Goal: Task Accomplishment & Management: Manage account settings

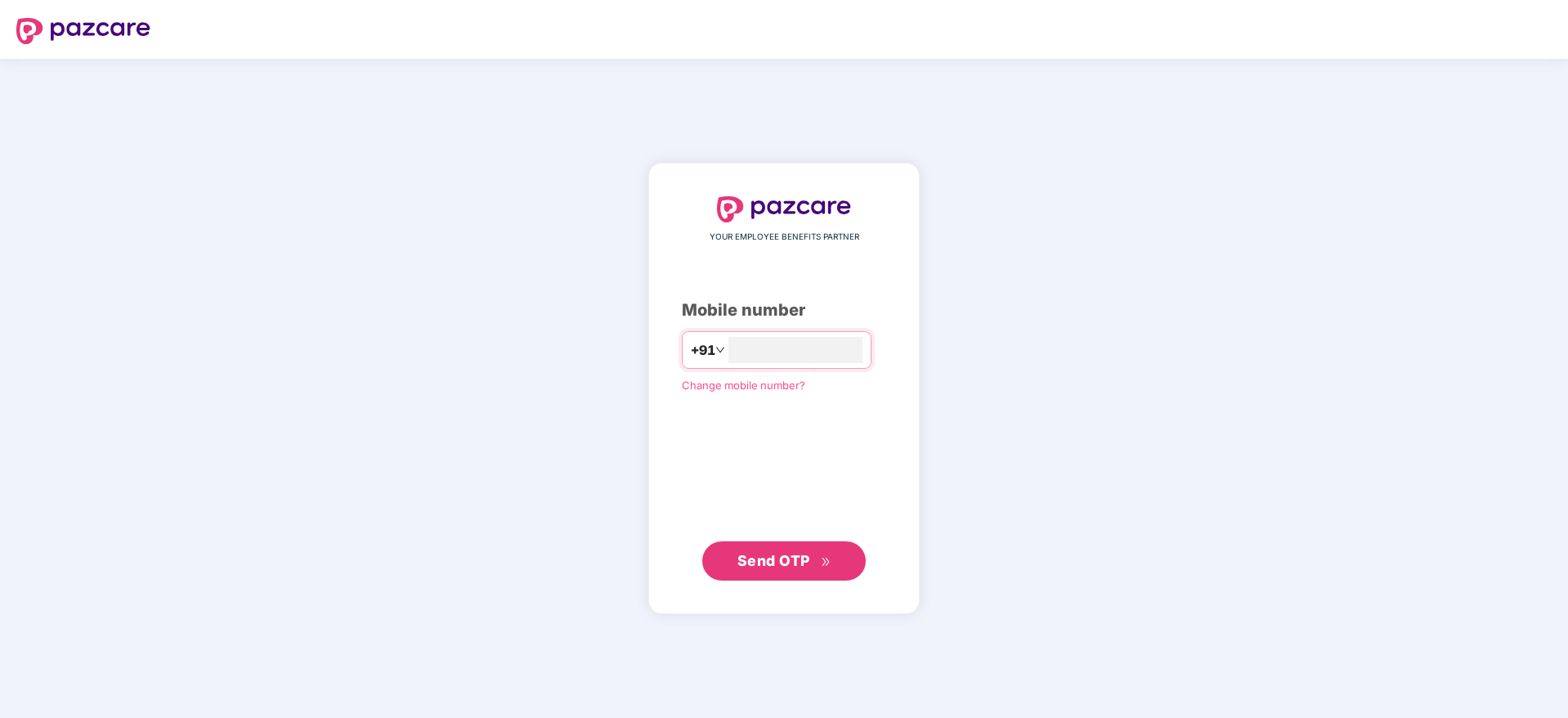
type input "**********"
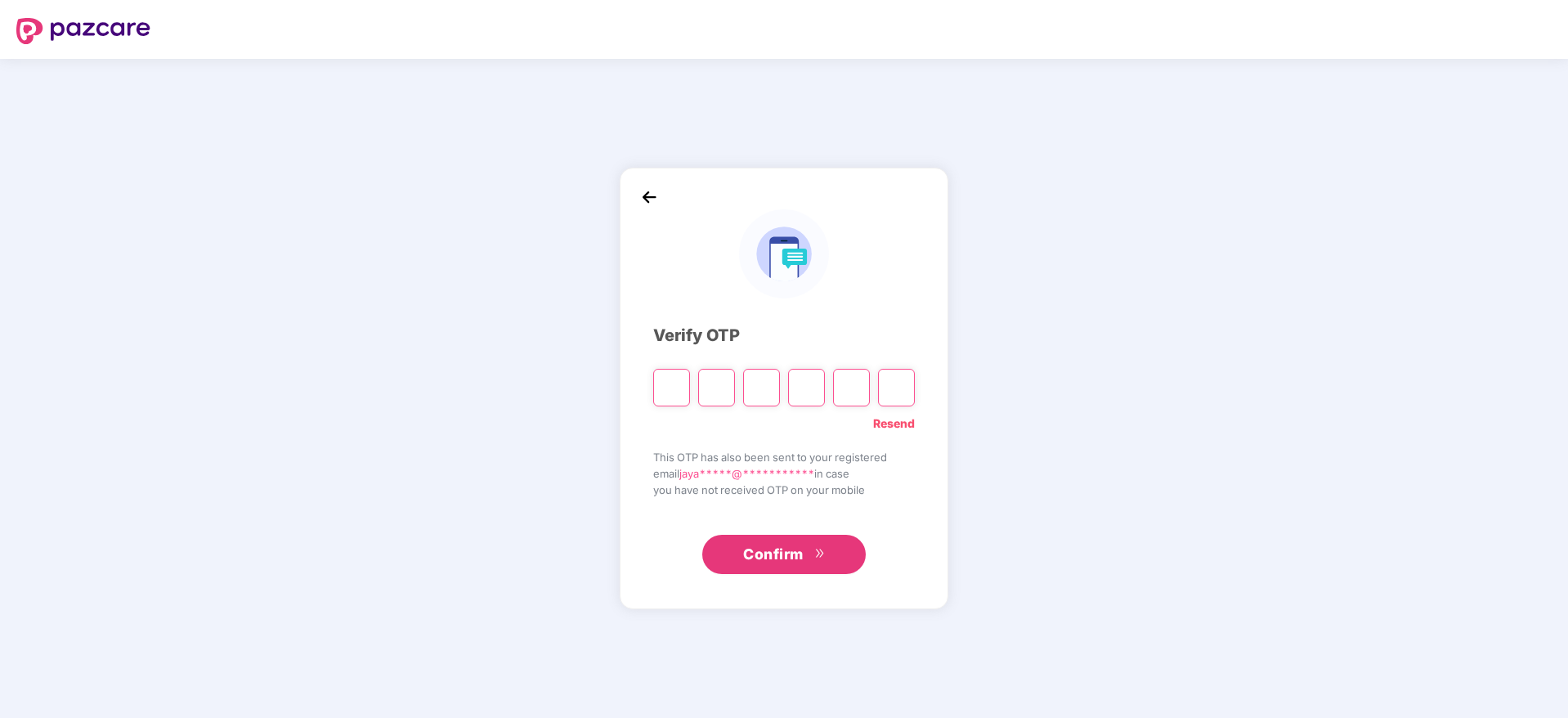
paste input "*"
type input "*"
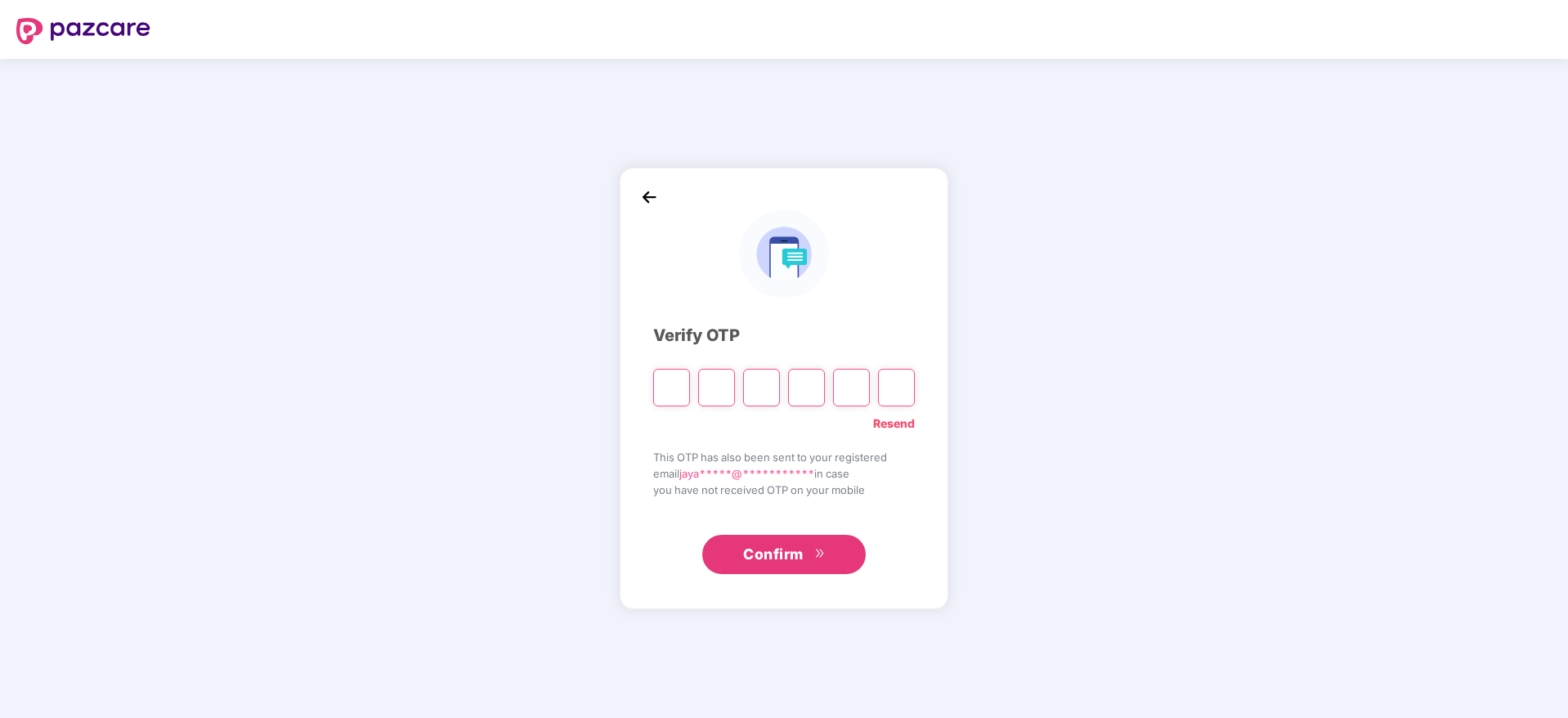
type input "*"
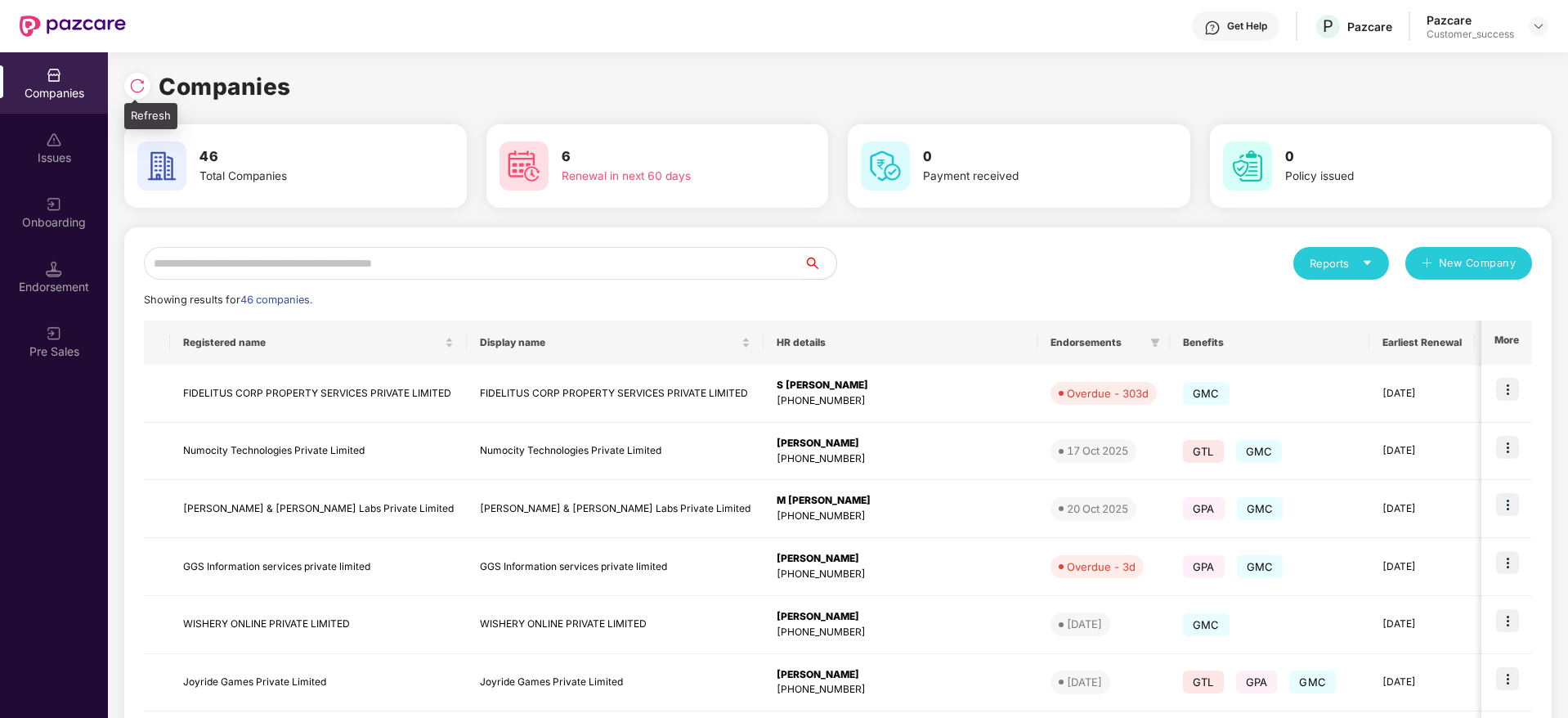
click at [139, 82] on img at bounding box center [137, 86] width 17 height 17
click at [145, 84] on img at bounding box center [137, 86] width 17 height 17
click at [144, 91] on img at bounding box center [137, 86] width 17 height 17
click at [470, 262] on input "text" at bounding box center [474, 262] width 660 height 32
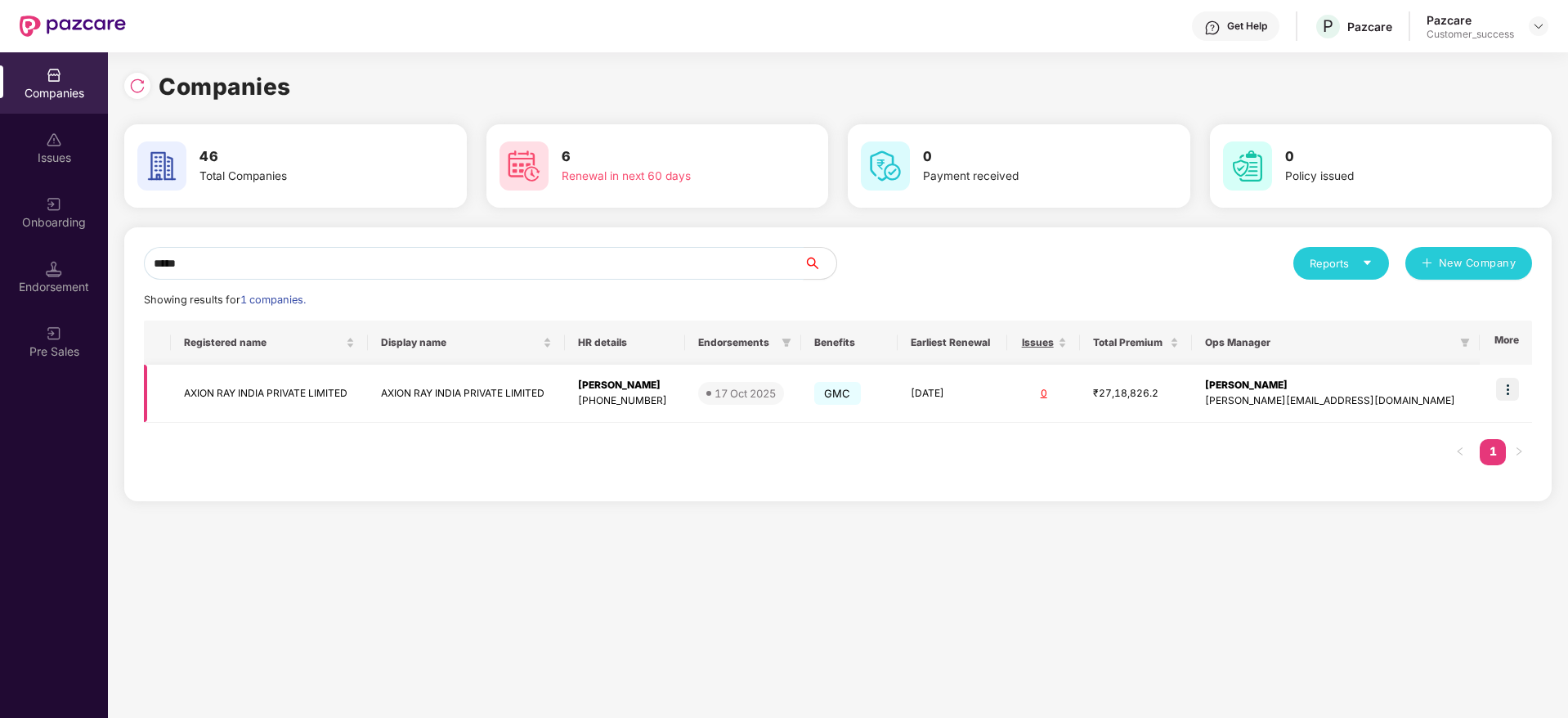
type input "*****"
click at [1500, 374] on td at bounding box center [1506, 394] width 52 height 58
click at [1511, 386] on img at bounding box center [1507, 389] width 22 height 22
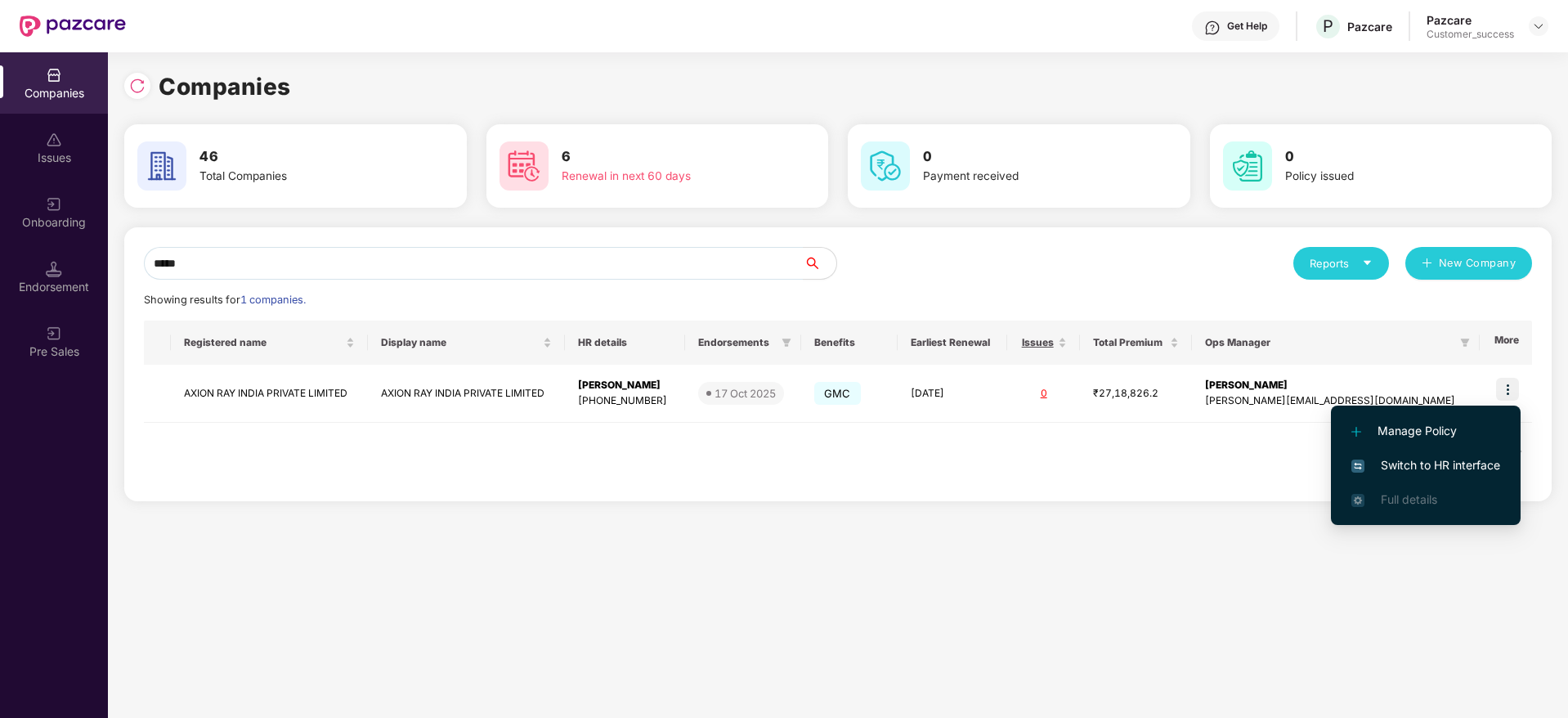
click at [1481, 466] on span "Switch to HR interface" at bounding box center [1426, 466] width 149 height 18
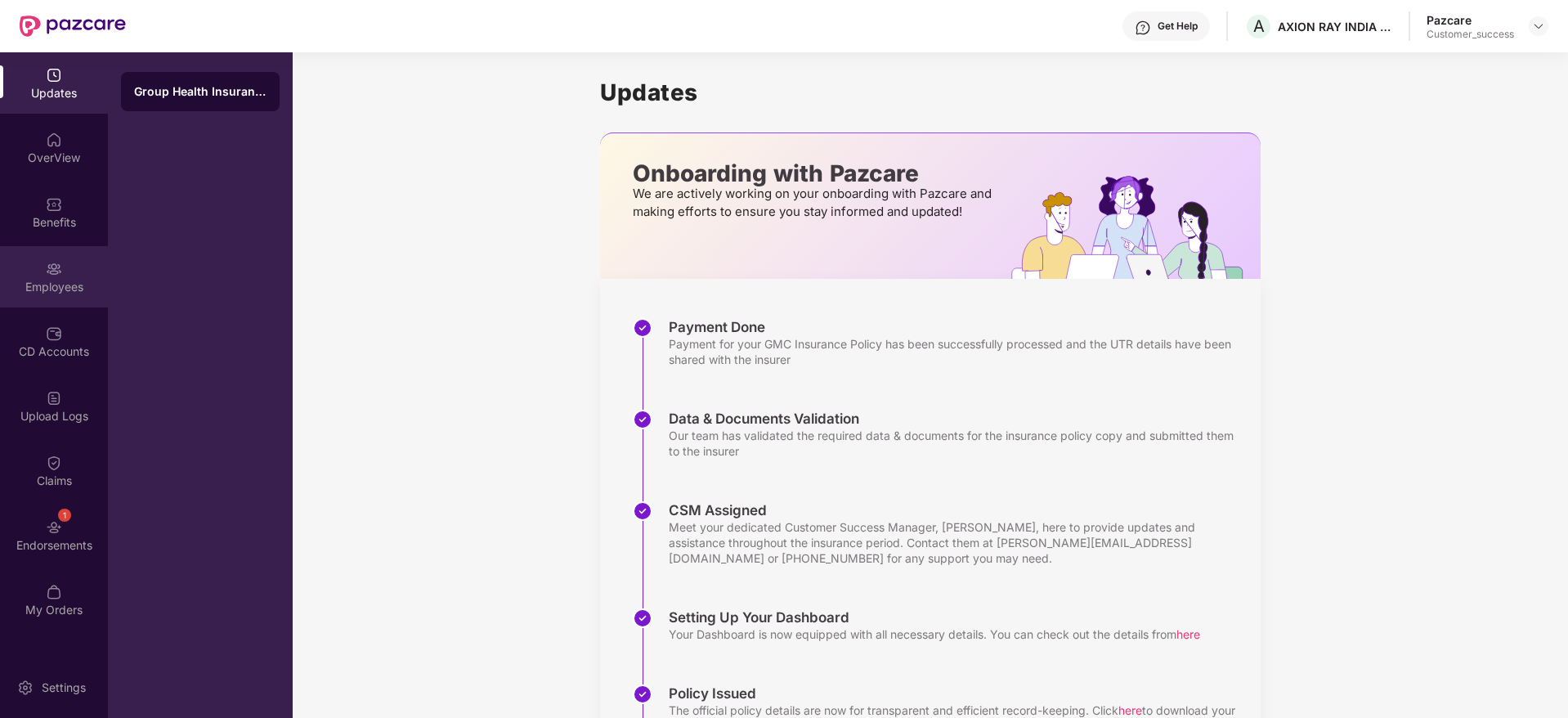
click at [75, 279] on div "Employees" at bounding box center [54, 287] width 108 height 17
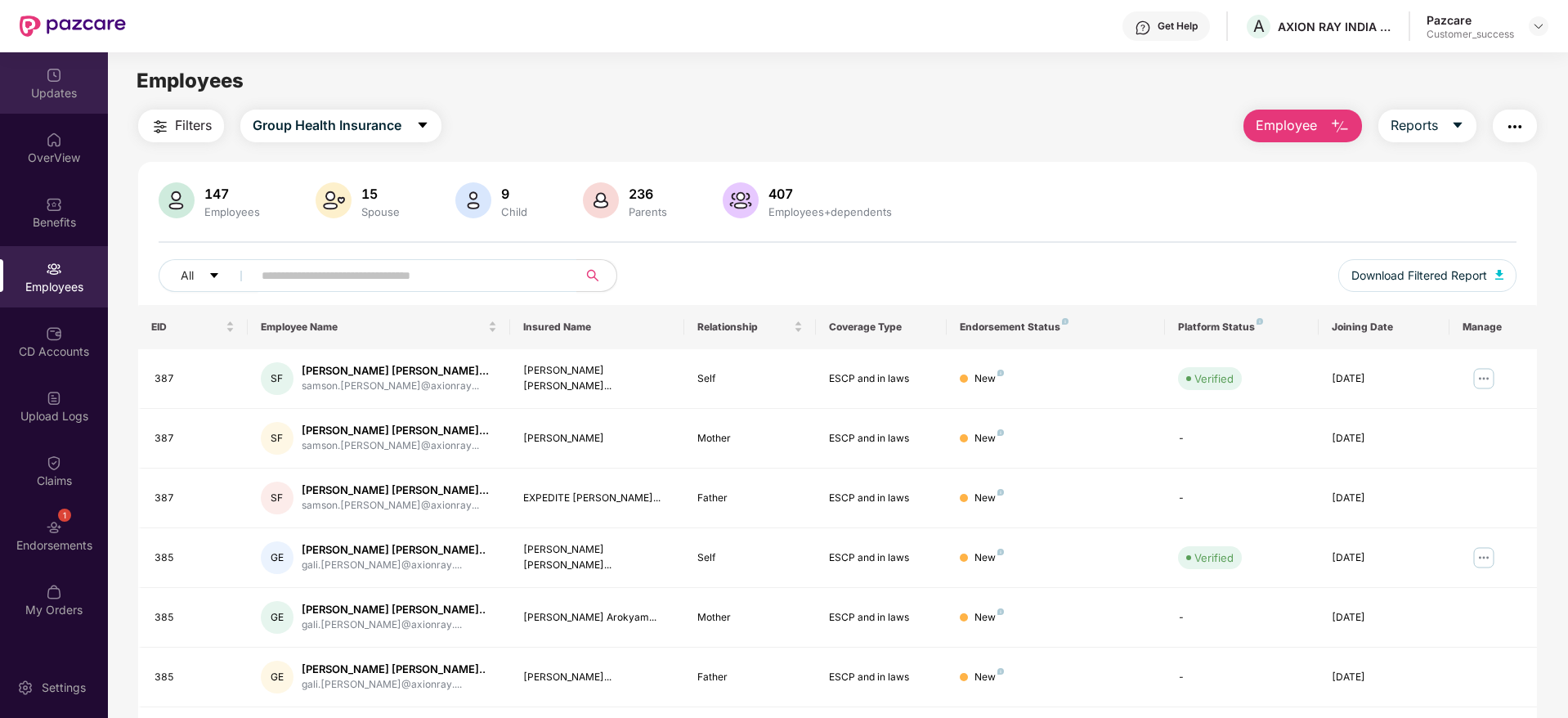
click at [59, 82] on img at bounding box center [54, 76] width 17 height 17
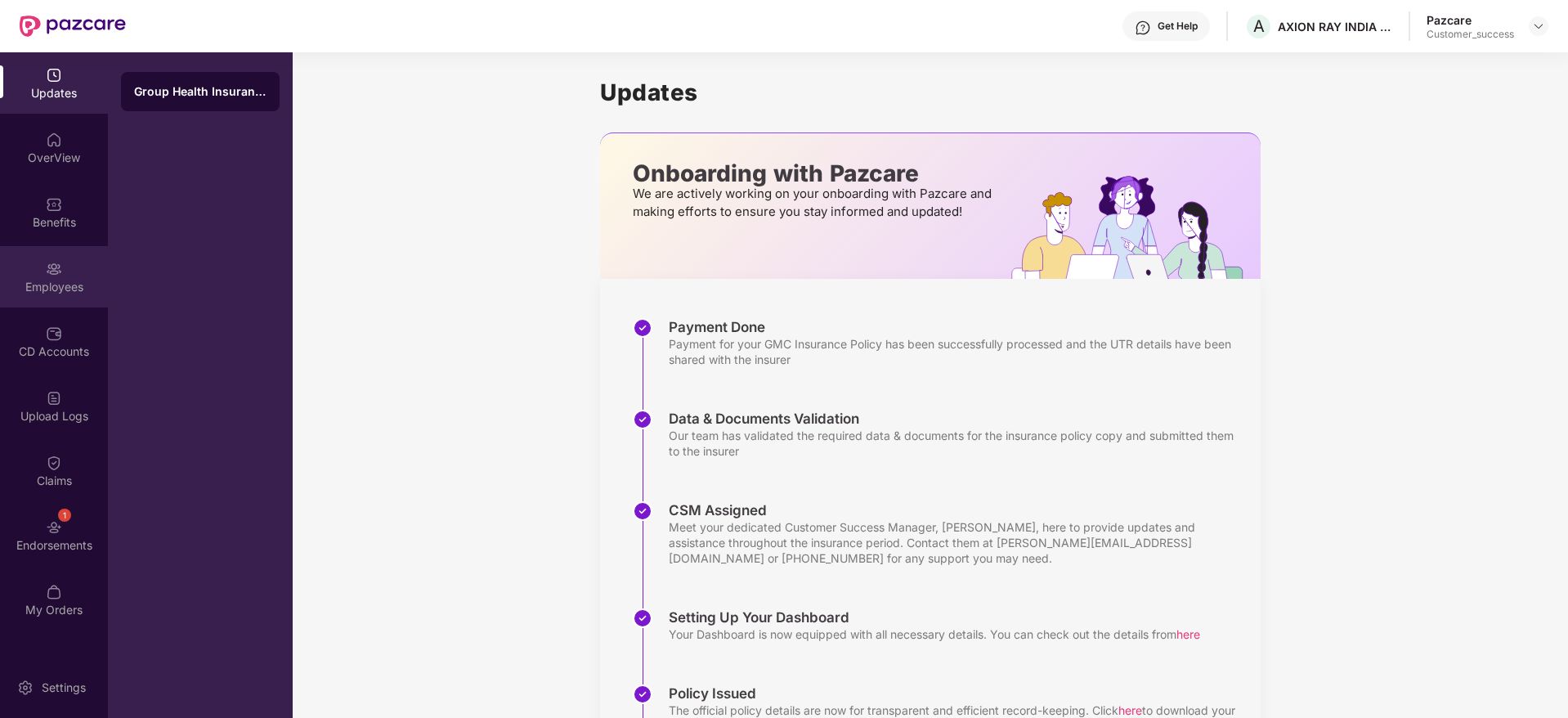
click at [68, 280] on div "Employees" at bounding box center [54, 287] width 108 height 17
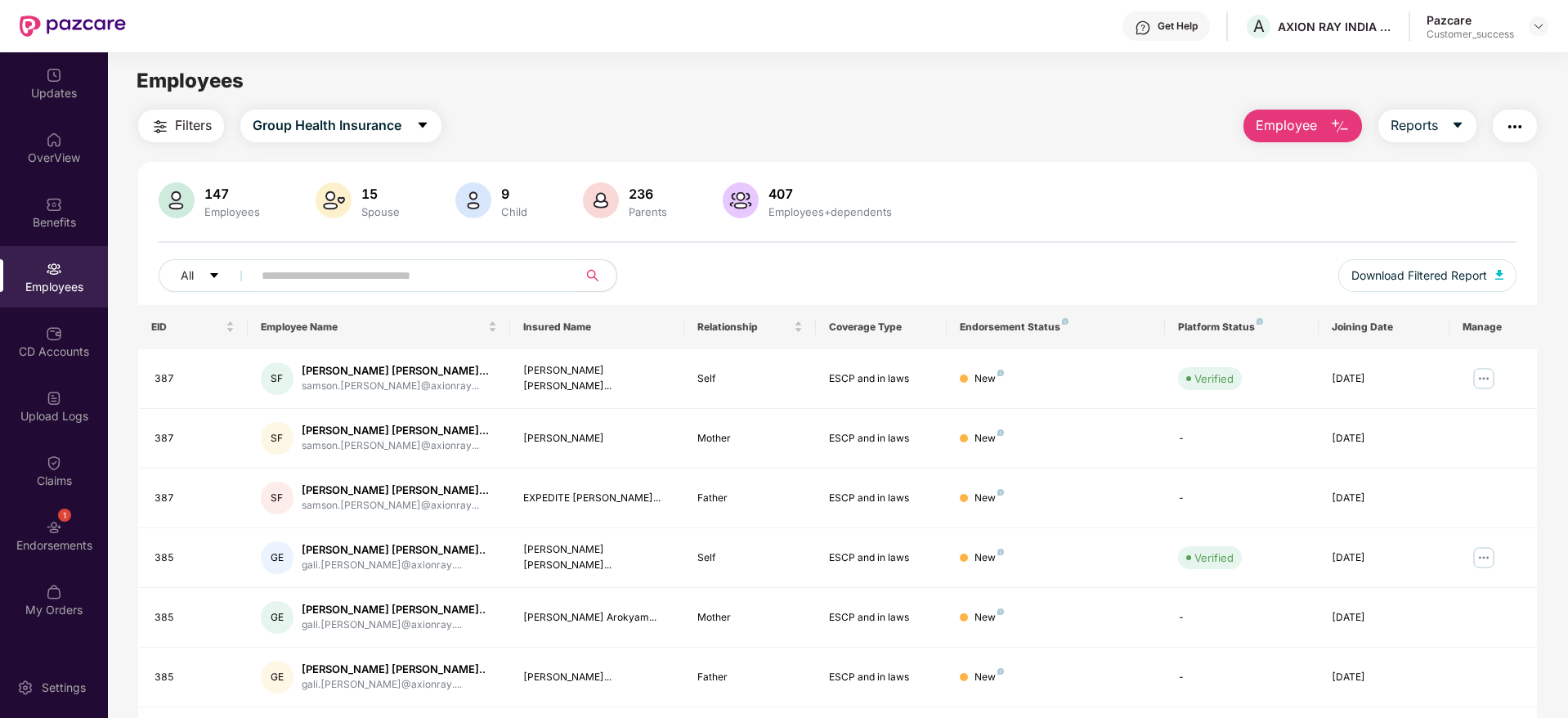
click at [520, 274] on input "text" at bounding box center [408, 275] width 293 height 24
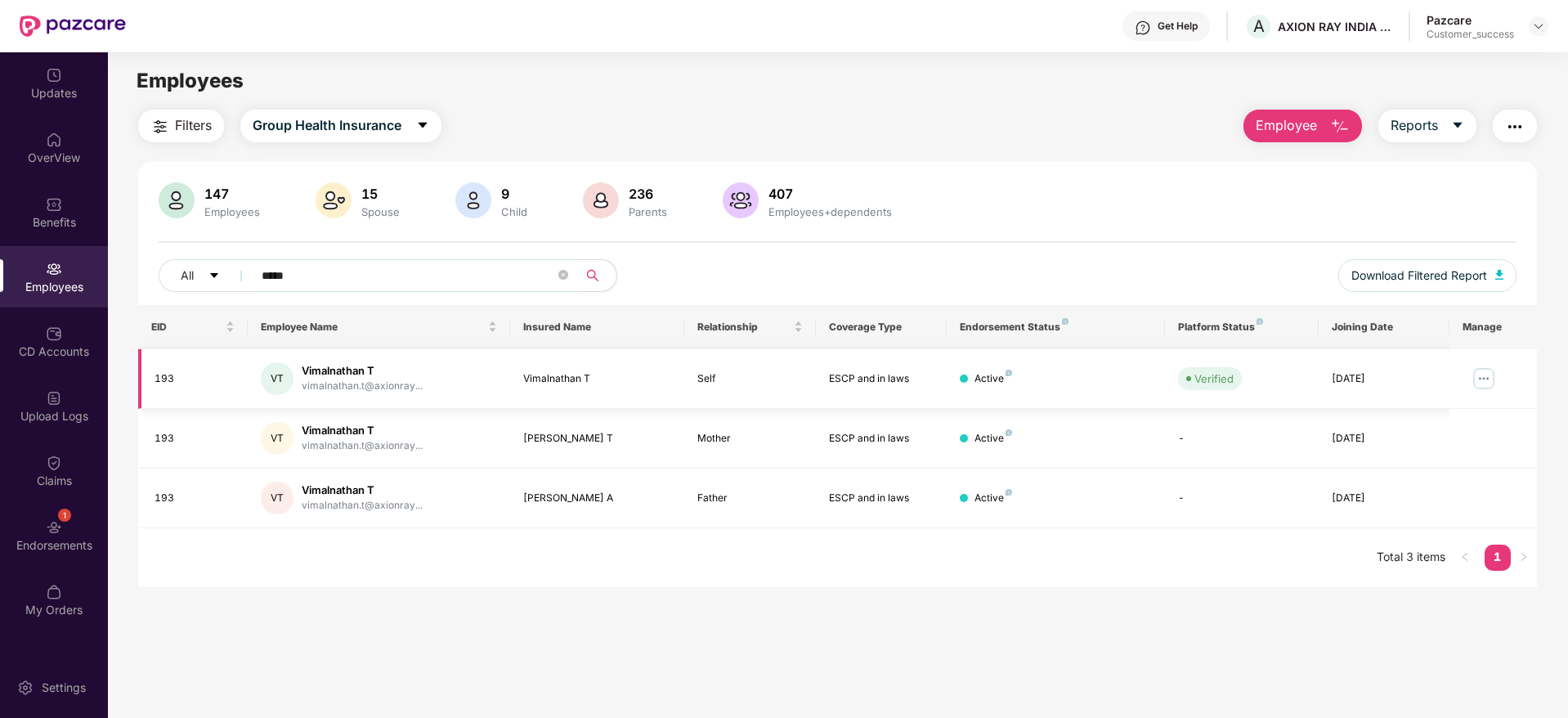
type input "*****"
click at [1489, 382] on img at bounding box center [1483, 378] width 26 height 26
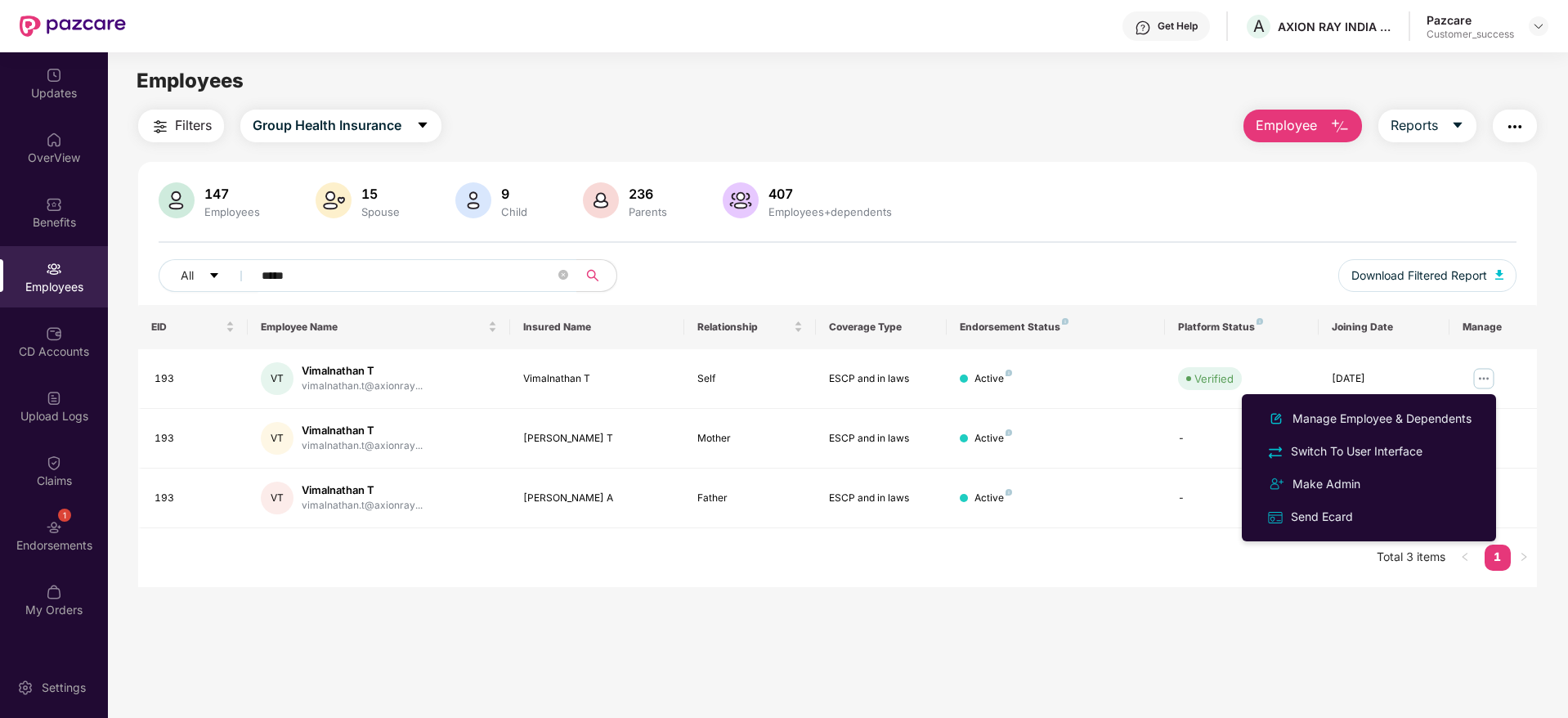
click at [1307, 561] on div "EID Employee Name Insured Name Relationship Coverage Type Endorsement Status Pl…" at bounding box center [838, 446] width 1399 height 282
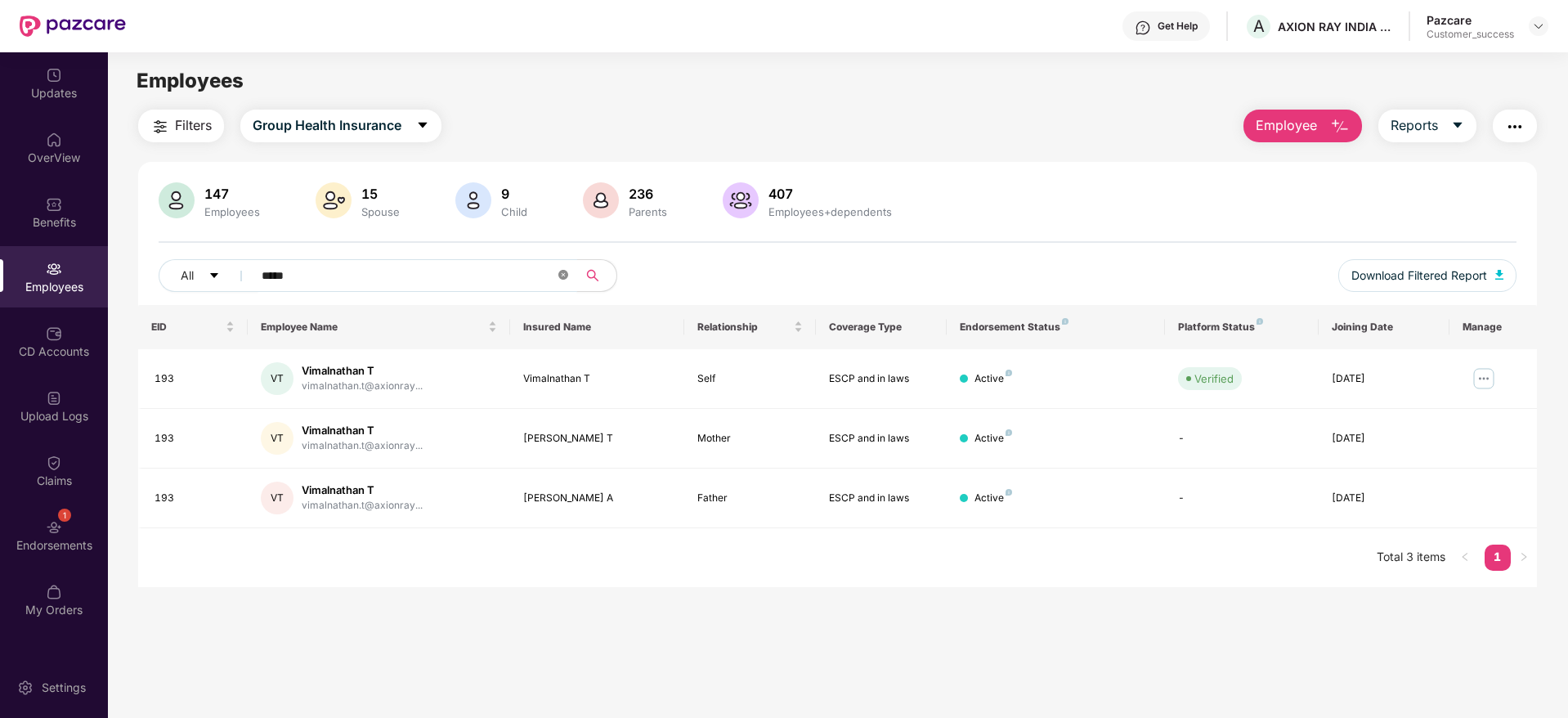
click at [563, 277] on icon "close-circle" at bounding box center [564, 275] width 10 height 10
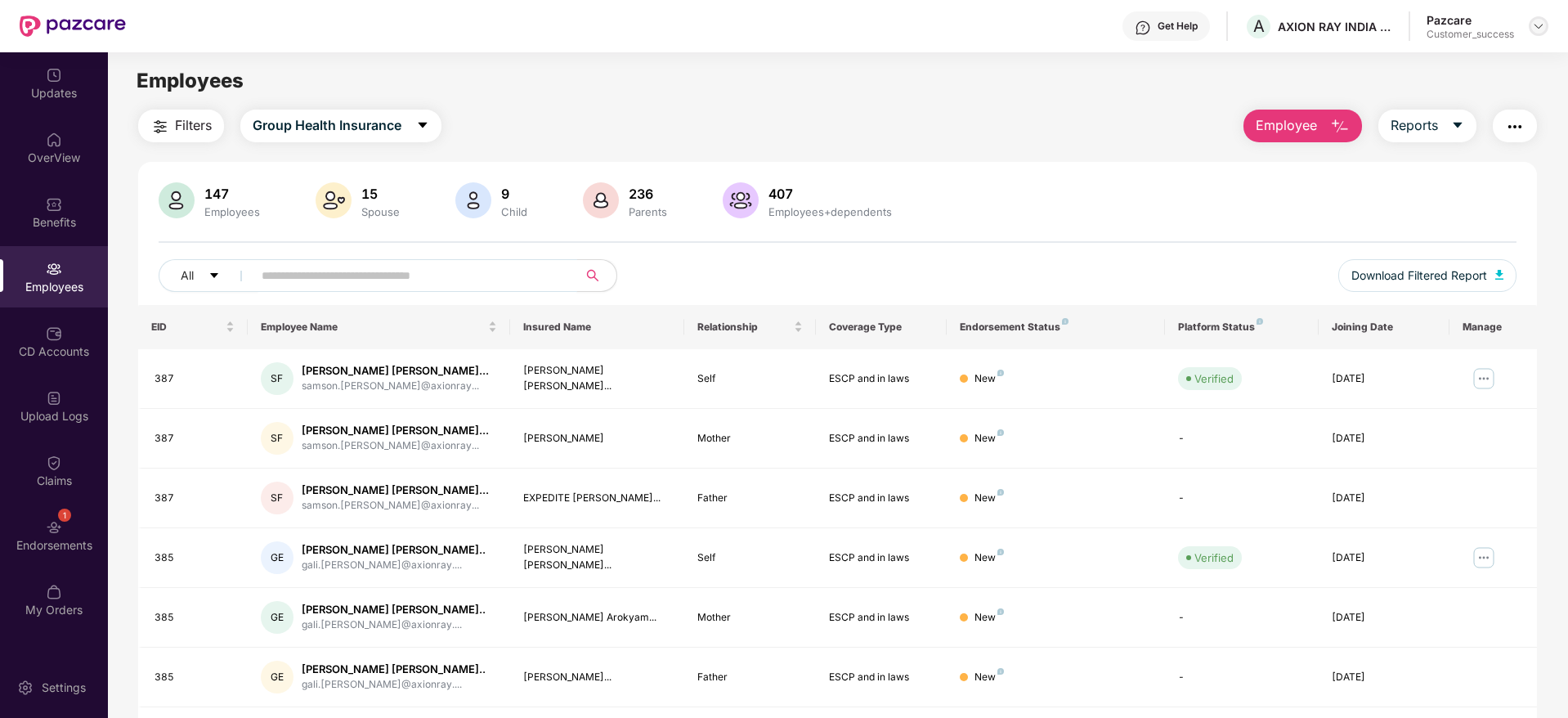
click at [1538, 25] on img at bounding box center [1539, 27] width 13 height 13
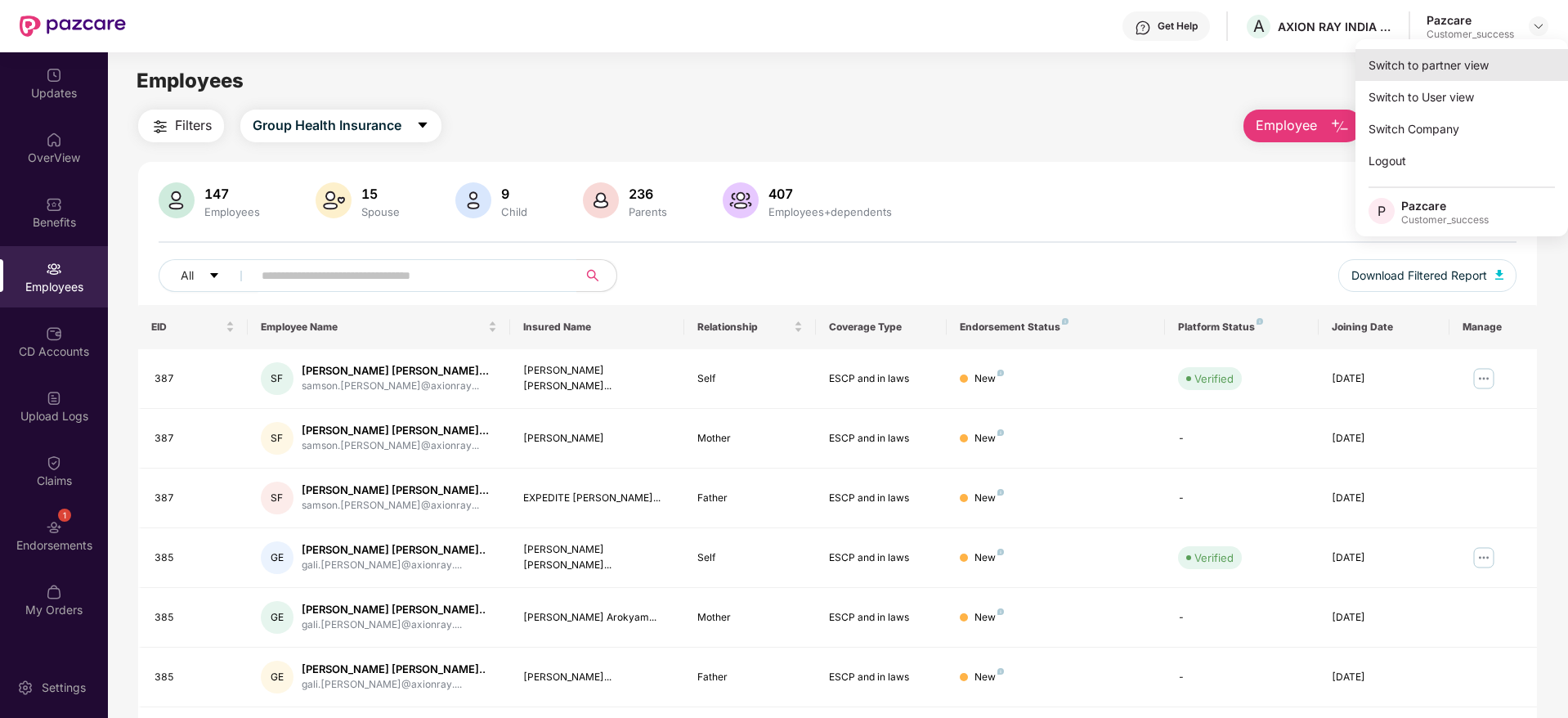
click at [1505, 56] on div "Switch to partner view" at bounding box center [1461, 65] width 212 height 32
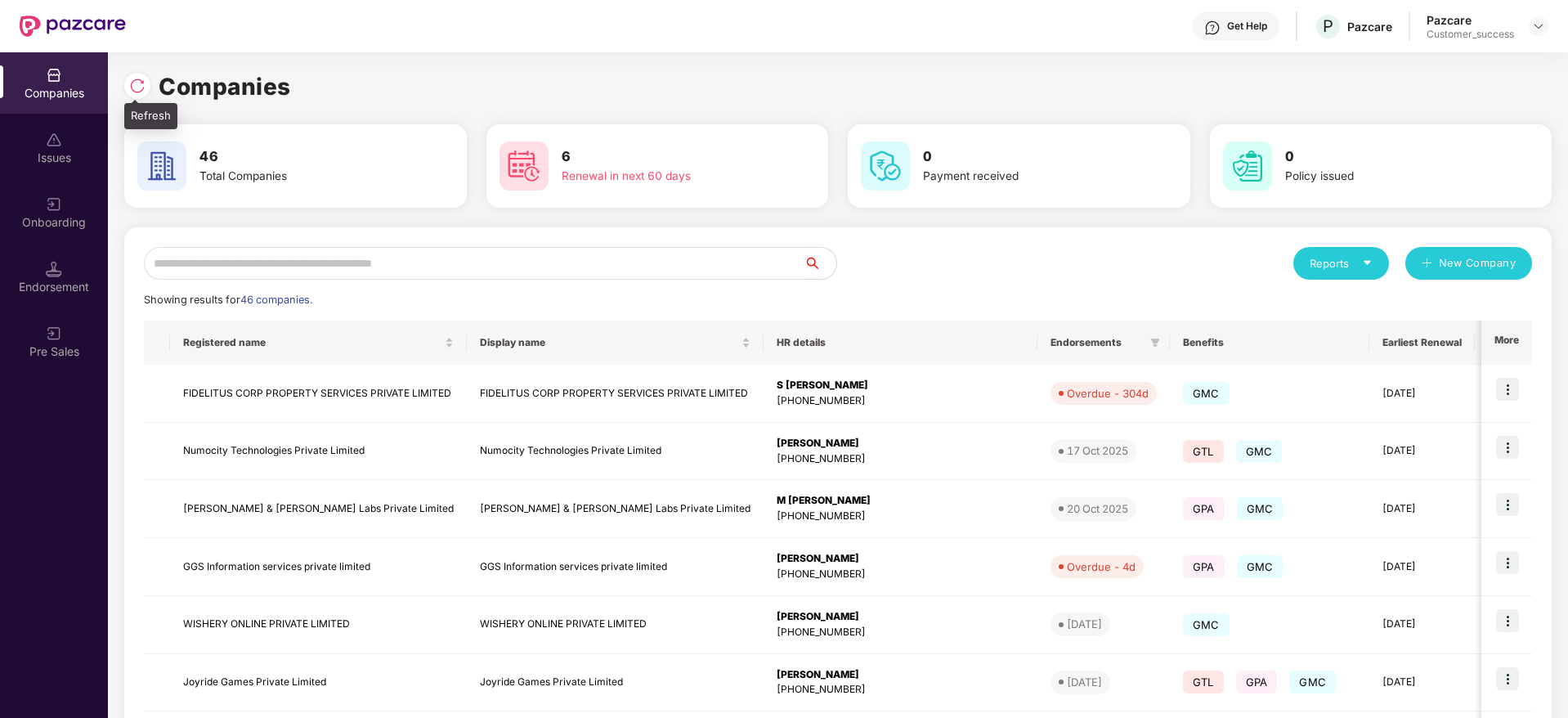
click at [142, 81] on img at bounding box center [137, 86] width 17 height 17
drag, startPoint x: 303, startPoint y: 88, endPoint x: 139, endPoint y: 89, distance: 164.0
click at [139, 89] on div "Companies" at bounding box center [838, 86] width 1427 height 36
click at [139, 89] on img at bounding box center [137, 86] width 17 height 17
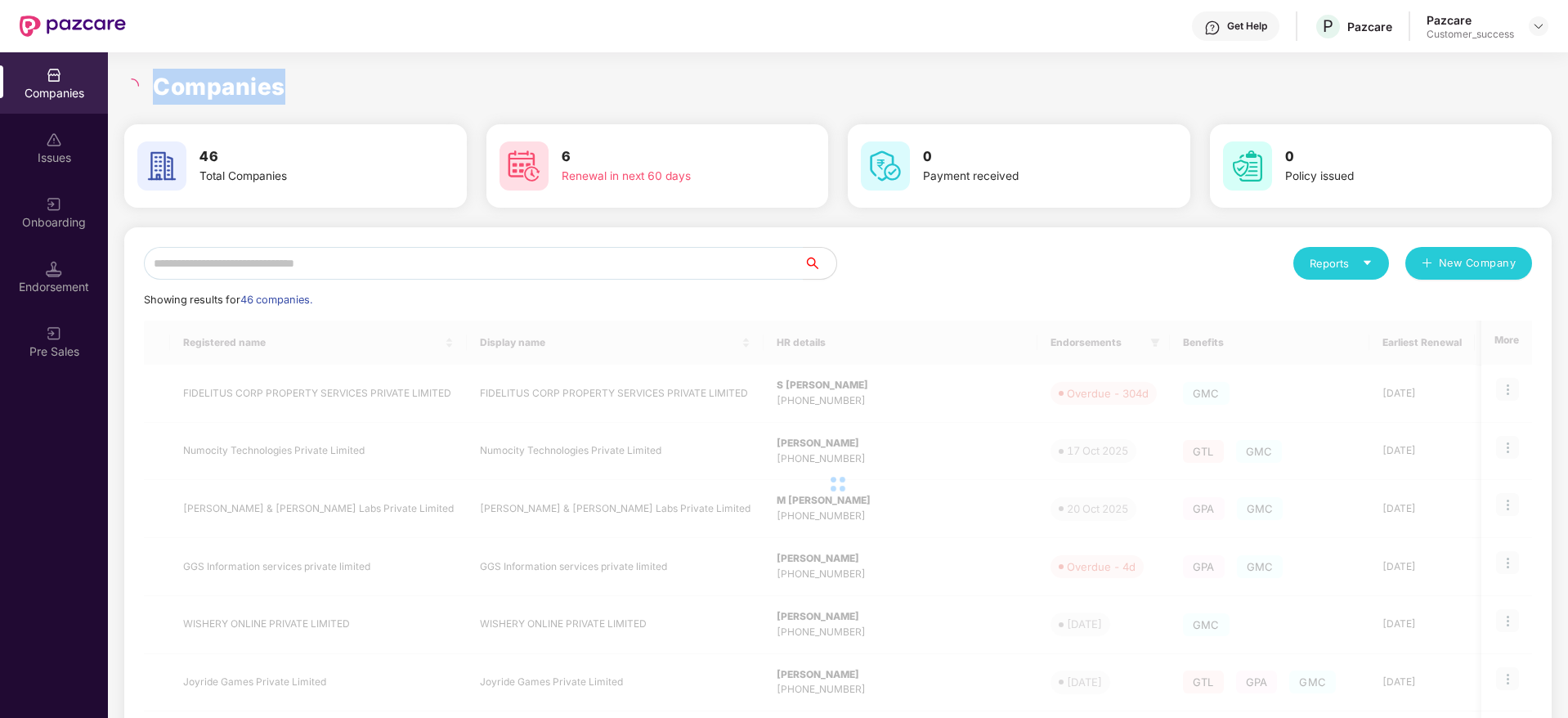
click at [218, 85] on h1 "Companies" at bounding box center [219, 86] width 132 height 36
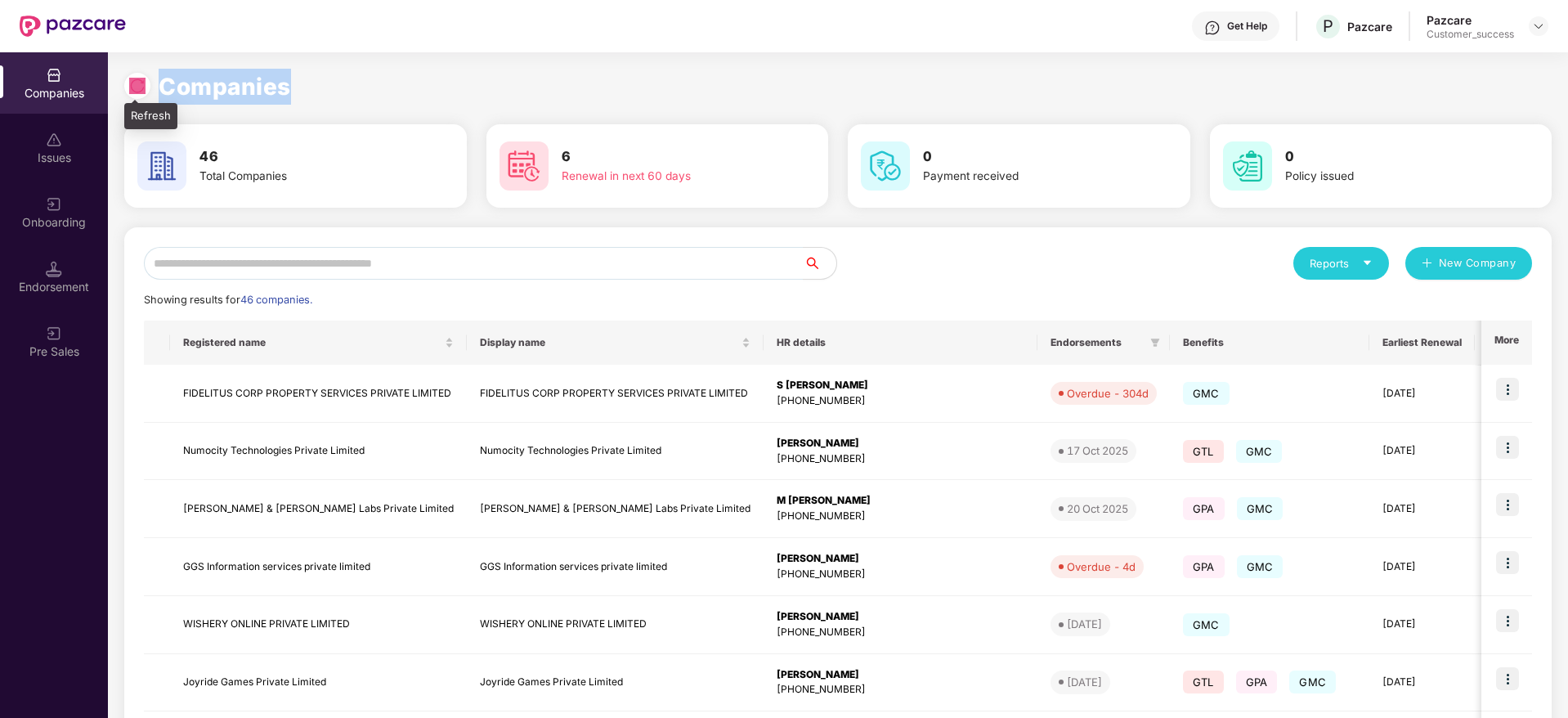
drag, startPoint x: 314, startPoint y: 86, endPoint x: 133, endPoint y: 87, distance: 181.0
click at [133, 87] on div "Companies" at bounding box center [838, 86] width 1427 height 36
click at [133, 87] on img at bounding box center [137, 86] width 17 height 17
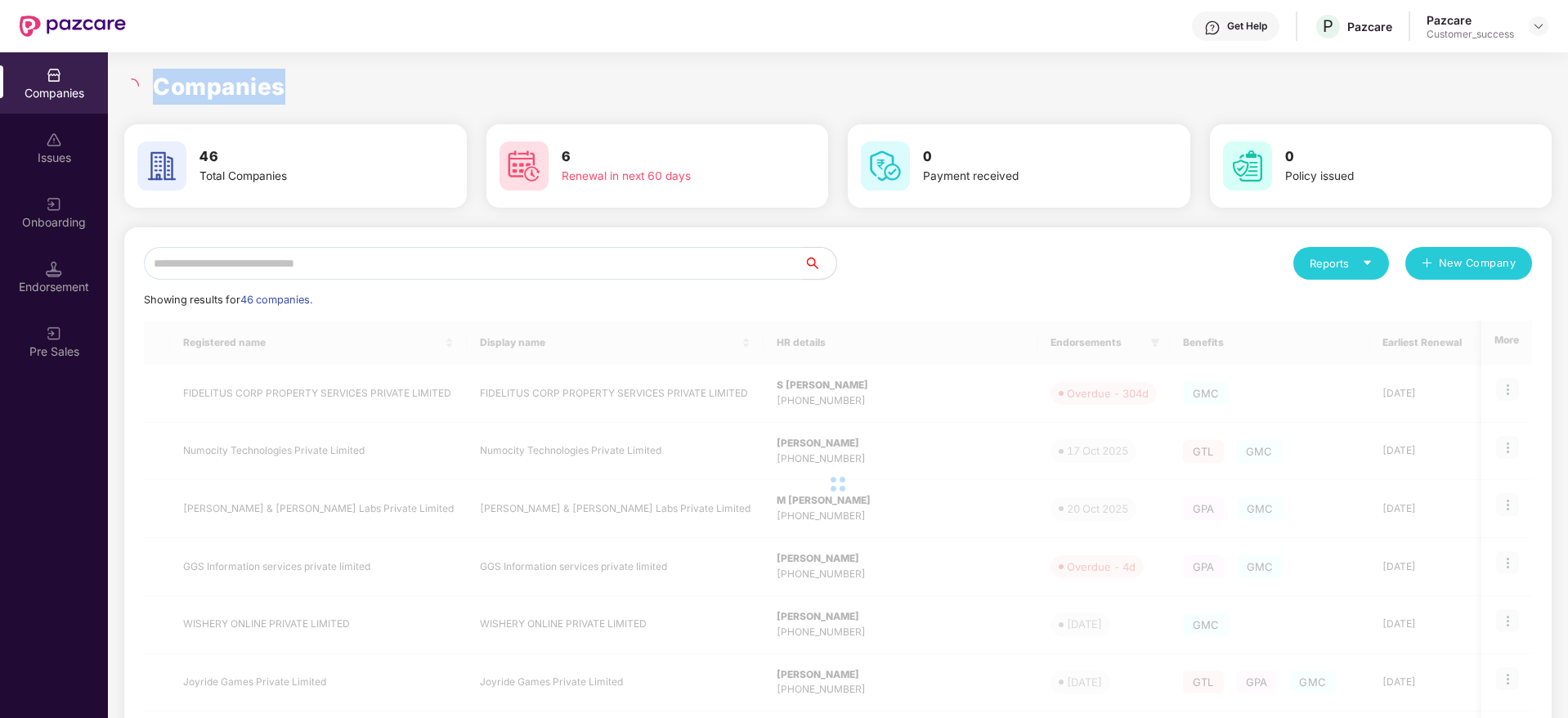
click at [228, 82] on h1 "Companies" at bounding box center [219, 86] width 132 height 36
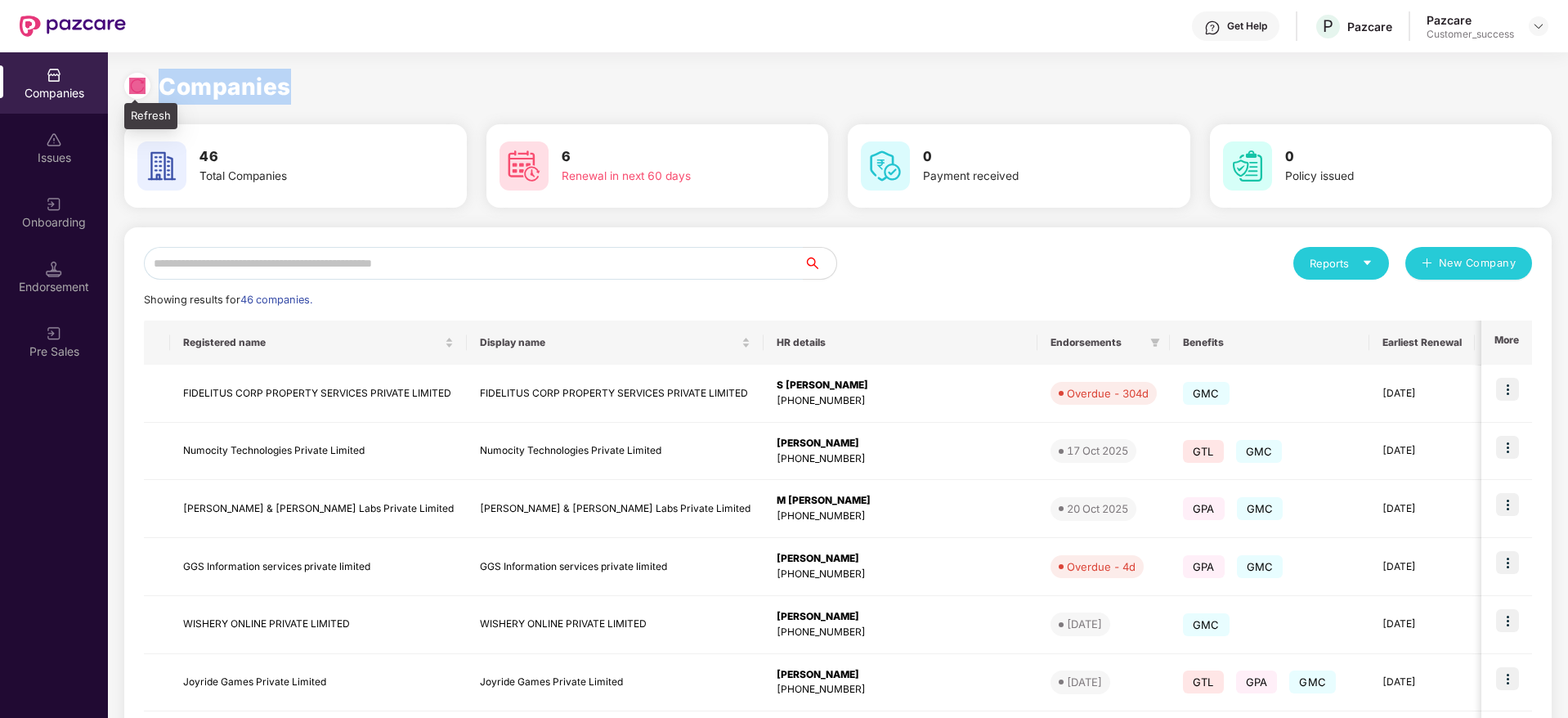
drag, startPoint x: 273, startPoint y: 91, endPoint x: 138, endPoint y: 87, distance: 135.1
click at [138, 87] on div "Companies" at bounding box center [838, 86] width 1427 height 36
click at [138, 87] on img at bounding box center [137, 86] width 17 height 17
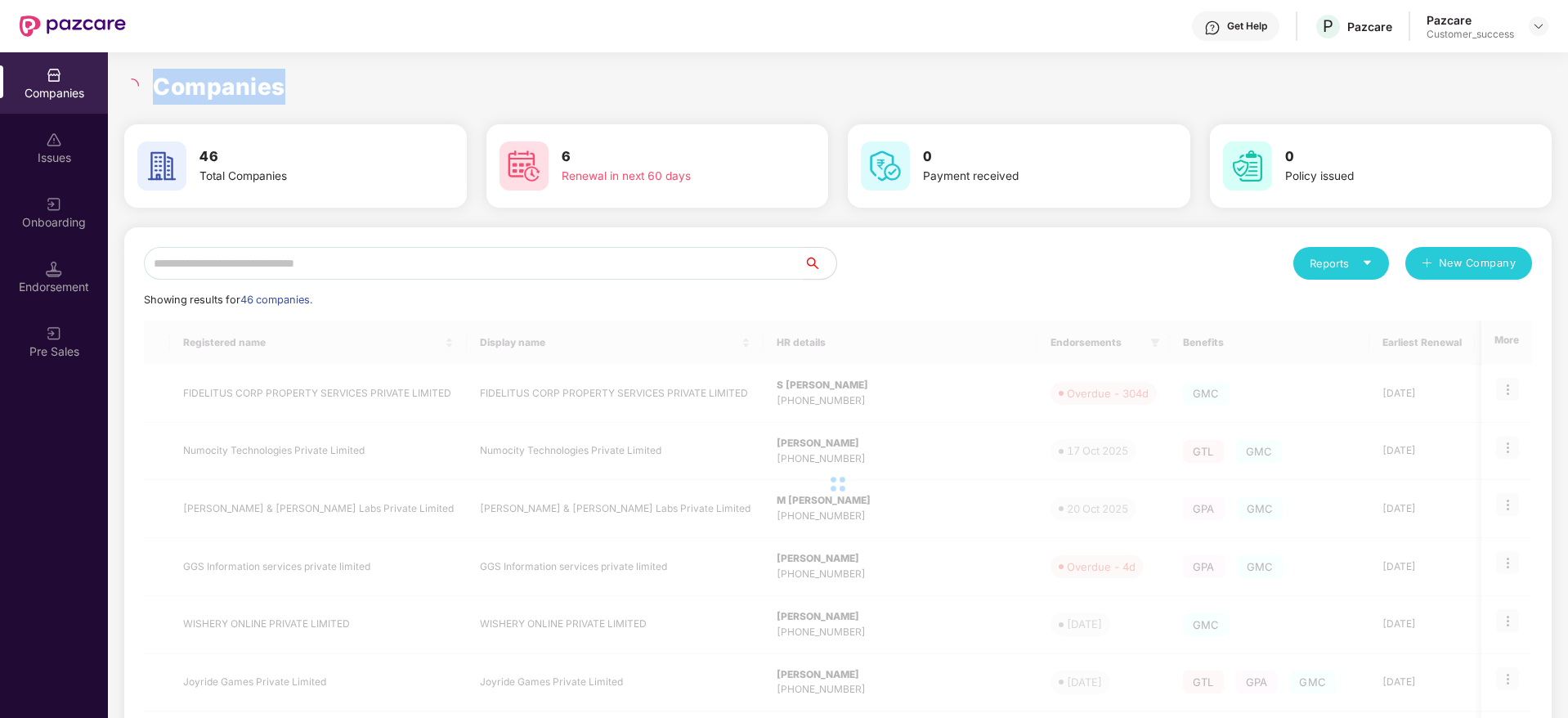
click at [201, 93] on h1 "Companies" at bounding box center [219, 86] width 132 height 36
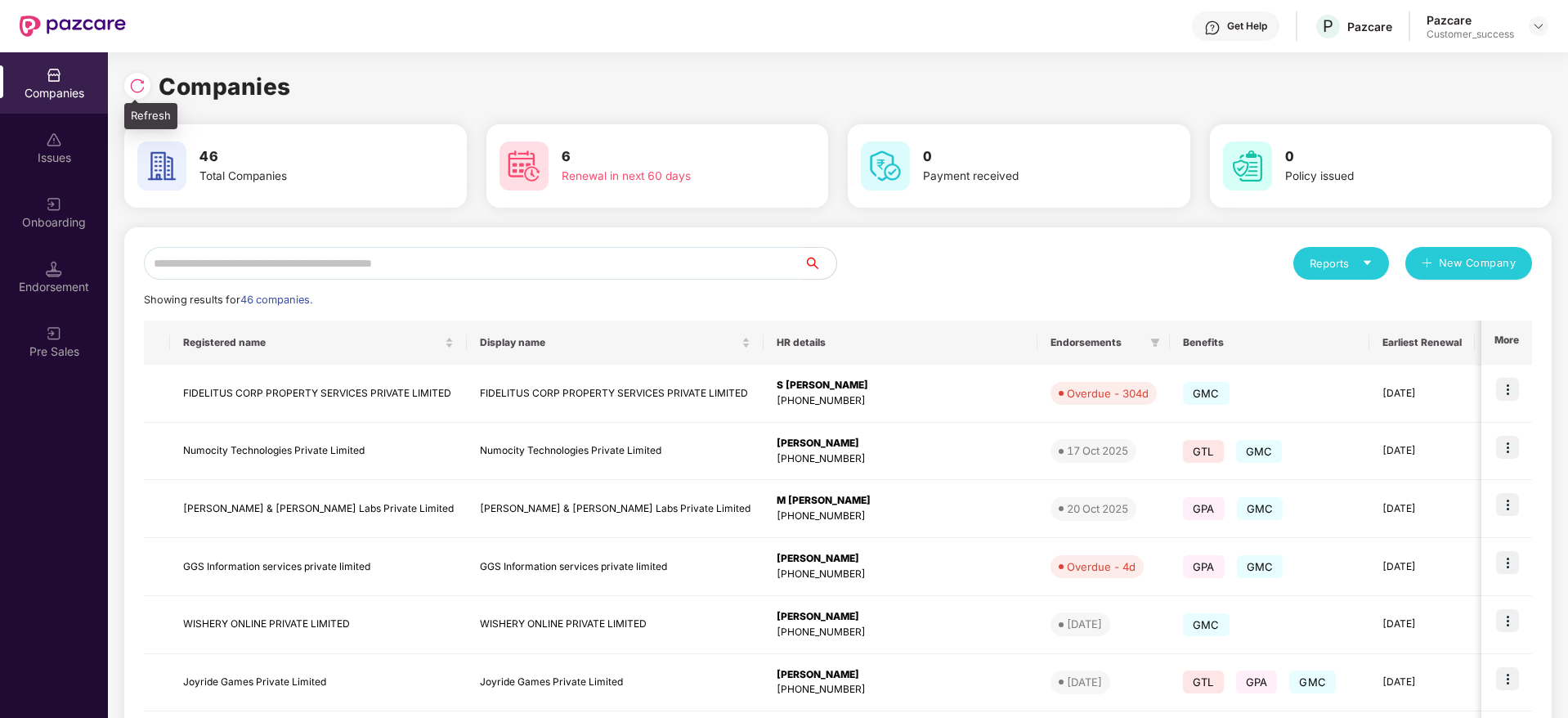
click at [139, 89] on img at bounding box center [137, 86] width 17 height 17
drag, startPoint x: 292, startPoint y: 87, endPoint x: 138, endPoint y: 85, distance: 154.0
click at [138, 85] on div "Companies" at bounding box center [838, 86] width 1427 height 36
click at [138, 85] on img at bounding box center [137, 86] width 17 height 17
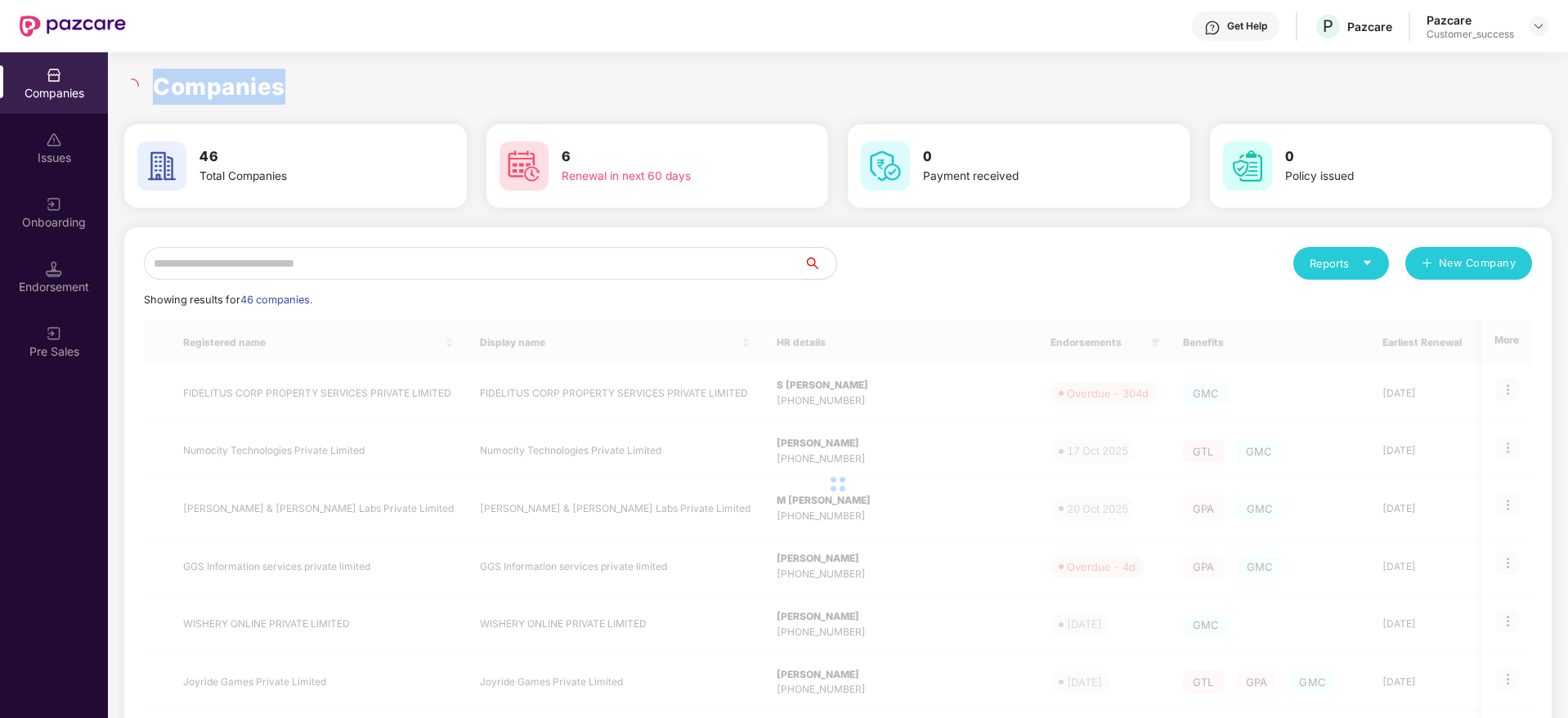
click at [233, 77] on h1 "Companies" at bounding box center [219, 86] width 132 height 36
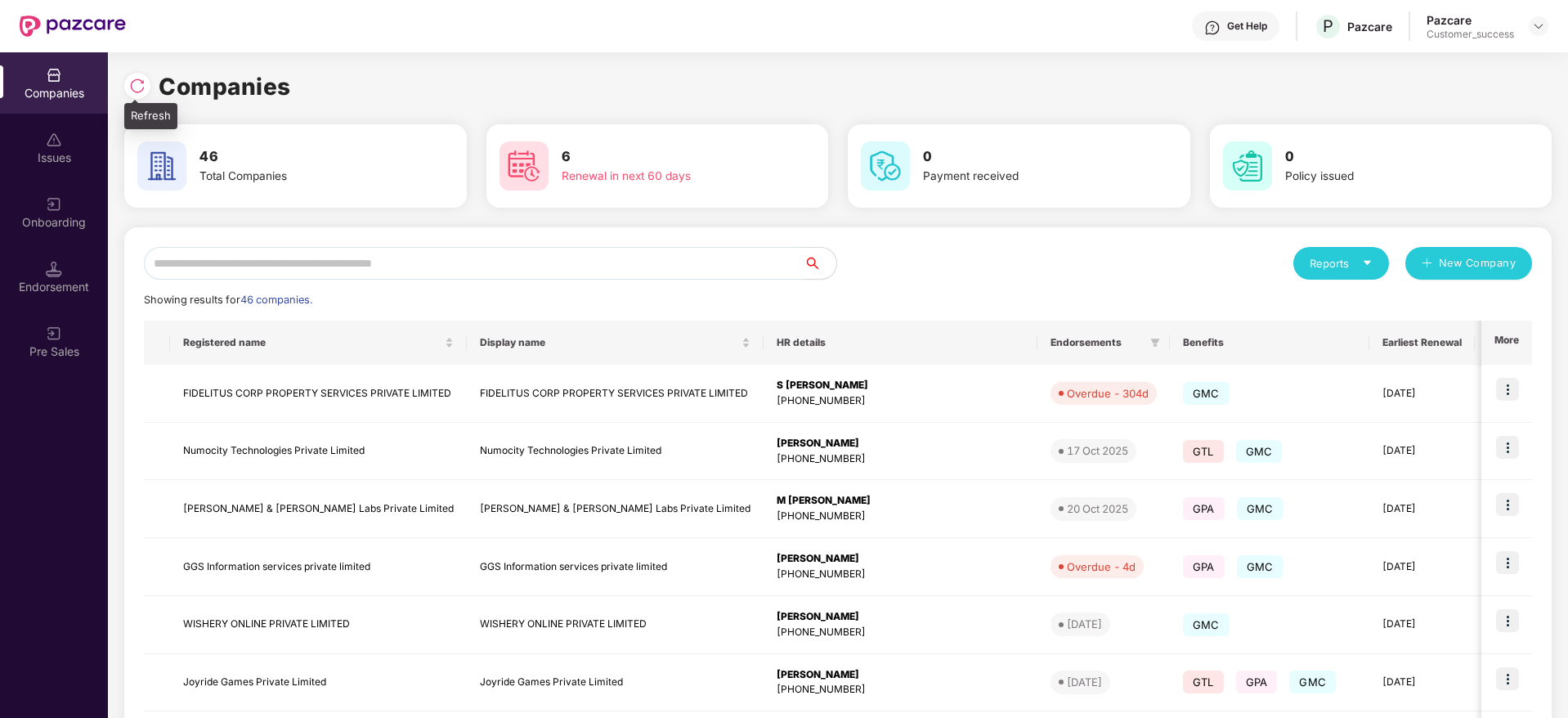
click at [155, 68] on div at bounding box center [141, 83] width 34 height 30
click at [147, 80] on div at bounding box center [137, 85] width 26 height 26
click at [576, 270] on input "text" at bounding box center [474, 262] width 660 height 32
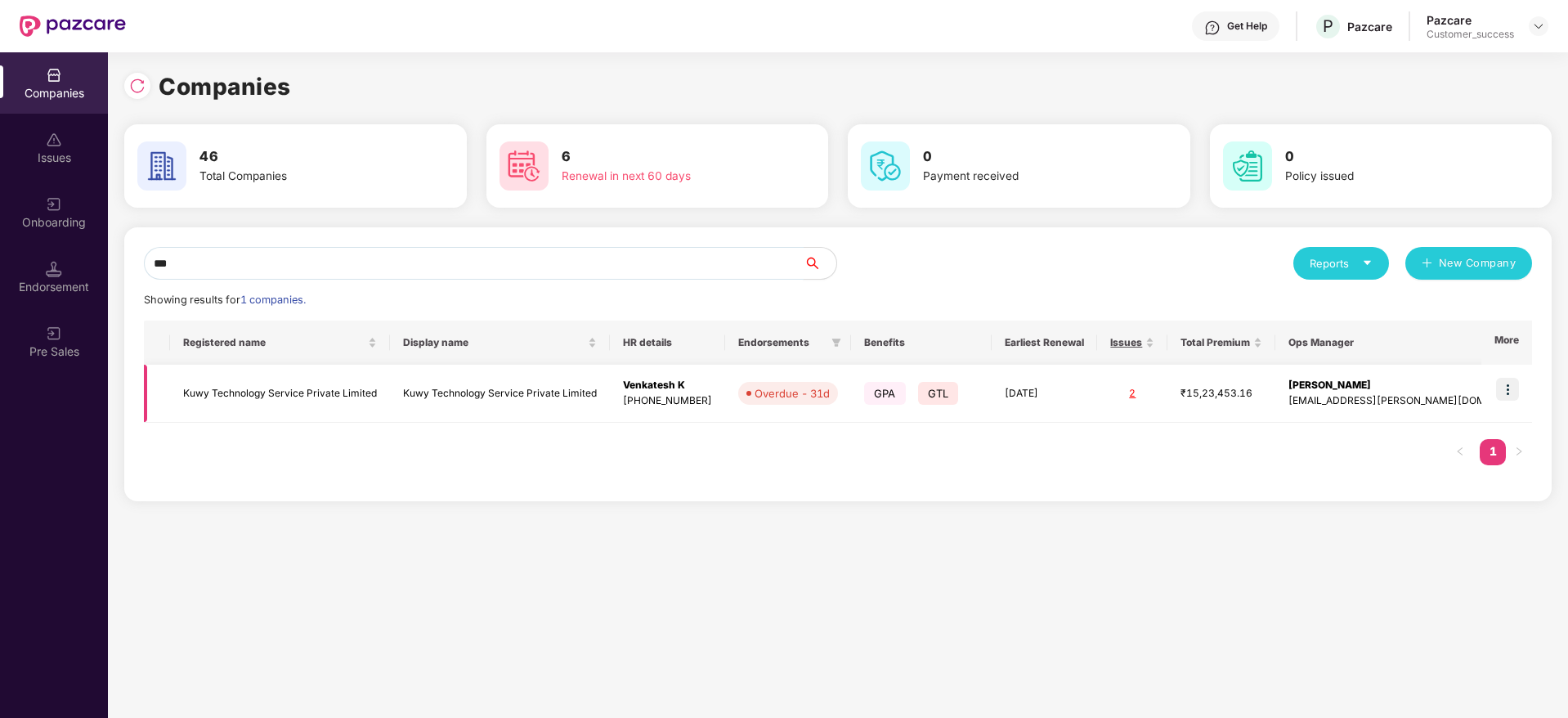
type input "***"
click at [1513, 386] on img at bounding box center [1507, 389] width 22 height 22
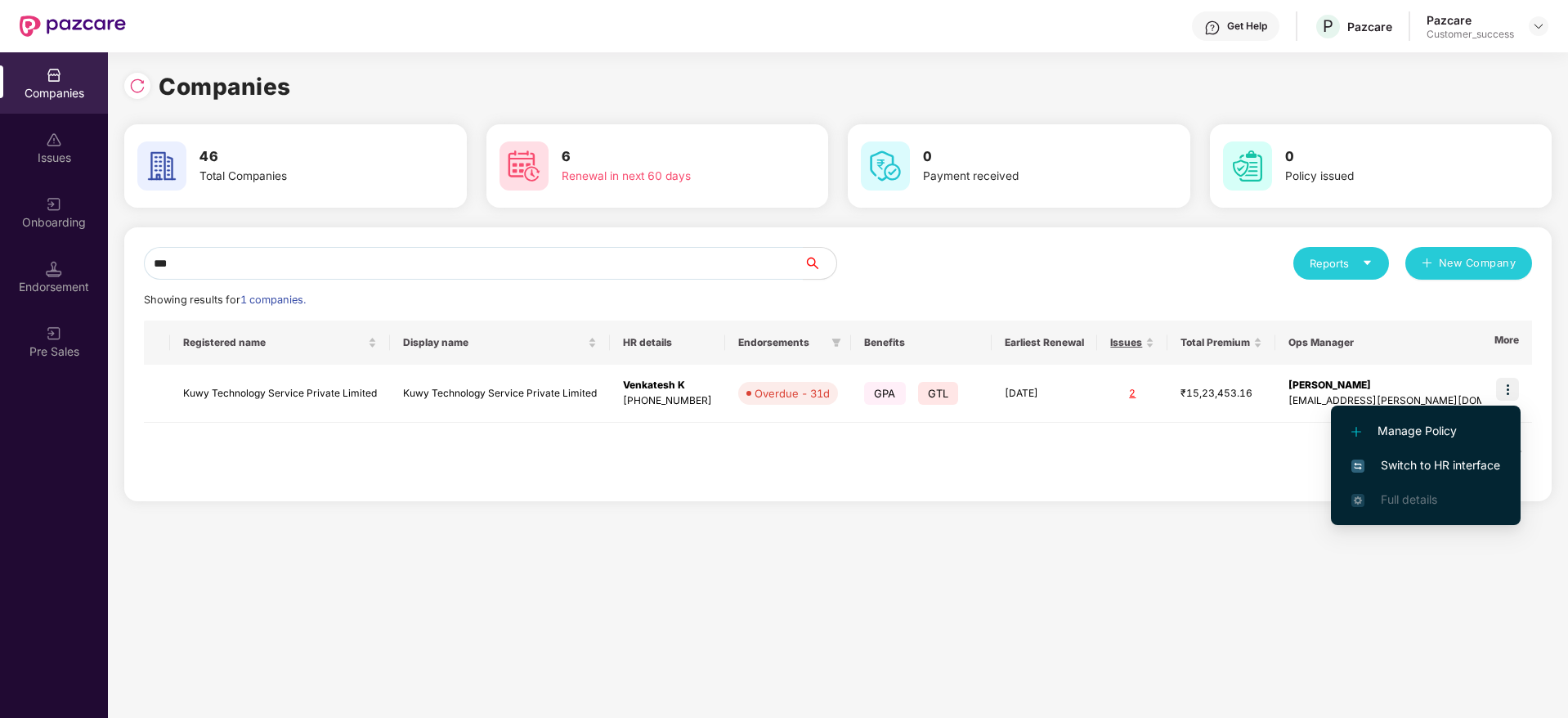
click at [1457, 461] on span "Switch to HR interface" at bounding box center [1426, 466] width 149 height 18
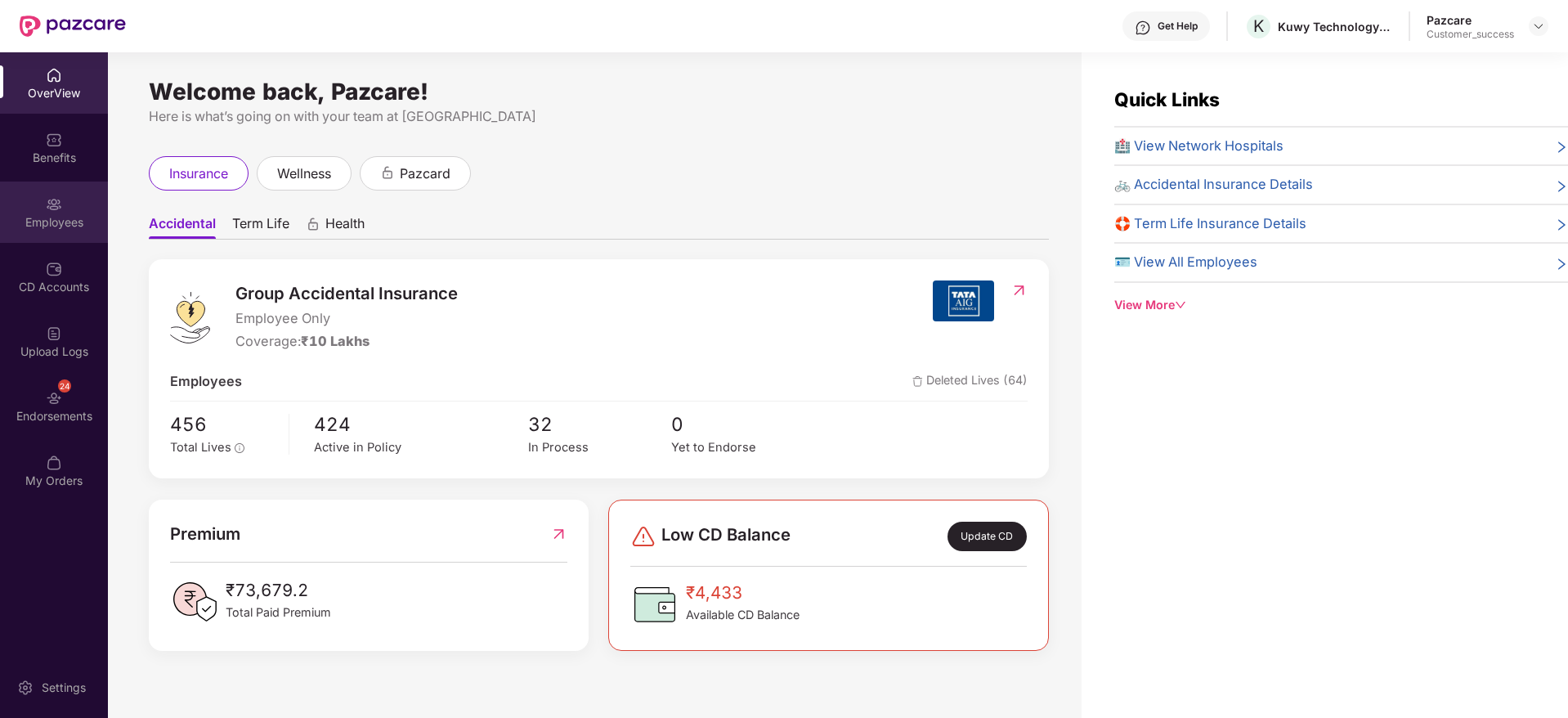
click at [49, 224] on div "Employees" at bounding box center [54, 222] width 108 height 17
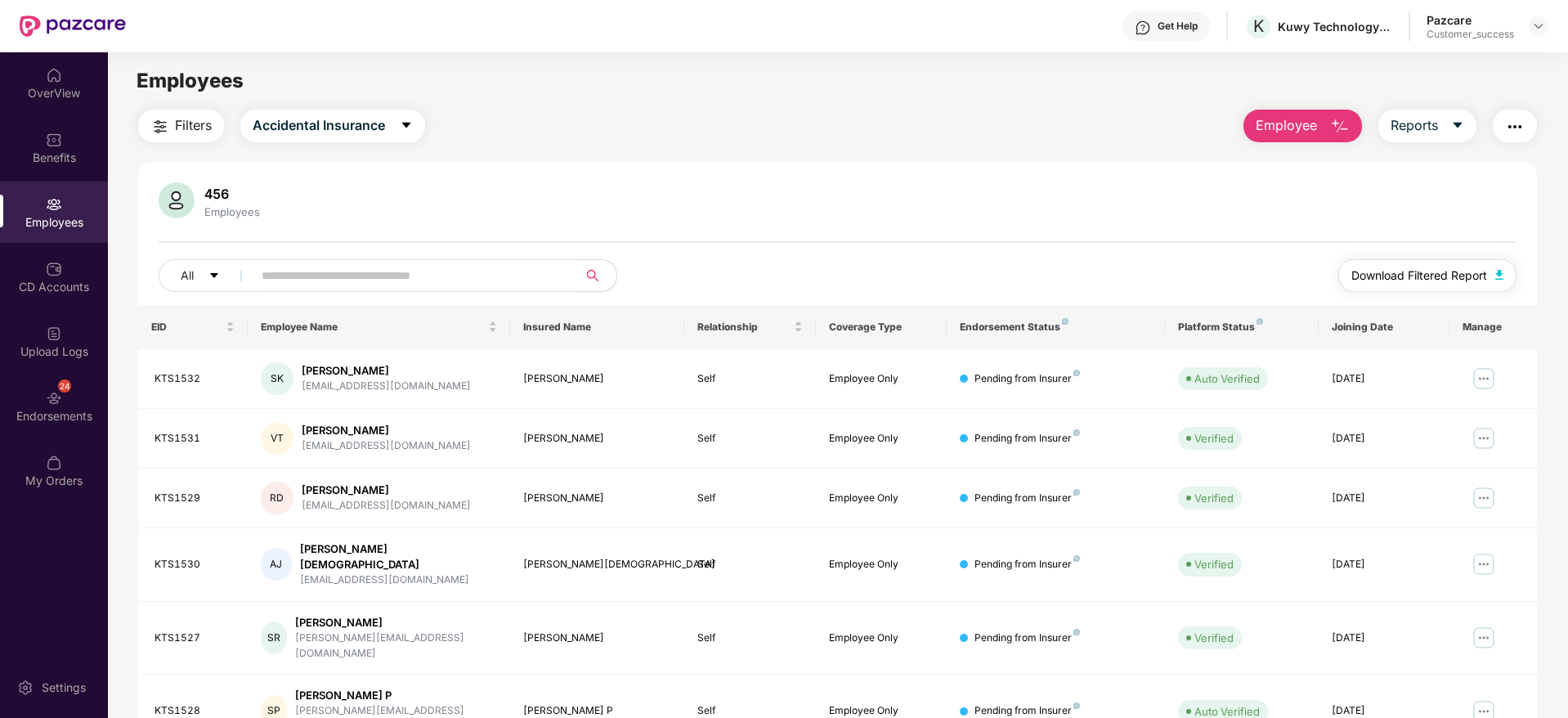
click at [1430, 280] on span "Download Filtered Report" at bounding box center [1419, 276] width 136 height 18
click at [388, 124] on button "Accidental Insurance" at bounding box center [333, 126] width 185 height 32
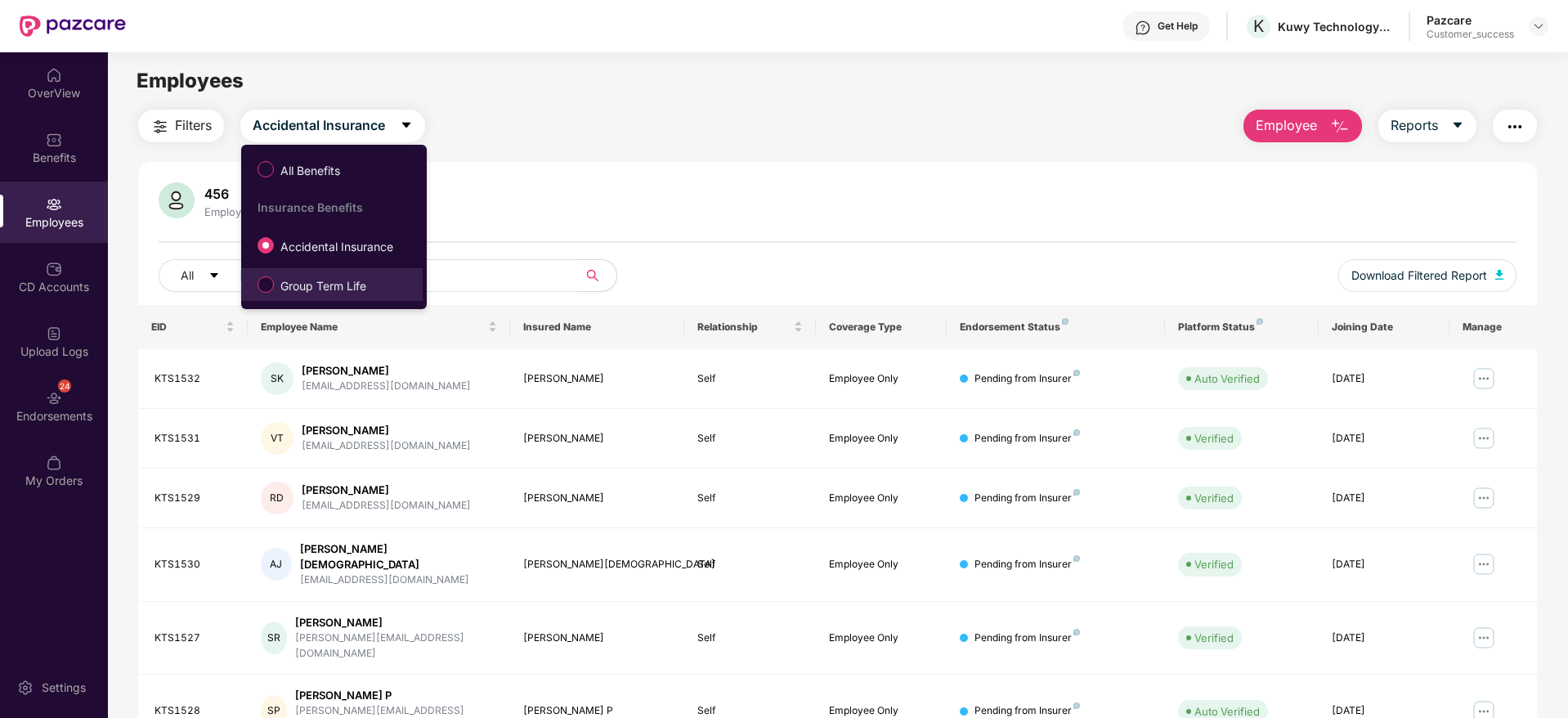
click at [358, 284] on span "Group Term Life" at bounding box center [323, 287] width 99 height 18
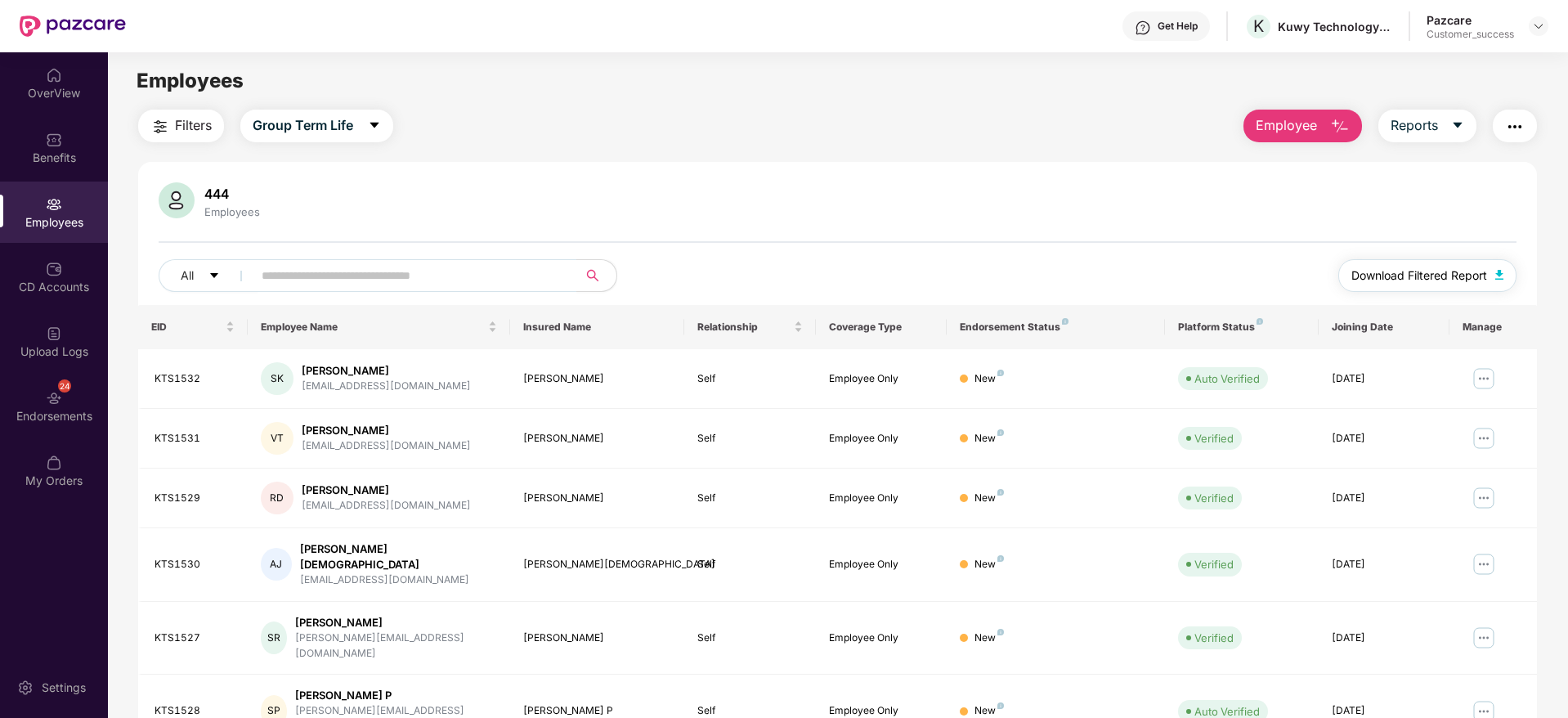
click at [1411, 276] on span "Download Filtered Report" at bounding box center [1419, 276] width 136 height 18
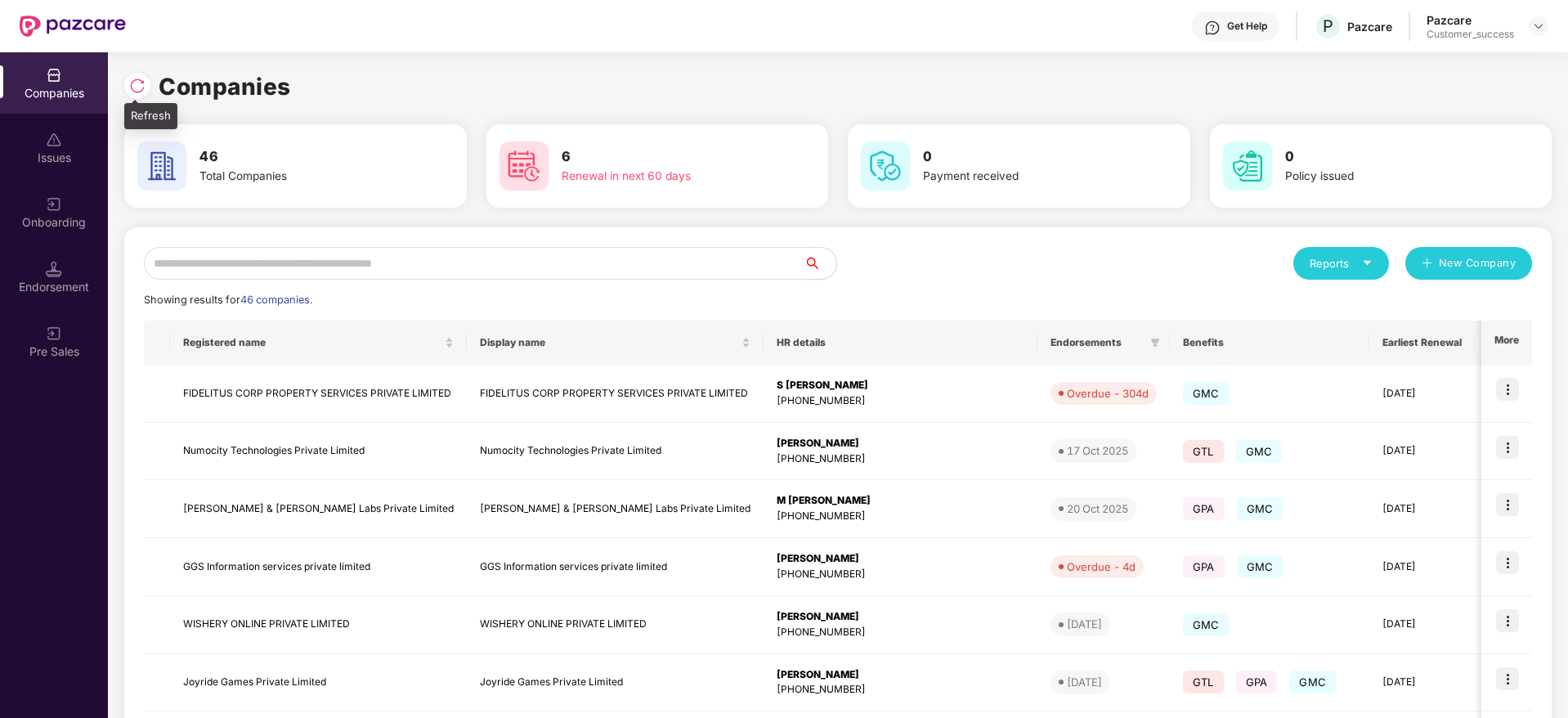
click at [140, 87] on img at bounding box center [137, 86] width 17 height 17
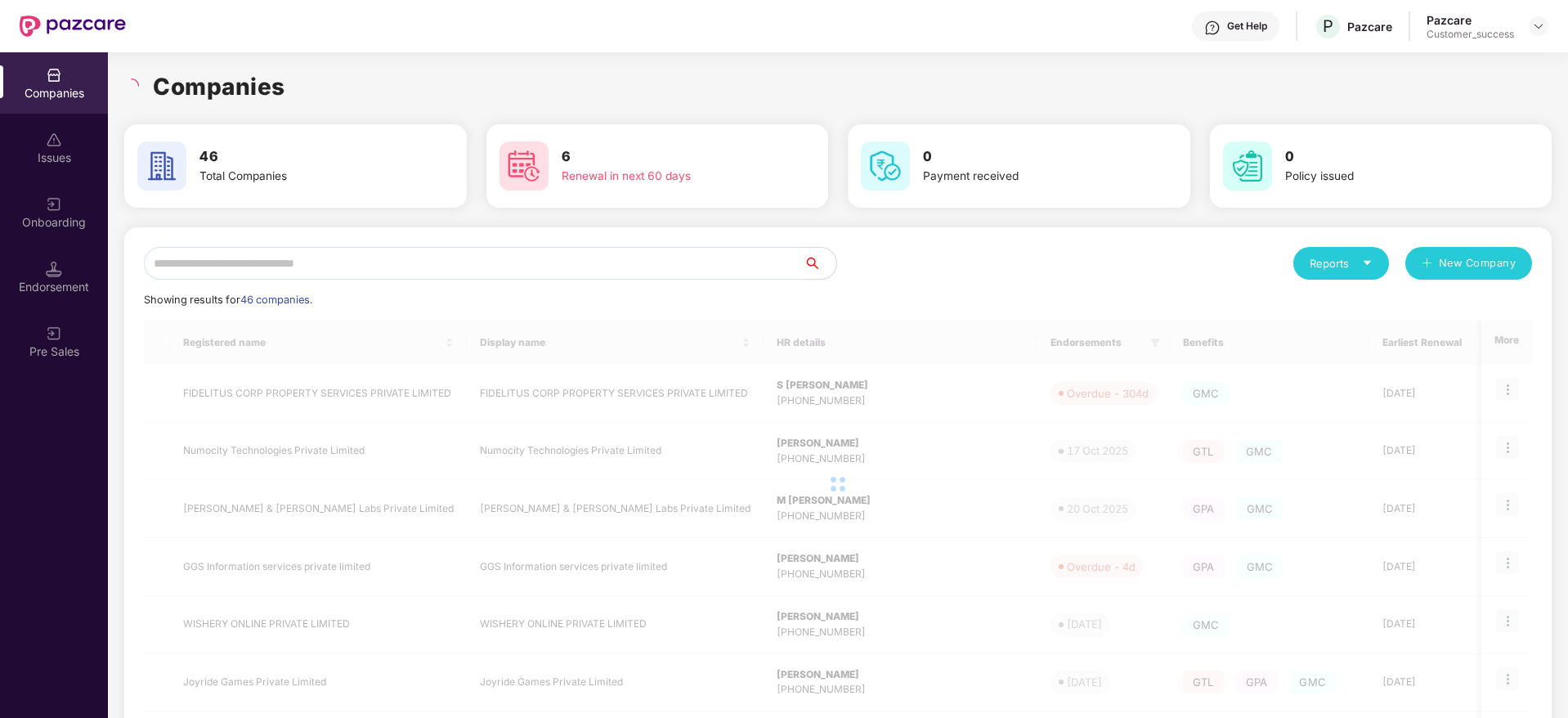
click at [290, 77] on div "Companies" at bounding box center [838, 86] width 1427 height 36
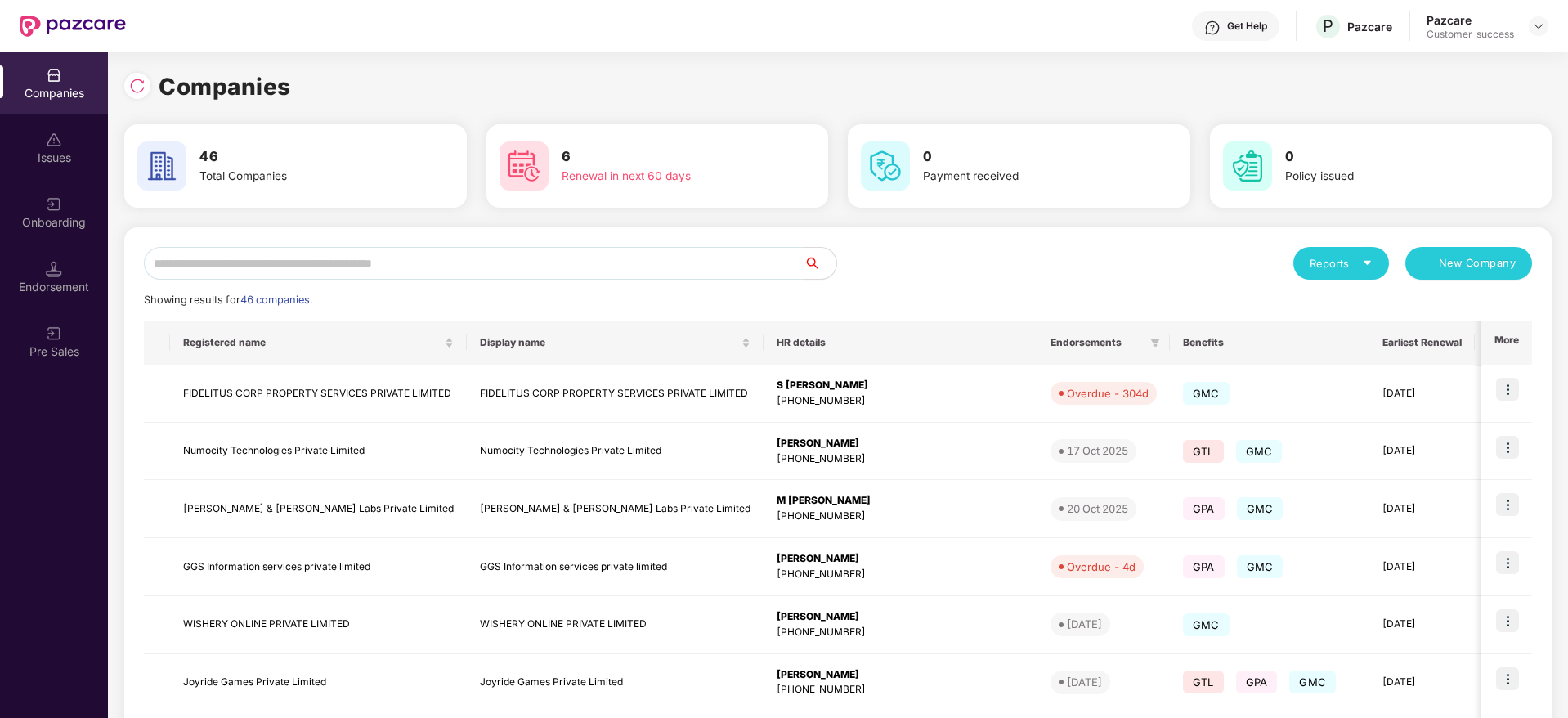
click at [562, 270] on input "text" at bounding box center [474, 262] width 660 height 32
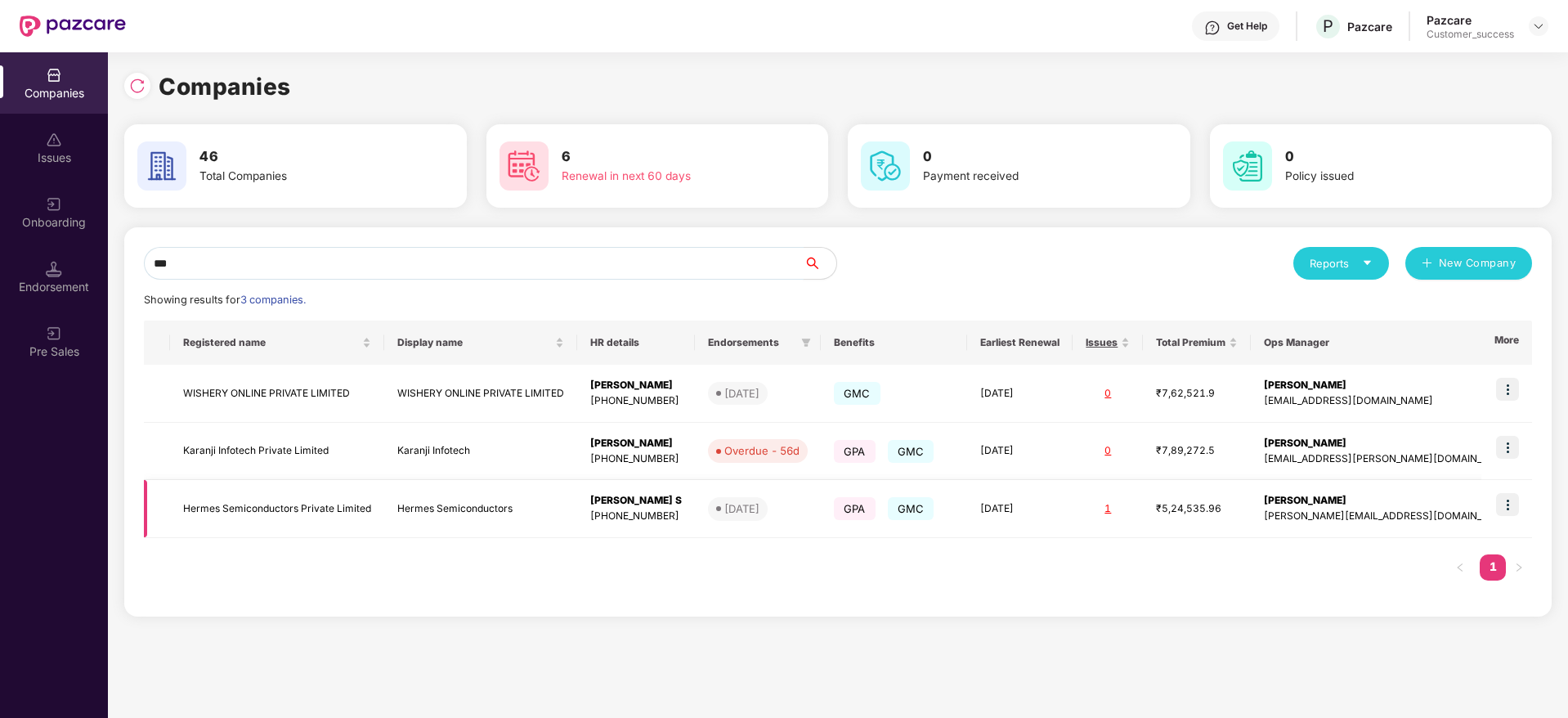
type input "***"
click at [282, 506] on td "Hermes Semiconductors Private Limited" at bounding box center [276, 509] width 214 height 58
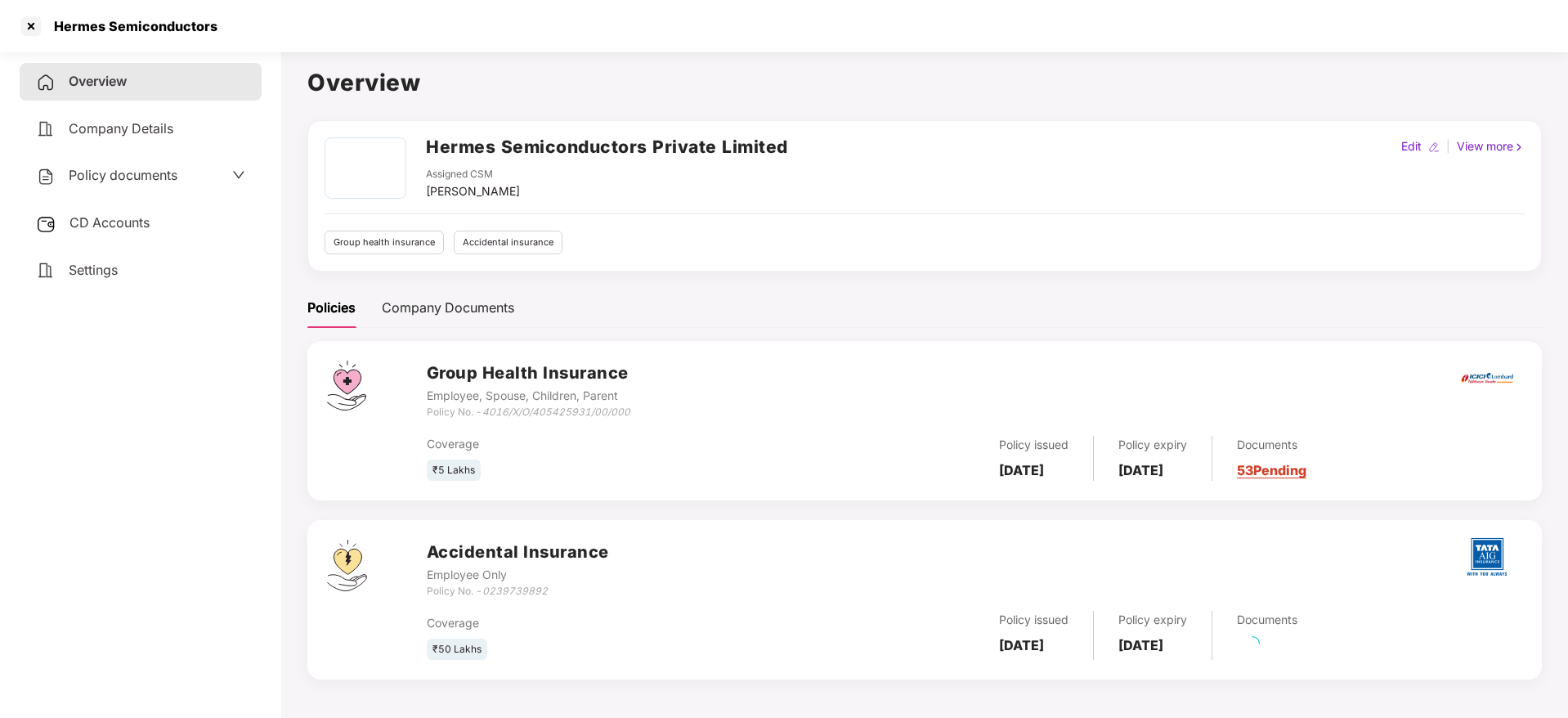
click at [181, 175] on div "Policy documents" at bounding box center [140, 176] width 209 height 22
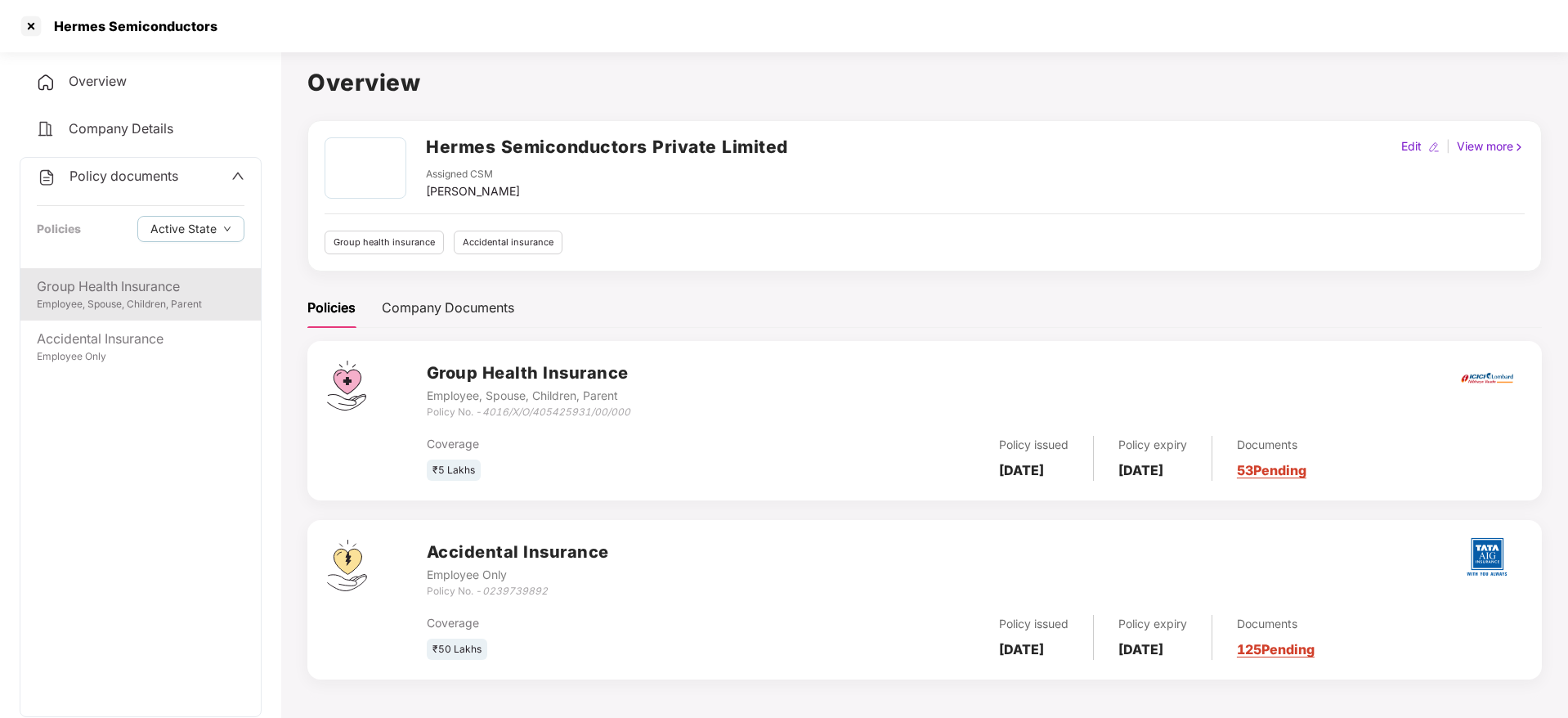
click at [177, 282] on div "Group Health Insurance" at bounding box center [140, 287] width 207 height 21
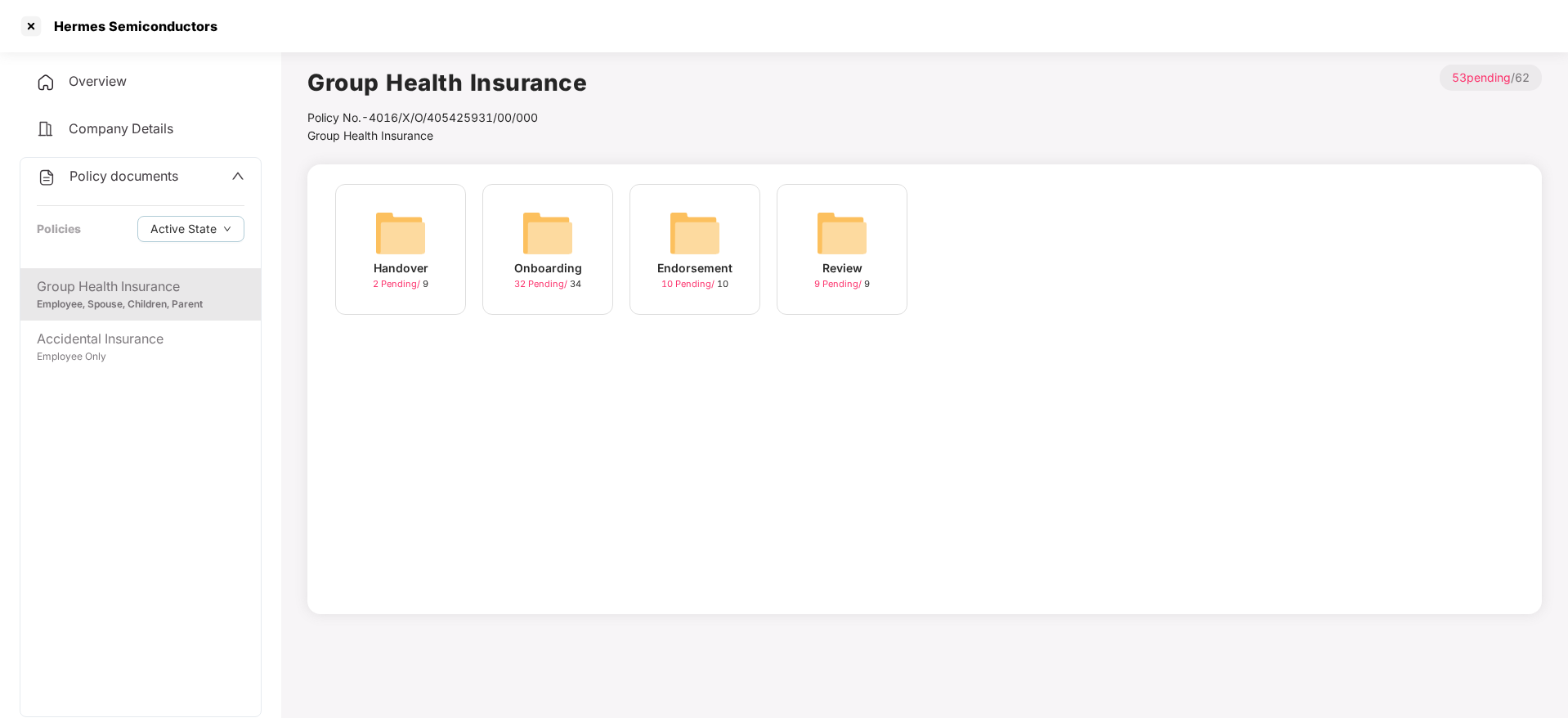
click at [563, 246] on img at bounding box center [547, 232] width 52 height 52
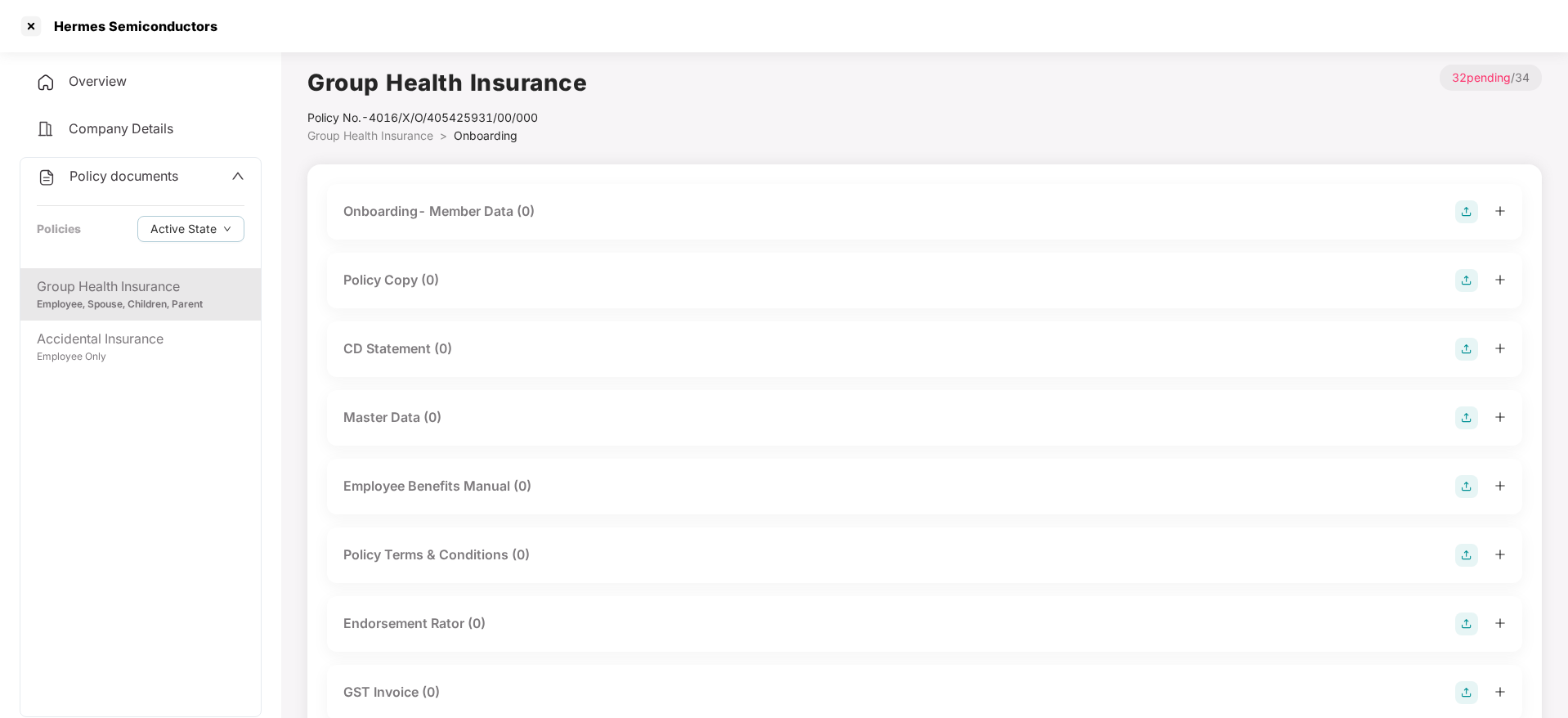
click at [540, 283] on div "Policy Copy (0)" at bounding box center [924, 280] width 1162 height 22
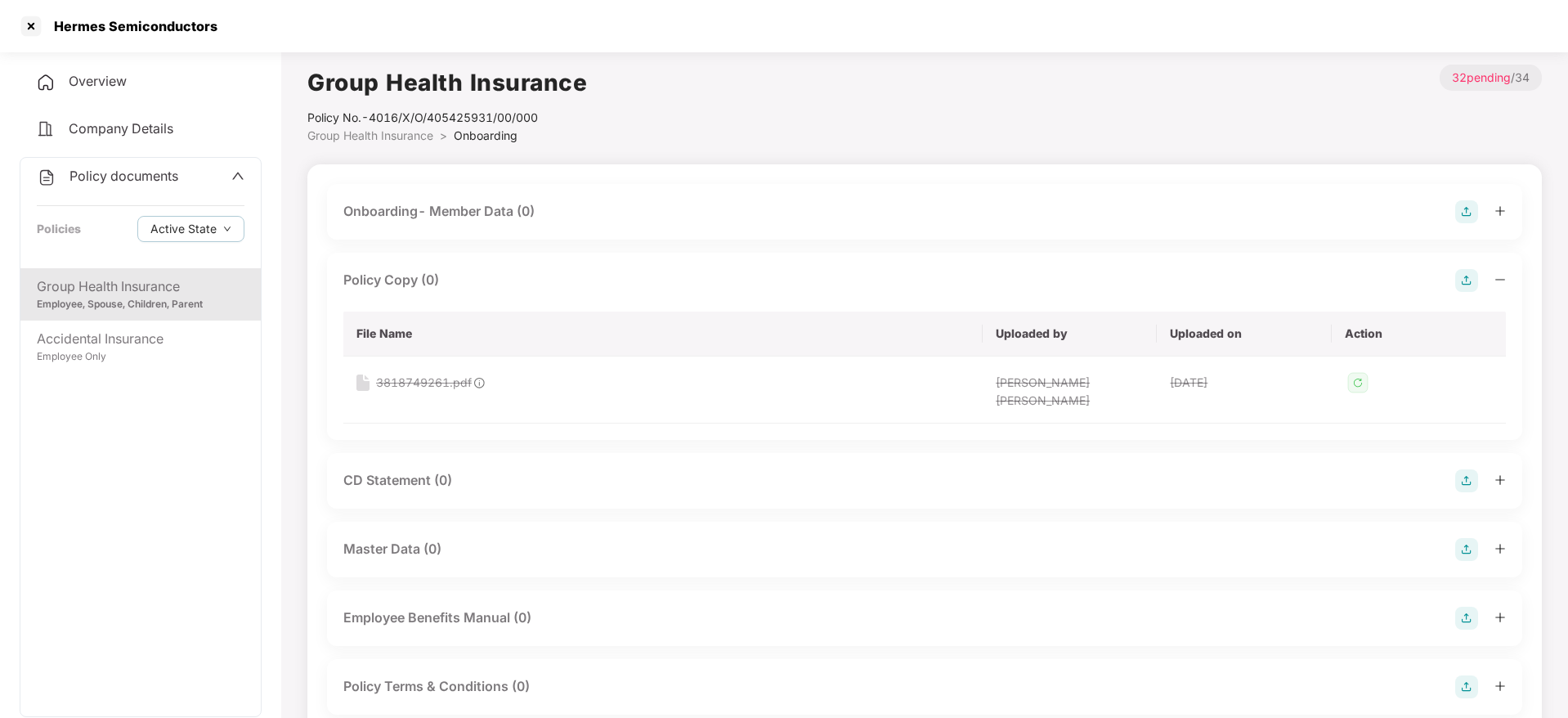
click at [1460, 277] on img at bounding box center [1466, 280] width 22 height 22
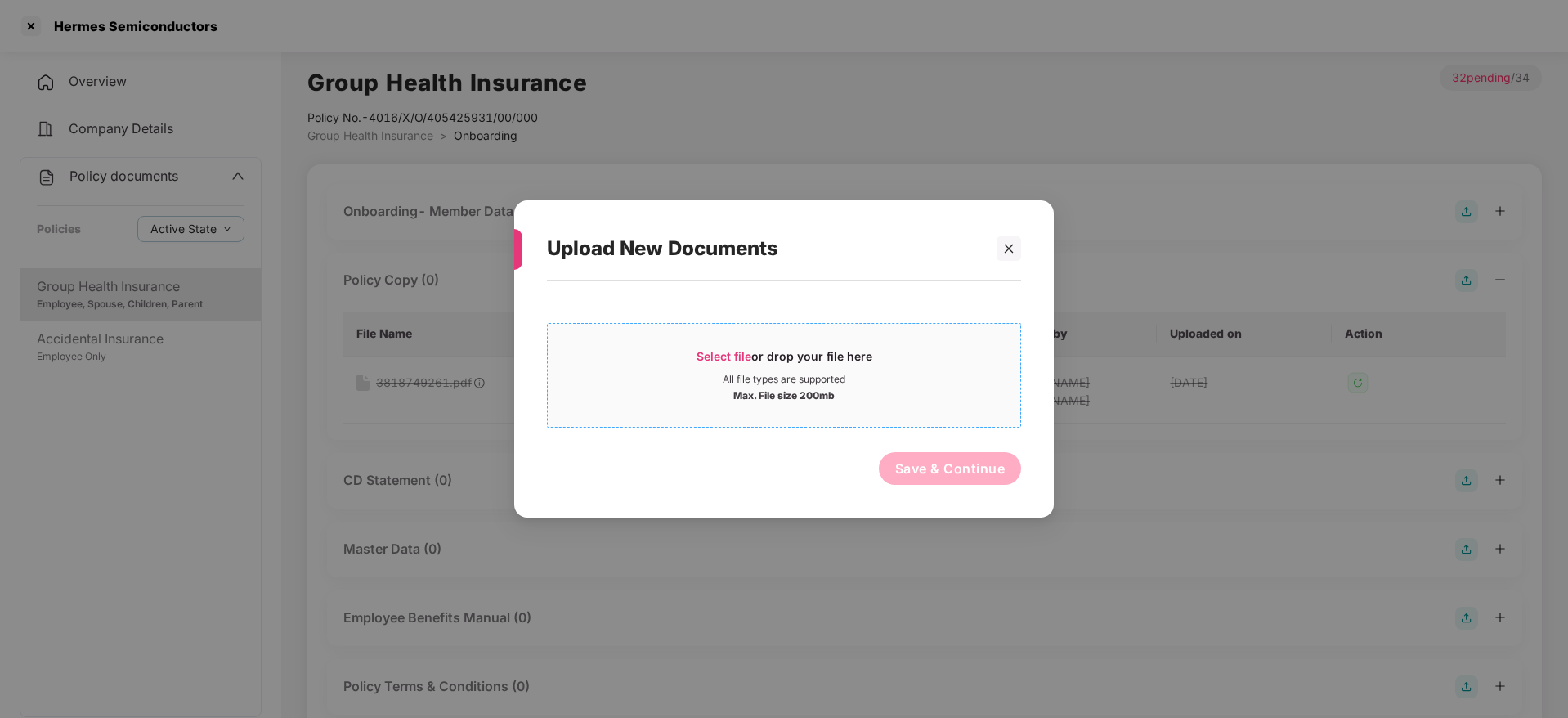
click at [771, 361] on div "Select file or drop your file here" at bounding box center [784, 360] width 176 height 24
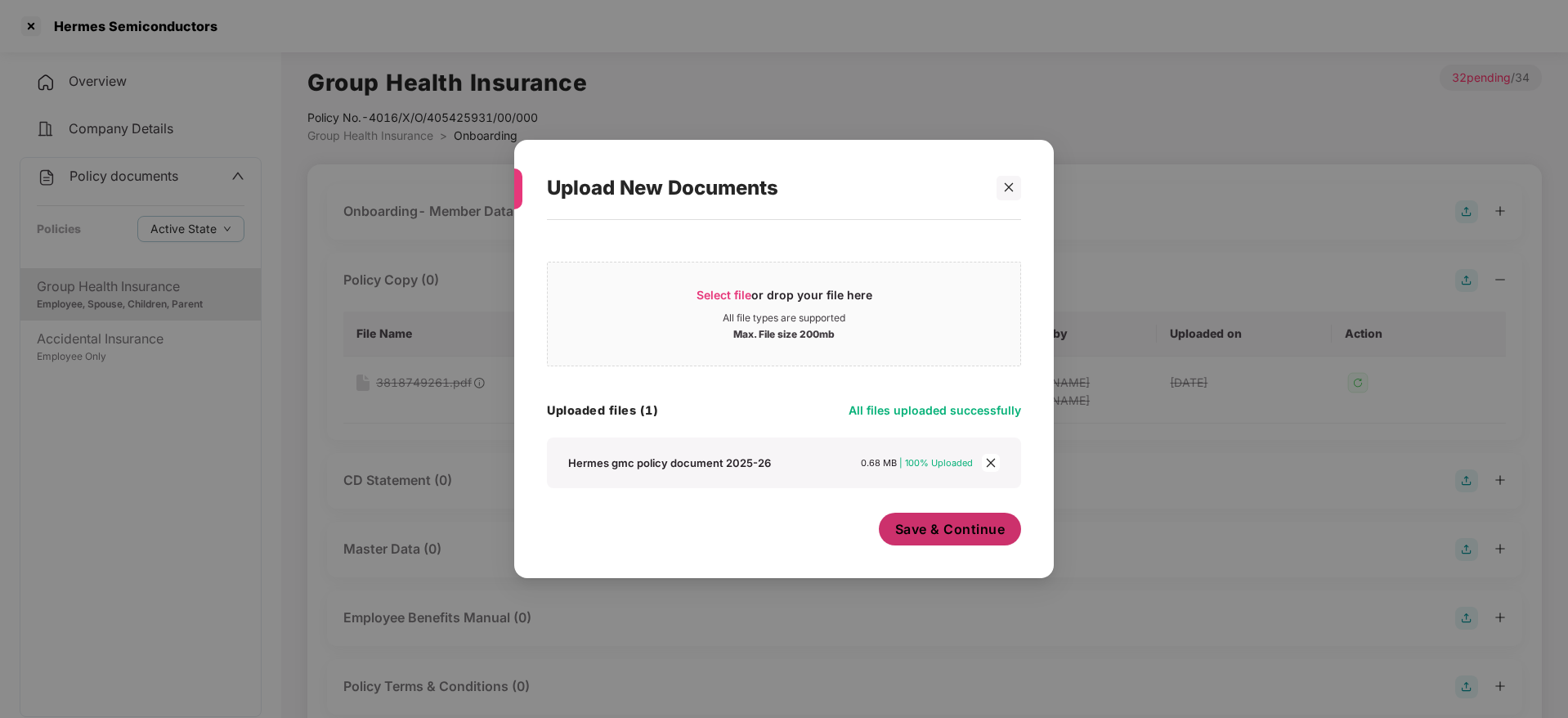
click at [963, 525] on span "Save & Continue" at bounding box center [950, 529] width 111 height 18
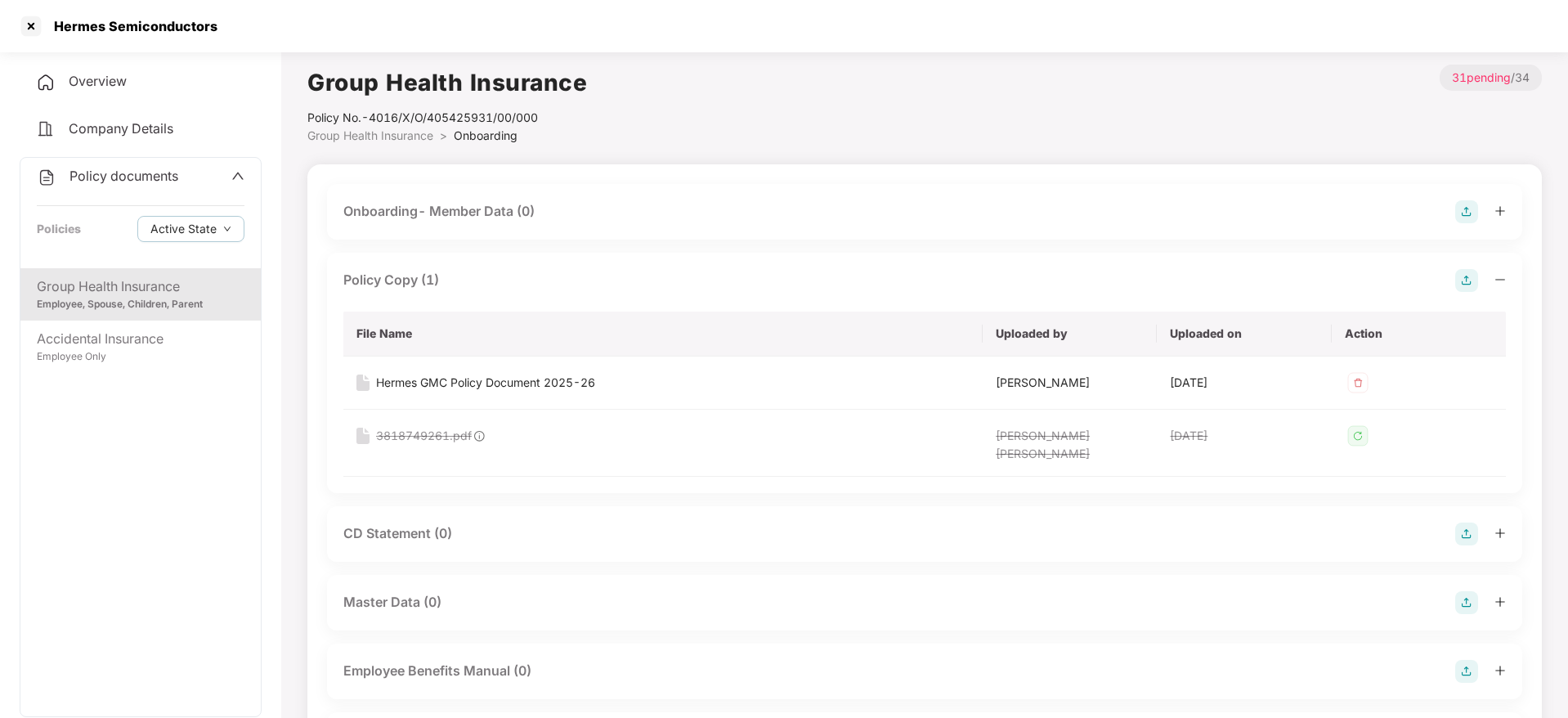
click at [1505, 279] on icon "minus" at bounding box center [1501, 280] width 12 height 12
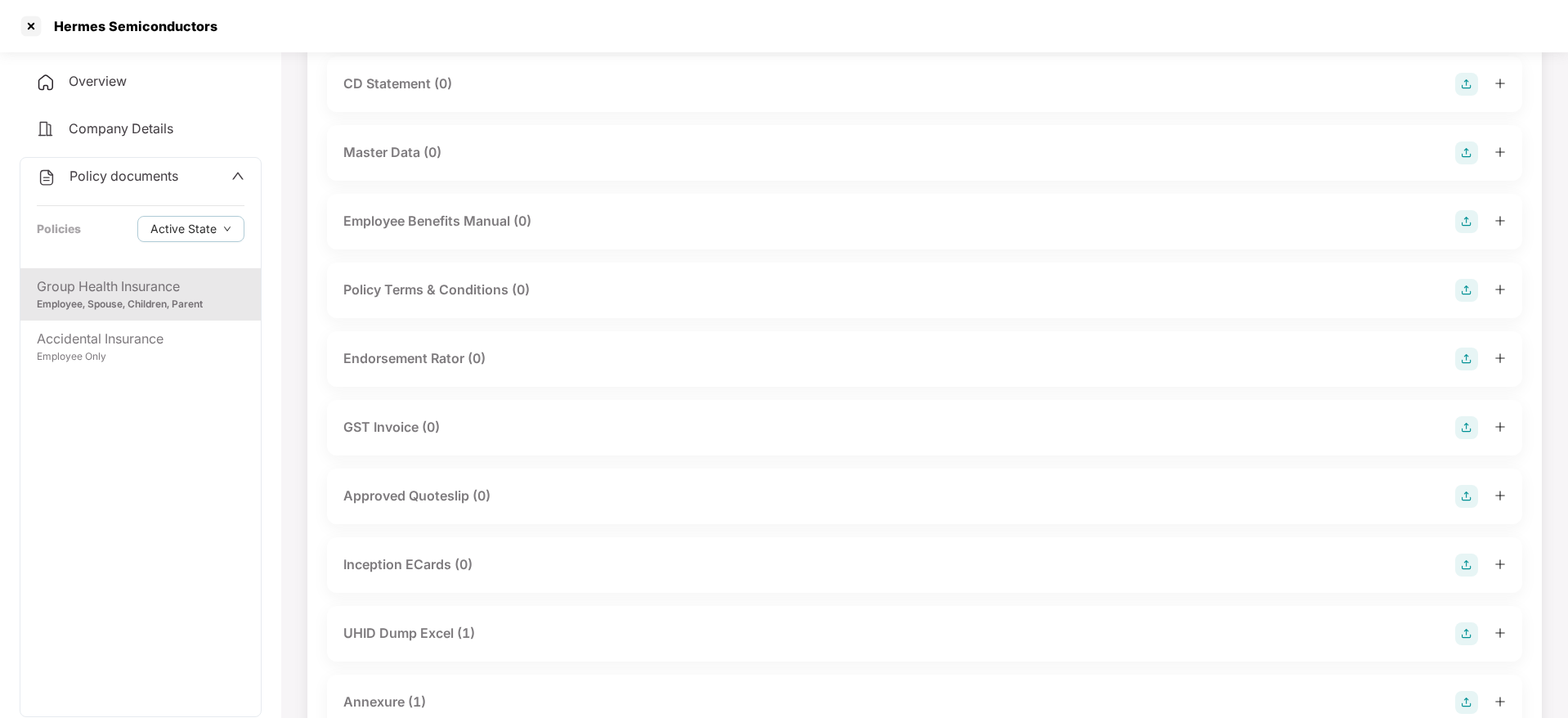
scroll to position [267, 0]
click at [1465, 361] on img at bounding box center [1466, 357] width 22 height 22
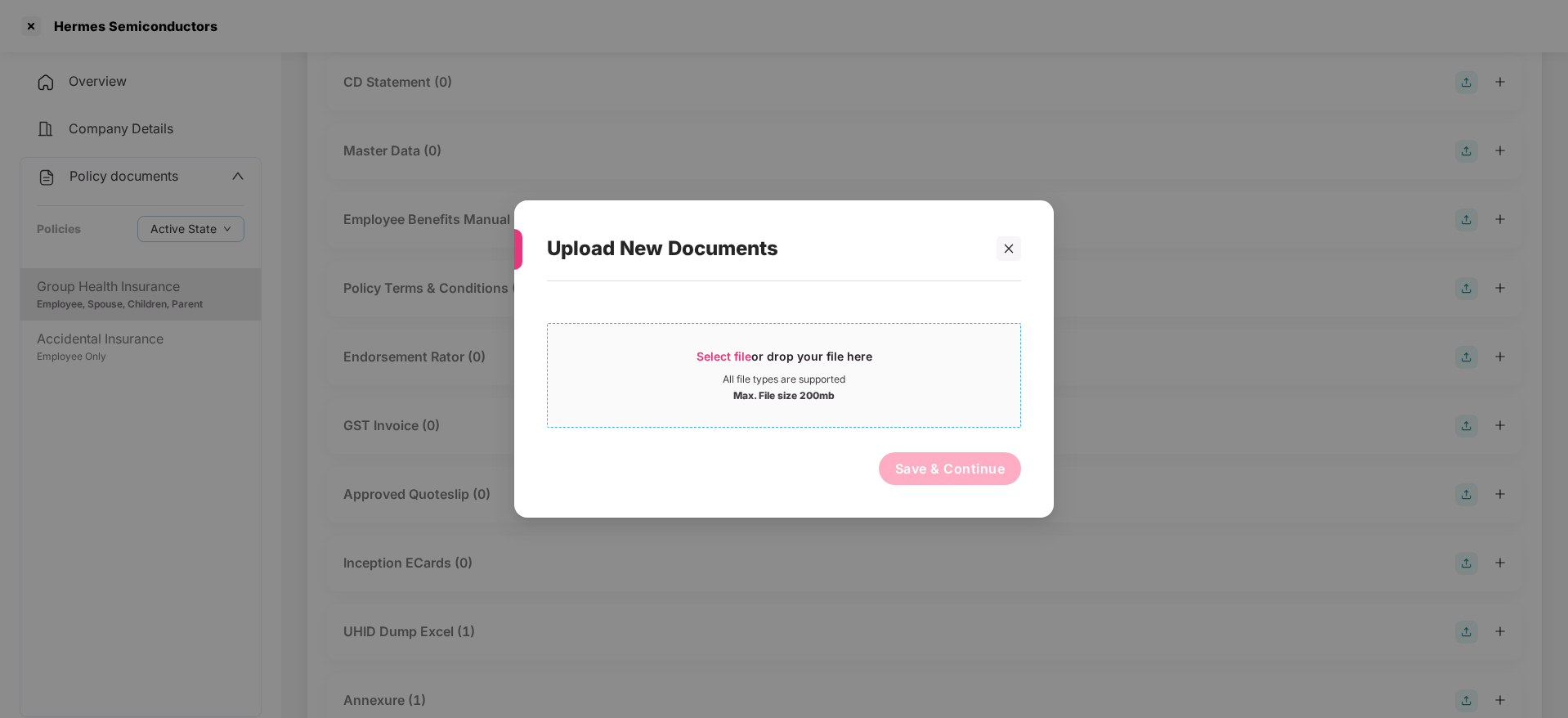
click at [759, 343] on span "Select file or drop your file here All file types are supported Max. File size …" at bounding box center [784, 375] width 472 height 78
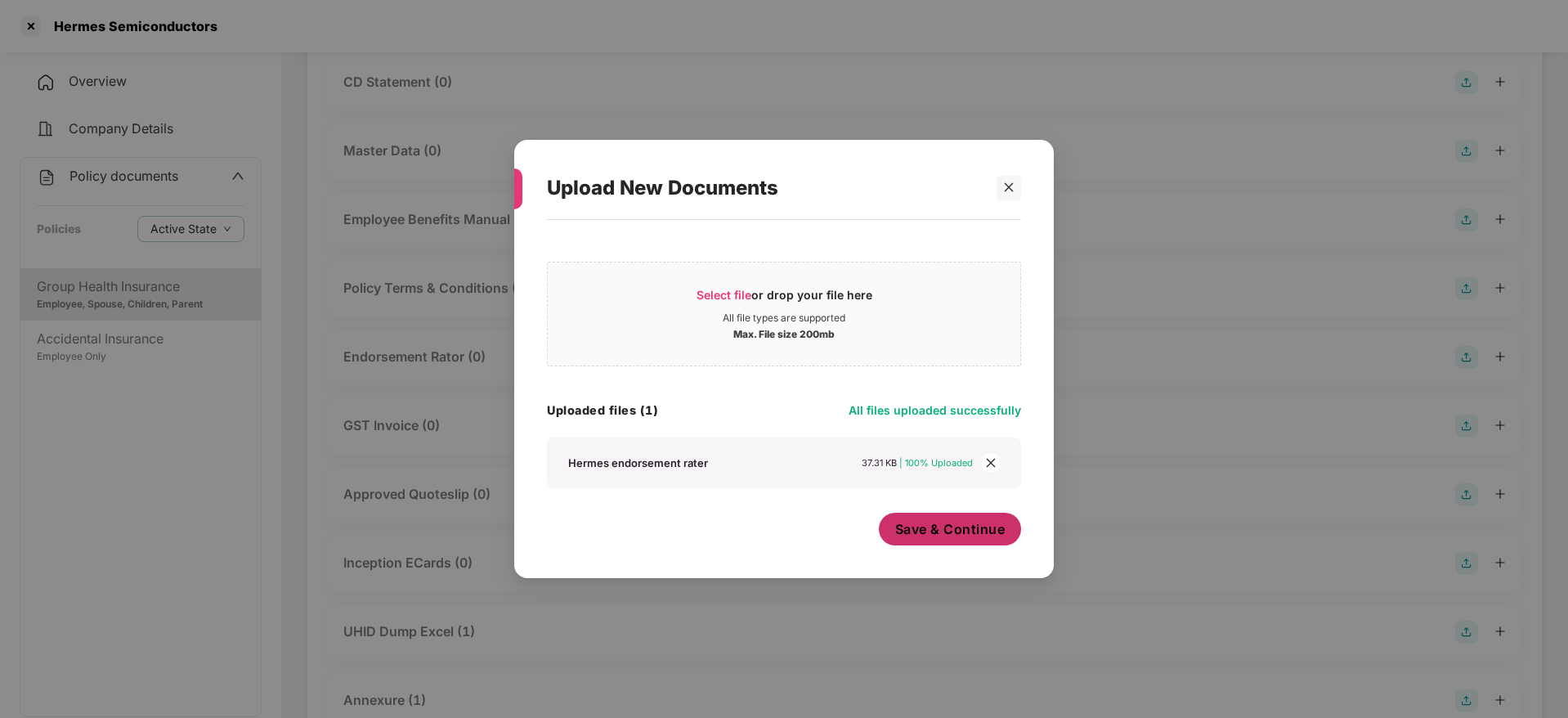
click at [966, 536] on span "Save & Continue" at bounding box center [950, 529] width 111 height 18
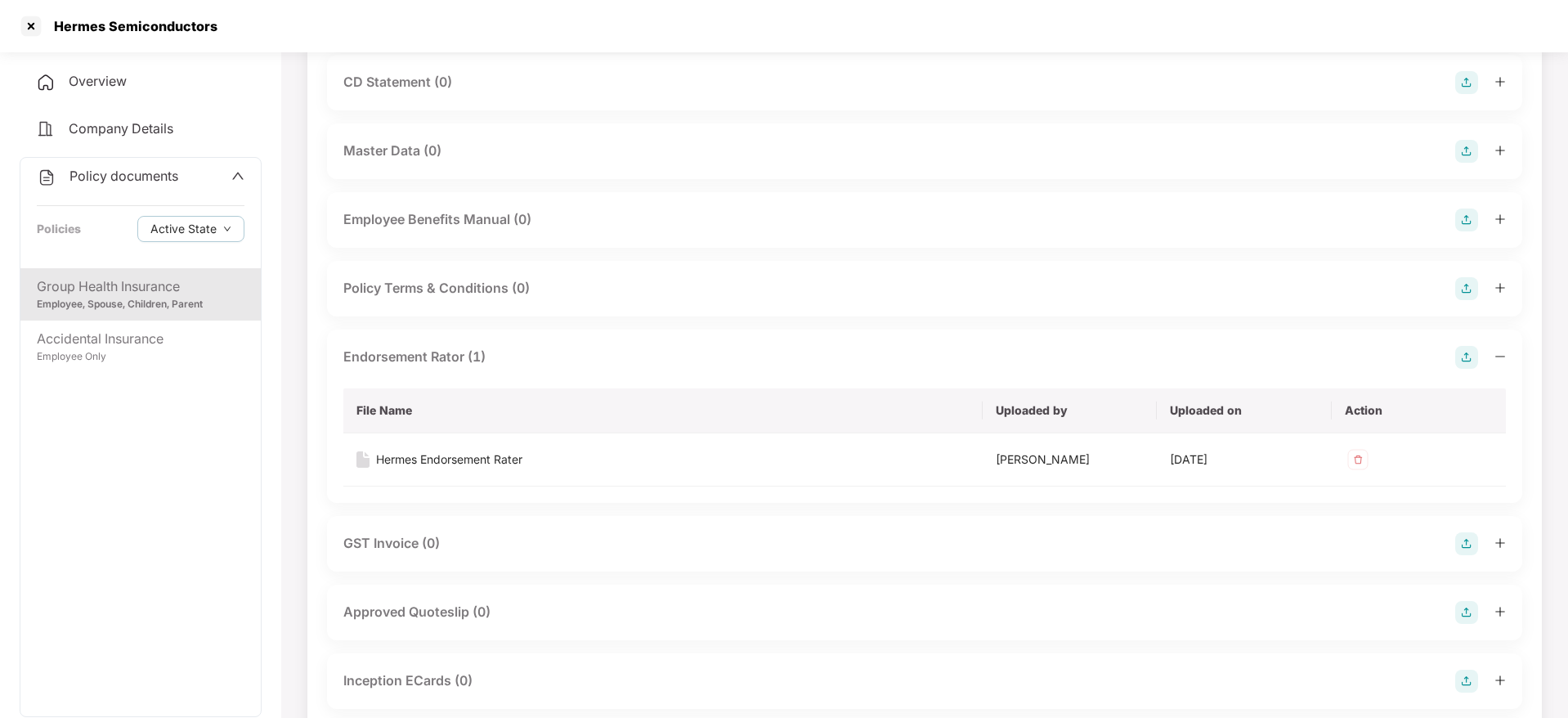
click at [1502, 351] on icon "minus" at bounding box center [1501, 357] width 12 height 12
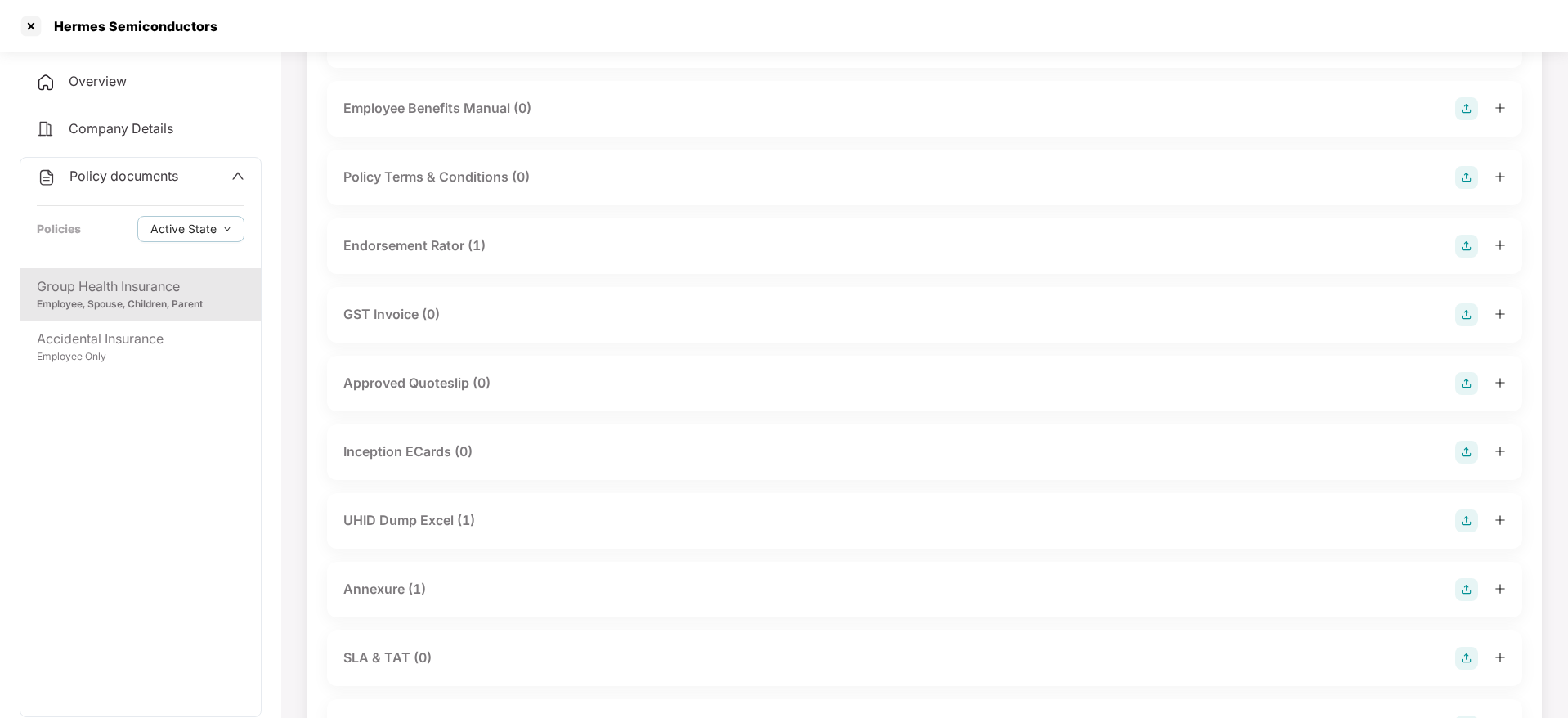
scroll to position [381, 0]
click at [1406, 517] on div "UHID Dump Excel (1)" at bounding box center [924, 516] width 1162 height 22
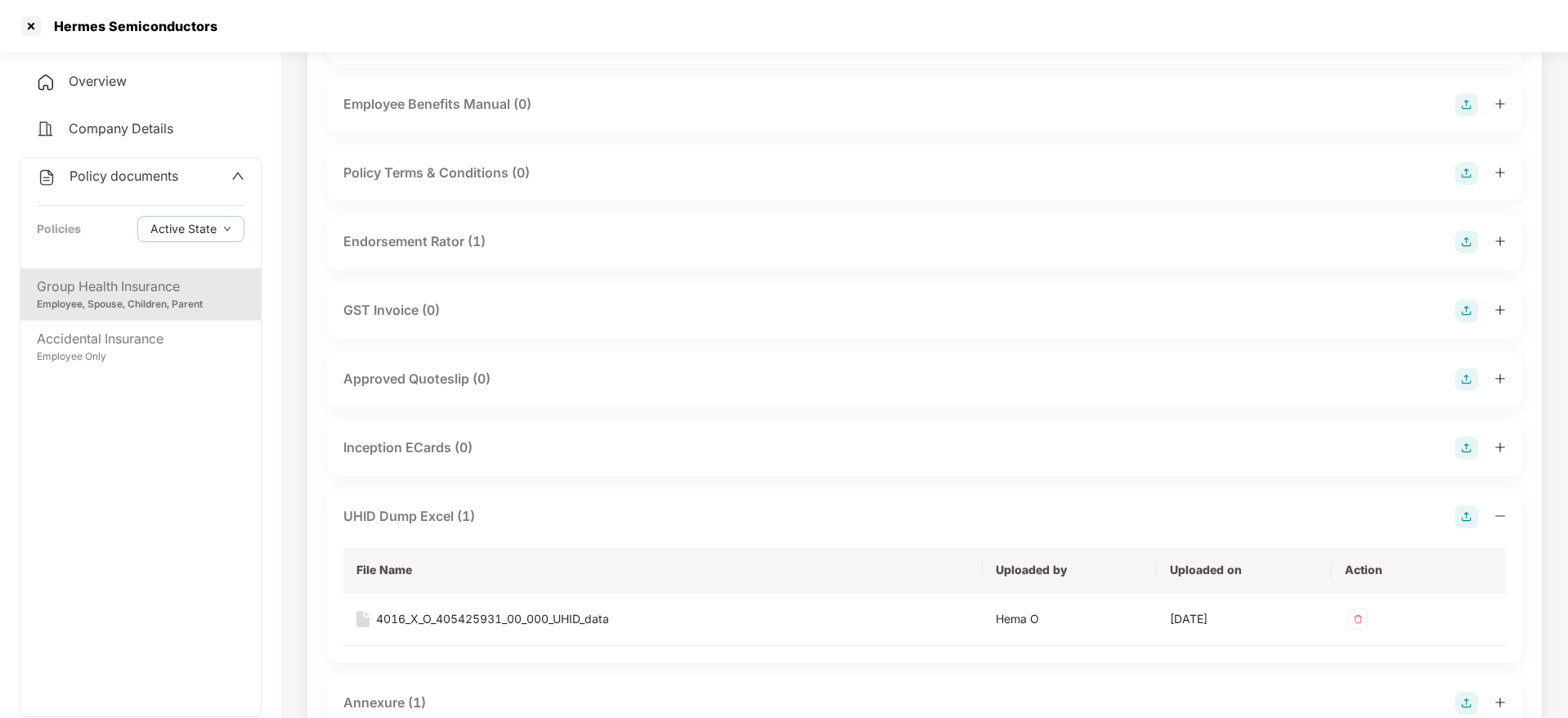
scroll to position [464, 0]
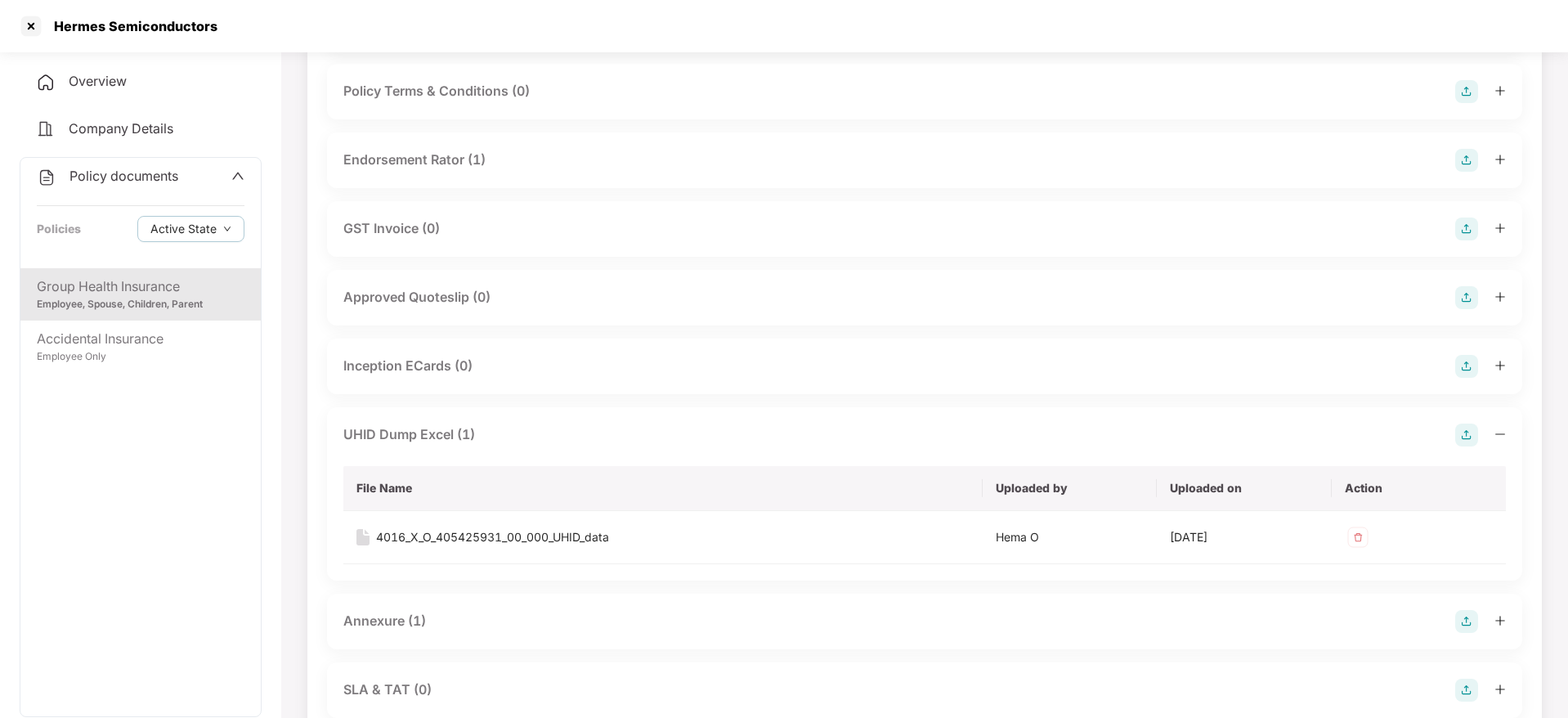
click at [1382, 436] on div "UHID Dump Excel (1)" at bounding box center [924, 435] width 1162 height 22
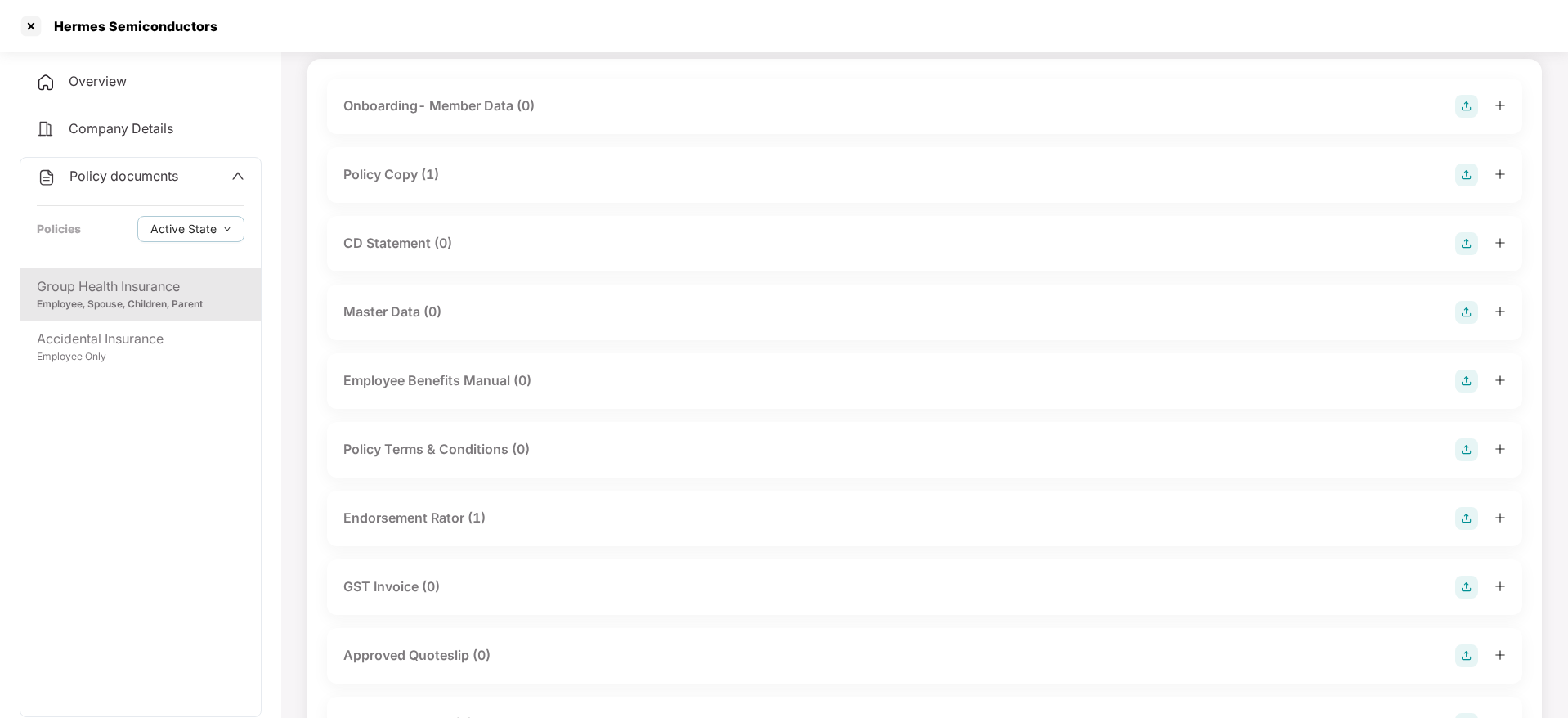
scroll to position [0, 0]
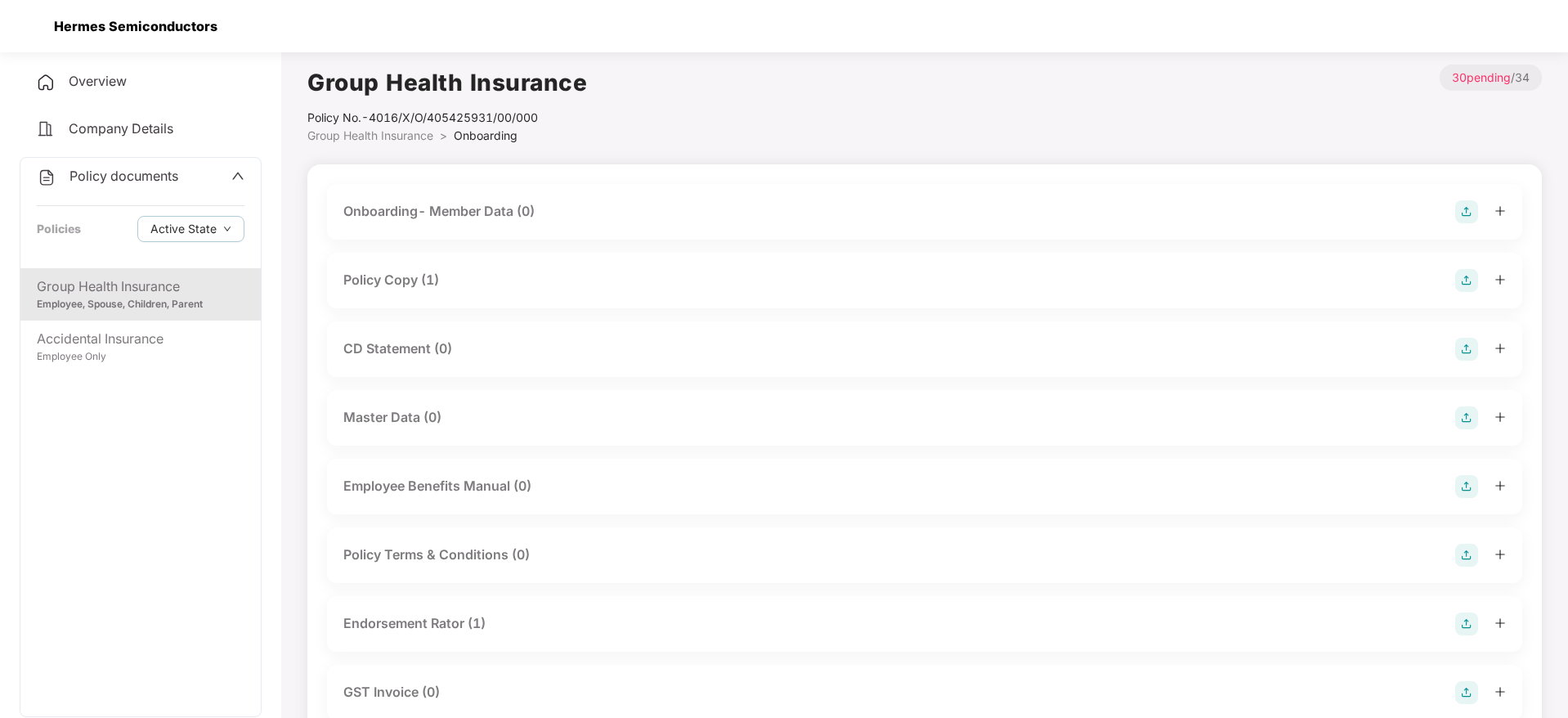
click at [37, 18] on div at bounding box center [31, 26] width 26 height 26
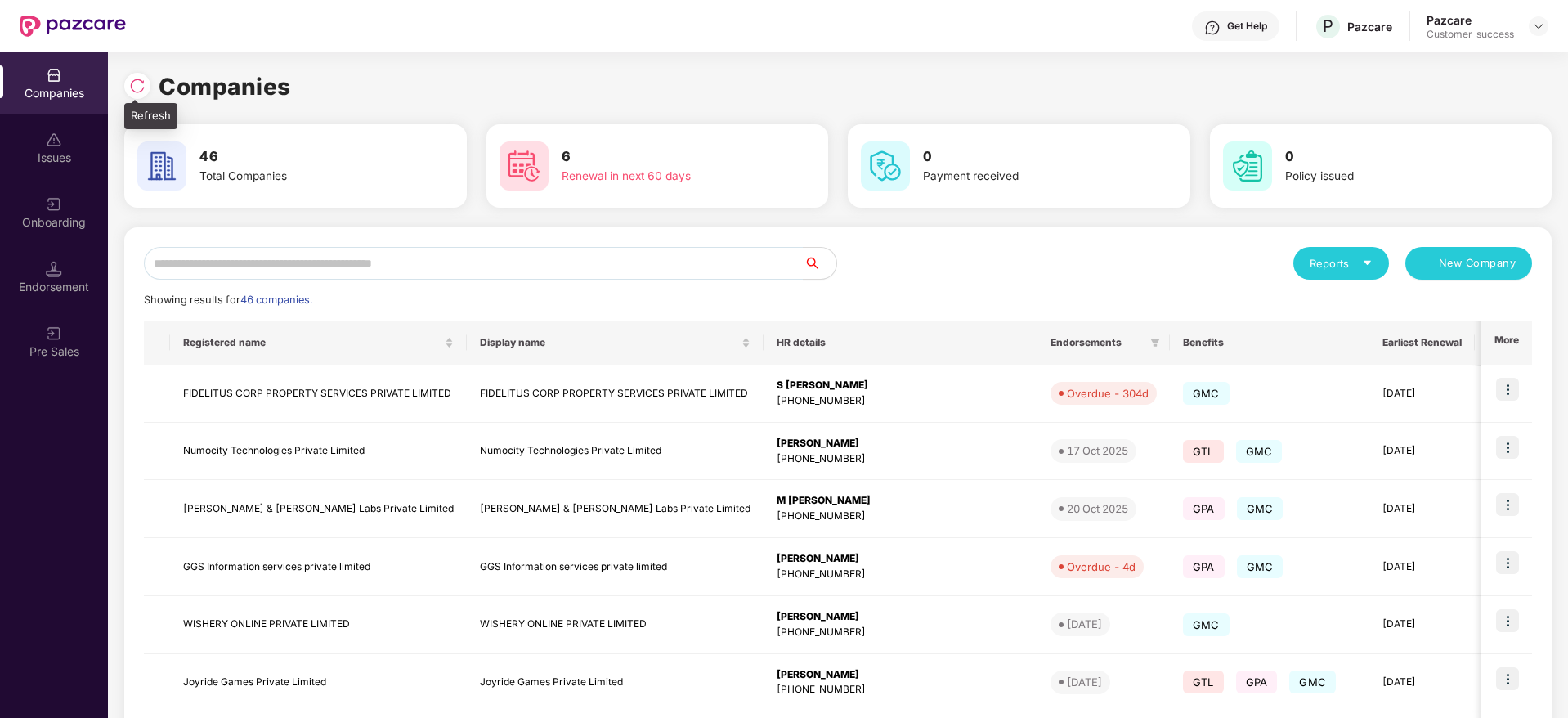
click at [144, 87] on img at bounding box center [137, 86] width 17 height 17
drag, startPoint x: 296, startPoint y: 83, endPoint x: 136, endPoint y: 82, distance: 160.0
click at [136, 82] on div "Companies" at bounding box center [838, 86] width 1427 height 36
click at [136, 82] on img at bounding box center [137, 86] width 17 height 17
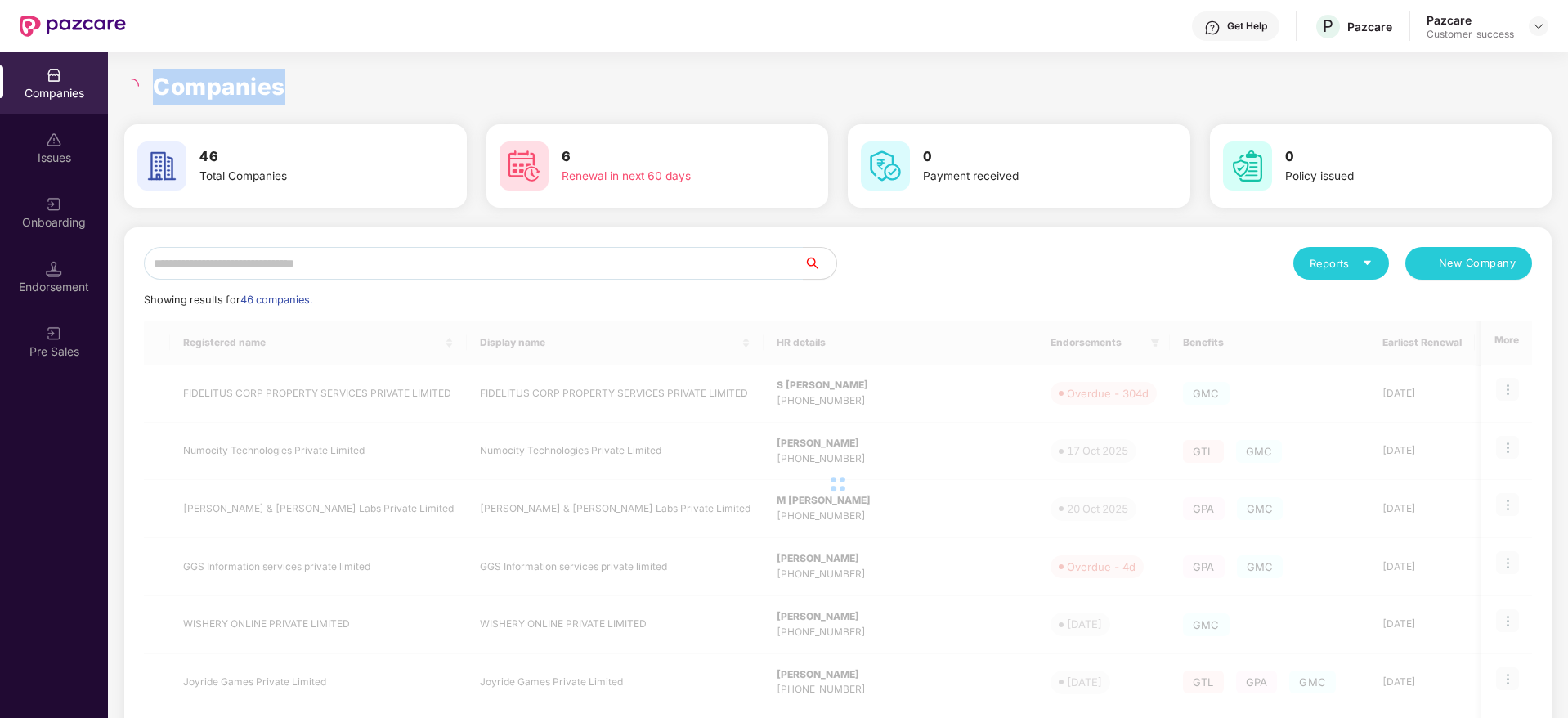
click at [205, 82] on h1 "Companies" at bounding box center [219, 86] width 132 height 36
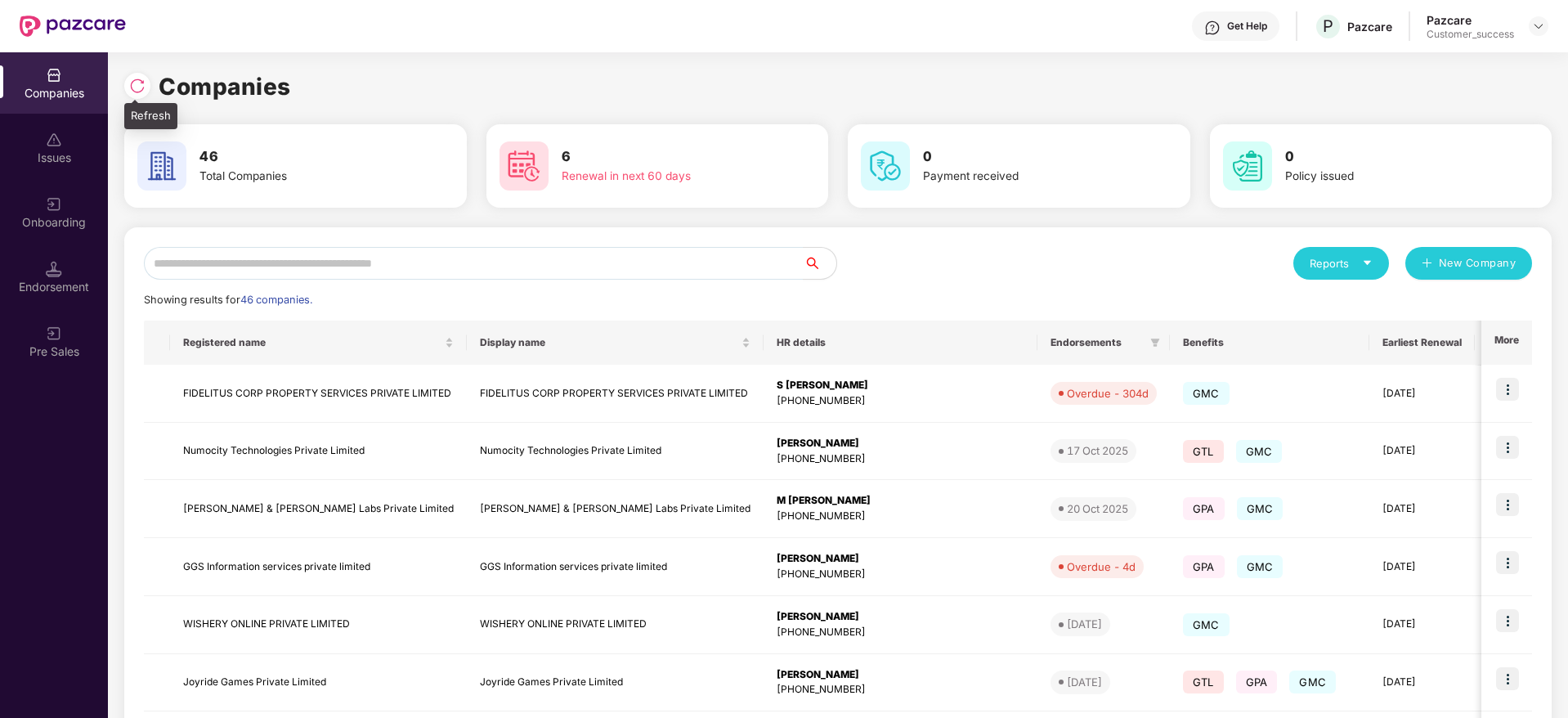
click at [141, 83] on img at bounding box center [137, 86] width 17 height 17
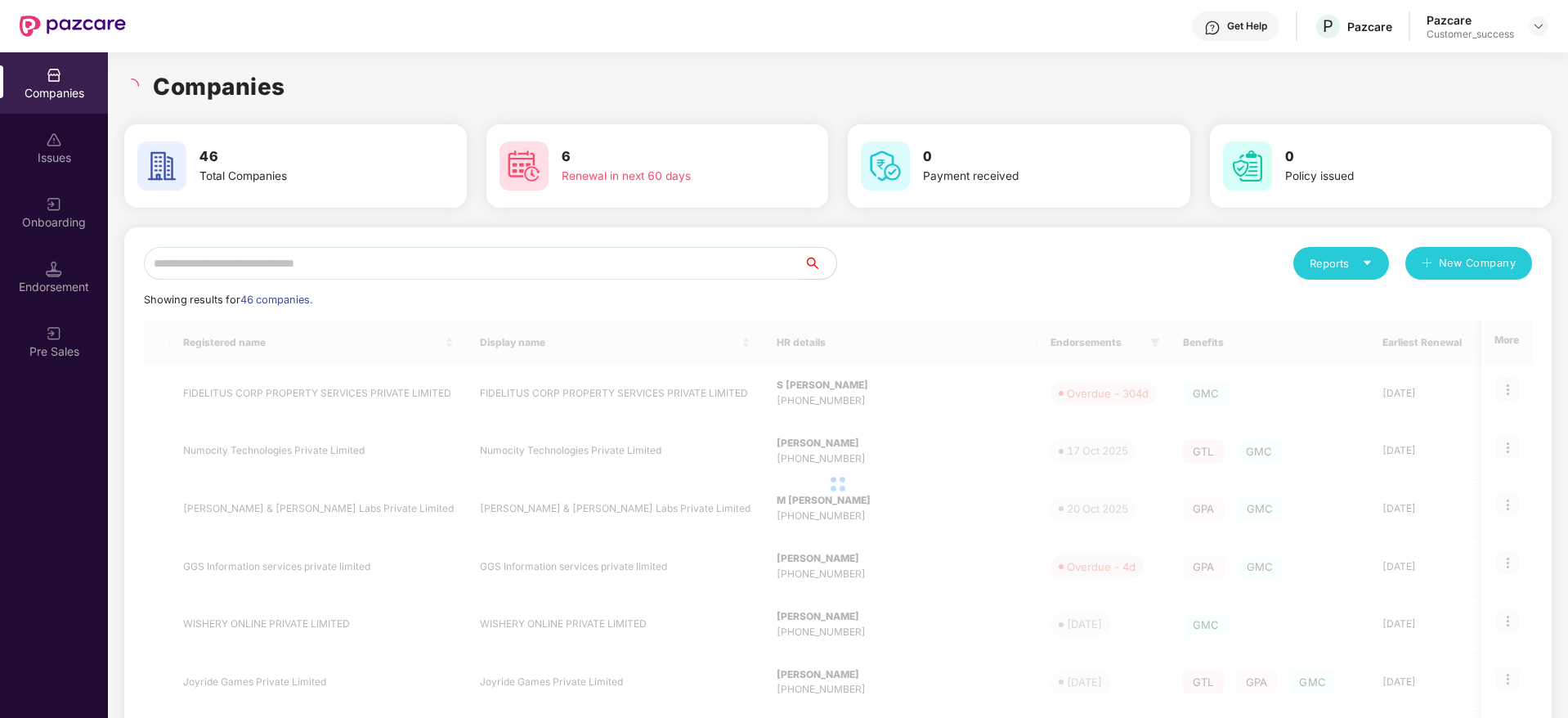
click at [322, 85] on div "Companies" at bounding box center [838, 86] width 1427 height 36
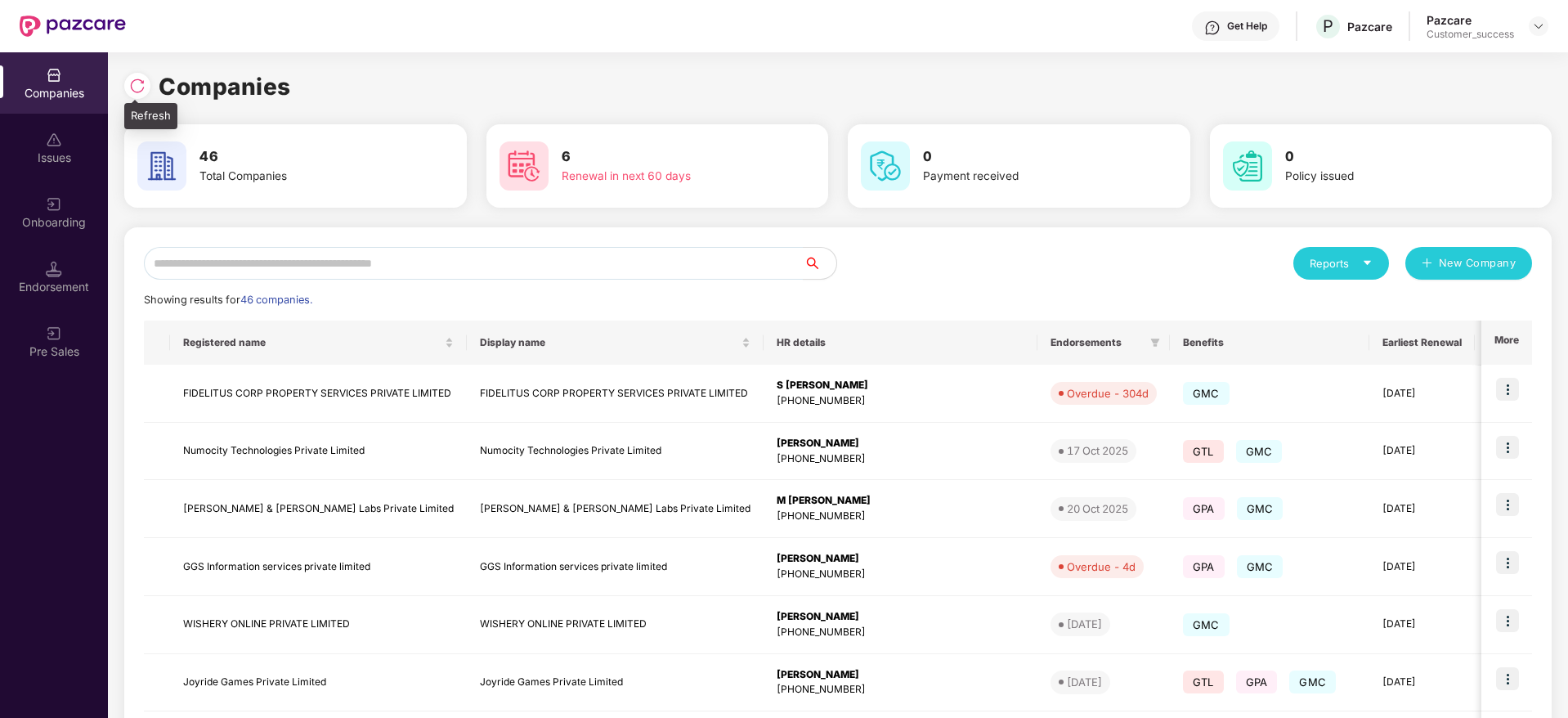
click at [142, 89] on img at bounding box center [137, 86] width 17 height 17
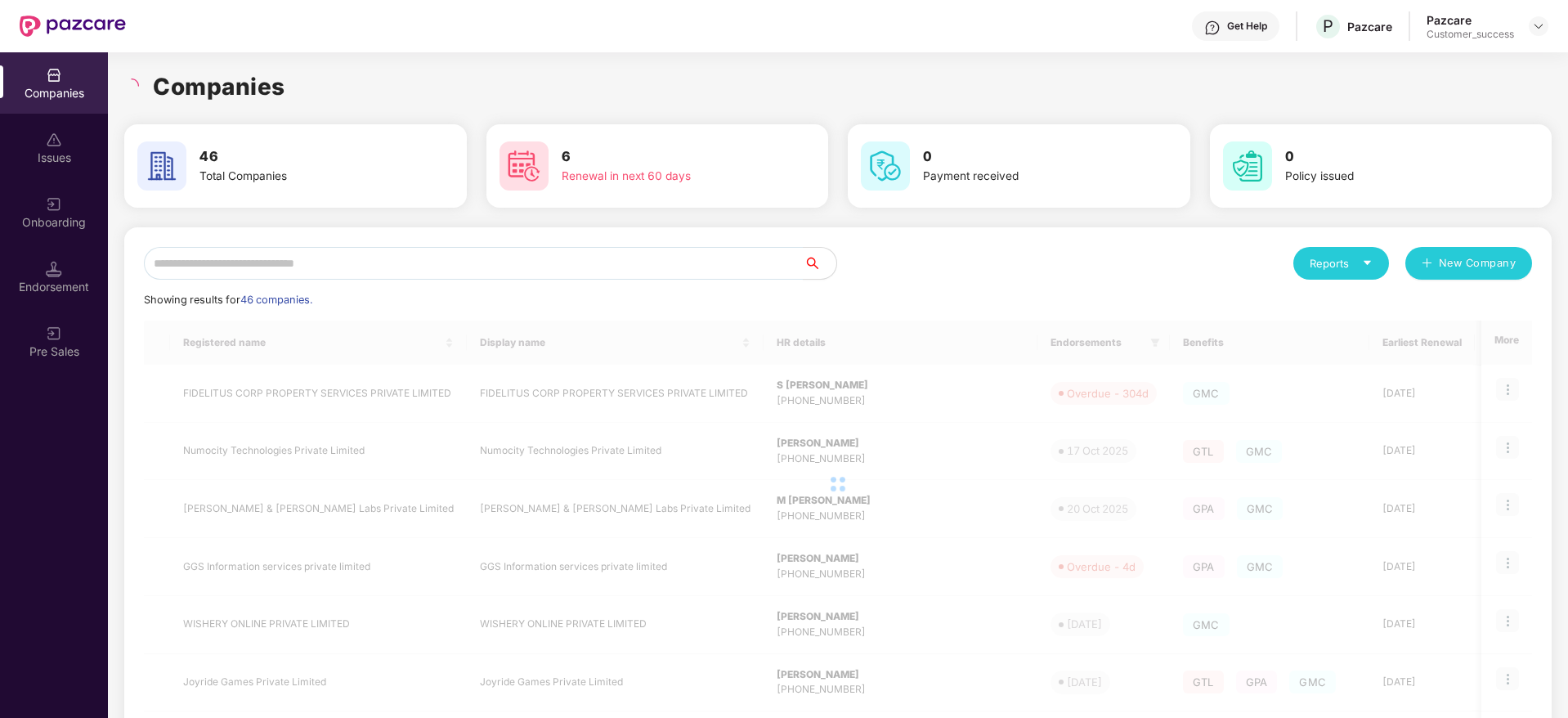
click at [303, 87] on div "Companies" at bounding box center [838, 86] width 1427 height 36
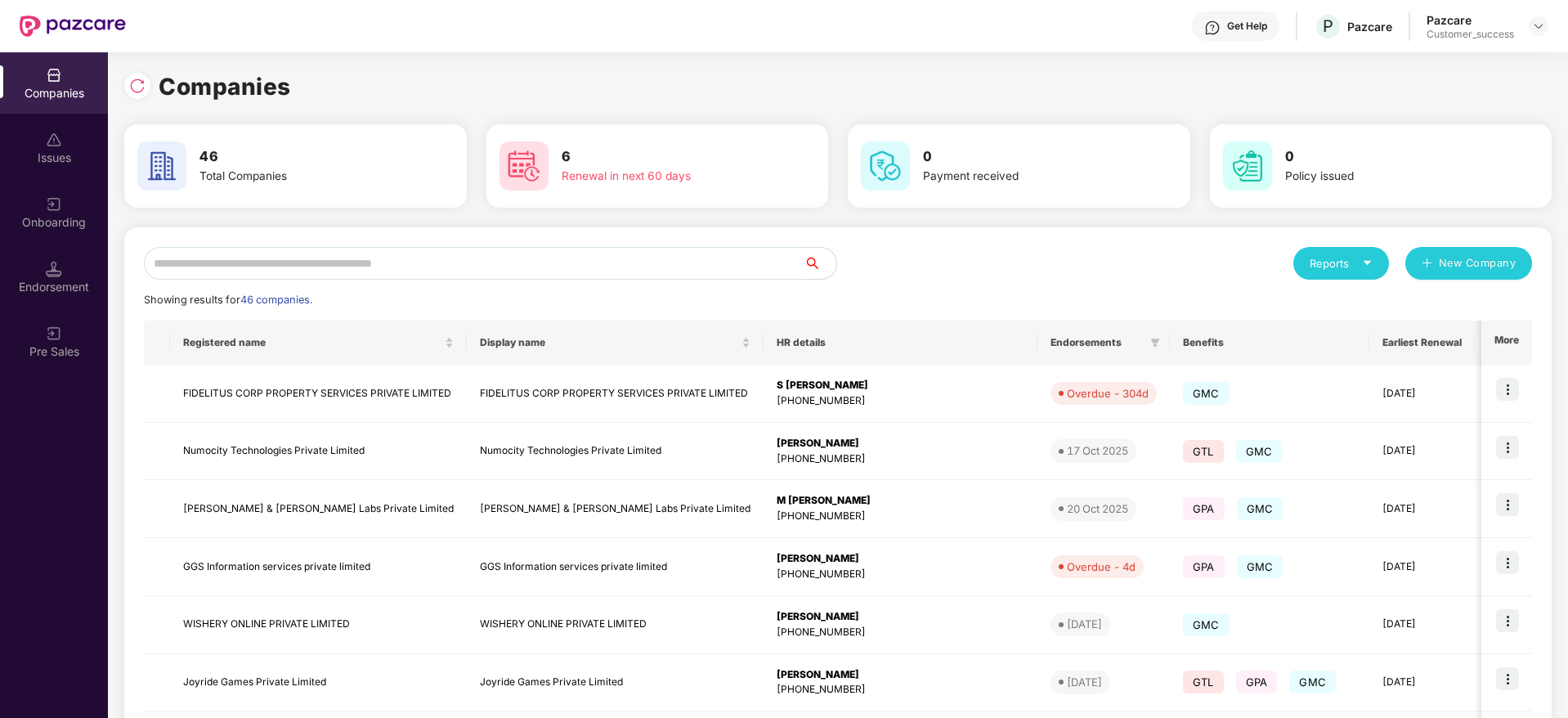
click at [369, 266] on input "text" at bounding box center [474, 262] width 660 height 32
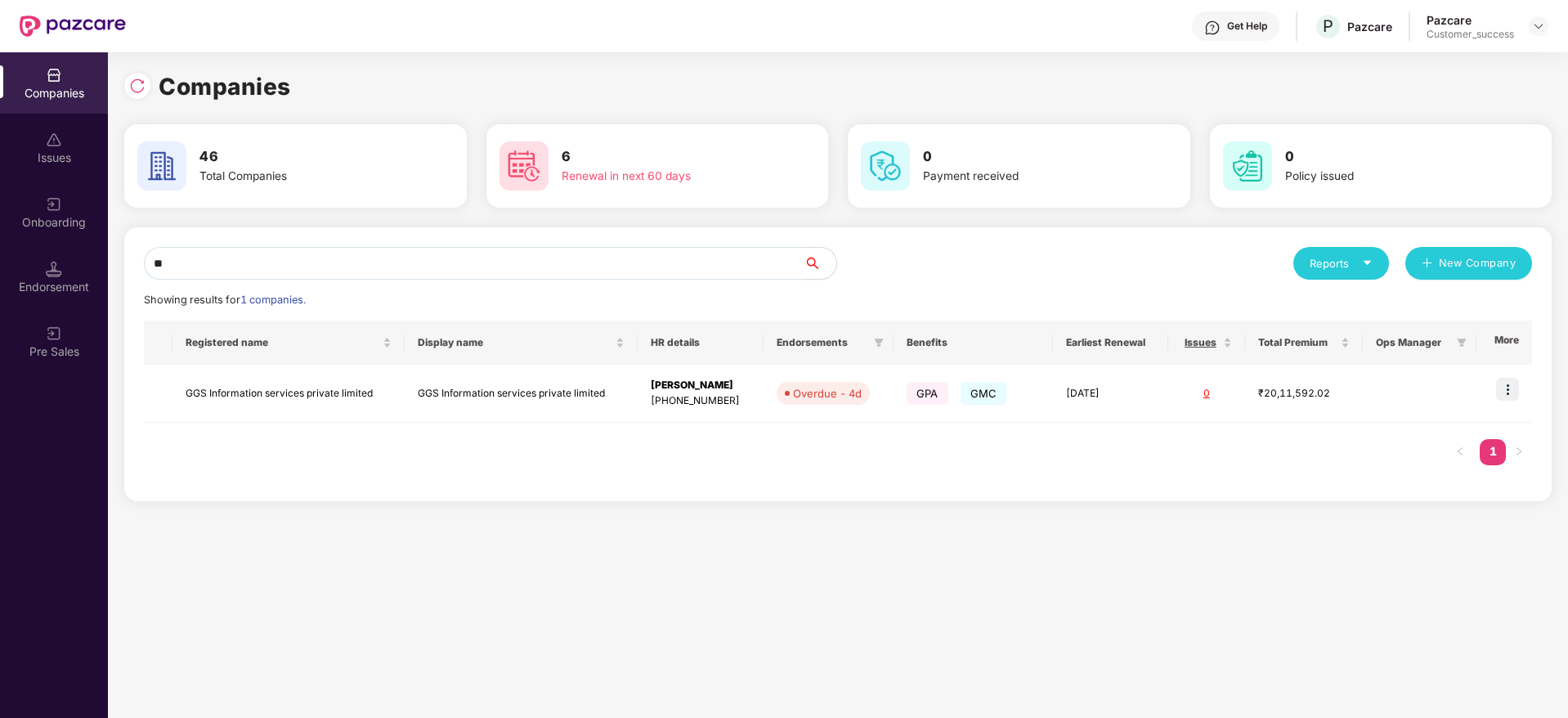
type input "*"
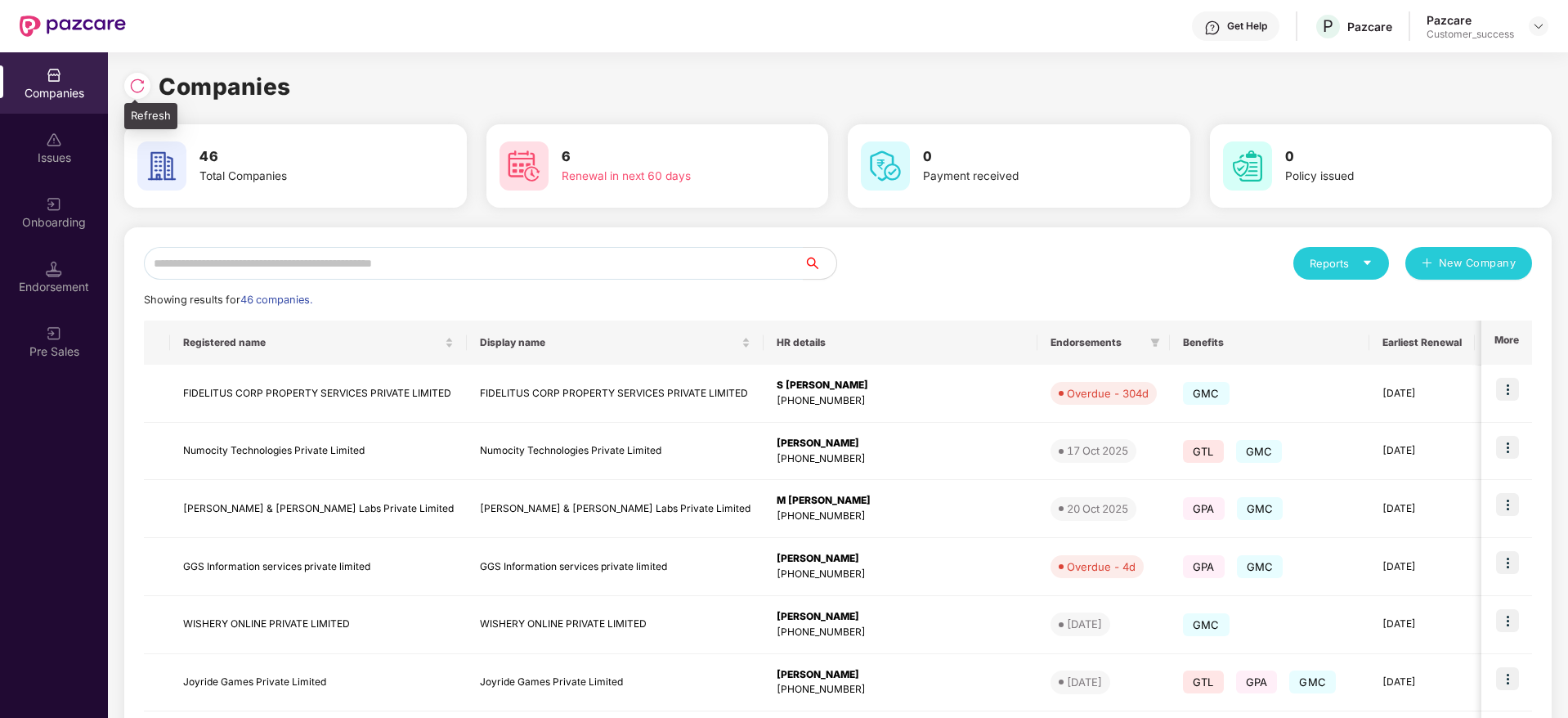
click at [135, 78] on img at bounding box center [137, 86] width 17 height 17
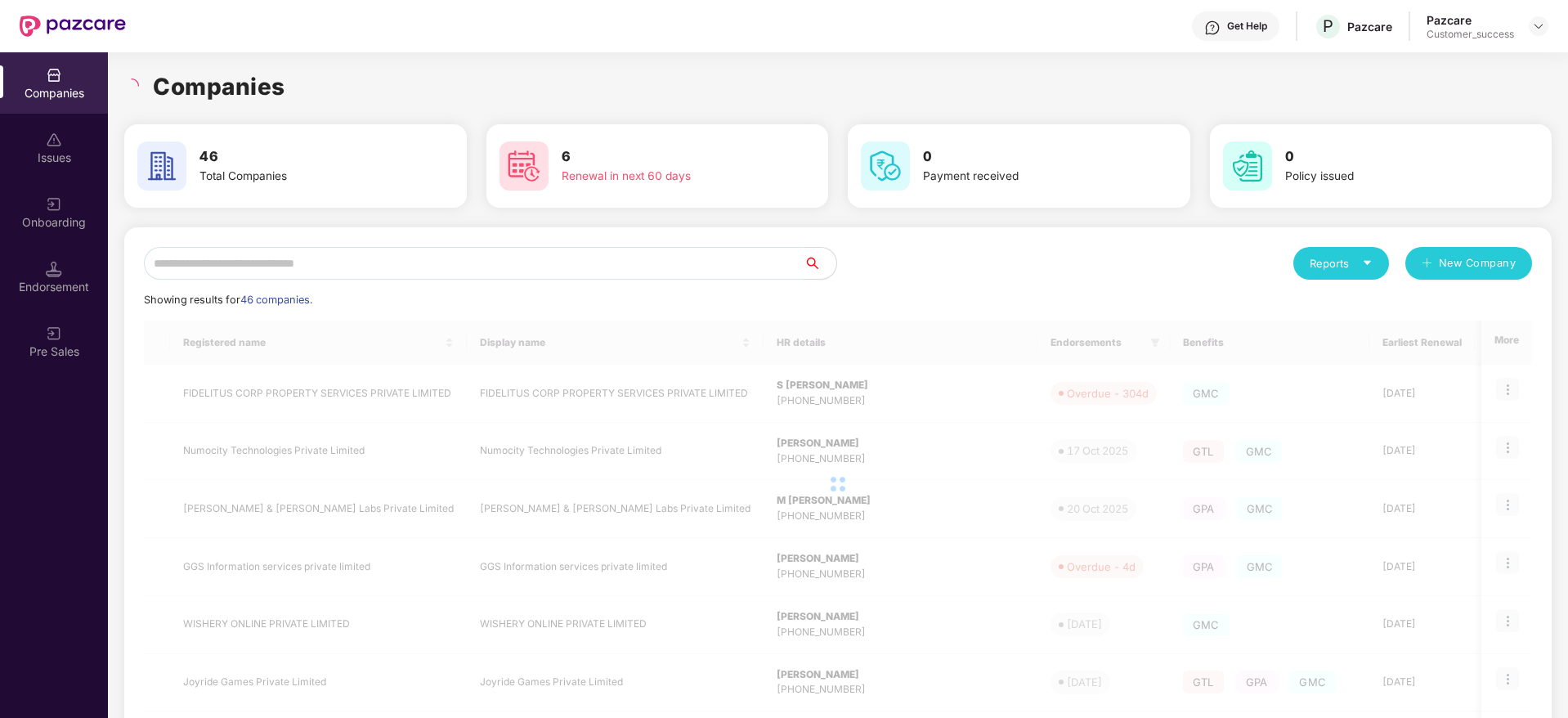
click at [393, 265] on input "text" at bounding box center [474, 262] width 660 height 32
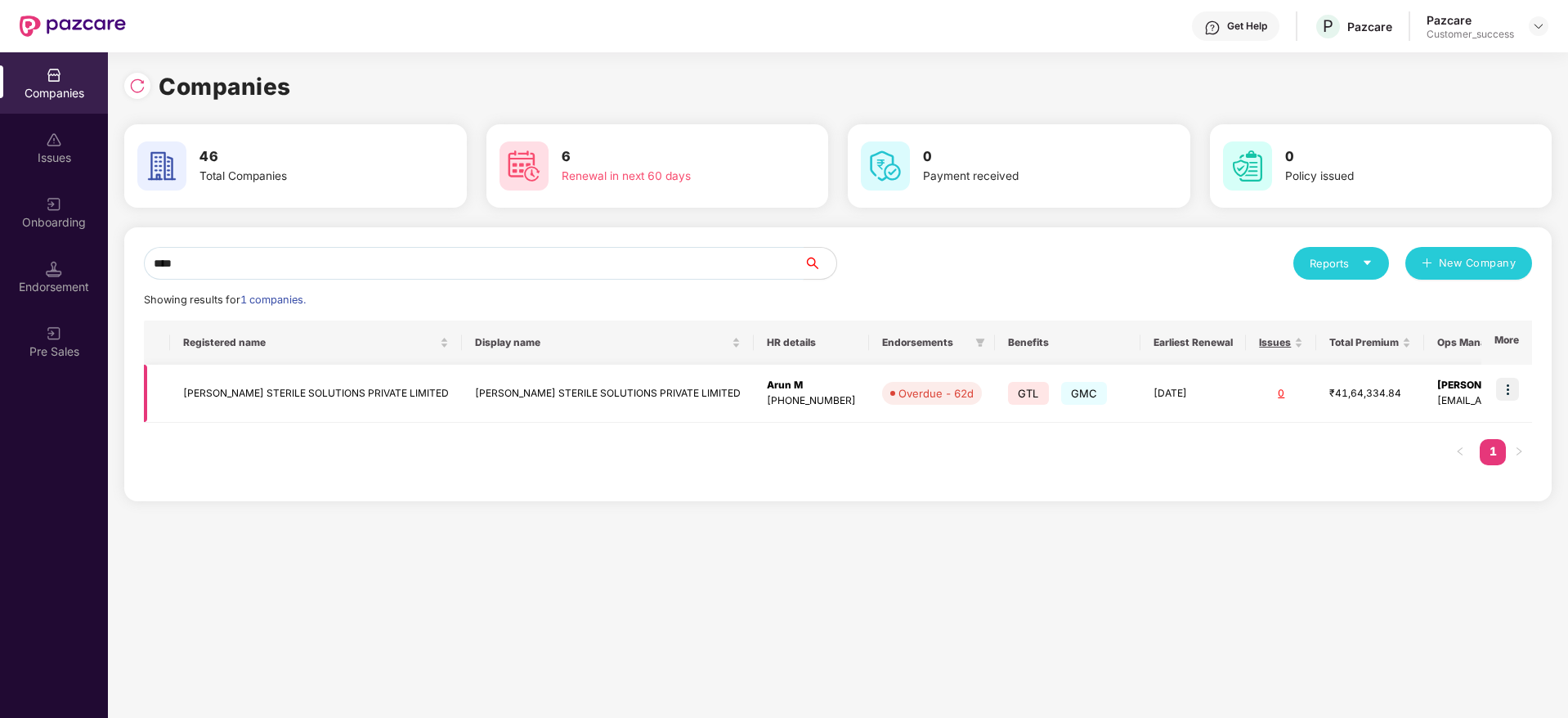
type input "****"
click at [1515, 391] on img at bounding box center [1507, 389] width 22 height 22
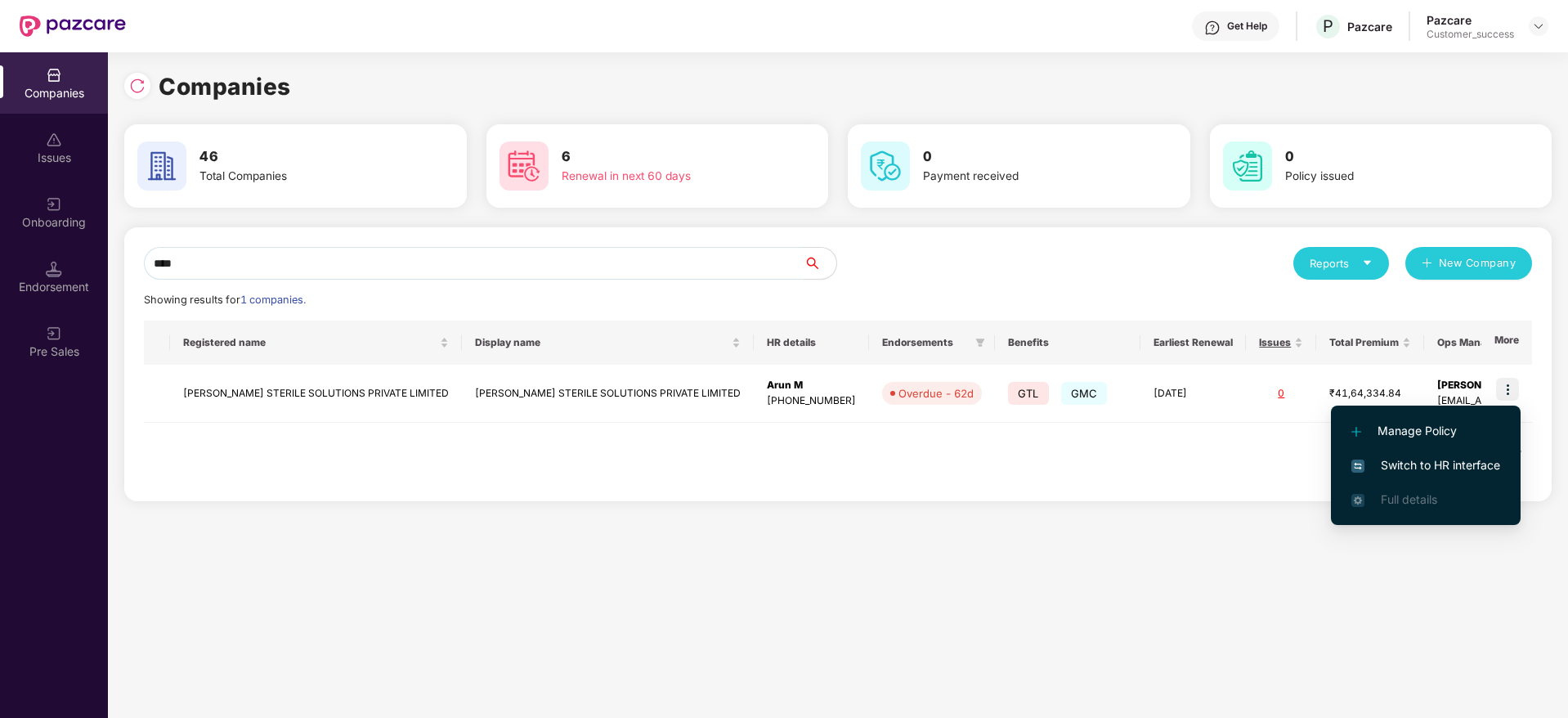
click at [1465, 468] on span "Switch to HR interface" at bounding box center [1426, 466] width 149 height 18
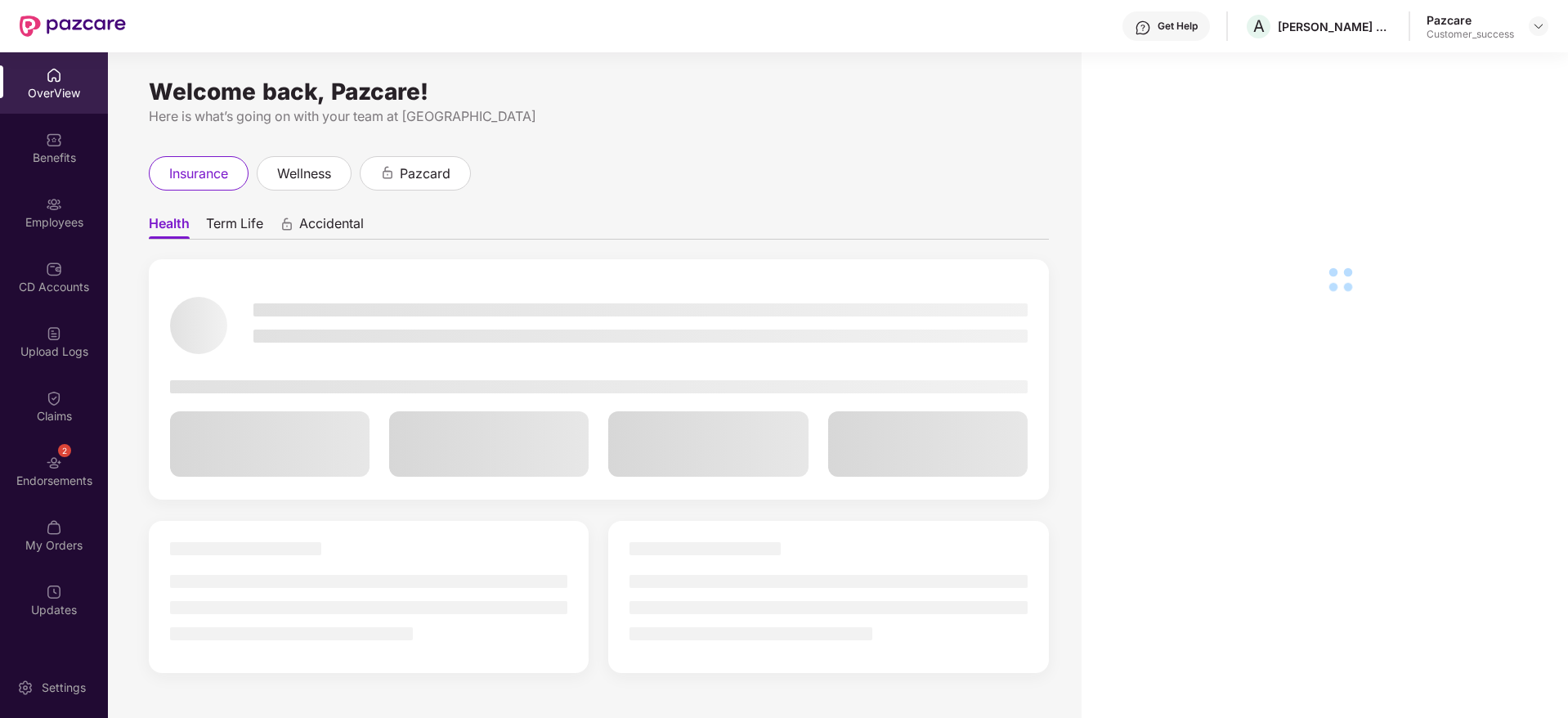
click at [45, 222] on div "Employees" at bounding box center [54, 222] width 108 height 17
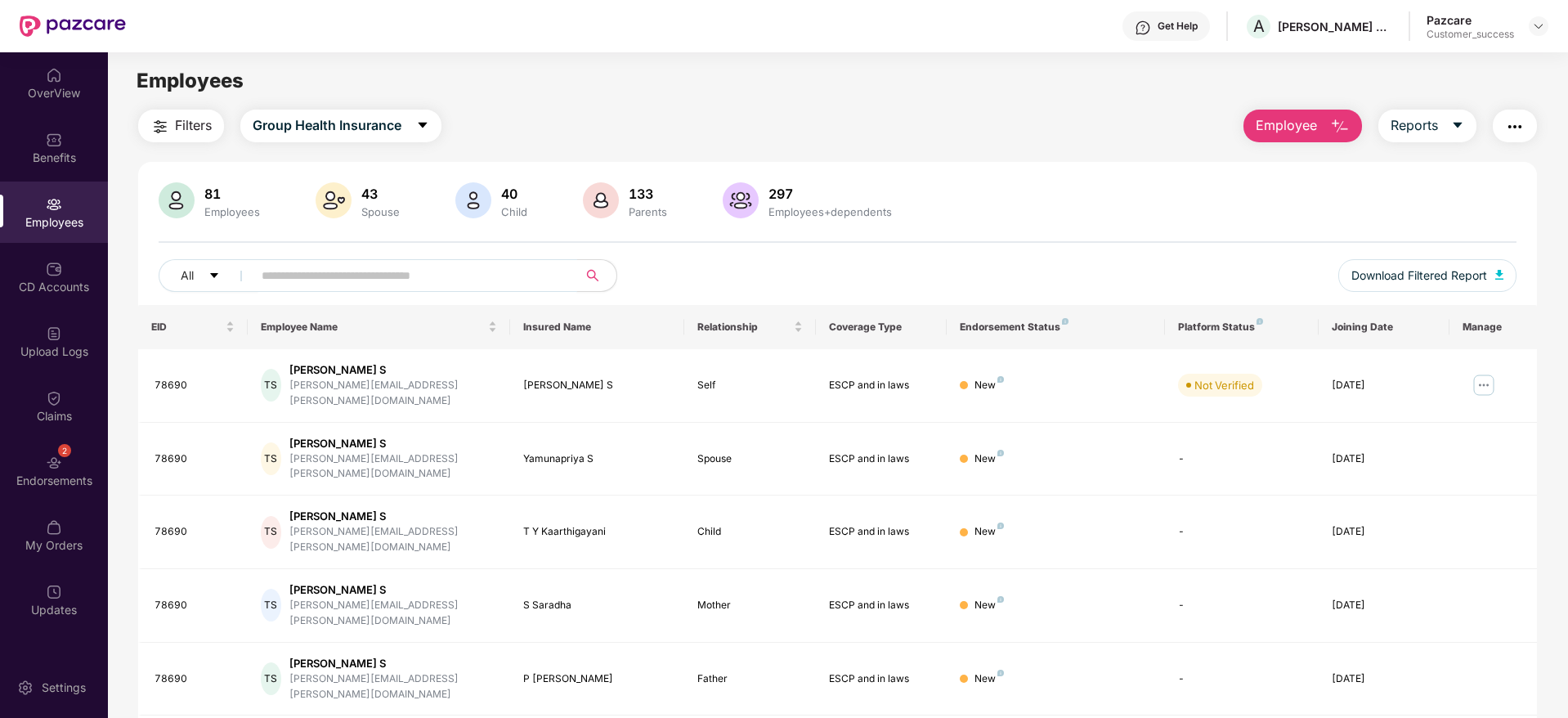
click at [376, 281] on input "text" at bounding box center [408, 275] width 293 height 24
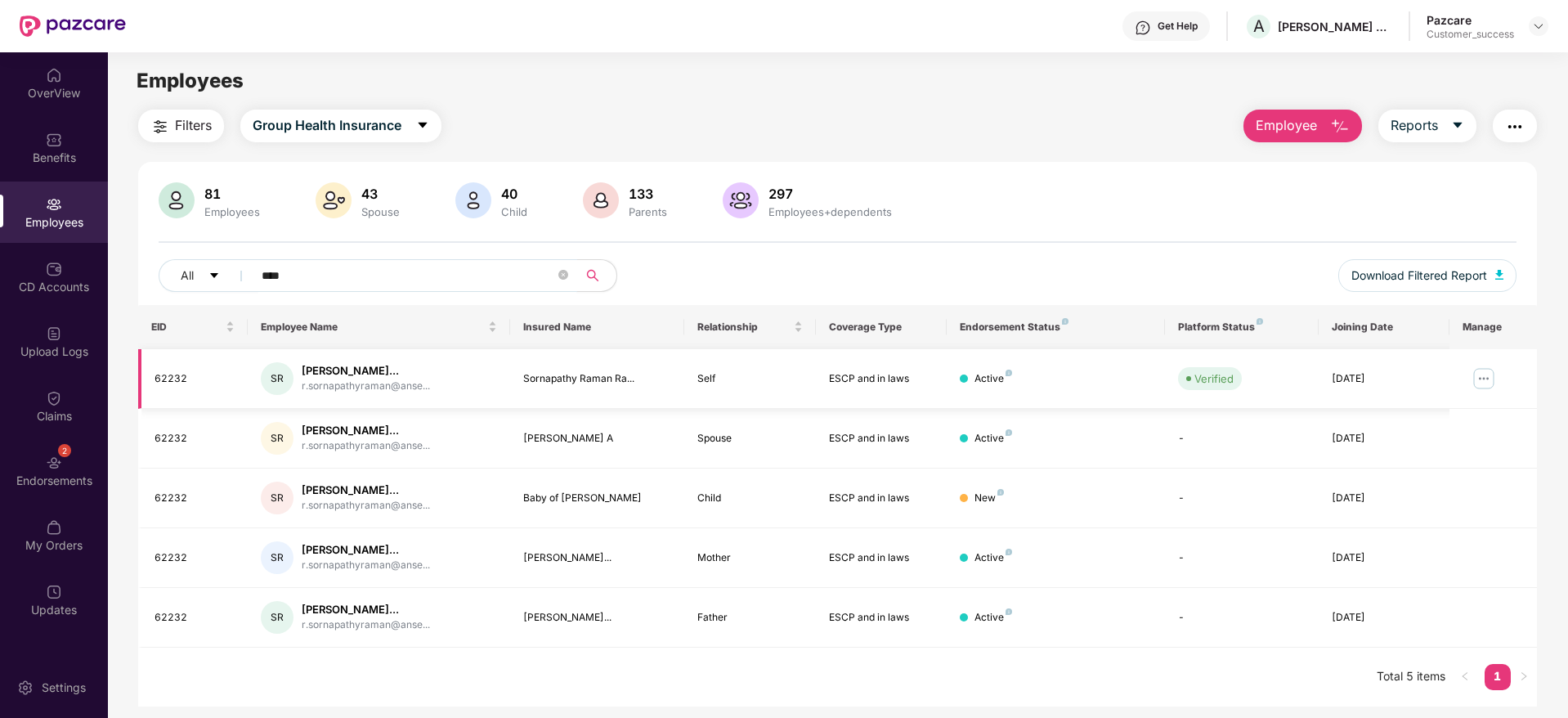
type input "****"
click at [1487, 380] on img at bounding box center [1483, 378] width 26 height 26
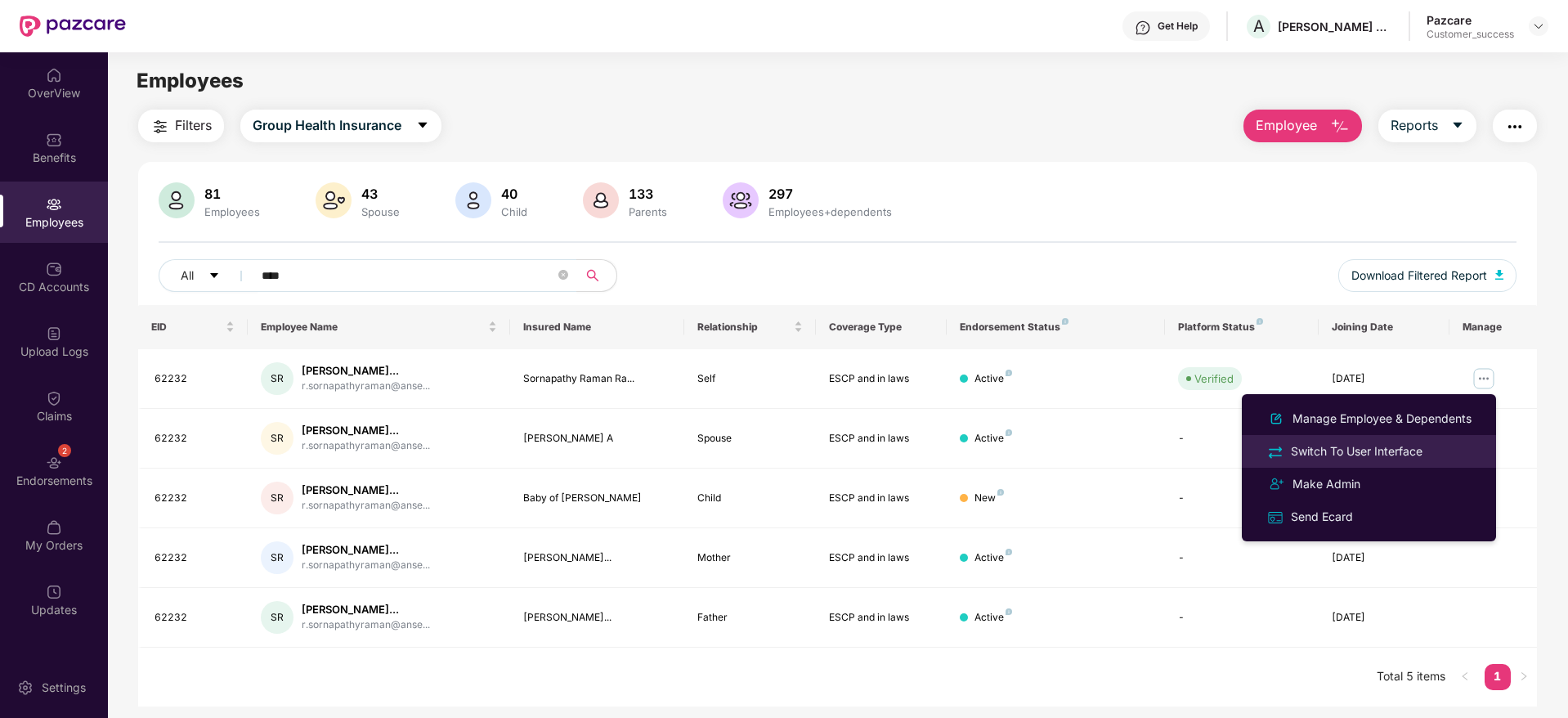
click at [1421, 451] on div "Switch To User Interface" at bounding box center [1356, 451] width 138 height 18
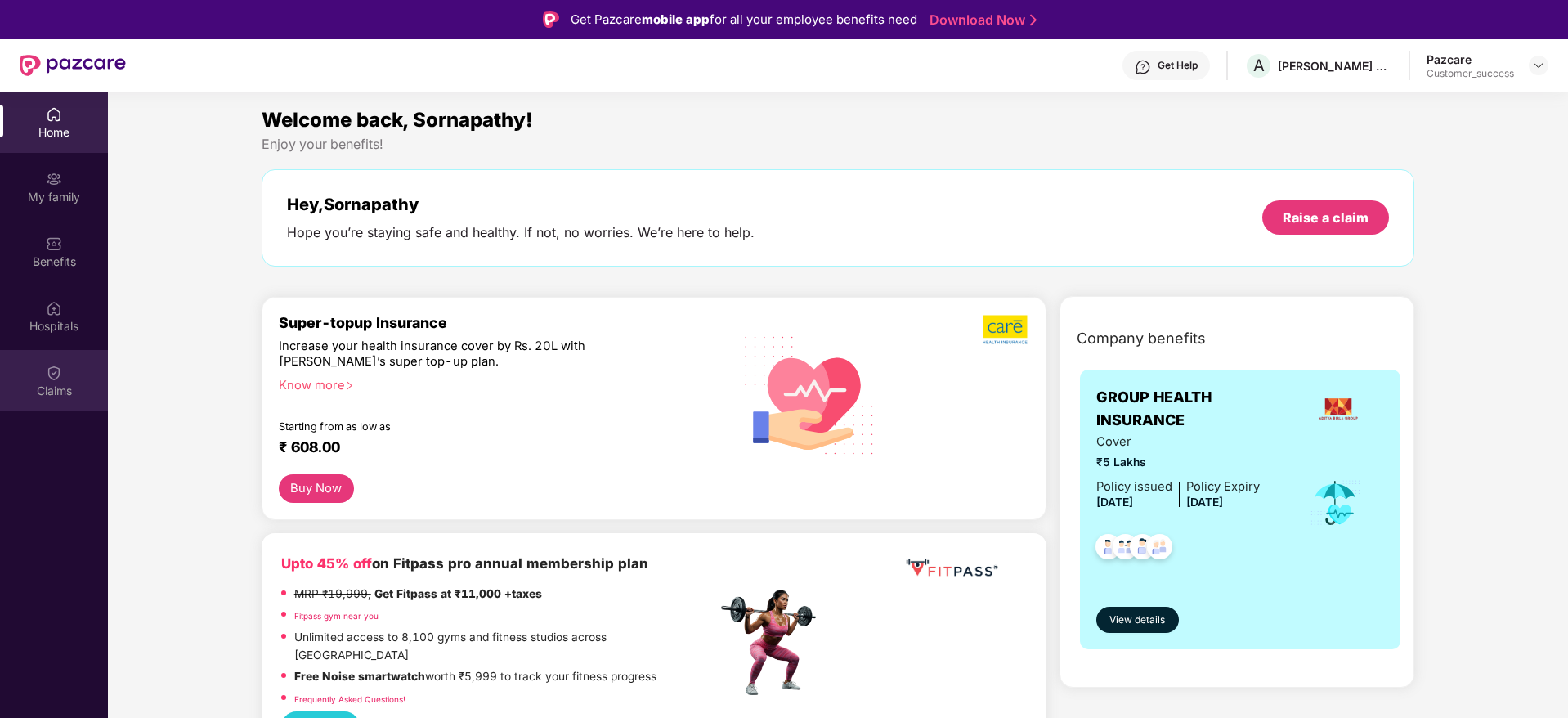
click at [39, 387] on div "Claims" at bounding box center [54, 391] width 108 height 17
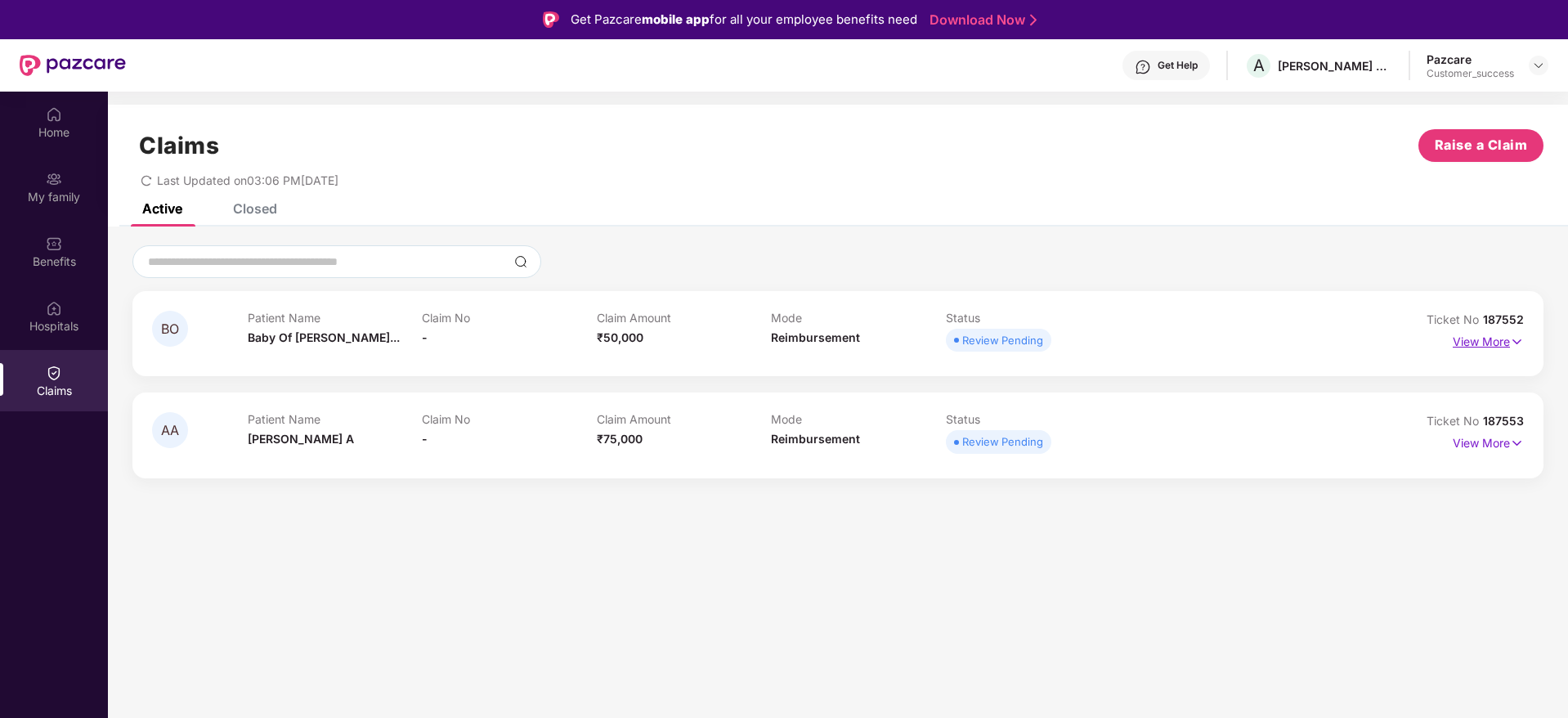
click at [1487, 342] on p "View More" at bounding box center [1488, 340] width 71 height 22
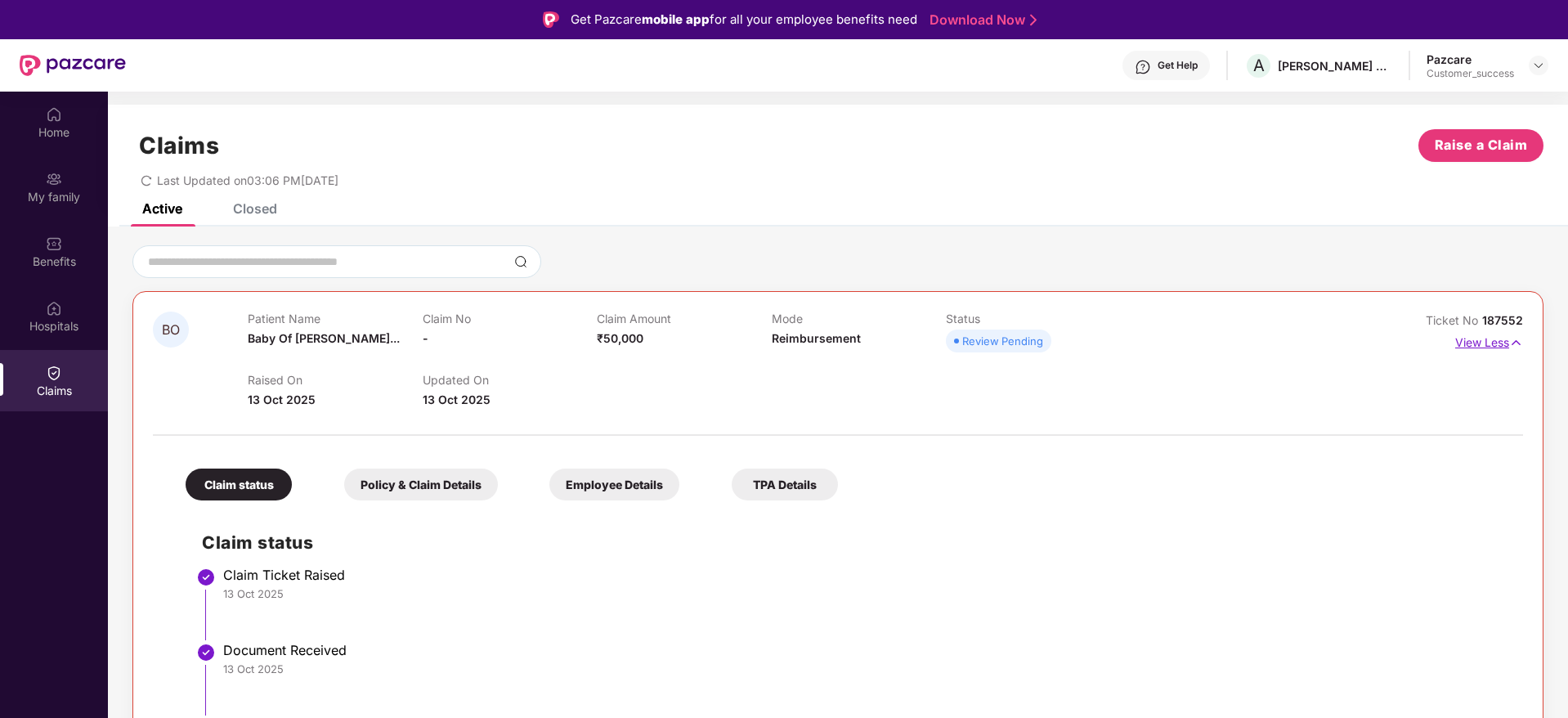
click at [1487, 342] on p "View Less" at bounding box center [1489, 341] width 67 height 22
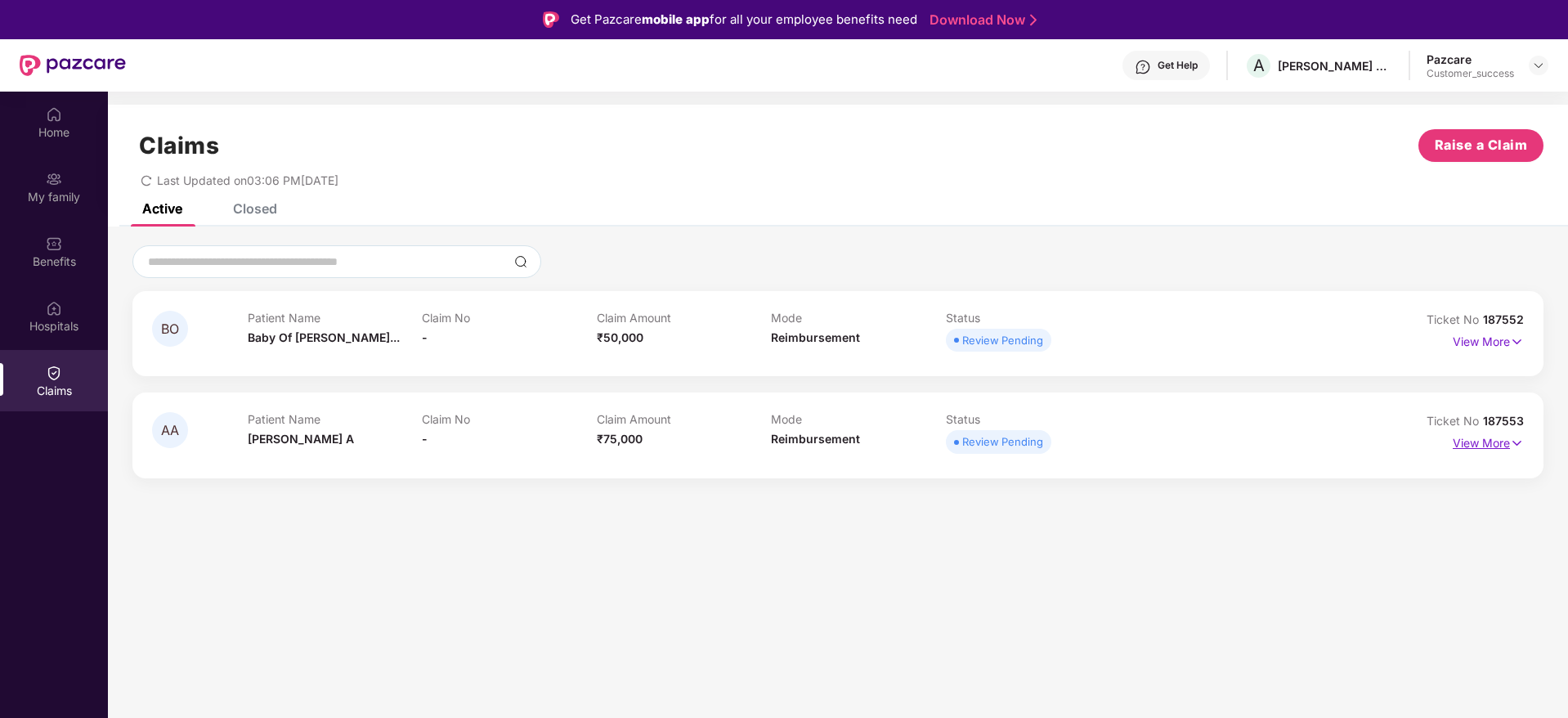
click at [1476, 442] on p "View More" at bounding box center [1488, 441] width 71 height 22
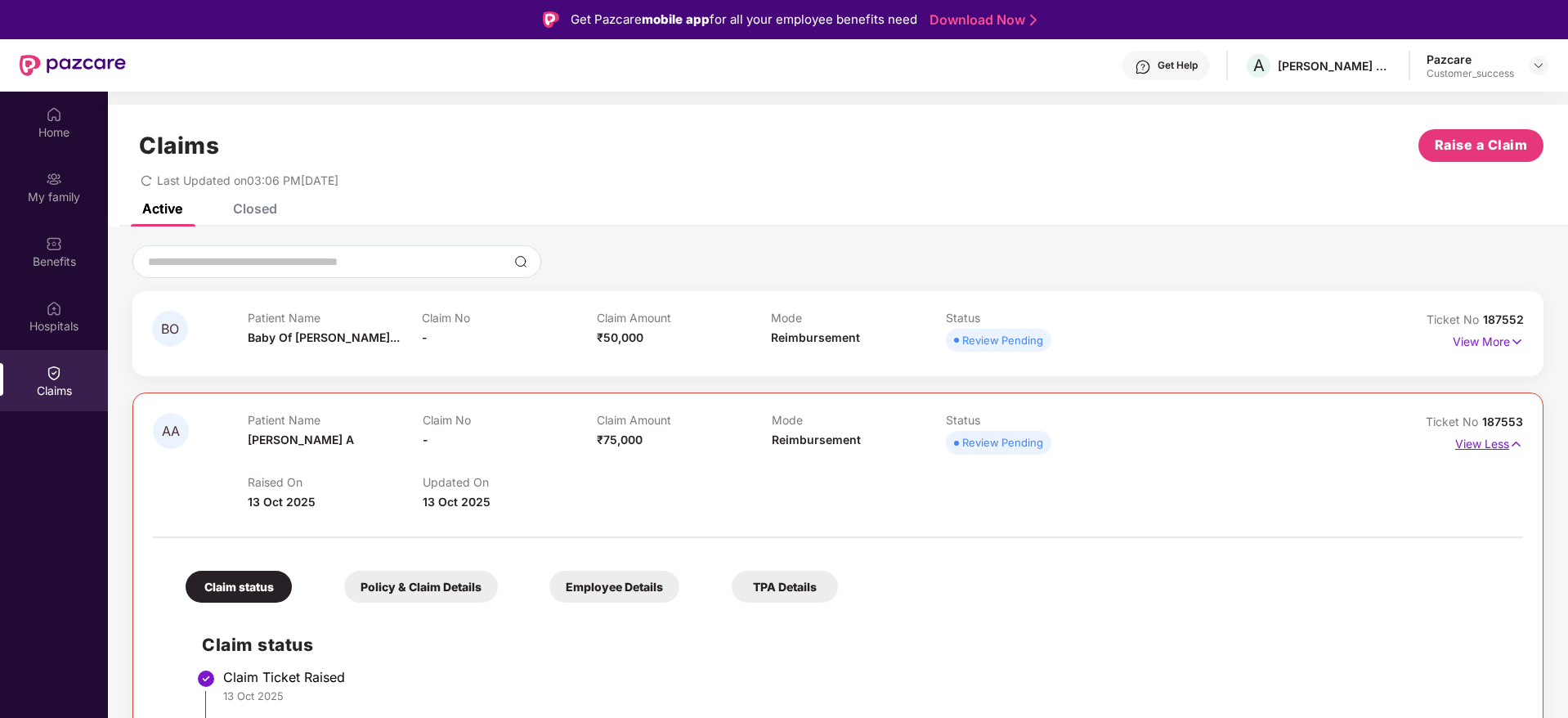
click at [1476, 442] on p "View Less" at bounding box center [1489, 441] width 67 height 22
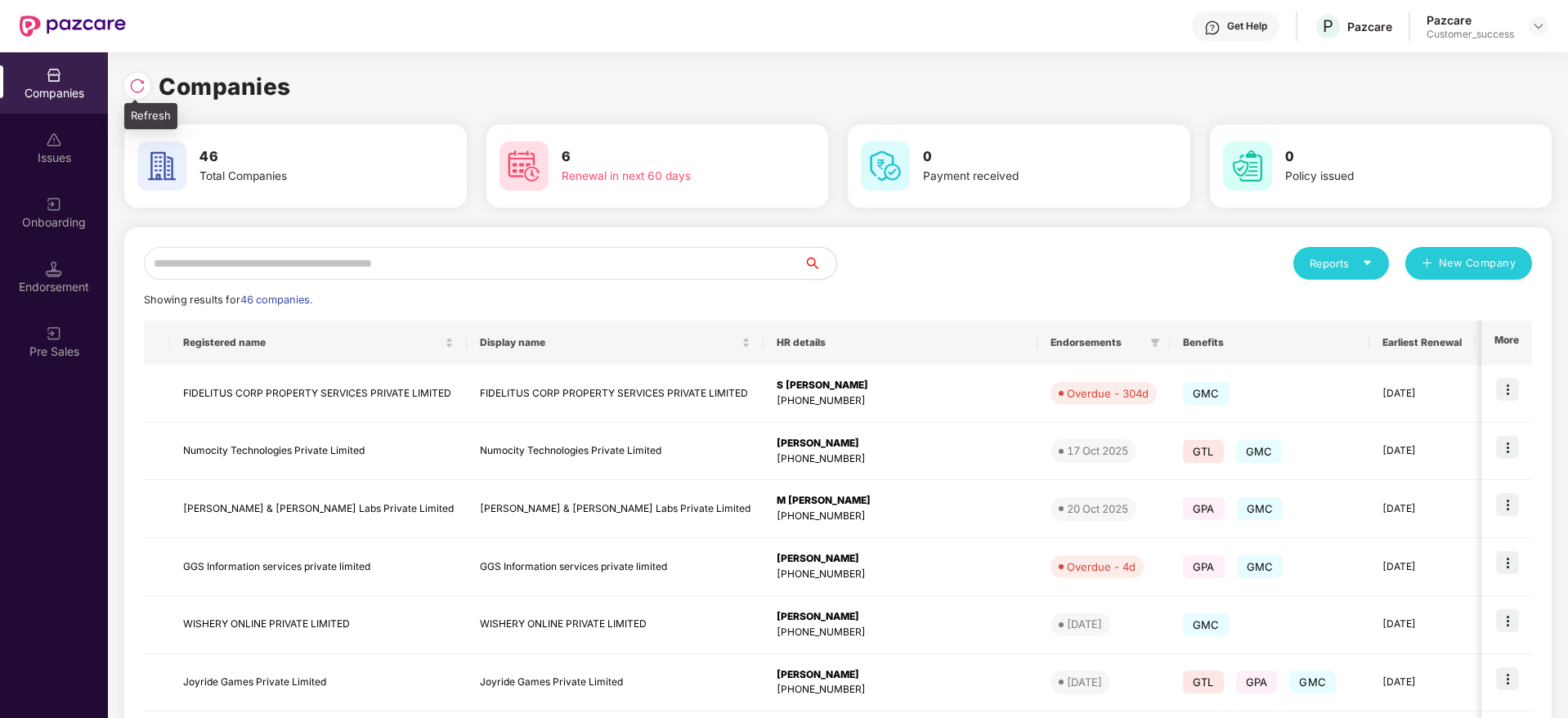
click at [135, 82] on img at bounding box center [137, 86] width 17 height 17
drag, startPoint x: 307, startPoint y: 87, endPoint x: 131, endPoint y: 84, distance: 176.0
click at [131, 84] on div "Companies" at bounding box center [838, 86] width 1427 height 36
click at [131, 84] on img at bounding box center [137, 86] width 17 height 17
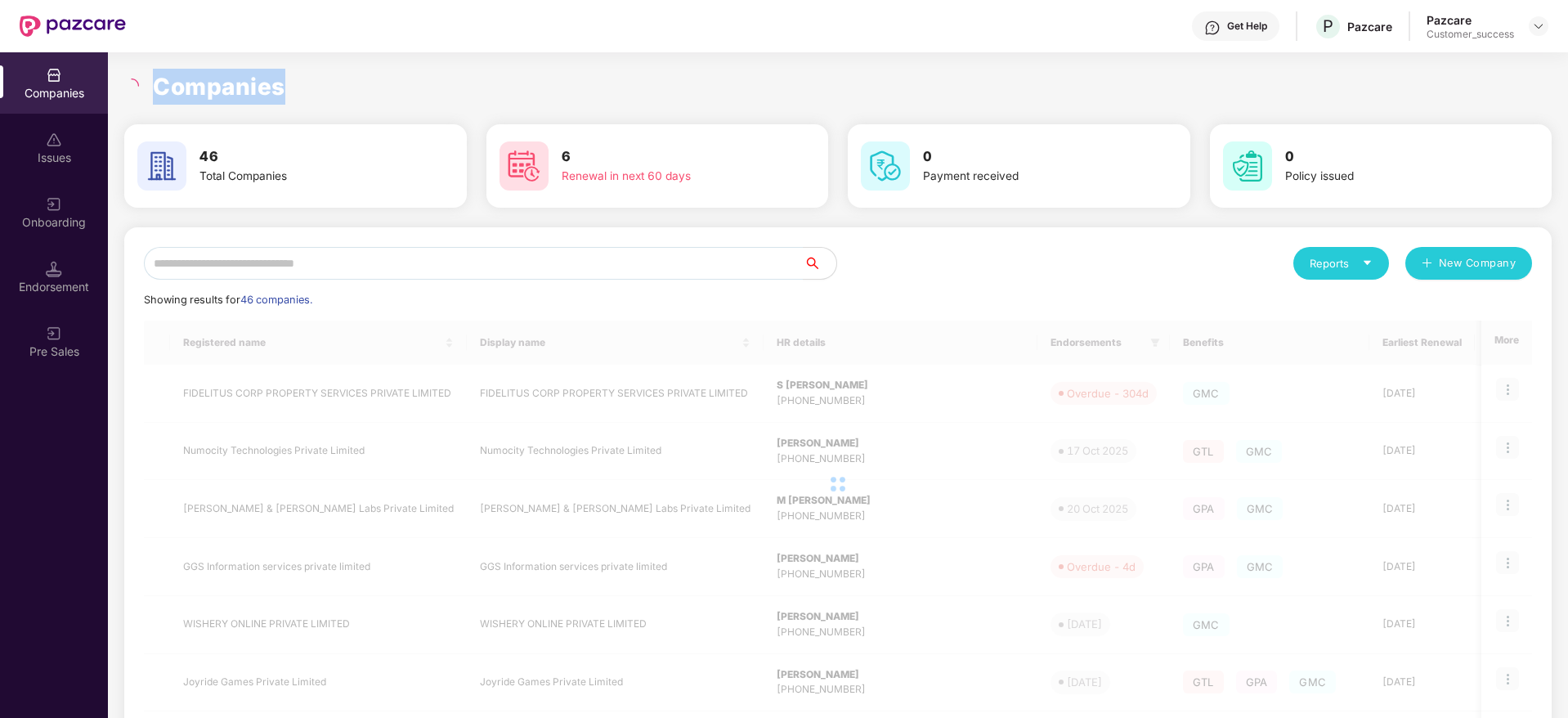
click at [264, 93] on h1 "Companies" at bounding box center [219, 86] width 132 height 36
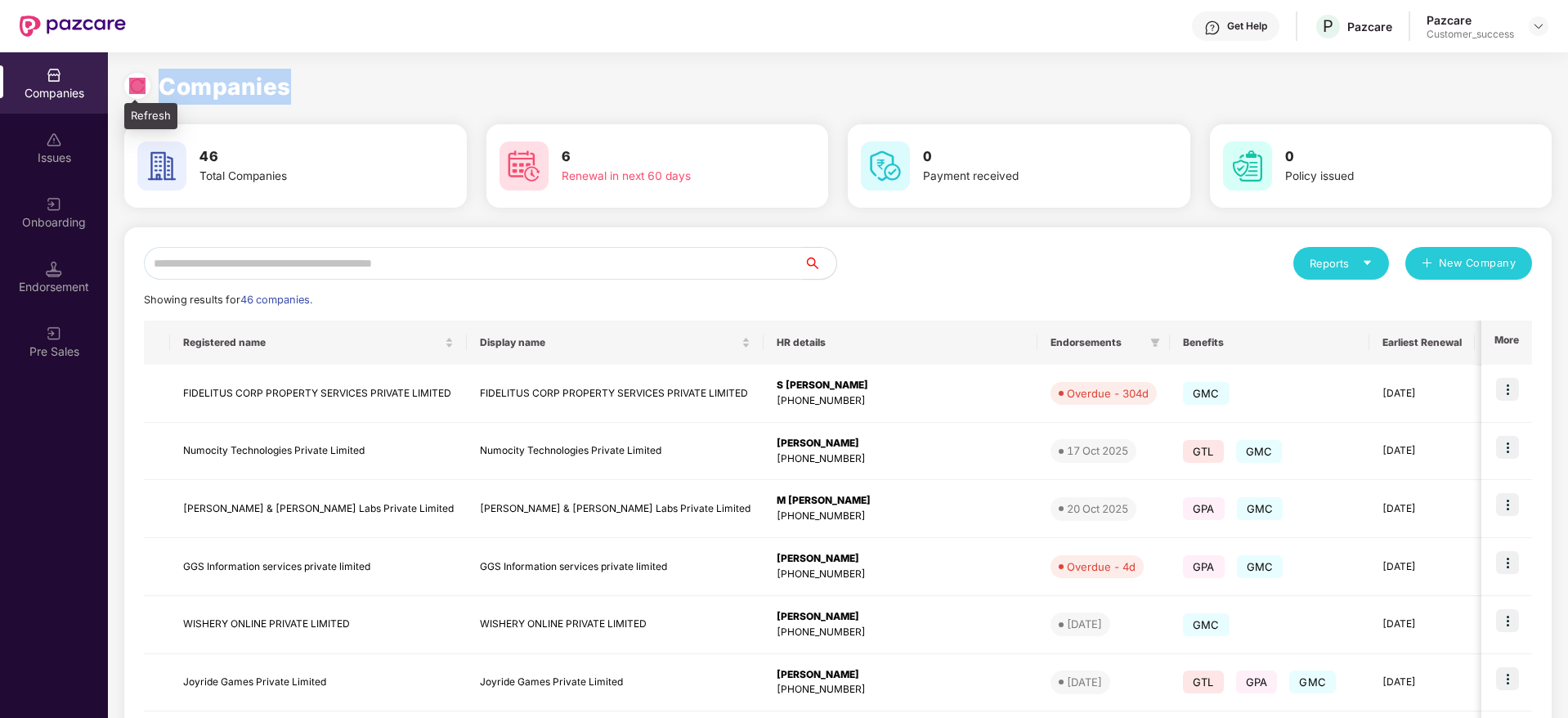
drag, startPoint x: 316, startPoint y: 87, endPoint x: 134, endPoint y: 80, distance: 182.1
click at [134, 80] on div "Companies" at bounding box center [838, 86] width 1427 height 36
click at [134, 80] on img at bounding box center [137, 86] width 17 height 17
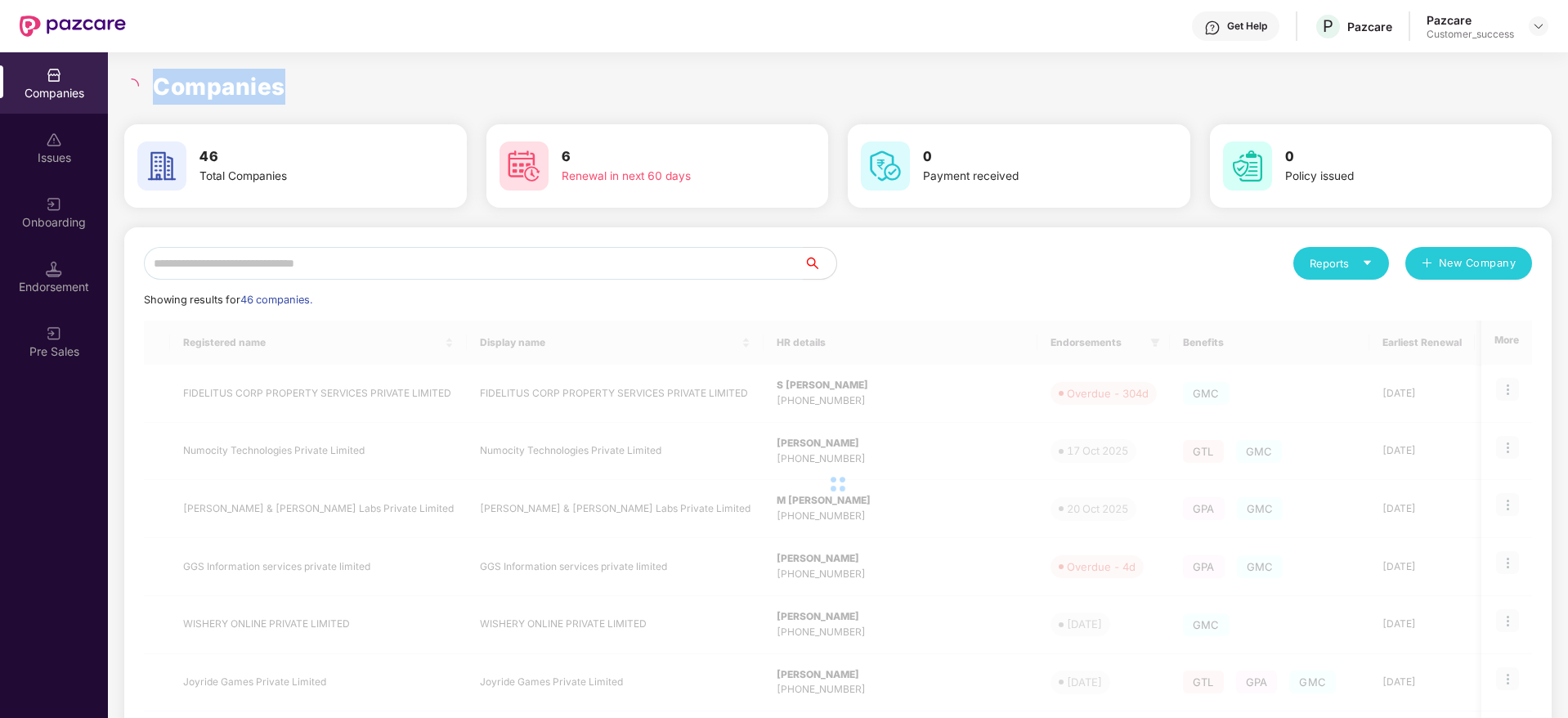
click at [208, 82] on h1 "Companies" at bounding box center [219, 86] width 132 height 36
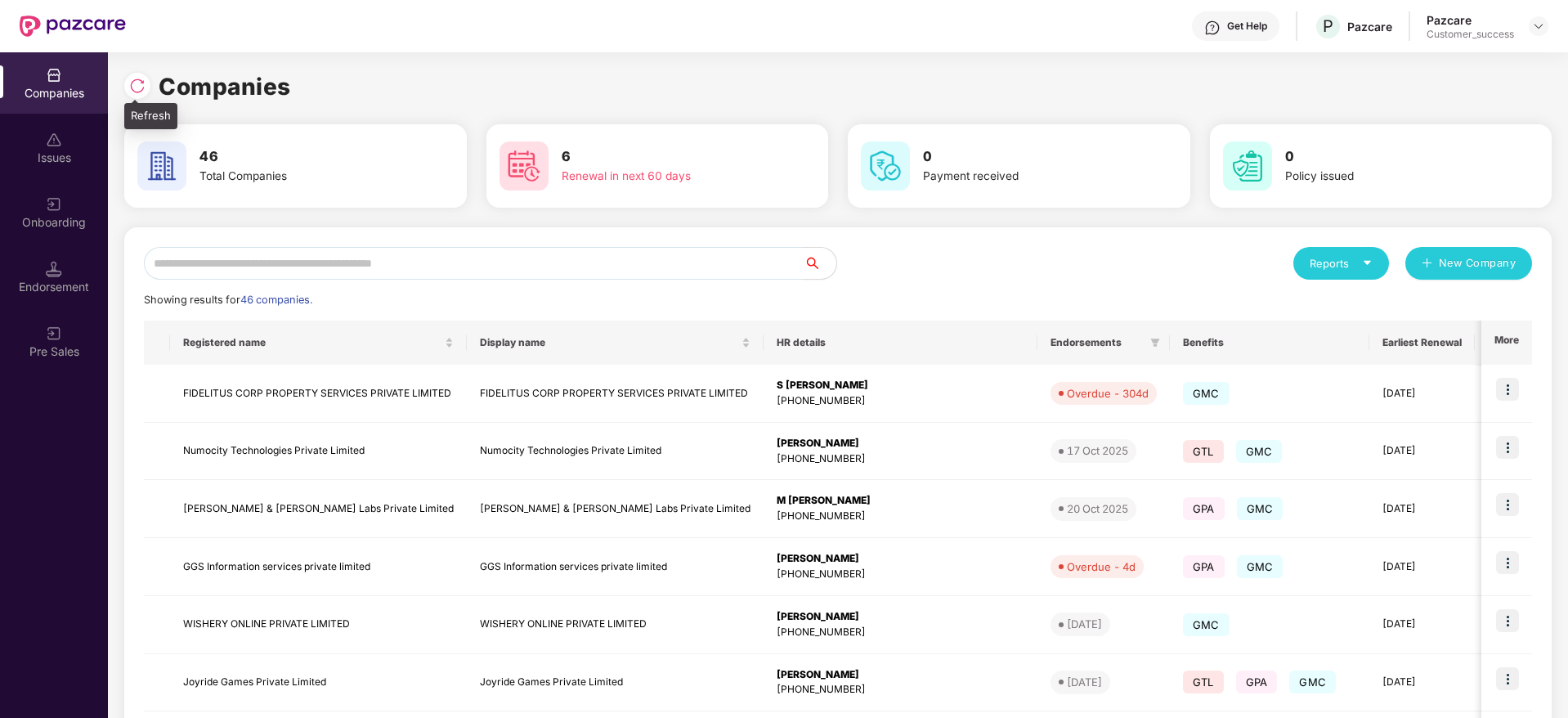
click at [146, 87] on div at bounding box center [137, 85] width 26 height 26
click at [141, 83] on img at bounding box center [137, 86] width 17 height 17
drag, startPoint x: 289, startPoint y: 87, endPoint x: 136, endPoint y: 87, distance: 153.0
click at [136, 87] on div "Companies" at bounding box center [838, 86] width 1427 height 36
click at [136, 87] on img at bounding box center [137, 86] width 17 height 17
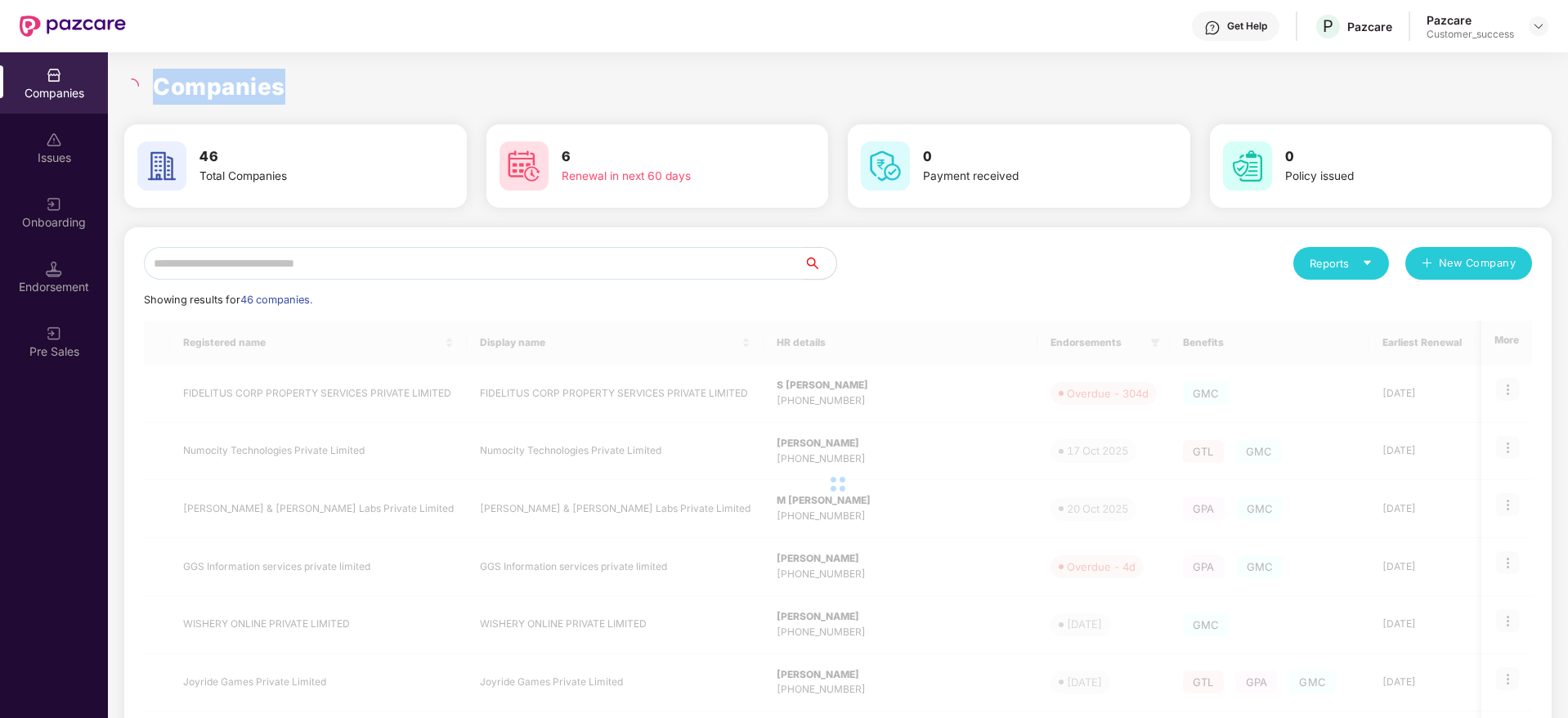
click at [218, 92] on h1 "Companies" at bounding box center [219, 86] width 132 height 36
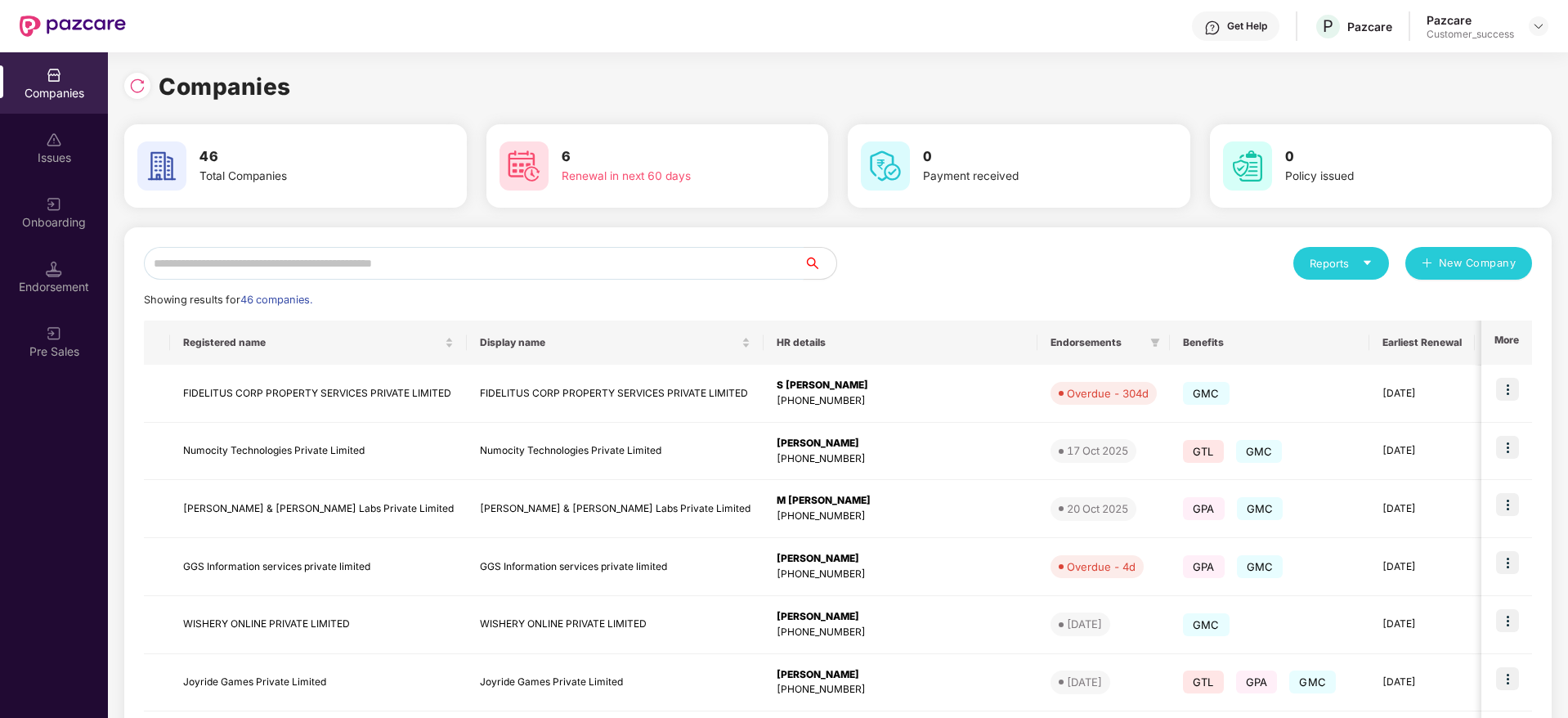
click at [354, 262] on input "text" at bounding box center [474, 262] width 660 height 32
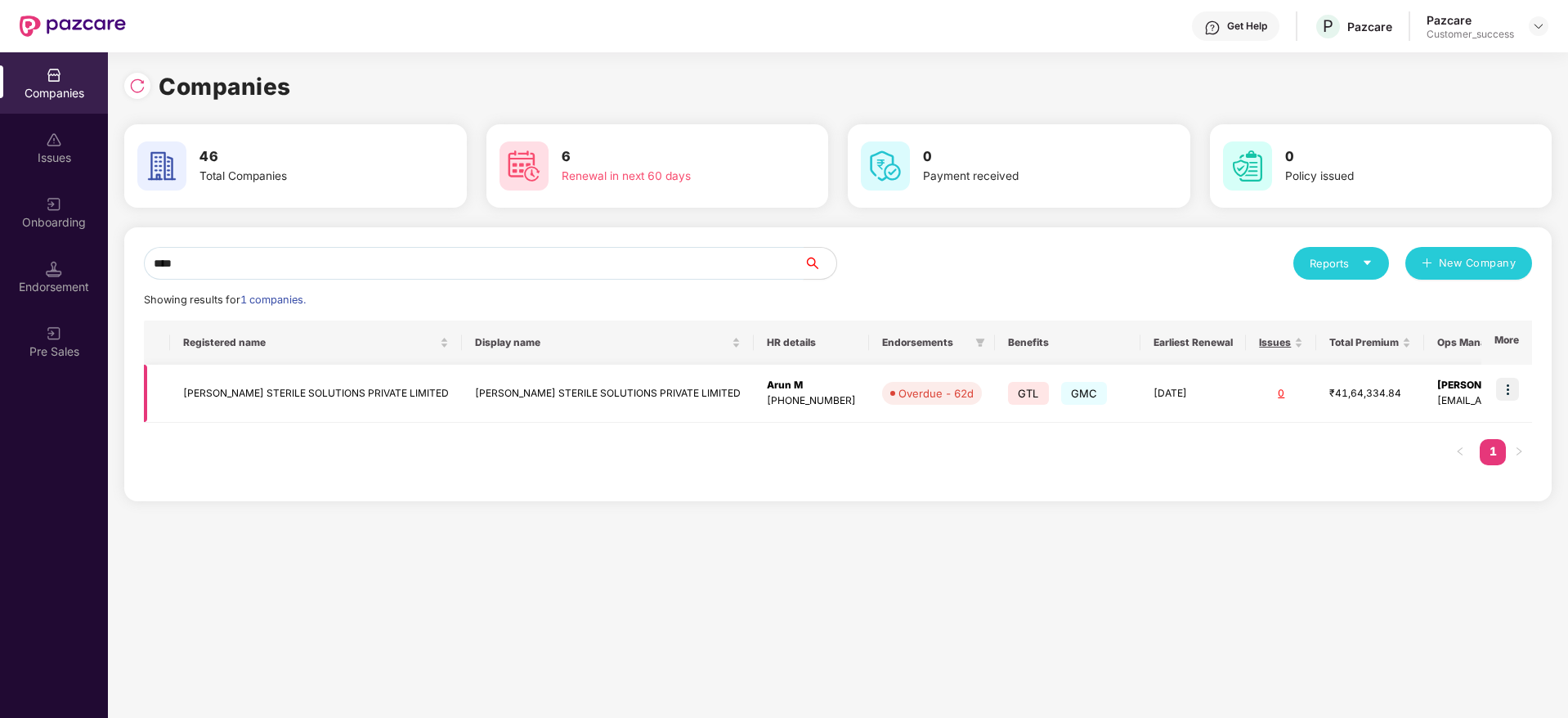
type input "****"
click at [1513, 386] on img at bounding box center [1507, 389] width 22 height 22
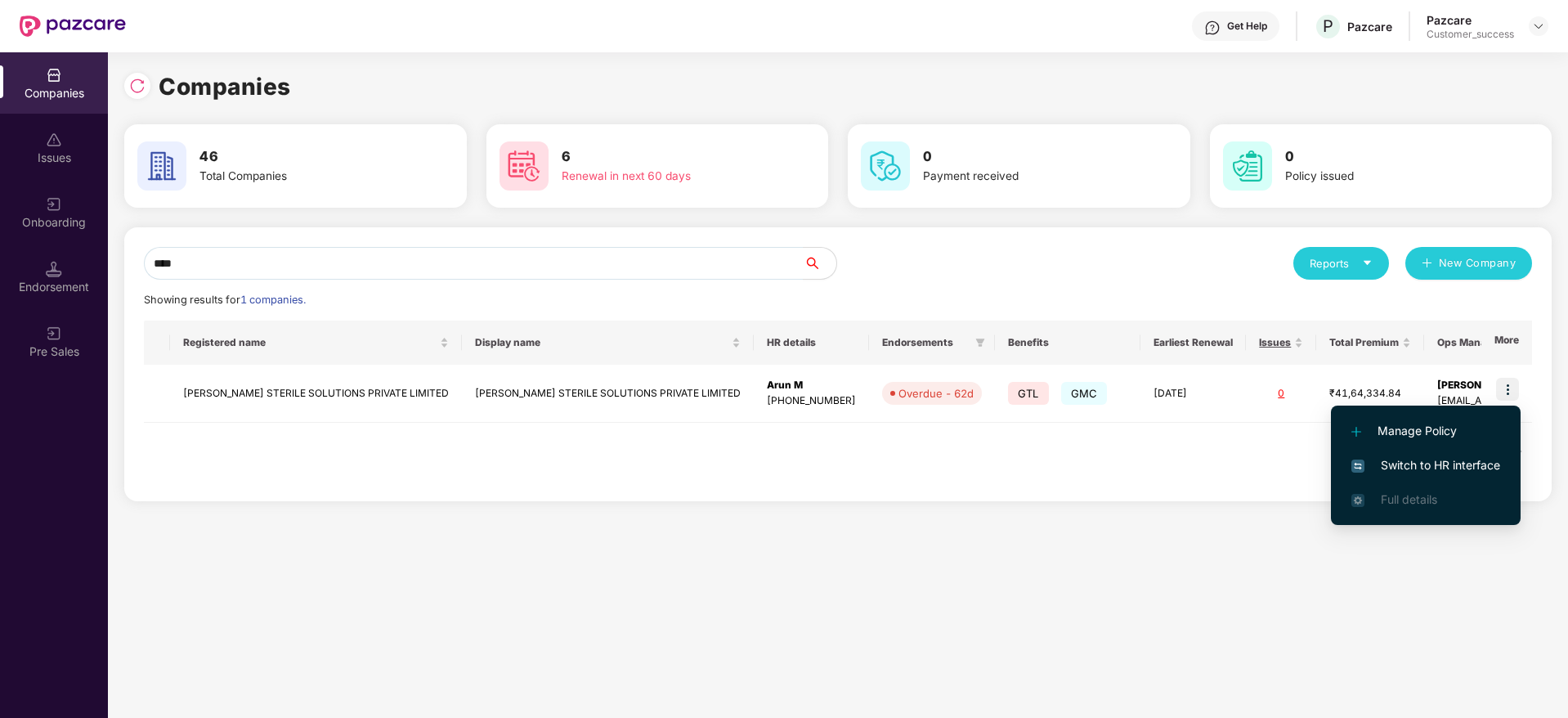
click at [1483, 465] on span "Switch to HR interface" at bounding box center [1426, 466] width 149 height 18
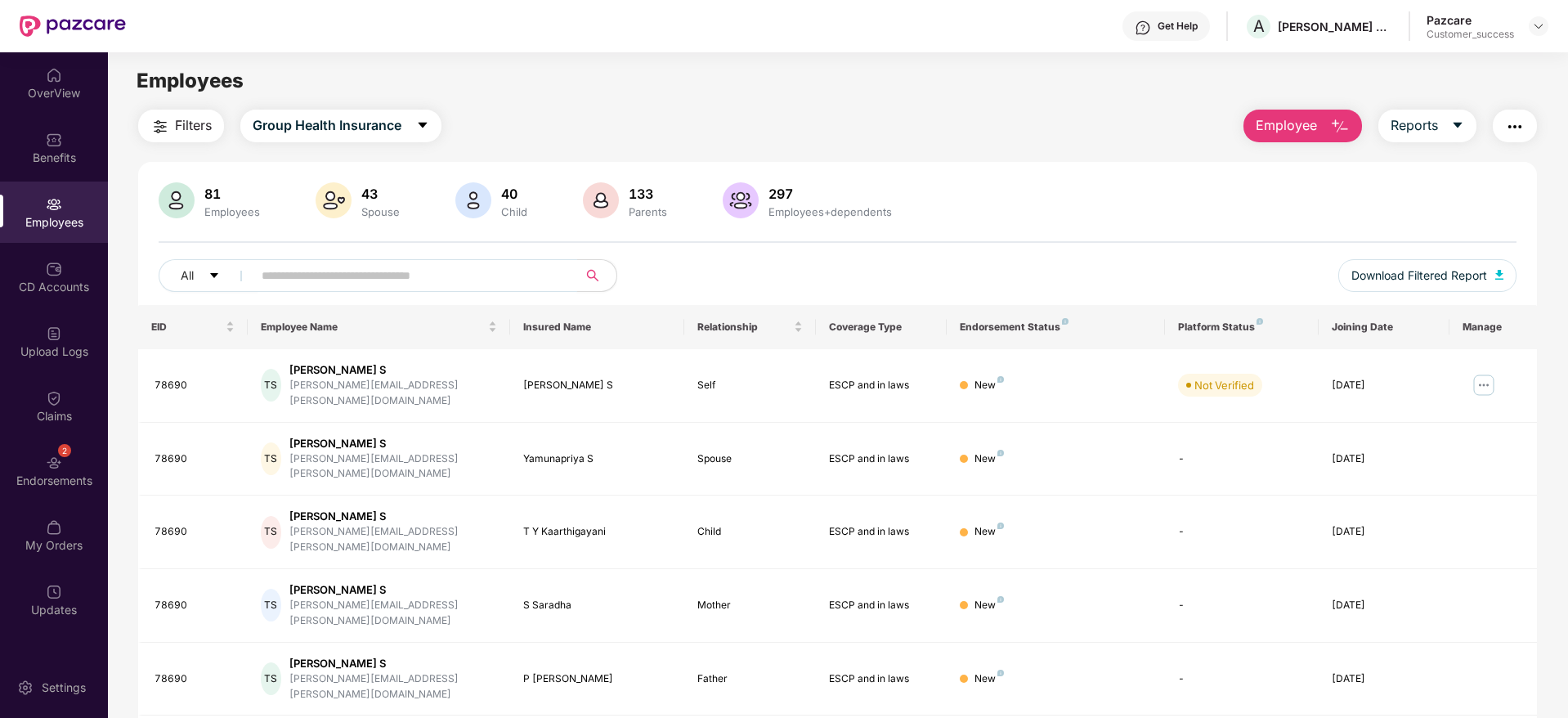
click at [392, 275] on input "text" at bounding box center [408, 275] width 293 height 24
paste input "*****"
type input "*****"
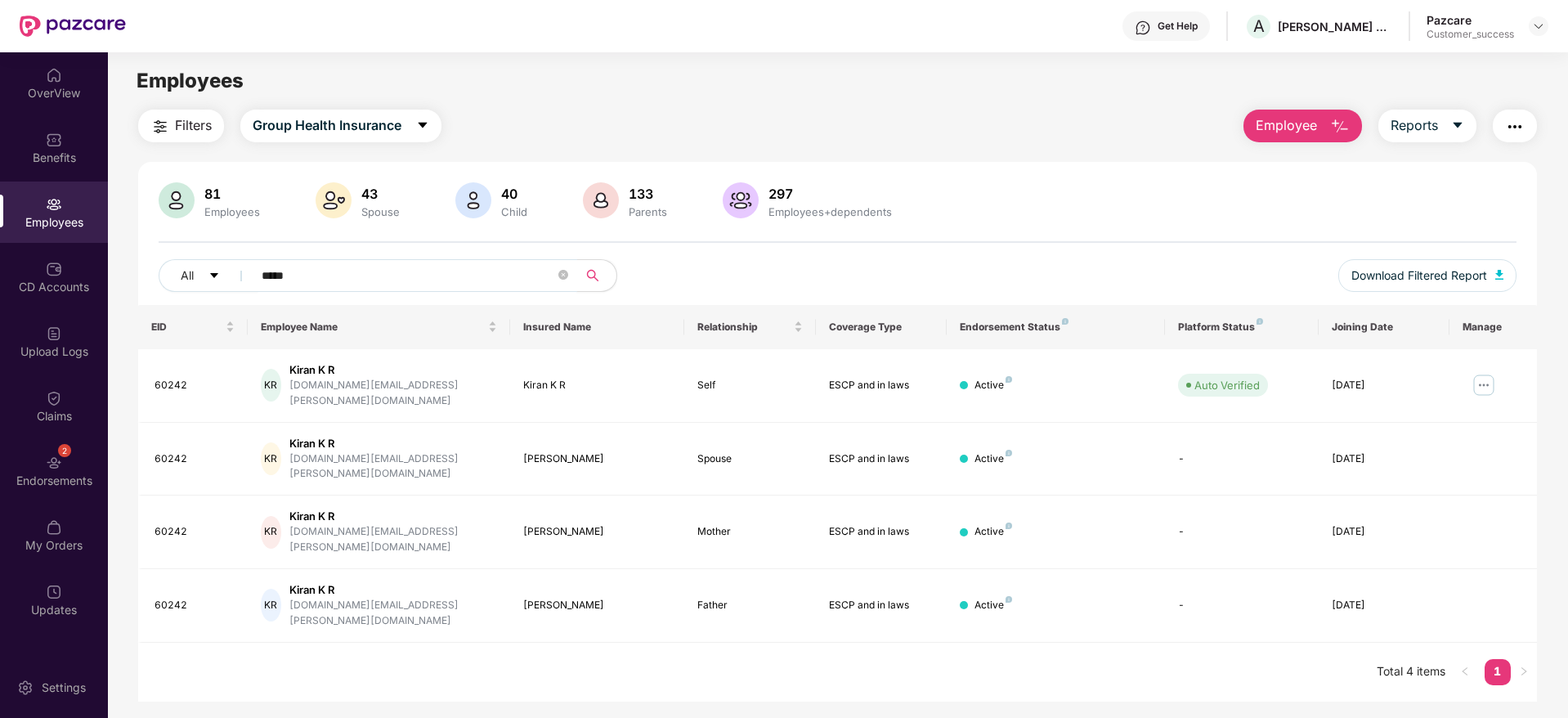
drag, startPoint x: 391, startPoint y: 267, endPoint x: 149, endPoint y: 300, distance: 244.2
click at [149, 300] on div "81 Employees 43 Spouse 40 Child 133 Parents 297 Employees+dependents All ***** …" at bounding box center [838, 243] width 1399 height 122
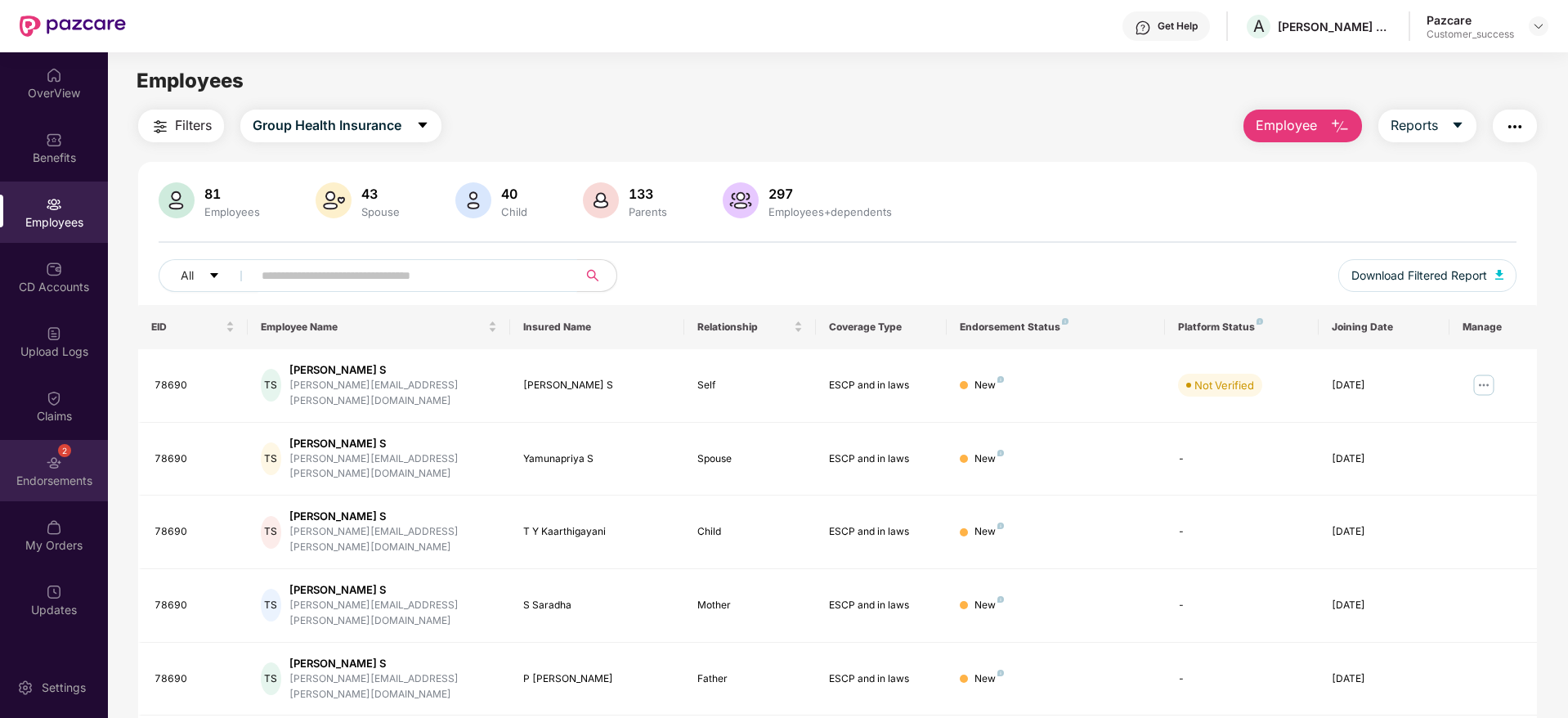
click at [64, 486] on div "Endorsements" at bounding box center [54, 481] width 108 height 17
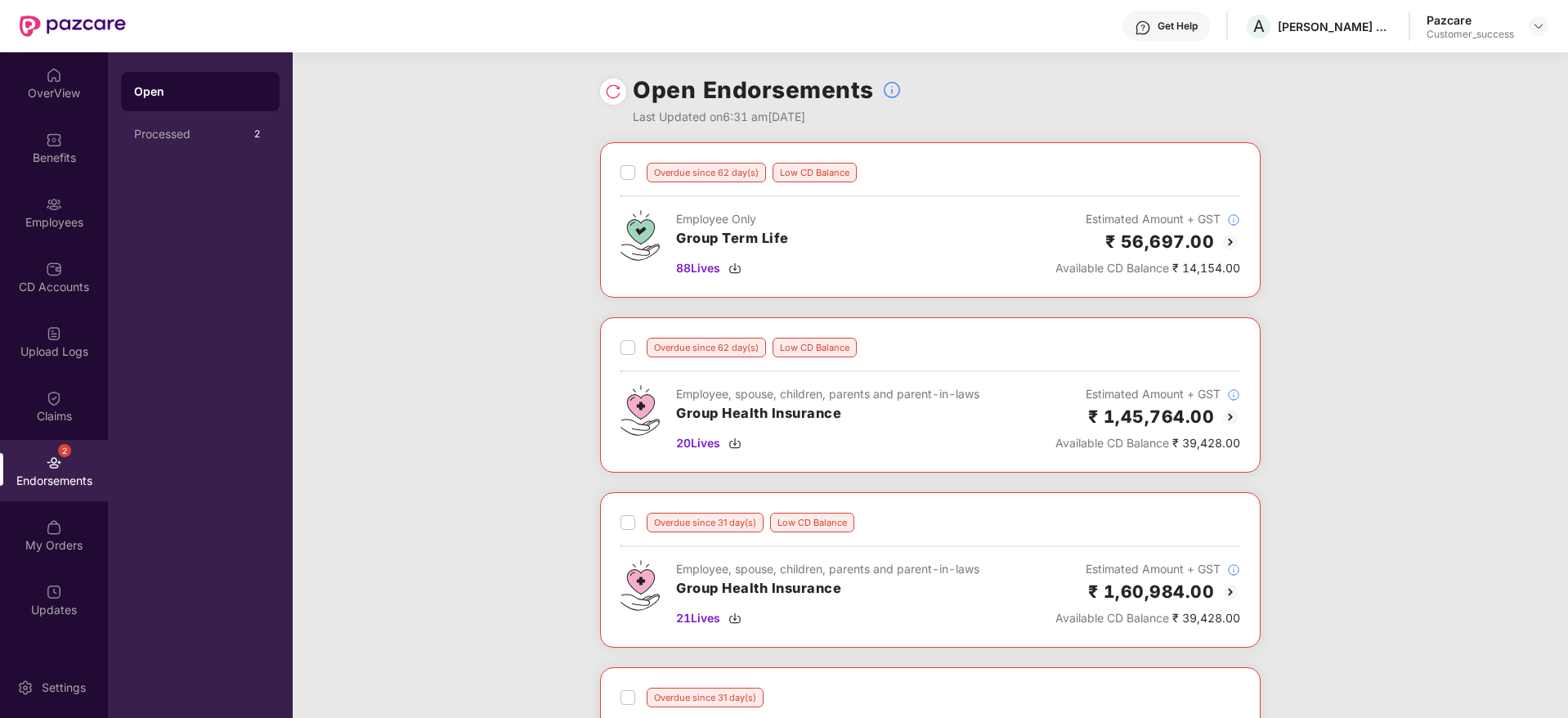
click at [618, 89] on img at bounding box center [613, 92] width 17 height 17
click at [708, 434] on span "20 Lives" at bounding box center [698, 443] width 44 height 18
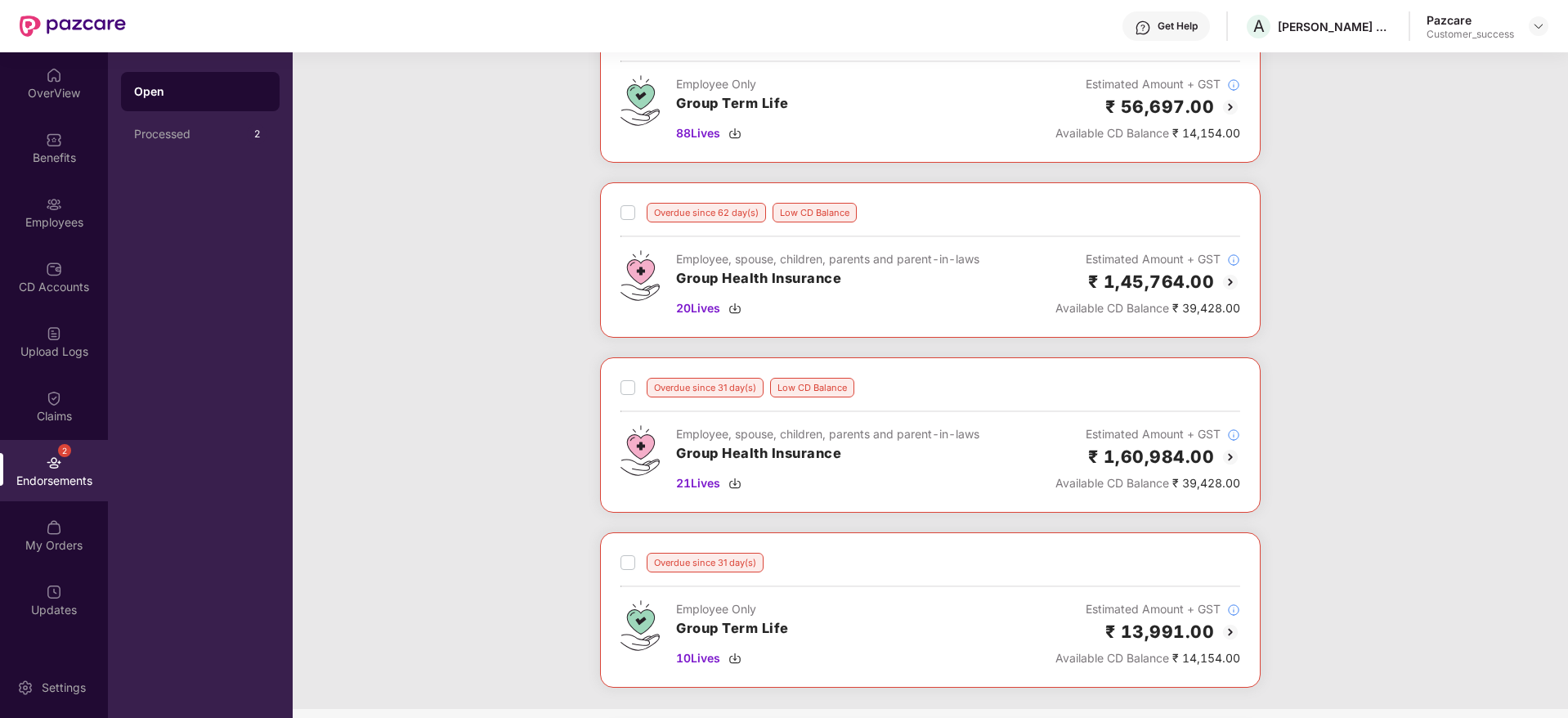
scroll to position [142, 0]
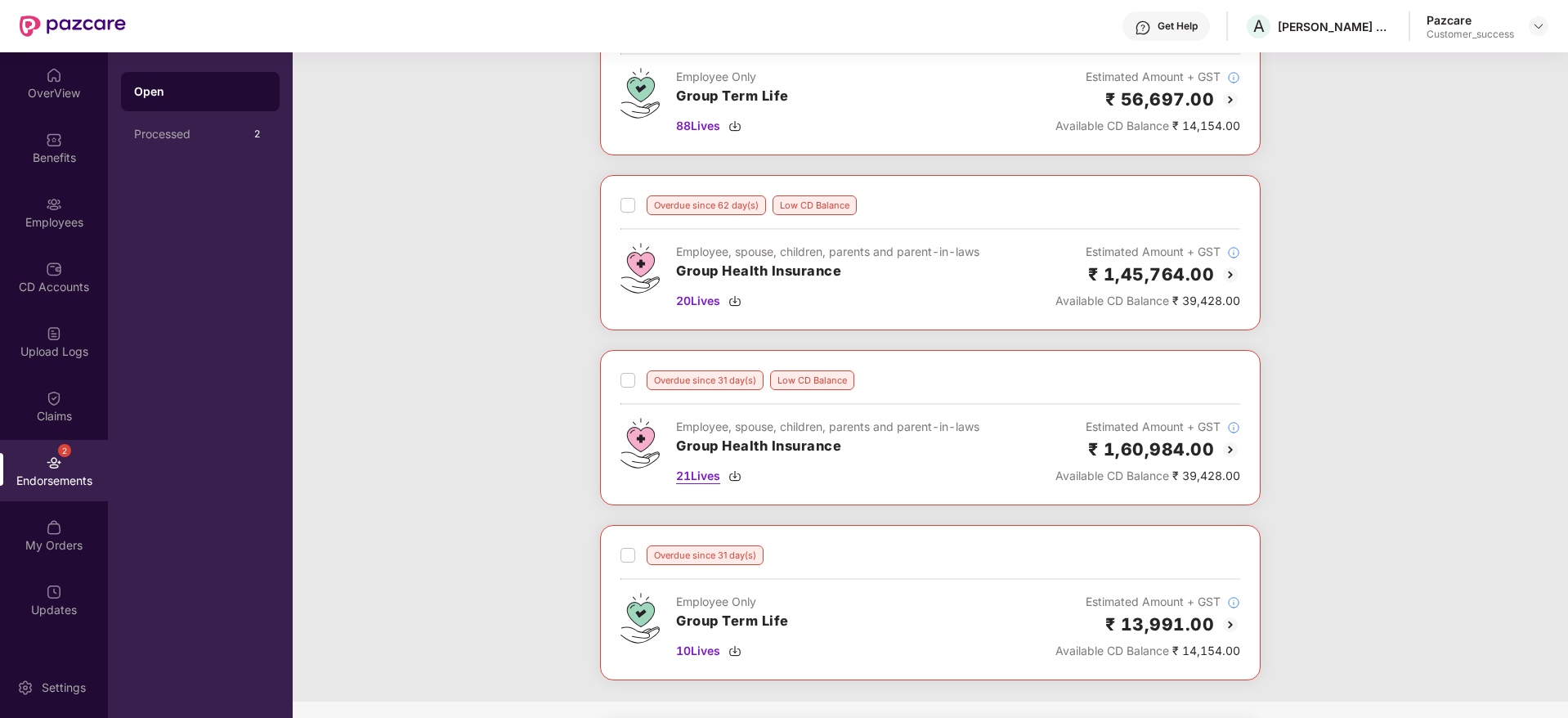
click at [707, 475] on span "21 Lives" at bounding box center [698, 476] width 44 height 18
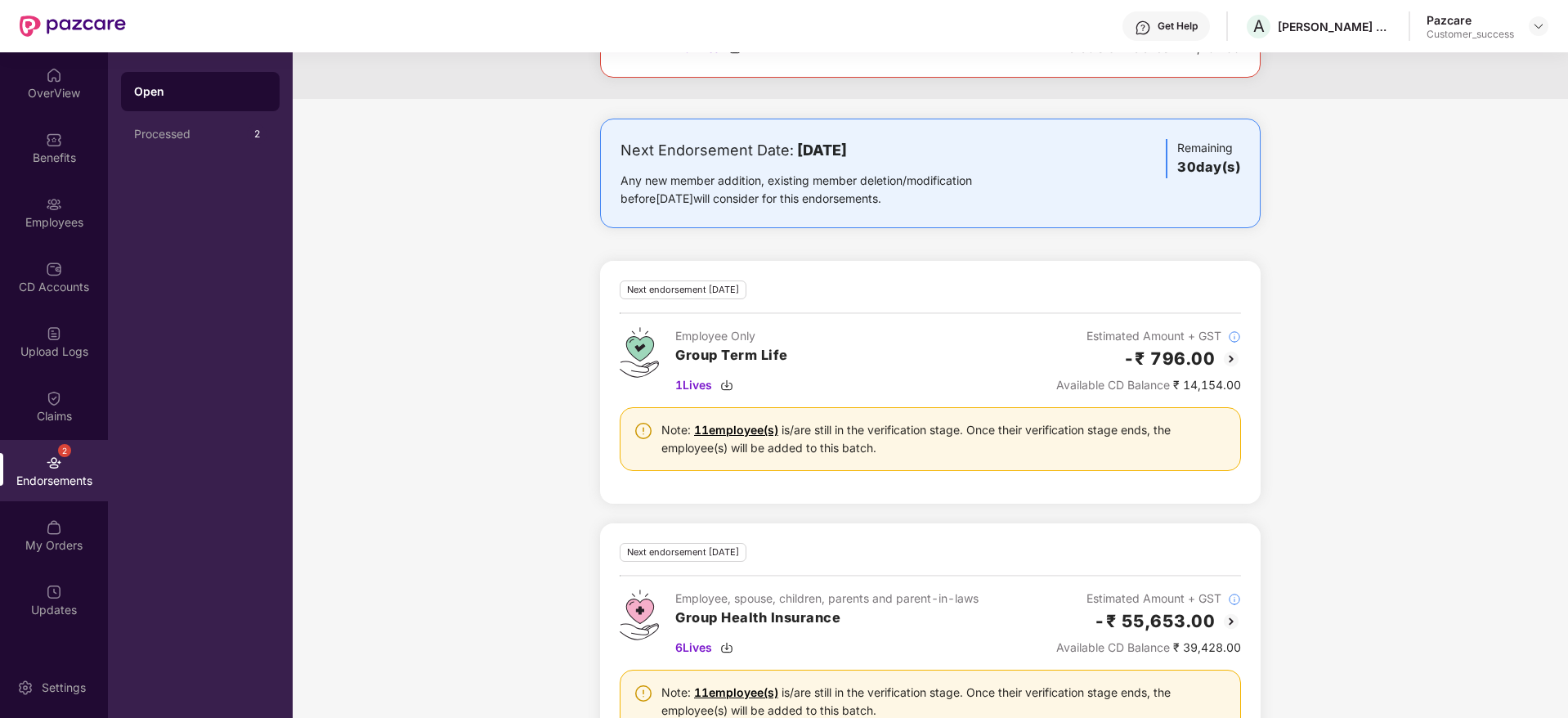
scroll to position [813, 0]
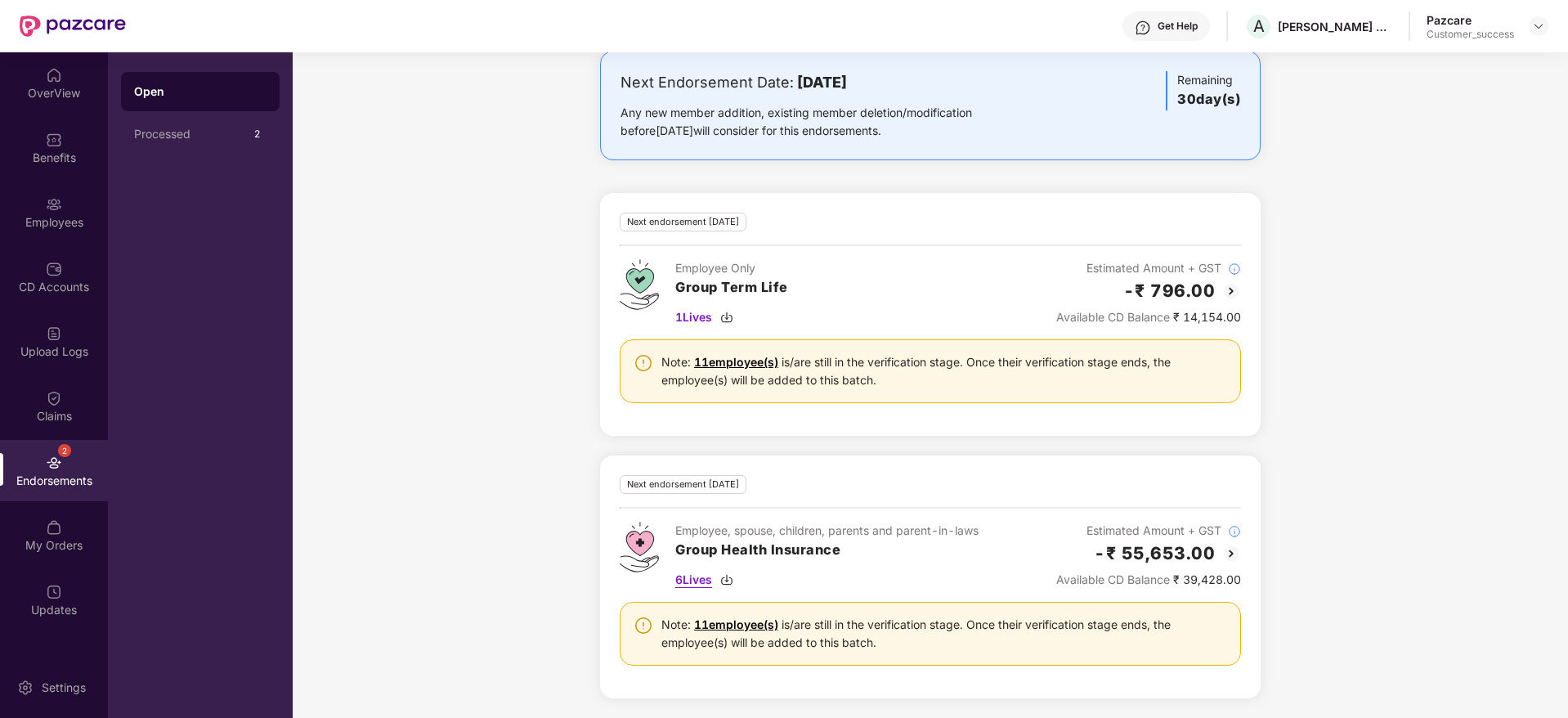
click at [725, 576] on img at bounding box center [727, 580] width 13 height 13
click at [735, 621] on link "11 employee(s)" at bounding box center [736, 624] width 84 height 14
click at [59, 217] on div "Employees" at bounding box center [54, 222] width 108 height 17
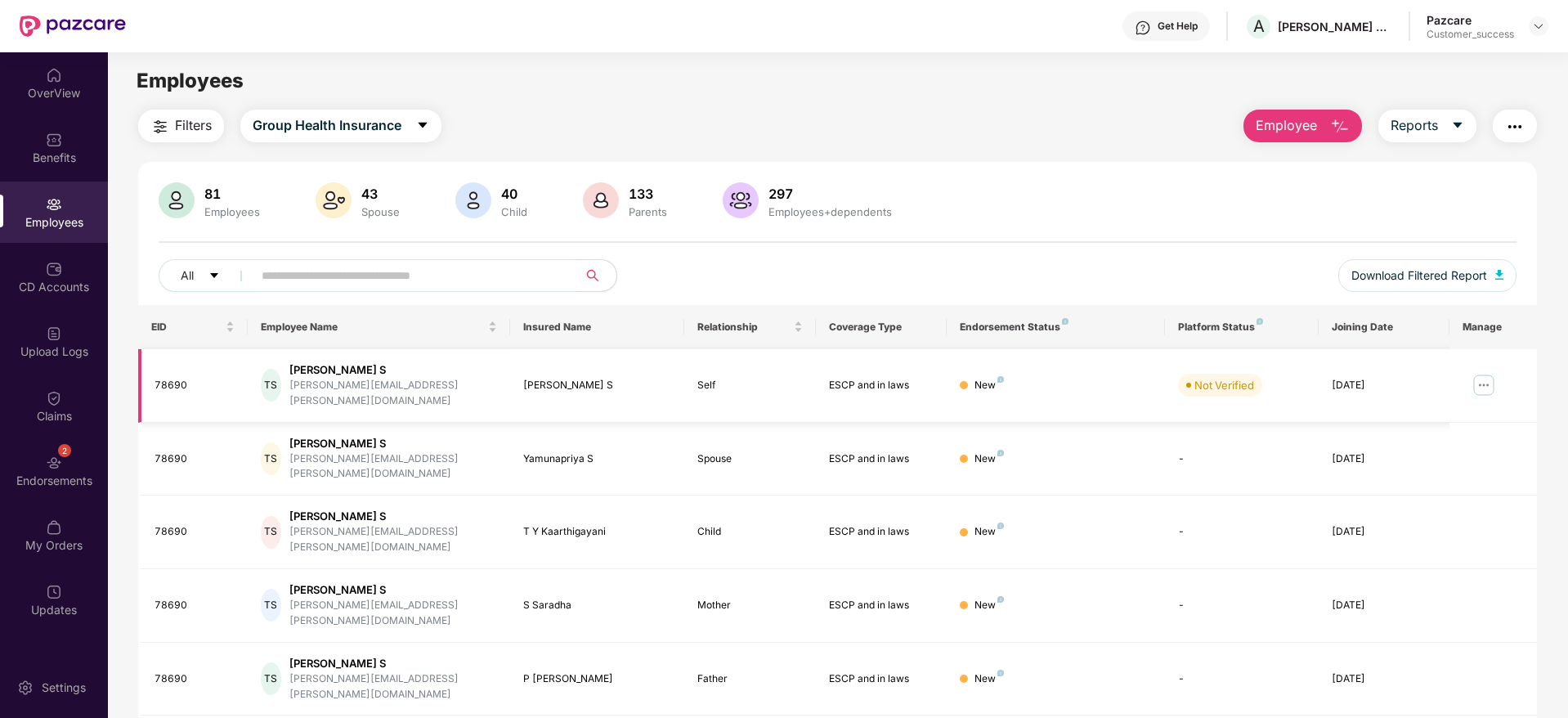
click at [1488, 373] on img at bounding box center [1483, 385] width 26 height 26
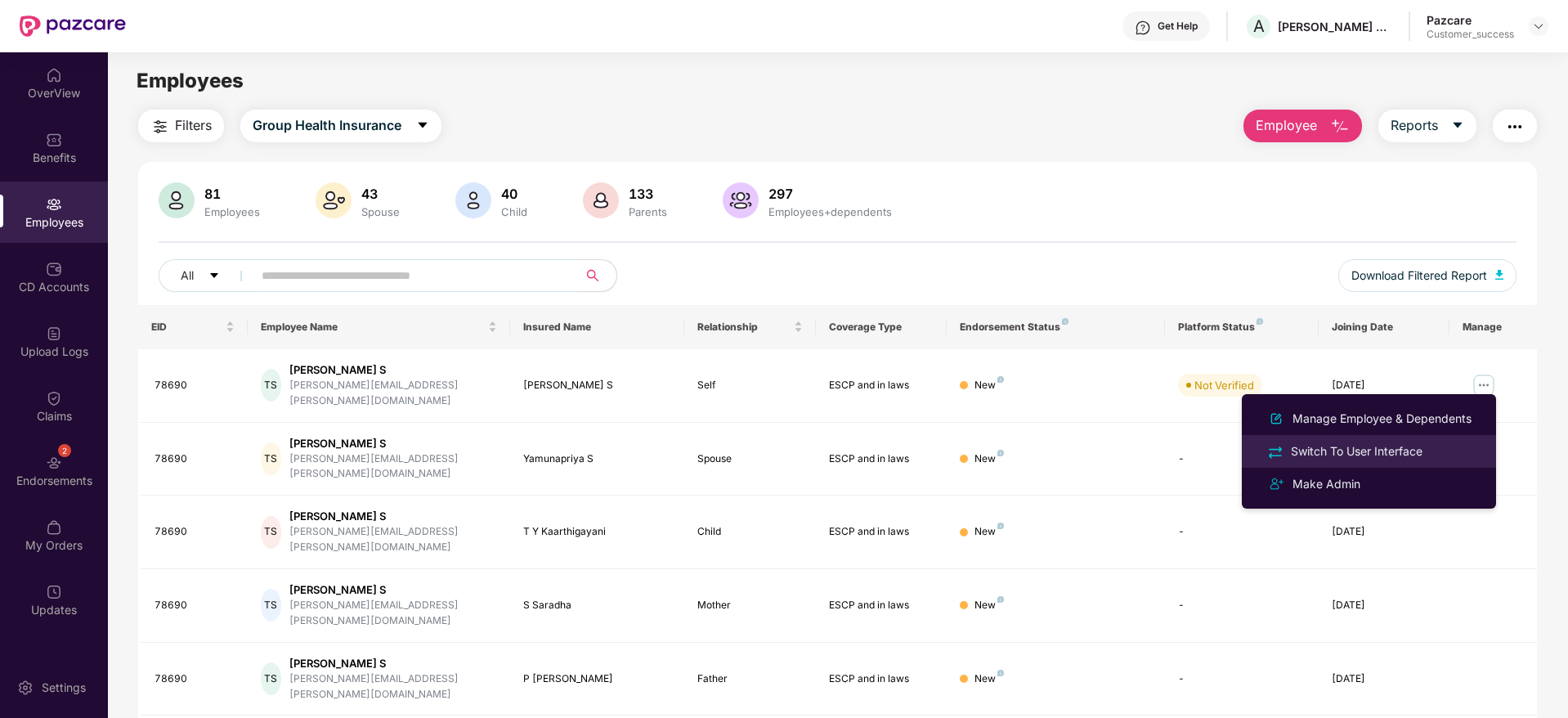
click at [1412, 454] on div "Switch To User Interface" at bounding box center [1356, 451] width 138 height 18
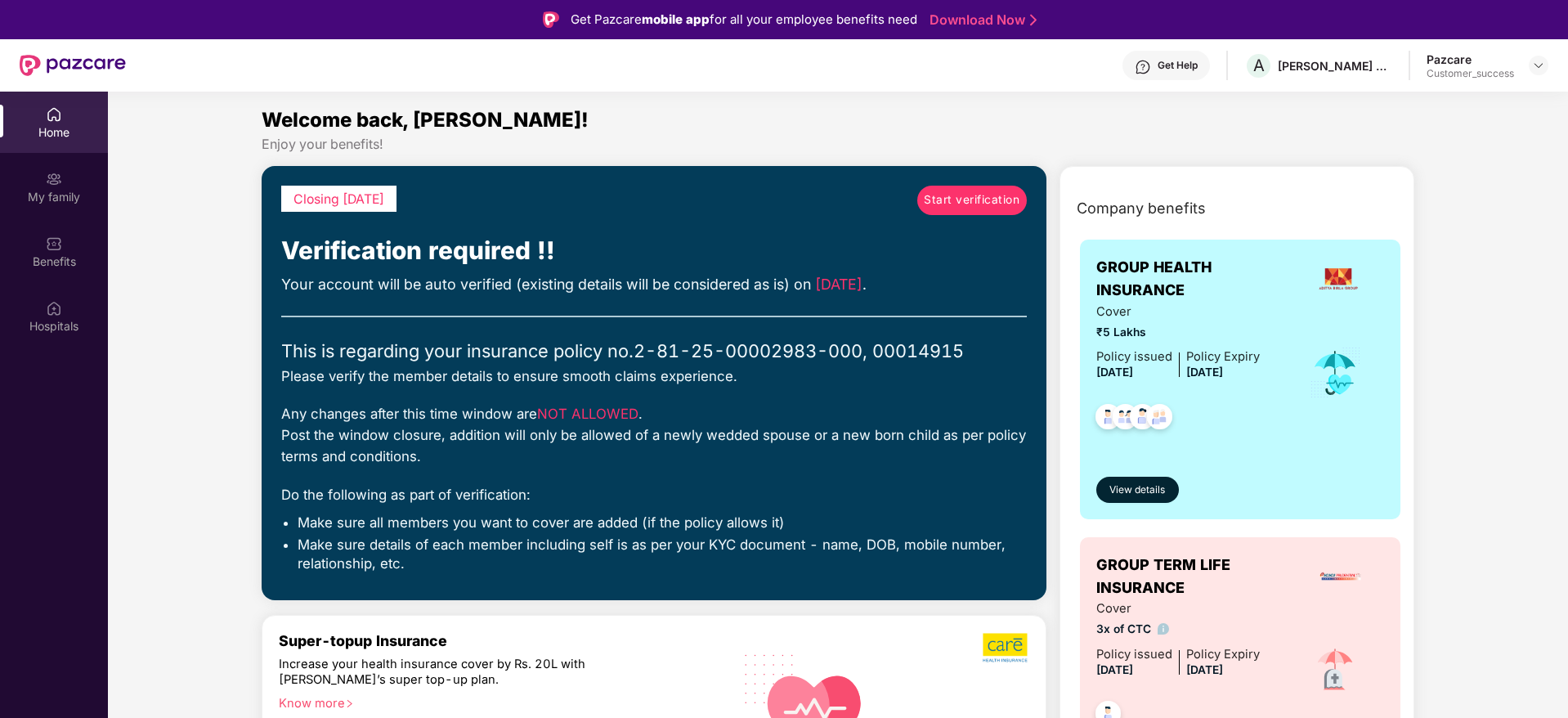
click at [961, 203] on span "Start verification" at bounding box center [971, 201] width 96 height 18
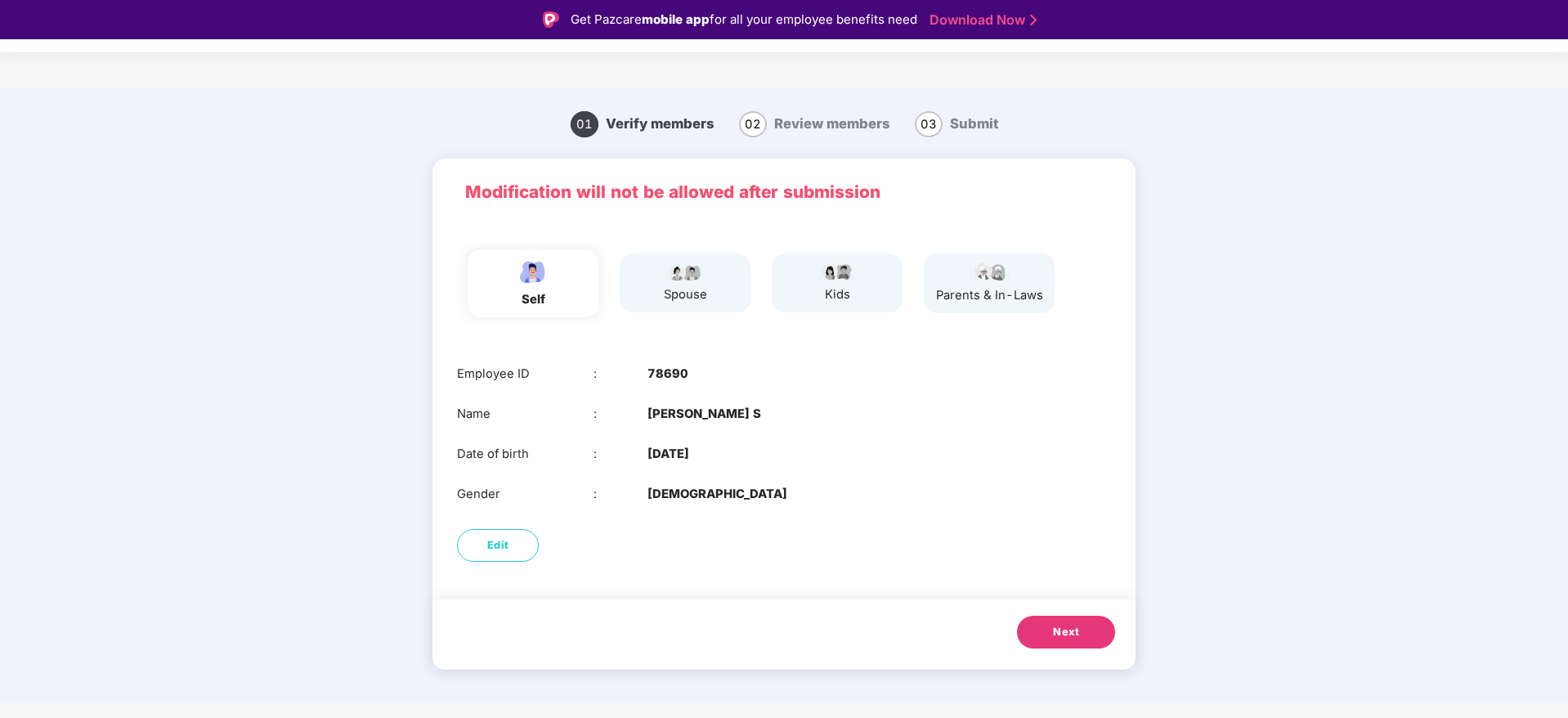
click at [1071, 642] on button "Next" at bounding box center [1066, 631] width 98 height 32
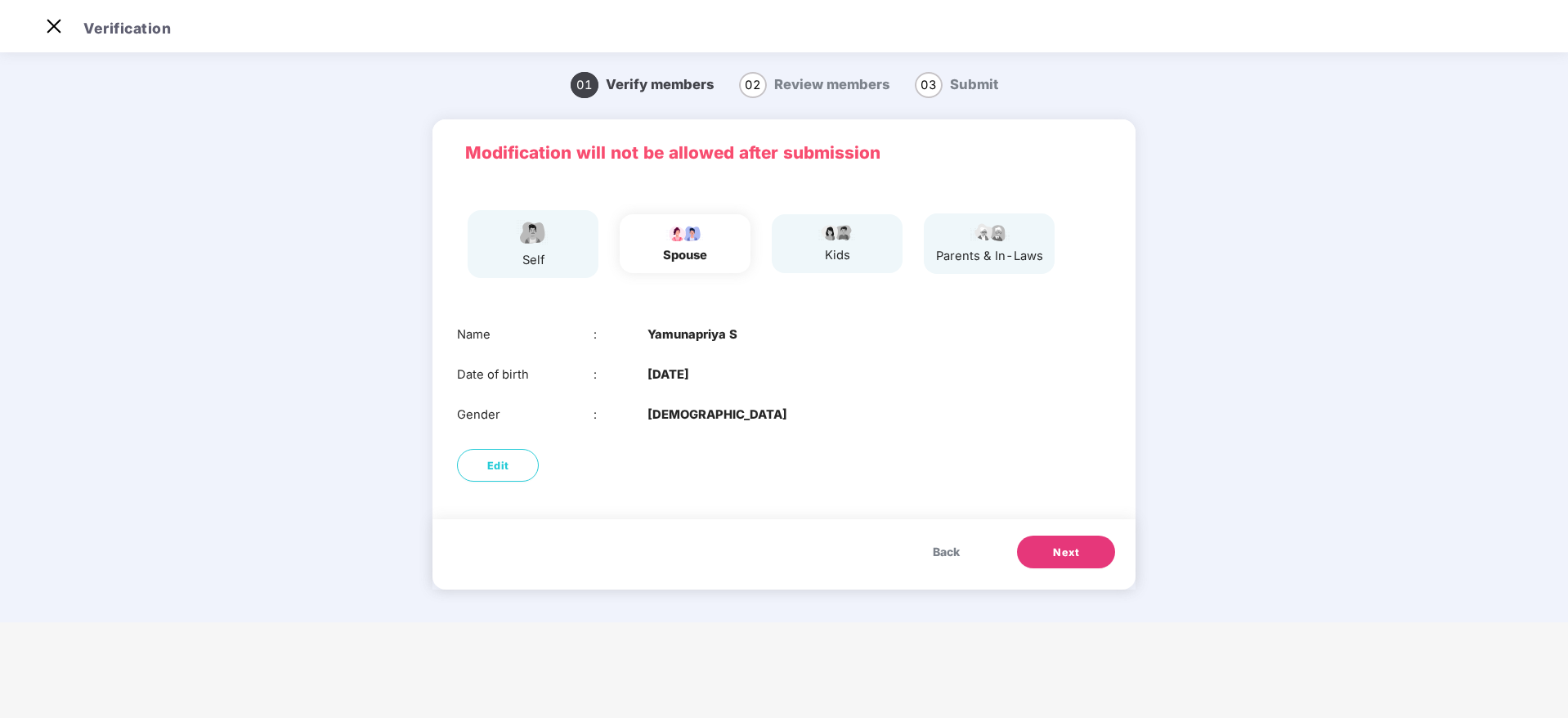
click at [1072, 566] on button "Next" at bounding box center [1066, 551] width 98 height 32
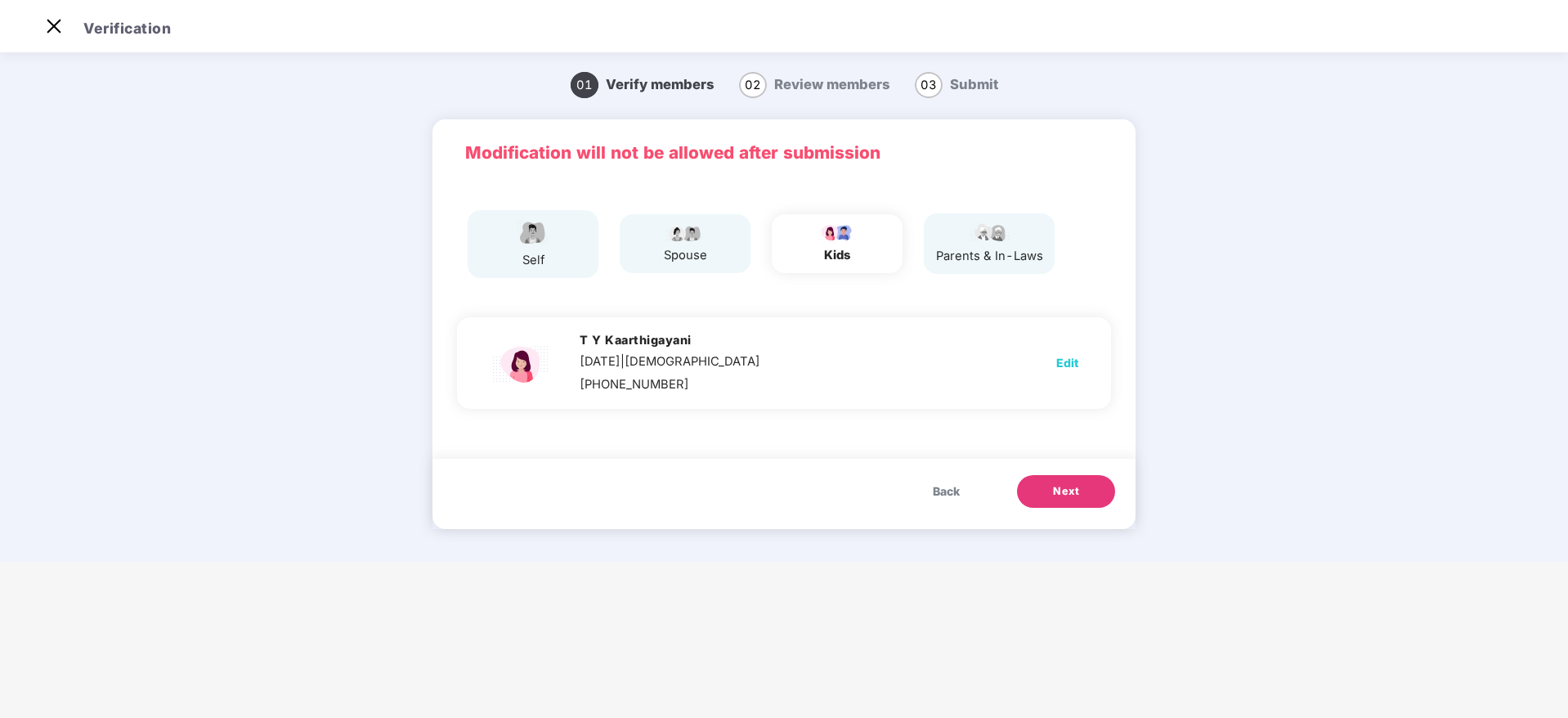
click at [1068, 476] on button "Next" at bounding box center [1066, 491] width 98 height 32
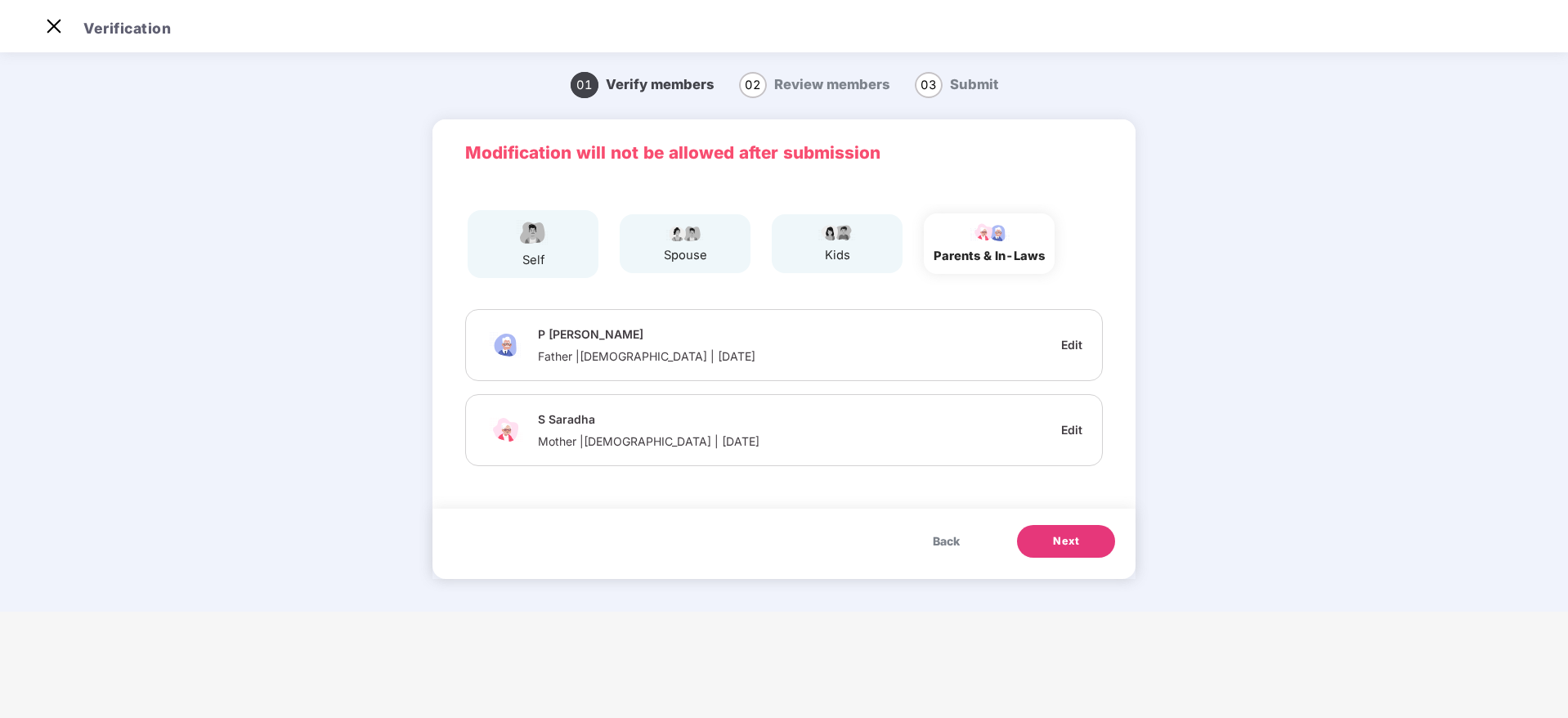
click at [1068, 547] on span "Next" at bounding box center [1065, 541] width 26 height 17
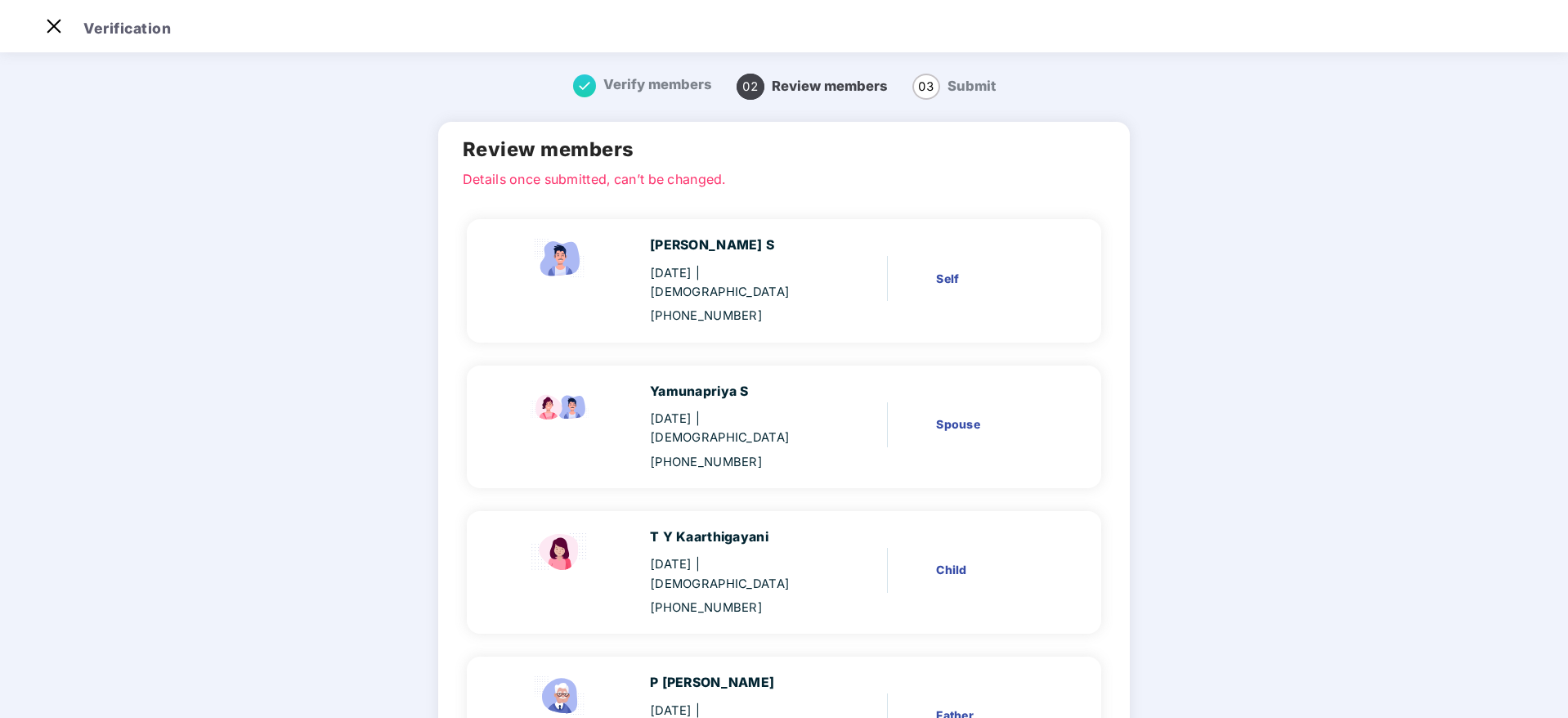
scroll to position [251, 0]
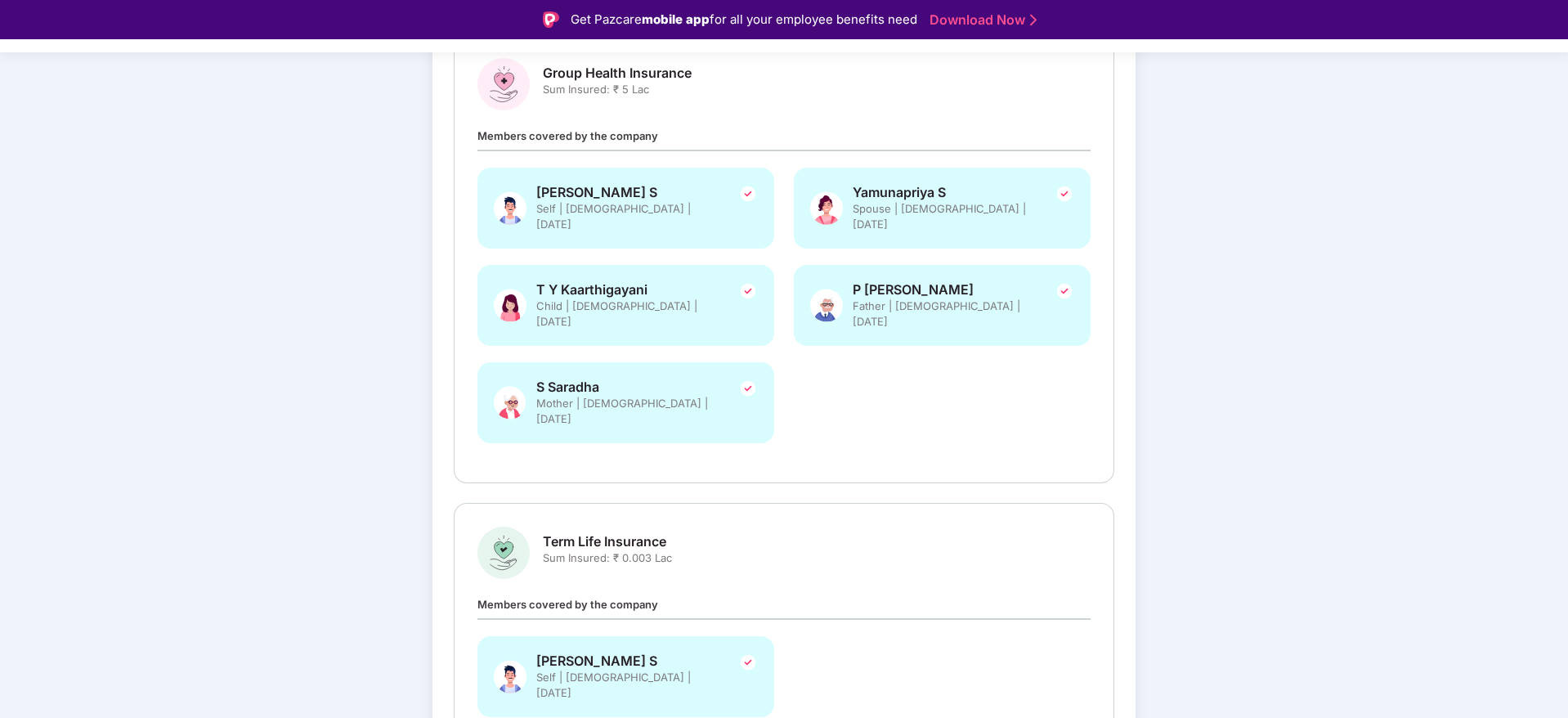
scroll to position [320, 0]
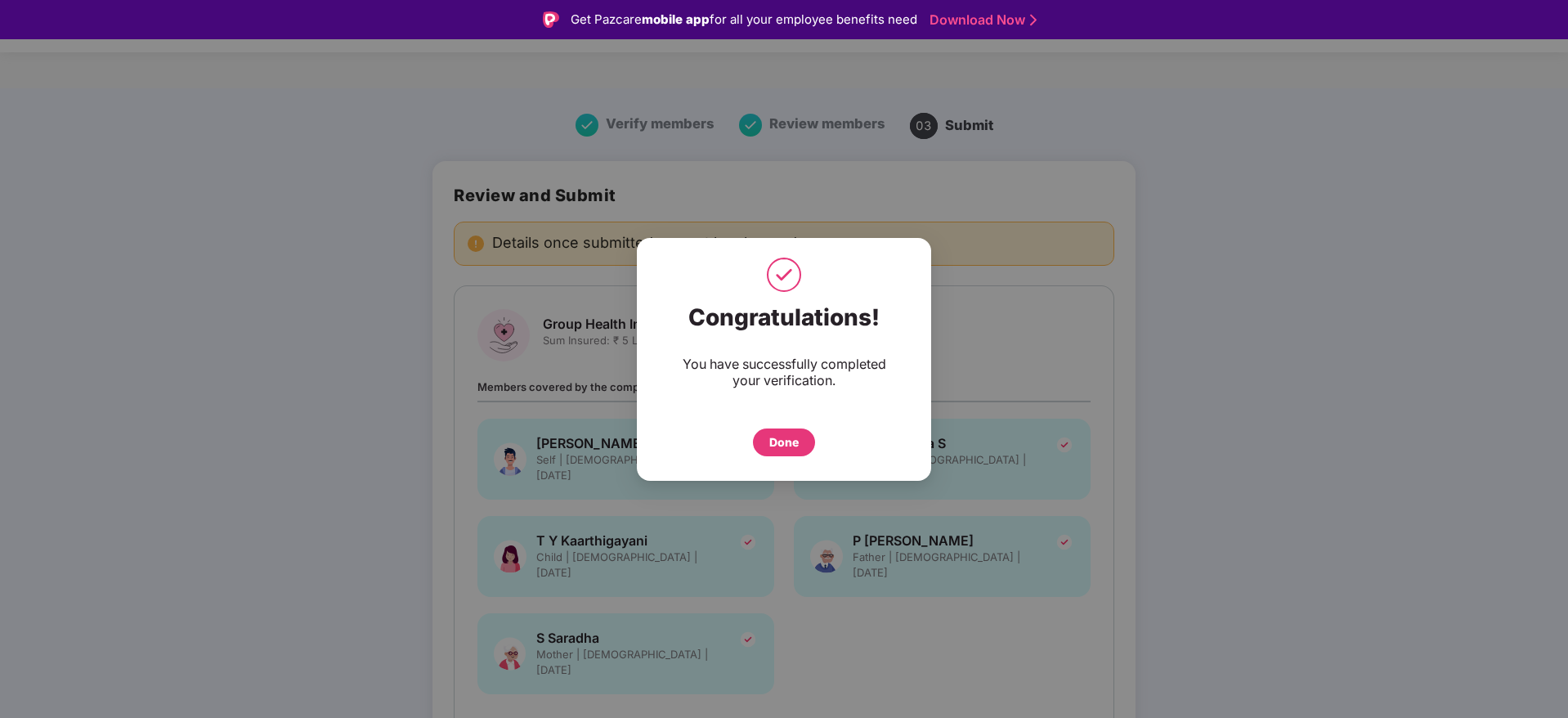
click at [789, 436] on div "Done" at bounding box center [784, 442] width 29 height 18
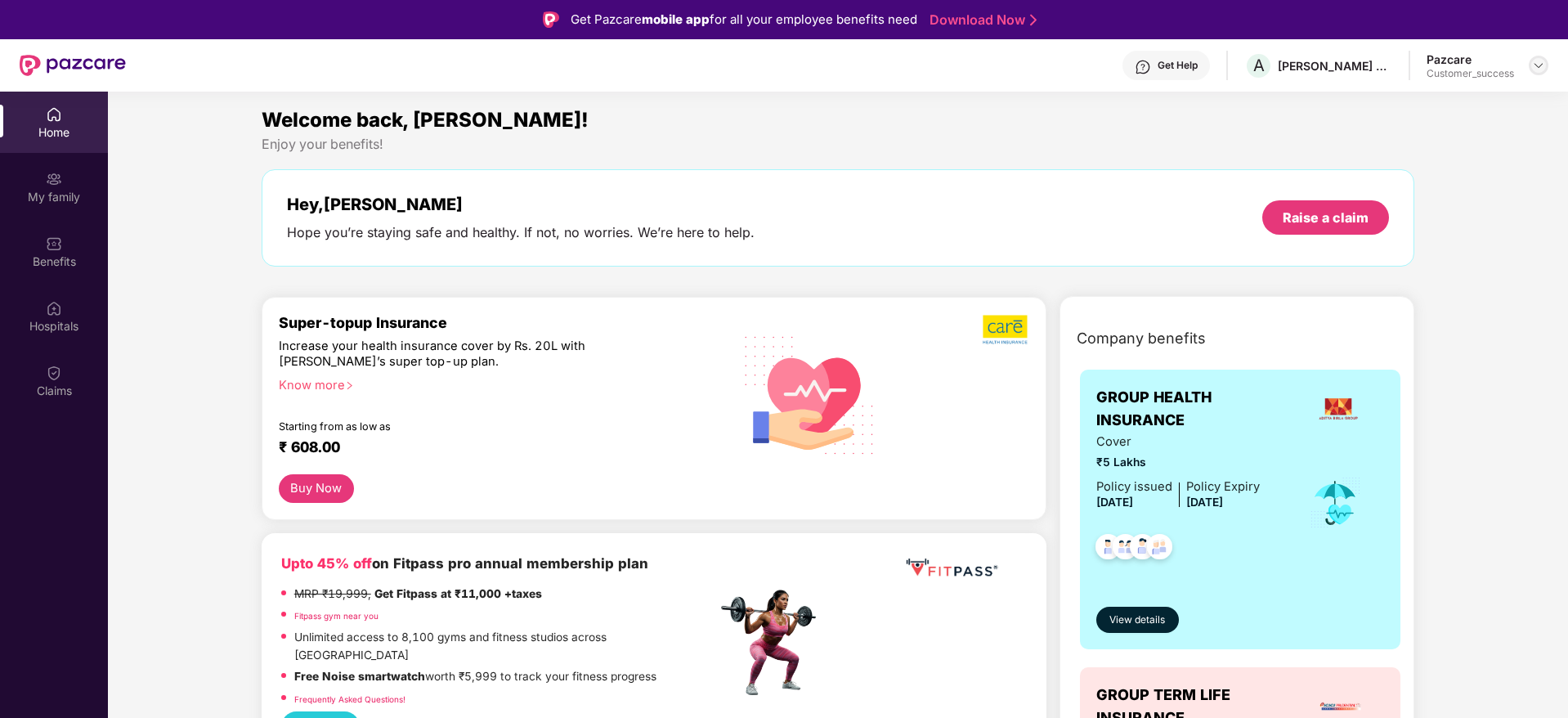
click at [1541, 71] on img at bounding box center [1539, 66] width 13 height 13
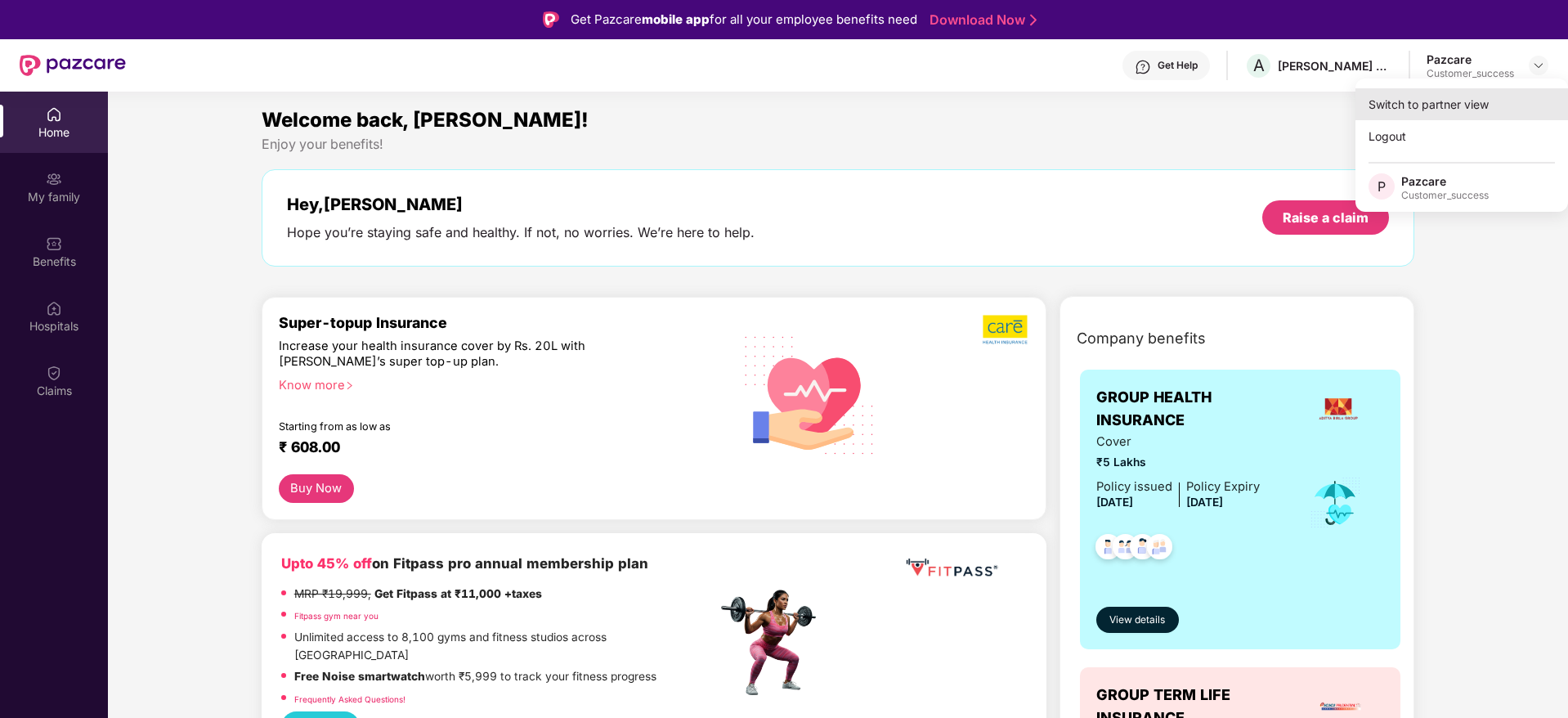
click at [1518, 110] on div "Switch to partner view" at bounding box center [1461, 104] width 212 height 32
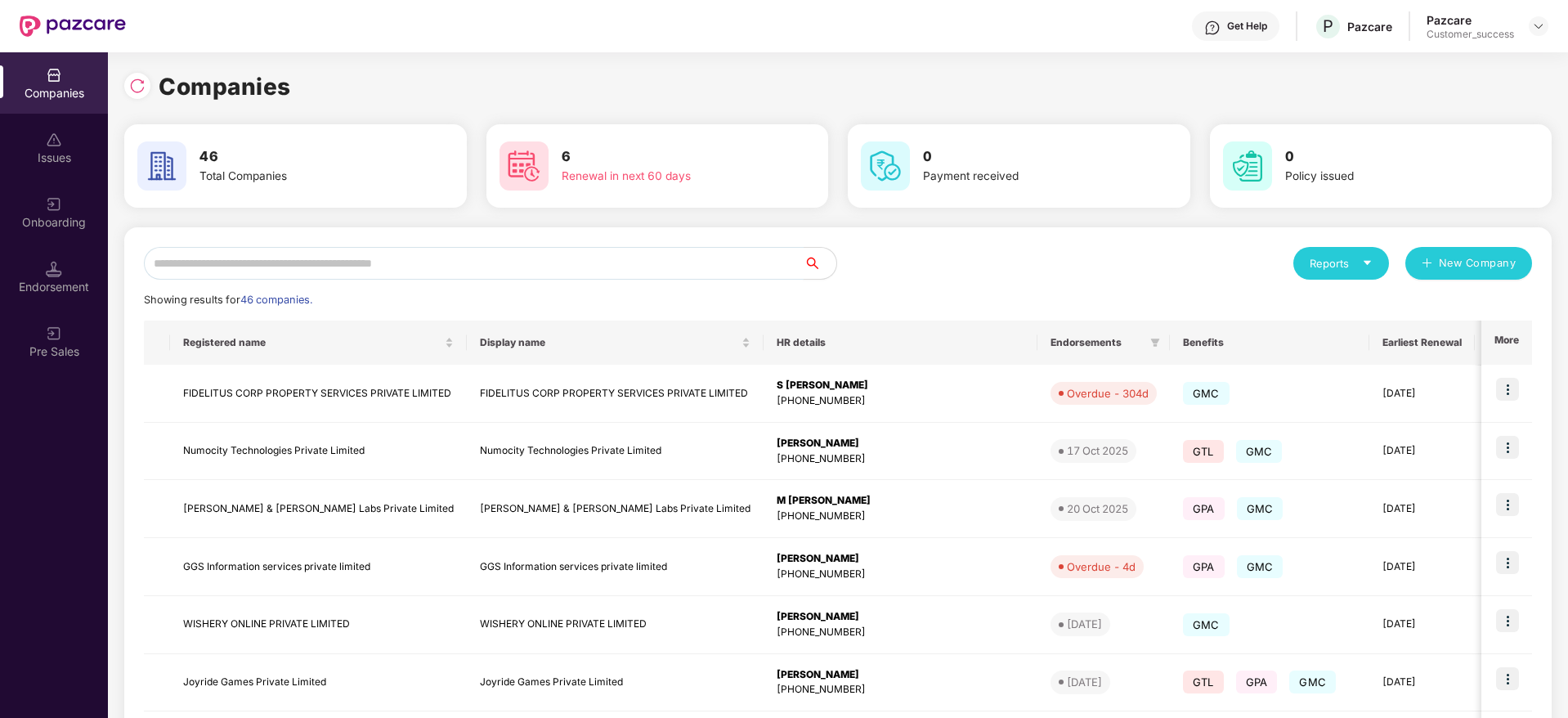
click at [597, 262] on input "text" at bounding box center [474, 262] width 660 height 32
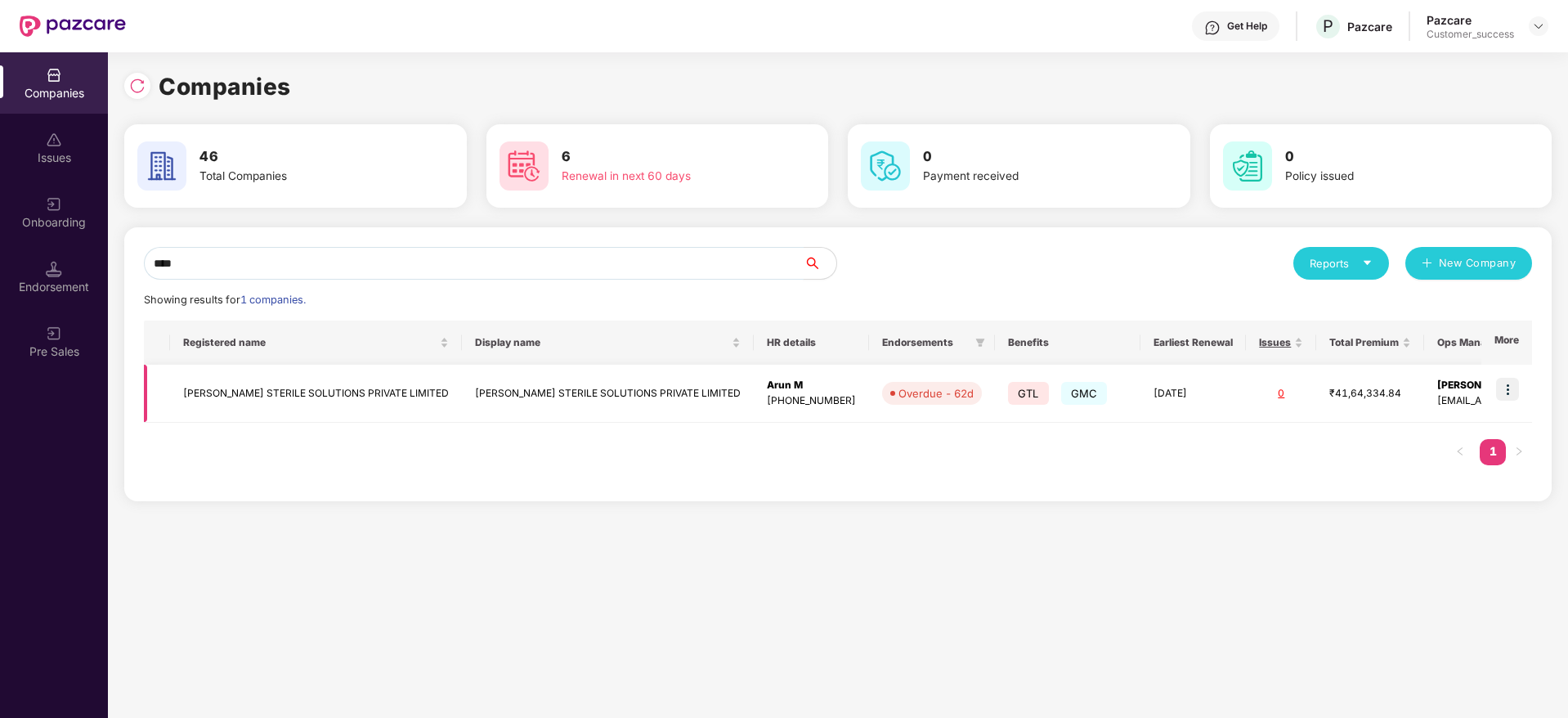
type input "****"
click at [1514, 391] on img at bounding box center [1507, 389] width 22 height 22
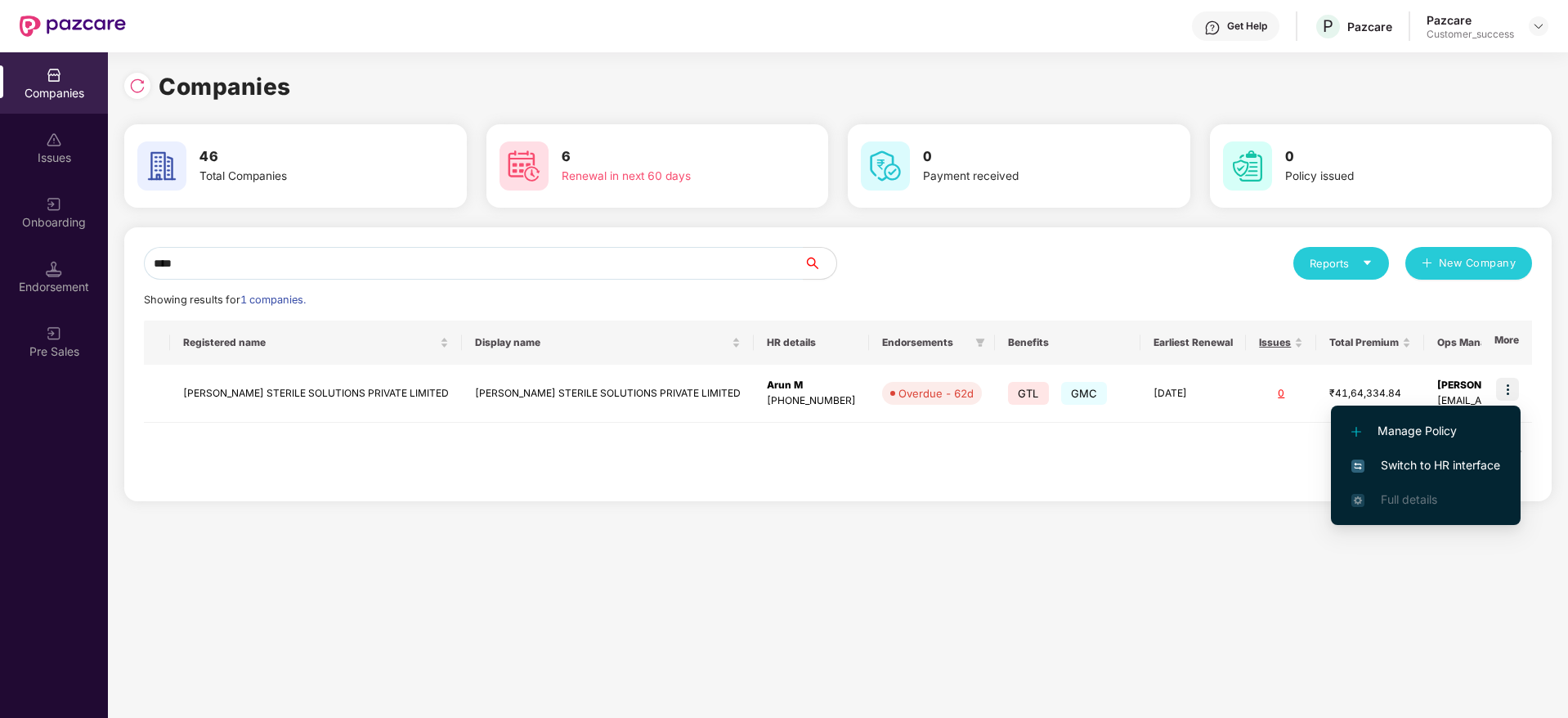
click at [1462, 460] on span "Switch to HR interface" at bounding box center [1426, 466] width 149 height 18
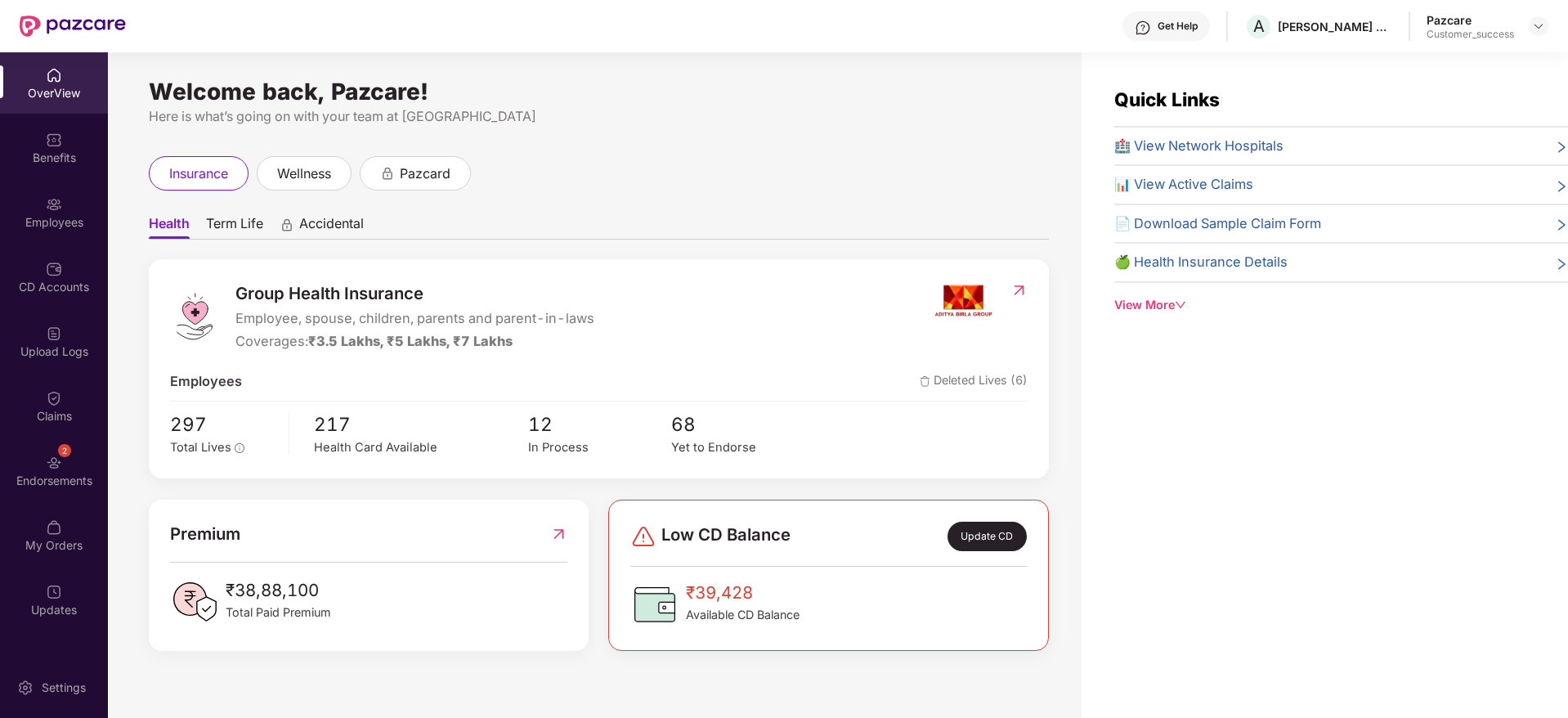
click at [62, 214] on div "Employees" at bounding box center [54, 222] width 108 height 17
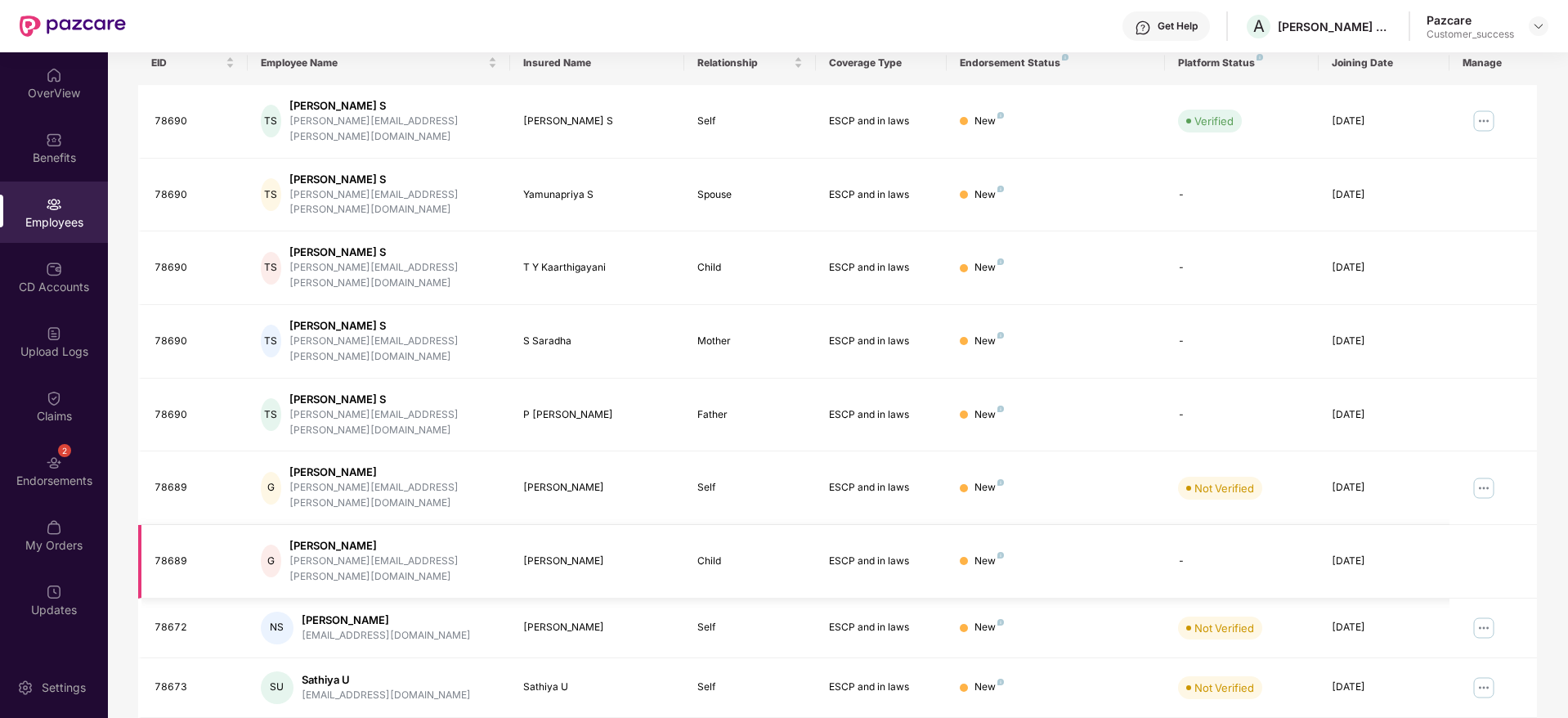
scroll to position [270, 0]
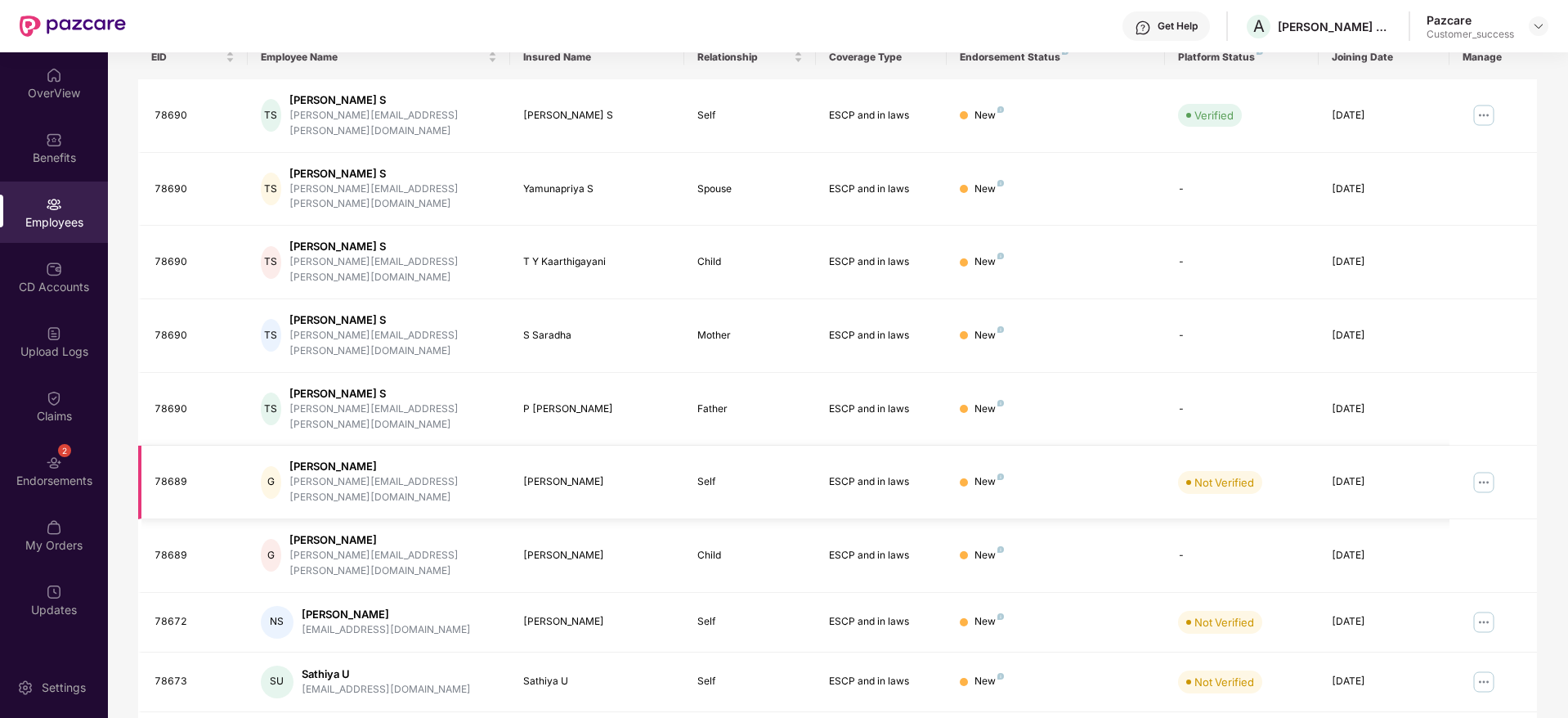
click at [1494, 470] on img at bounding box center [1483, 482] width 26 height 26
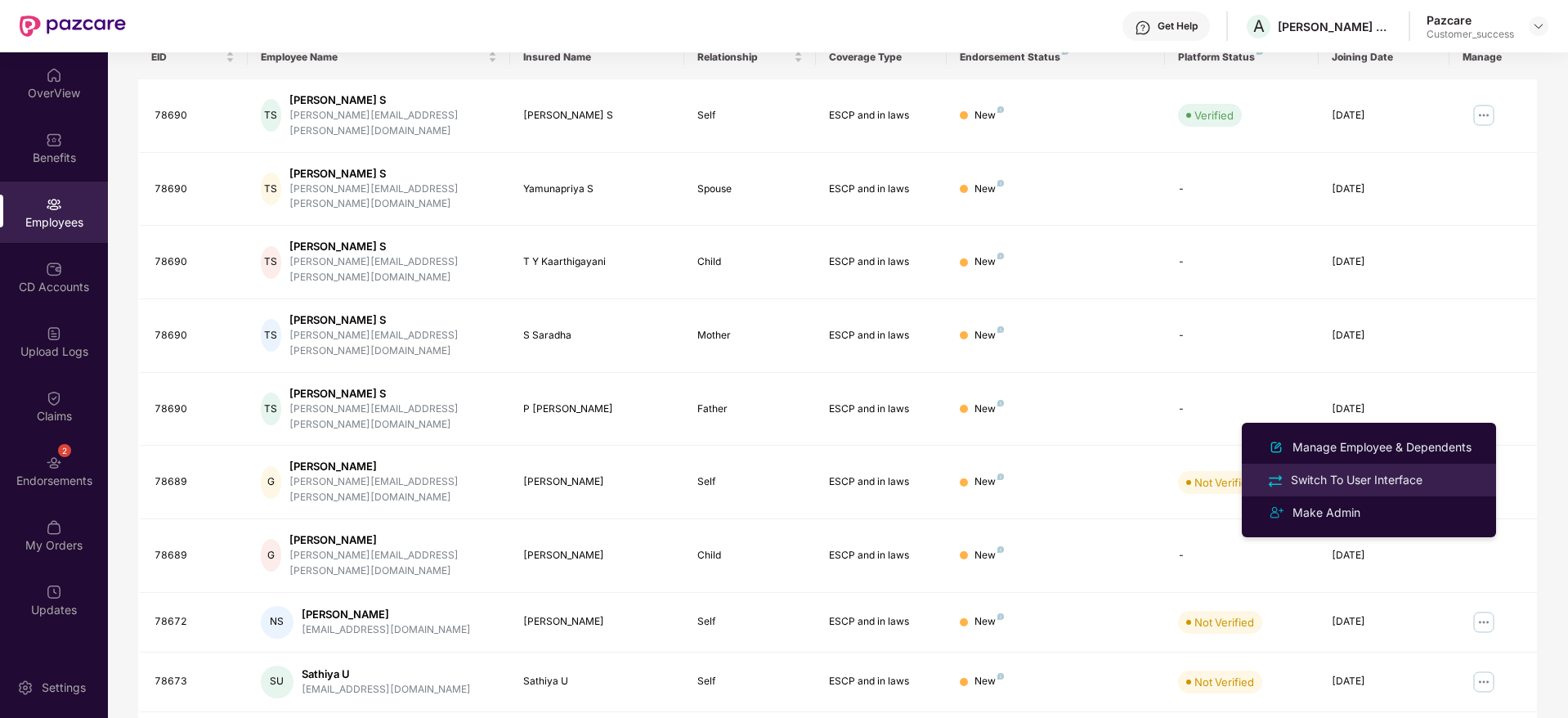
click at [1391, 476] on div "Switch To User Interface" at bounding box center [1356, 480] width 138 height 18
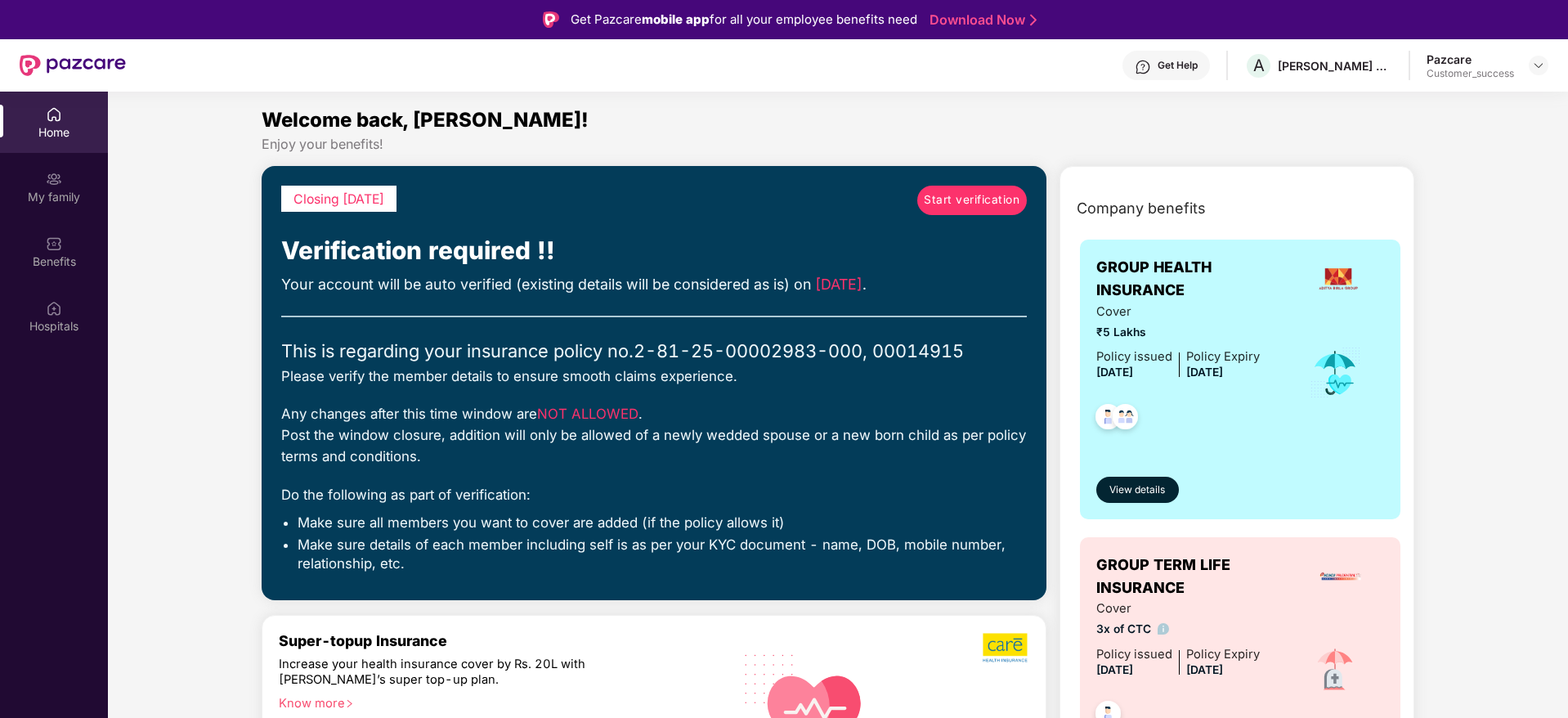
click at [969, 199] on span "Start verification" at bounding box center [971, 201] width 96 height 18
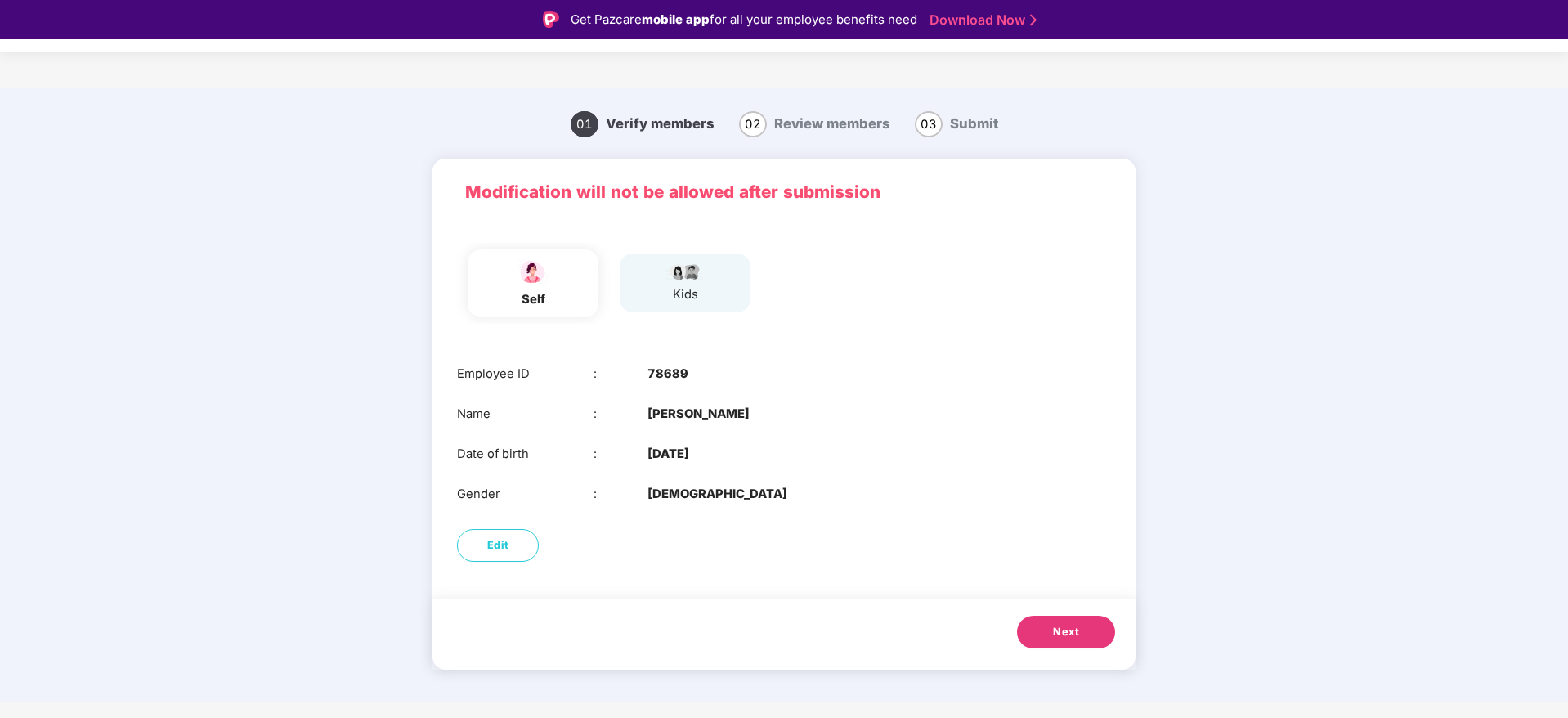
click at [1066, 608] on div "Next" at bounding box center [784, 635] width 703 height 70
click at [1066, 620] on button "Next" at bounding box center [1066, 631] width 98 height 32
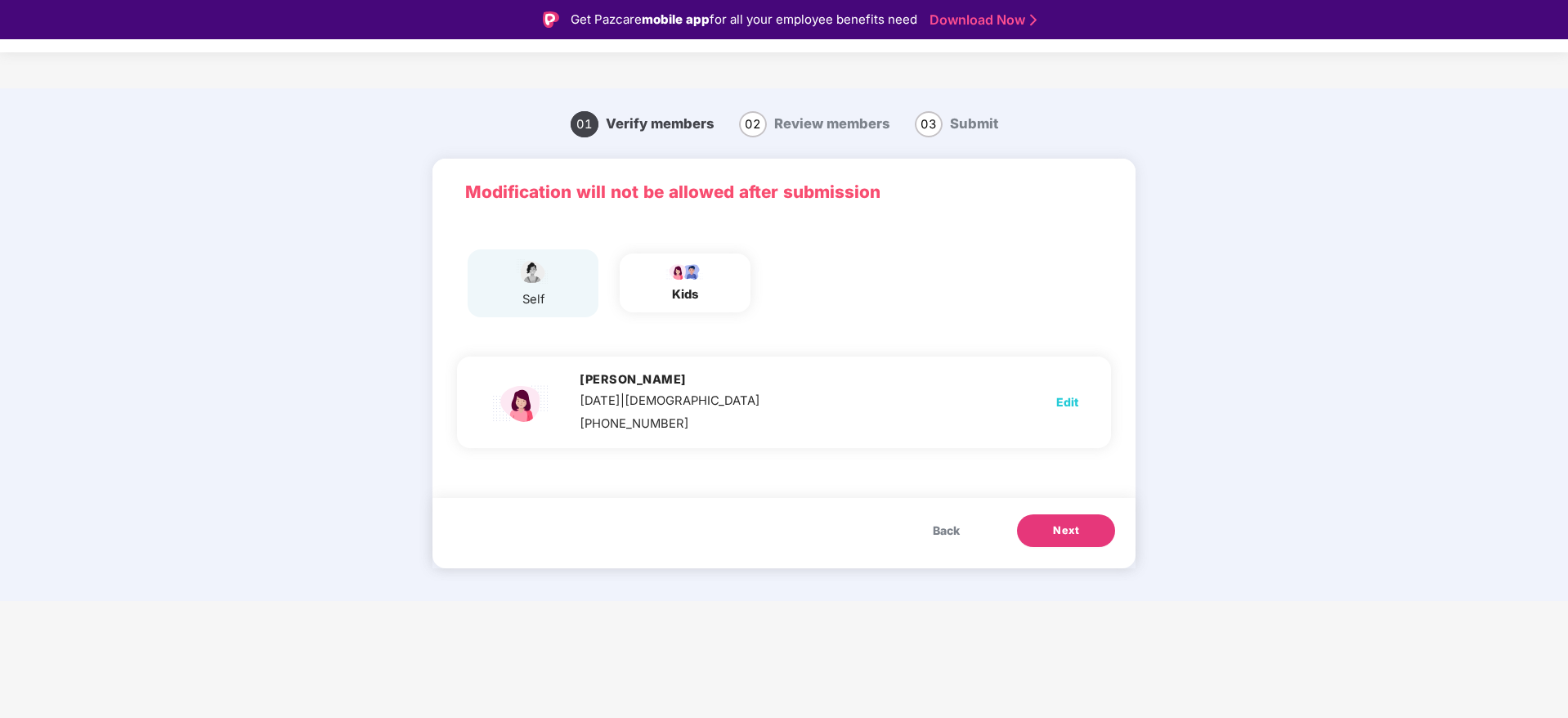
scroll to position [39, 0]
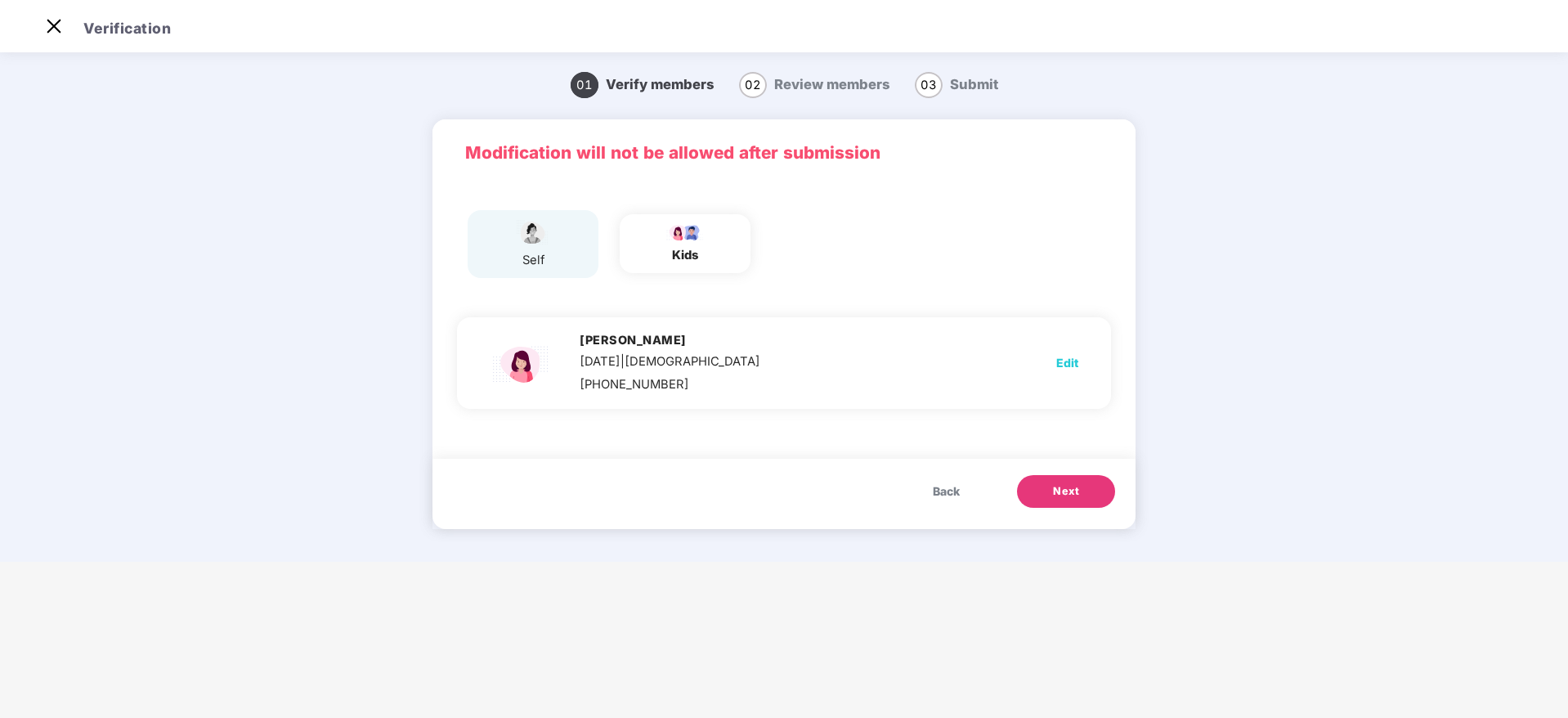
click at [1068, 506] on button "Next" at bounding box center [1066, 491] width 98 height 32
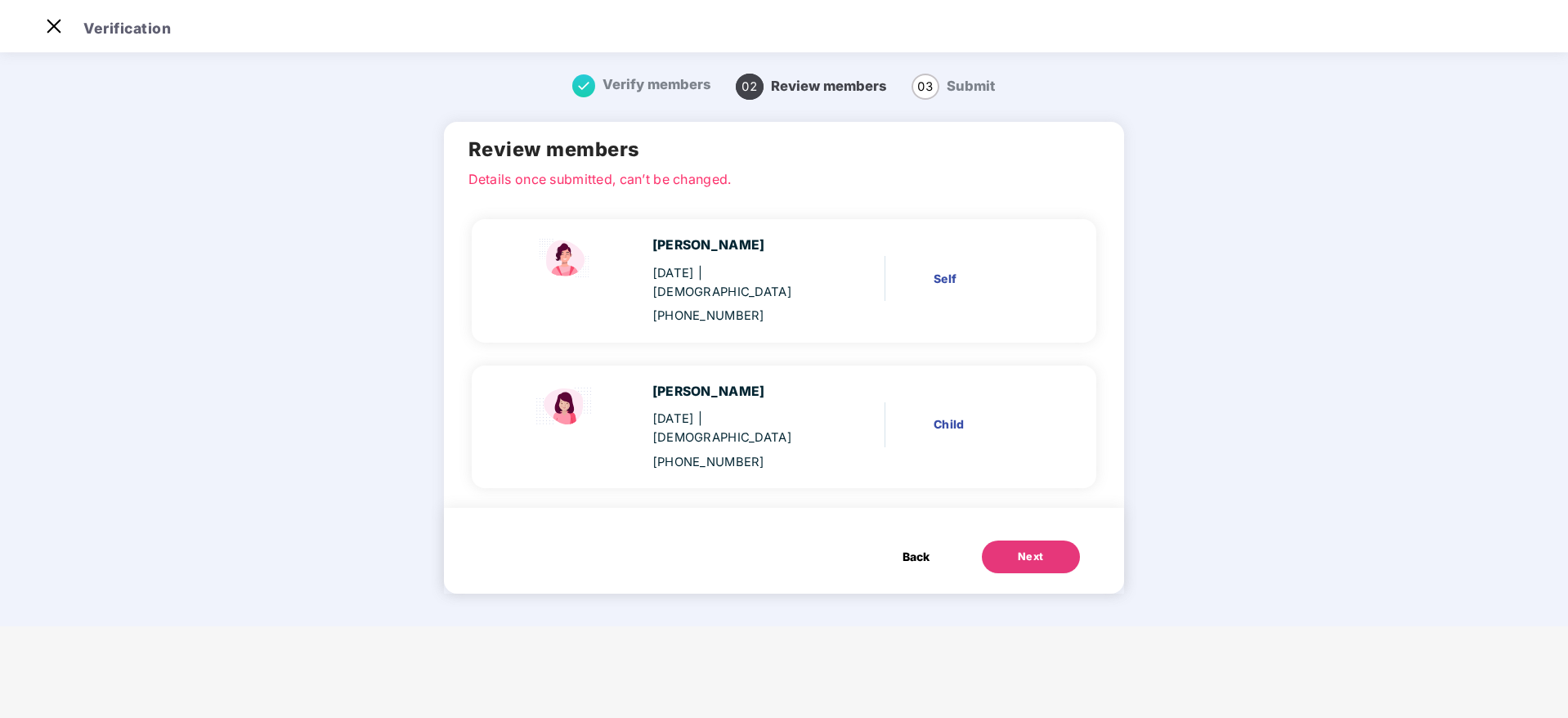
click at [1058, 541] on button "Next" at bounding box center [1031, 556] width 98 height 32
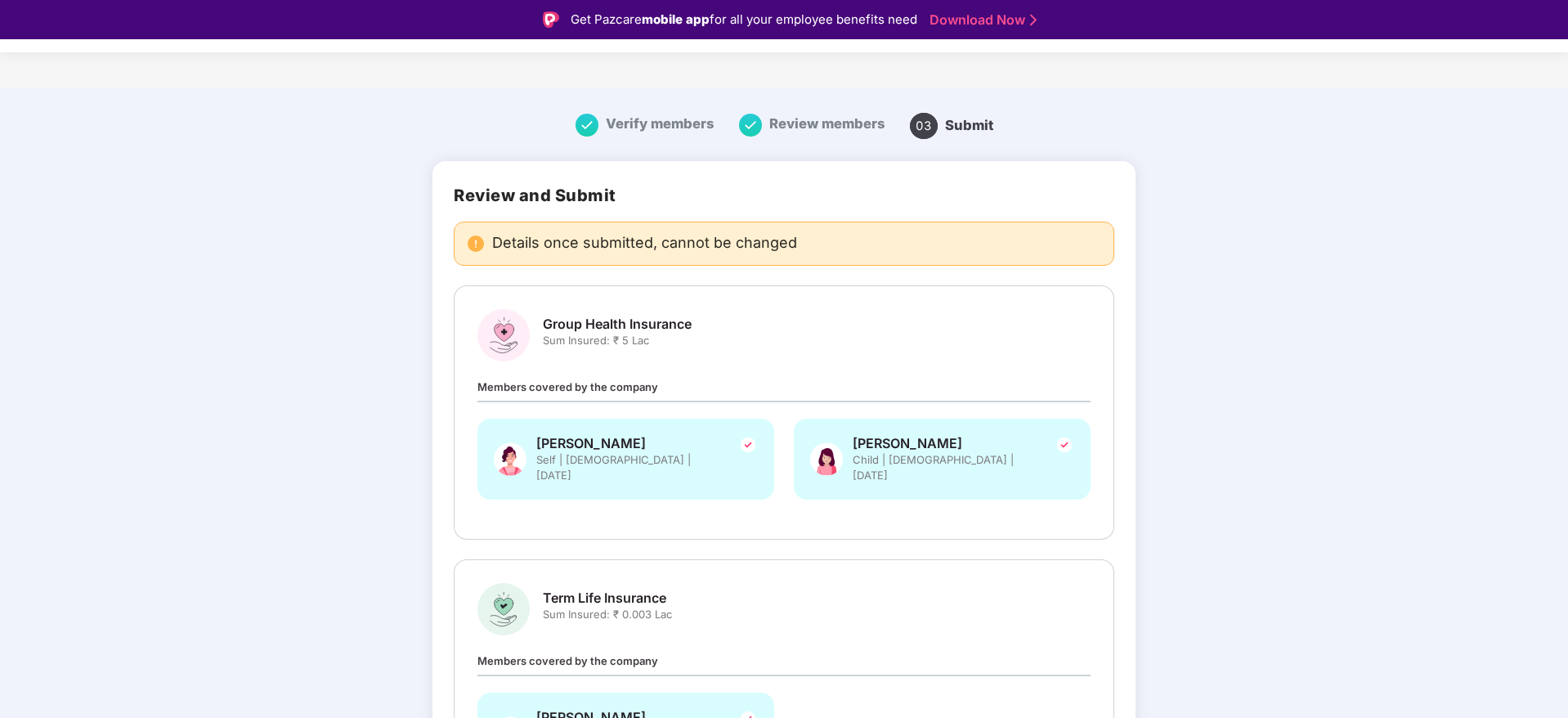
scroll to position [157, 0]
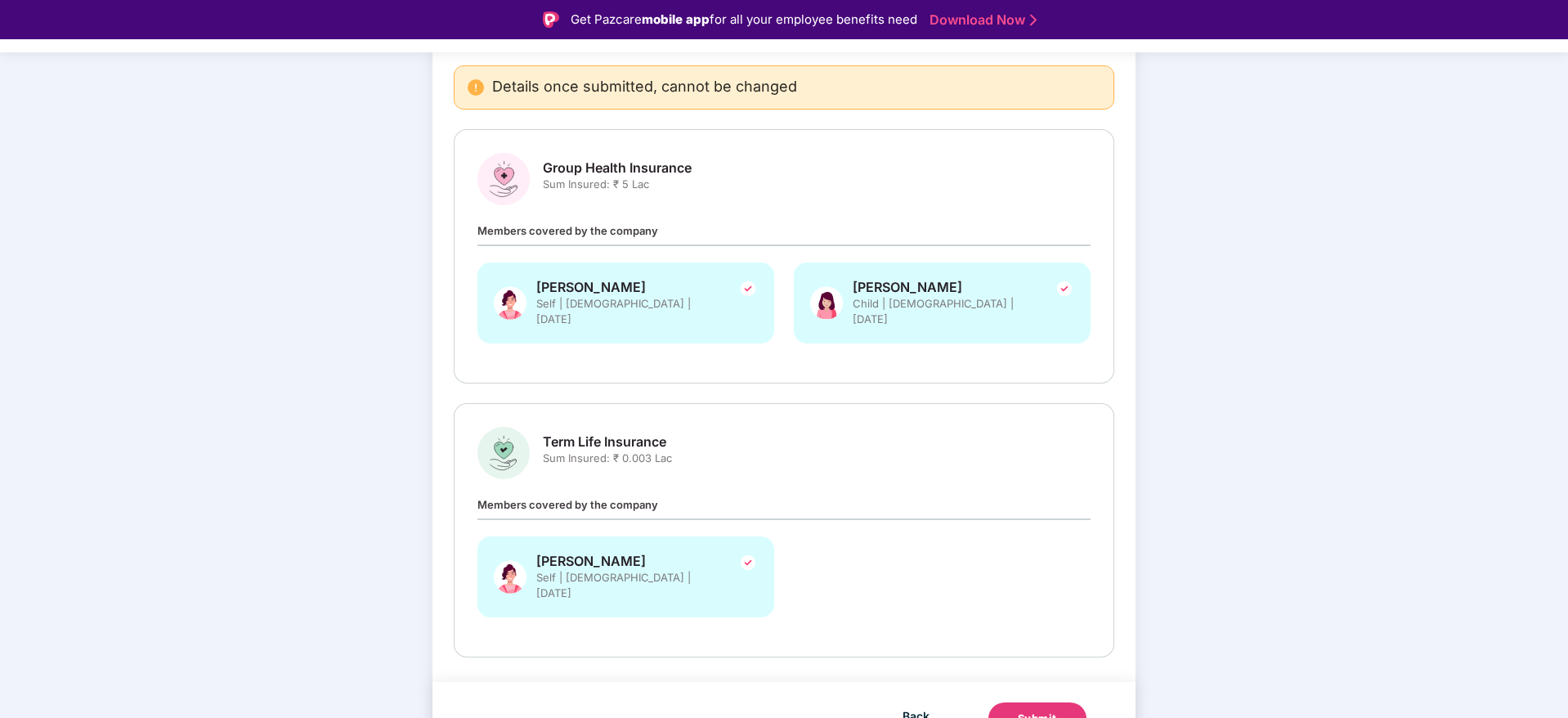
click at [1035, 711] on div "Submit" at bounding box center [1037, 719] width 39 height 17
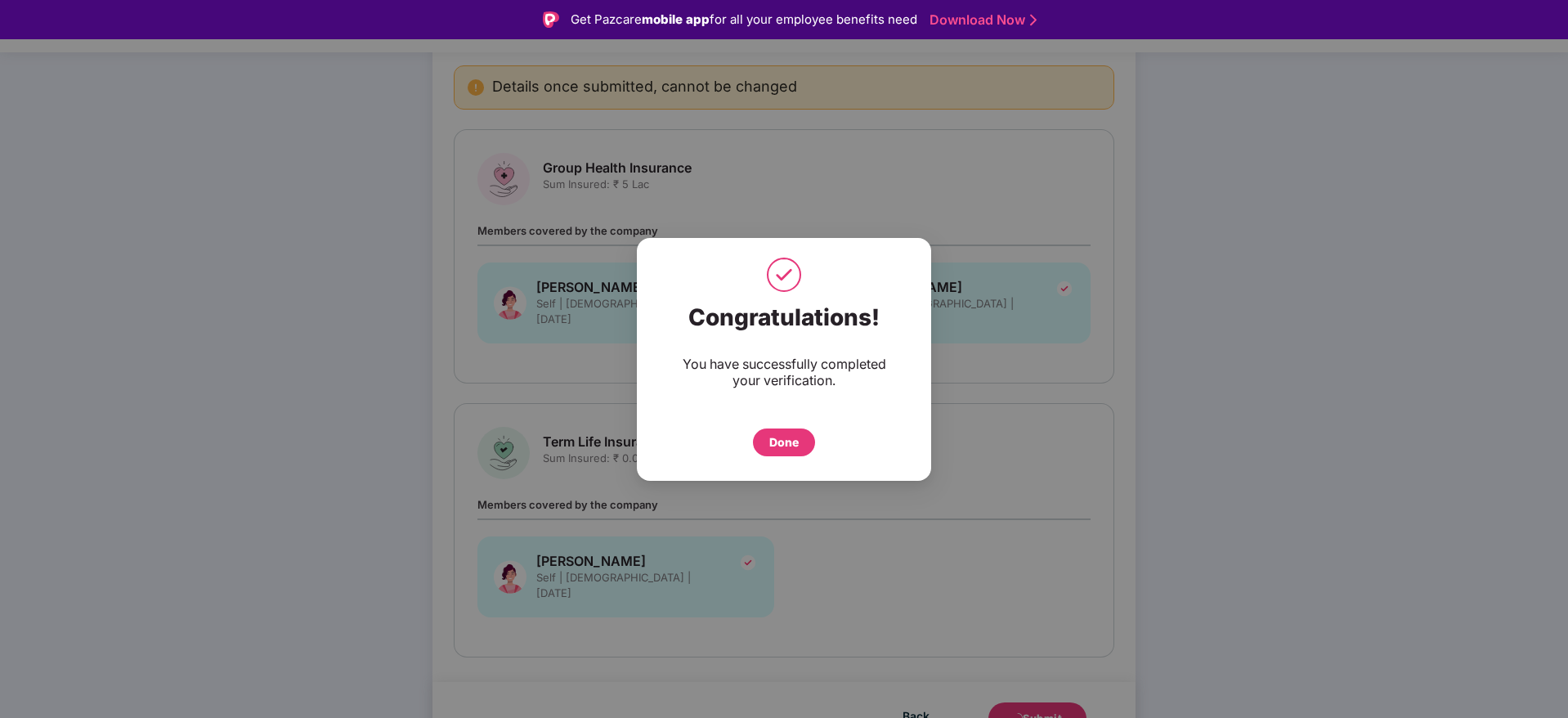
click at [805, 447] on div "Done" at bounding box center [784, 441] width 62 height 27
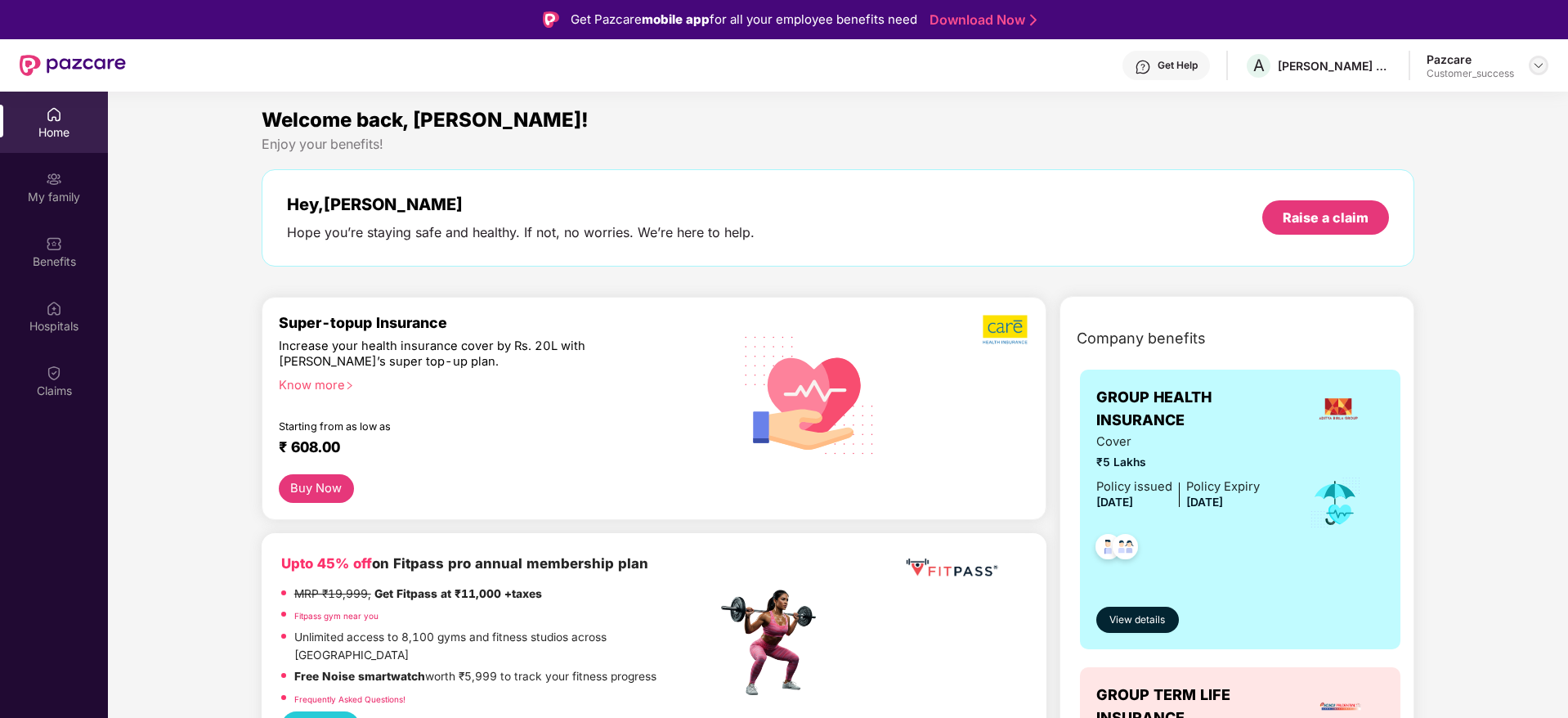
click at [1539, 62] on img at bounding box center [1539, 66] width 13 height 13
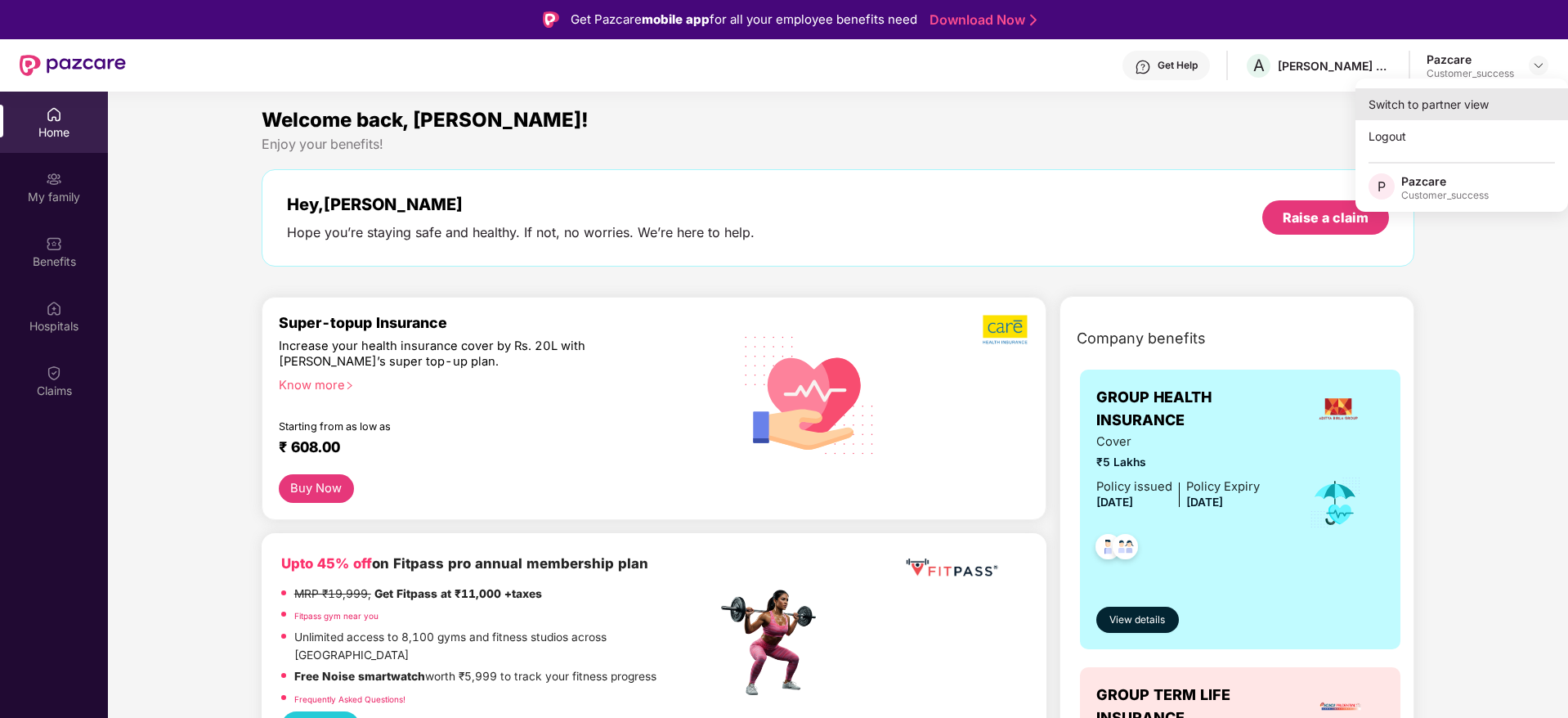
click at [1500, 102] on div "Switch to partner view" at bounding box center [1461, 104] width 212 height 32
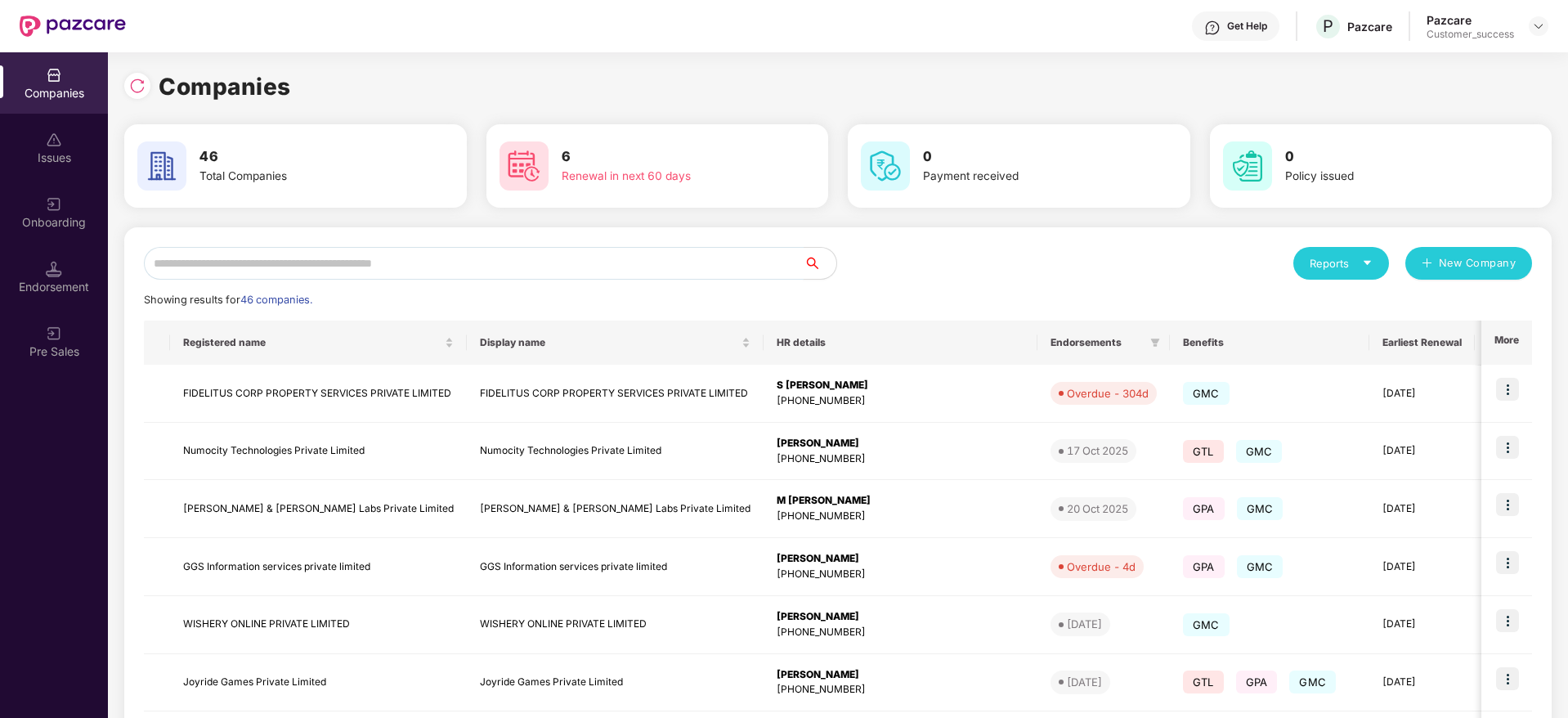
click at [587, 254] on input "text" at bounding box center [474, 262] width 660 height 32
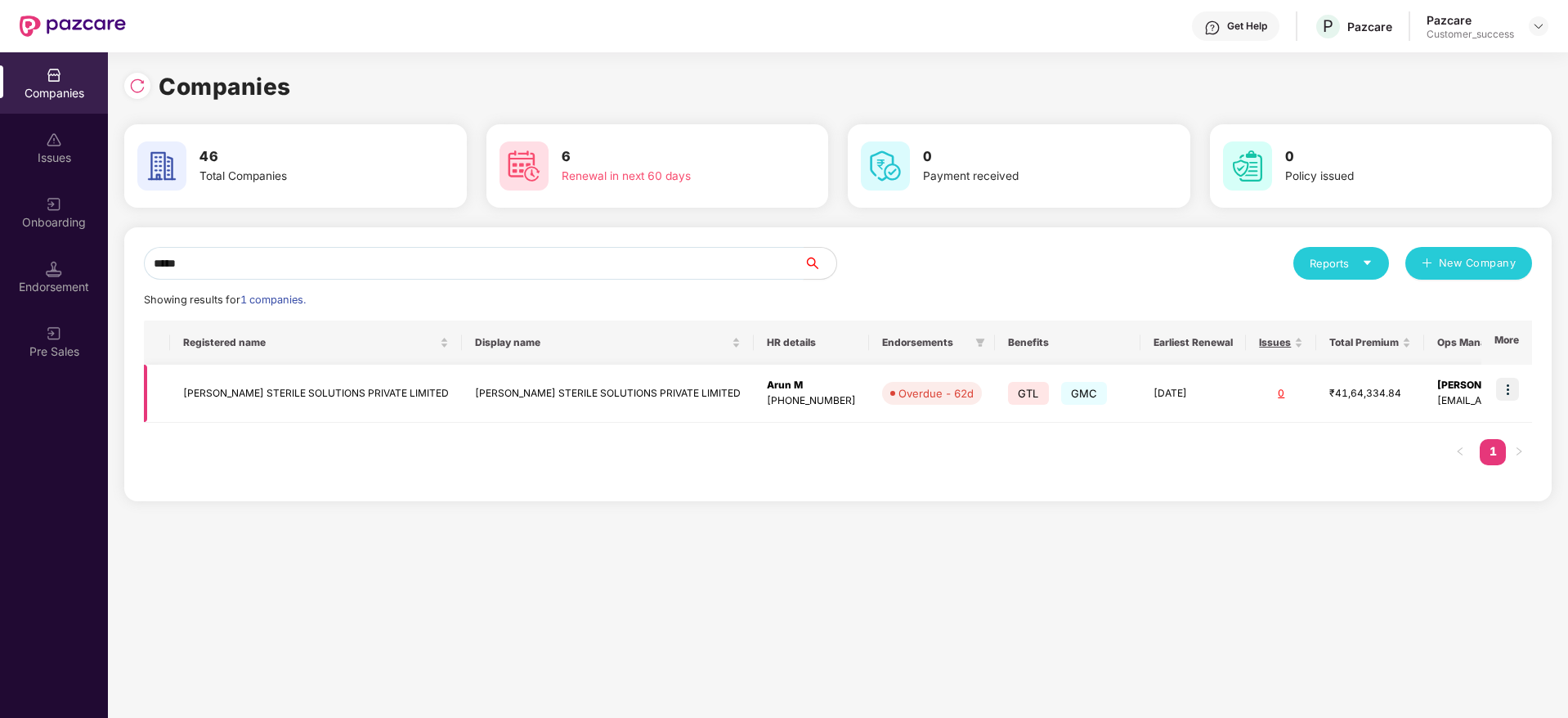
type input "*****"
click at [1511, 383] on img at bounding box center [1507, 389] width 22 height 22
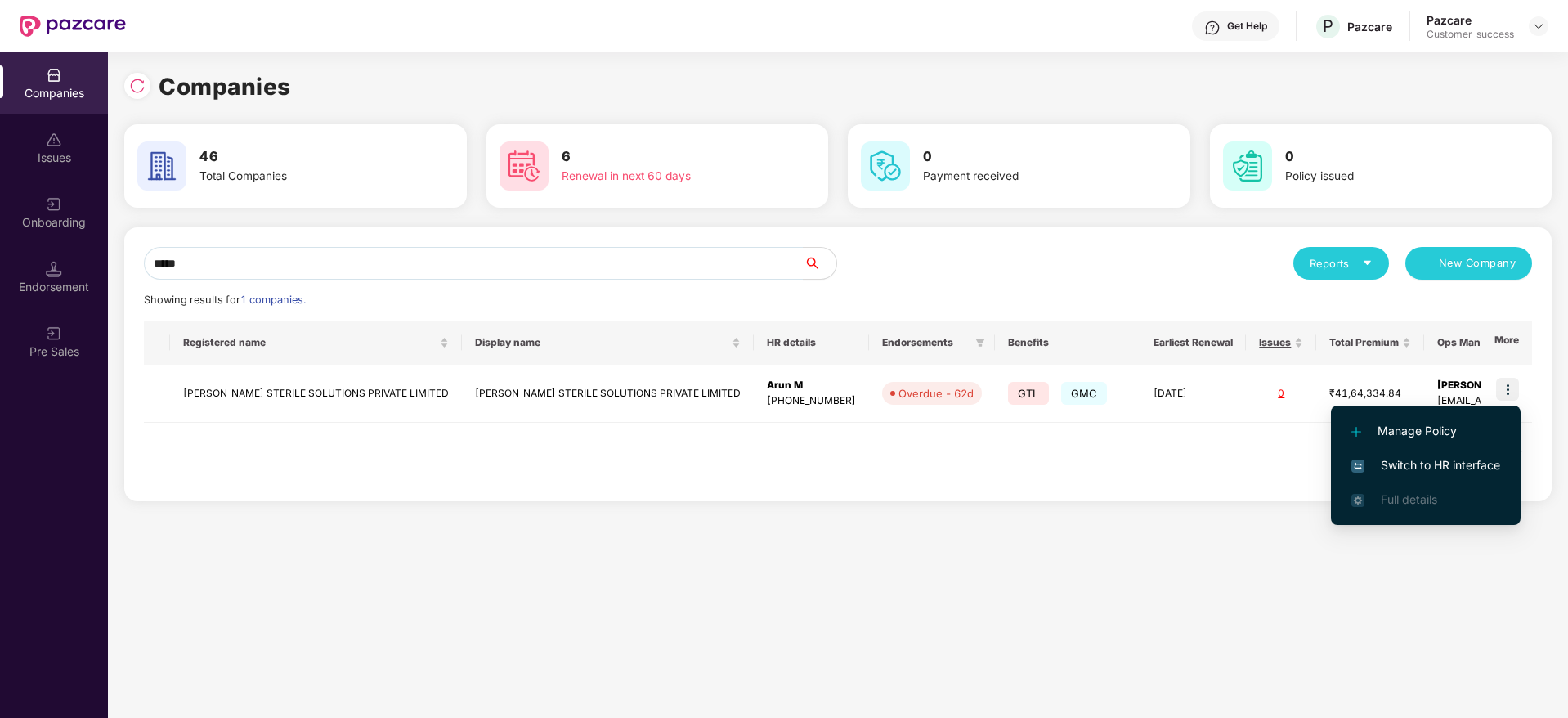
click at [1456, 463] on span "Switch to HR interface" at bounding box center [1426, 466] width 149 height 18
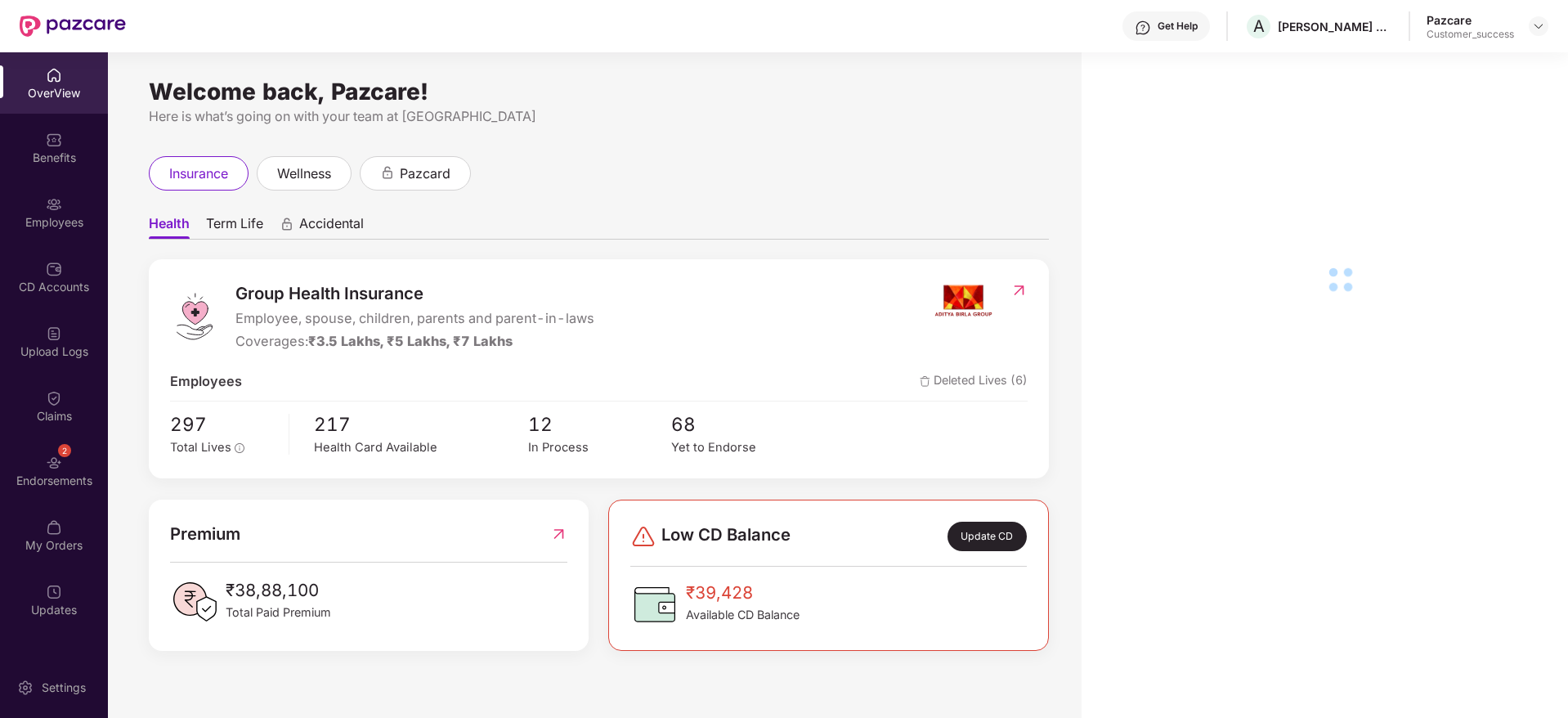
click at [63, 210] on div "Employees" at bounding box center [54, 212] width 108 height 62
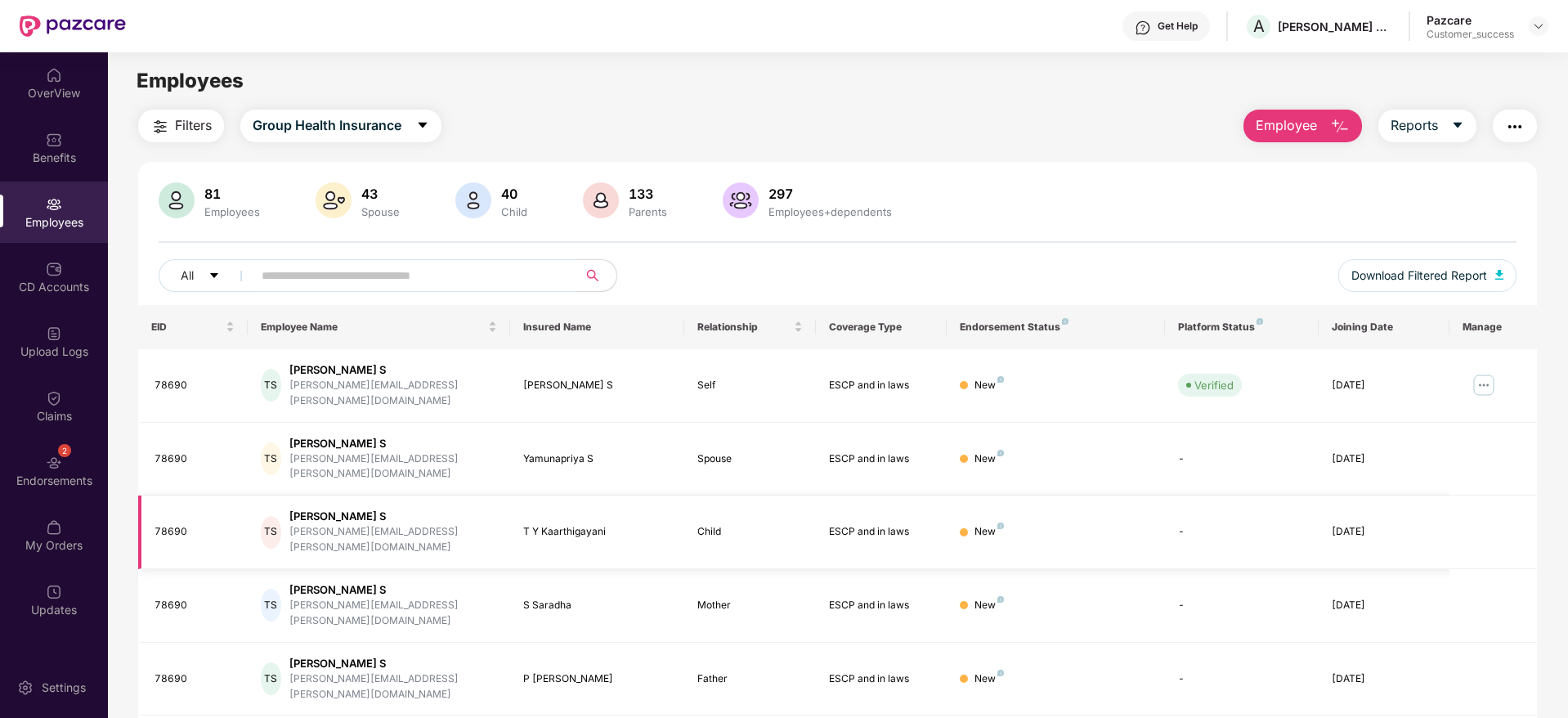
scroll to position [287, 0]
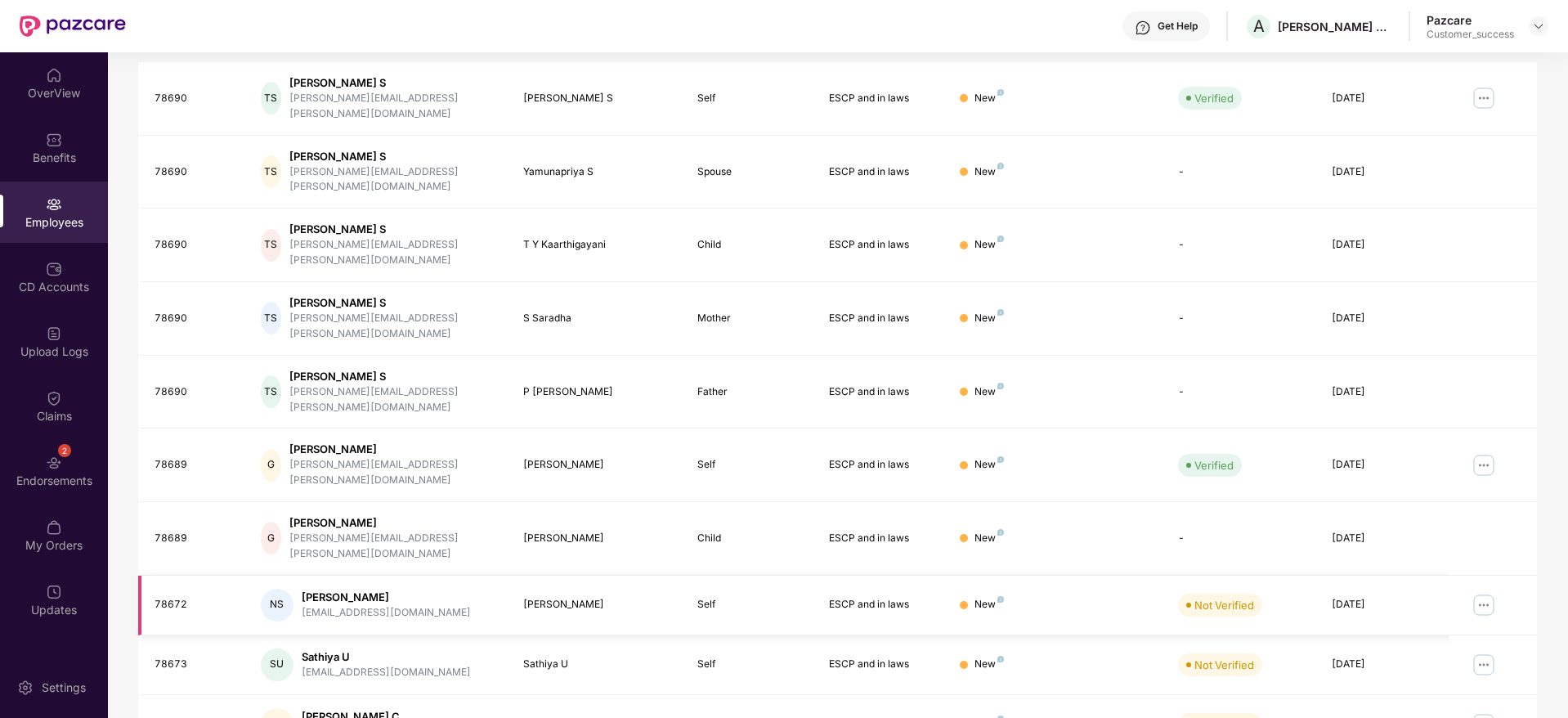
click at [1484, 592] on img at bounding box center [1483, 605] width 26 height 26
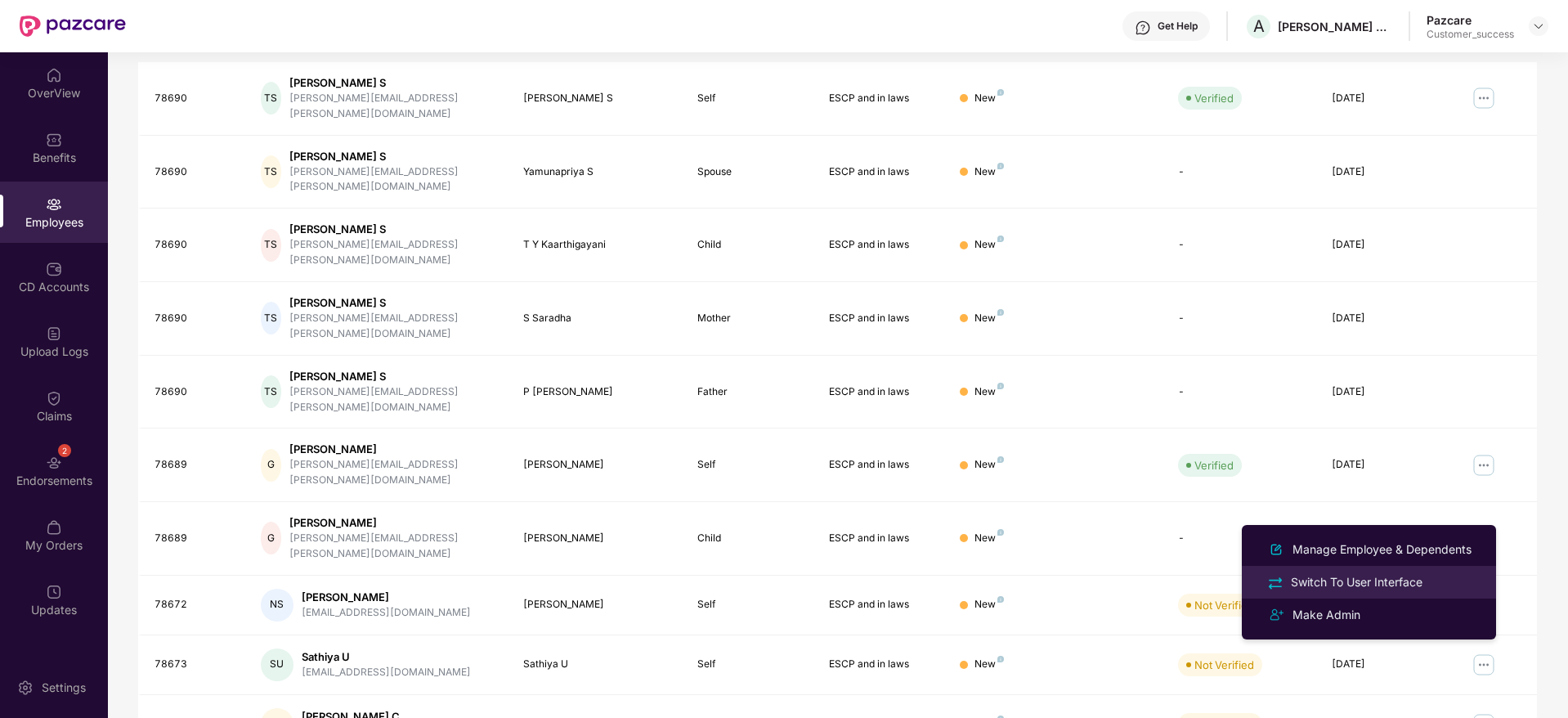
click at [1396, 582] on div "Switch To User Interface" at bounding box center [1356, 582] width 138 height 18
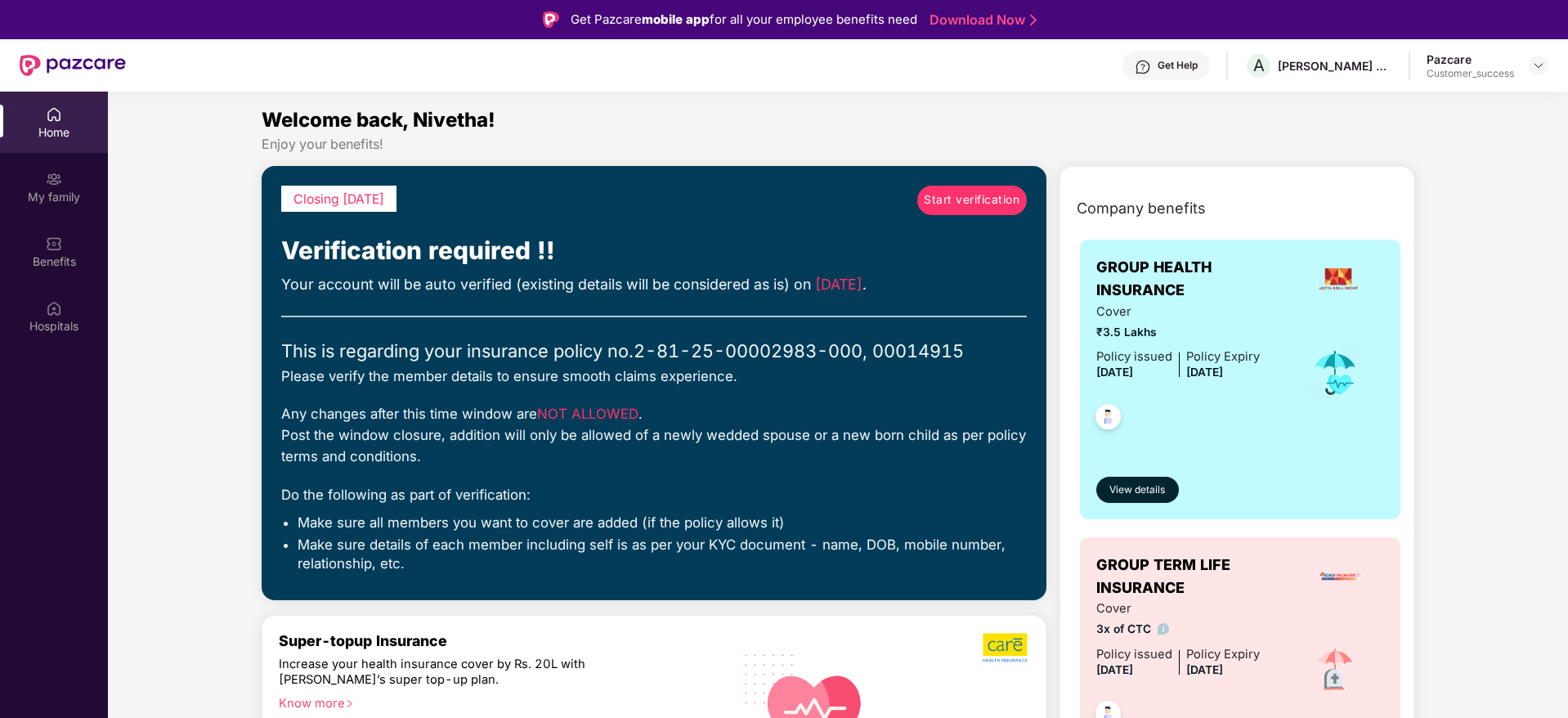
click at [963, 194] on span "Start verification" at bounding box center [971, 201] width 96 height 18
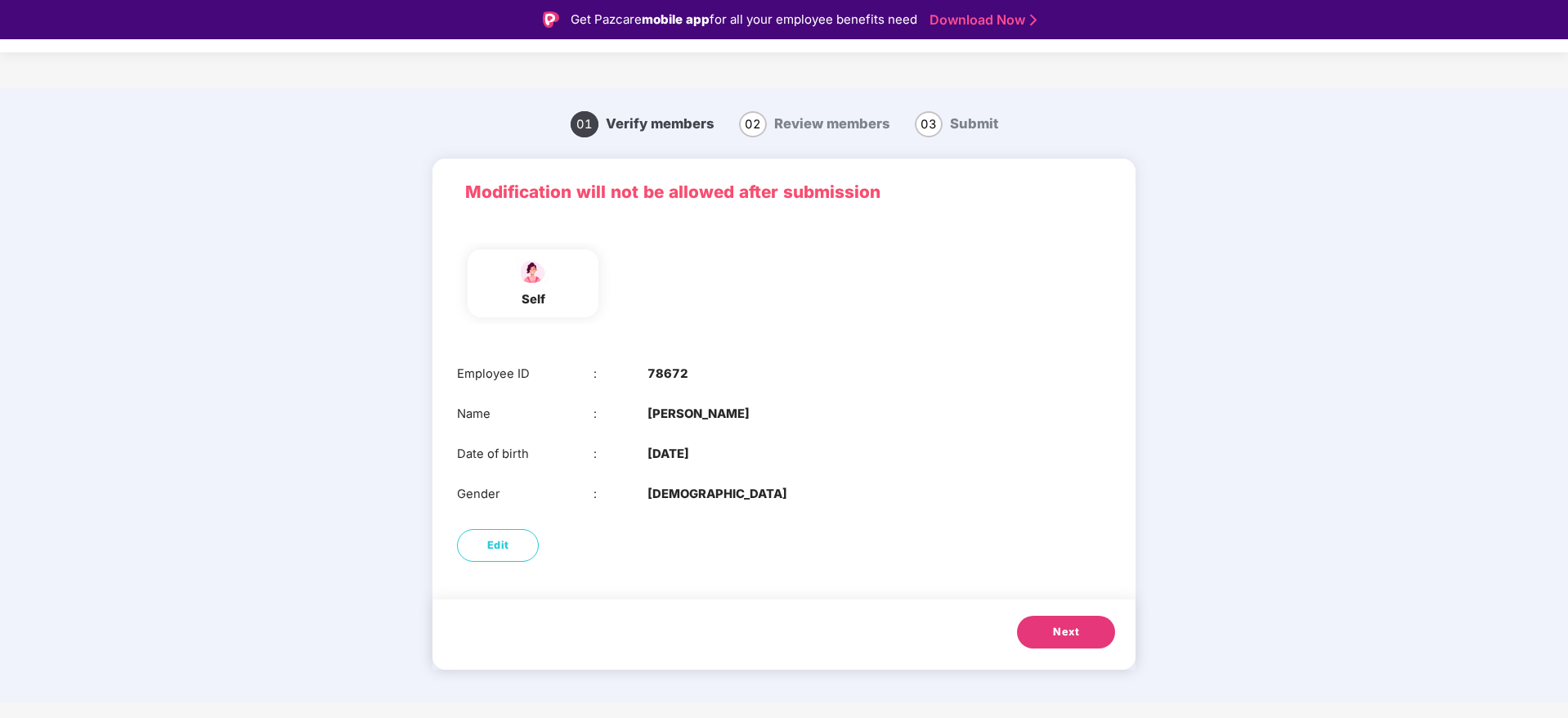
click at [1044, 619] on button "Next" at bounding box center [1066, 631] width 98 height 32
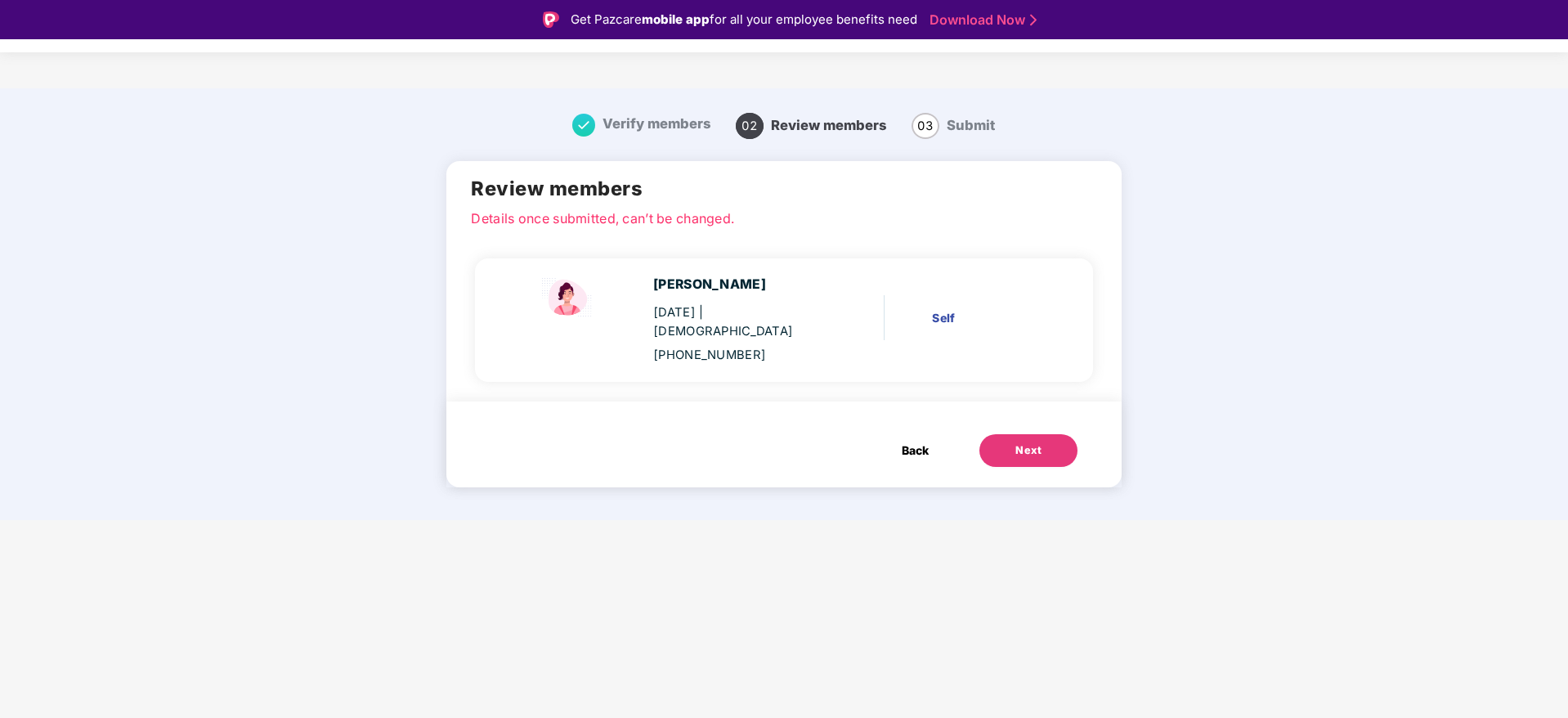
scroll to position [39, 0]
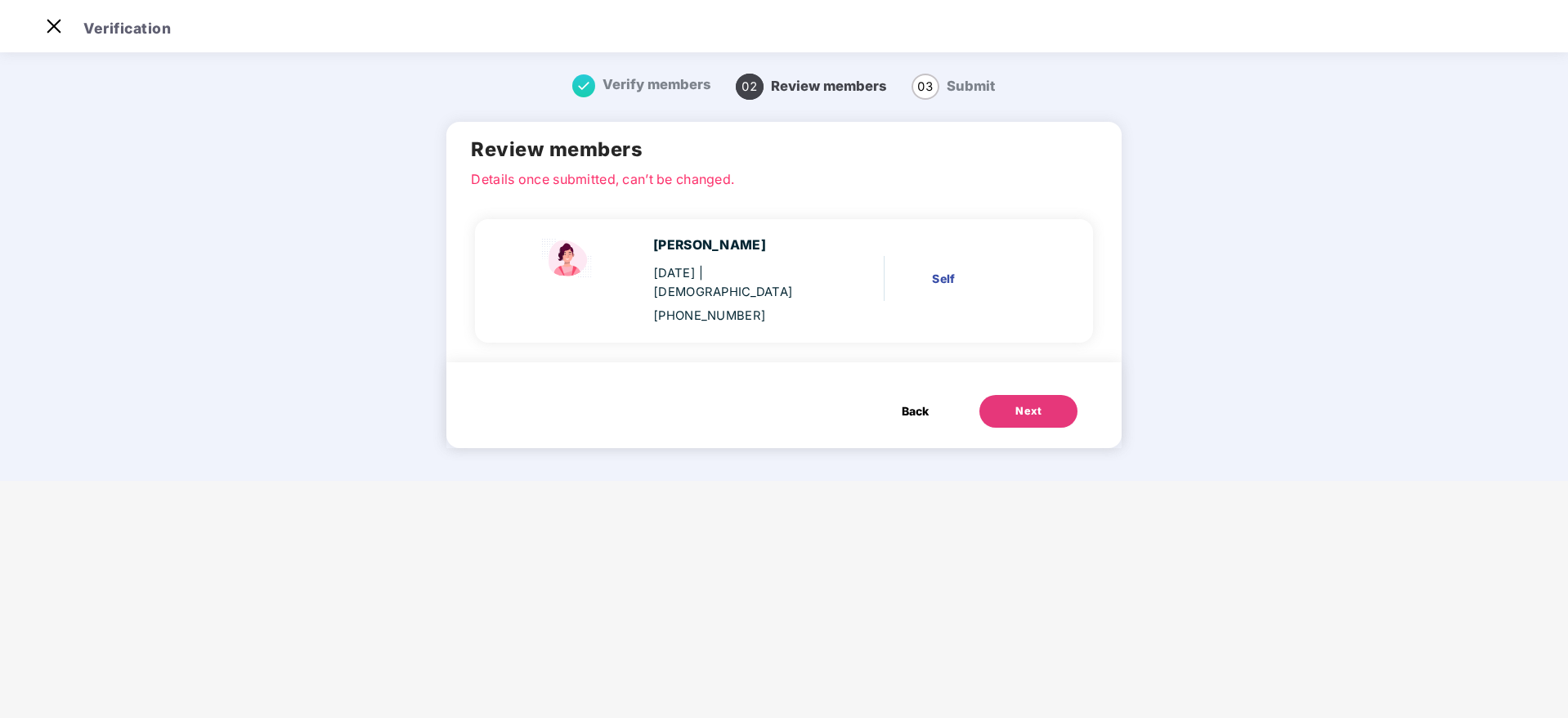
click at [1054, 395] on button "Next" at bounding box center [1028, 411] width 98 height 32
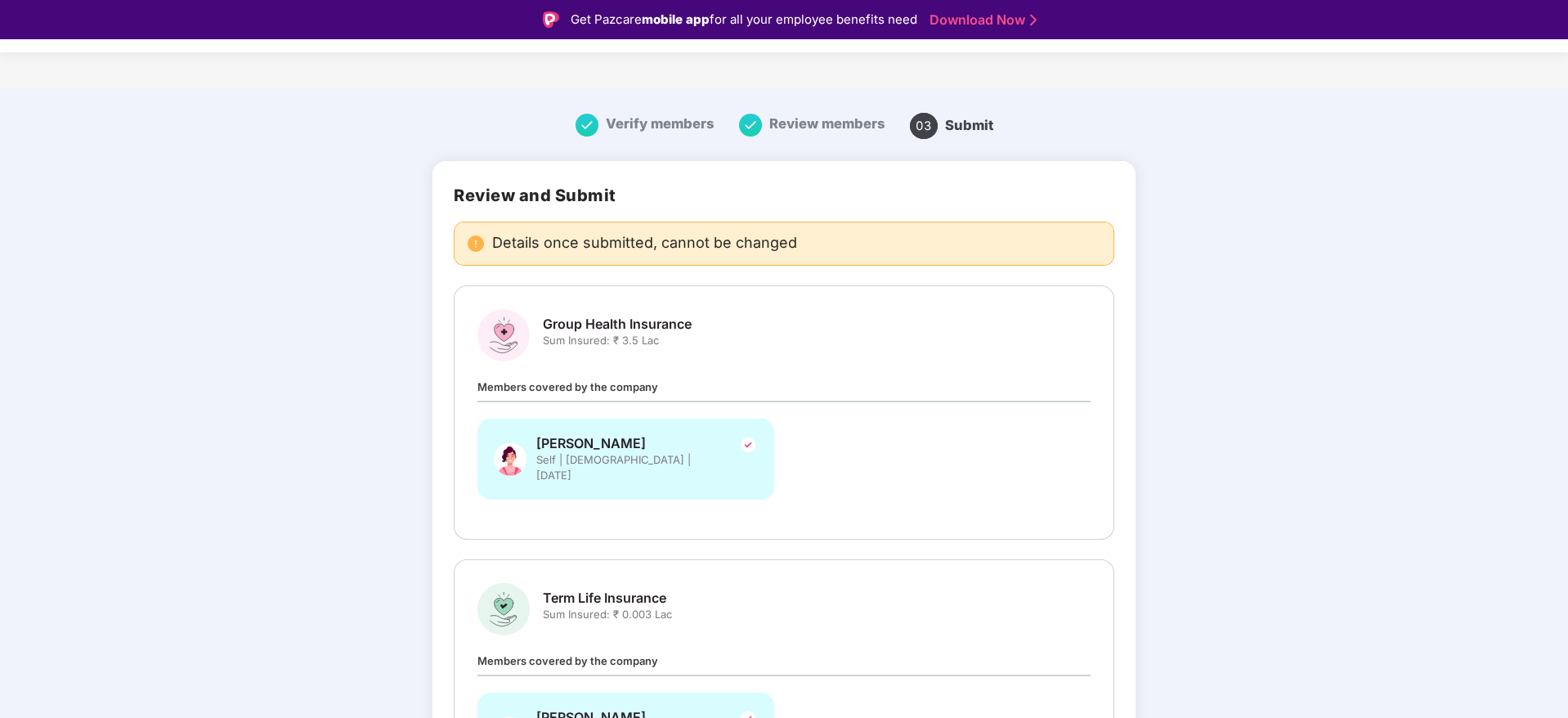
scroll to position [157, 0]
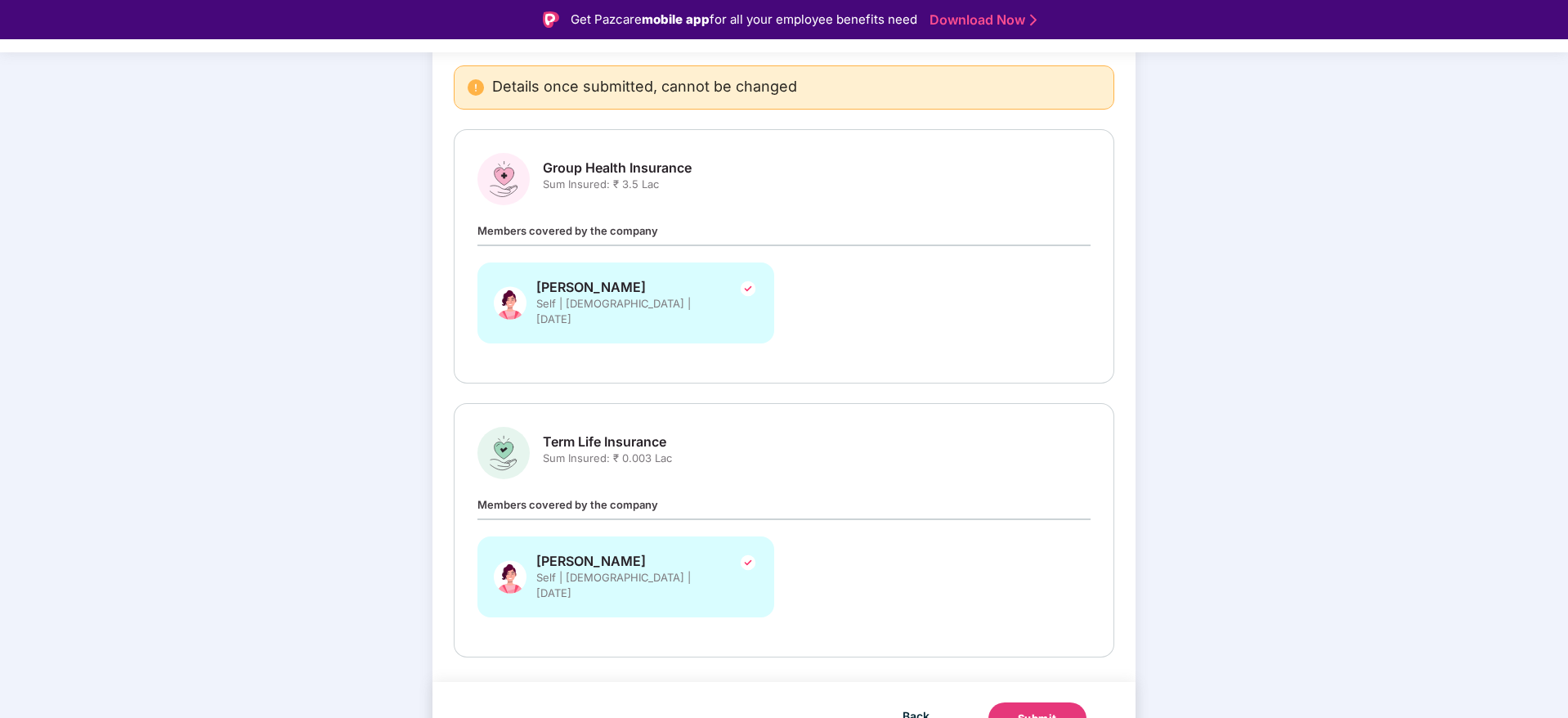
click at [1058, 702] on button "Submit" at bounding box center [1038, 718] width 98 height 32
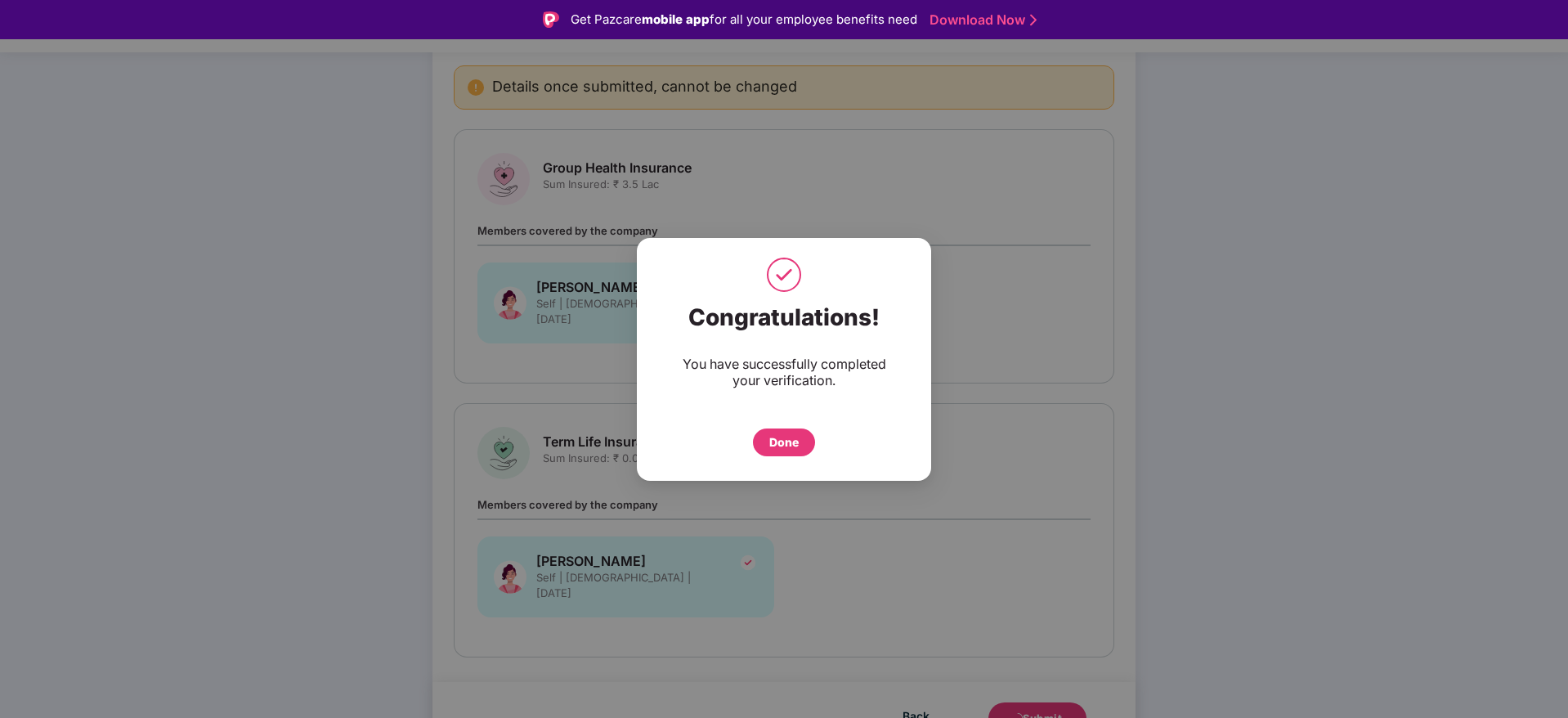
click at [793, 439] on div "Done" at bounding box center [784, 442] width 29 height 18
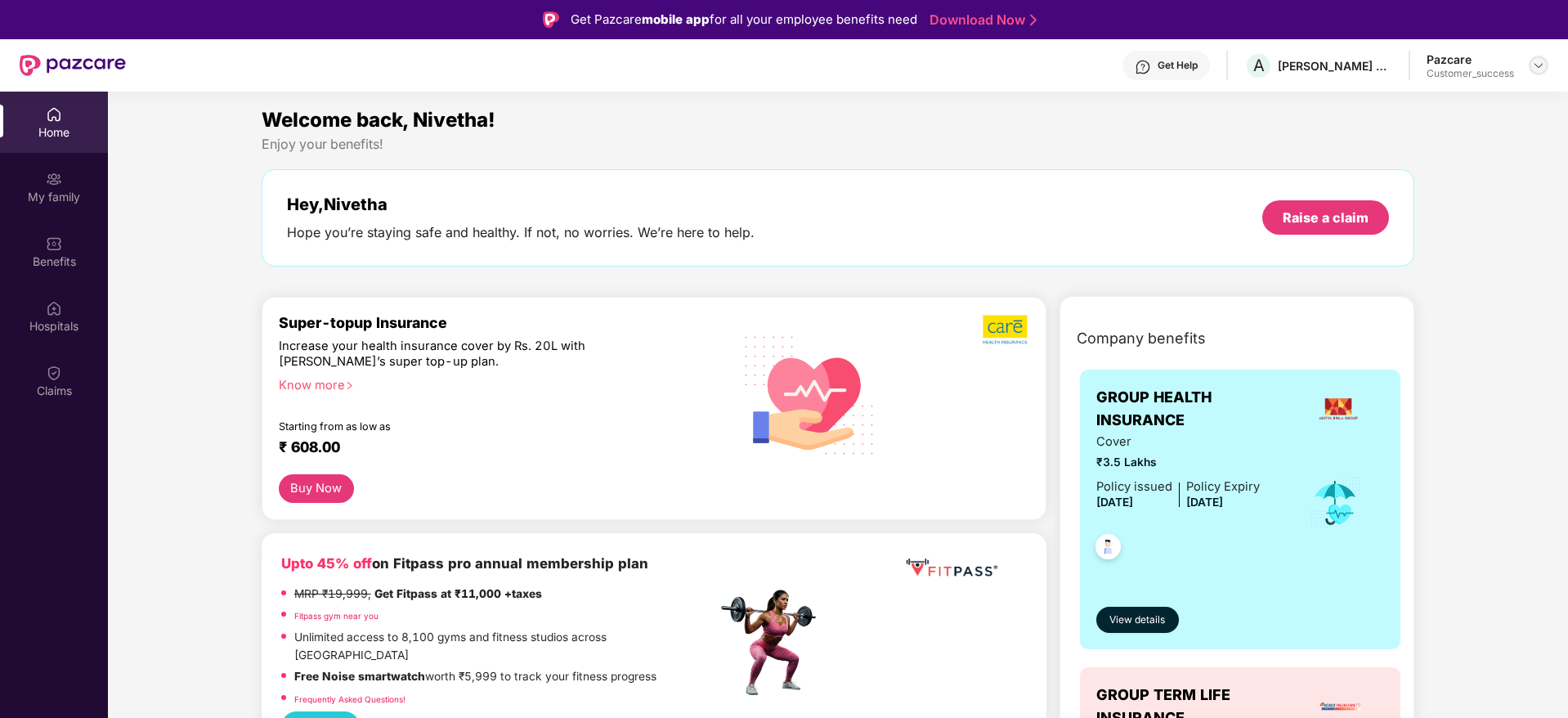
click at [1546, 64] on div at bounding box center [1539, 66] width 20 height 20
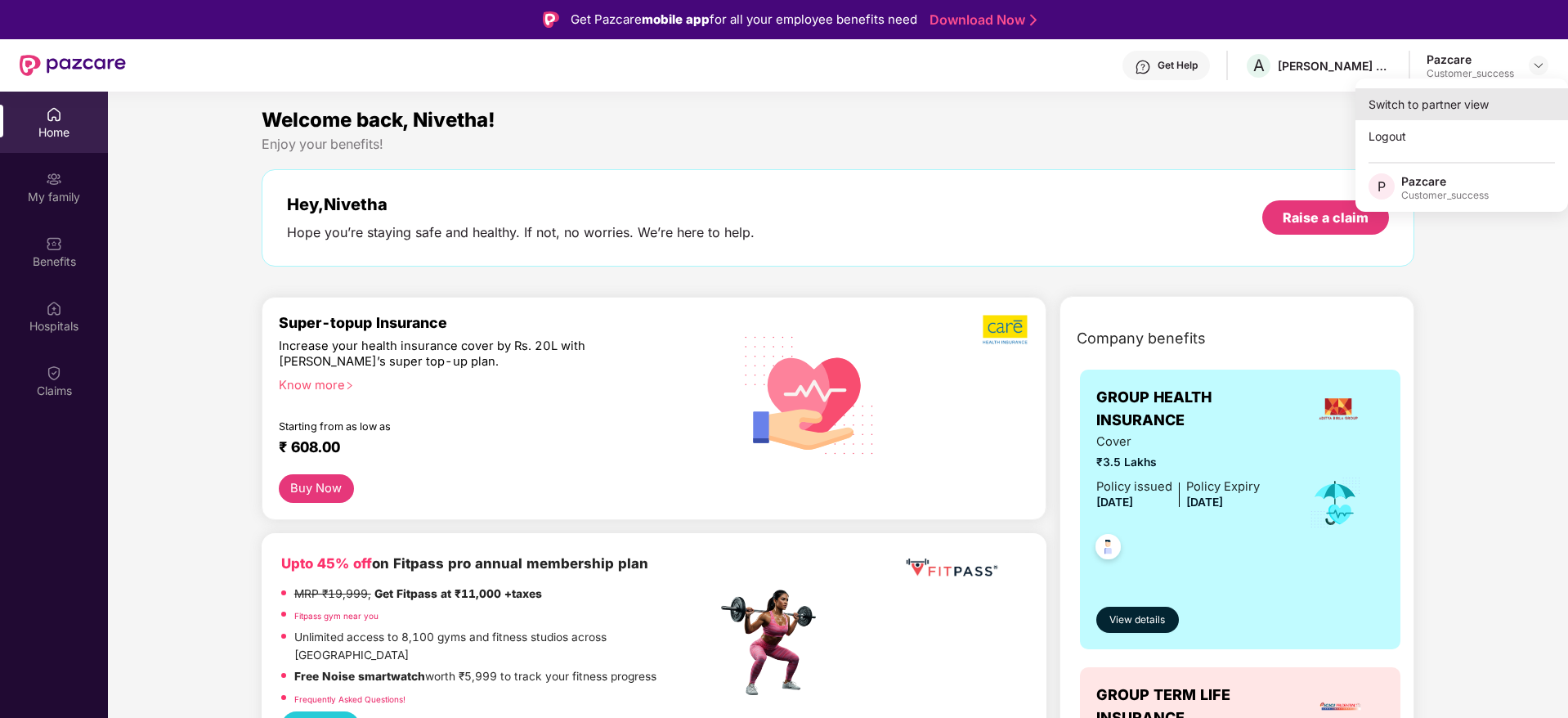
click at [1505, 102] on div "Switch to partner view" at bounding box center [1461, 104] width 212 height 32
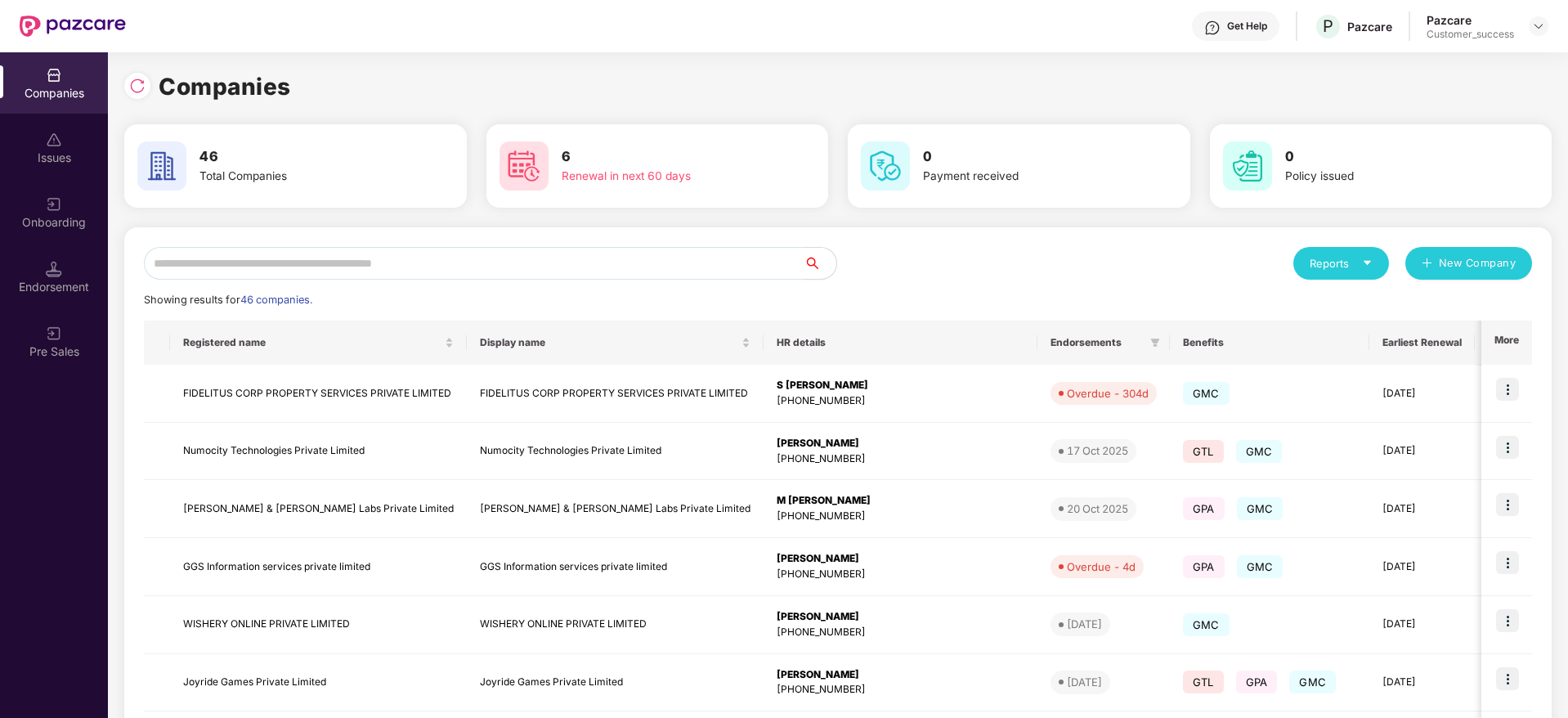
click at [259, 267] on input "text" at bounding box center [474, 262] width 660 height 32
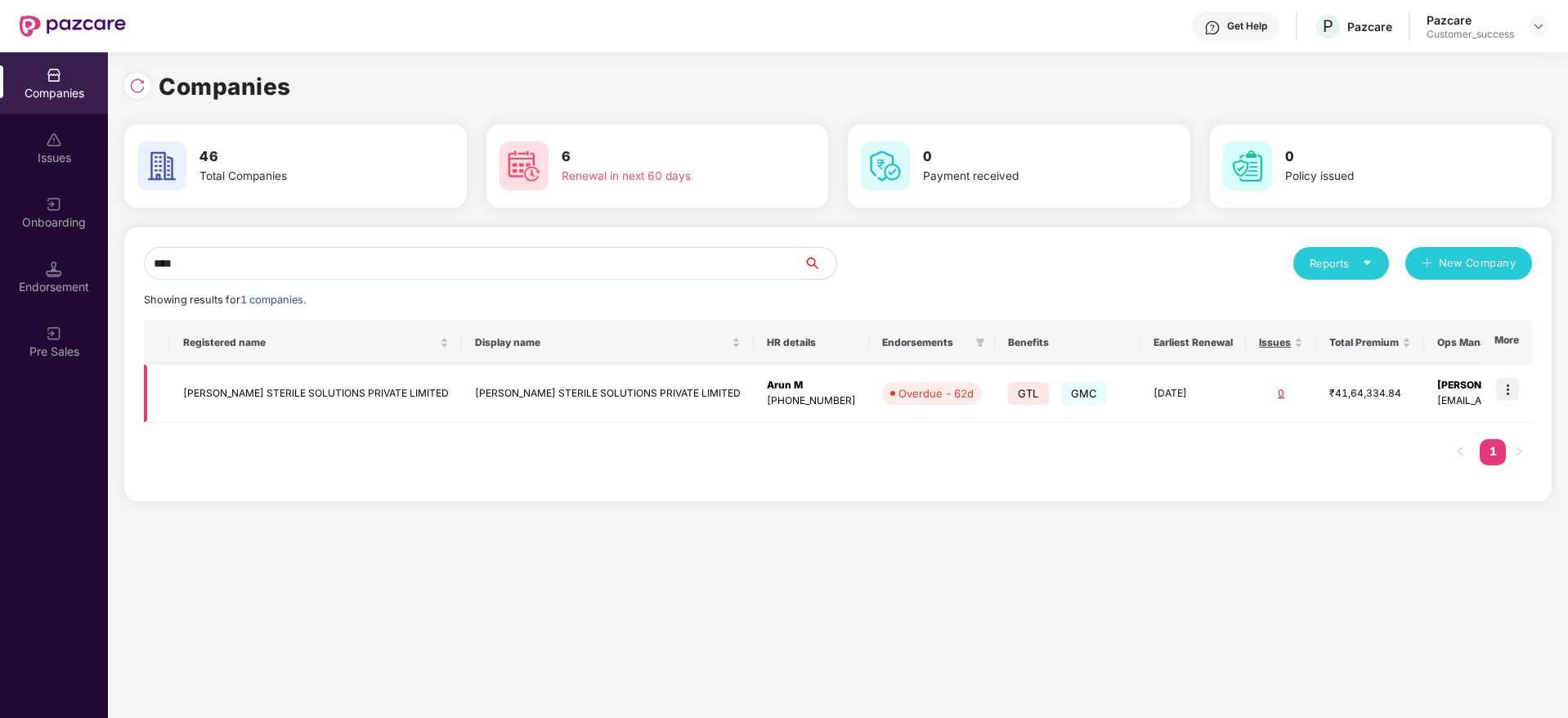
type input "****"
click at [1510, 385] on img at bounding box center [1507, 389] width 22 height 22
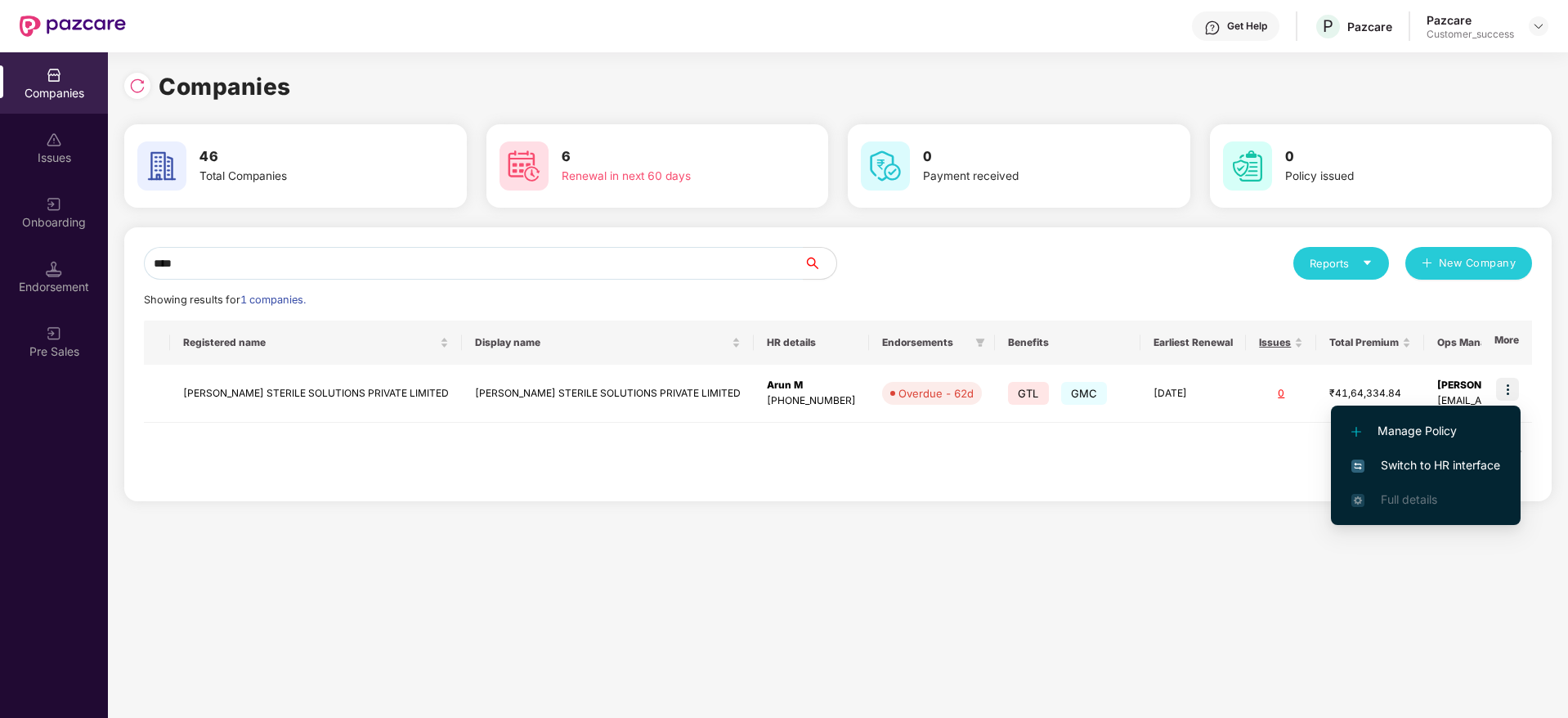
click at [1455, 469] on span "Switch to HR interface" at bounding box center [1426, 466] width 149 height 18
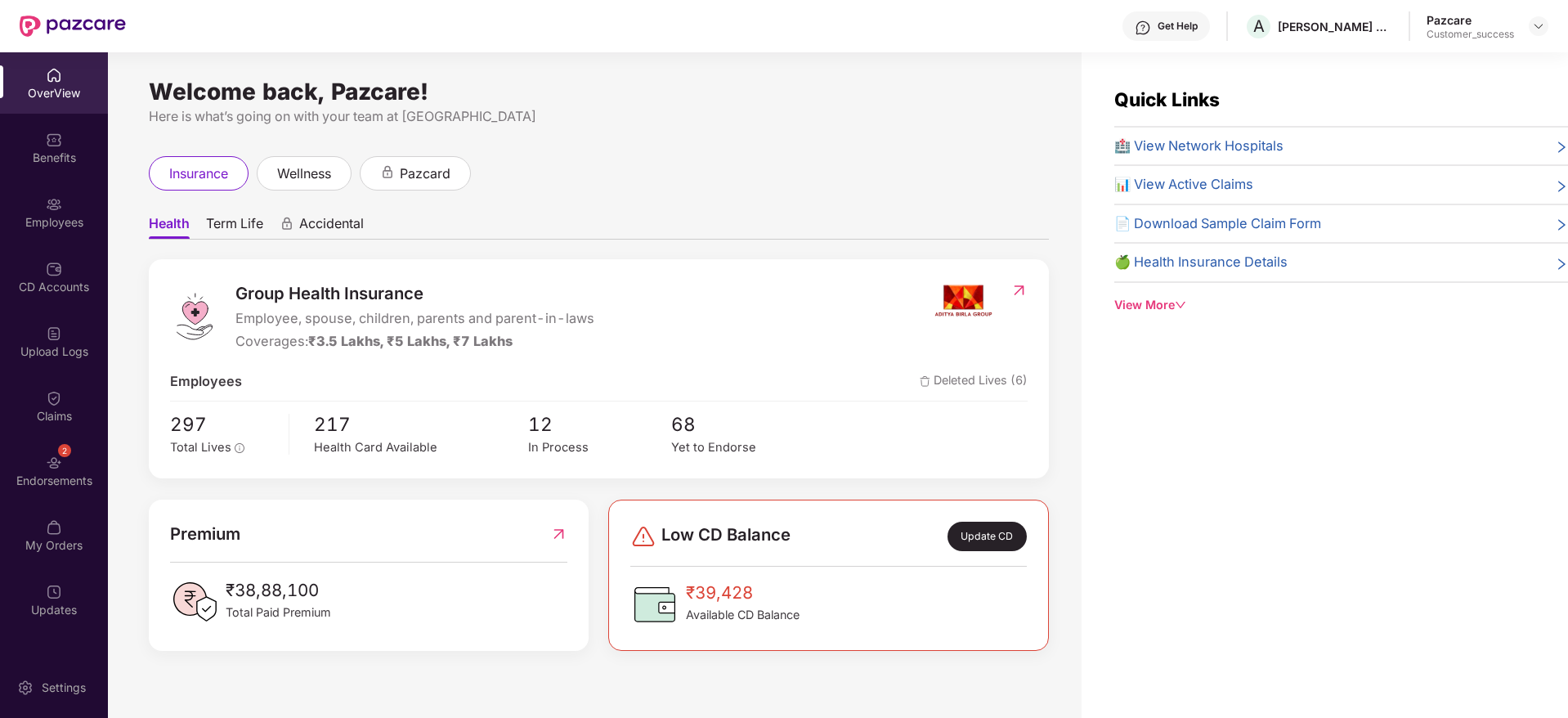
click at [45, 215] on div "Employees" at bounding box center [54, 222] width 108 height 17
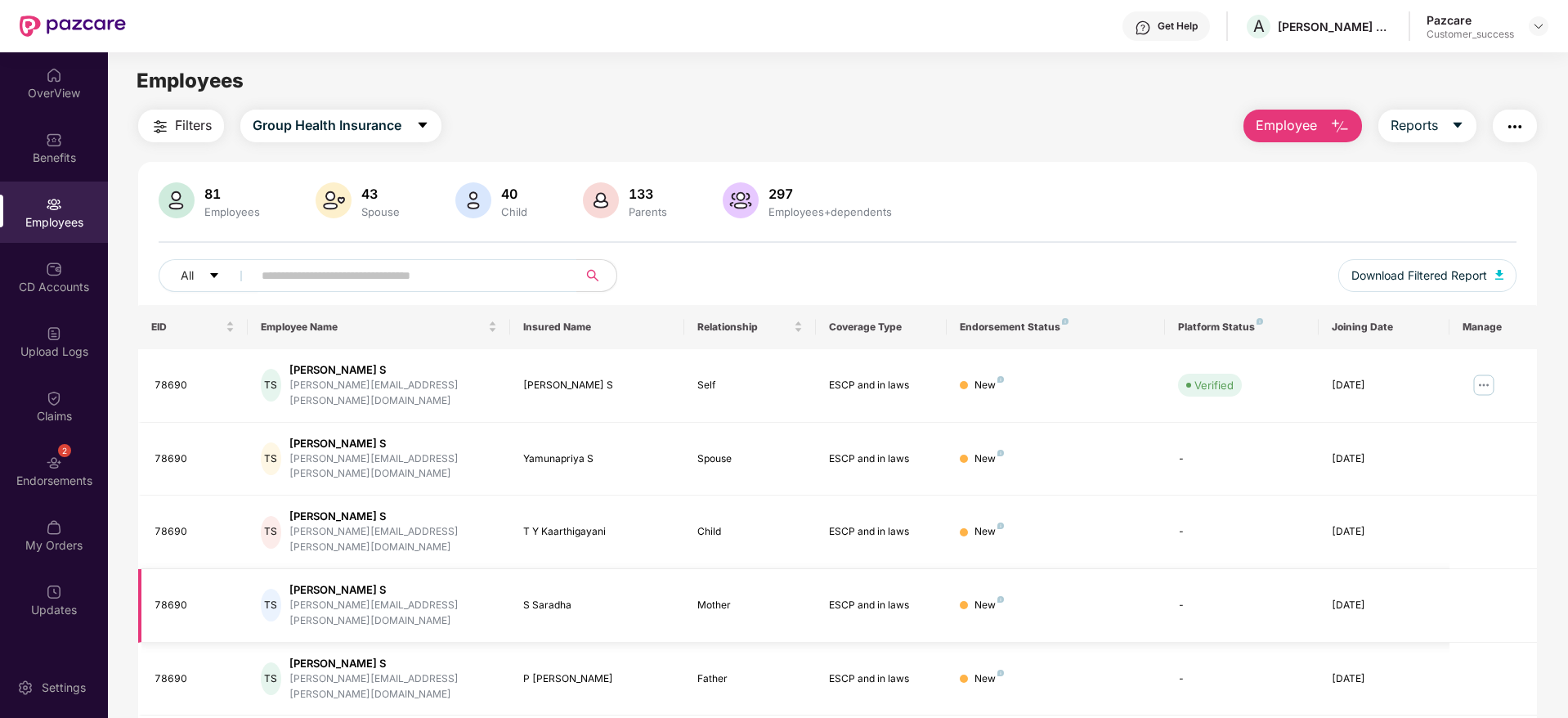
scroll to position [287, 0]
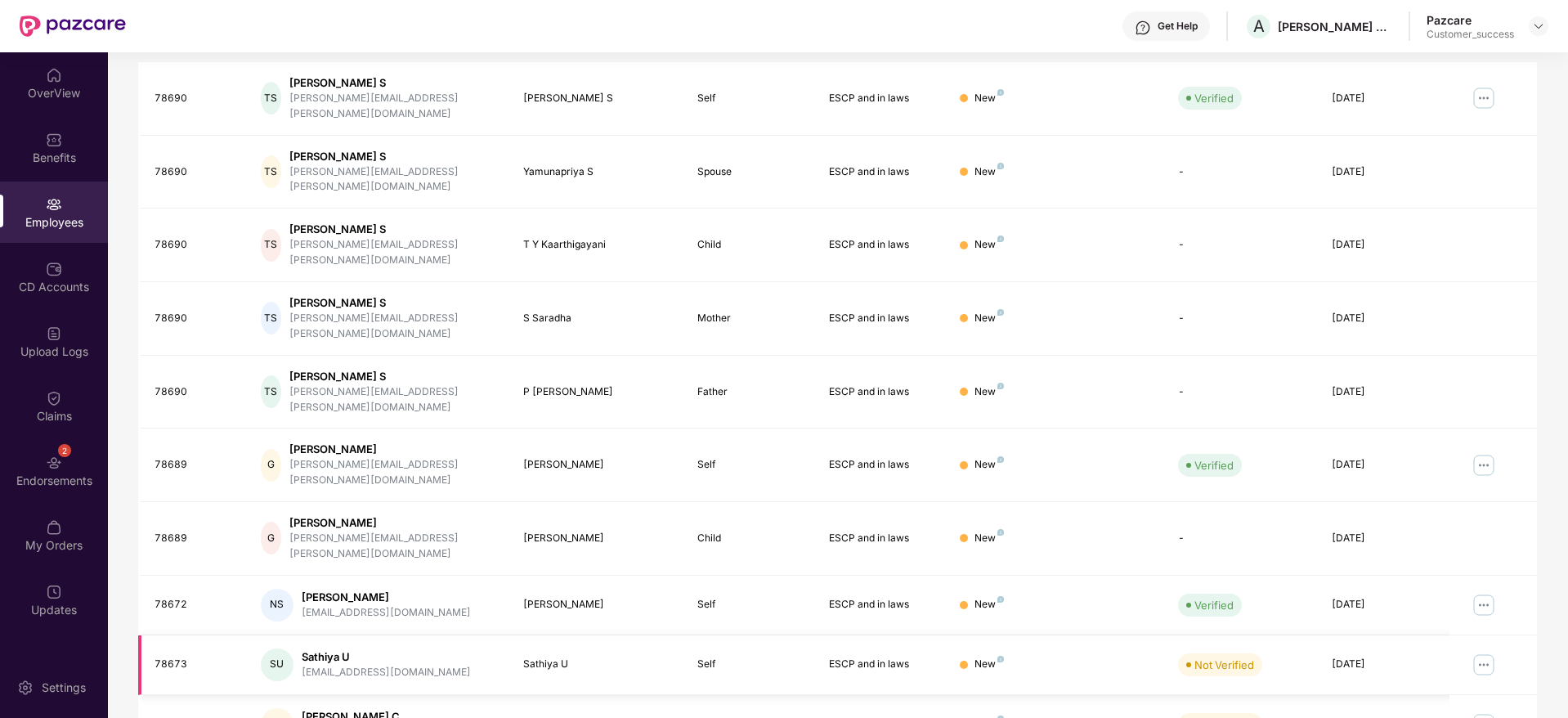
click at [1477, 651] on img at bounding box center [1483, 664] width 26 height 26
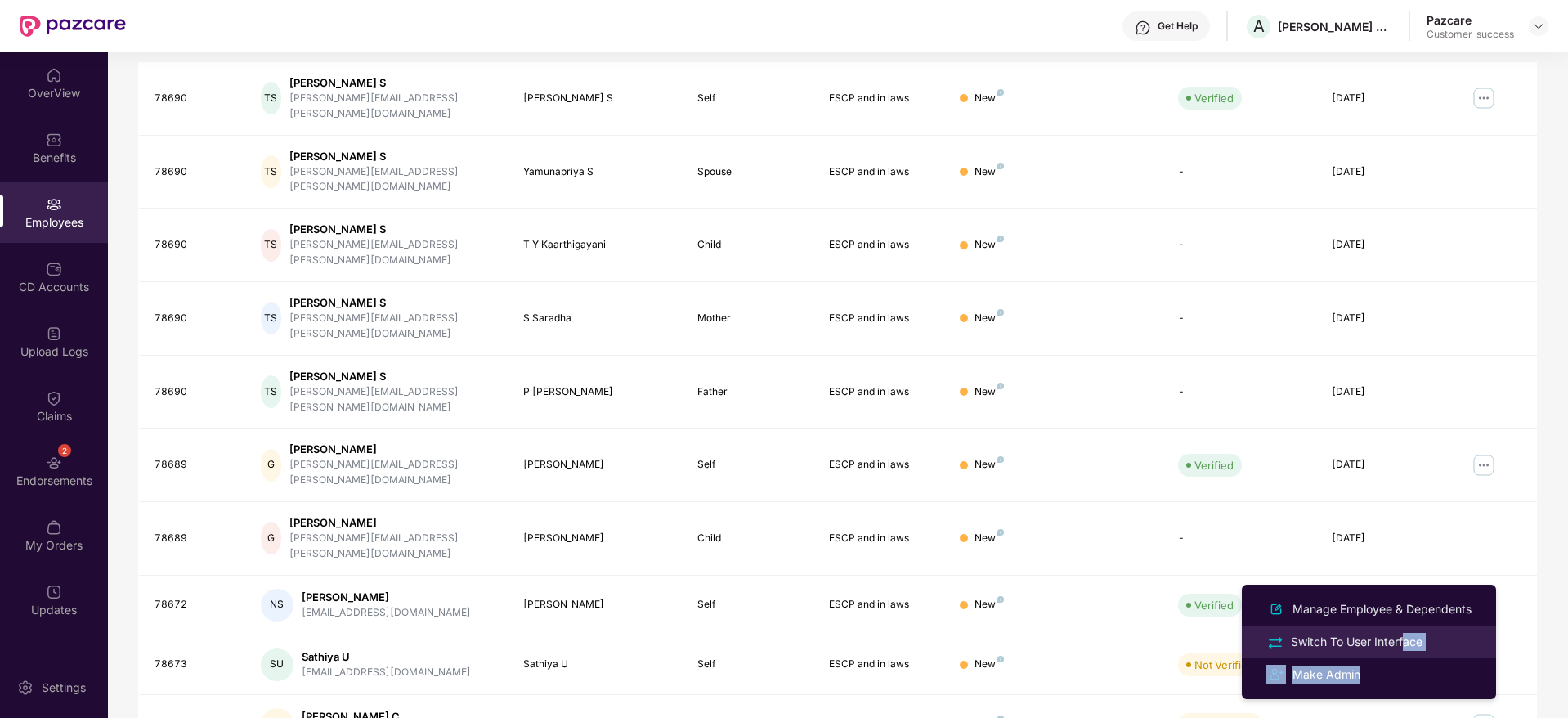
drag, startPoint x: 1382, startPoint y: 661, endPoint x: 1405, endPoint y: 643, distance: 29.2
click at [1405, 643] on ul "Manage Employee & Dependents Switch To User Interface Make Admin" at bounding box center [1368, 641] width 254 height 114
click at [1405, 640] on div "Switch To User Interface" at bounding box center [1356, 642] width 138 height 18
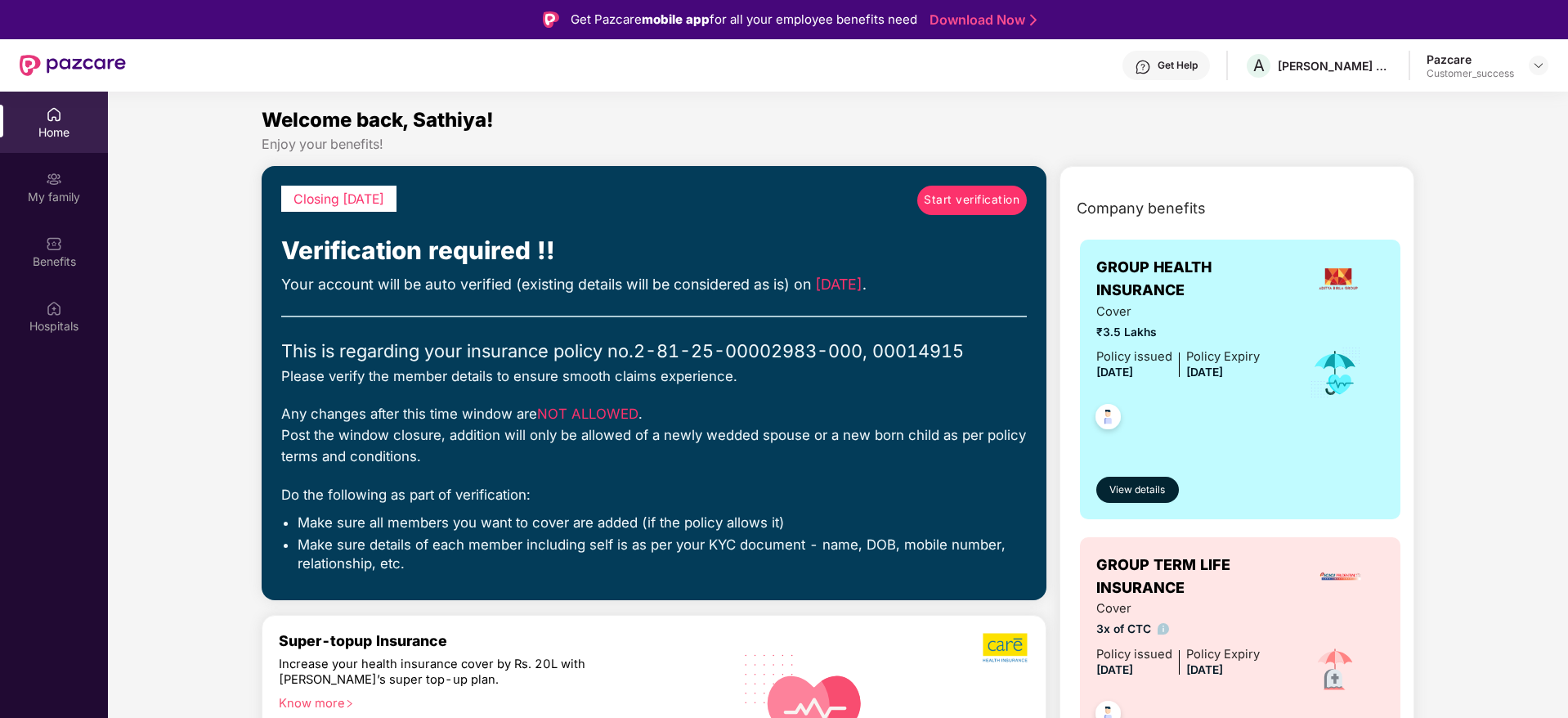
click at [1000, 197] on span "Start verification" at bounding box center [971, 201] width 96 height 18
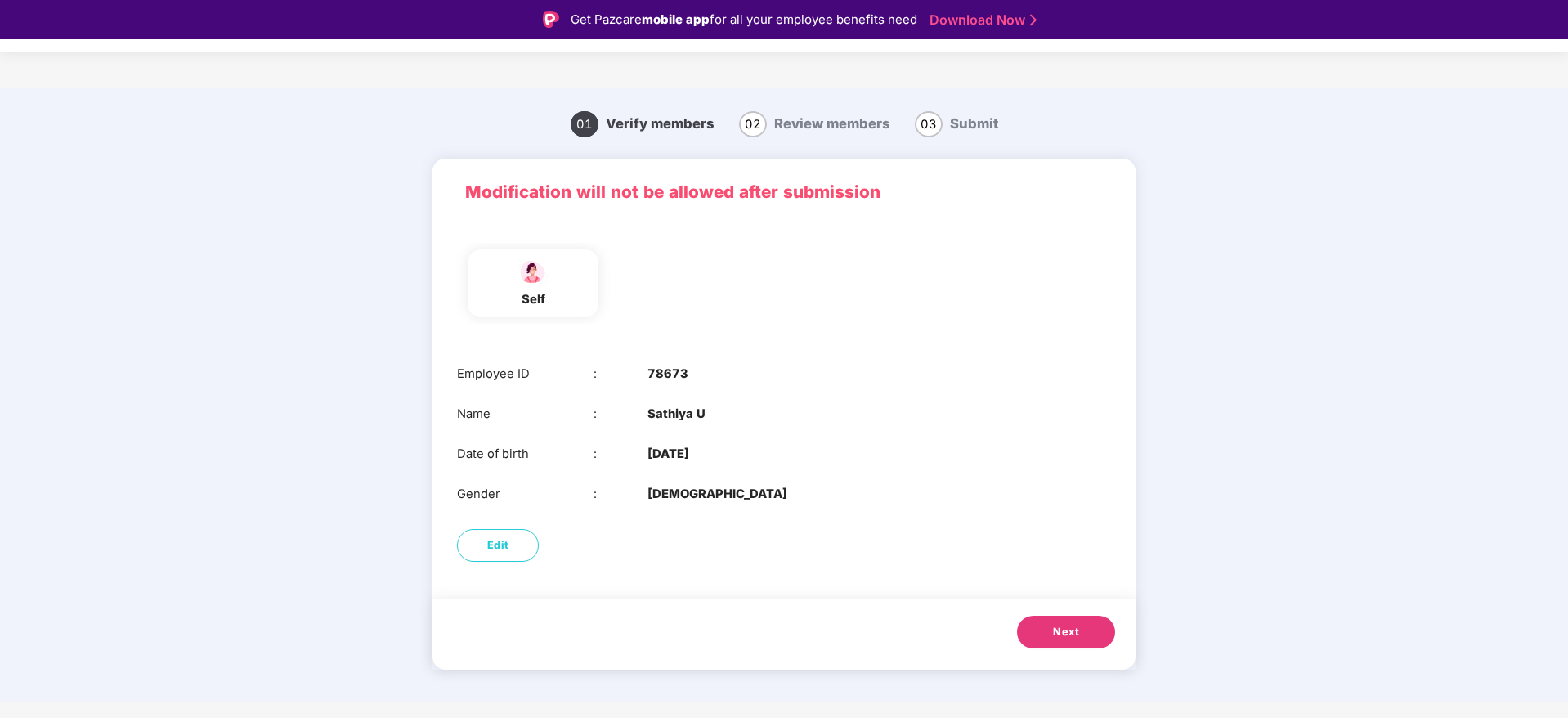
click at [1083, 646] on button "Next" at bounding box center [1066, 631] width 98 height 32
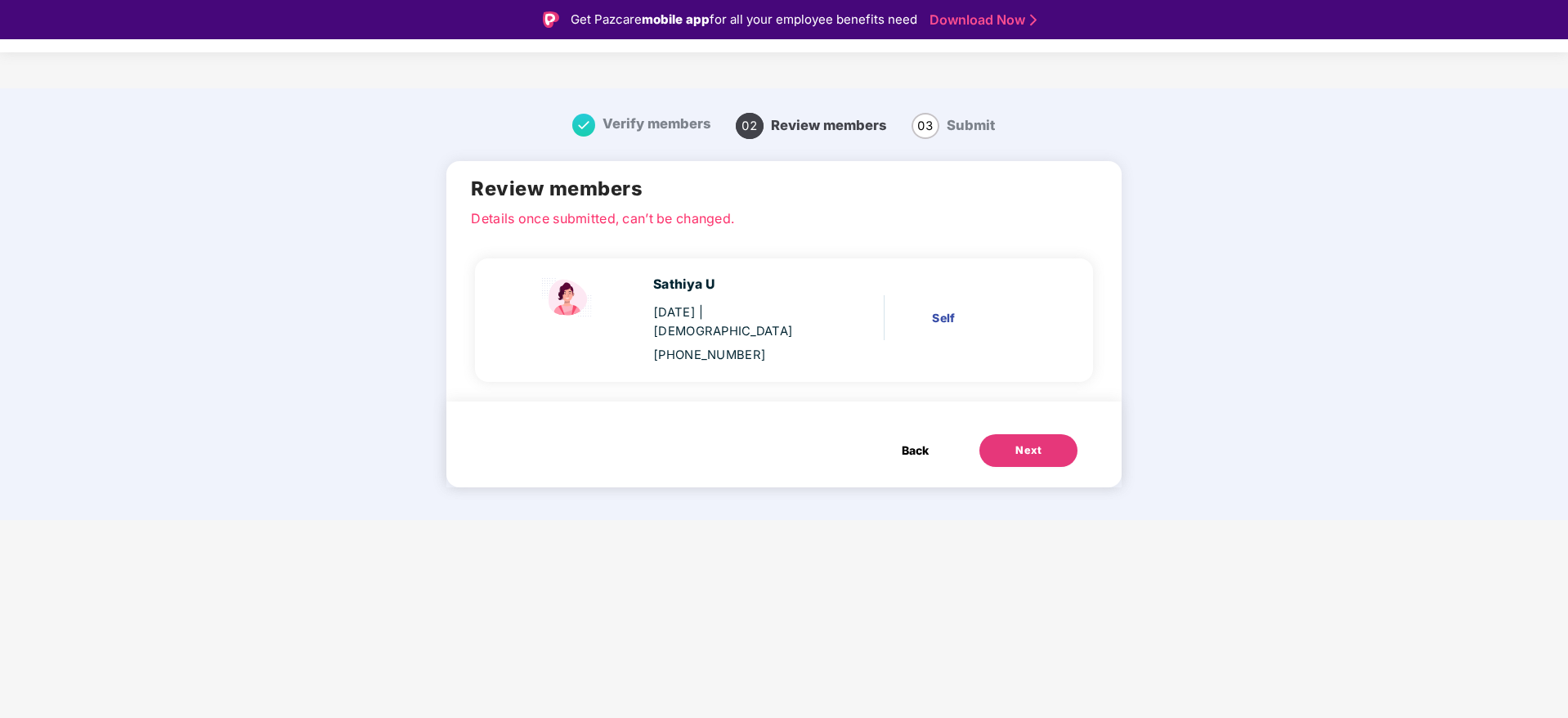
scroll to position [39, 0]
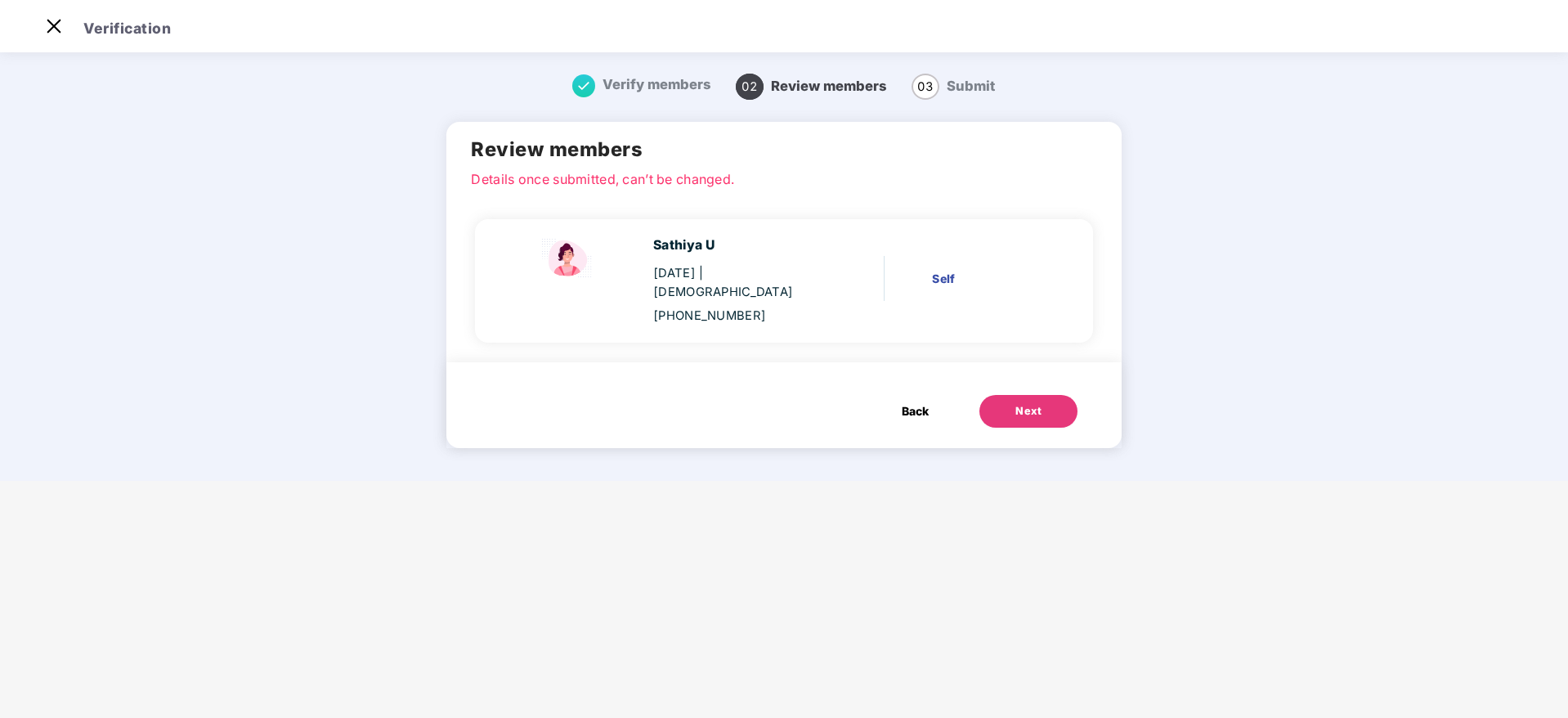
click at [1045, 395] on button "Next" at bounding box center [1028, 411] width 98 height 32
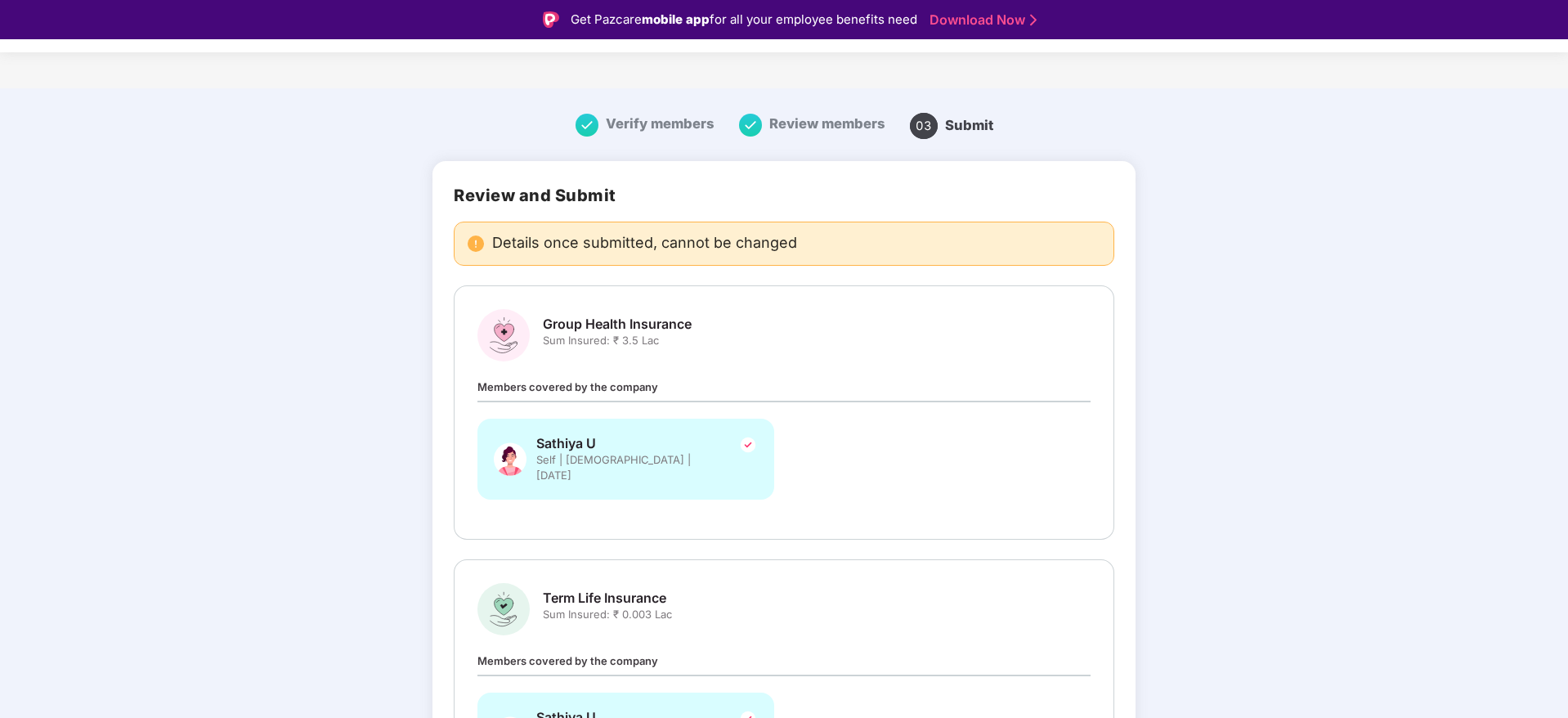
scroll to position [157, 0]
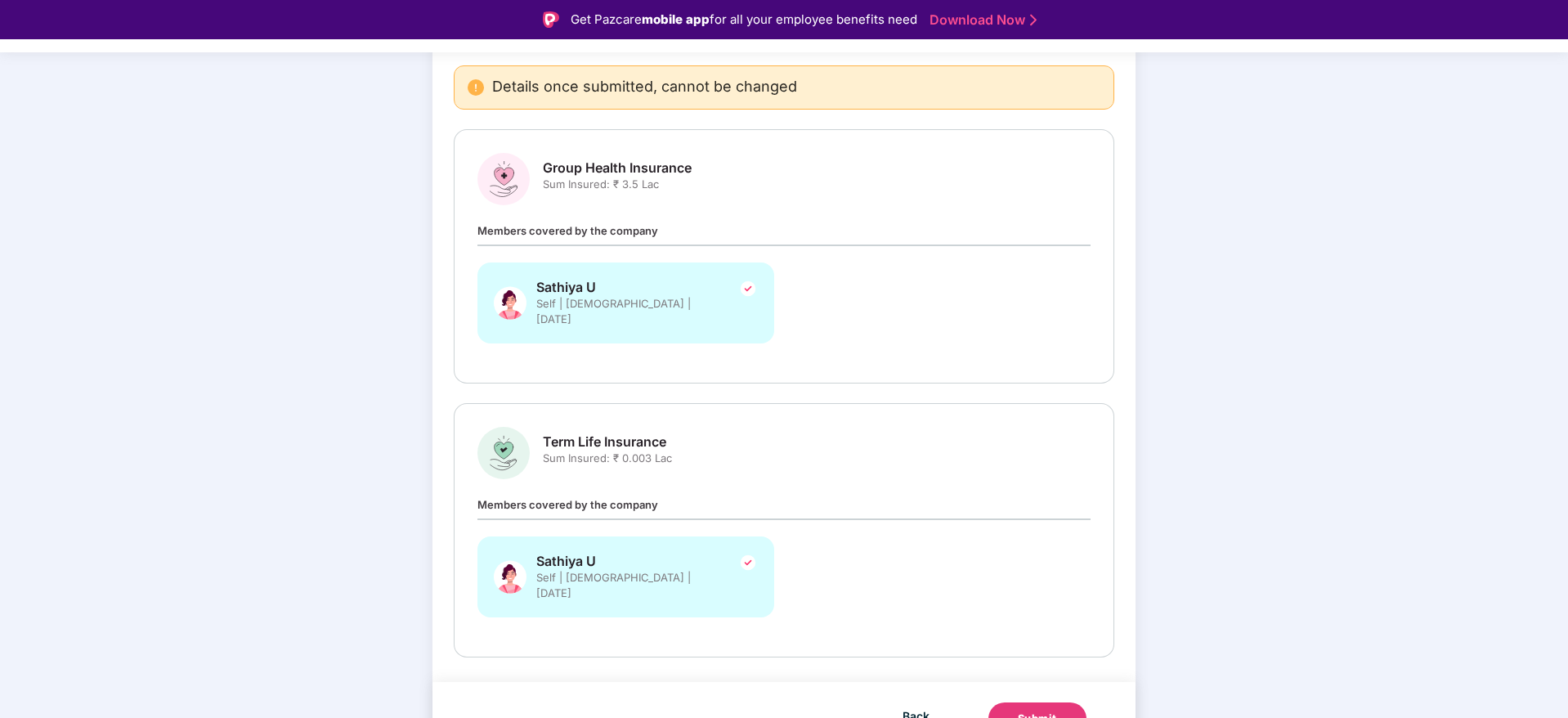
click at [1040, 711] on div "Submit" at bounding box center [1037, 719] width 39 height 17
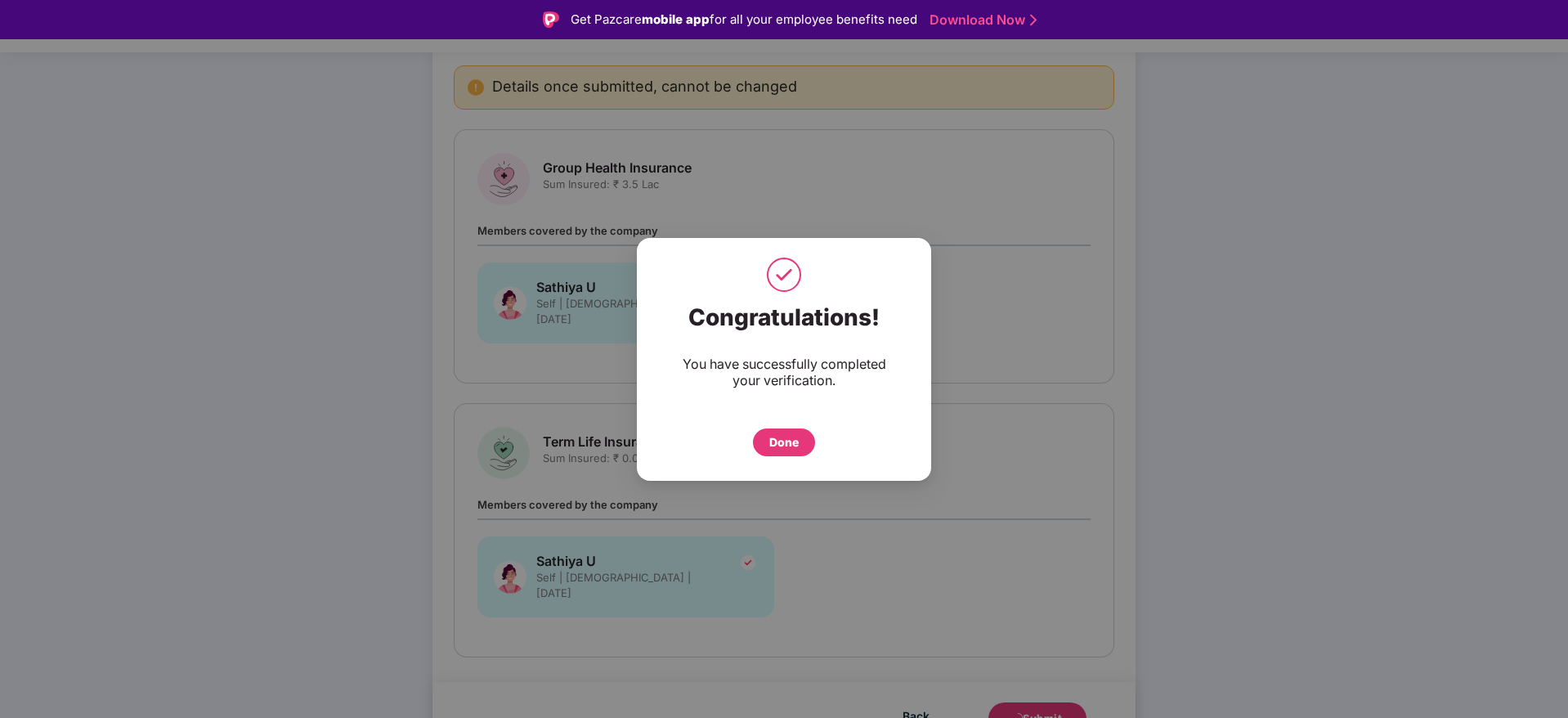
click at [778, 437] on div "Done" at bounding box center [784, 442] width 29 height 18
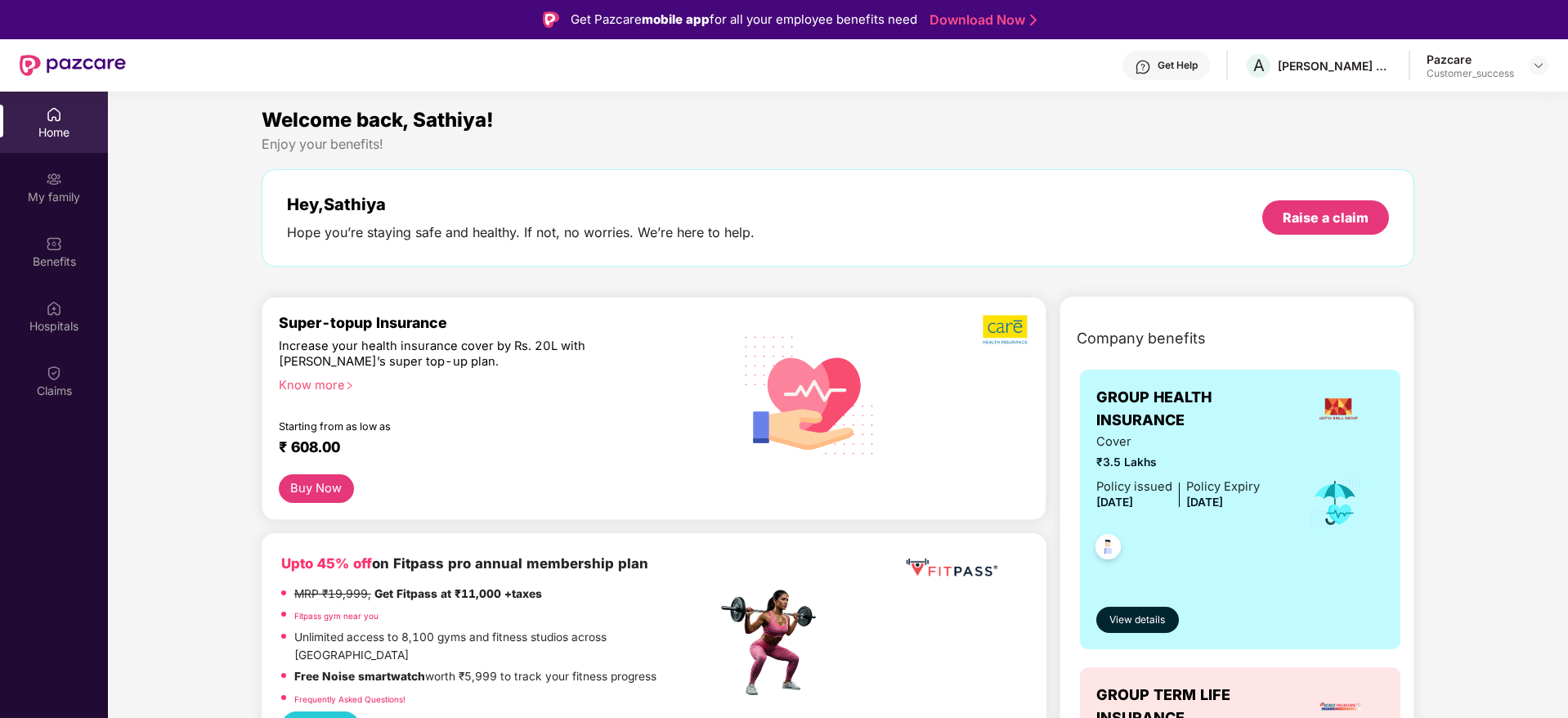
click at [1549, 67] on header "Get Help A [PERSON_NAME] STERILE SOLUTIONS PRIVATE LIMITED Pazcare Customer_suc…" at bounding box center [784, 65] width 1568 height 52
click at [1538, 66] on img at bounding box center [1539, 66] width 13 height 13
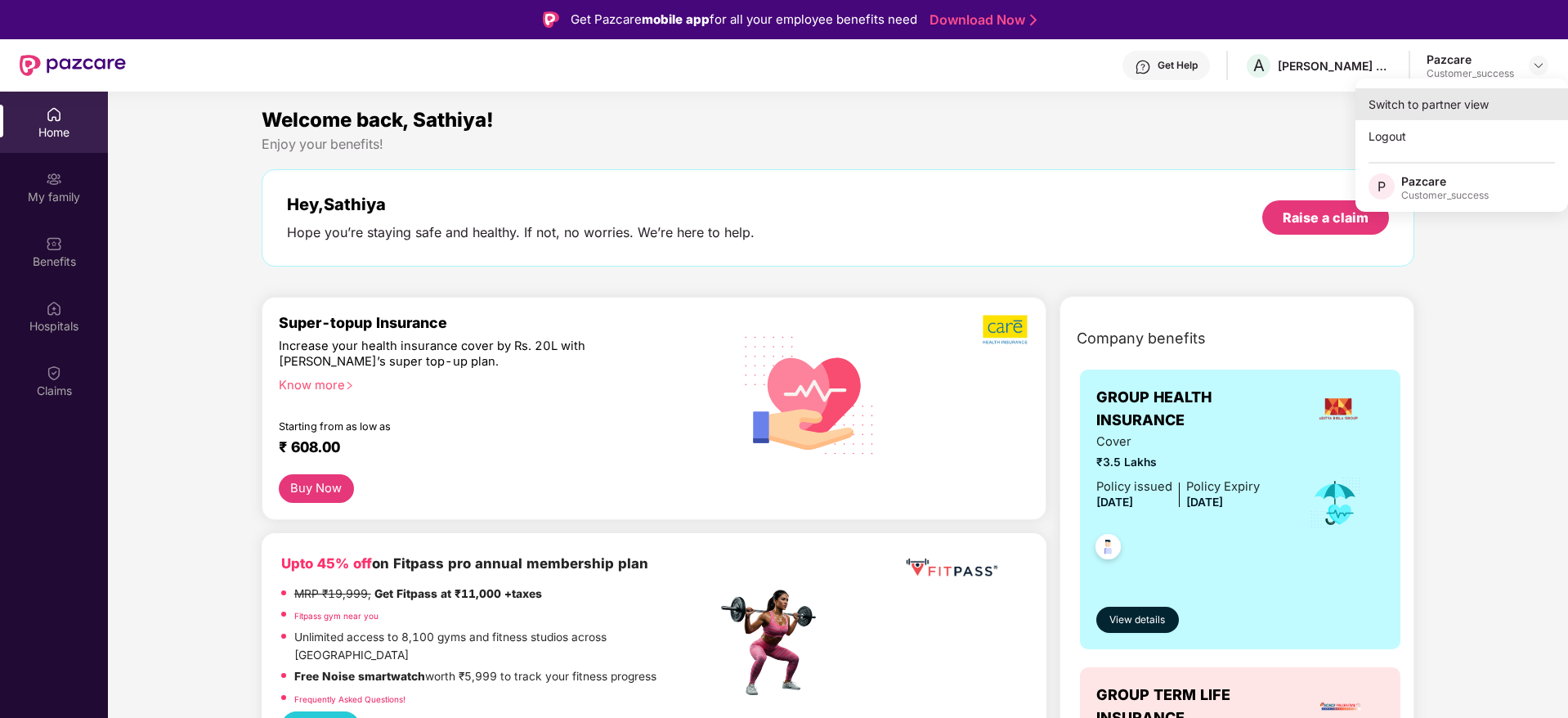
click at [1508, 95] on div "Switch to partner view" at bounding box center [1461, 104] width 212 height 32
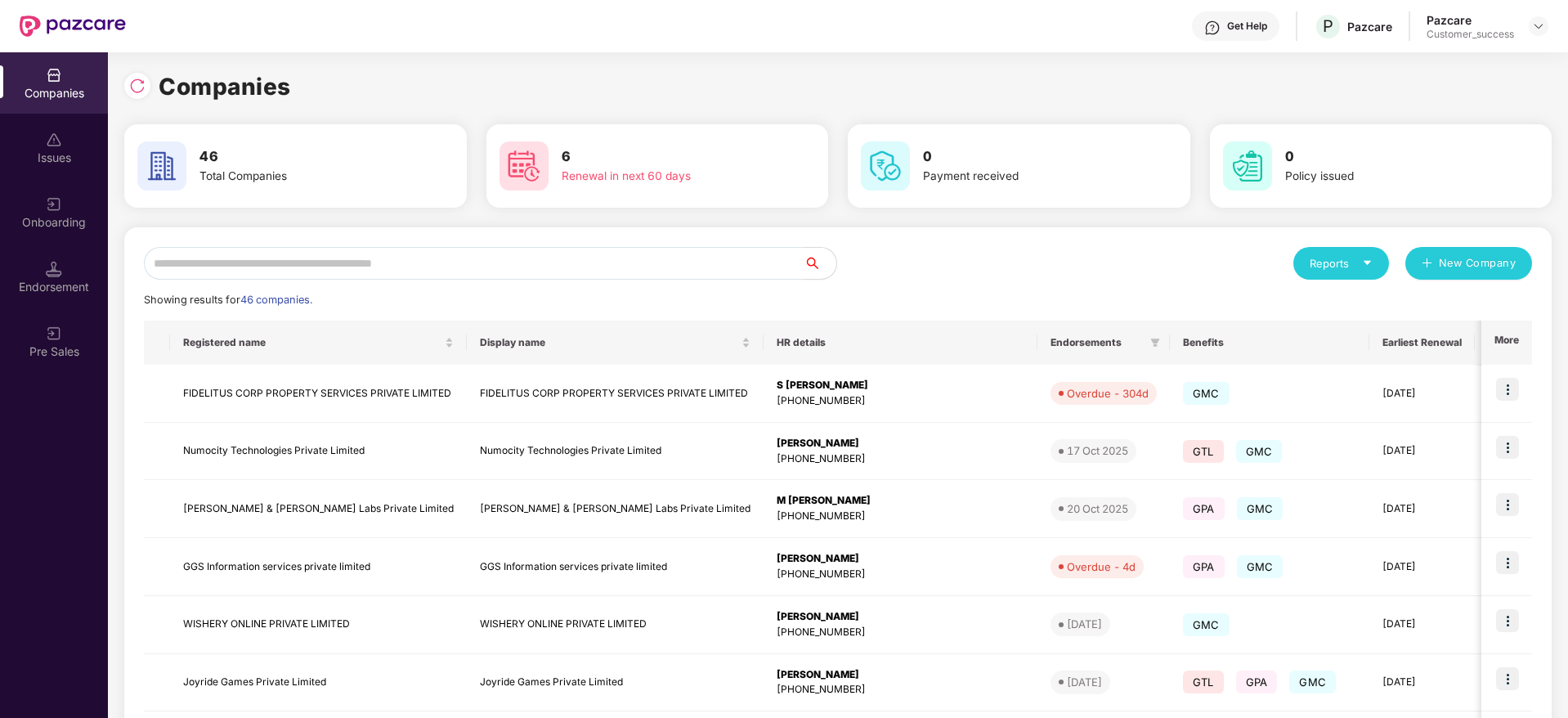
click at [509, 259] on input "text" at bounding box center [474, 262] width 660 height 32
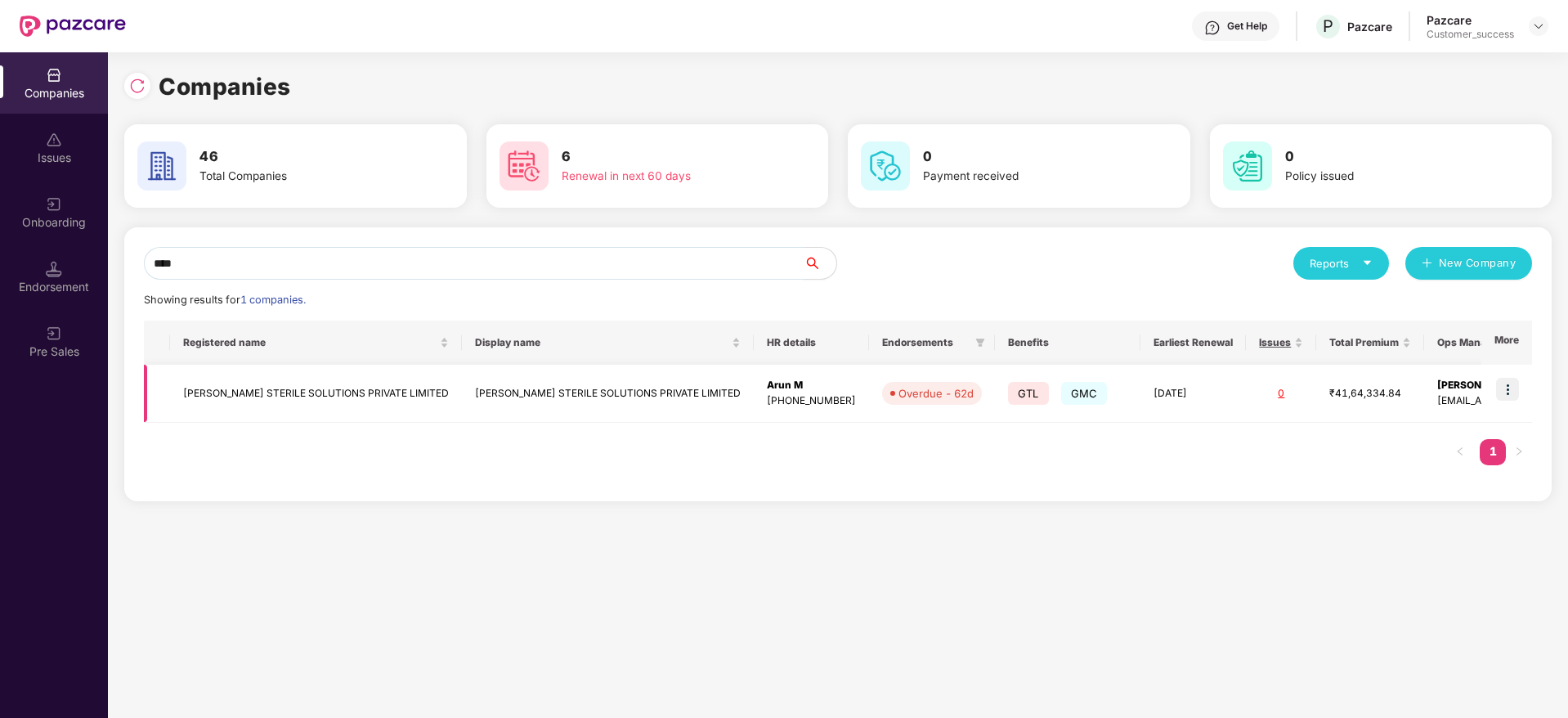
type input "****"
click at [1504, 393] on img at bounding box center [1507, 389] width 22 height 22
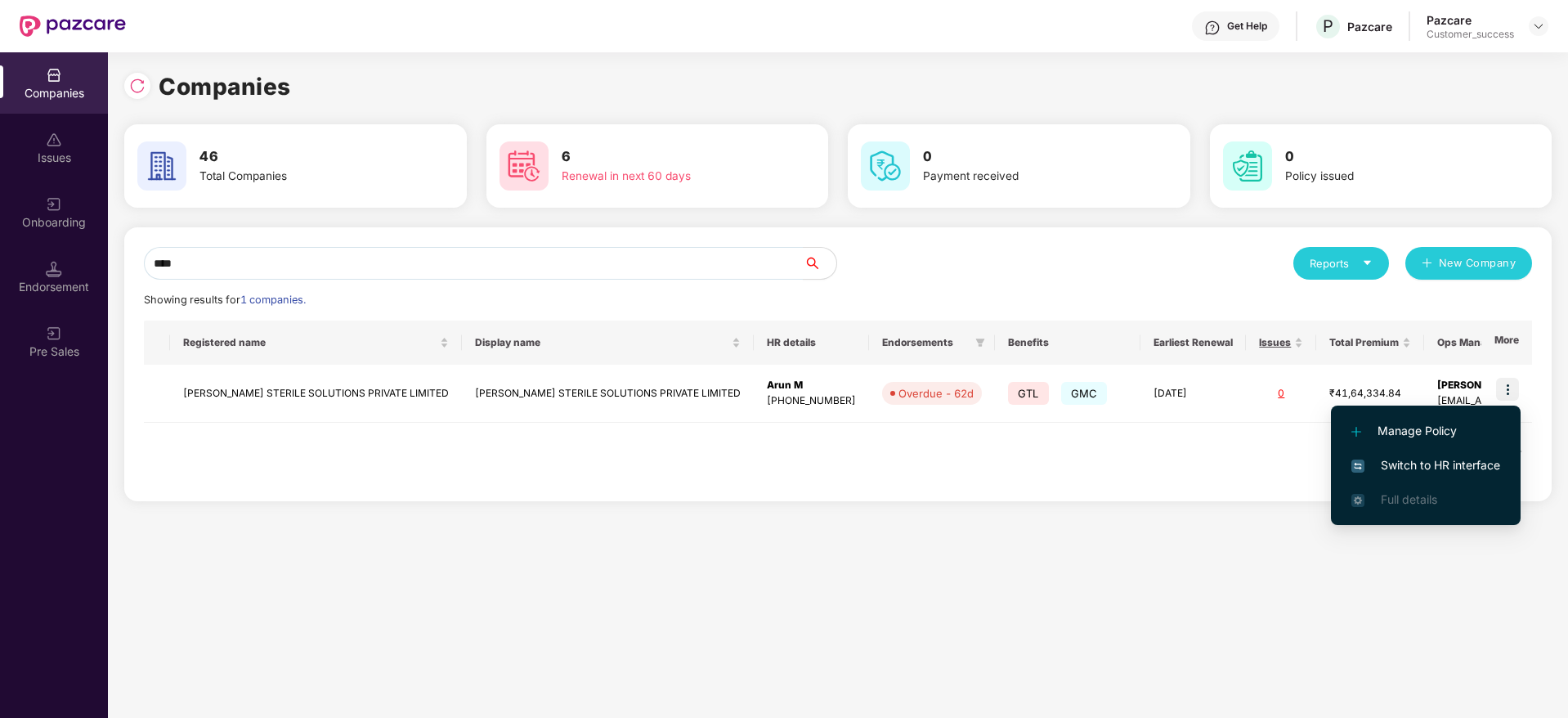
click at [1459, 456] on span "Switch to HR interface" at bounding box center [1426, 466] width 149 height 18
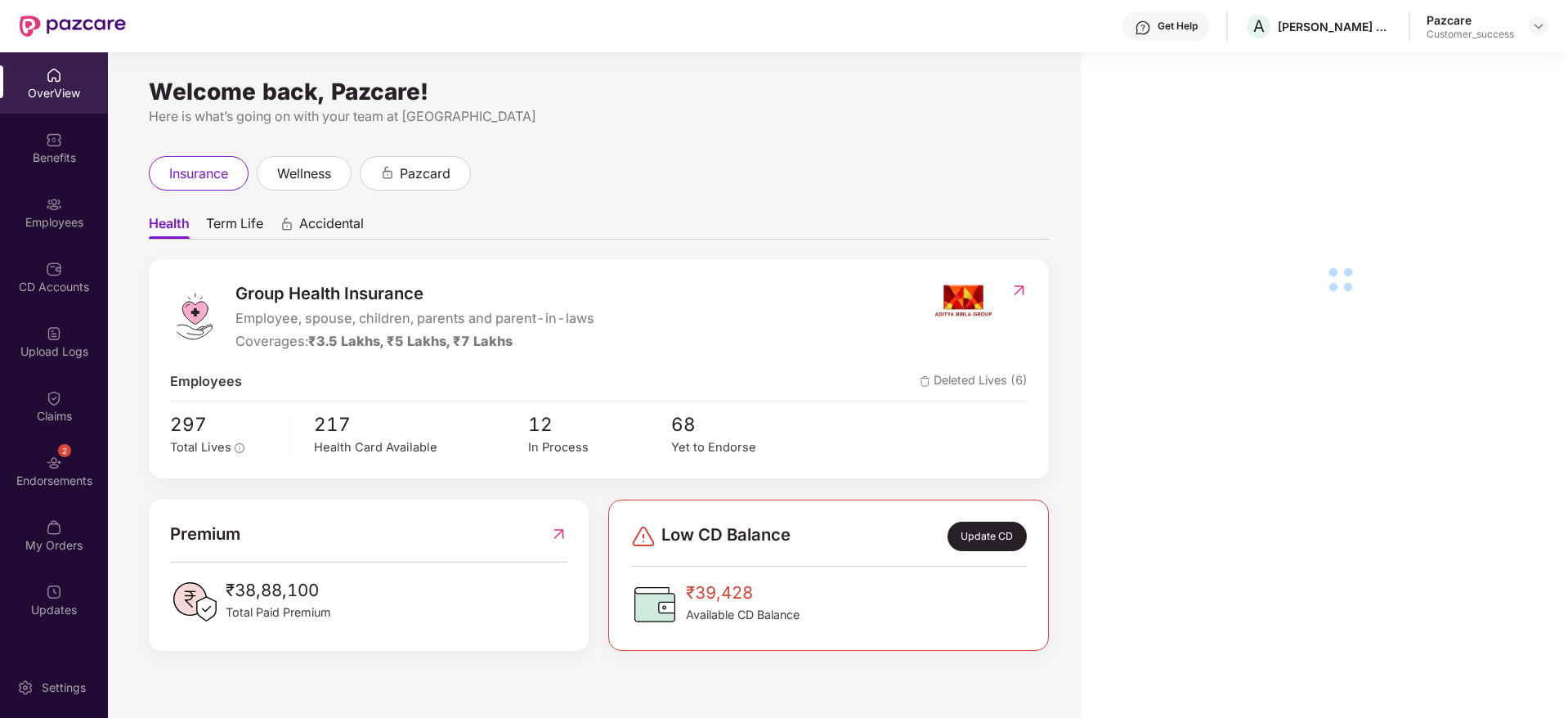
click at [45, 216] on div "Employees" at bounding box center [54, 222] width 108 height 17
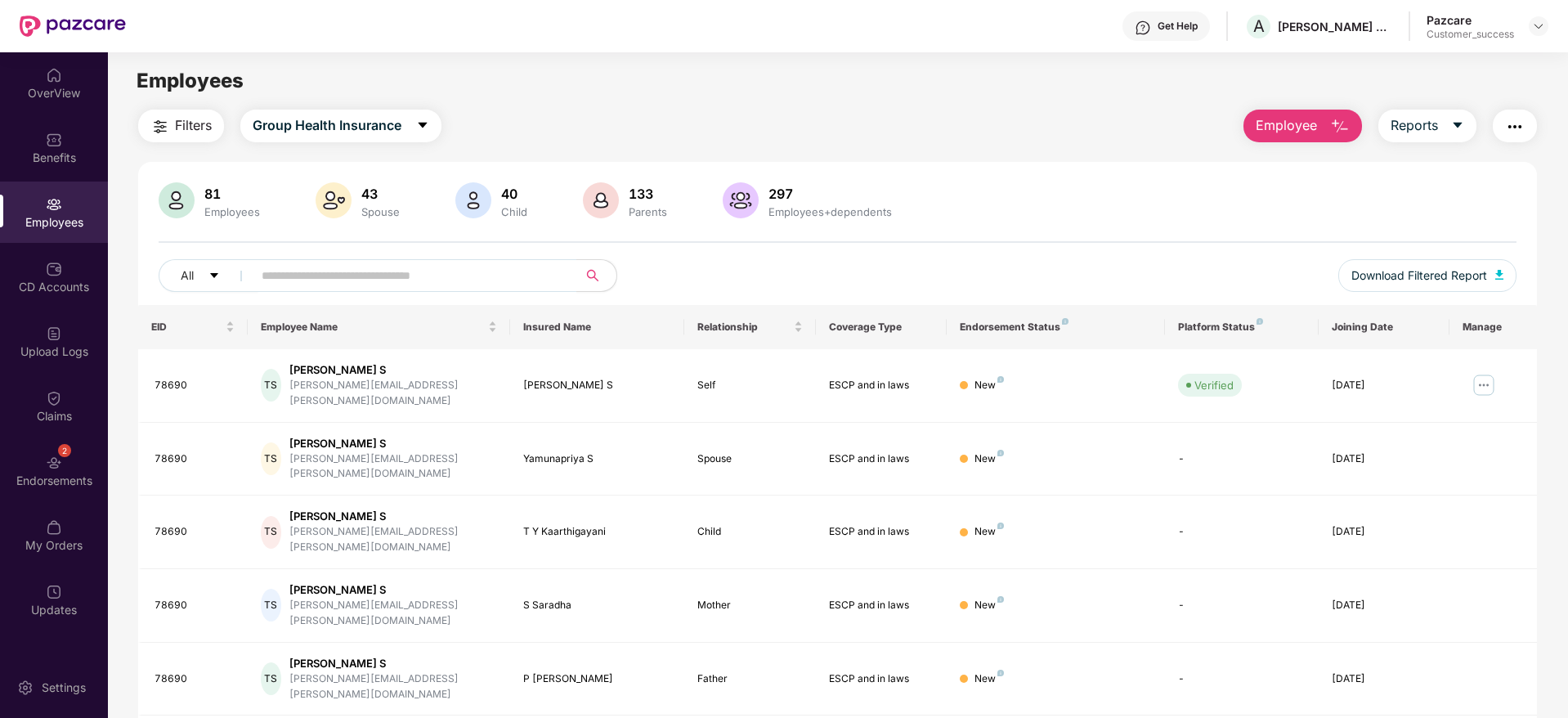
scroll to position [287, 0]
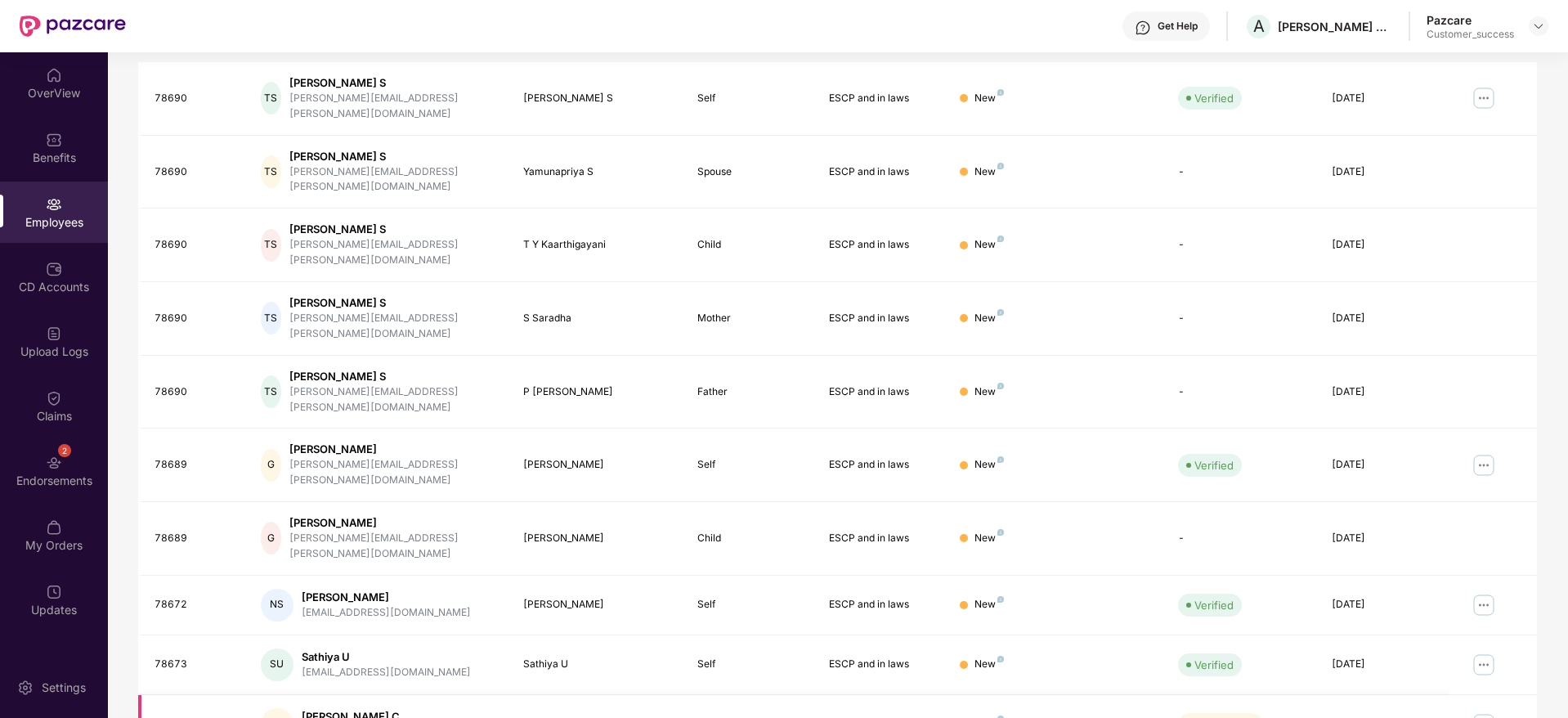
click at [1485, 711] on img at bounding box center [1483, 724] width 26 height 26
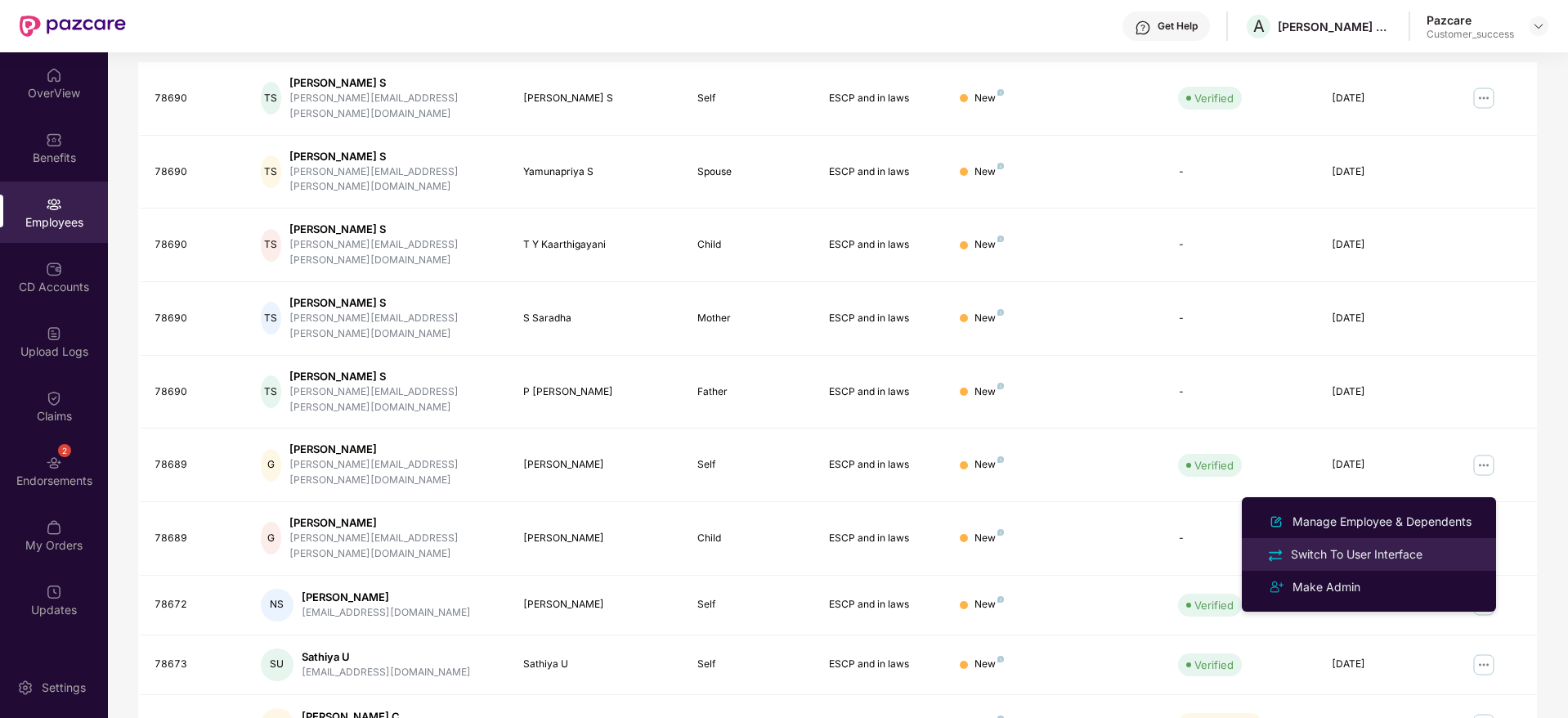
click at [1419, 556] on div "Switch To User Interface" at bounding box center [1356, 555] width 138 height 18
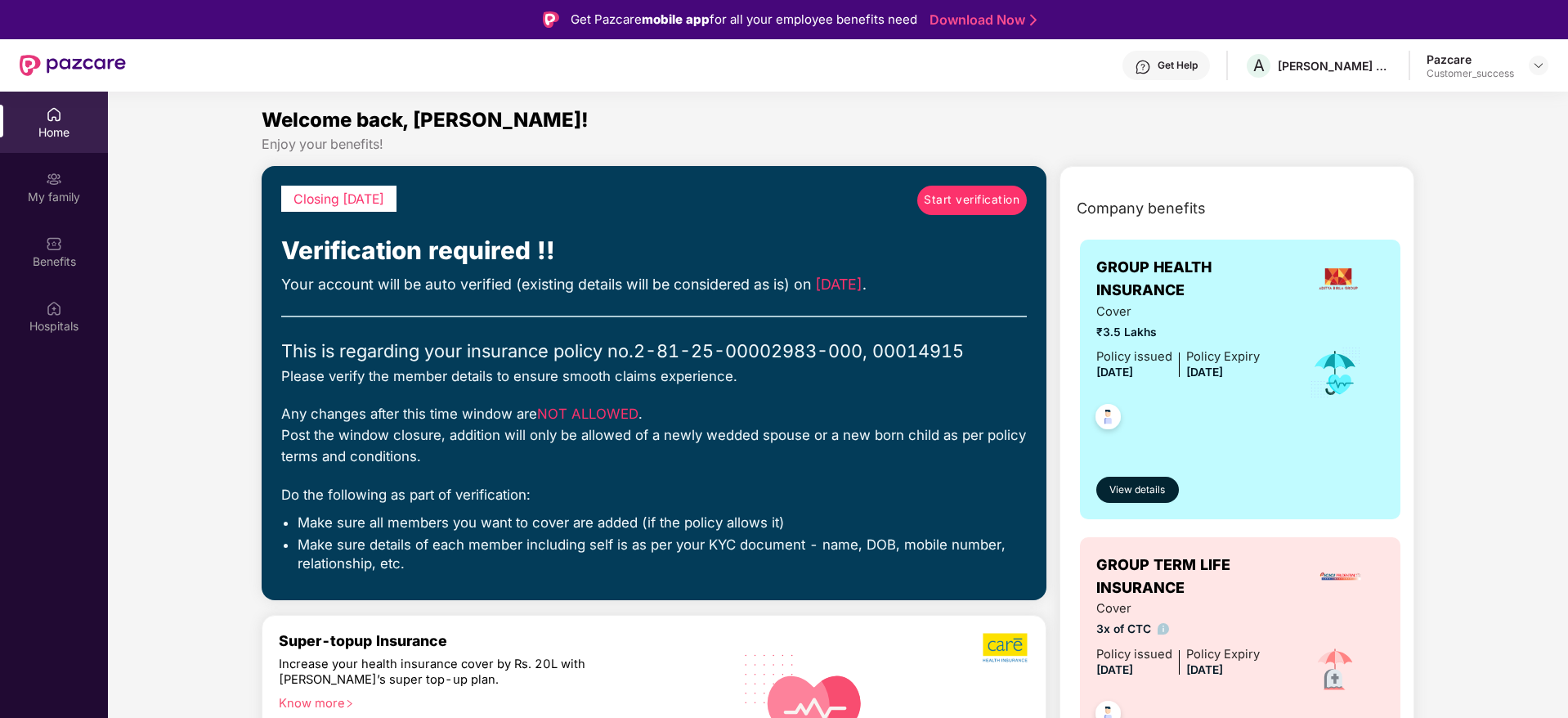
click at [961, 198] on span "Start verification" at bounding box center [971, 201] width 96 height 18
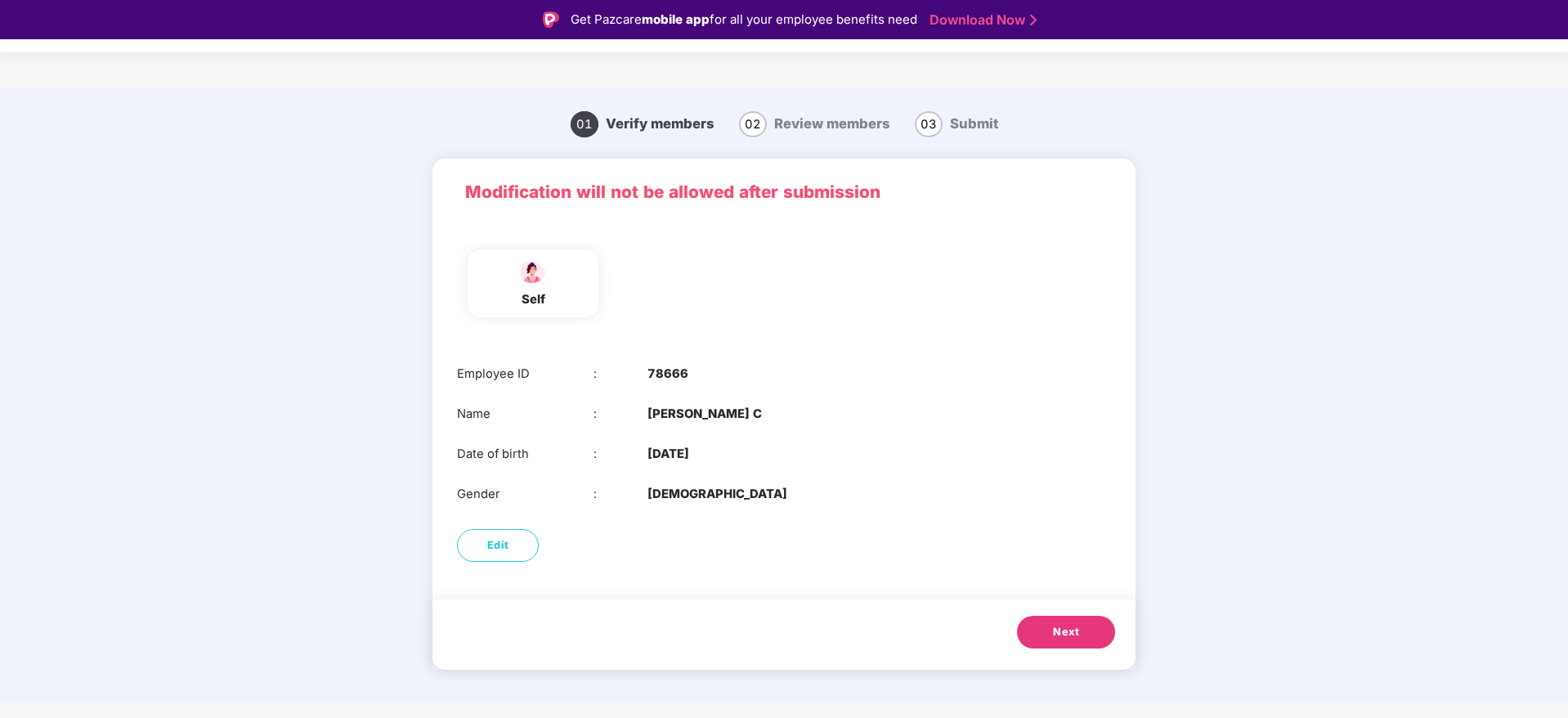
click at [1074, 638] on span "Next" at bounding box center [1065, 632] width 26 height 17
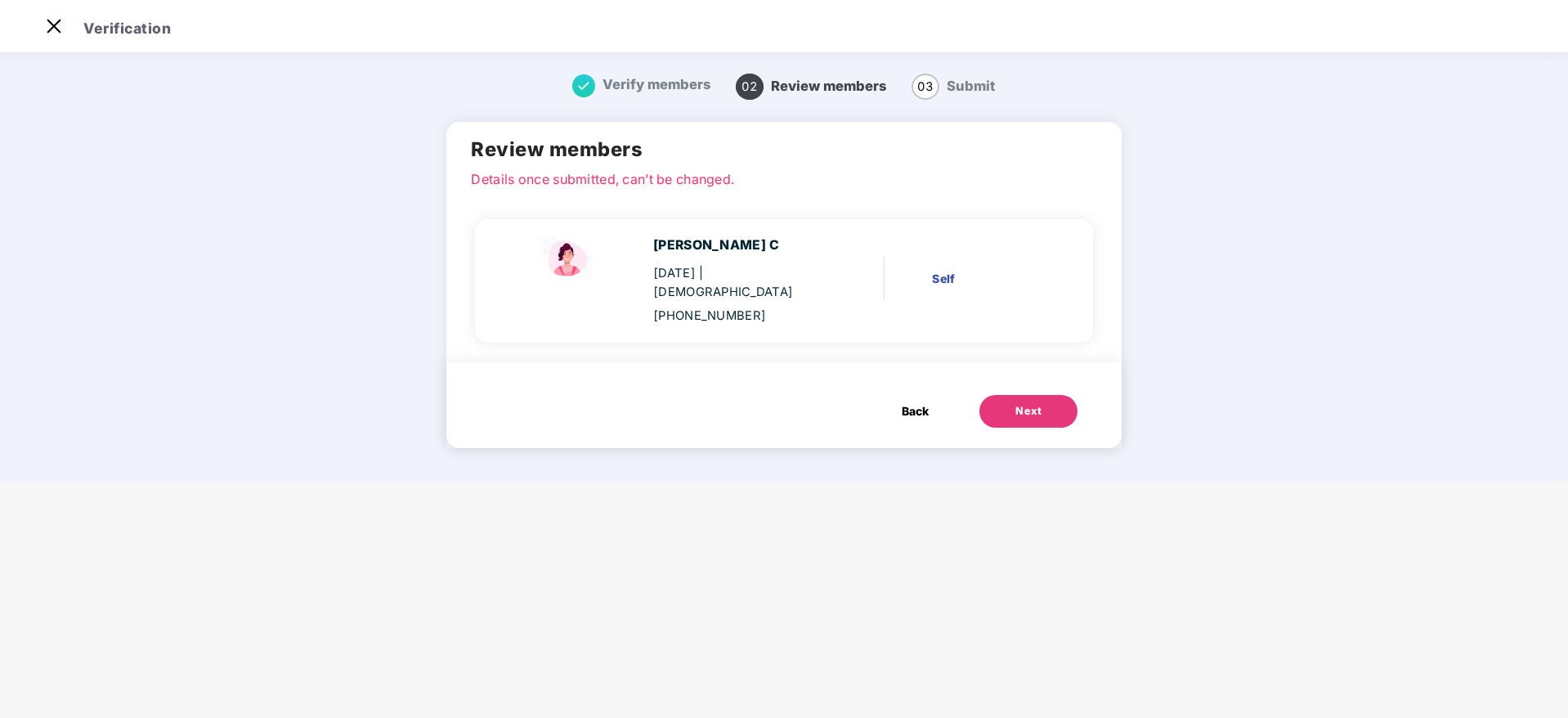
click at [1015, 403] on div "Next" at bounding box center [1028, 411] width 26 height 17
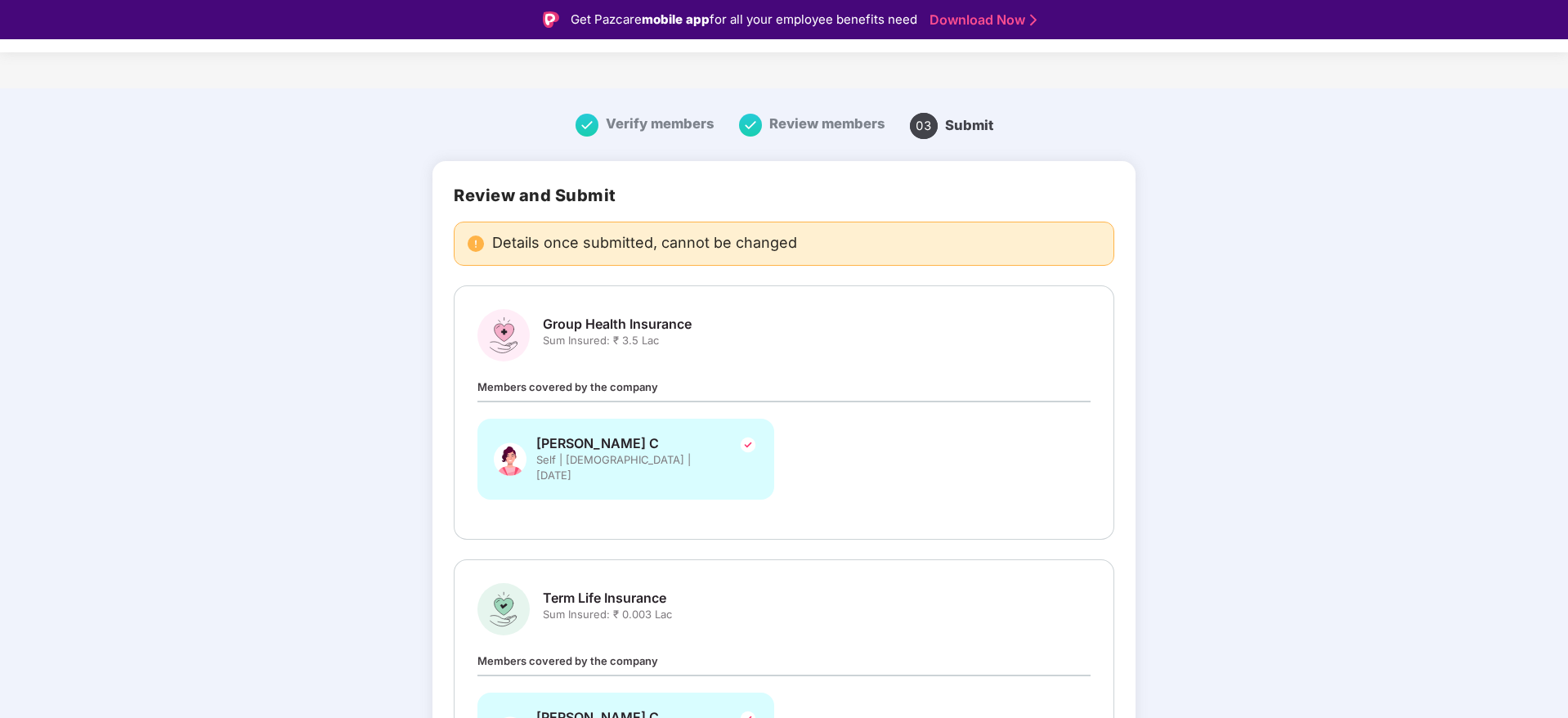
scroll to position [157, 0]
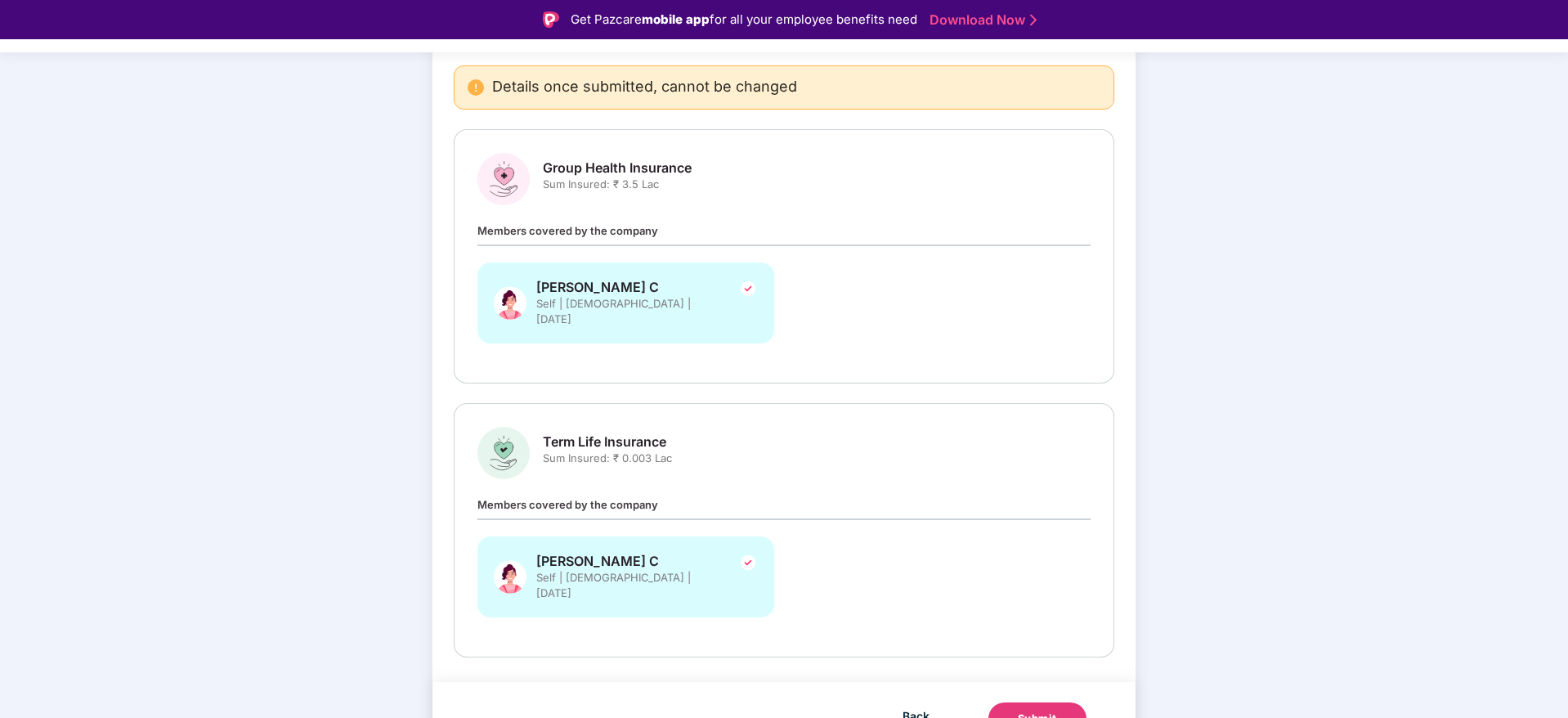
click at [1048, 711] on div "Submit" at bounding box center [1037, 719] width 39 height 17
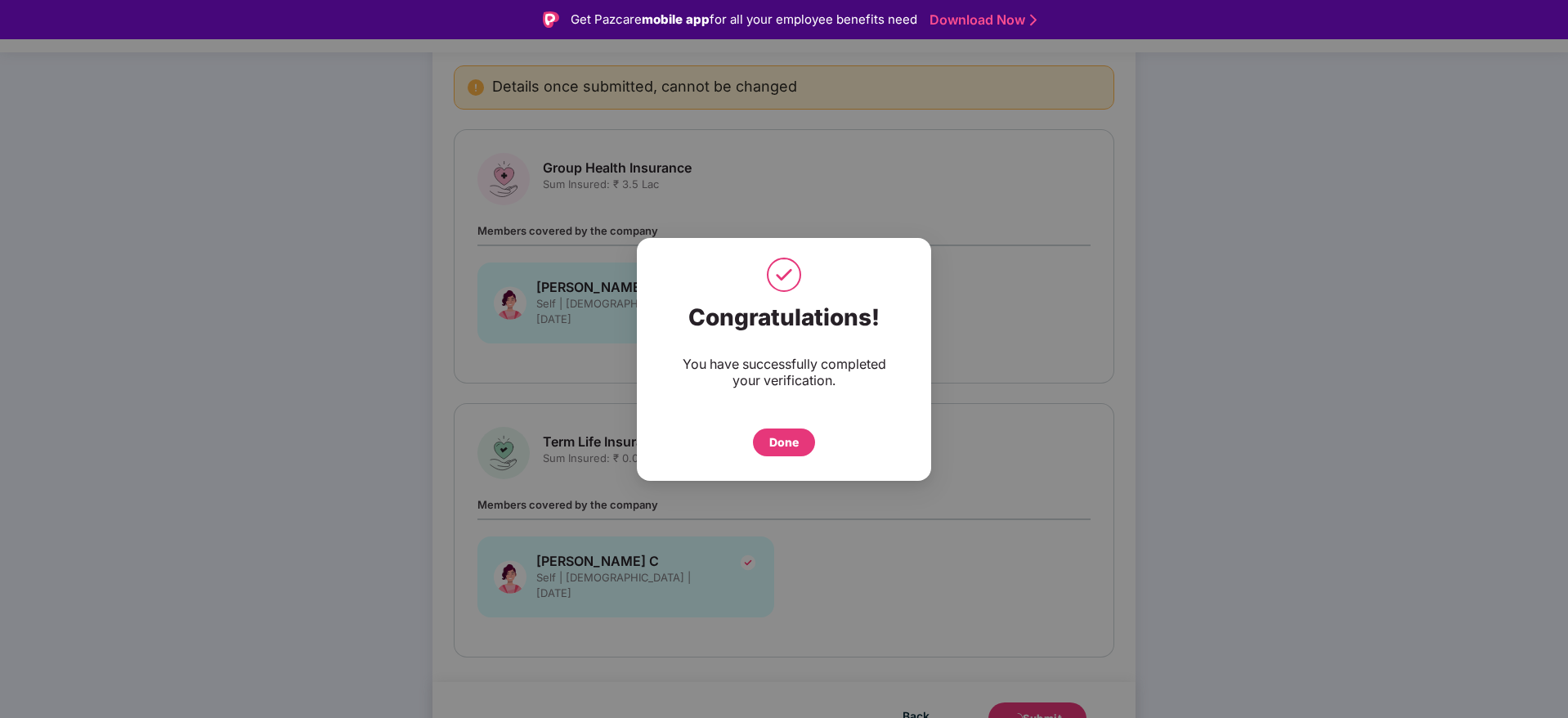
click at [788, 435] on div "Done" at bounding box center [784, 442] width 29 height 18
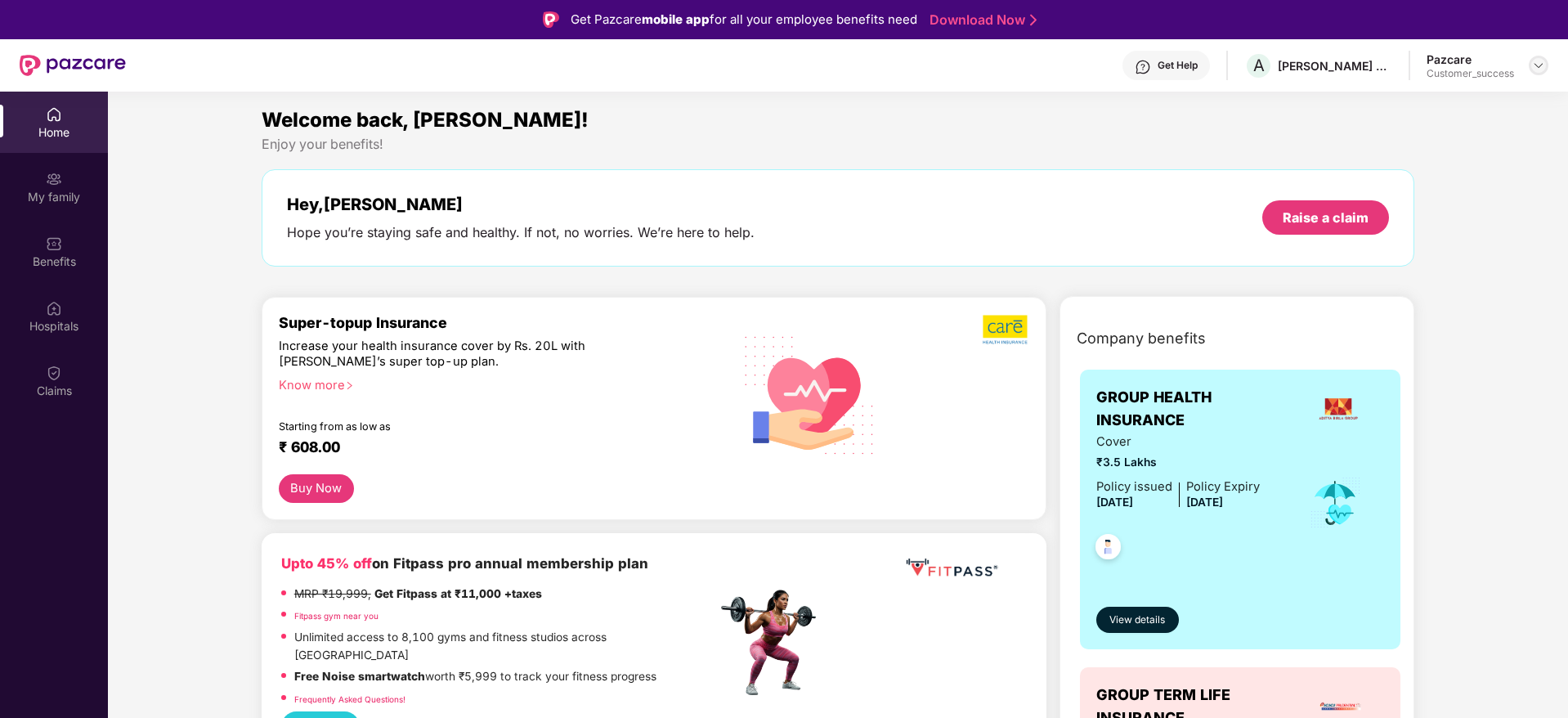
click at [1541, 56] on div at bounding box center [1539, 66] width 20 height 20
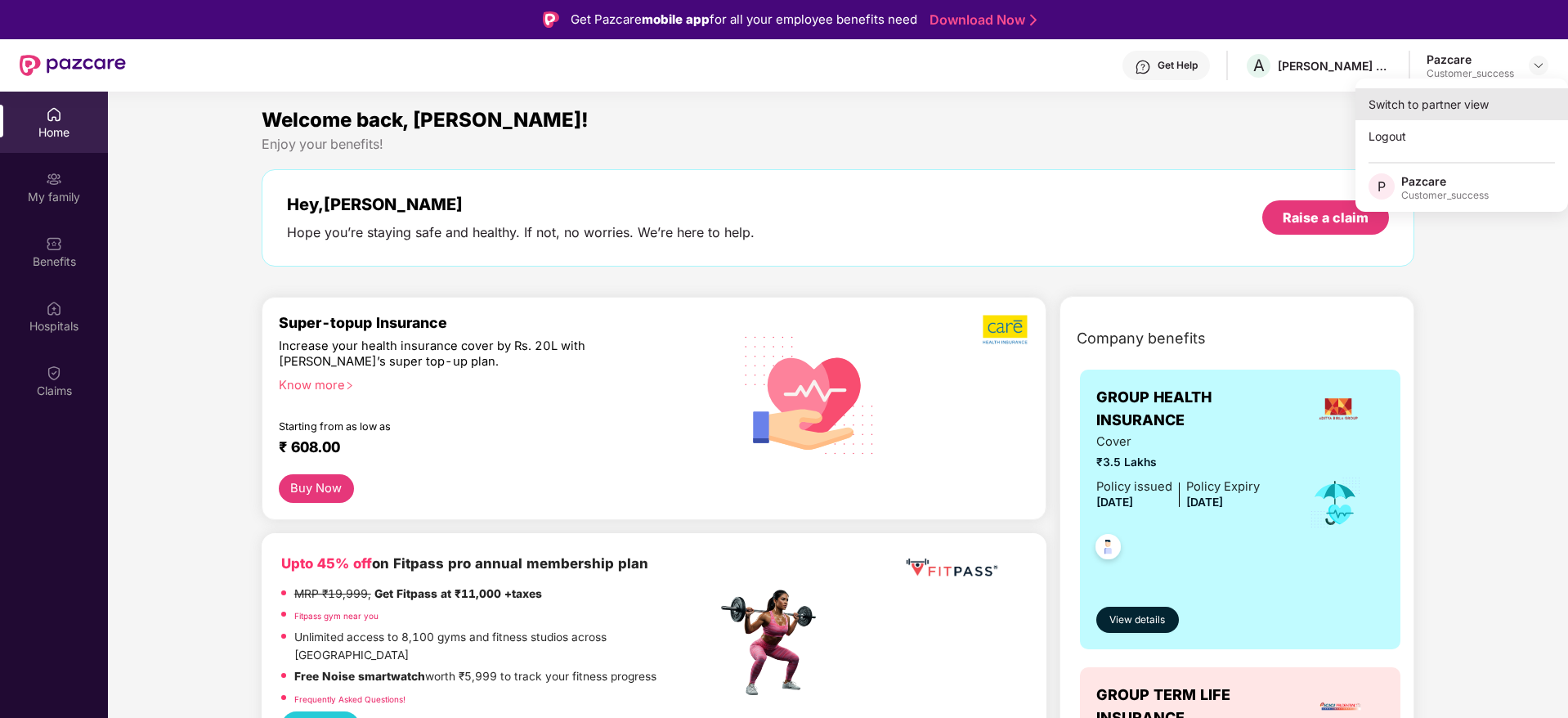
click at [1493, 107] on div "Switch to partner view" at bounding box center [1461, 104] width 212 height 32
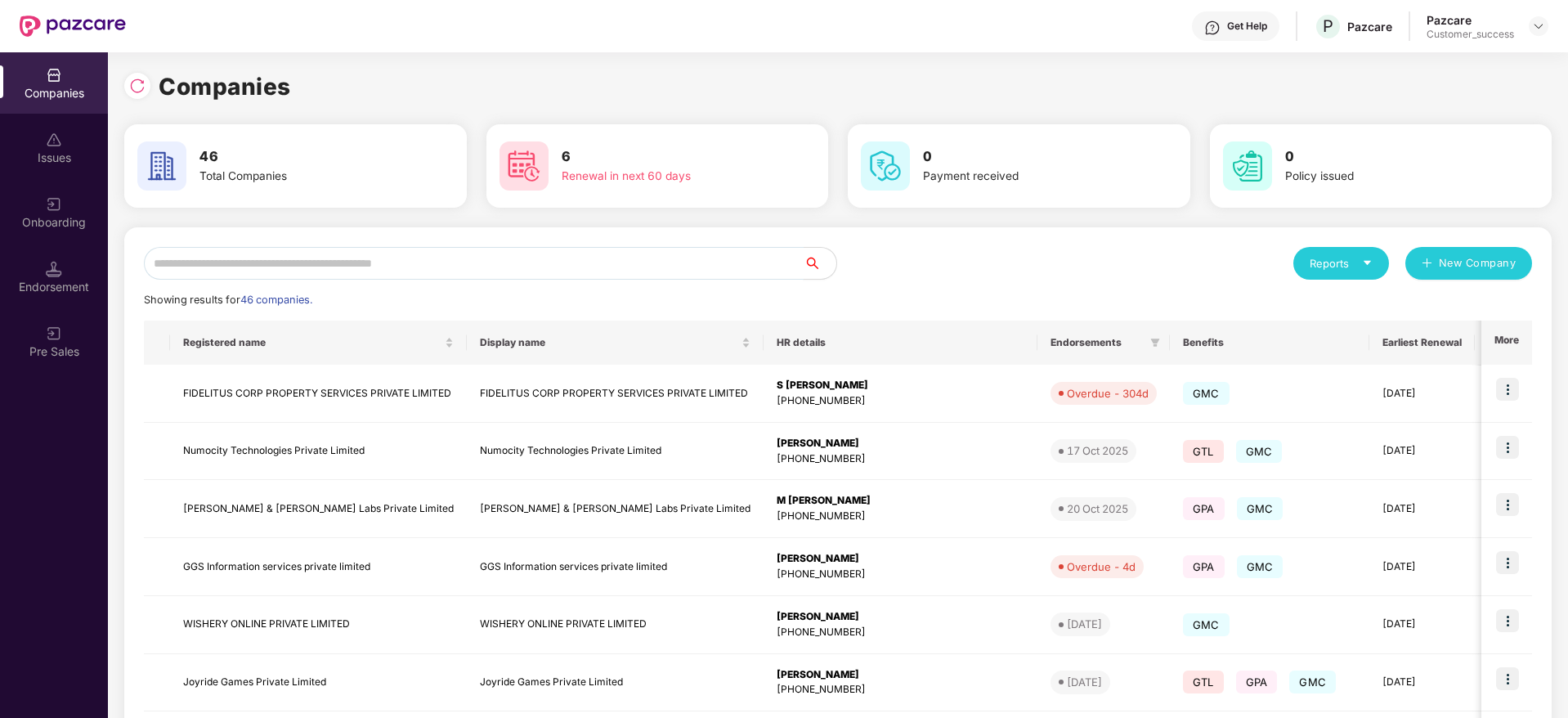
click at [356, 253] on input "text" at bounding box center [474, 262] width 660 height 32
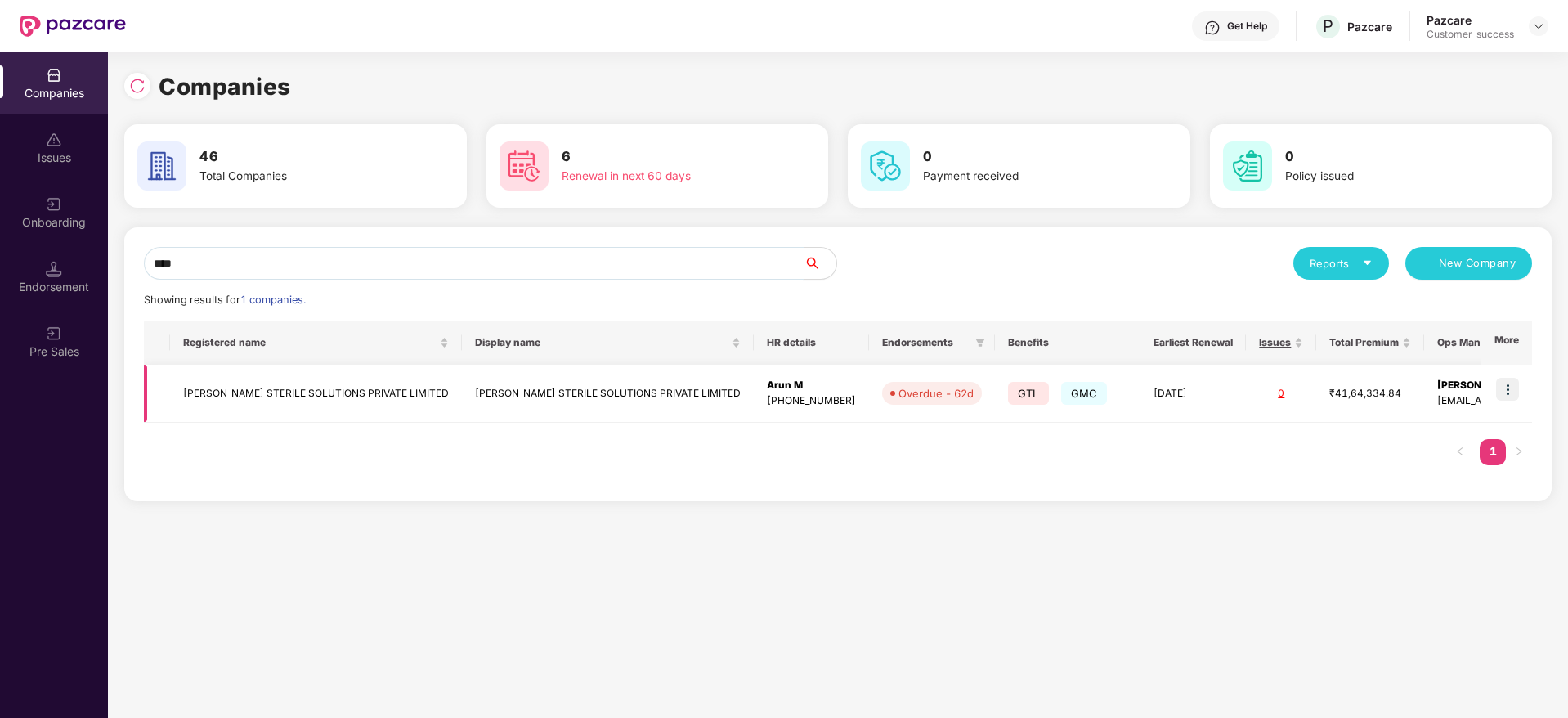
type input "****"
click at [1503, 385] on img at bounding box center [1507, 389] width 22 height 22
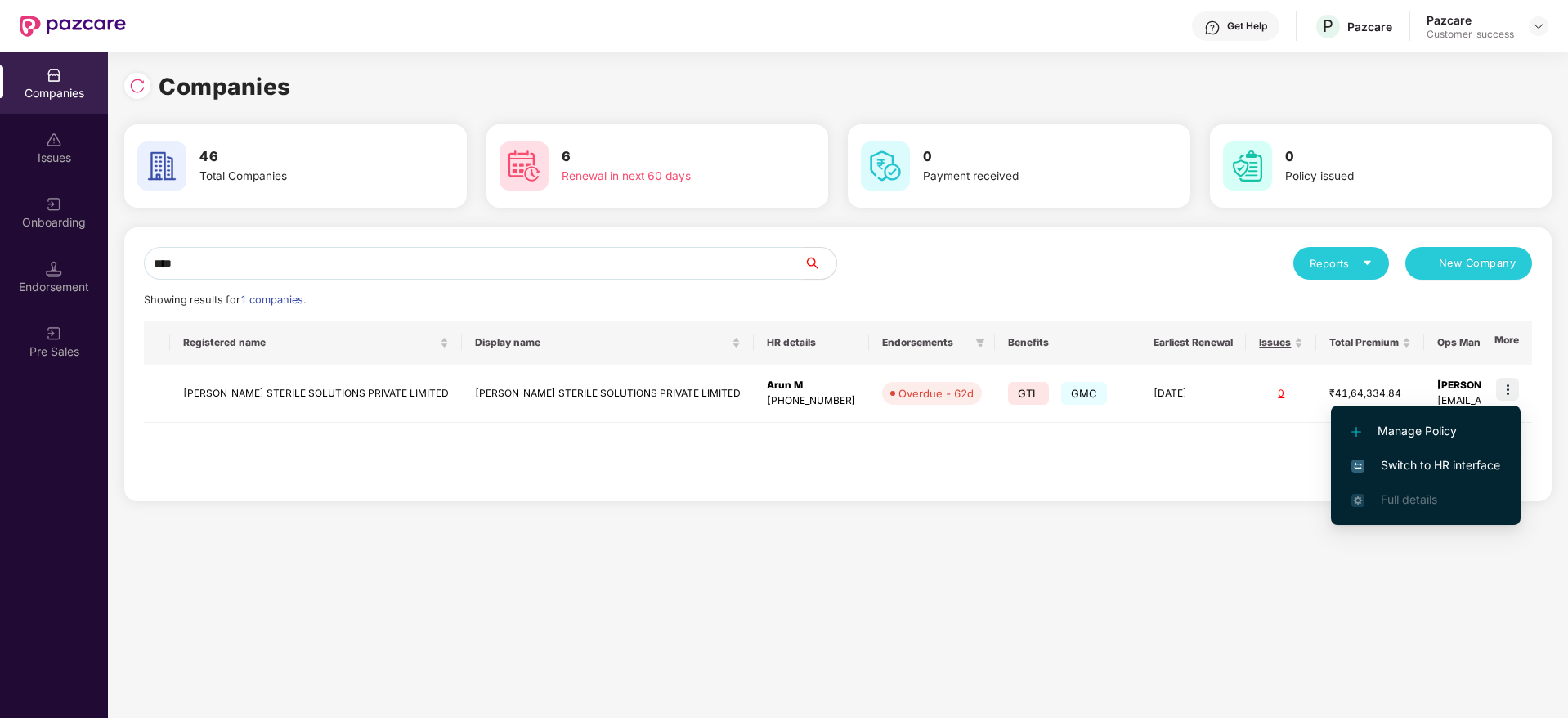
click at [1461, 455] on li "Switch to HR interface" at bounding box center [1426, 465] width 190 height 34
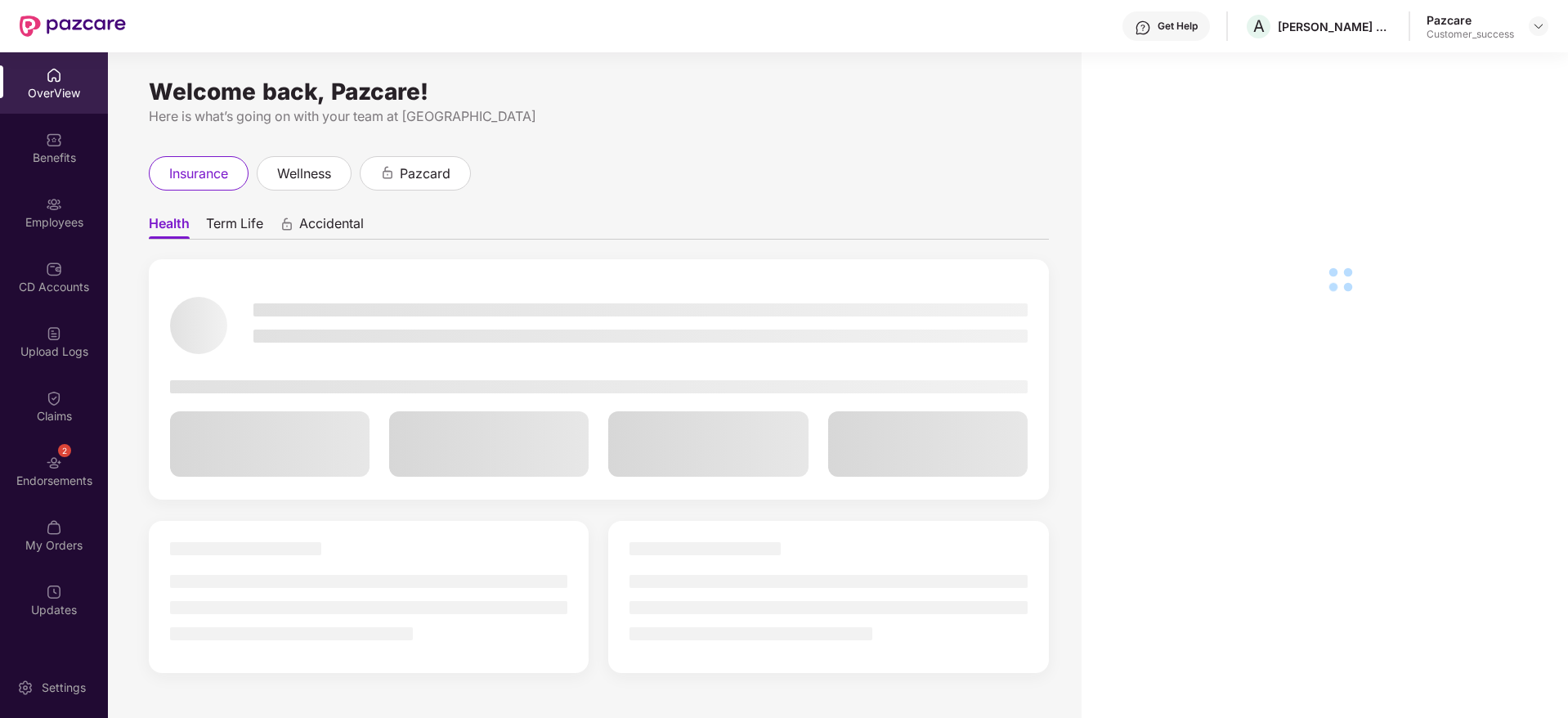
click at [64, 216] on div "Employees" at bounding box center [54, 222] width 108 height 17
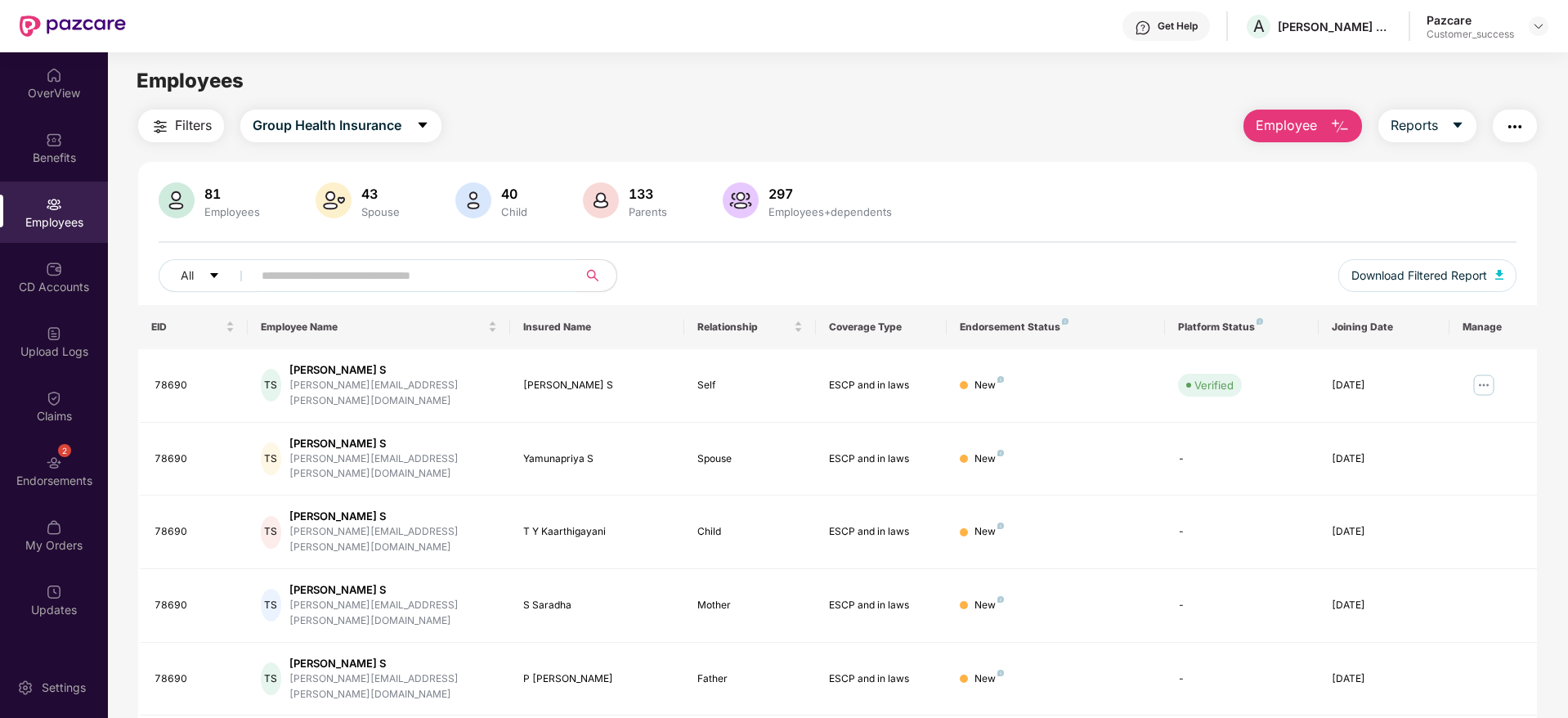
scroll to position [287, 0]
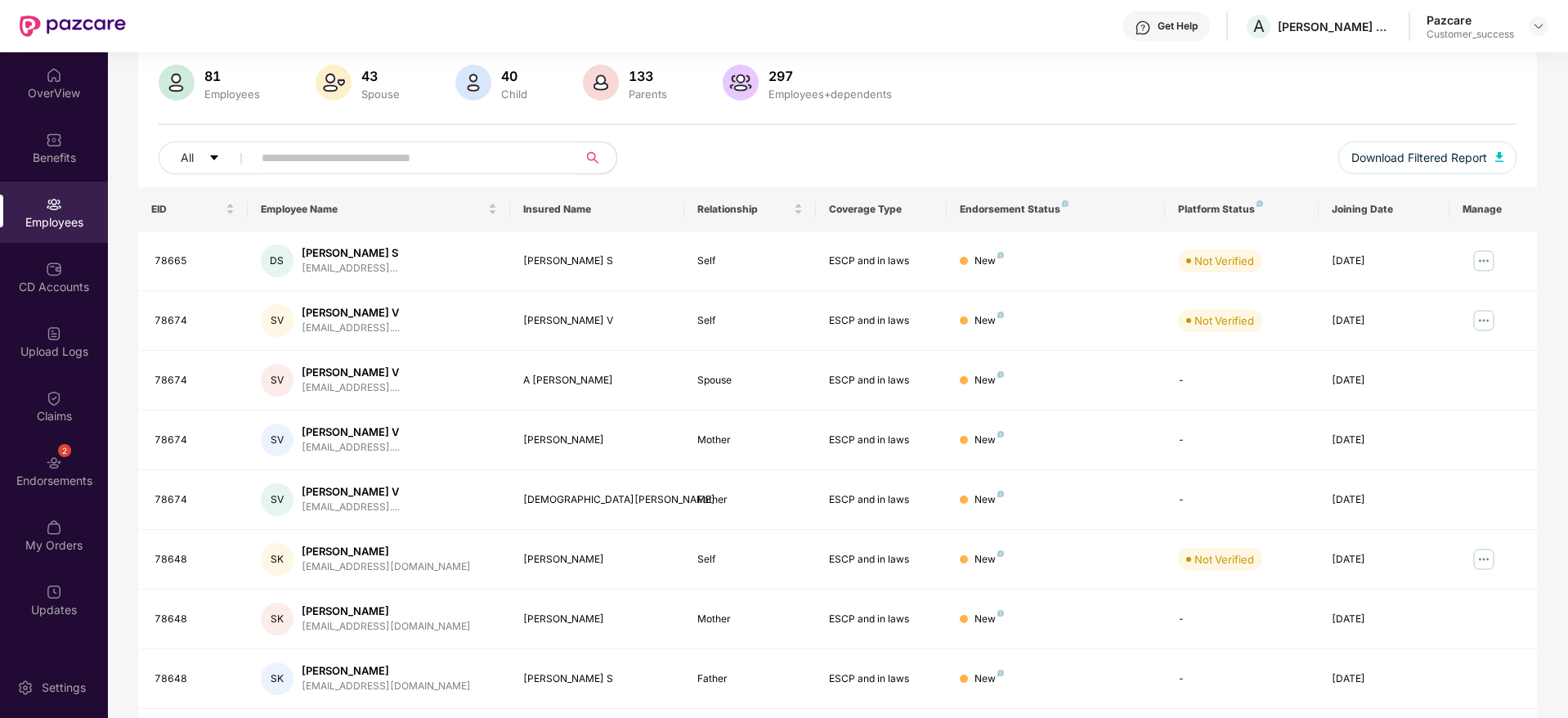
scroll to position [108, 0]
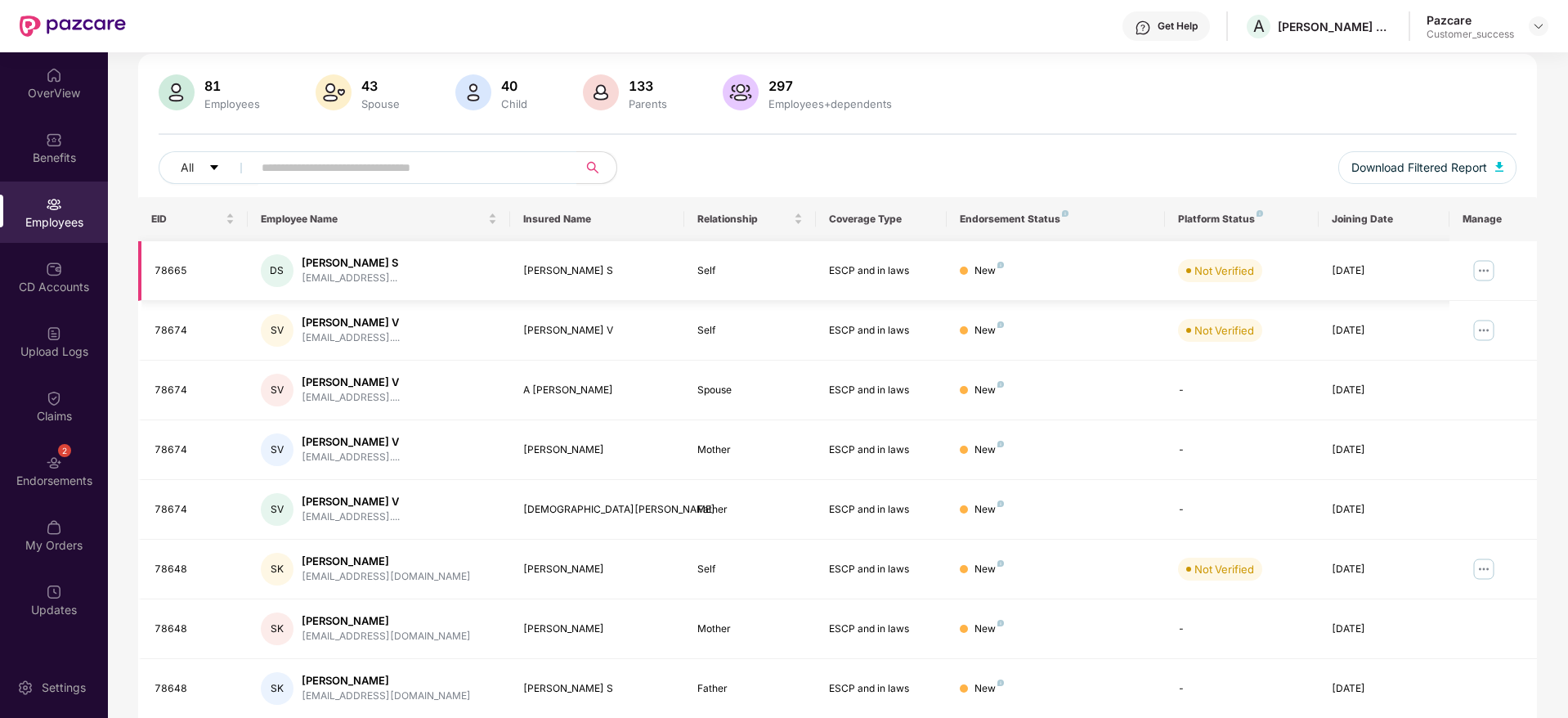
click at [1486, 277] on img at bounding box center [1483, 270] width 26 height 26
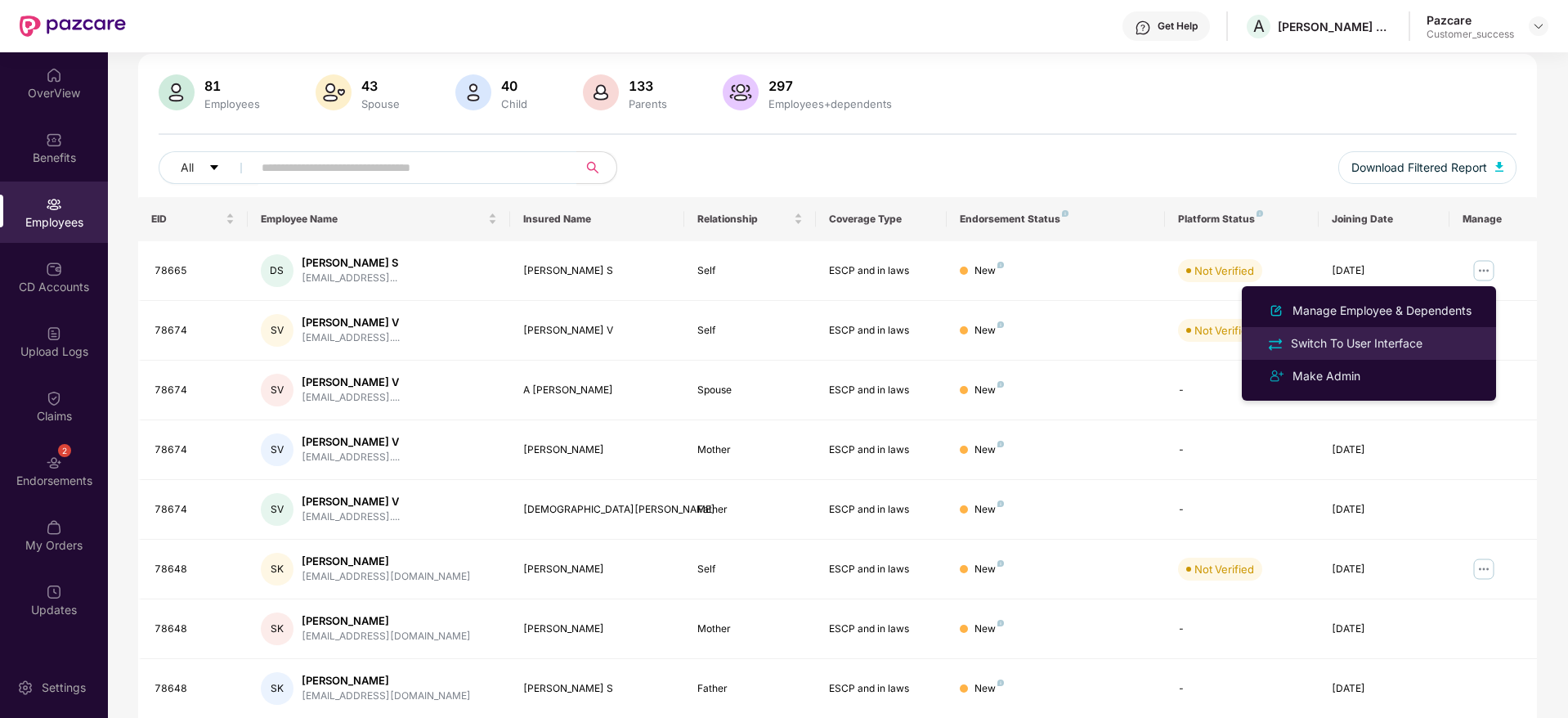
click at [1387, 353] on li "Switch To User Interface" at bounding box center [1368, 343] width 254 height 32
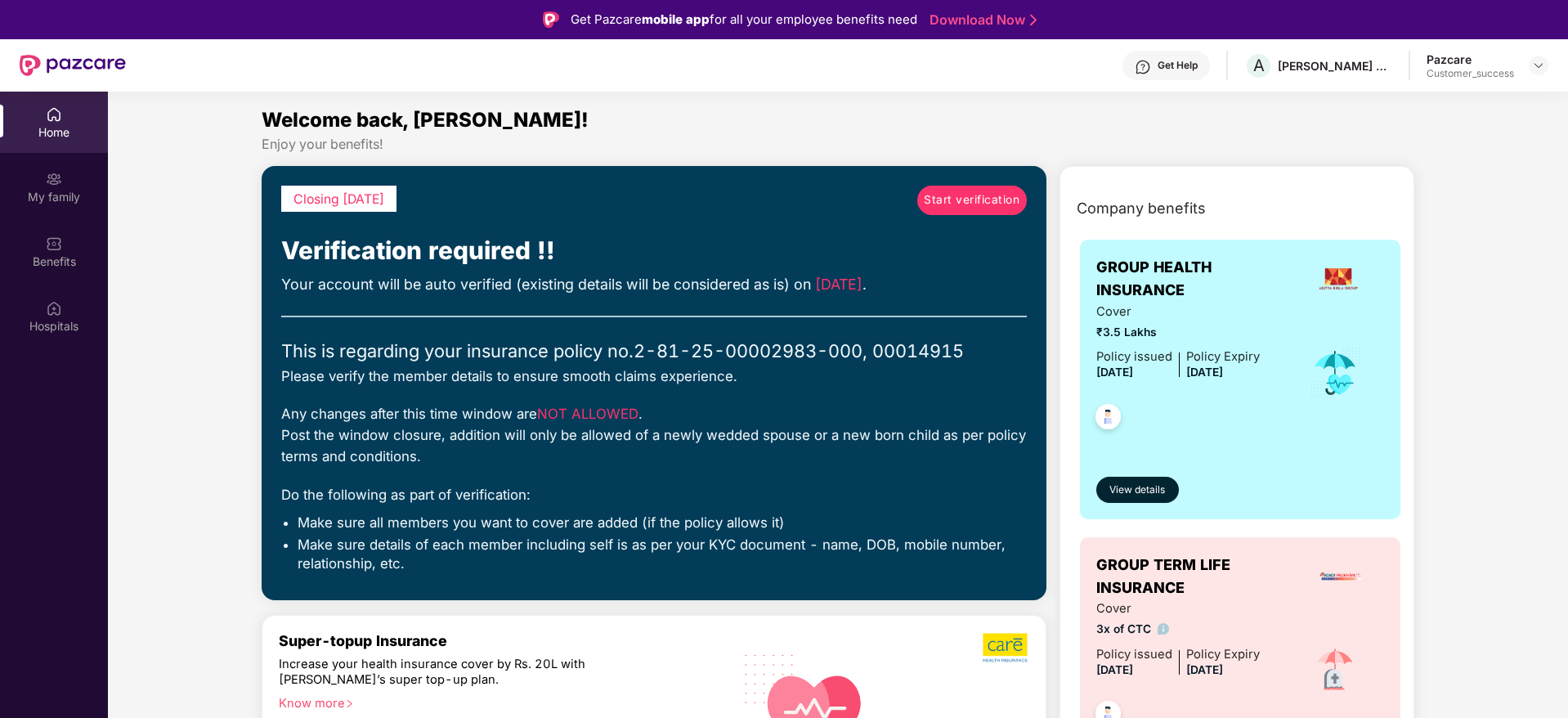
click at [963, 192] on span "Start verification" at bounding box center [971, 201] width 96 height 18
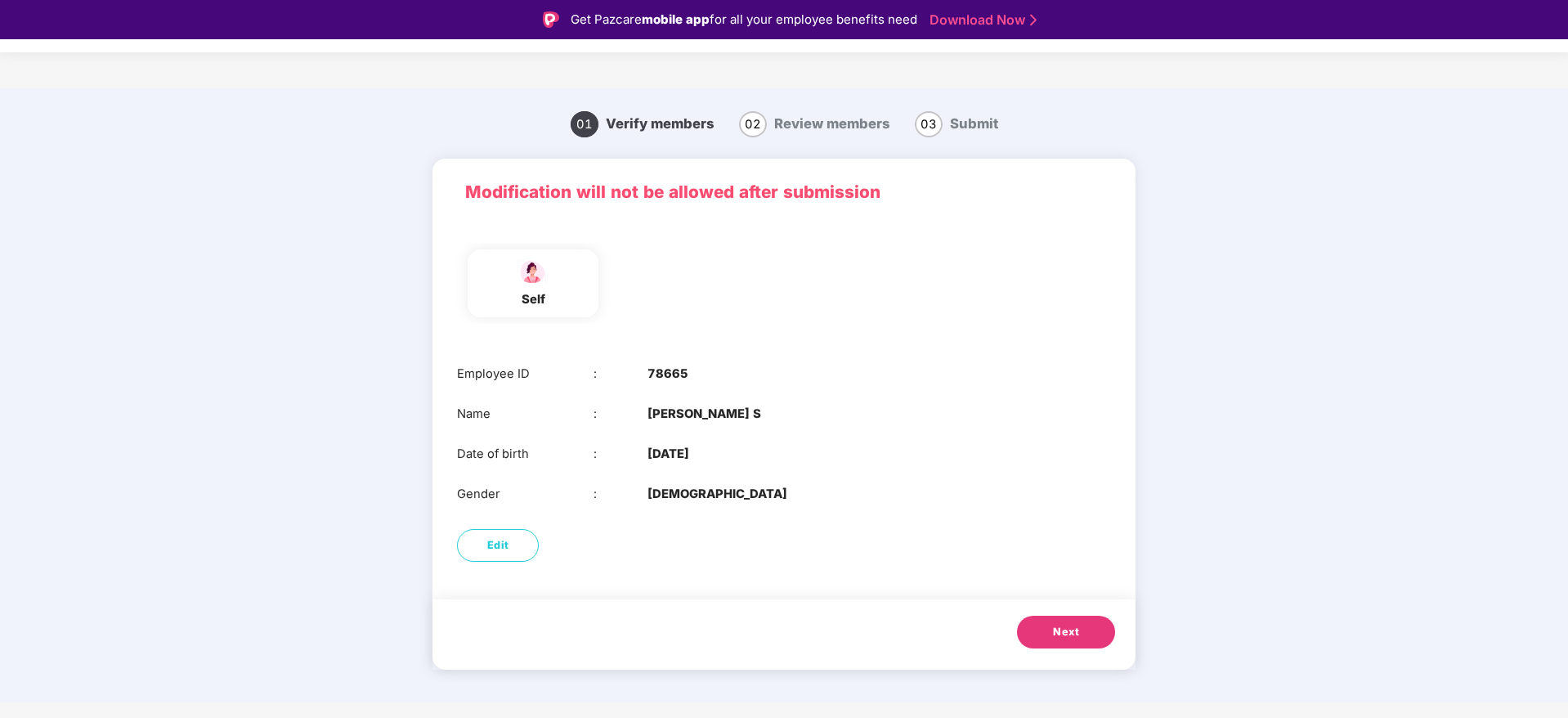
click at [1097, 636] on button "Next" at bounding box center [1066, 631] width 98 height 32
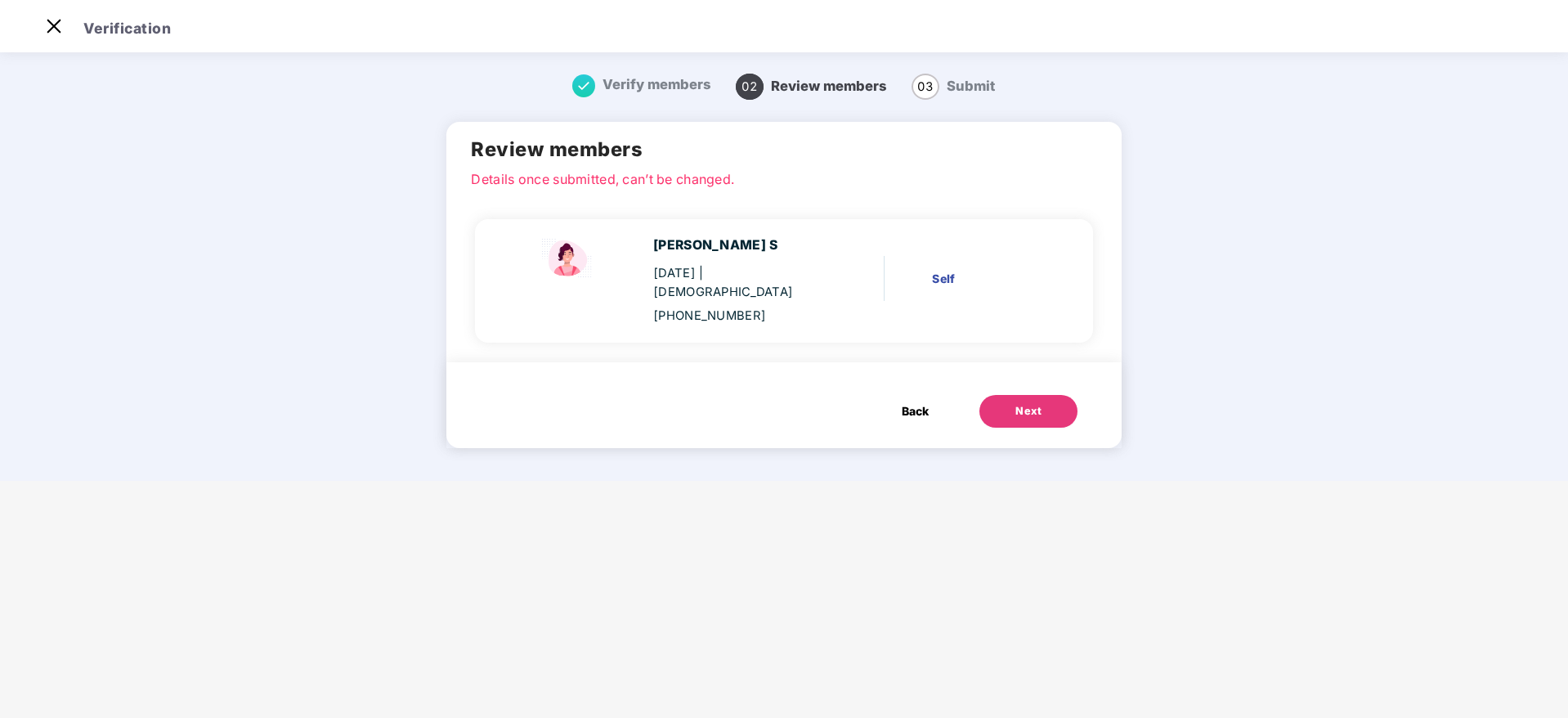
click at [1044, 395] on button "Next" at bounding box center [1028, 411] width 98 height 32
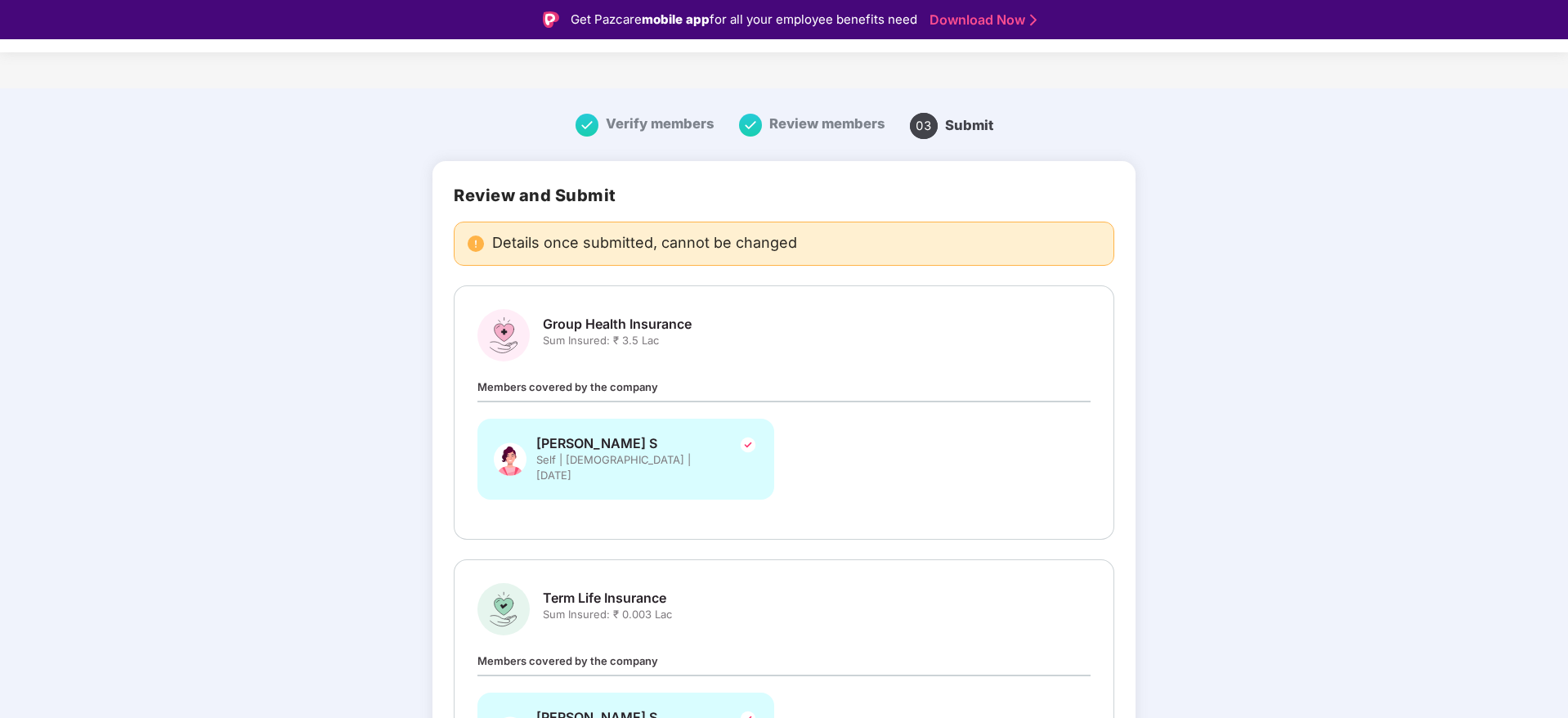
scroll to position [157, 0]
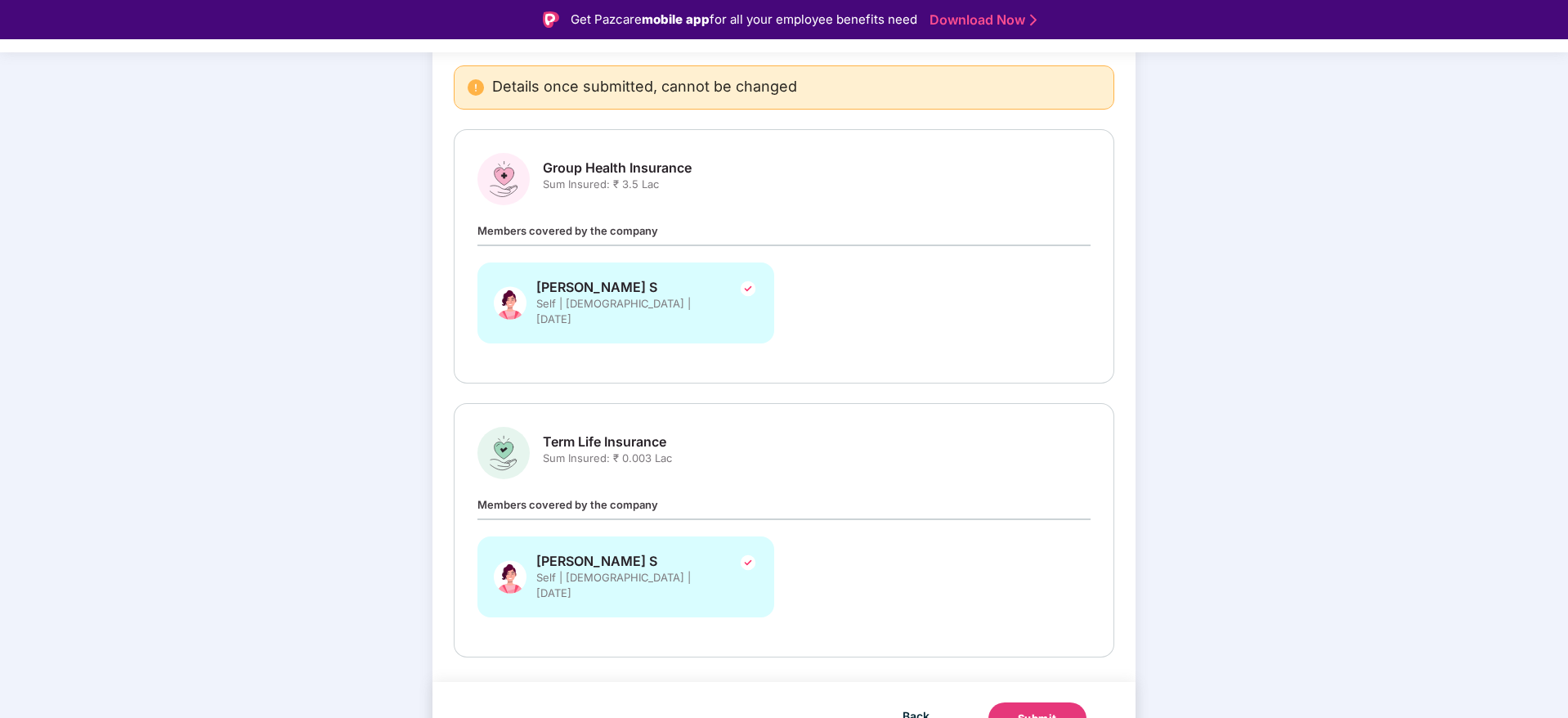
click at [1042, 711] on div "Submit" at bounding box center [1037, 719] width 39 height 17
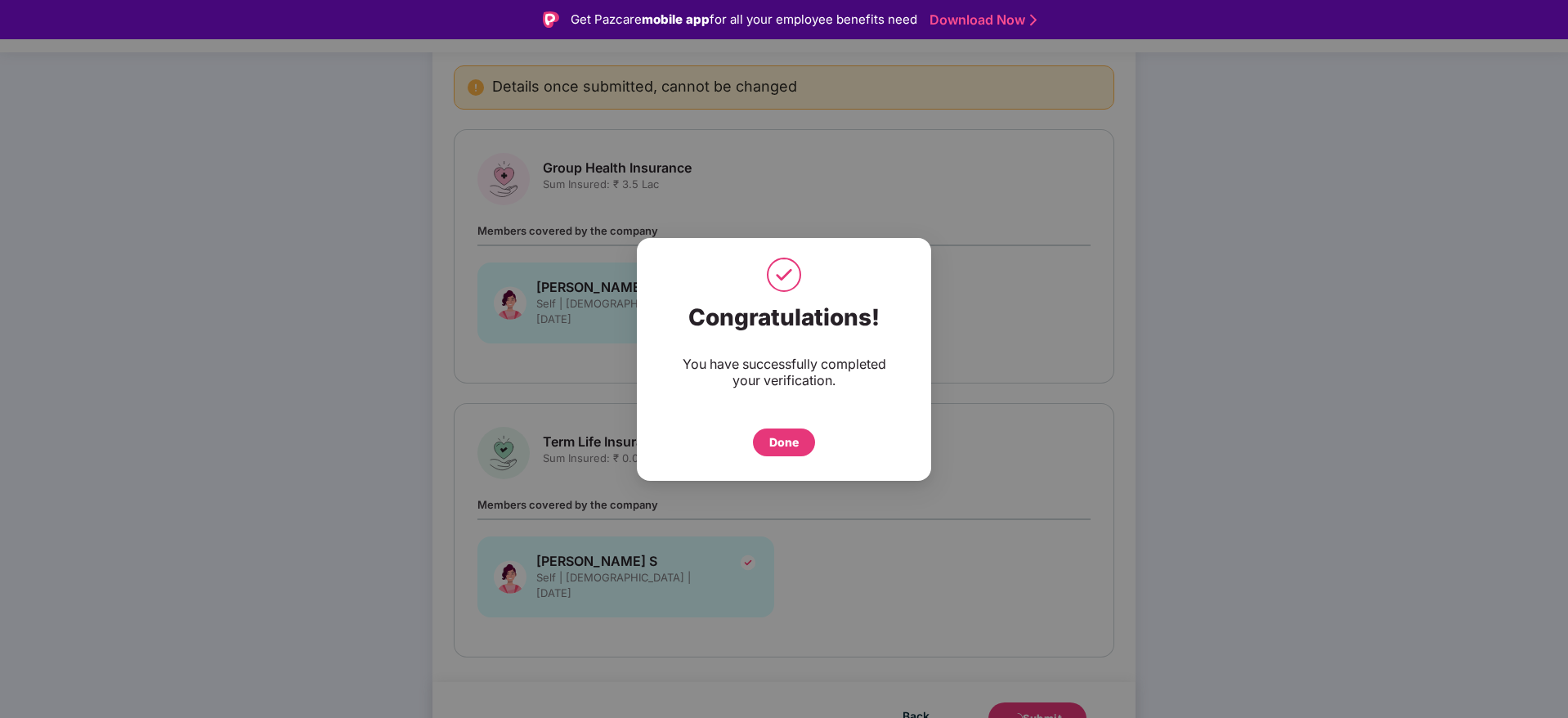
click at [806, 433] on div "Done" at bounding box center [784, 441] width 62 height 27
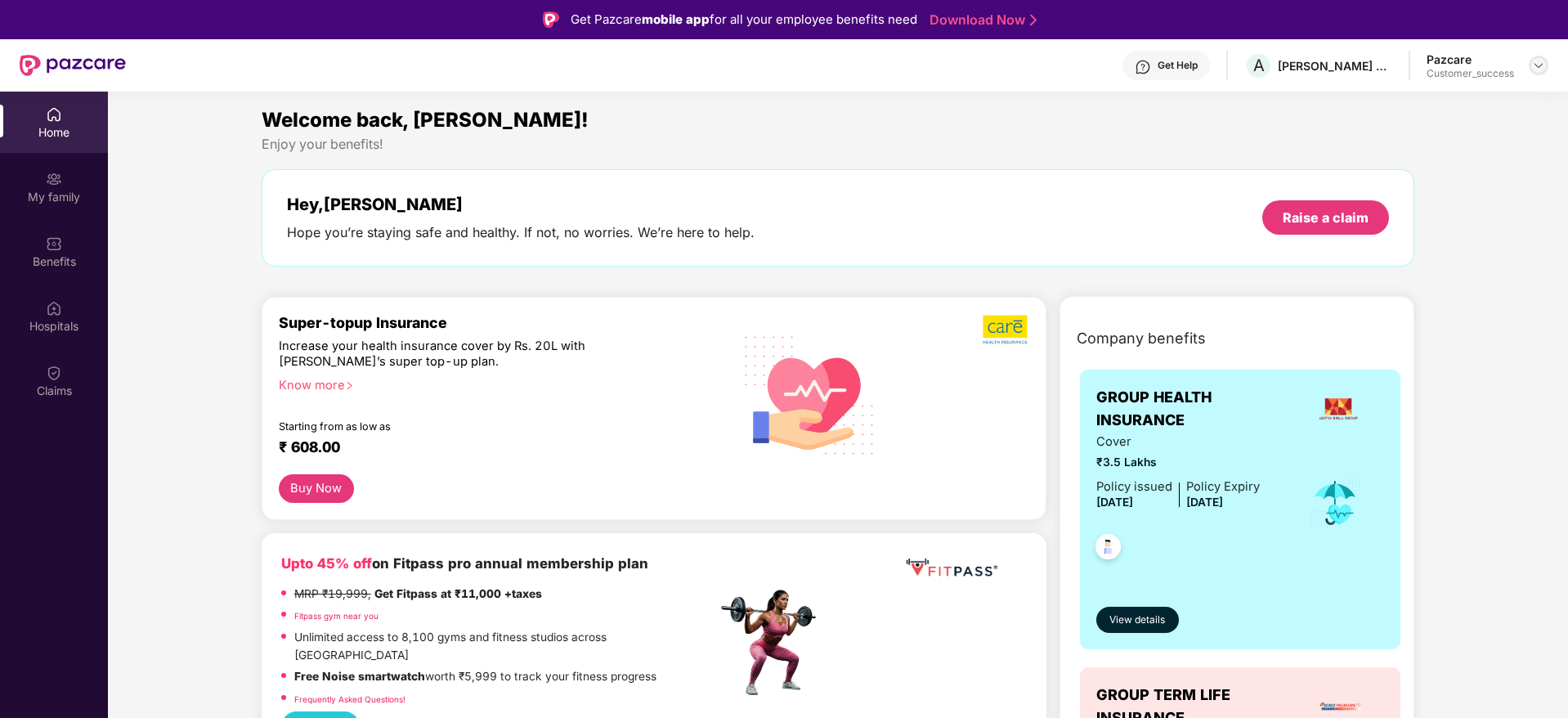
click at [1540, 61] on img at bounding box center [1539, 66] width 13 height 13
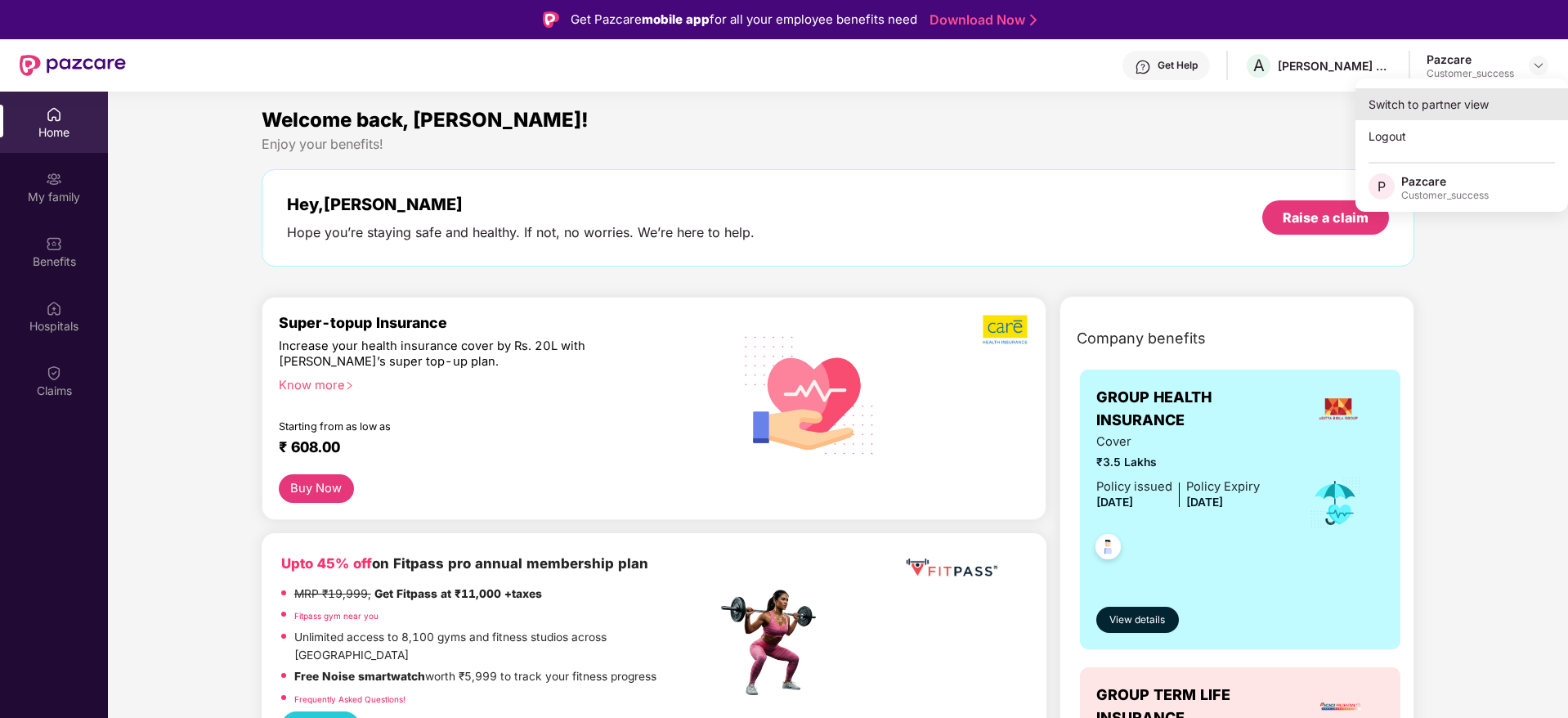
click at [1515, 106] on div "Switch to partner view" at bounding box center [1461, 104] width 212 height 32
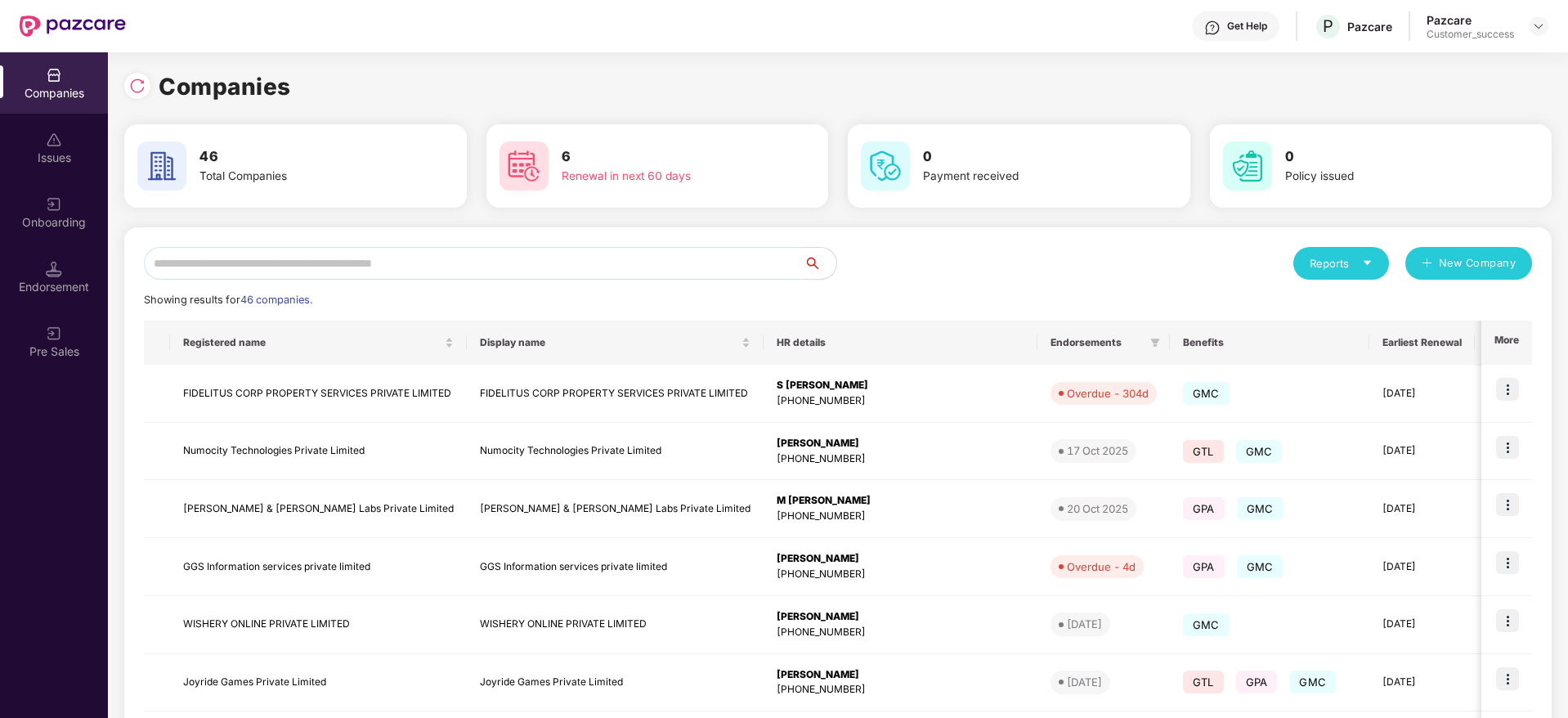
click at [655, 258] on input "text" at bounding box center [474, 262] width 660 height 32
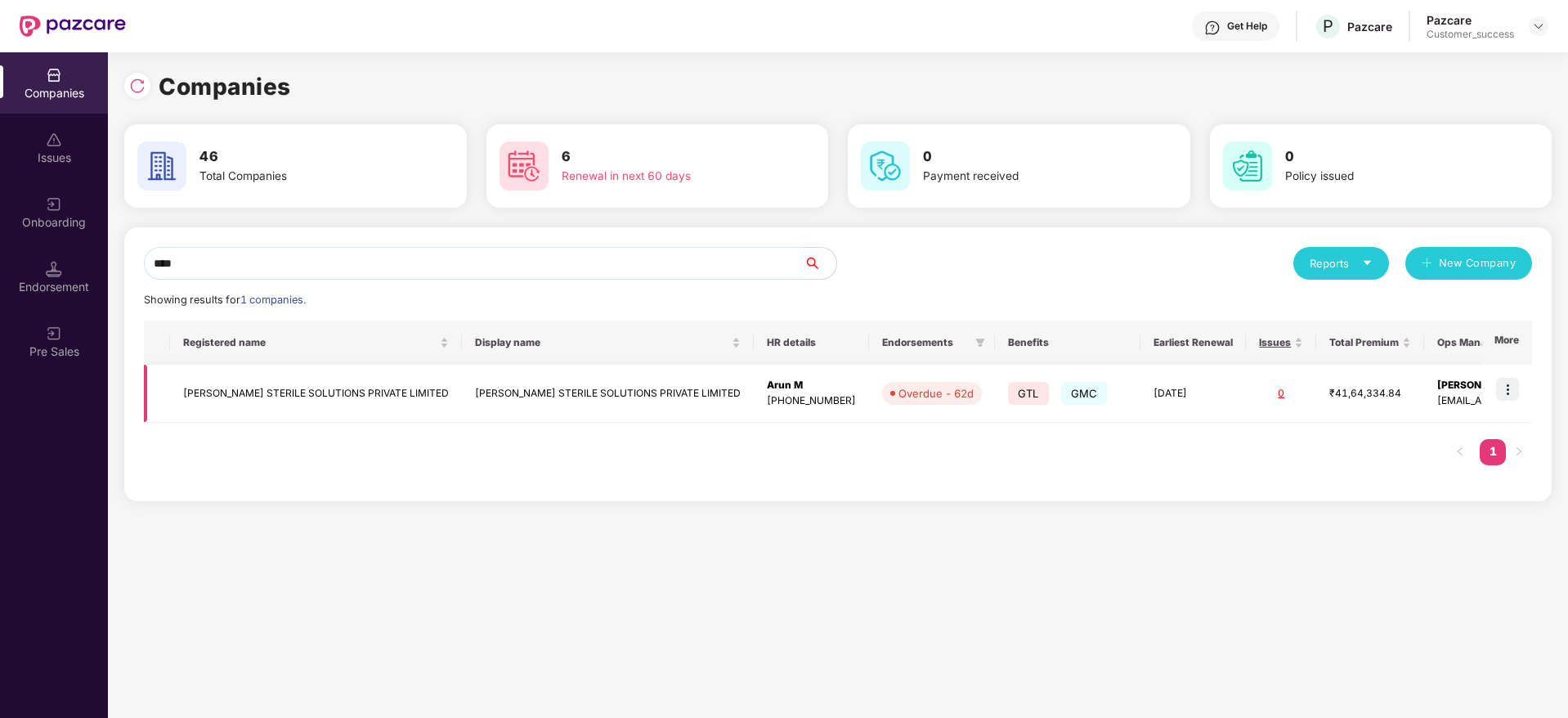
type input "****"
click at [1504, 386] on img at bounding box center [1507, 389] width 22 height 22
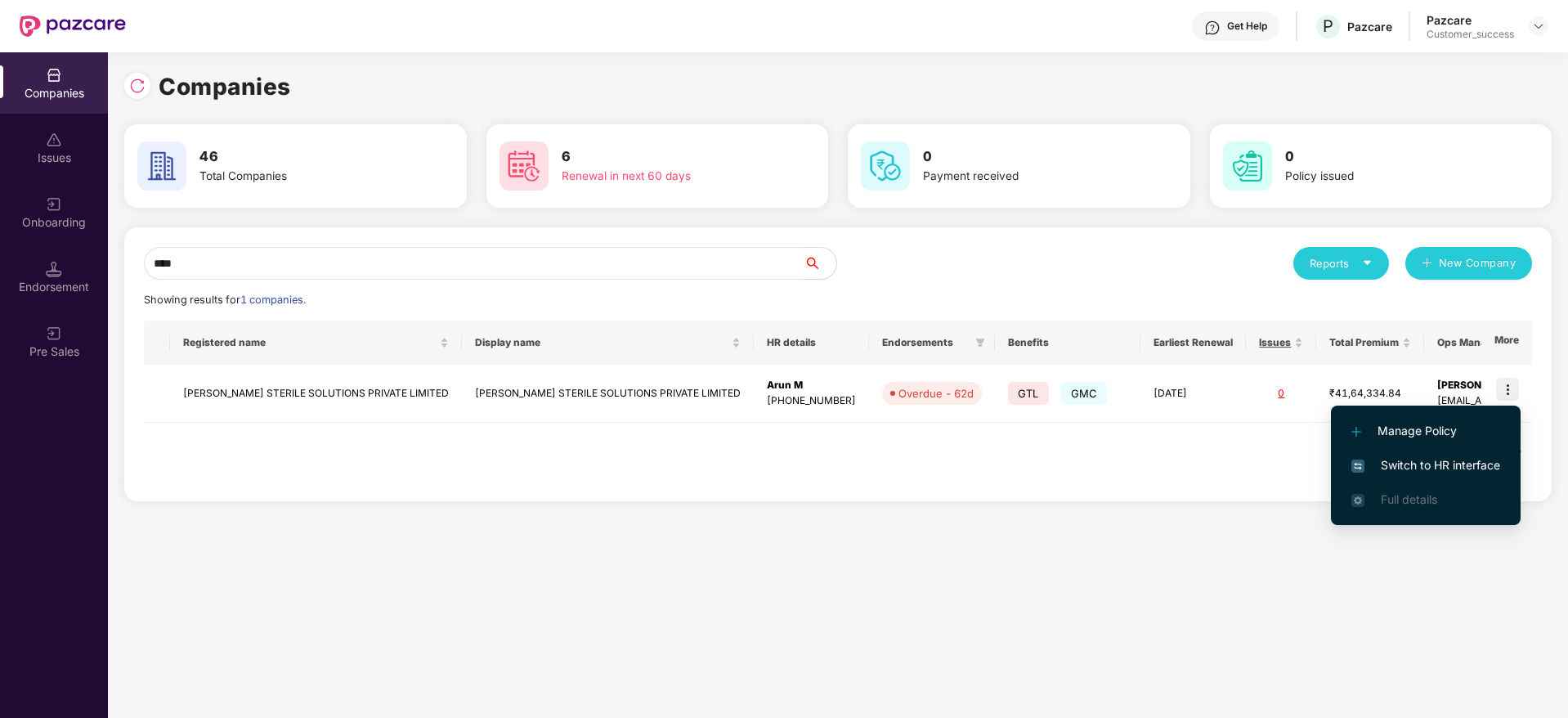
click at [1449, 466] on span "Switch to HR interface" at bounding box center [1426, 466] width 149 height 18
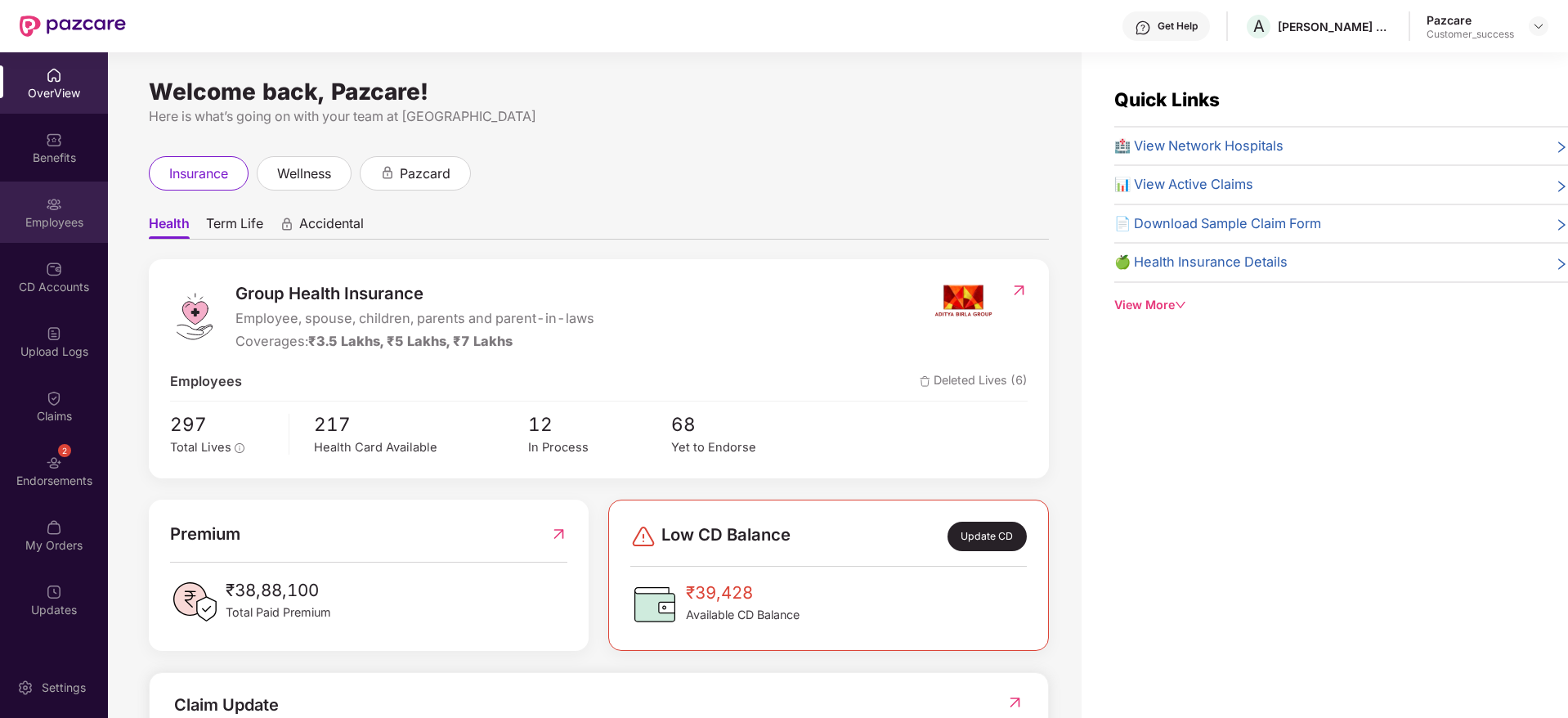
click at [53, 206] on img at bounding box center [54, 205] width 17 height 17
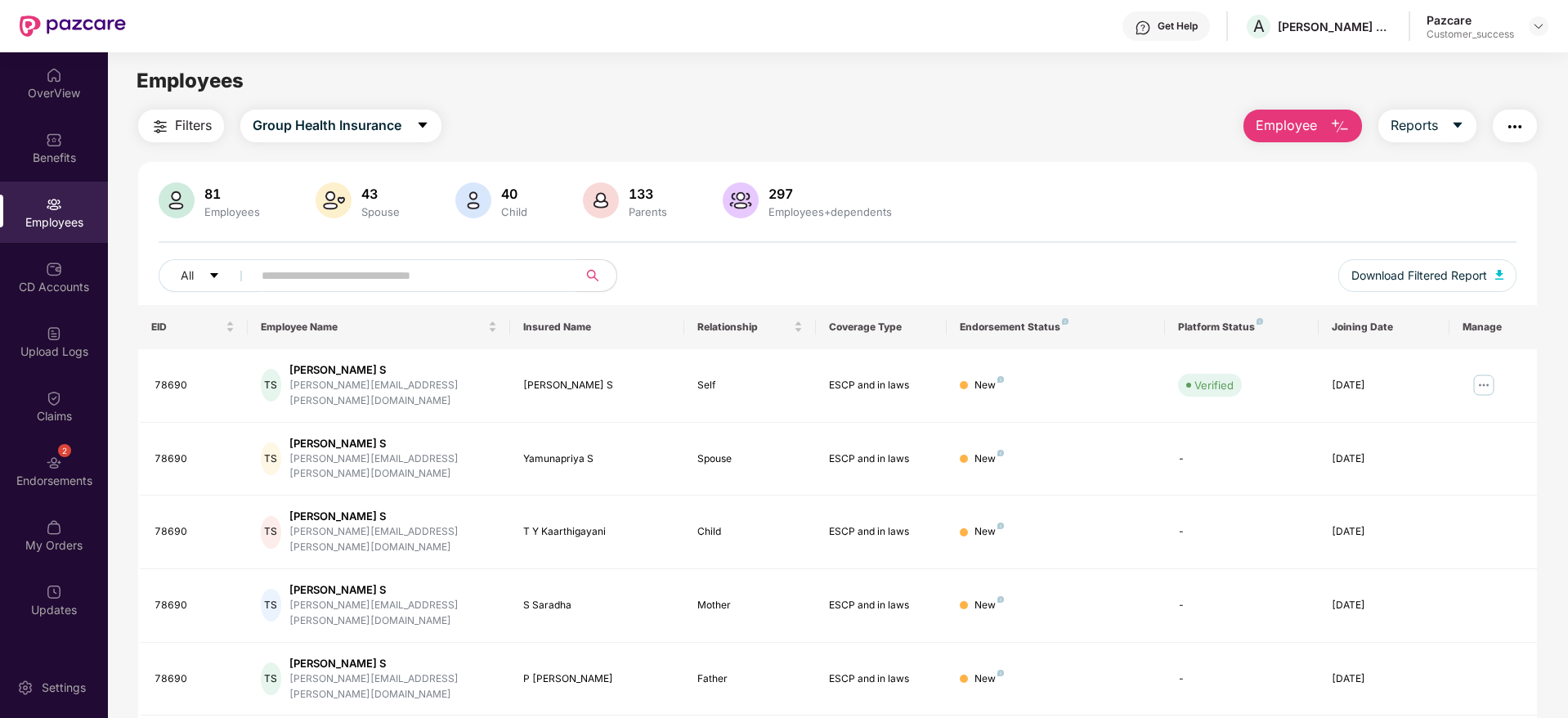
click at [201, 124] on span "Filters" at bounding box center [193, 125] width 37 height 21
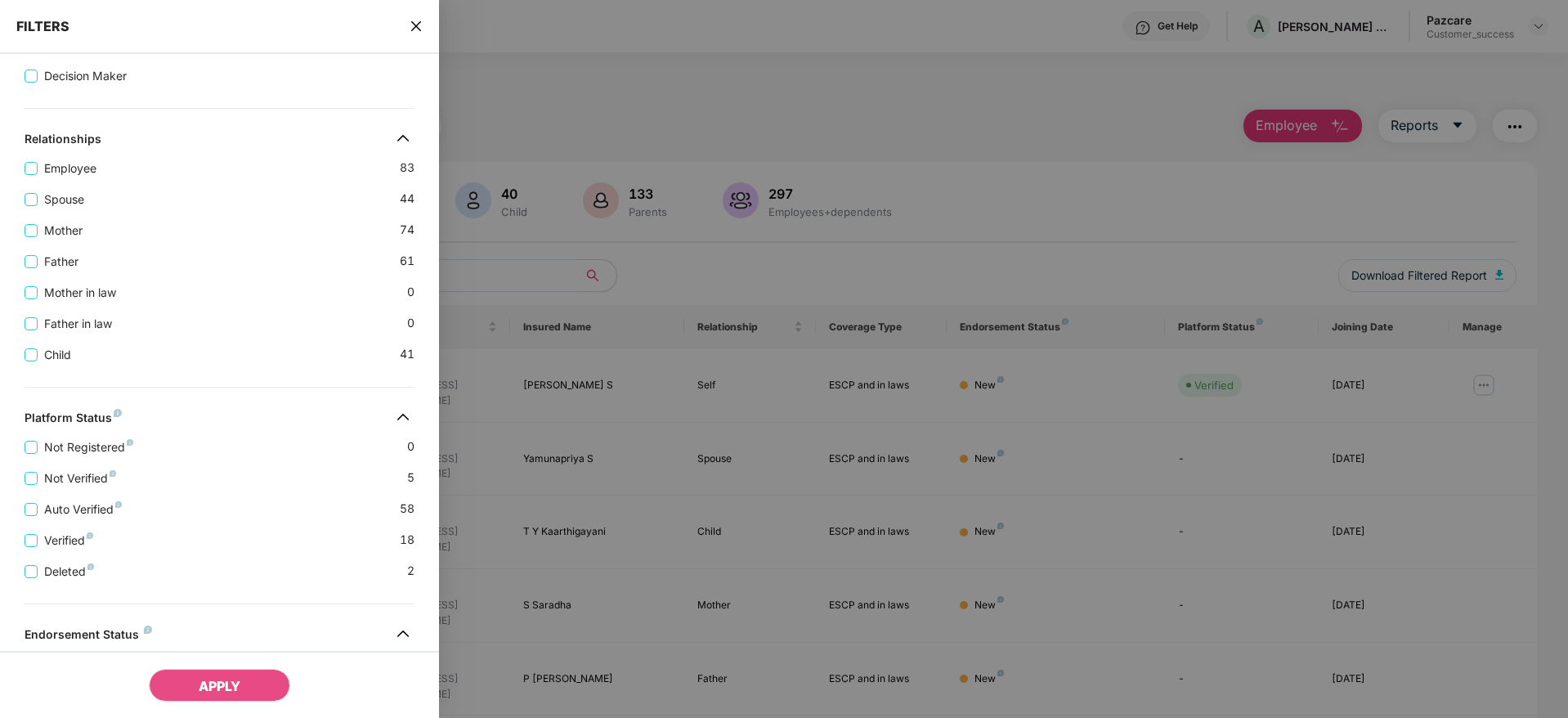
scroll to position [269, 0]
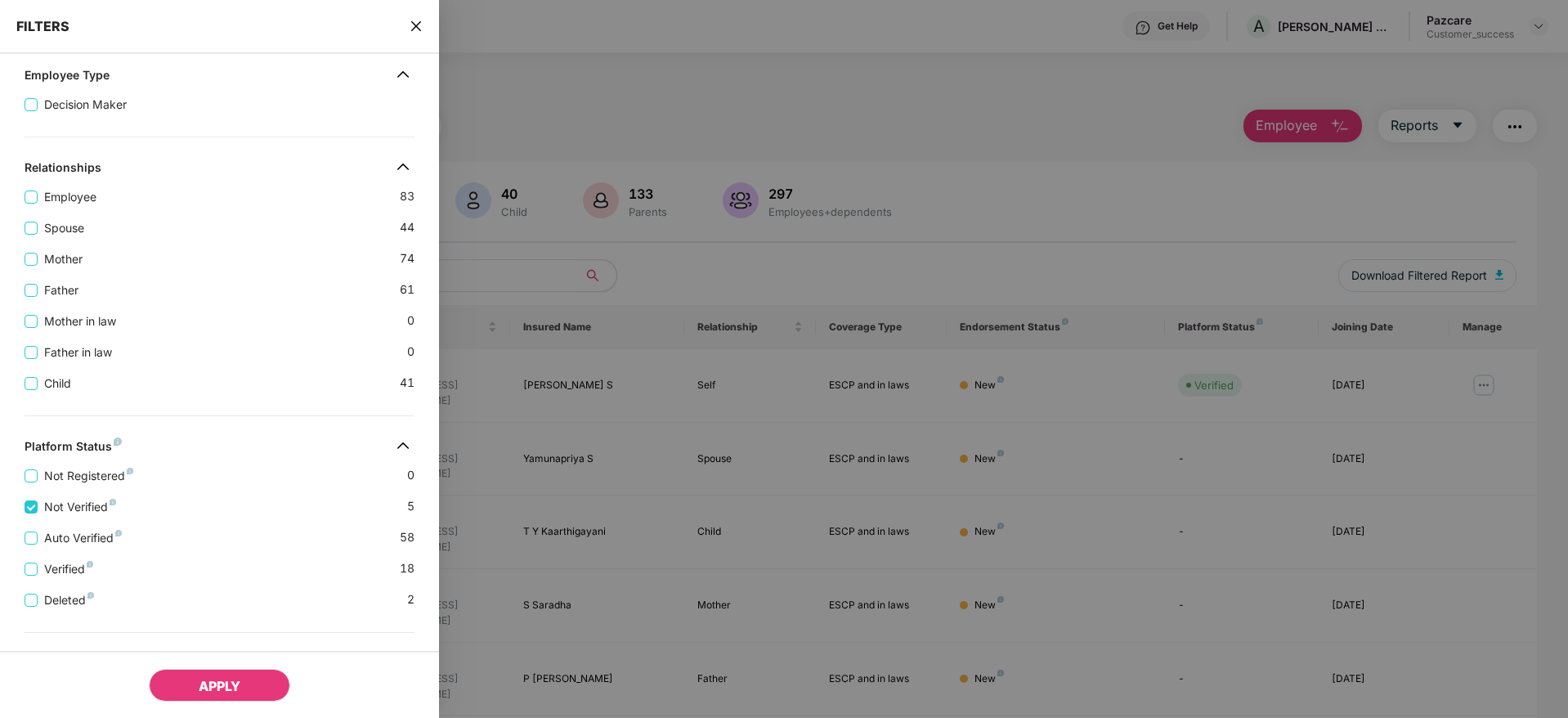
click at [216, 688] on span "APPLY" at bounding box center [220, 686] width 42 height 17
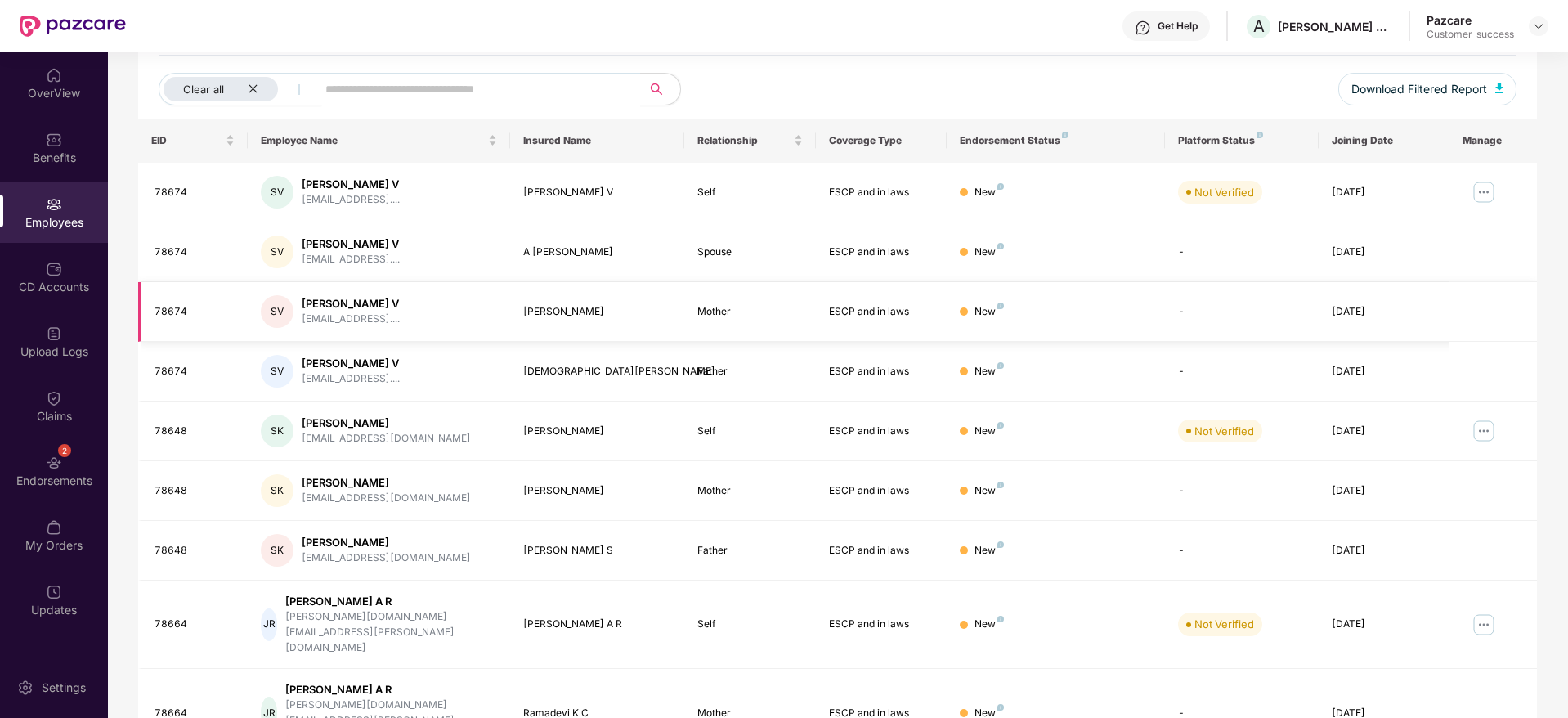
scroll to position [203, 0]
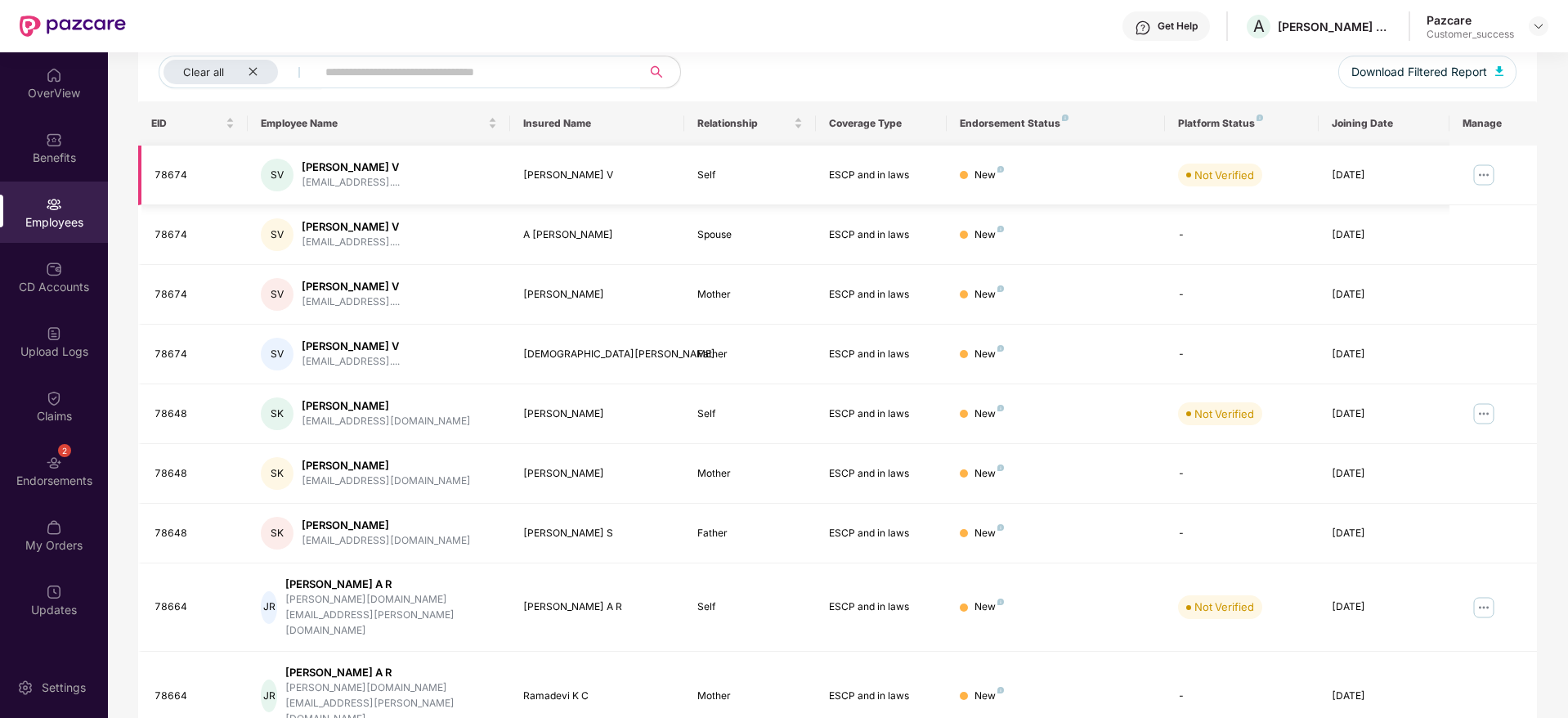
click at [1471, 175] on img at bounding box center [1483, 174] width 26 height 26
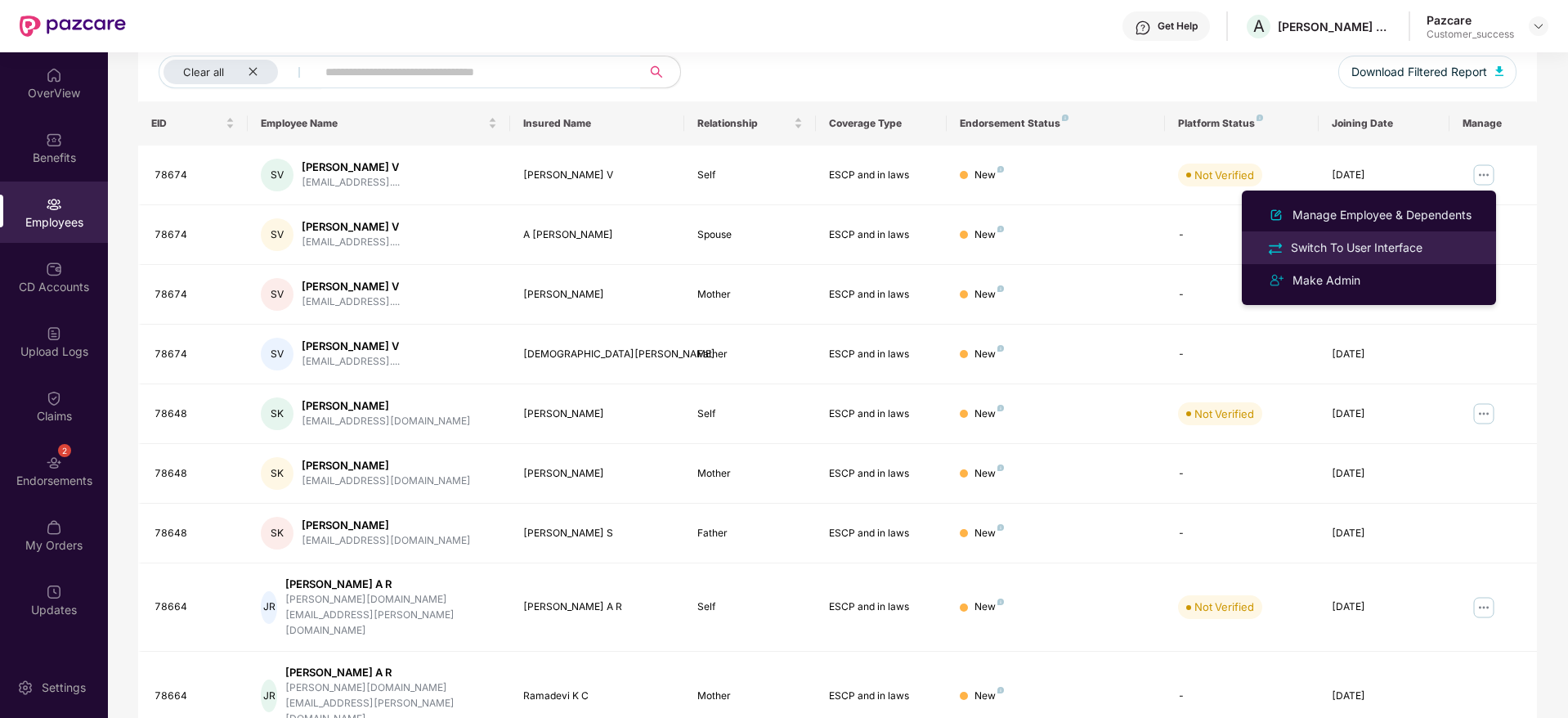
click at [1379, 252] on div "Switch To User Interface" at bounding box center [1356, 248] width 138 height 18
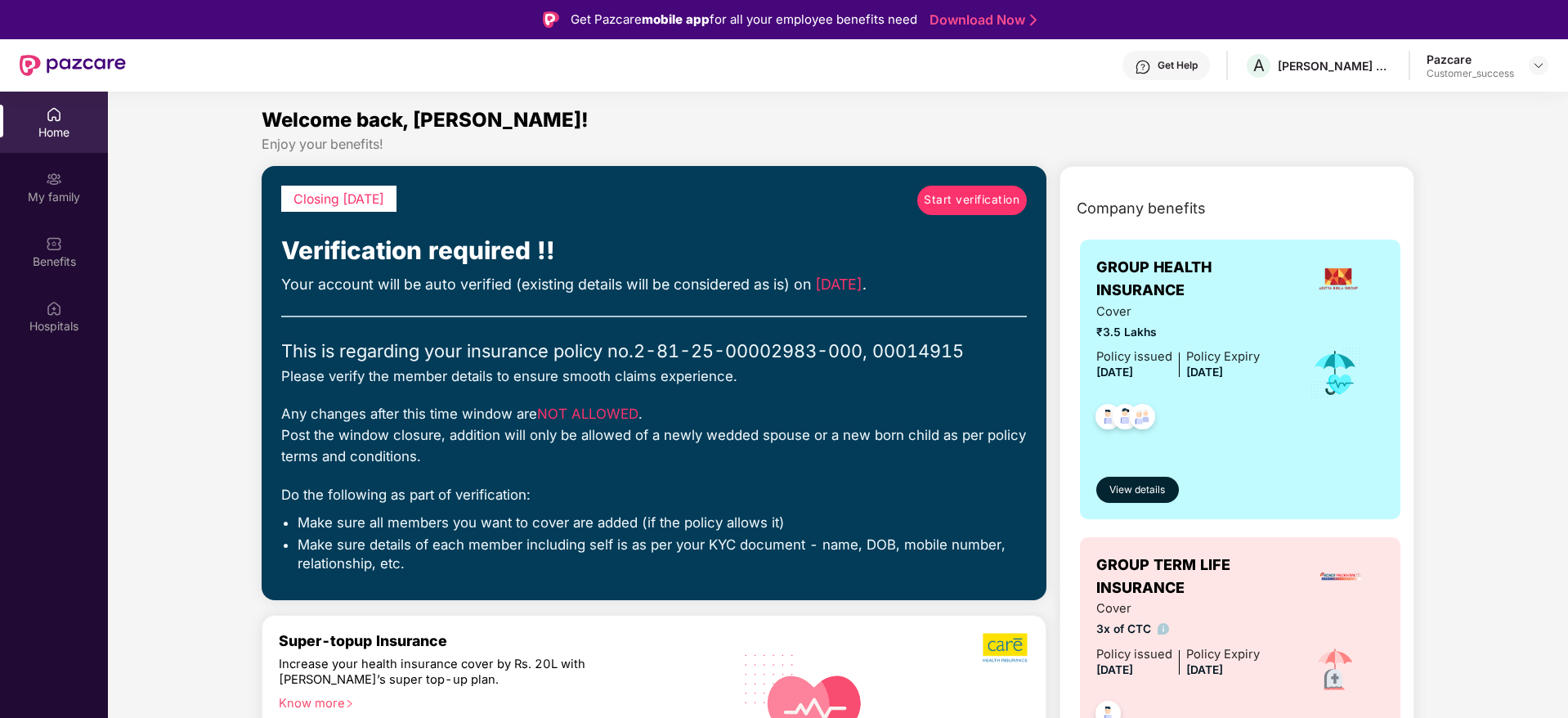
click at [981, 201] on span "Start verification" at bounding box center [971, 201] width 96 height 18
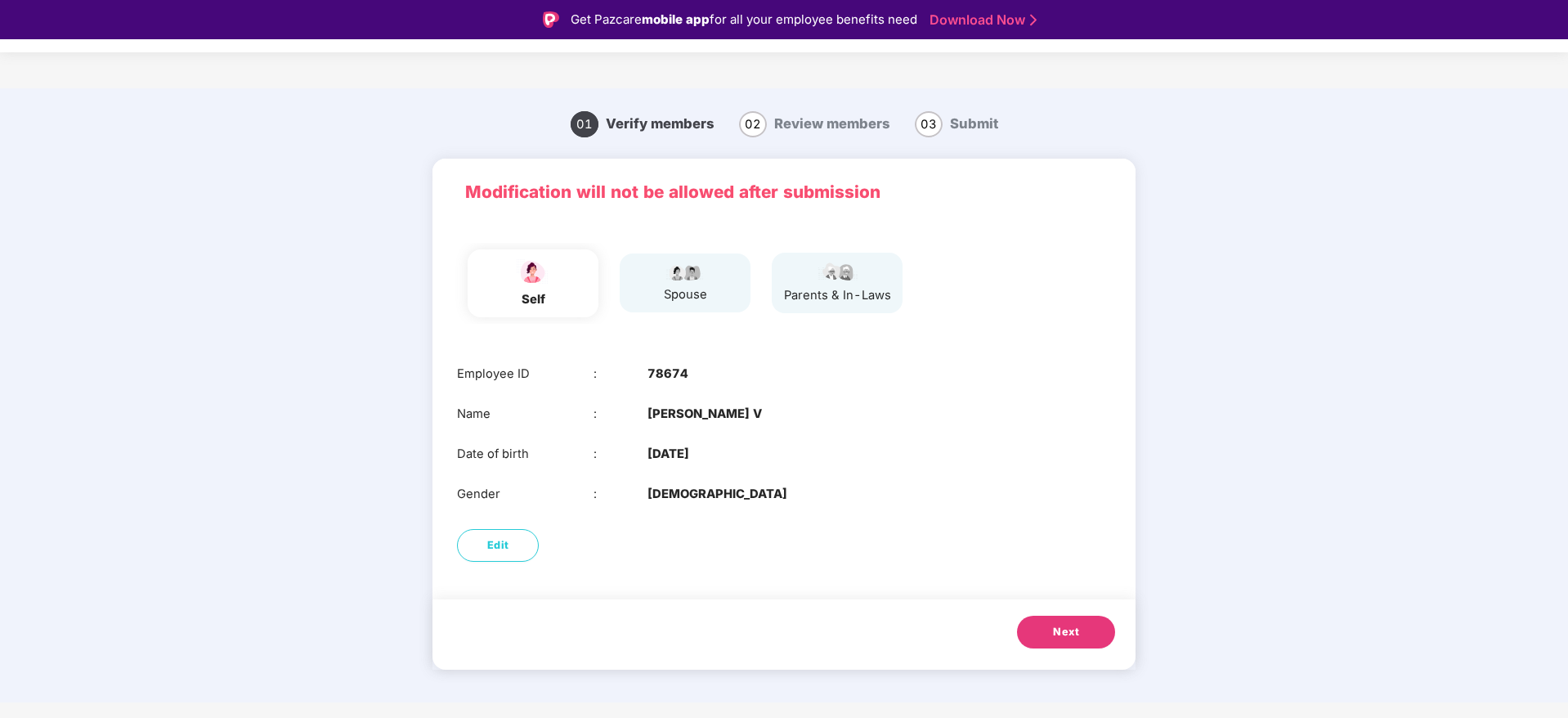
scroll to position [39, 0]
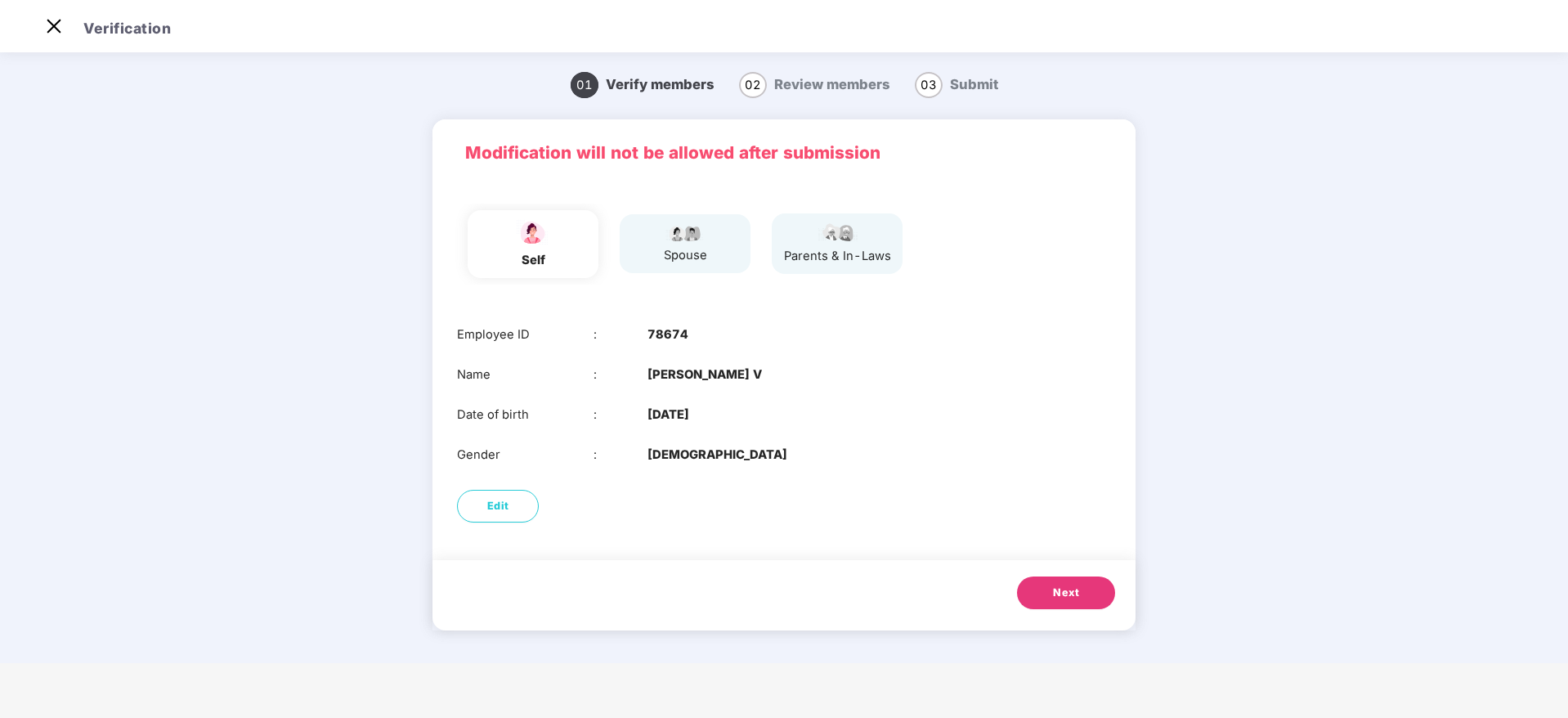
click at [1076, 588] on span "Next" at bounding box center [1065, 593] width 26 height 17
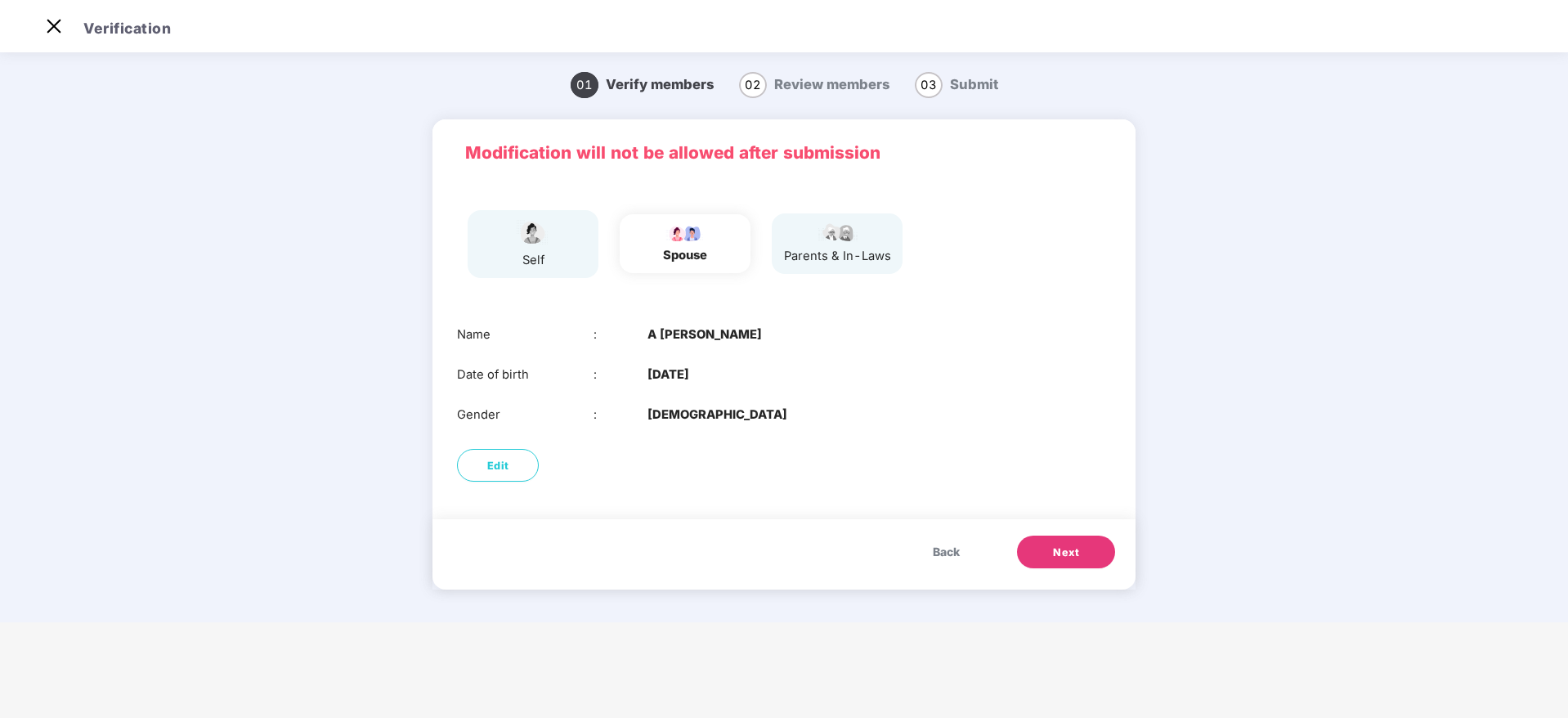
click at [1057, 562] on button "Next" at bounding box center [1066, 551] width 98 height 32
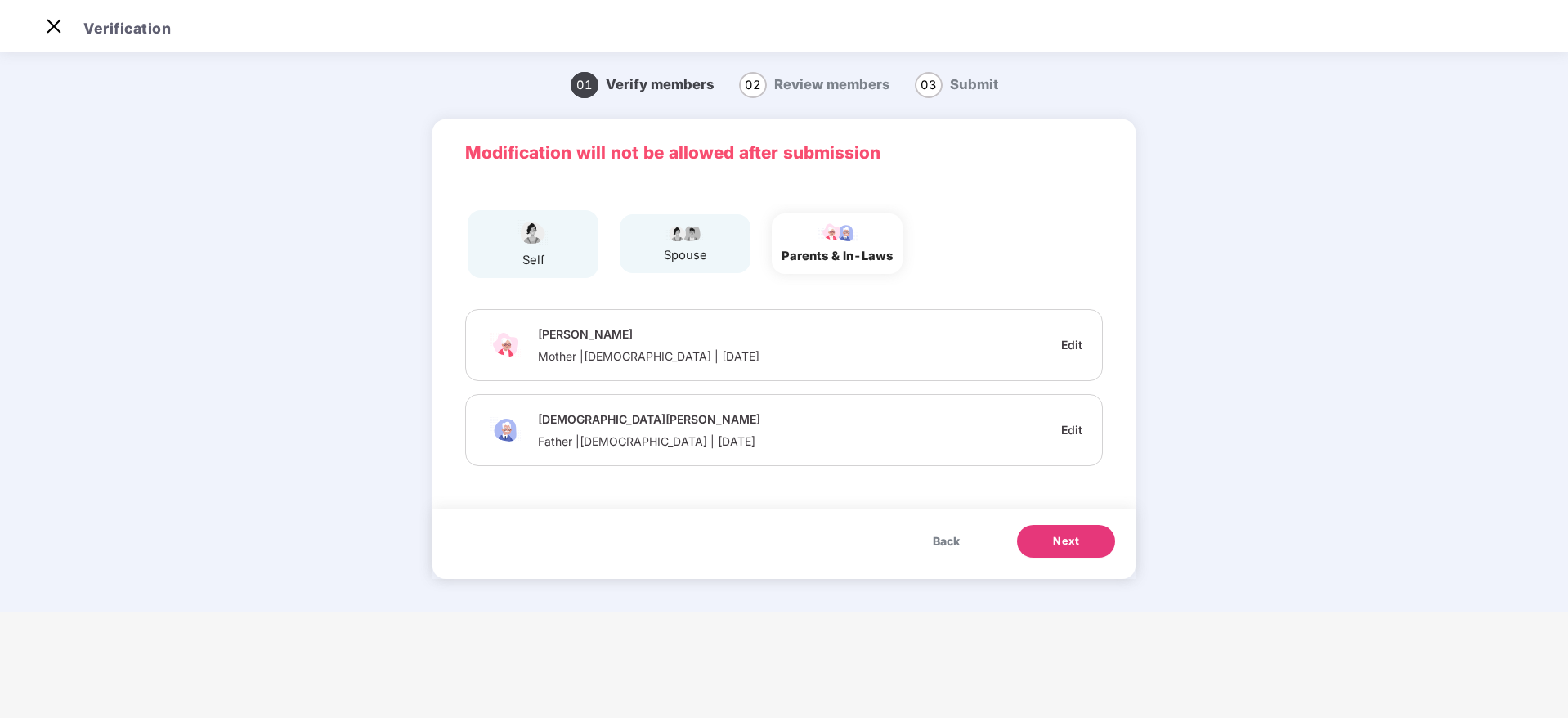
click at [1065, 531] on button "Next" at bounding box center [1066, 541] width 98 height 32
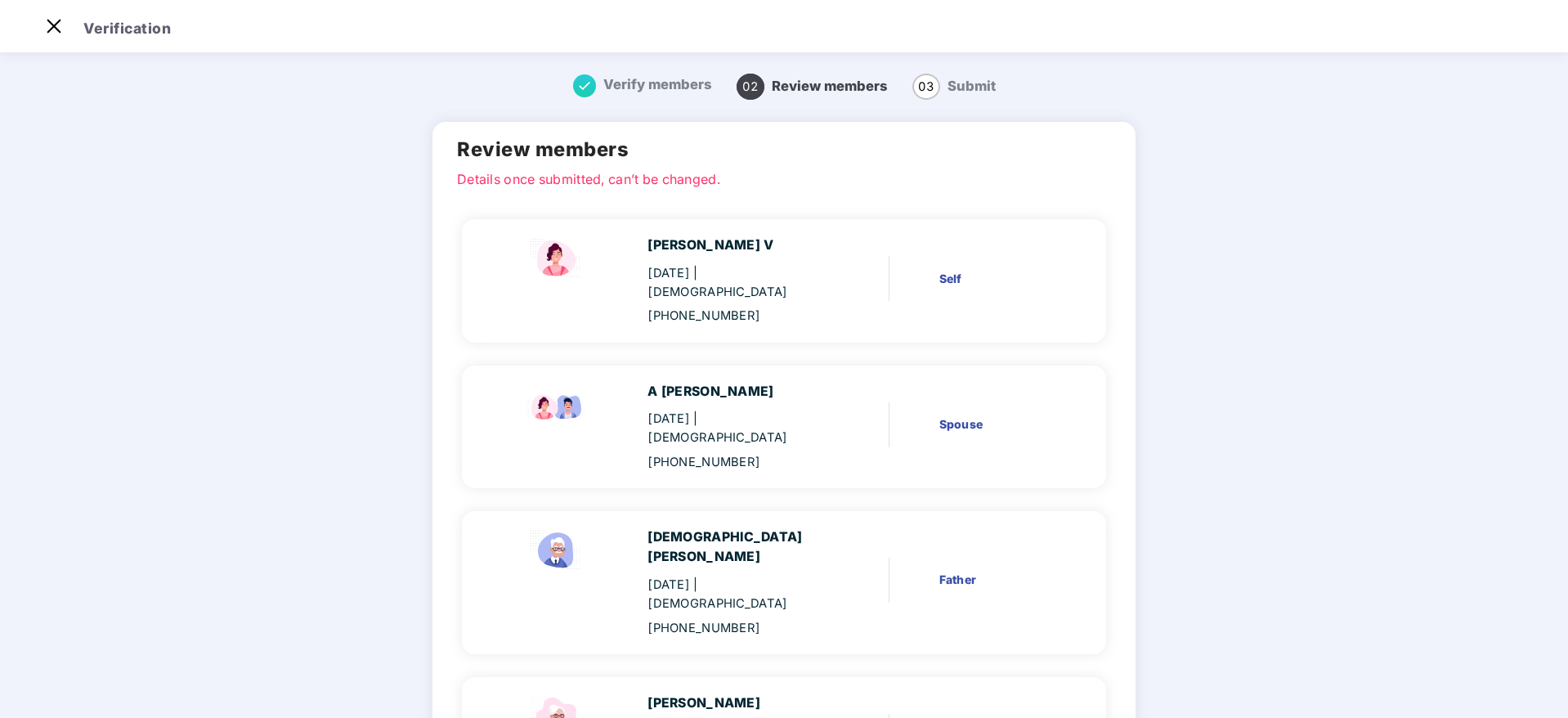
scroll to position [124, 0]
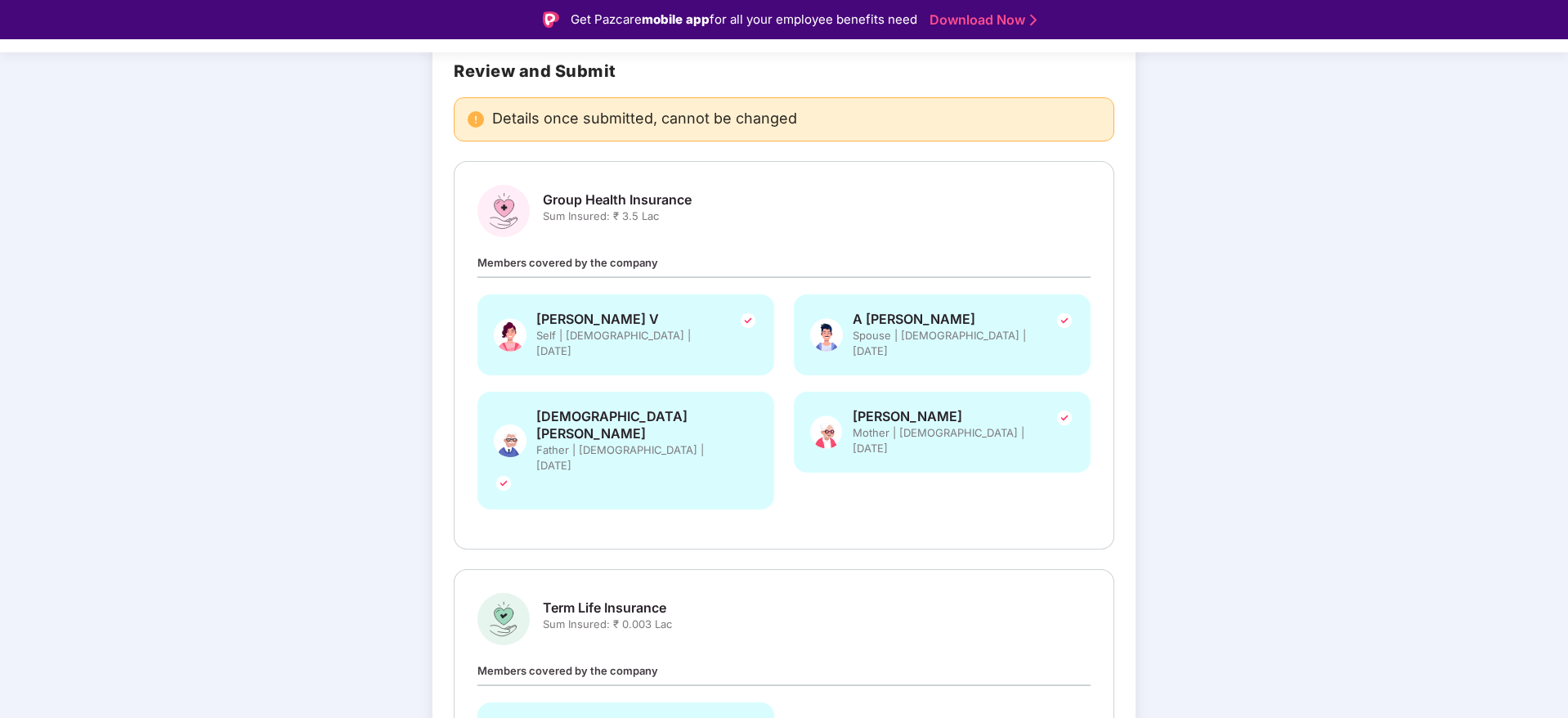
scroll to position [238, 0]
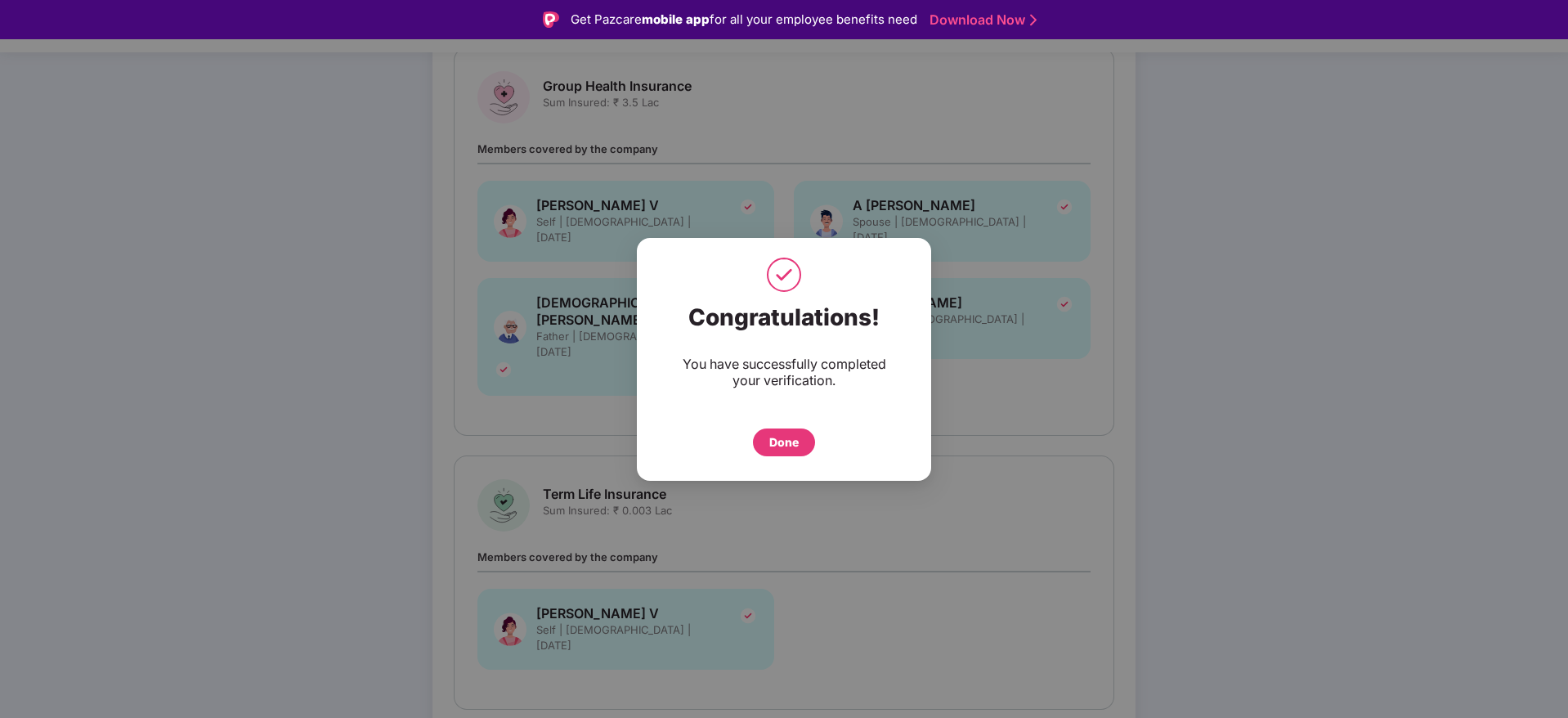
click at [786, 435] on div "Done" at bounding box center [784, 442] width 29 height 18
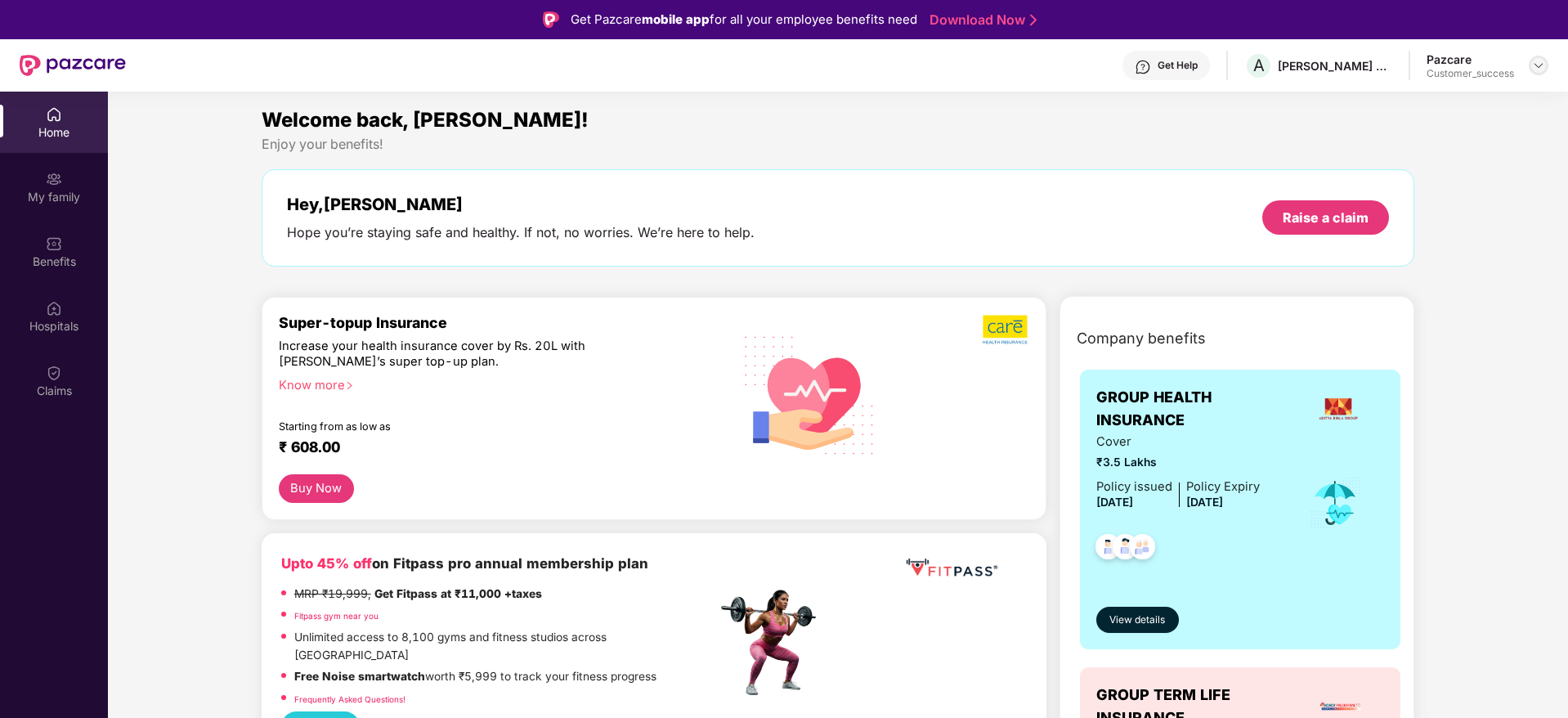
click at [1544, 66] on img at bounding box center [1539, 66] width 13 height 13
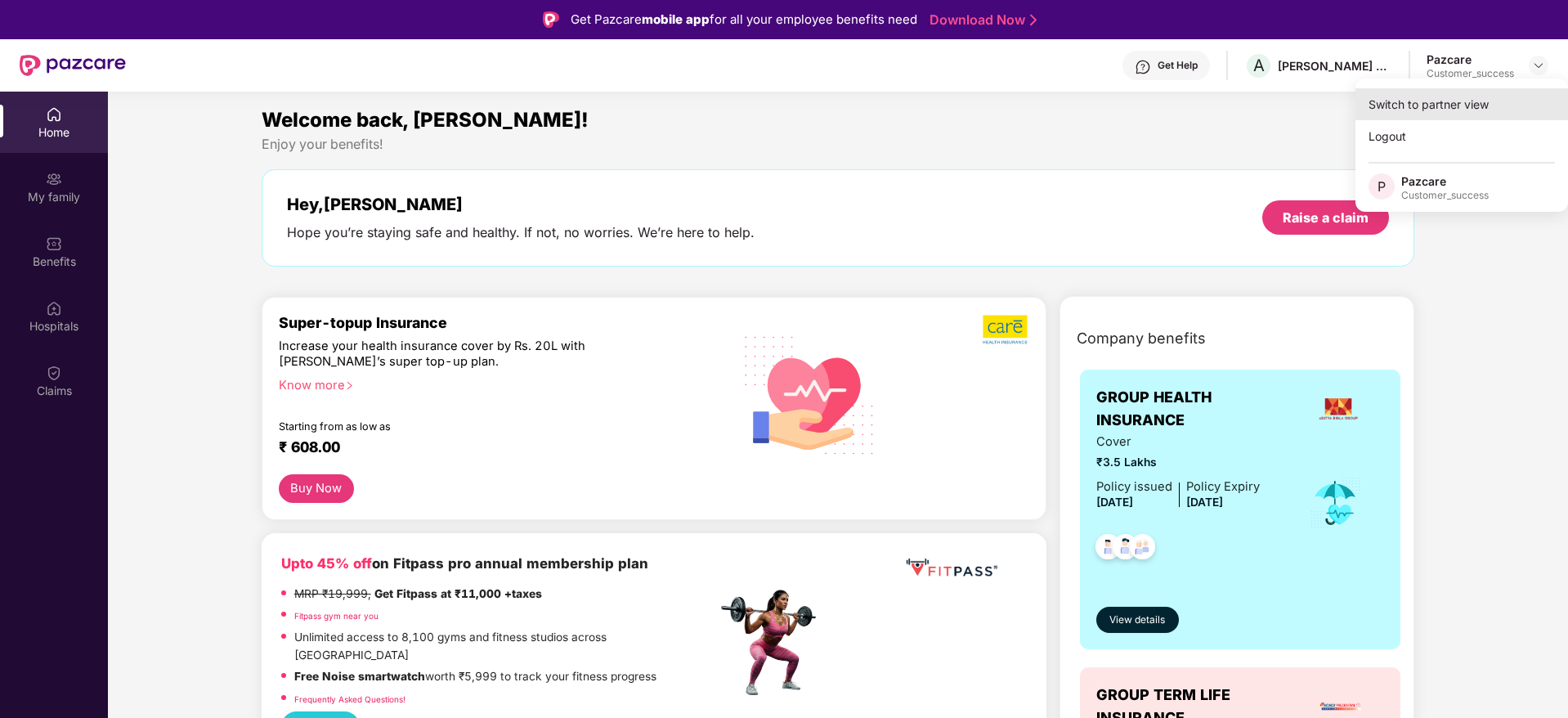
click at [1500, 100] on div "Switch to partner view" at bounding box center [1461, 104] width 212 height 32
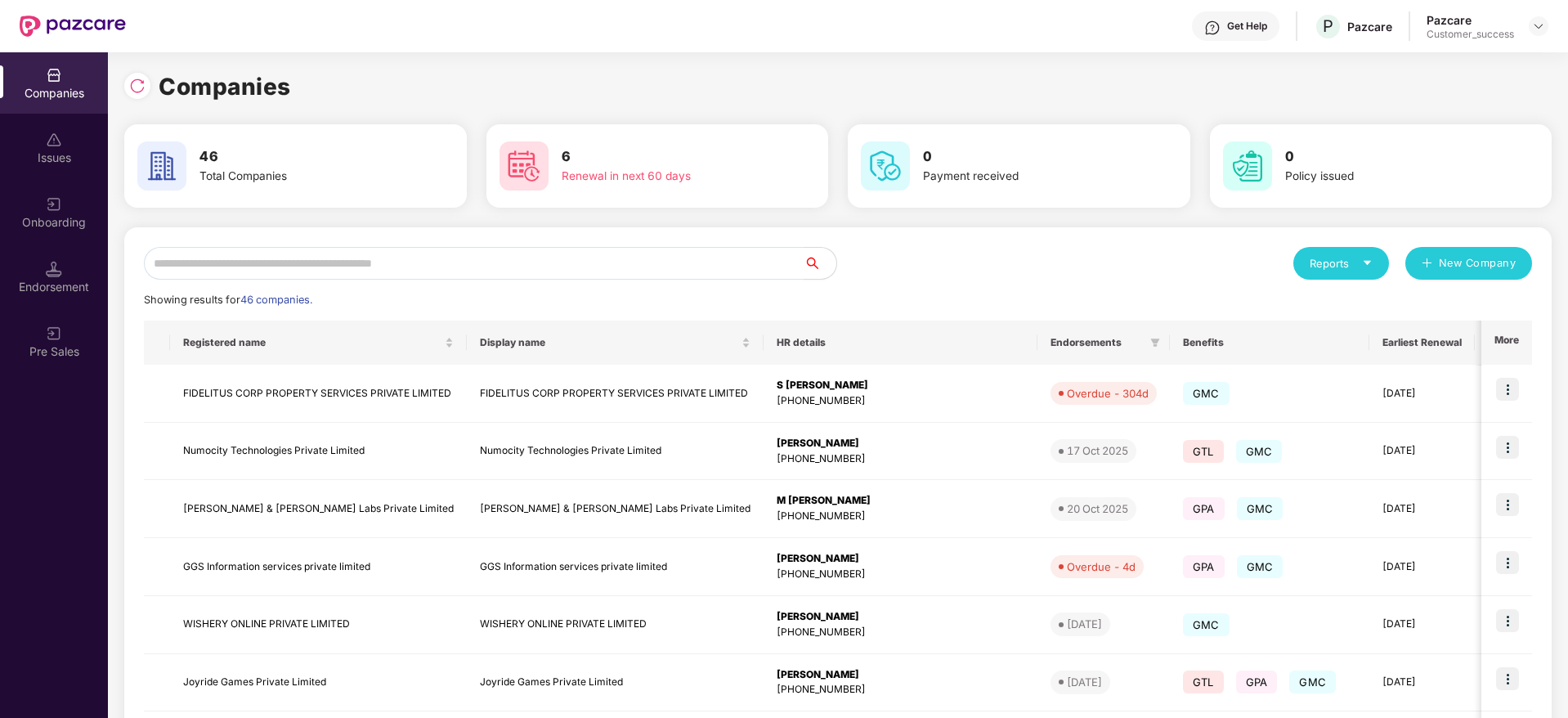
click at [612, 256] on input "text" at bounding box center [474, 262] width 660 height 32
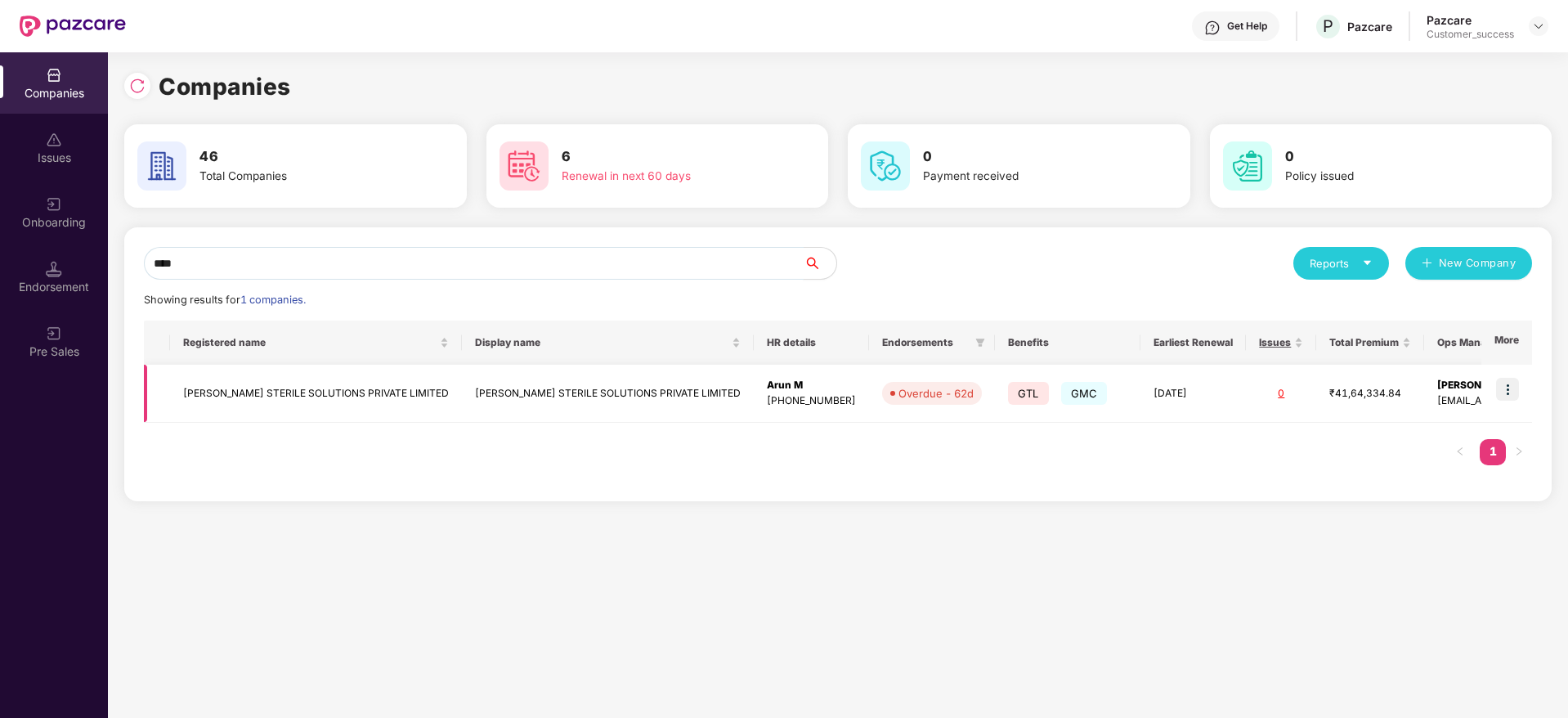
type input "****"
click at [1508, 392] on img at bounding box center [1507, 389] width 22 height 22
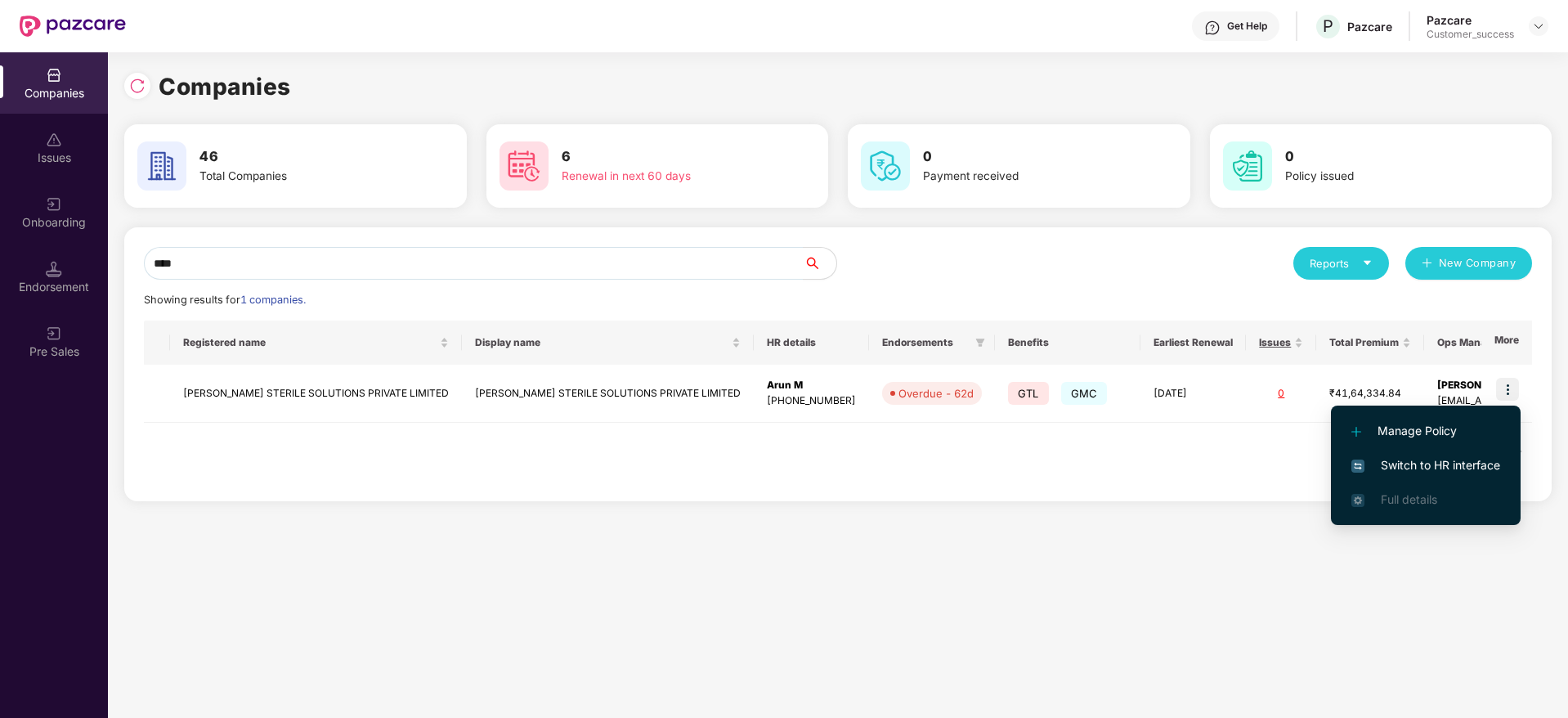
click at [1448, 466] on span "Switch to HR interface" at bounding box center [1426, 466] width 149 height 18
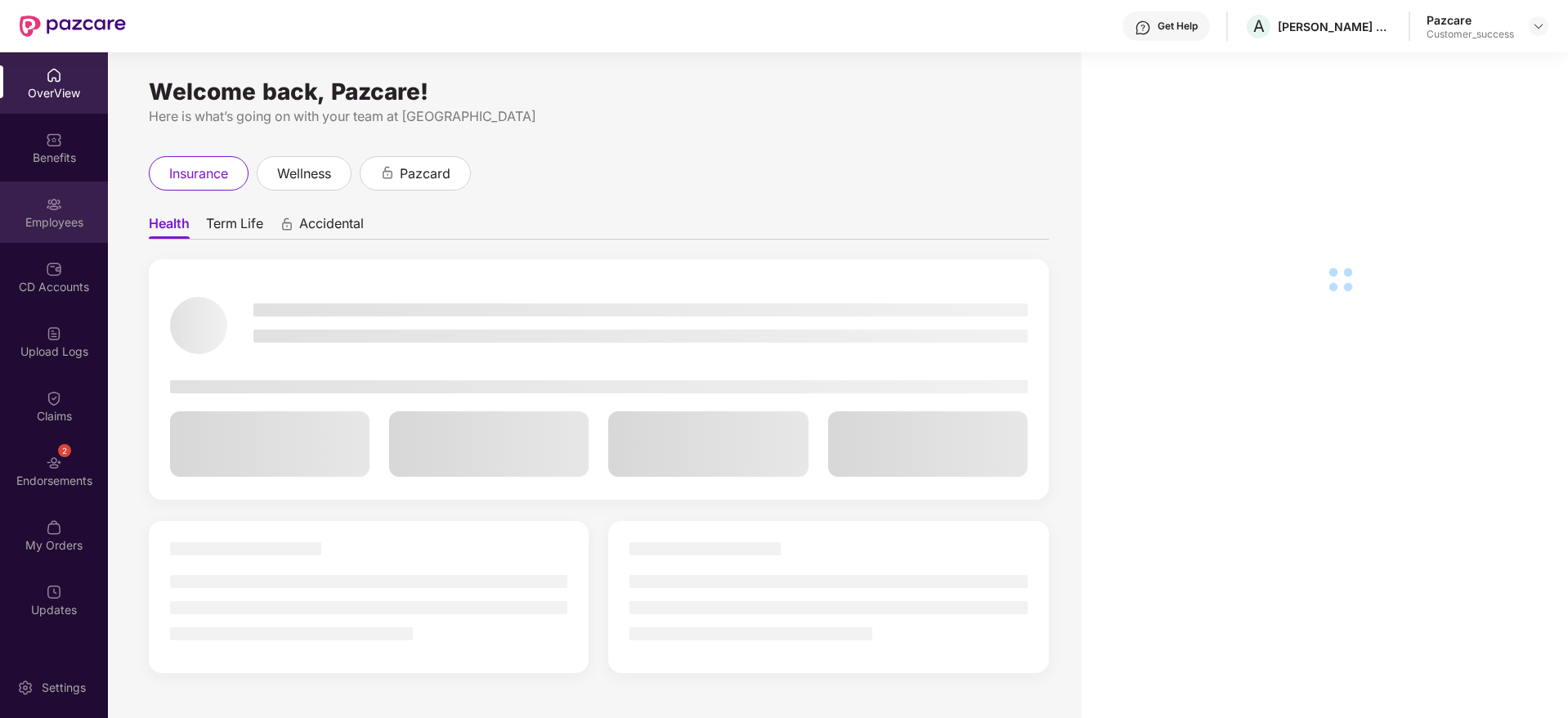
click at [57, 220] on div "Employees" at bounding box center [54, 222] width 108 height 17
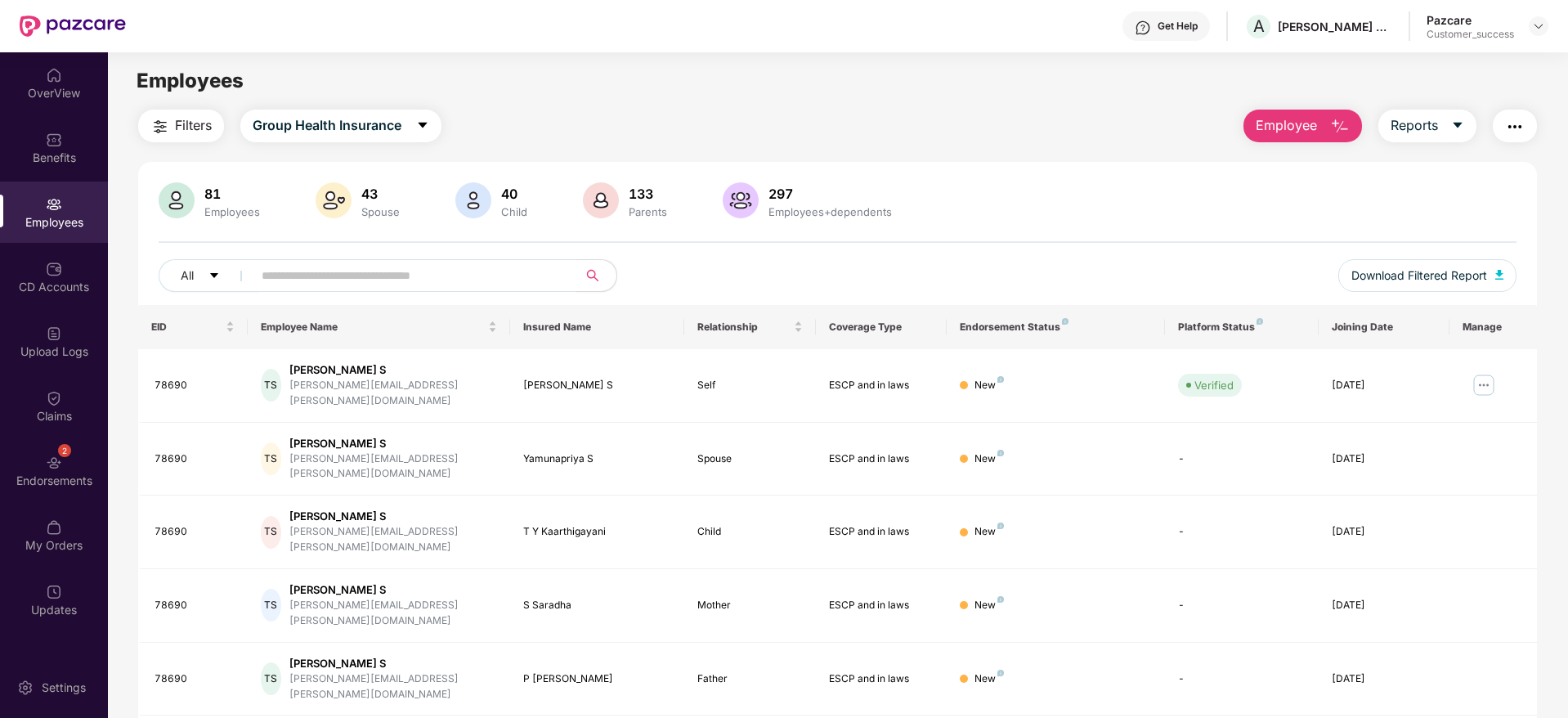
click at [191, 129] on span "Filters" at bounding box center [193, 125] width 37 height 21
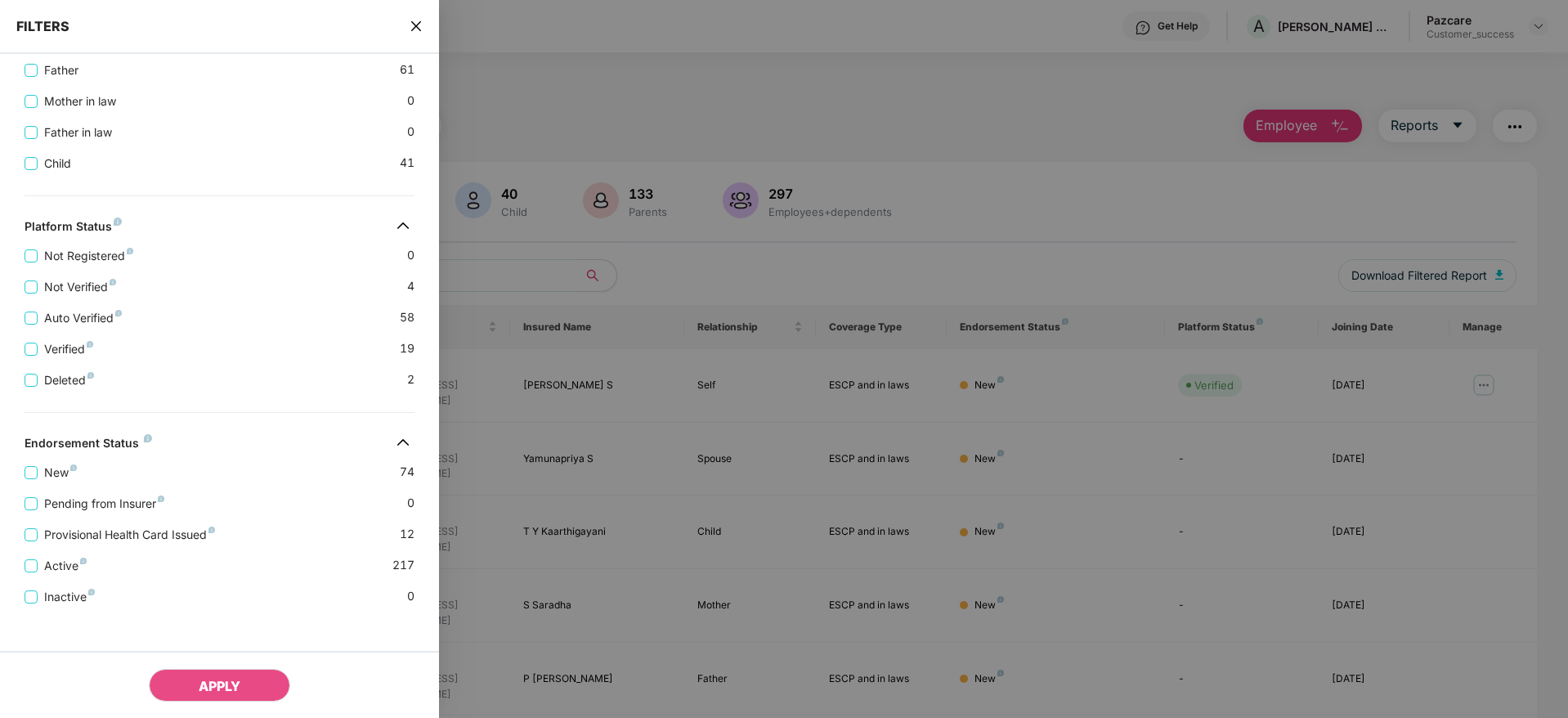
scroll to position [459, 0]
click at [62, 281] on span "Not Verified" at bounding box center [80, 284] width 85 height 18
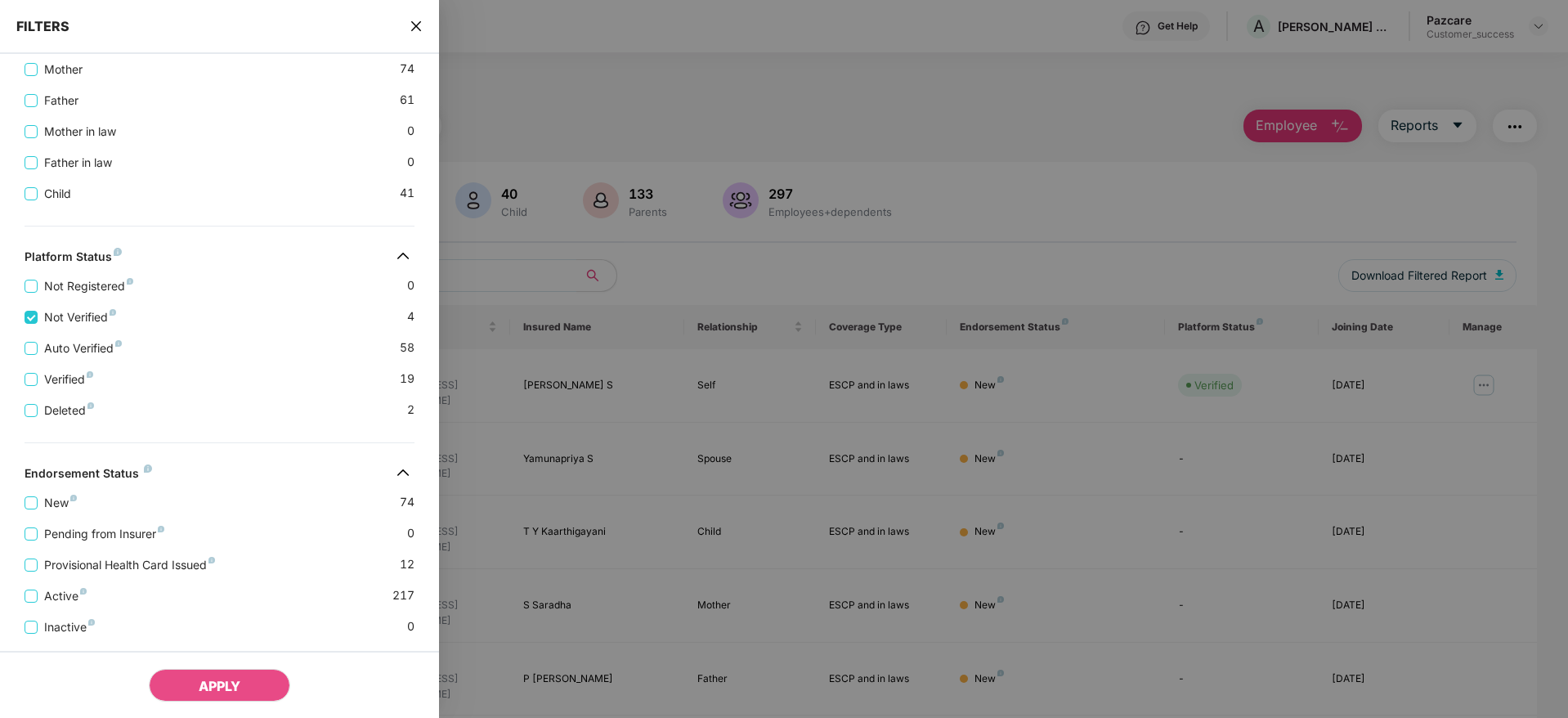
click at [219, 704] on div "APPLY" at bounding box center [219, 684] width 439 height 67
click at [236, 678] on span "APPLY" at bounding box center [220, 686] width 42 height 17
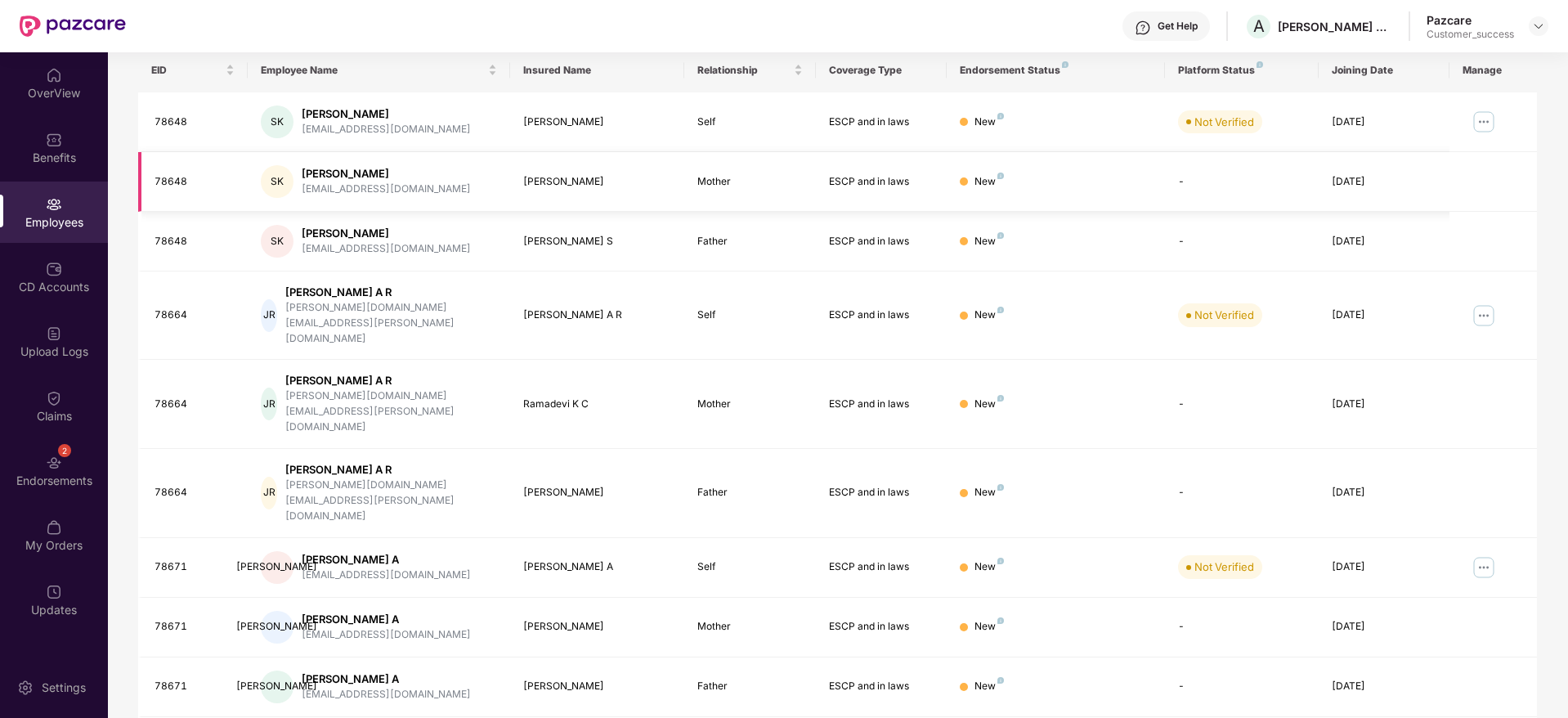
scroll to position [267, 0]
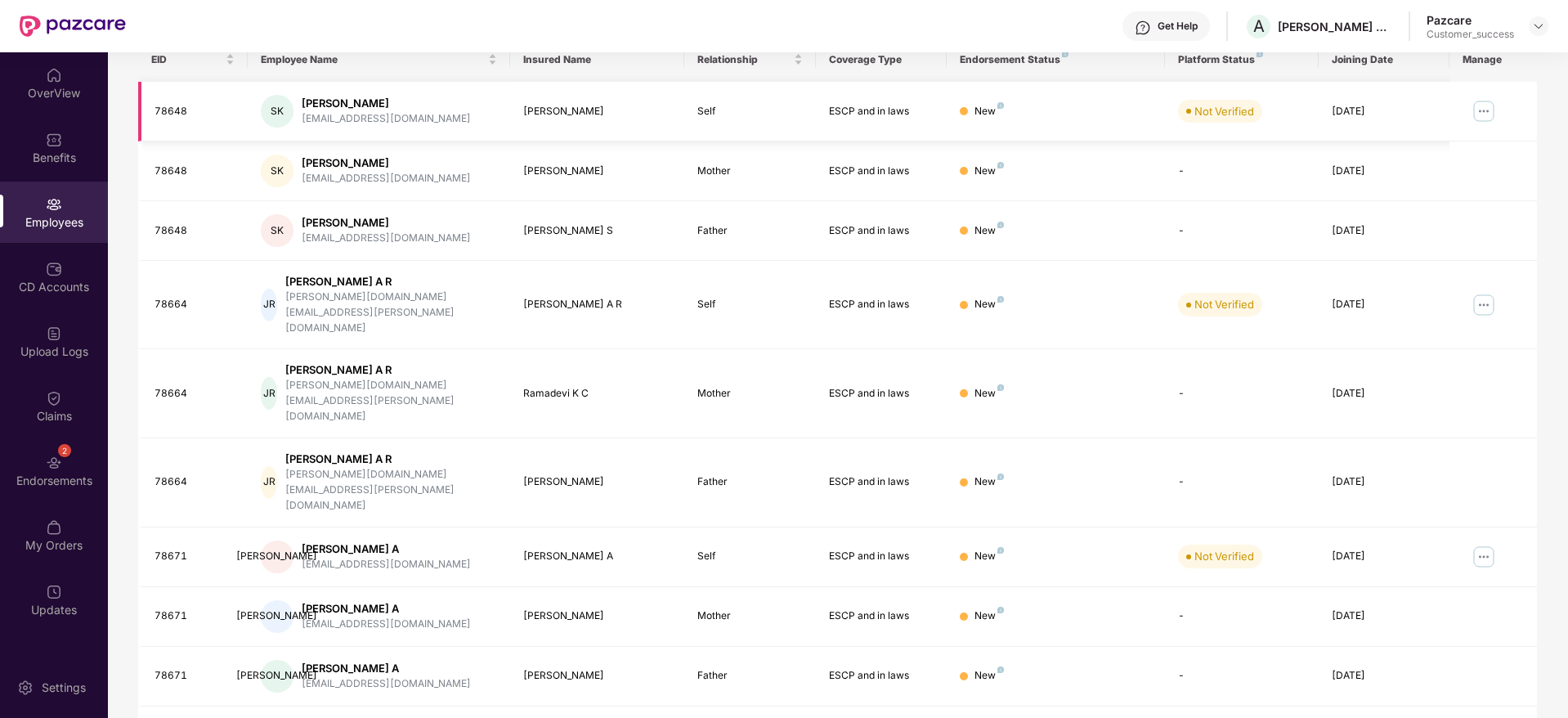
click at [1476, 112] on img at bounding box center [1483, 111] width 26 height 26
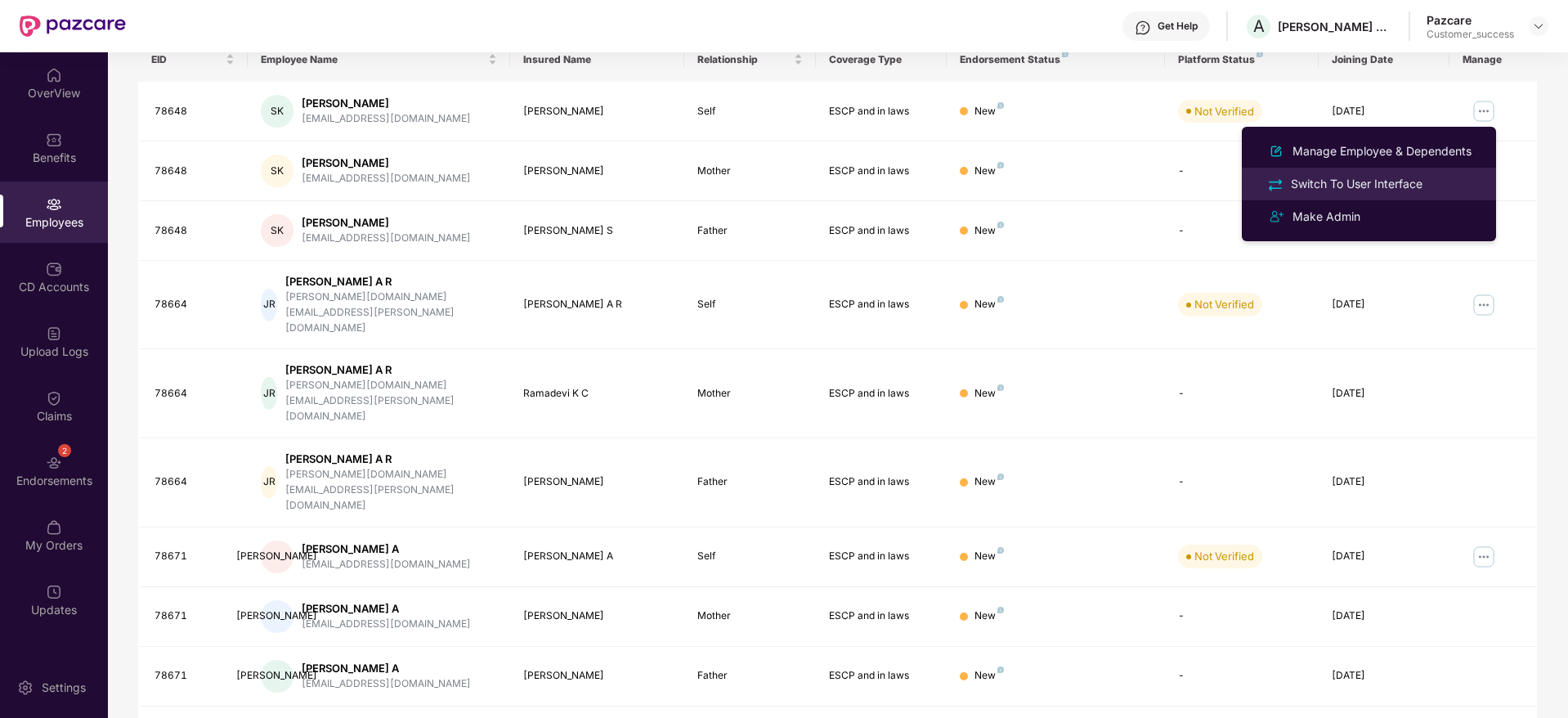
click at [1401, 189] on div "Switch To User Interface" at bounding box center [1356, 184] width 138 height 18
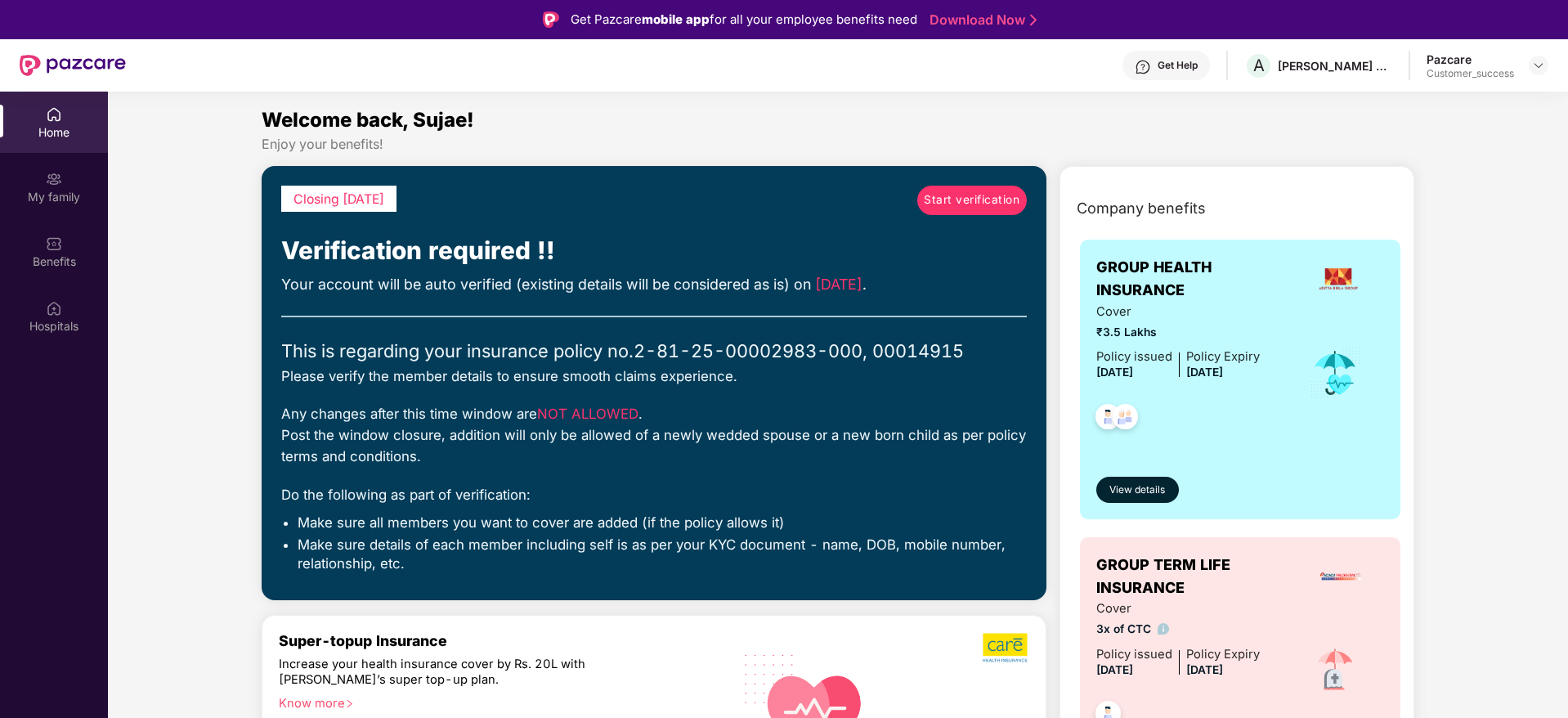
click at [968, 202] on span "Start verification" at bounding box center [971, 201] width 96 height 18
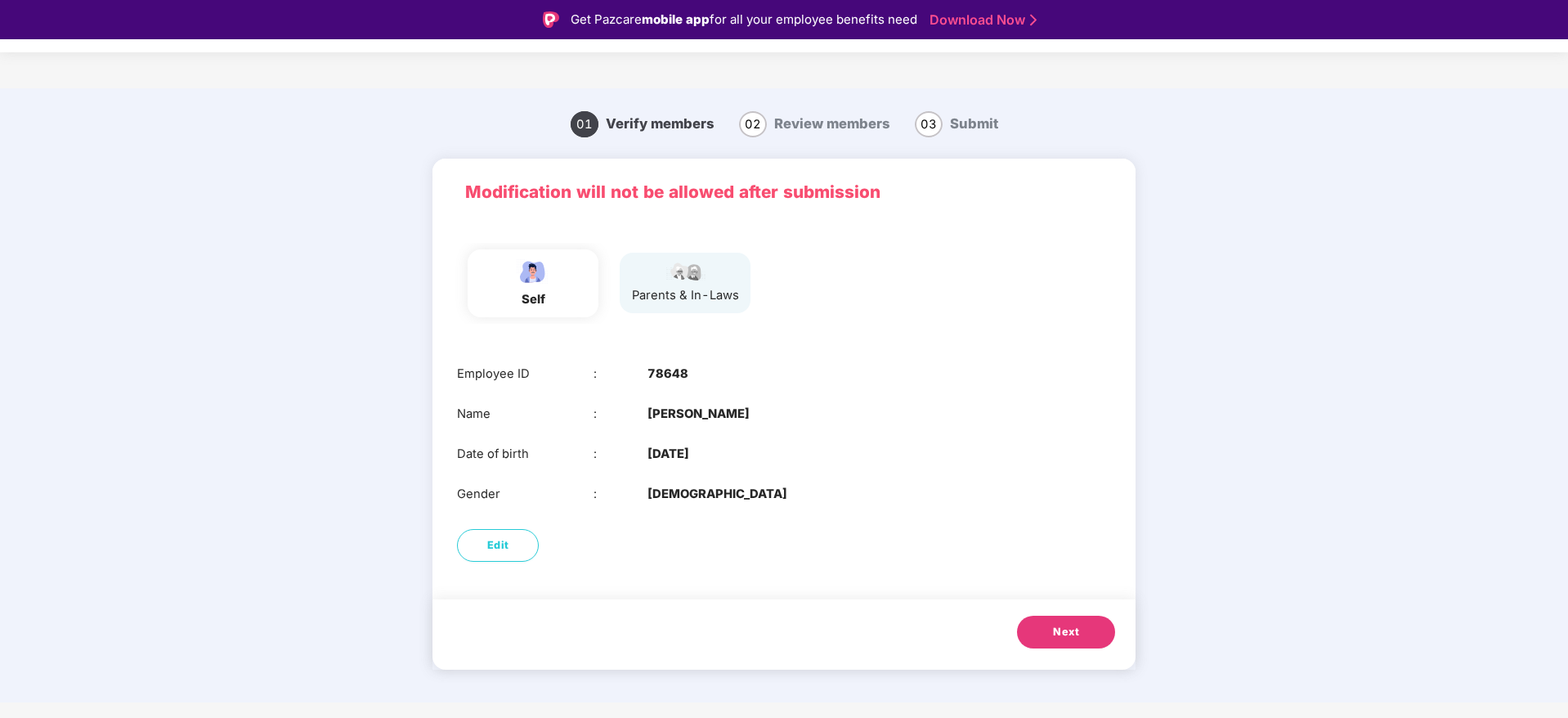
click at [1068, 631] on span "Next" at bounding box center [1065, 632] width 26 height 17
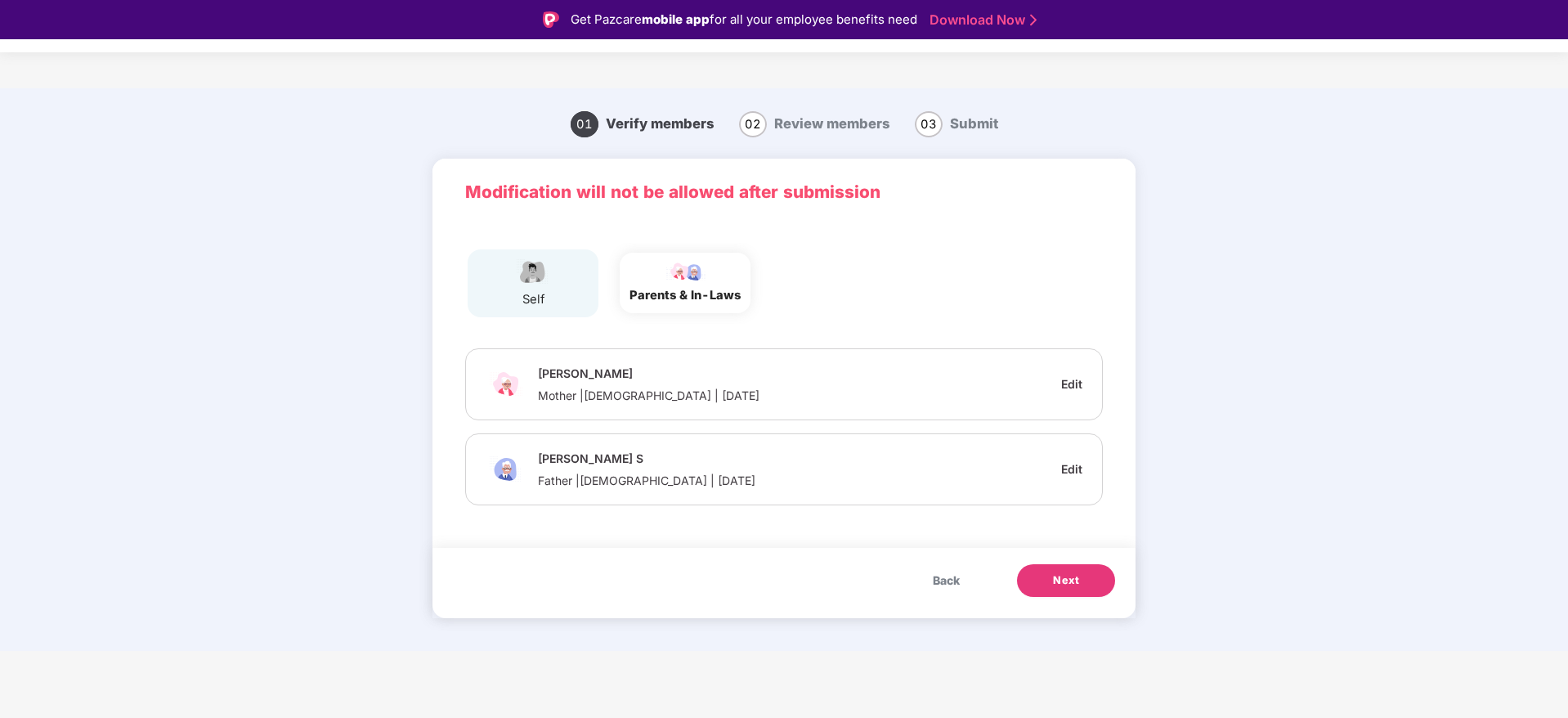
scroll to position [39, 0]
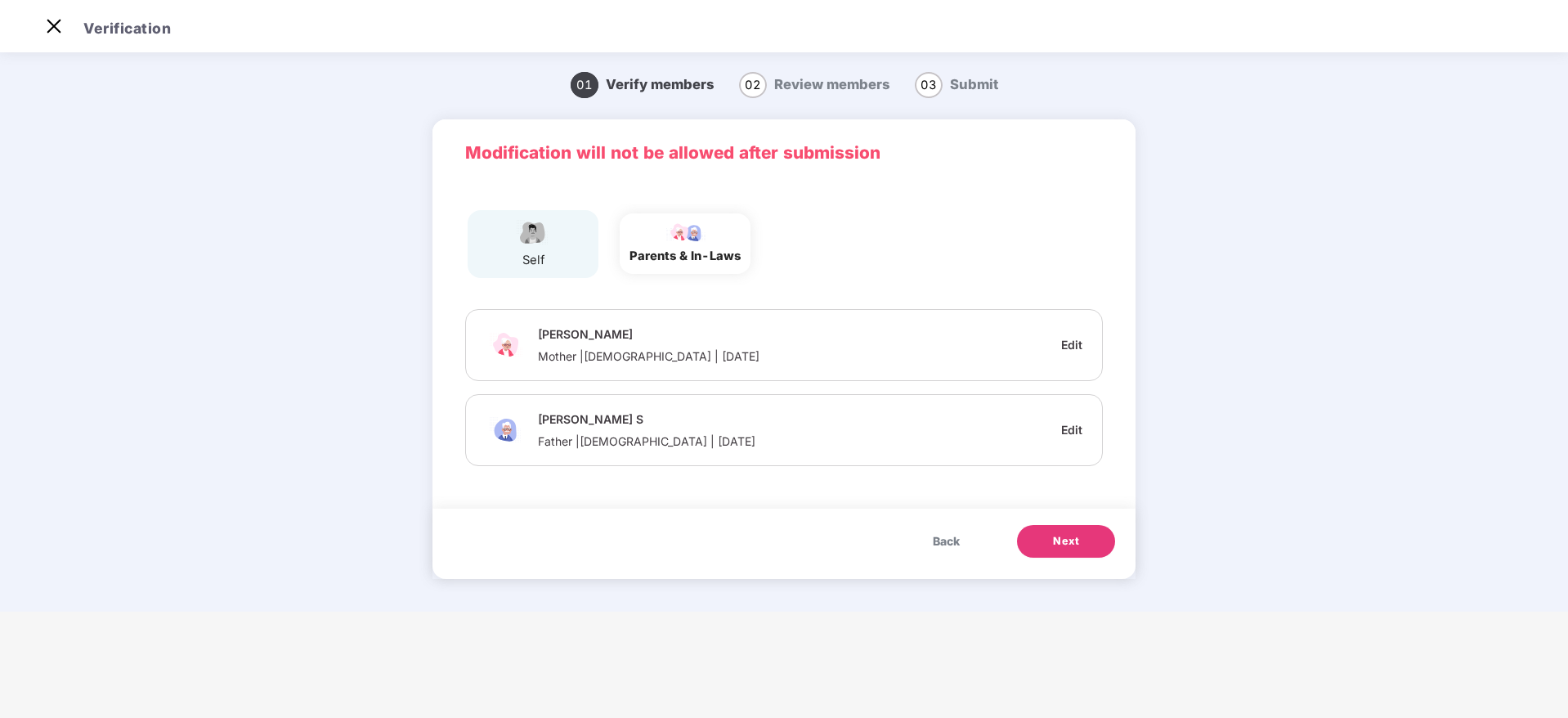
click at [1078, 542] on span "Next" at bounding box center [1065, 541] width 26 height 17
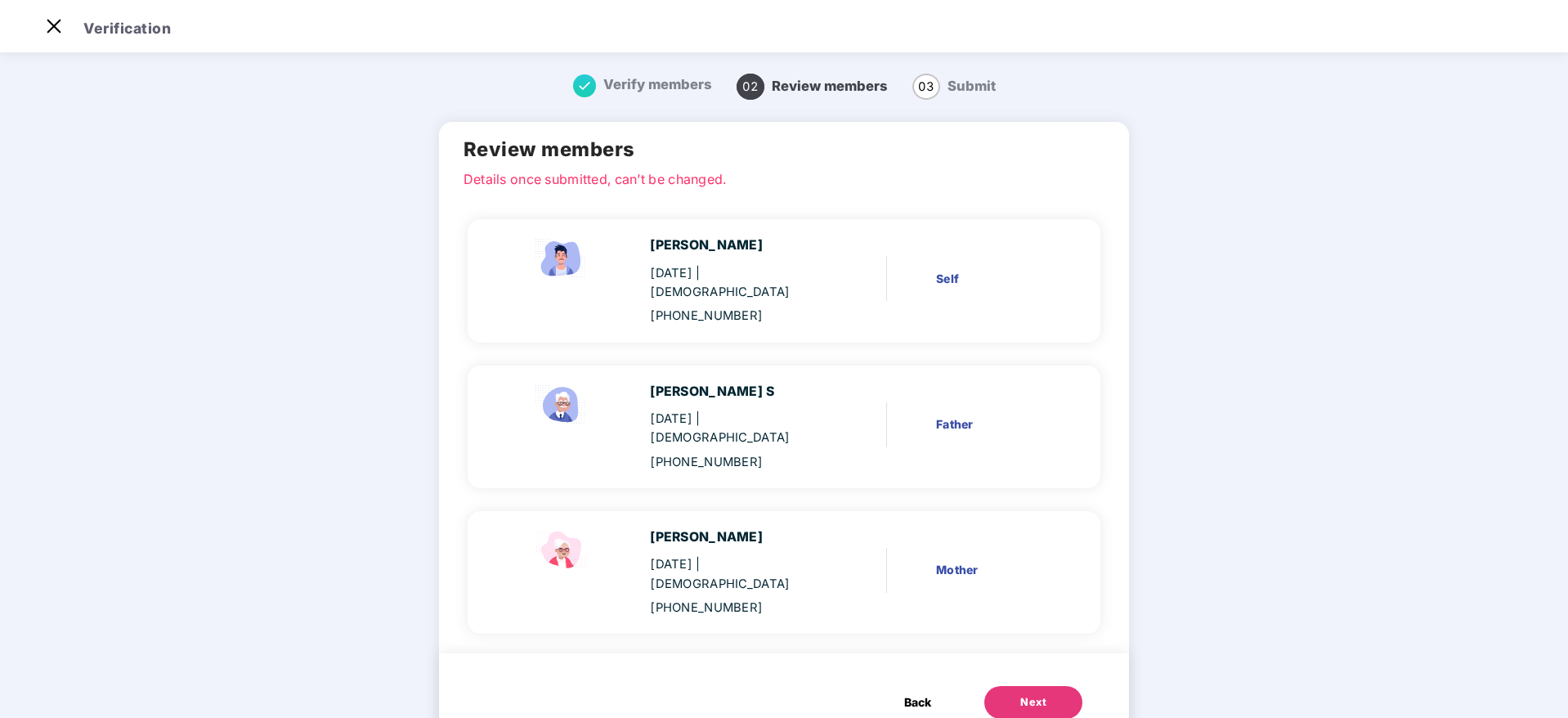
click at [1022, 686] on button "Next" at bounding box center [1033, 702] width 98 height 32
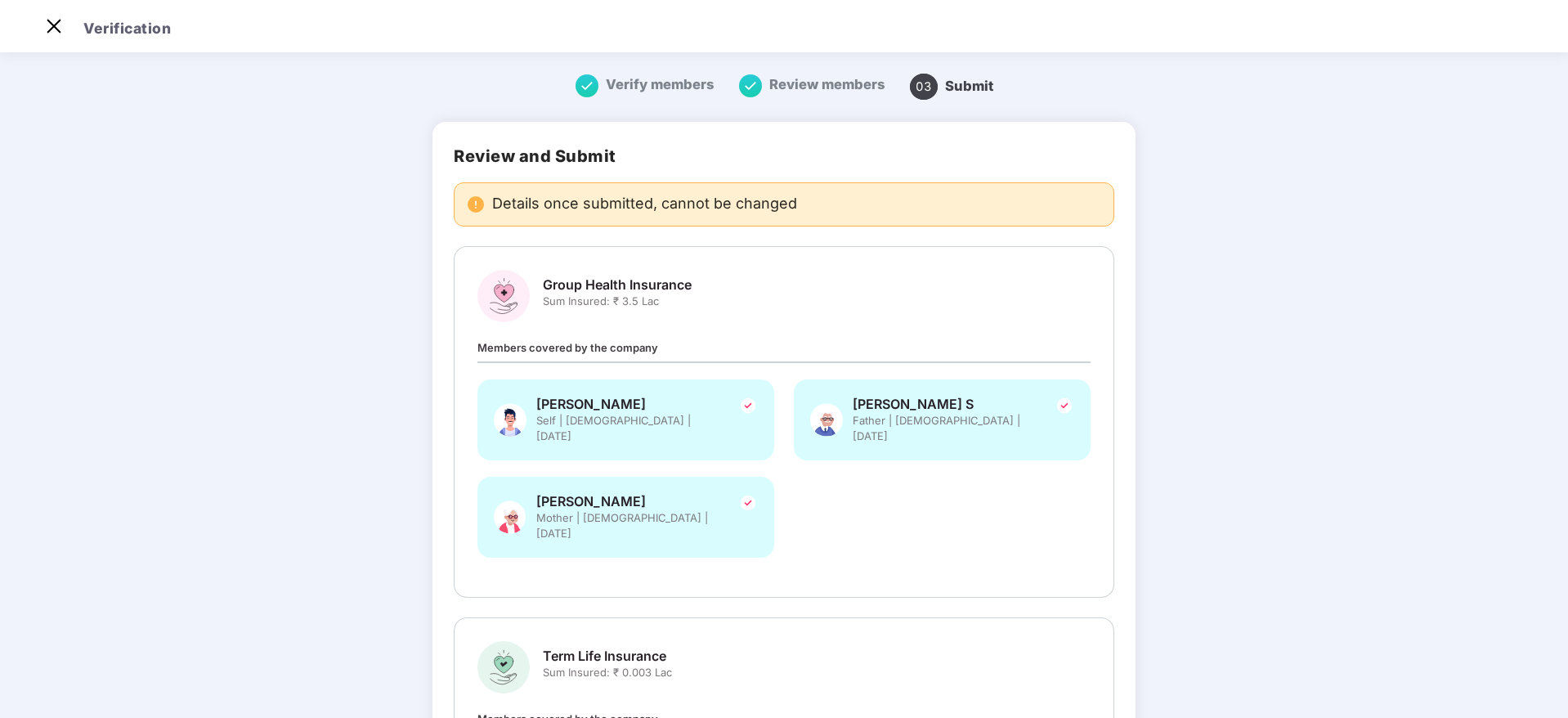
scroll to position [238, 0]
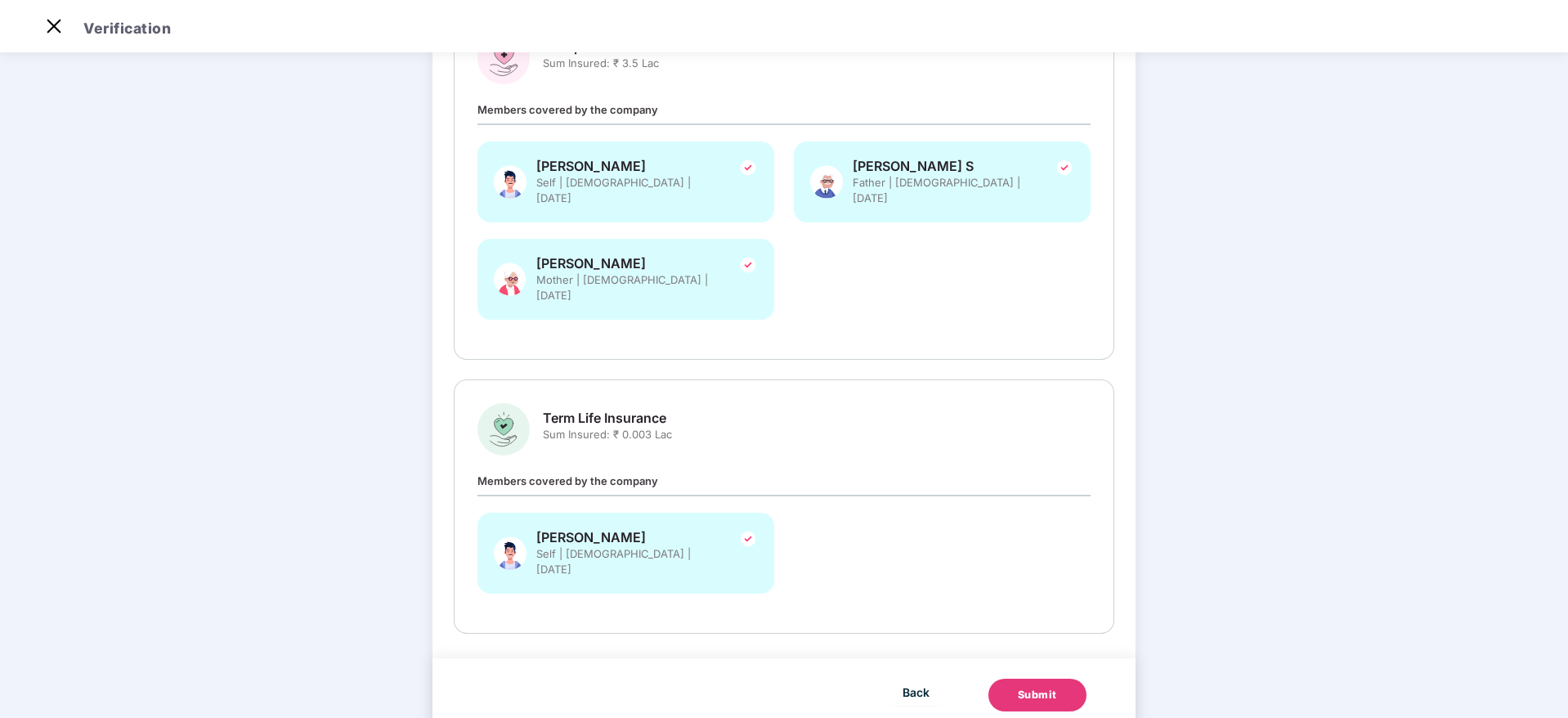
click at [1032, 687] on div "Submit" at bounding box center [1037, 696] width 39 height 17
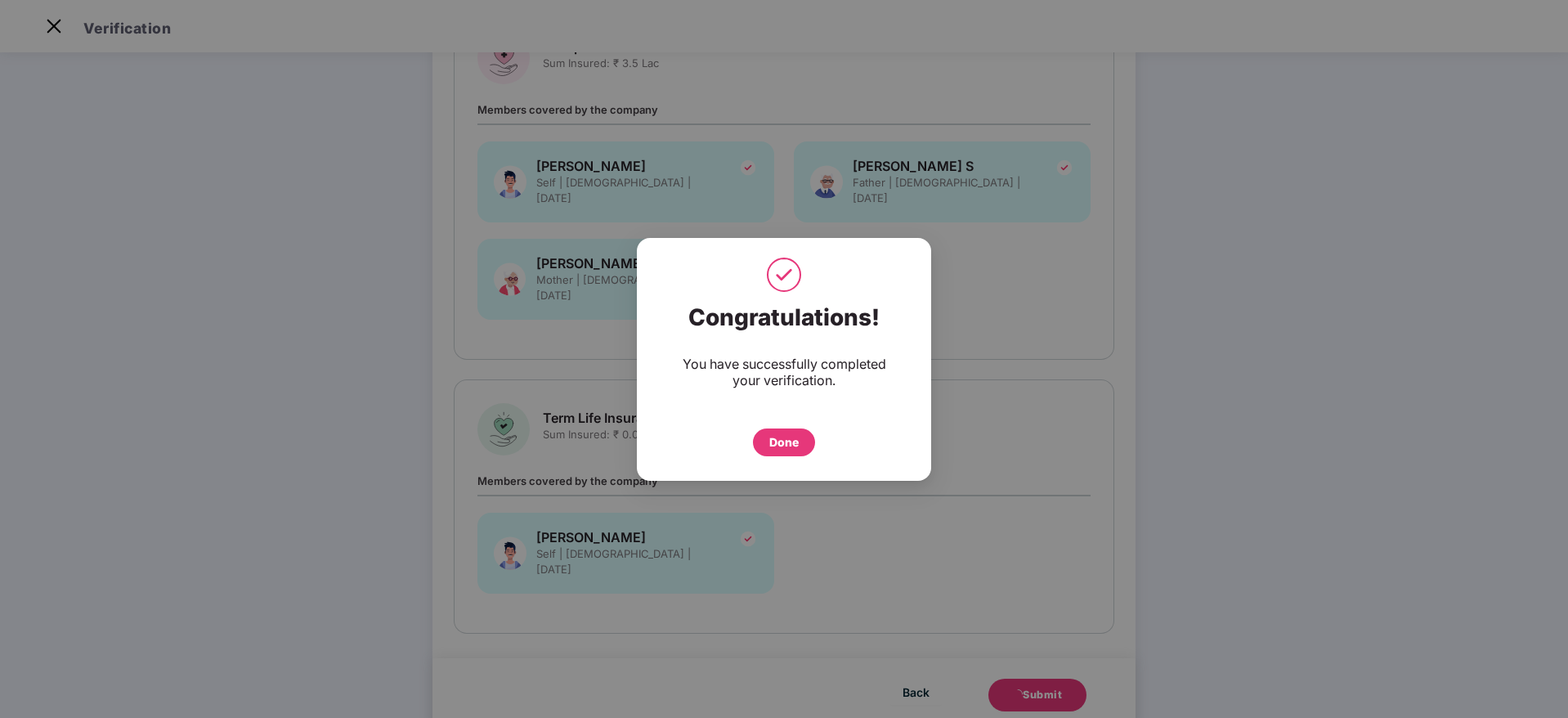
click at [794, 435] on div "Done" at bounding box center [784, 442] width 29 height 18
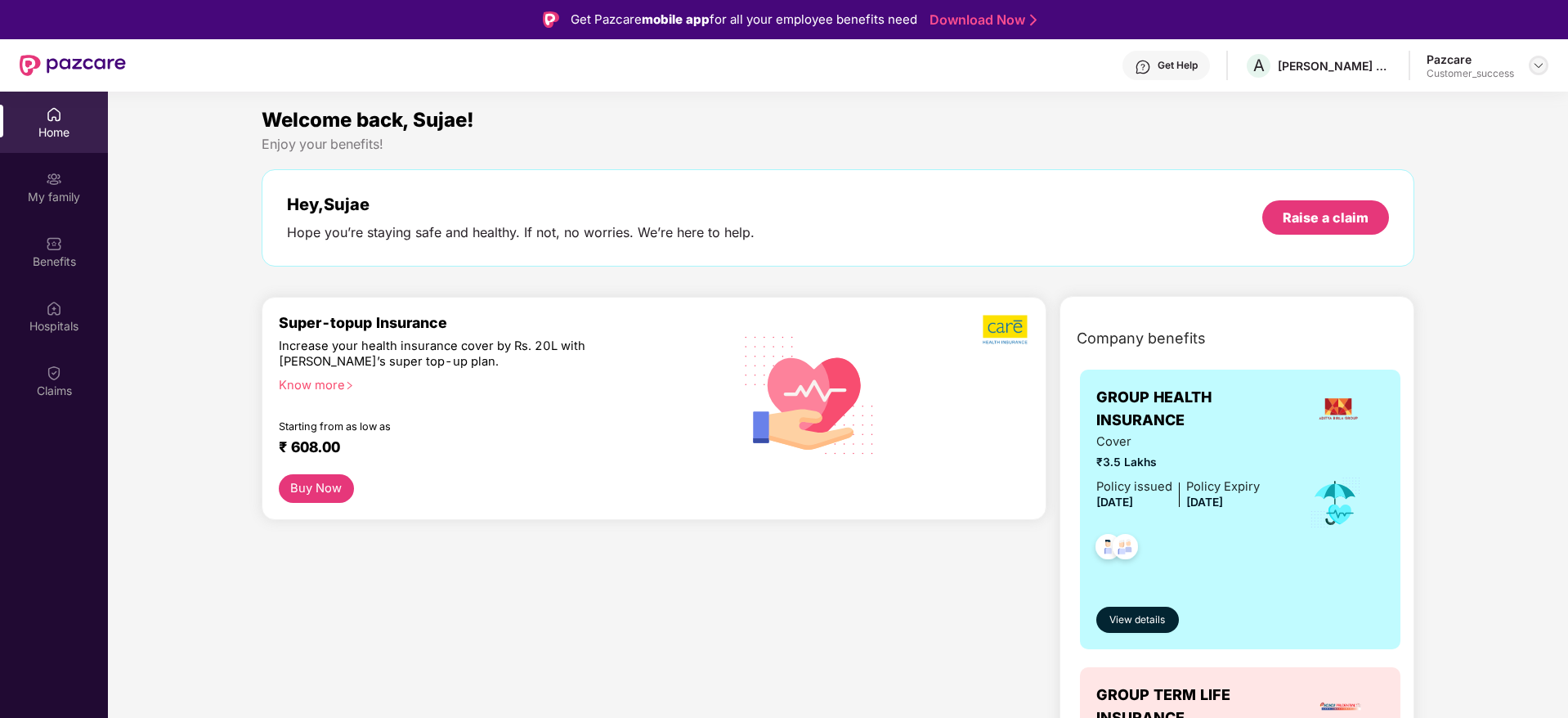
click at [1540, 63] on img at bounding box center [1539, 66] width 13 height 13
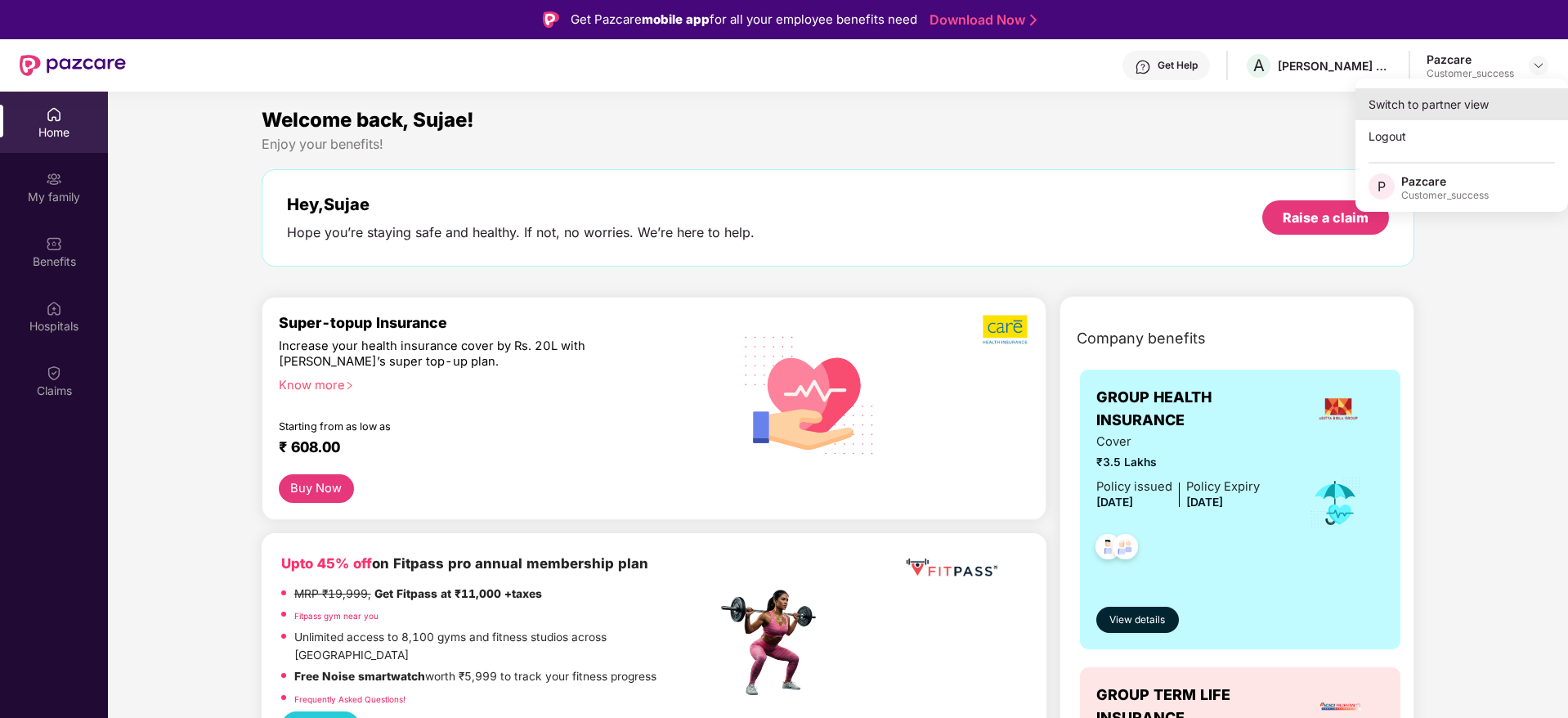
click at [1491, 99] on div "Switch to partner view" at bounding box center [1461, 104] width 212 height 32
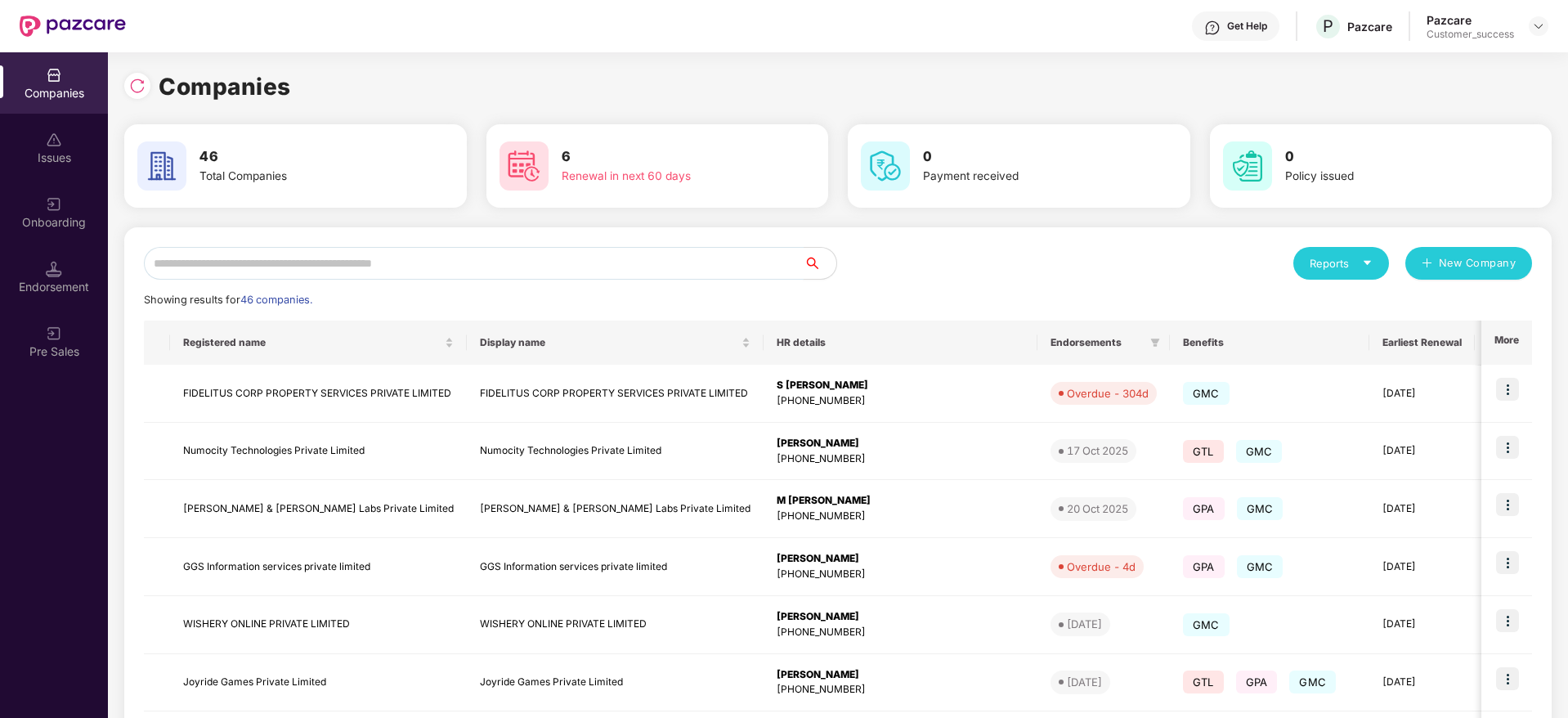
click at [594, 253] on input "text" at bounding box center [474, 262] width 660 height 32
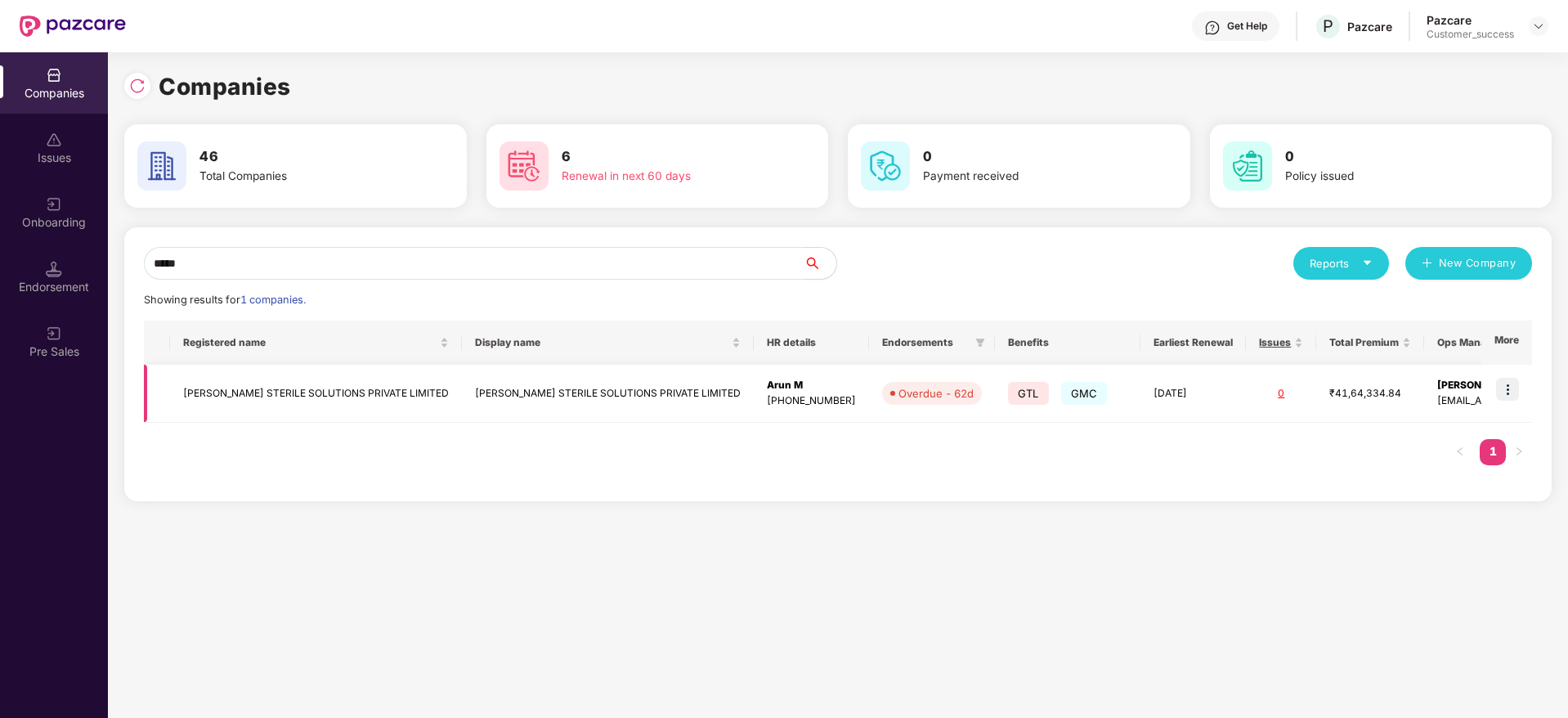
type input "*****"
click at [1511, 381] on img at bounding box center [1507, 389] width 22 height 22
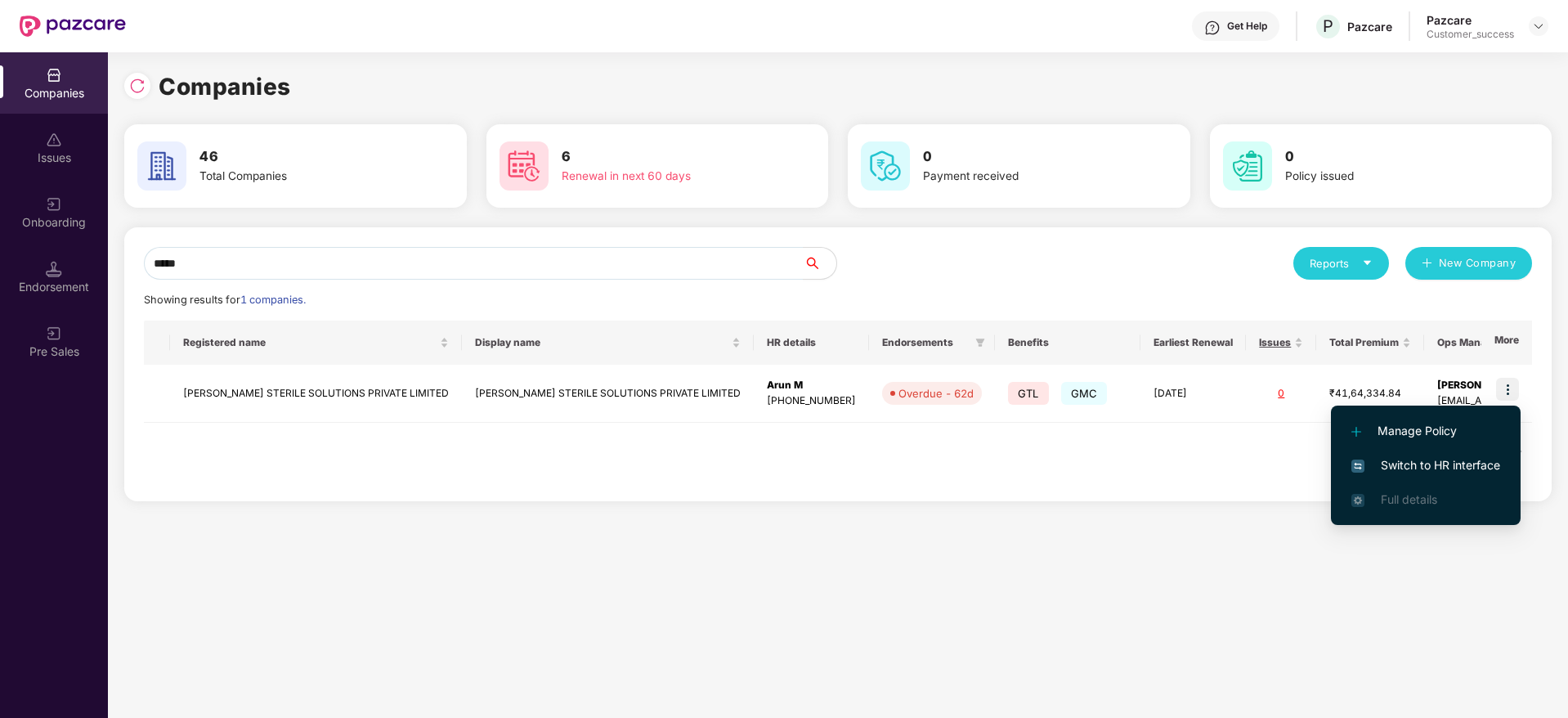
click at [1432, 465] on span "Switch to HR interface" at bounding box center [1426, 466] width 149 height 18
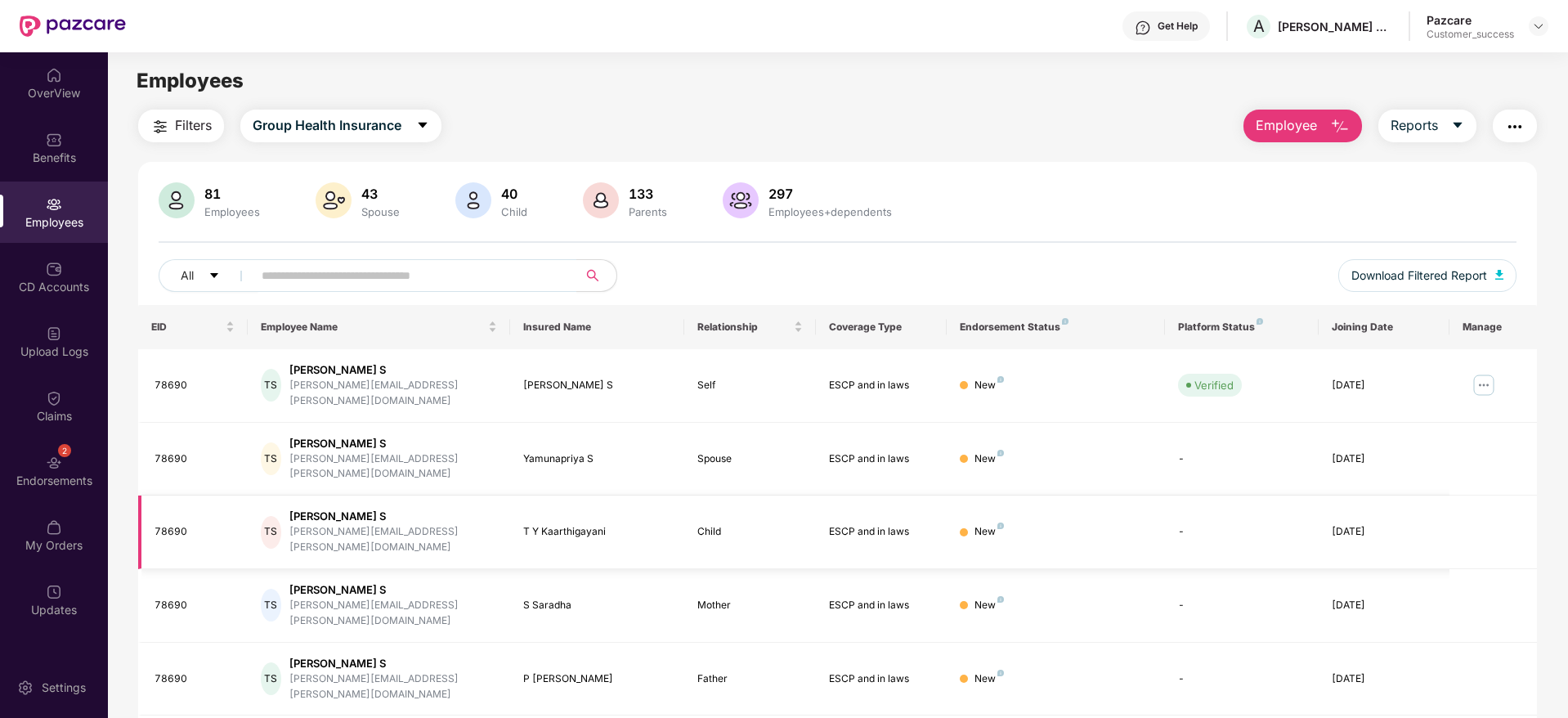
scroll to position [287, 0]
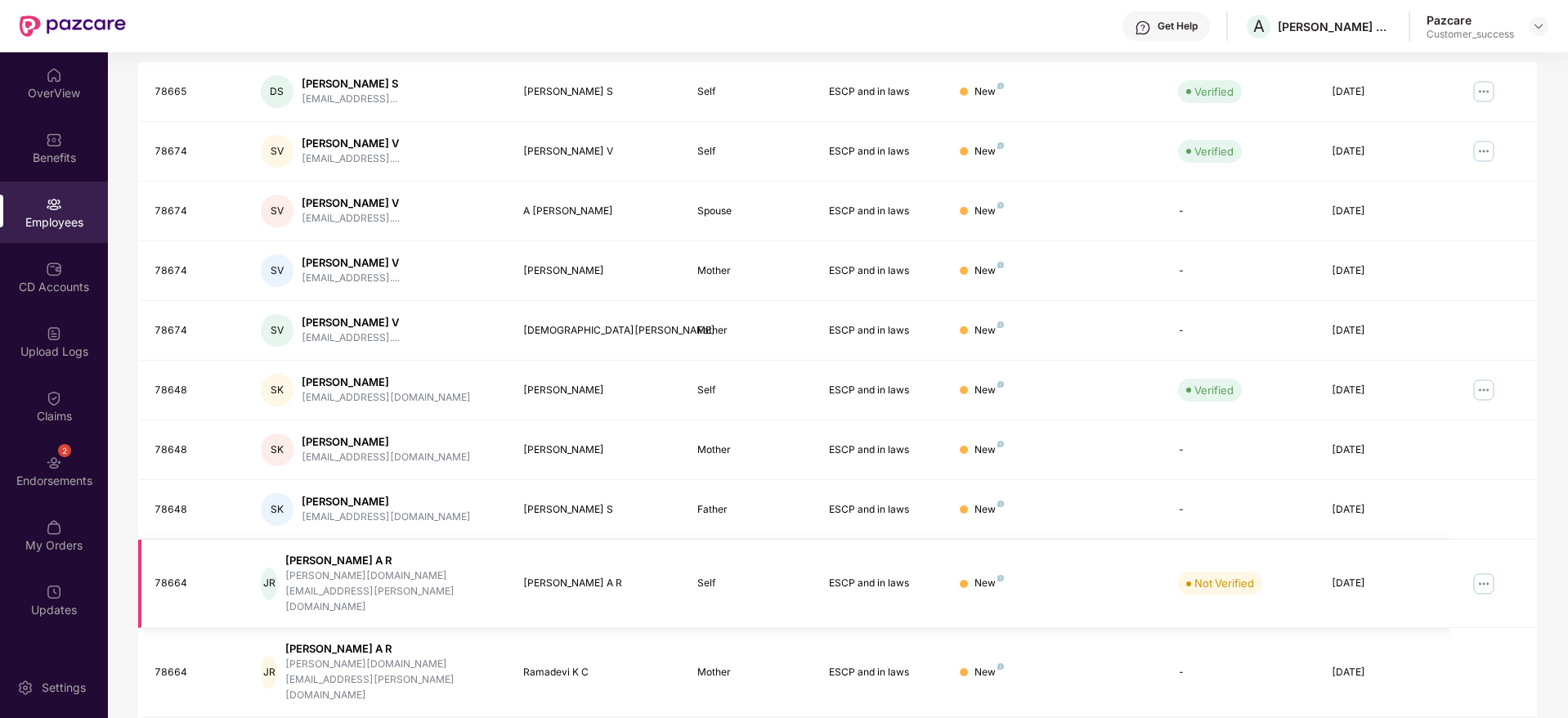
click at [1486, 571] on img at bounding box center [1483, 583] width 26 height 26
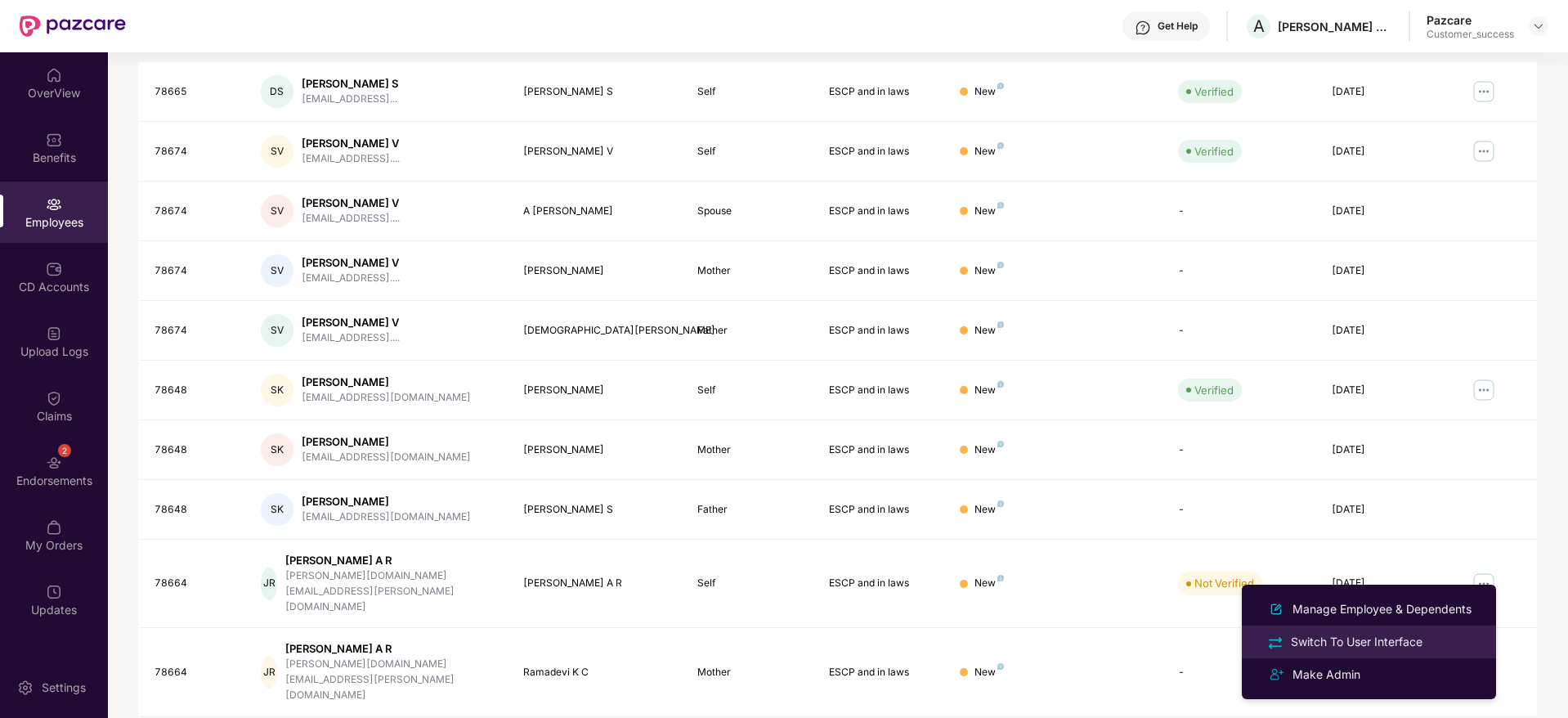
click at [1405, 642] on div "Switch To User Interface" at bounding box center [1356, 642] width 138 height 18
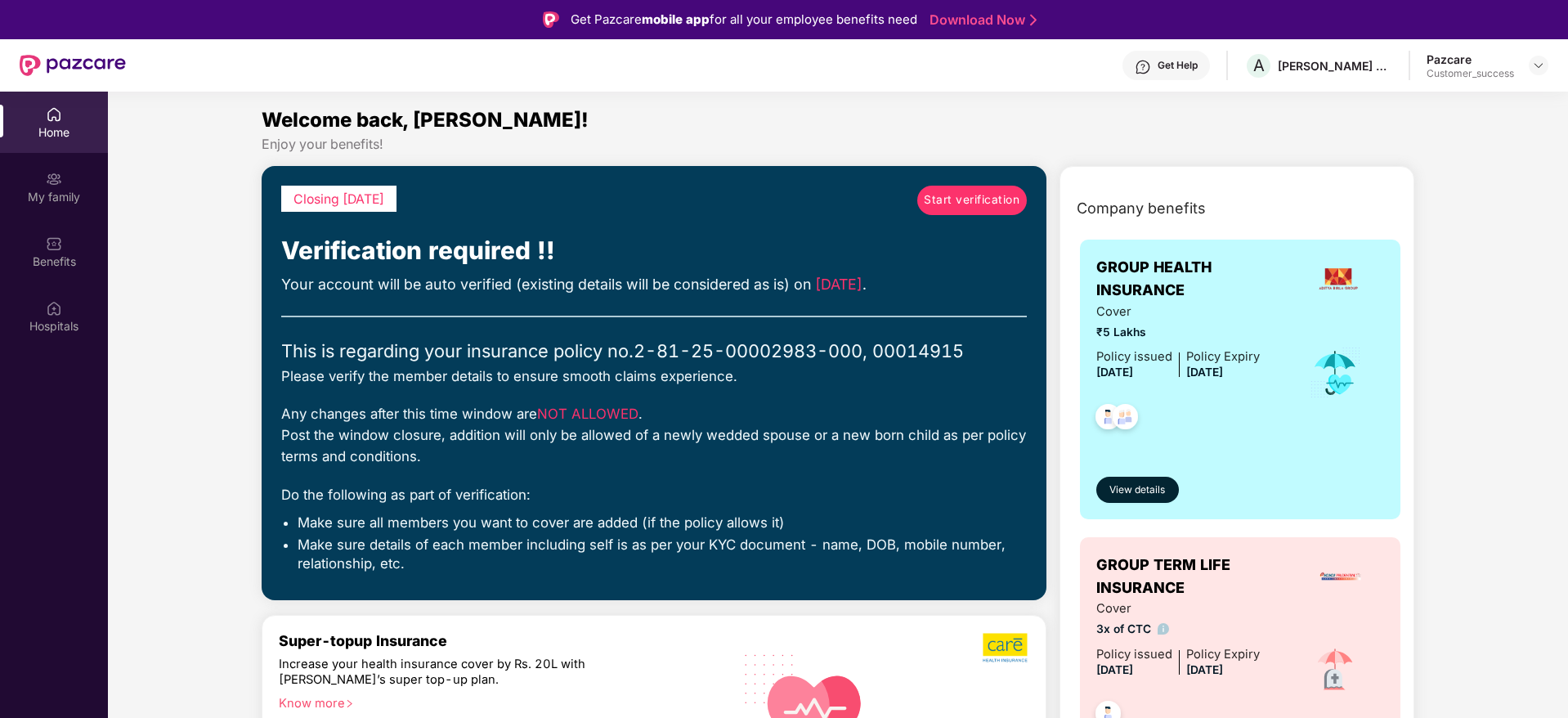
click at [980, 198] on span "Start verification" at bounding box center [971, 201] width 96 height 18
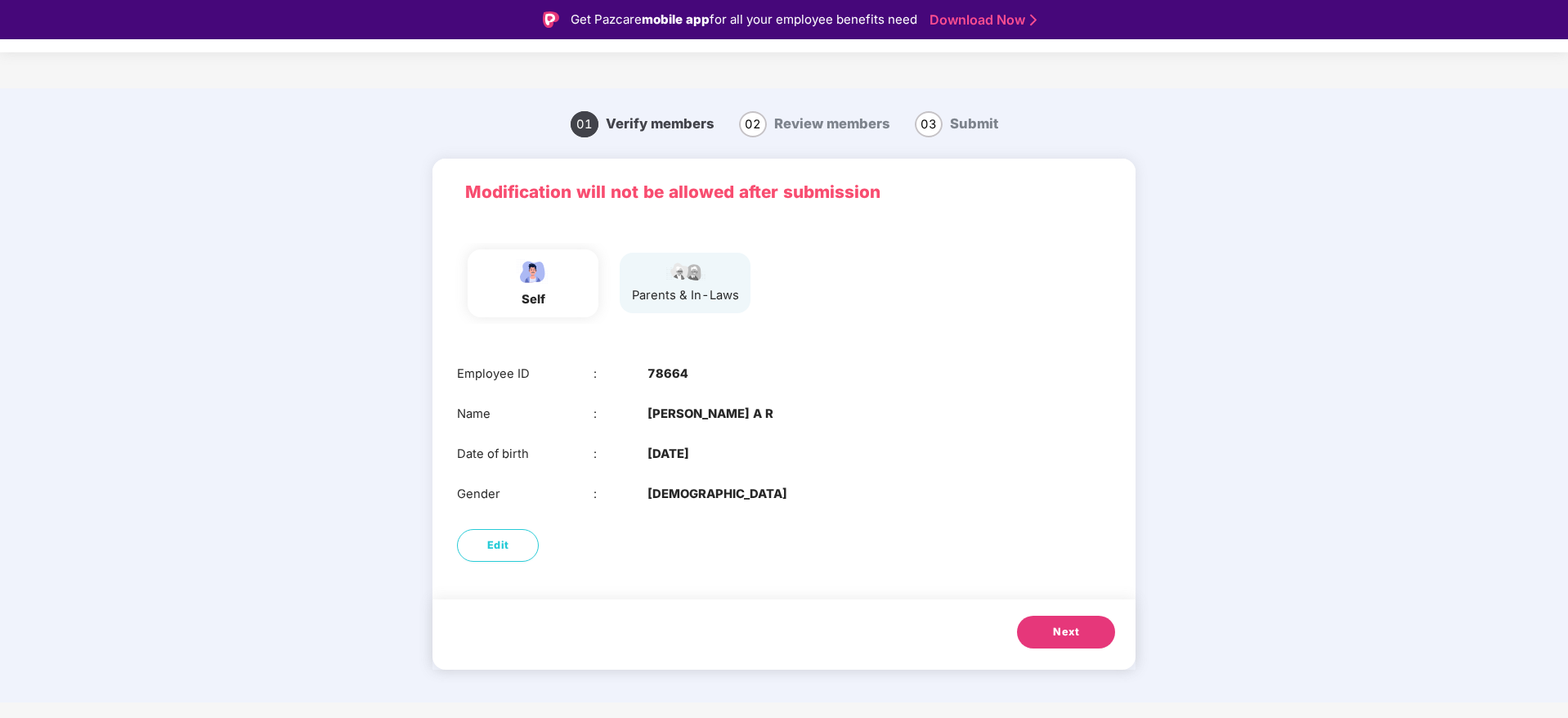
click at [1072, 629] on span "Next" at bounding box center [1065, 632] width 26 height 17
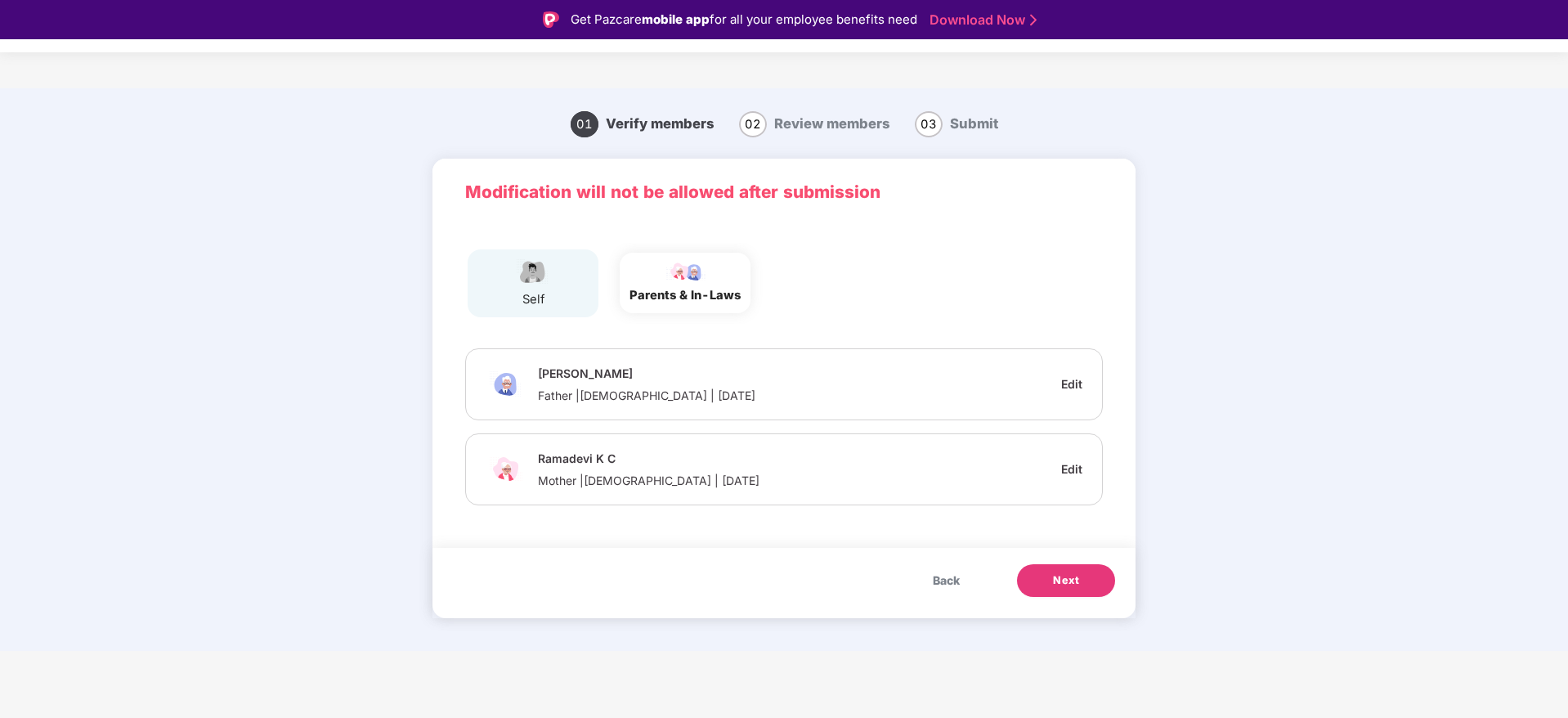
scroll to position [39, 0]
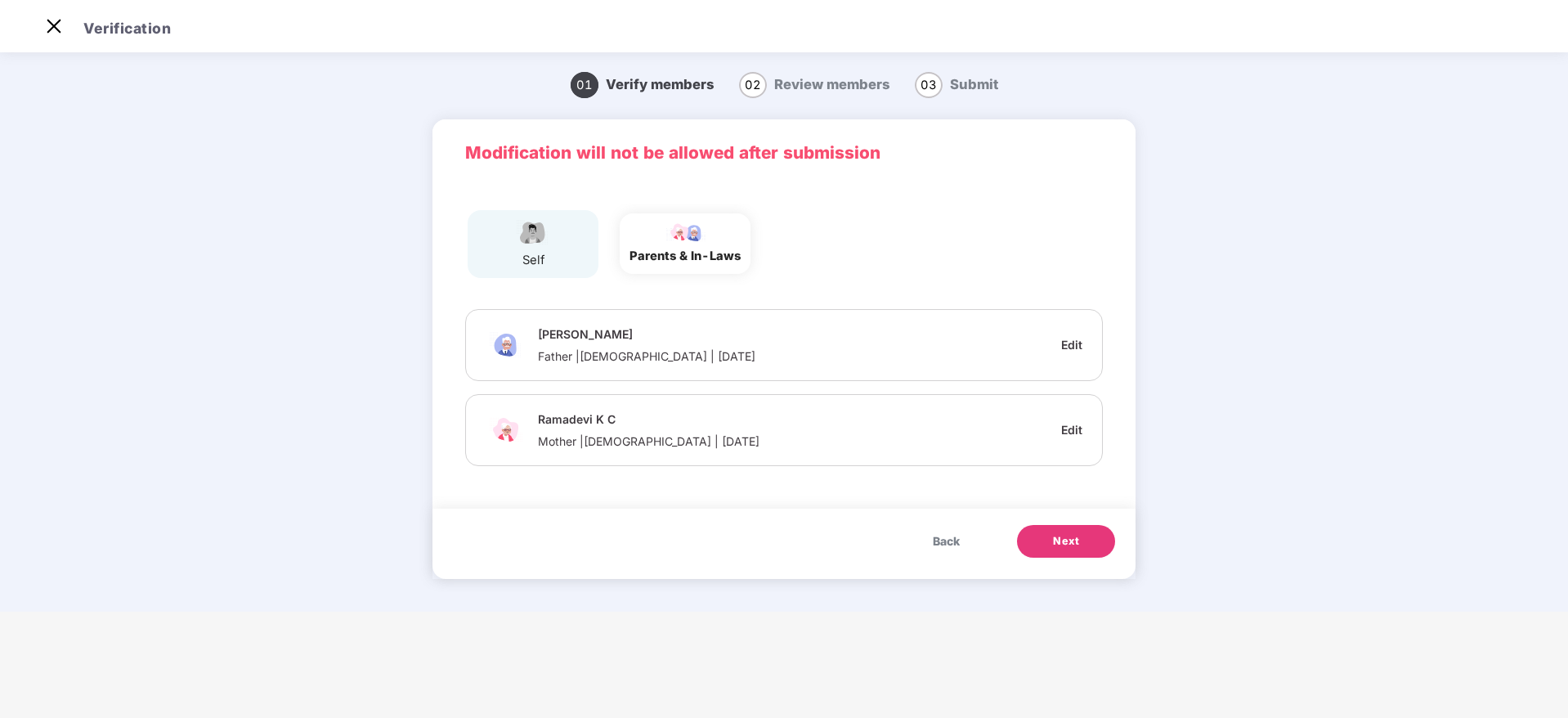
click at [1055, 542] on span "Next" at bounding box center [1065, 541] width 26 height 17
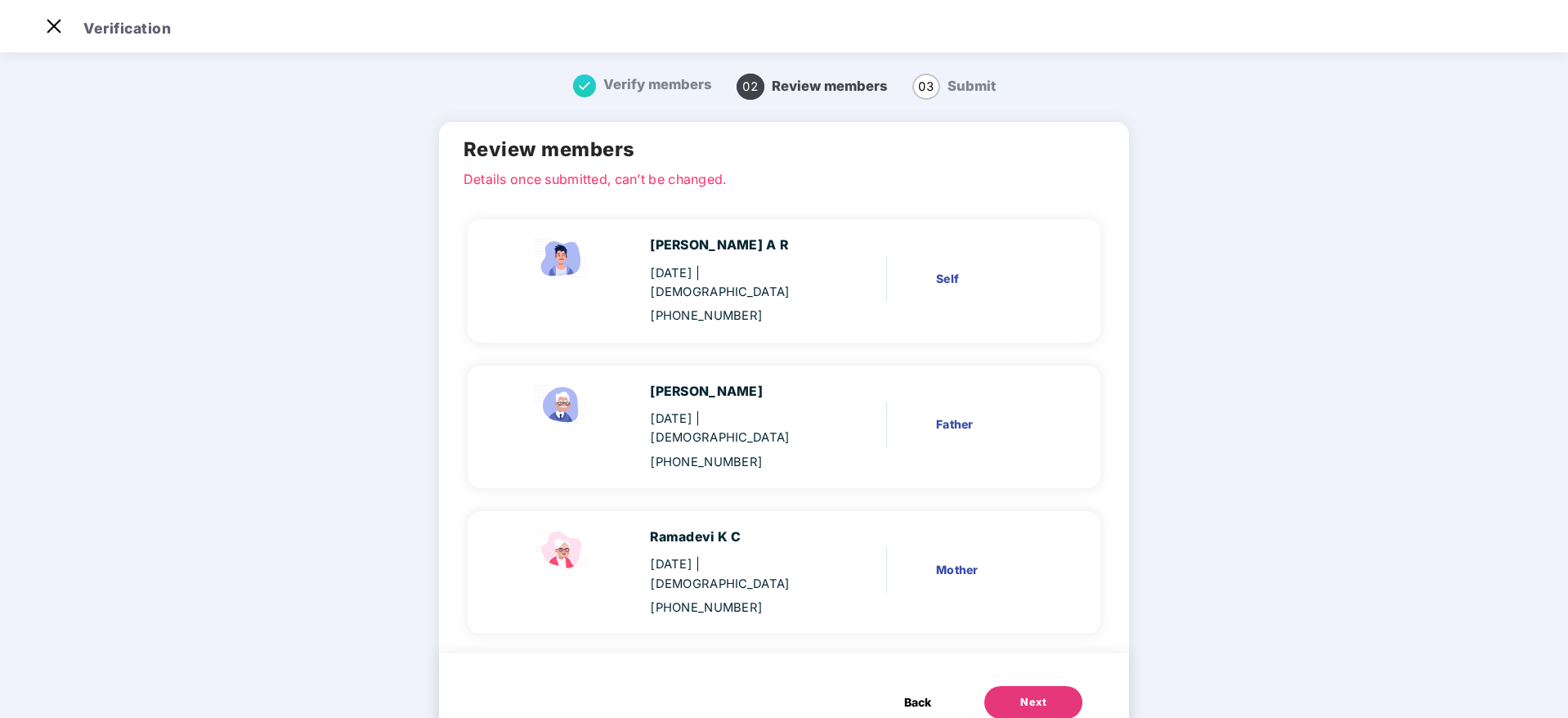
click at [1023, 695] on div "Next" at bounding box center [1033, 703] width 26 height 17
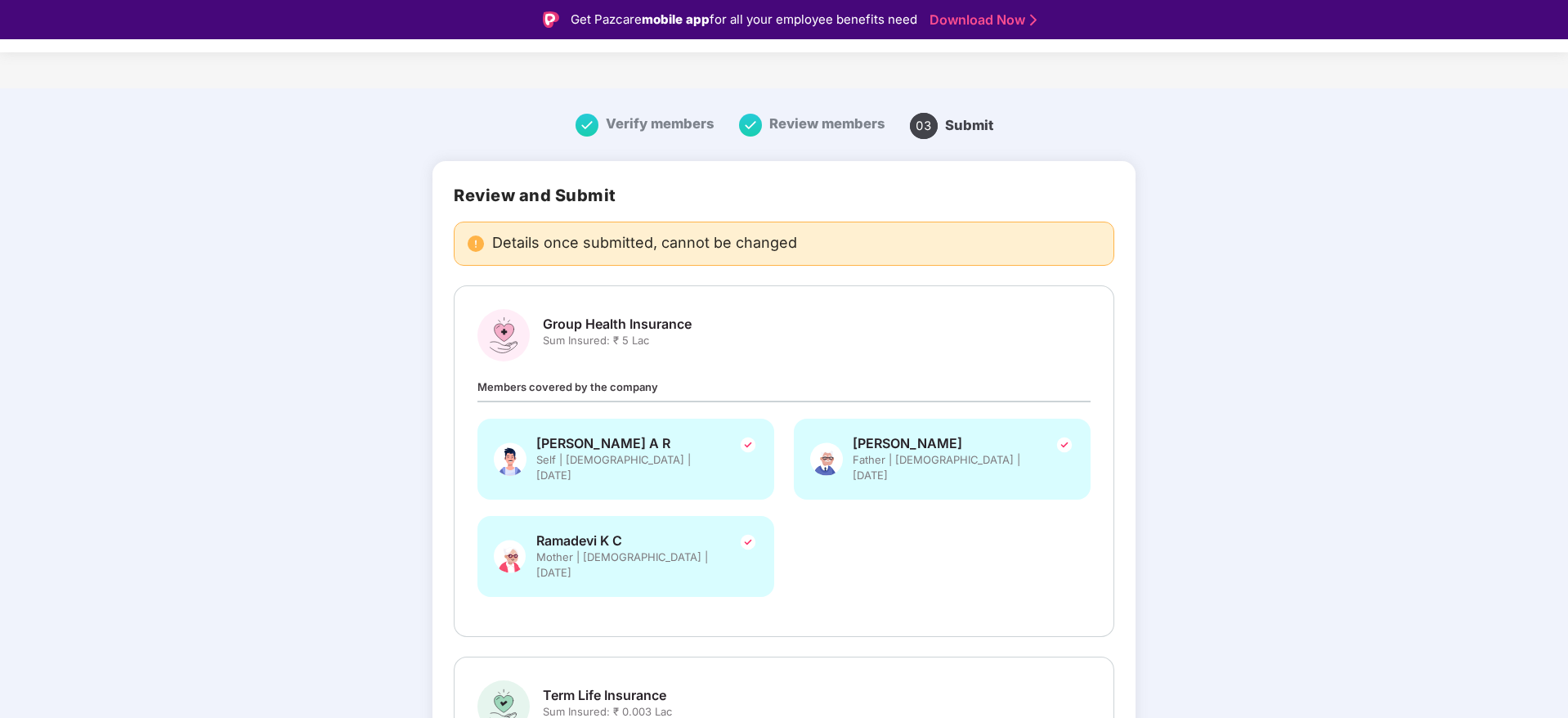
scroll to position [238, 0]
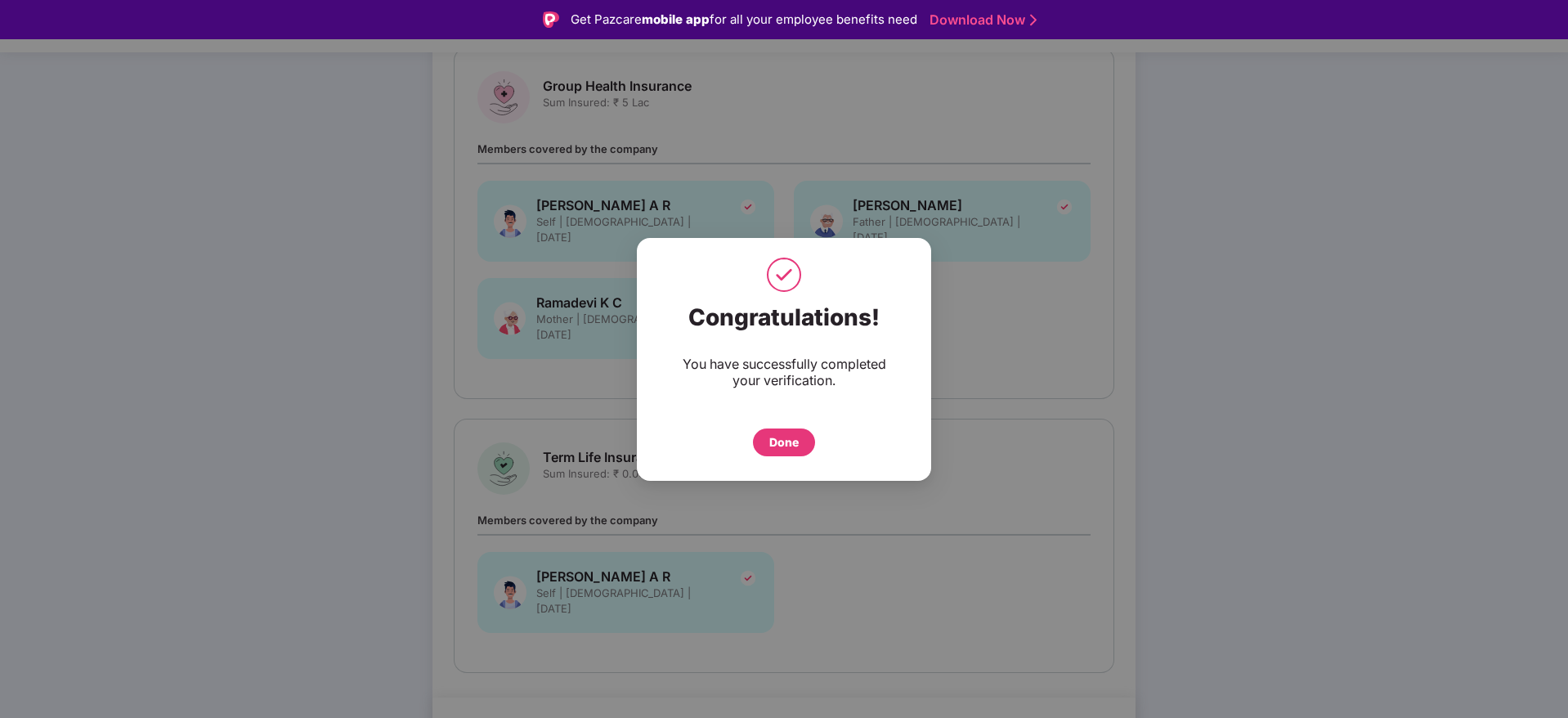
click at [802, 439] on div "Done" at bounding box center [784, 441] width 62 height 27
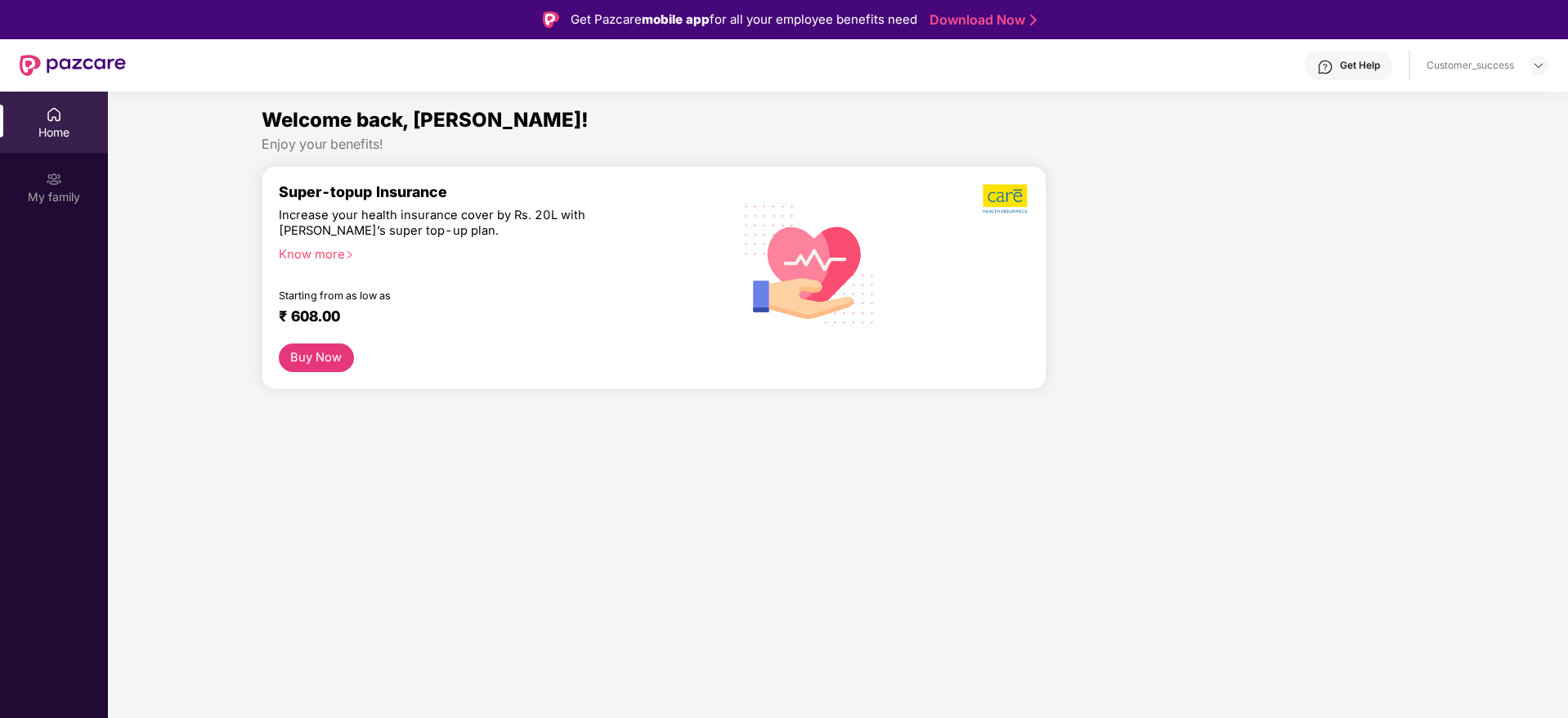
click at [1545, 58] on div at bounding box center [1539, 66] width 20 height 20
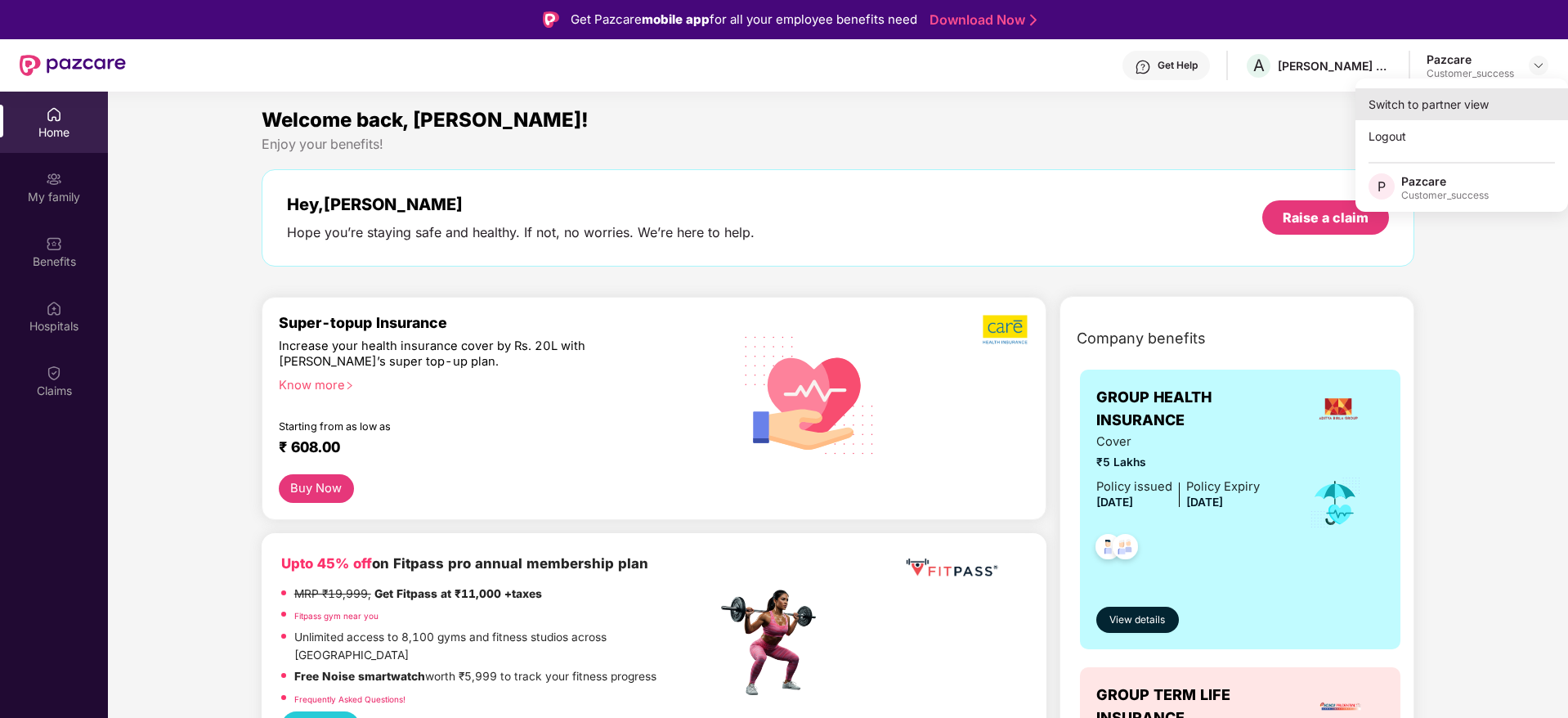
click at [1462, 118] on div "Switch to partner view" at bounding box center [1461, 104] width 212 height 32
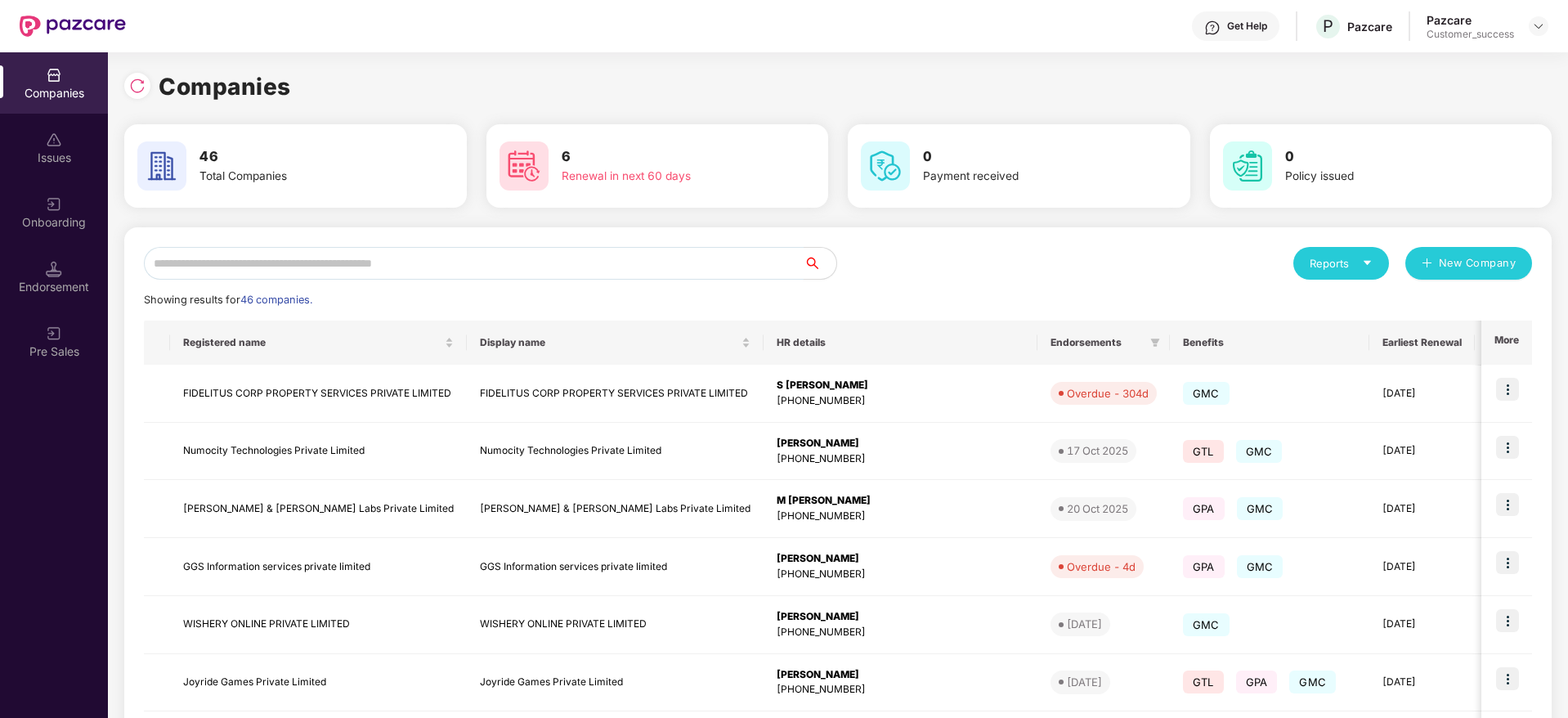
click at [334, 269] on input "text" at bounding box center [474, 262] width 660 height 32
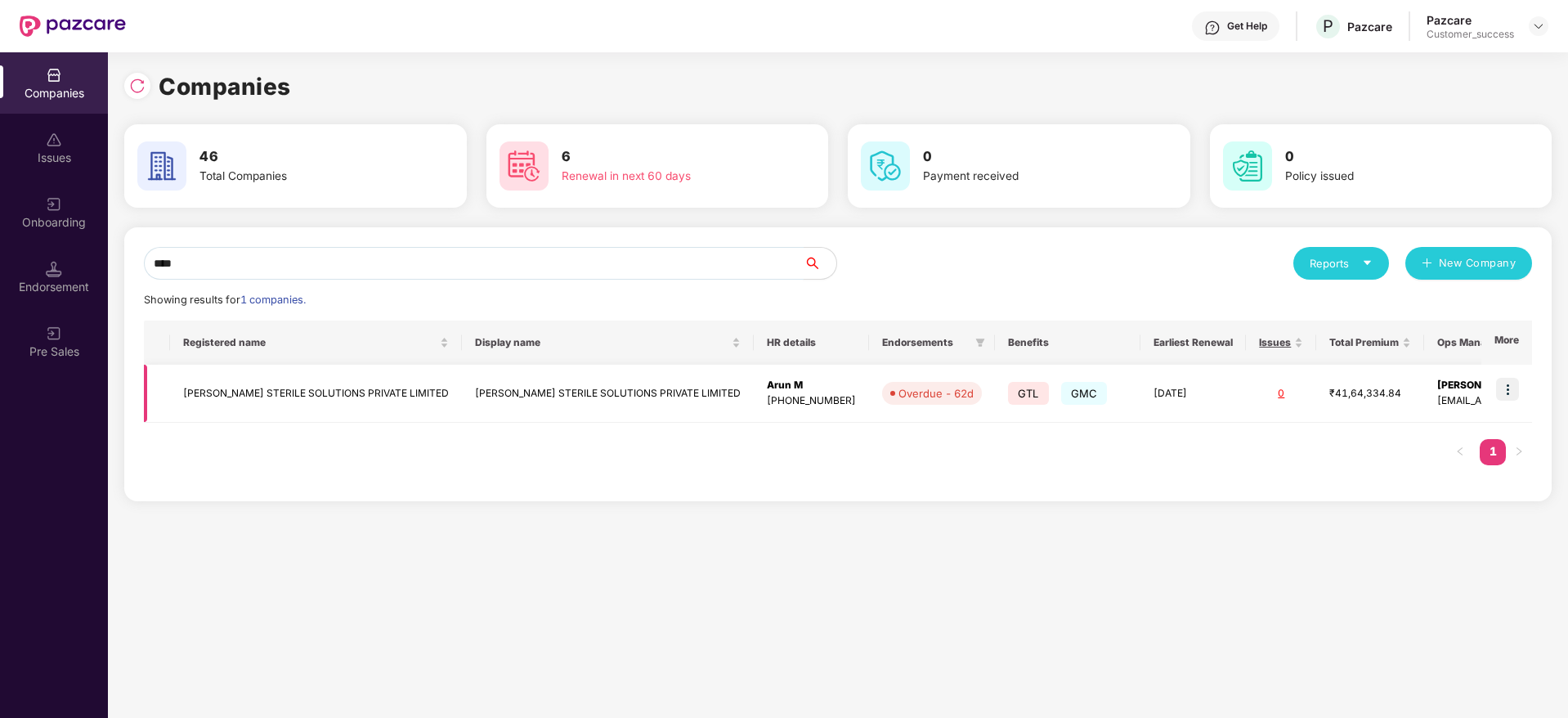
type input "****"
click at [1508, 395] on img at bounding box center [1507, 389] width 22 height 22
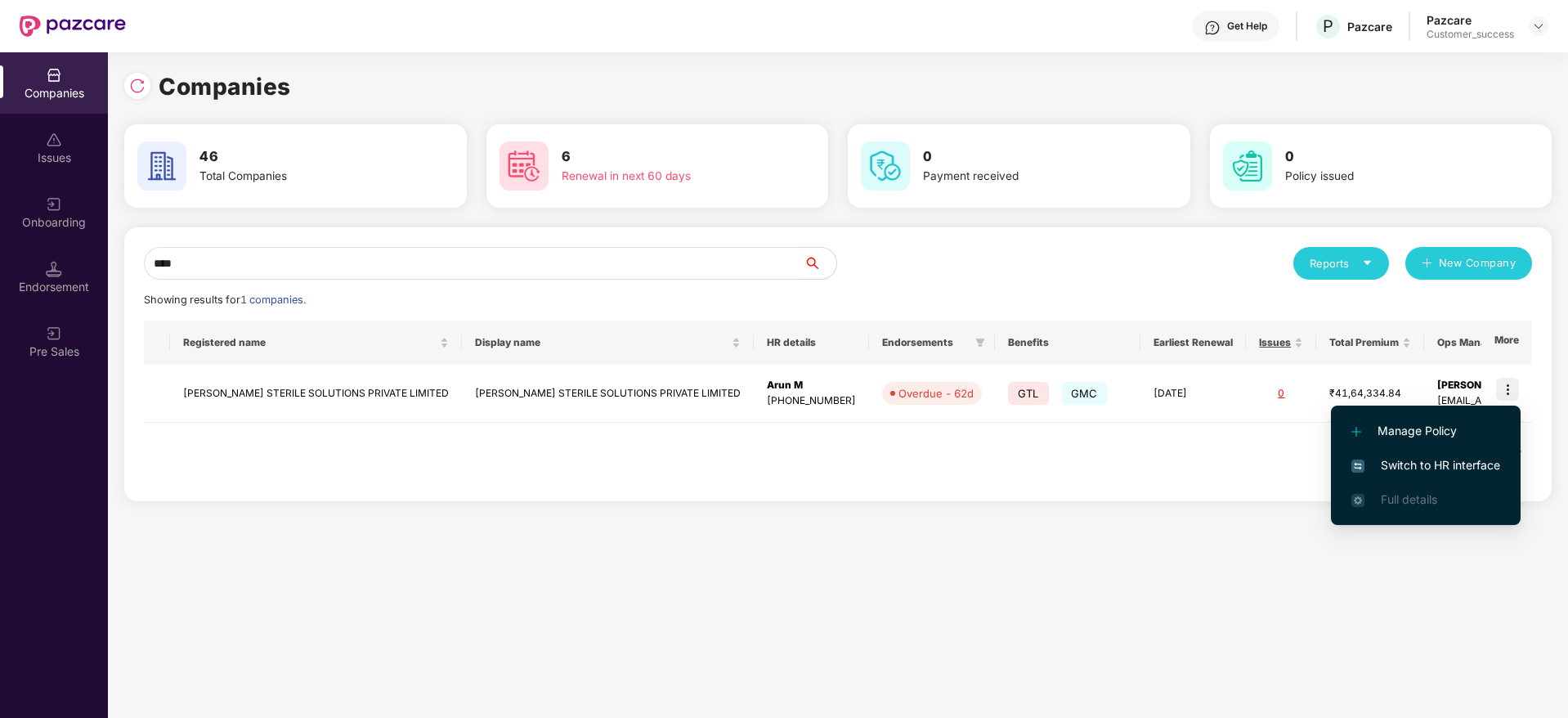
click at [1449, 467] on span "Switch to HR interface" at bounding box center [1426, 466] width 149 height 18
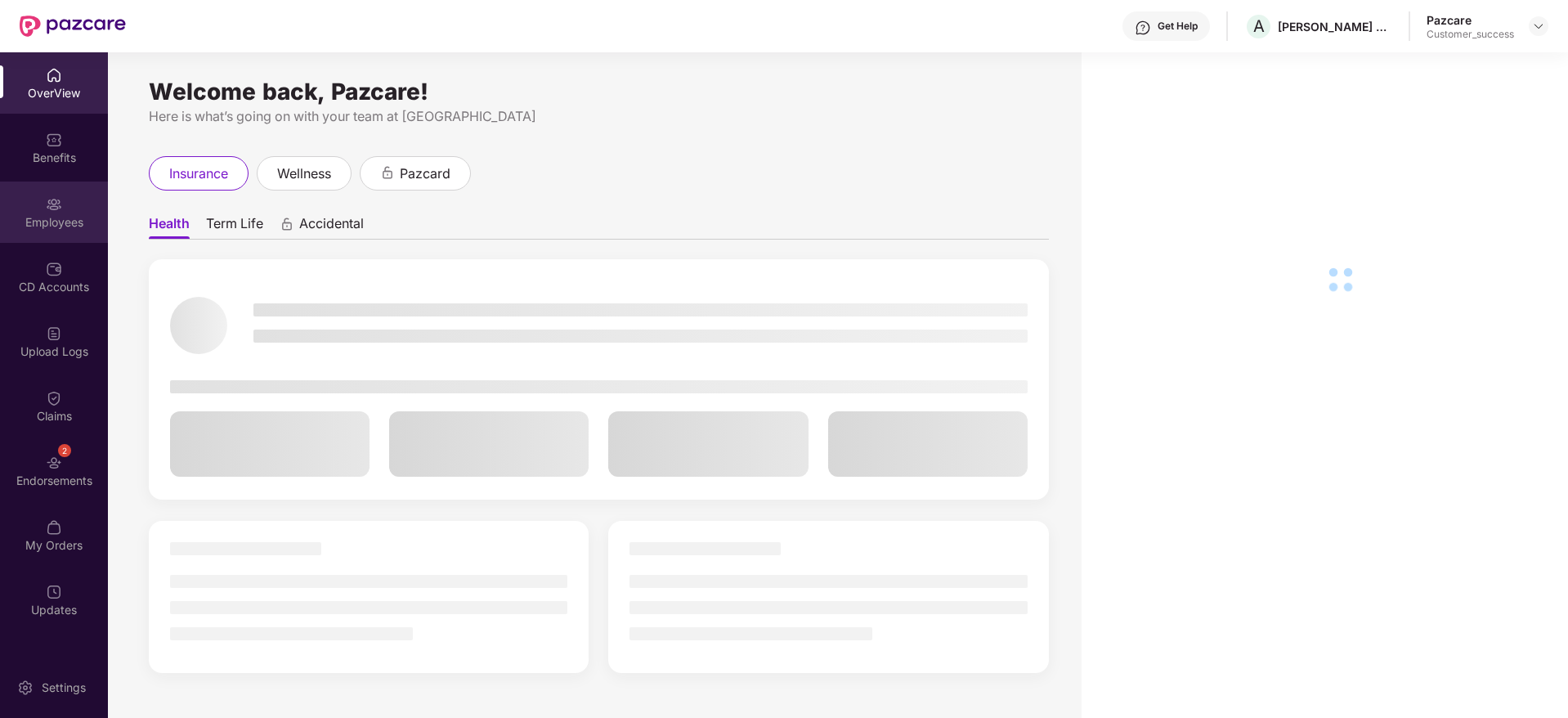
click at [61, 202] on img at bounding box center [54, 205] width 17 height 17
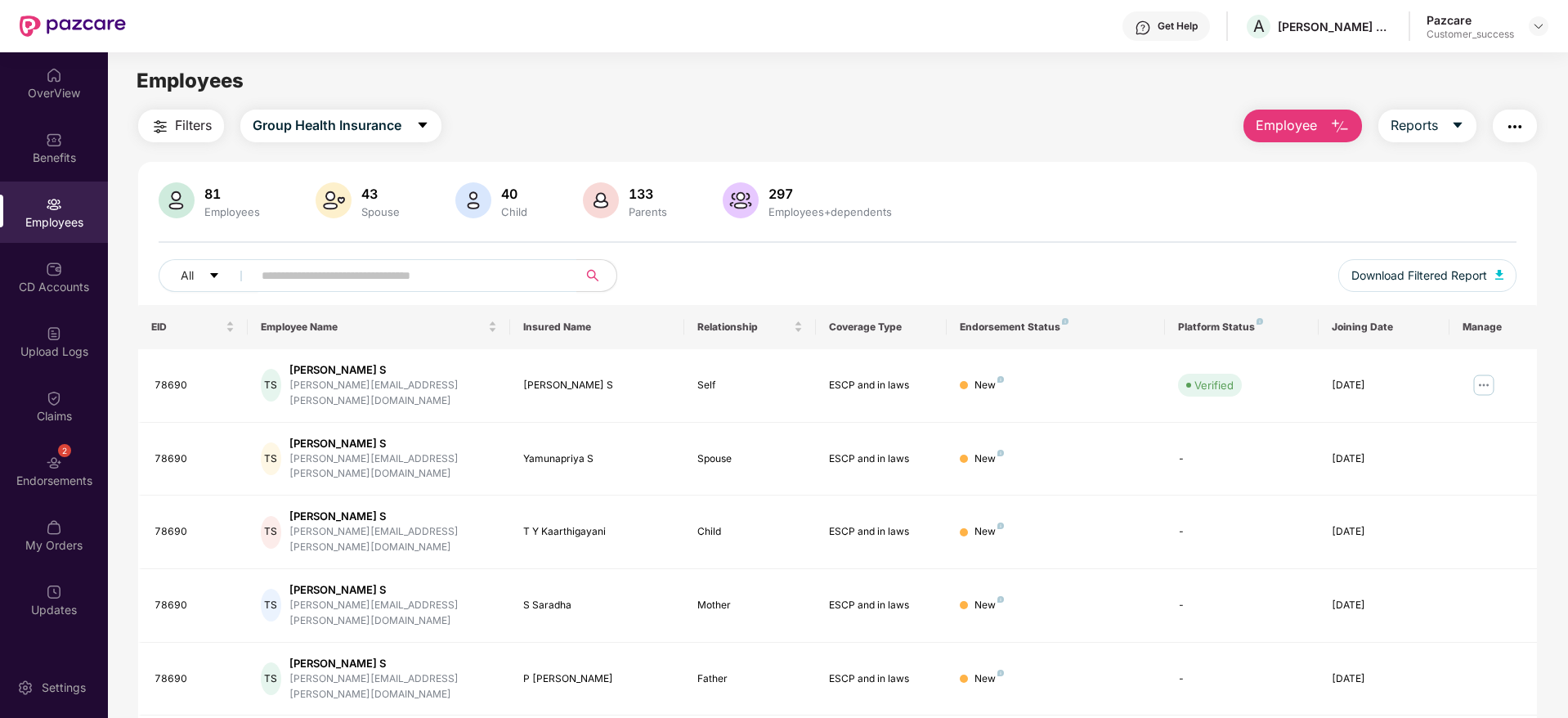
scroll to position [287, 0]
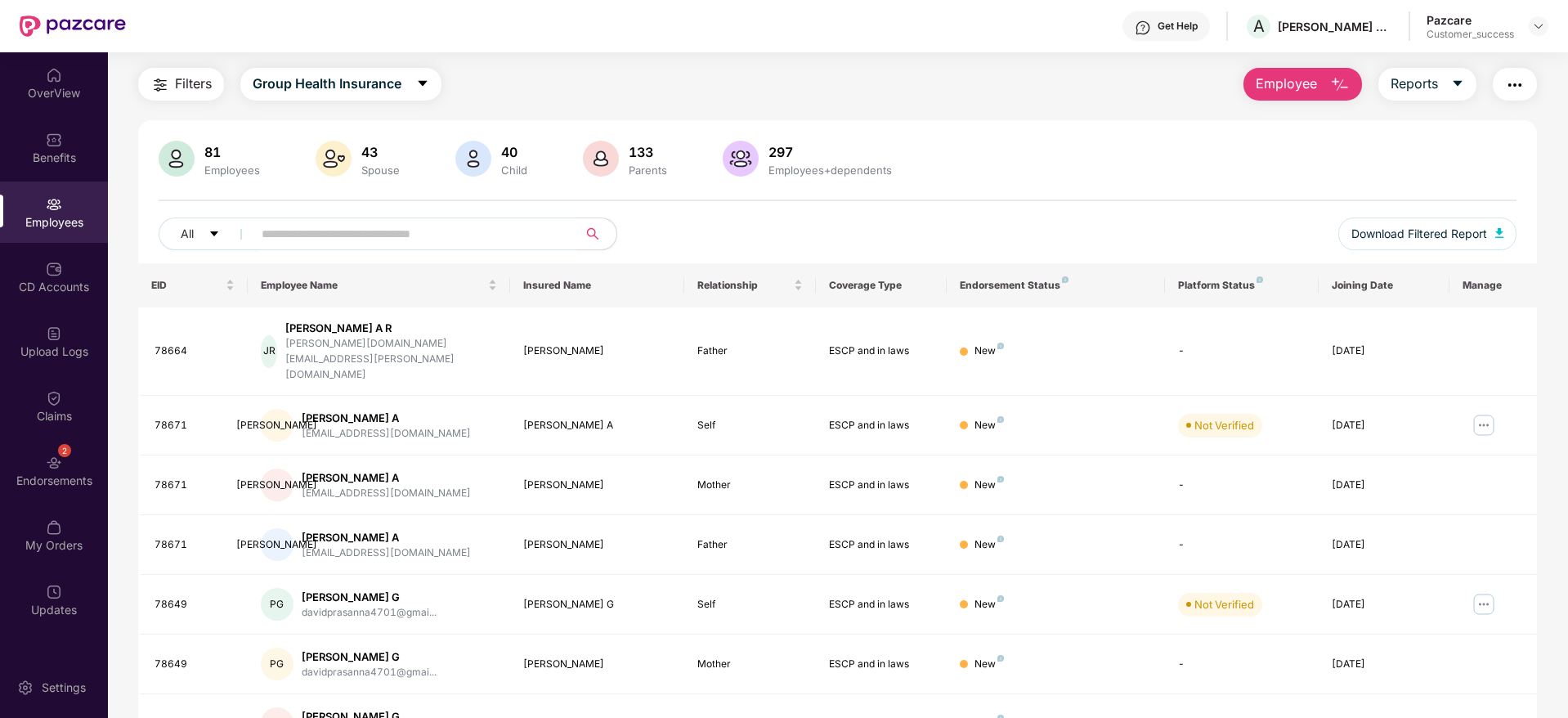
scroll to position [0, 0]
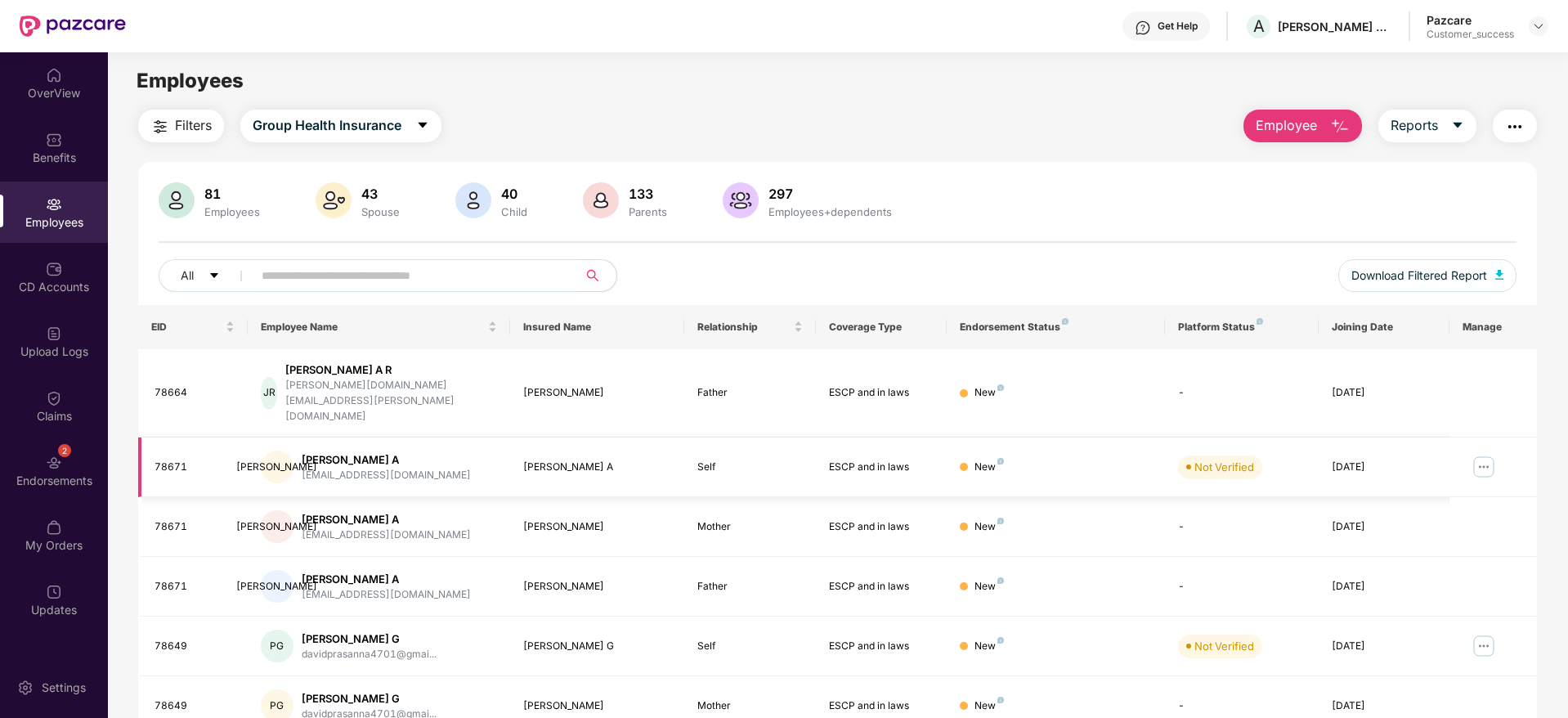
click at [1485, 454] on img at bounding box center [1483, 466] width 26 height 26
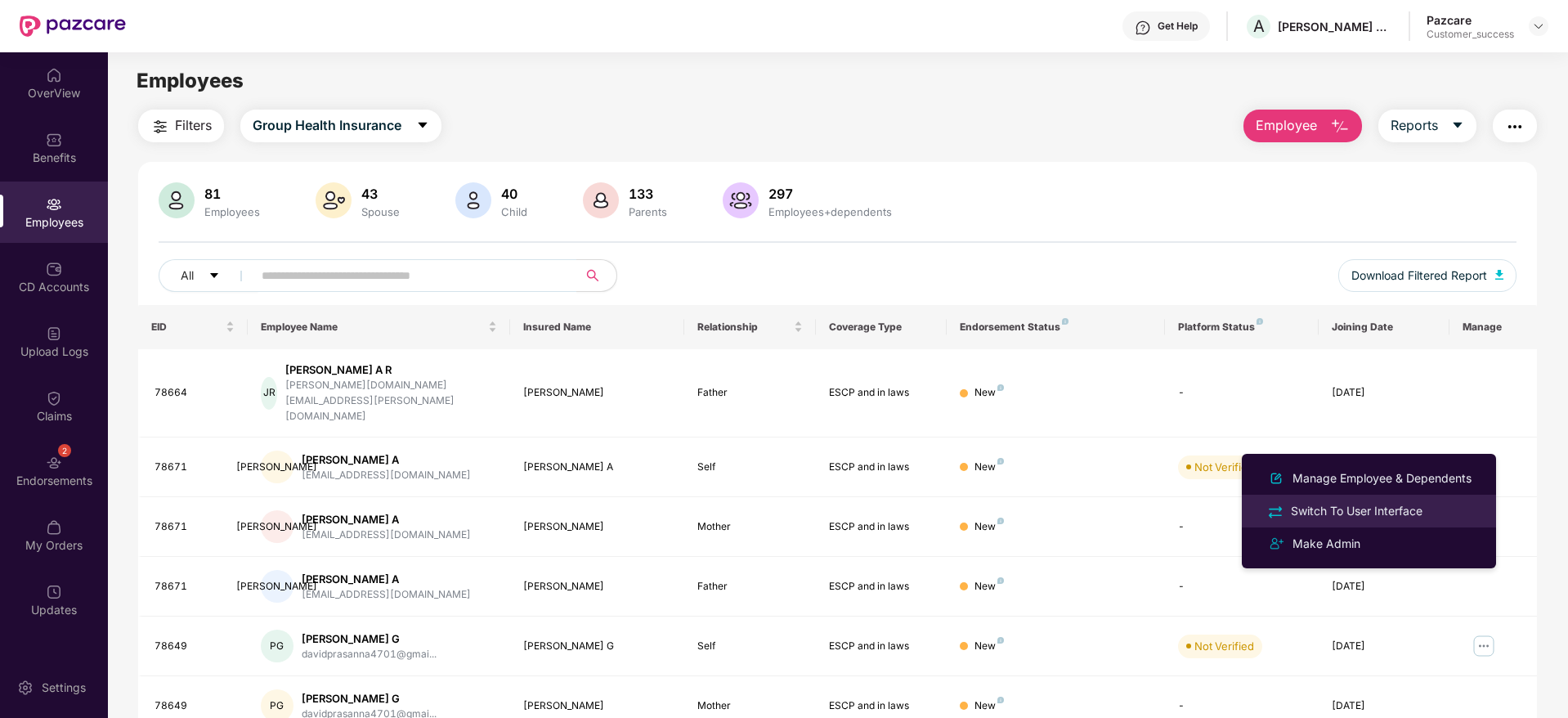
click at [1393, 509] on div "Switch To User Interface" at bounding box center [1356, 511] width 138 height 18
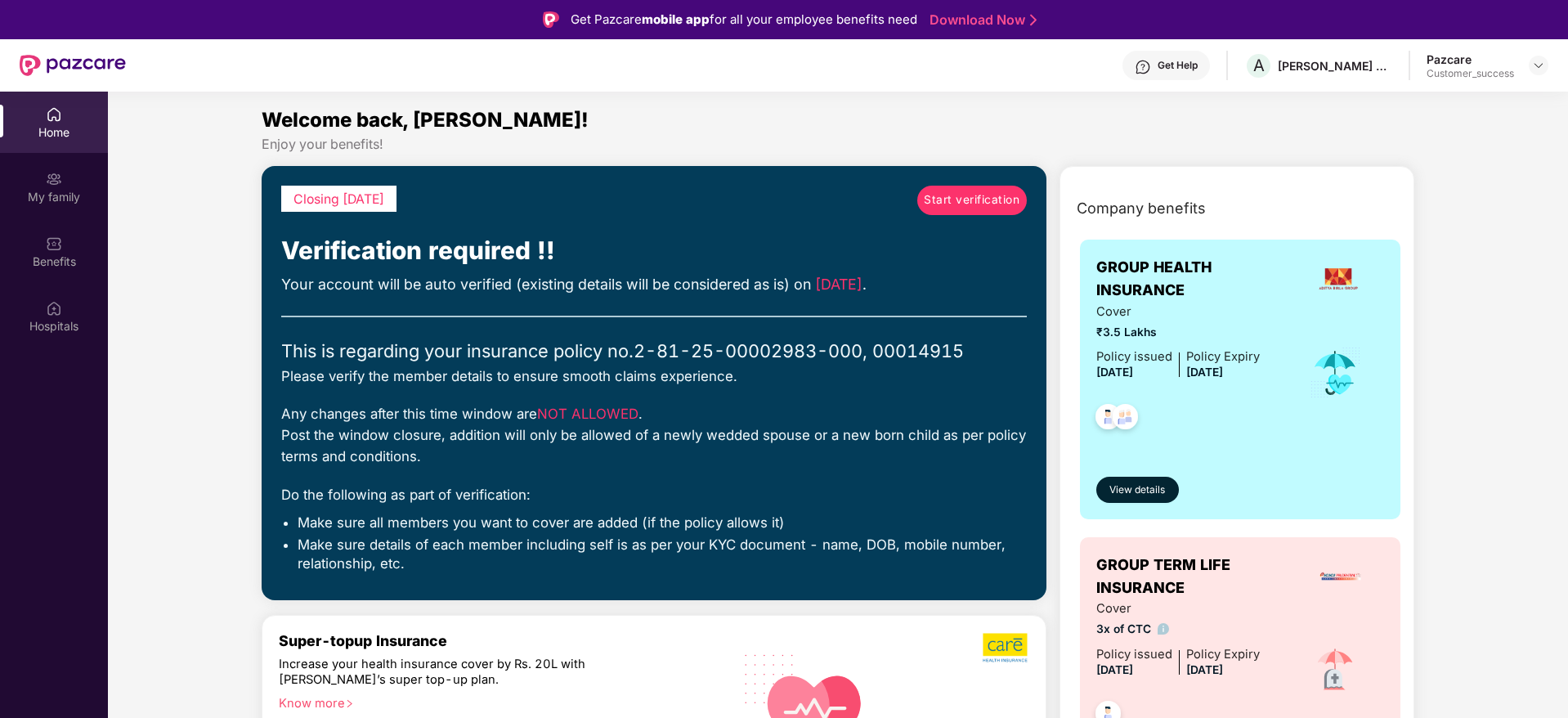
click at [986, 200] on span "Start verification" at bounding box center [971, 201] width 96 height 18
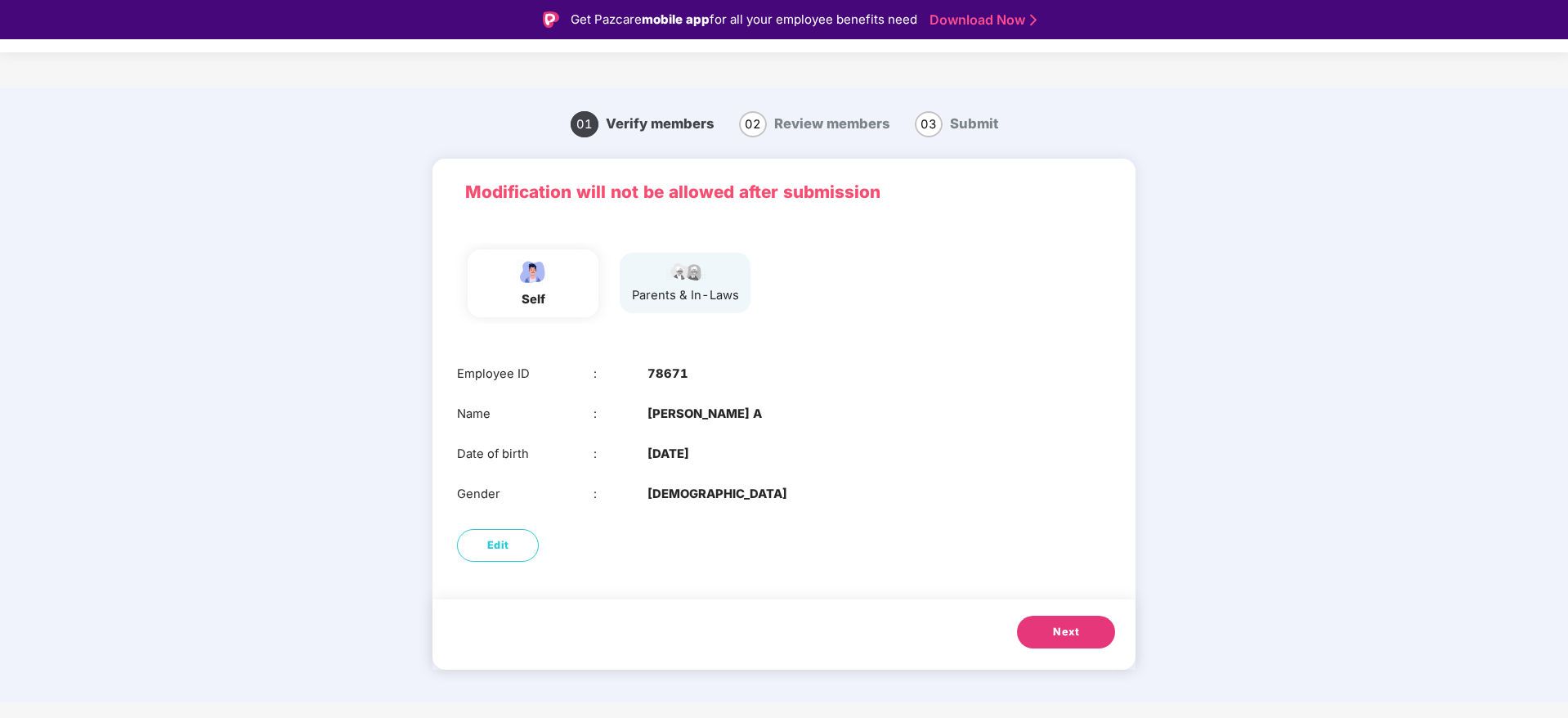
click at [1063, 630] on span "Next" at bounding box center [1065, 632] width 26 height 17
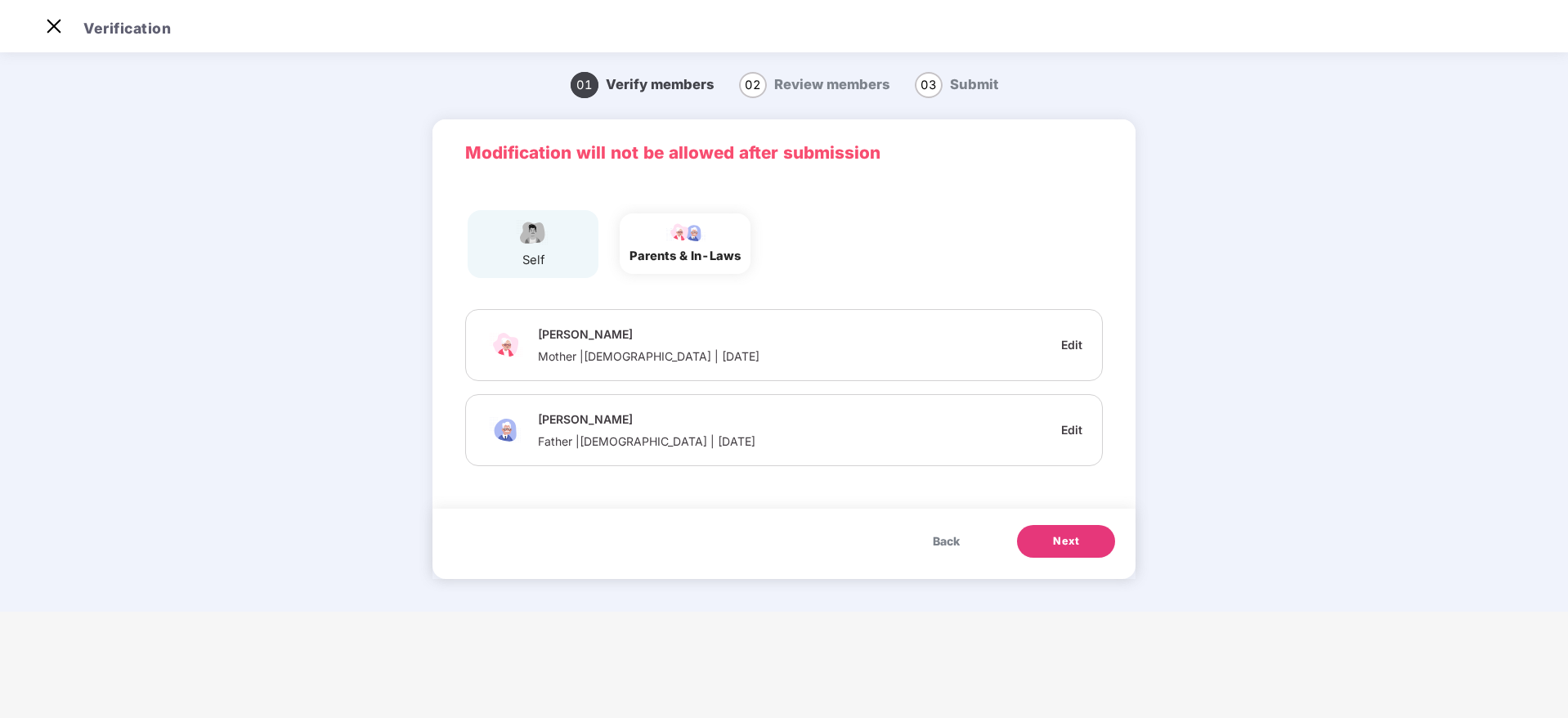
click at [1073, 556] on button "Next" at bounding box center [1066, 541] width 98 height 32
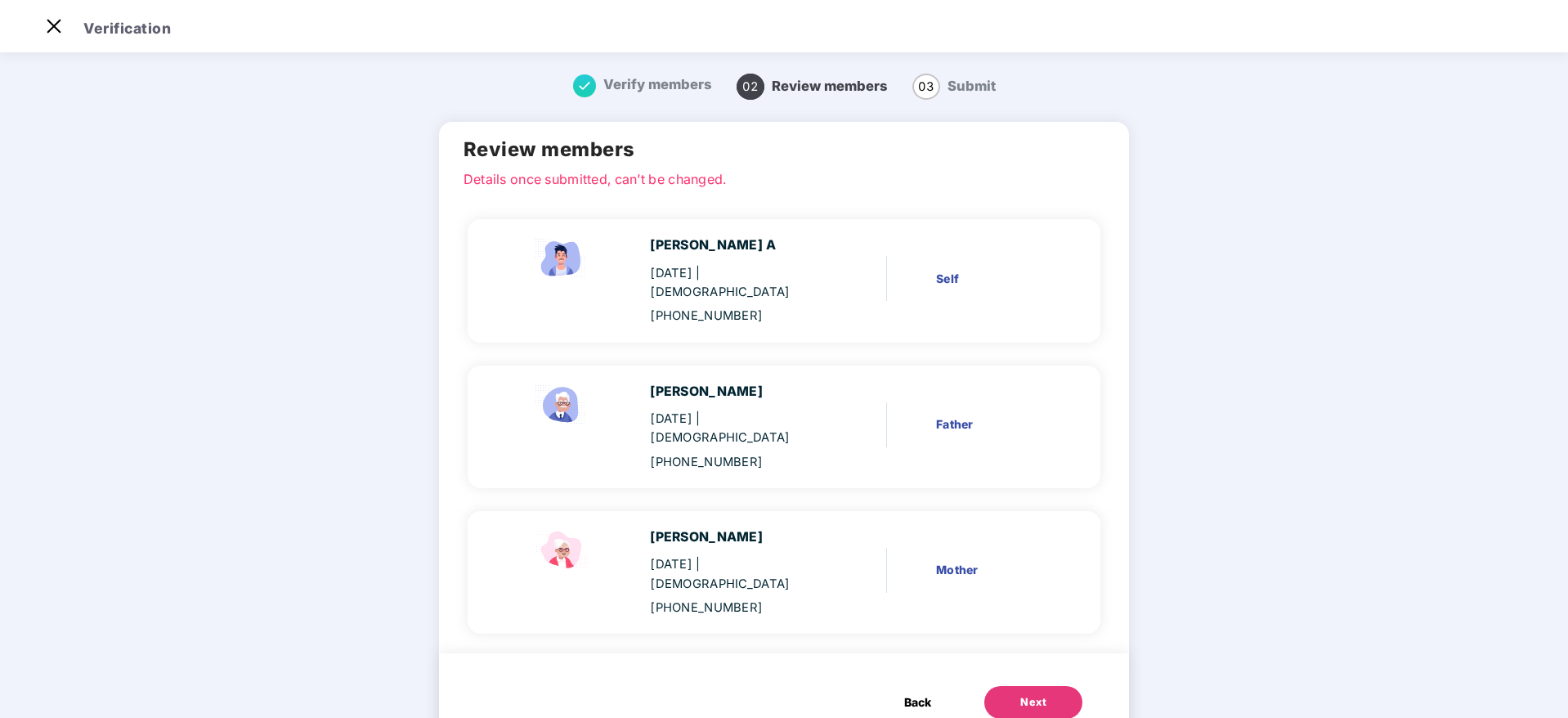
click at [1030, 695] on div "Next" at bounding box center [1033, 703] width 26 height 17
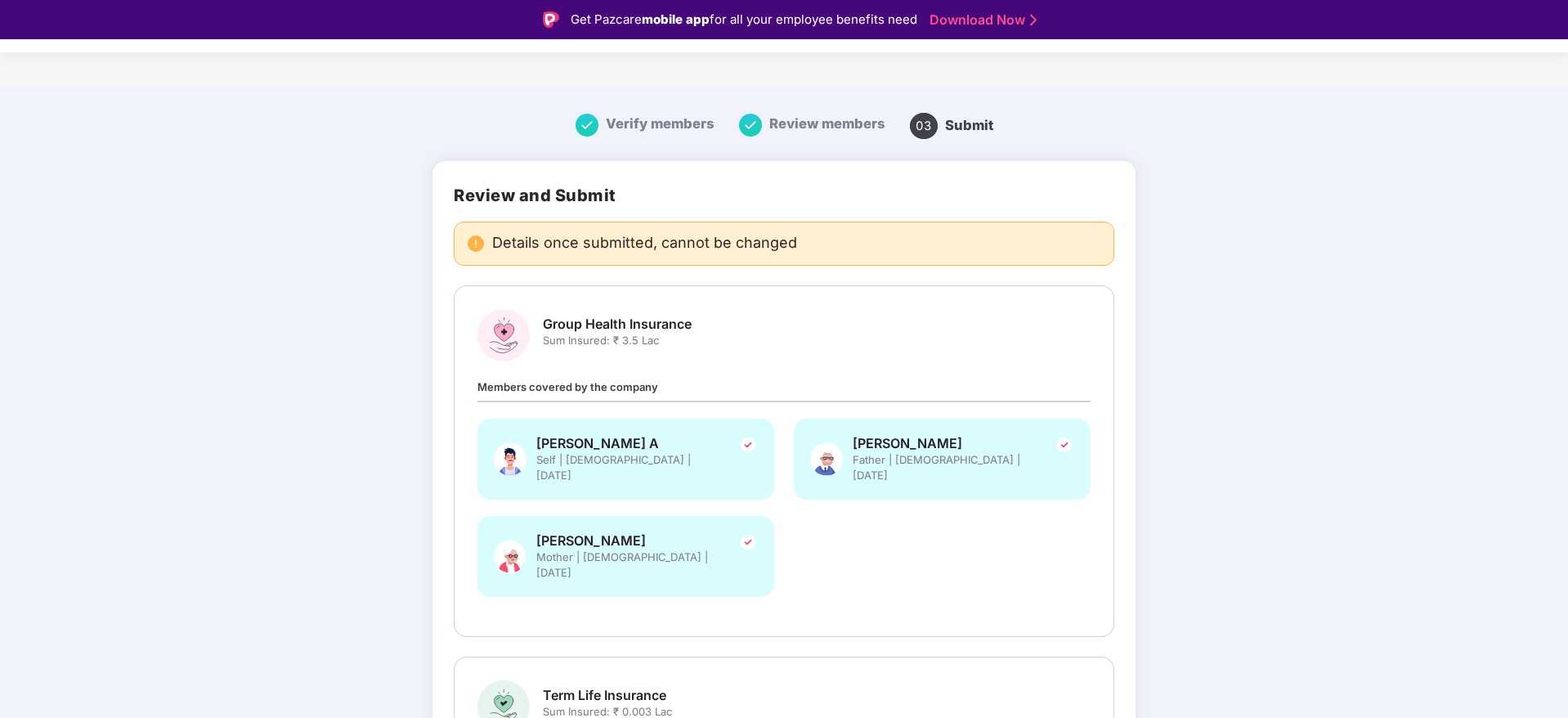
scroll to position [238, 0]
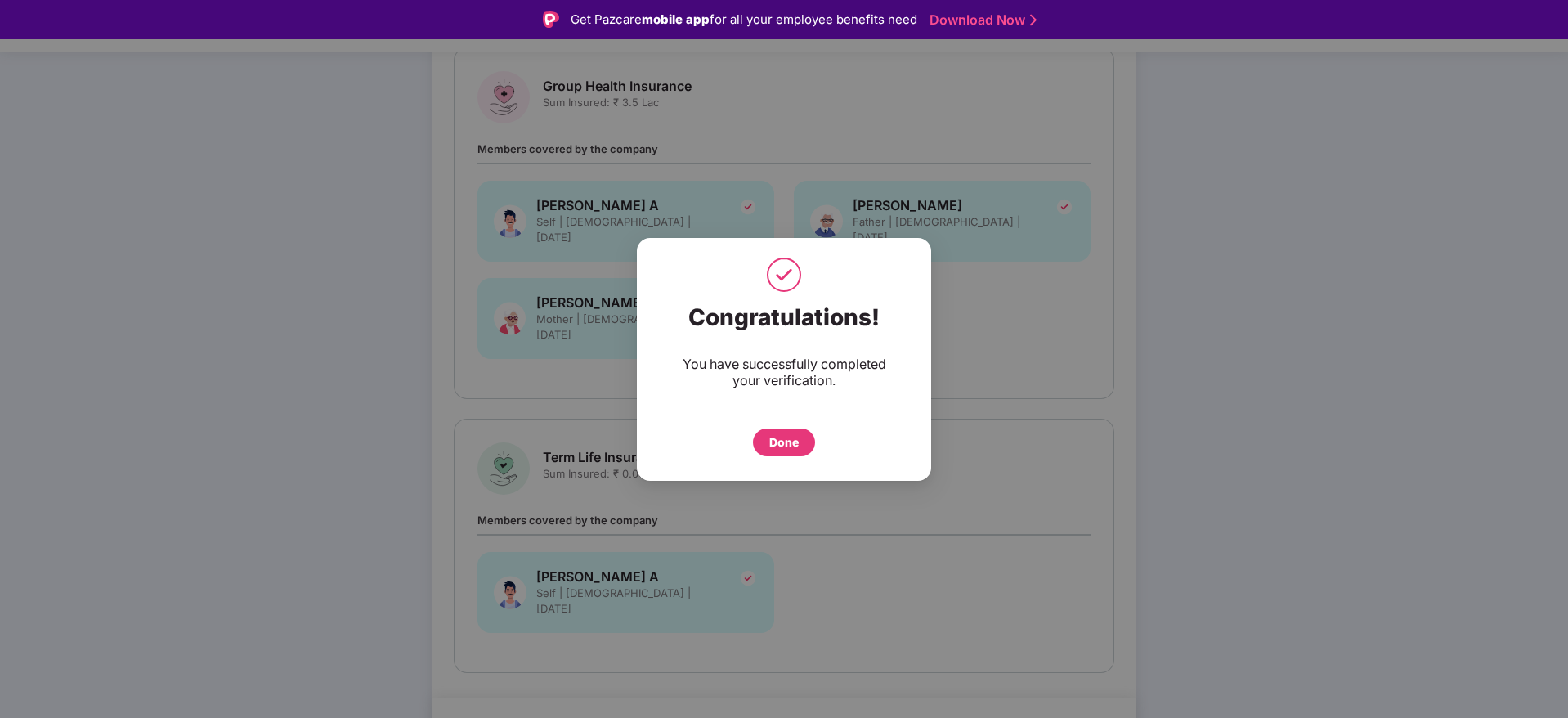
click at [803, 445] on div "Done" at bounding box center [784, 441] width 62 height 27
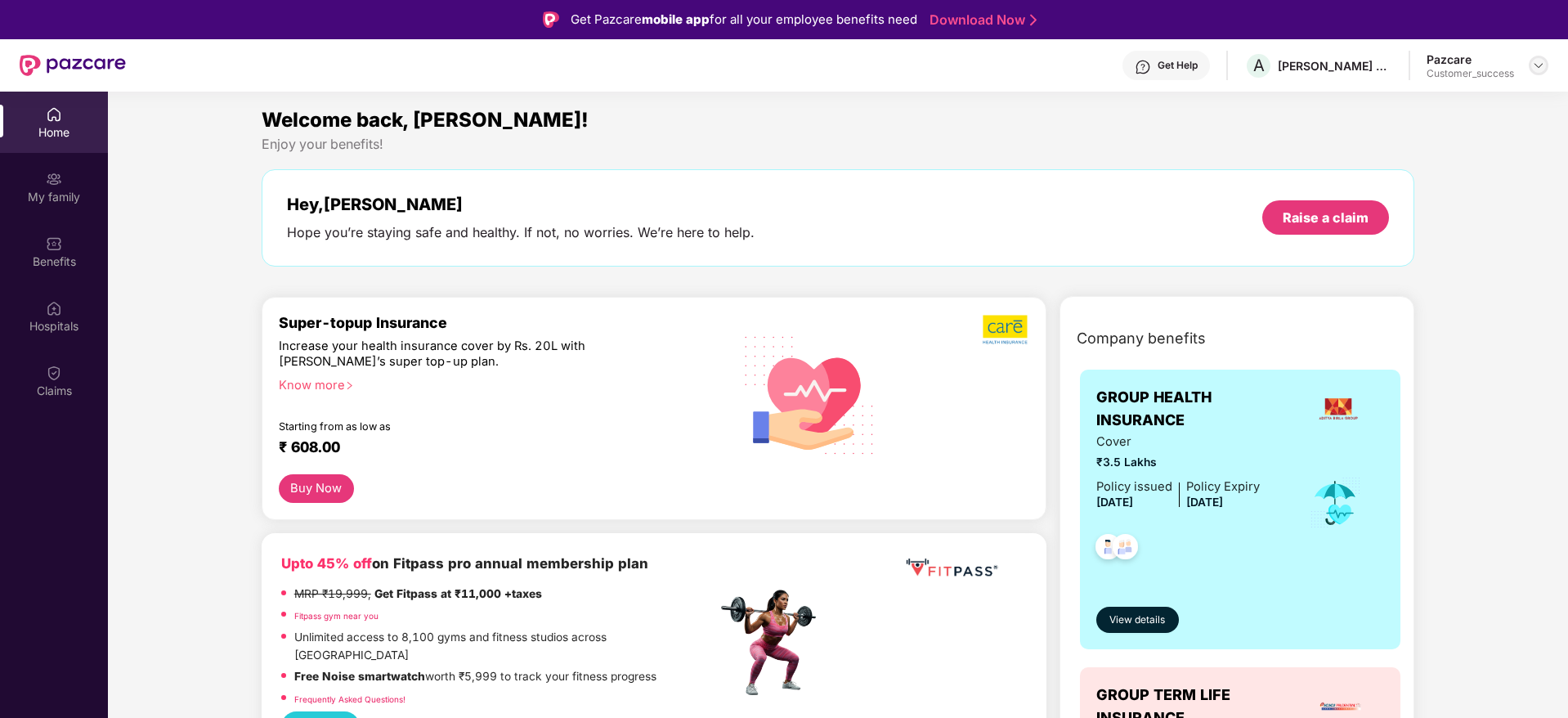
click at [1540, 72] on div at bounding box center [1539, 66] width 20 height 20
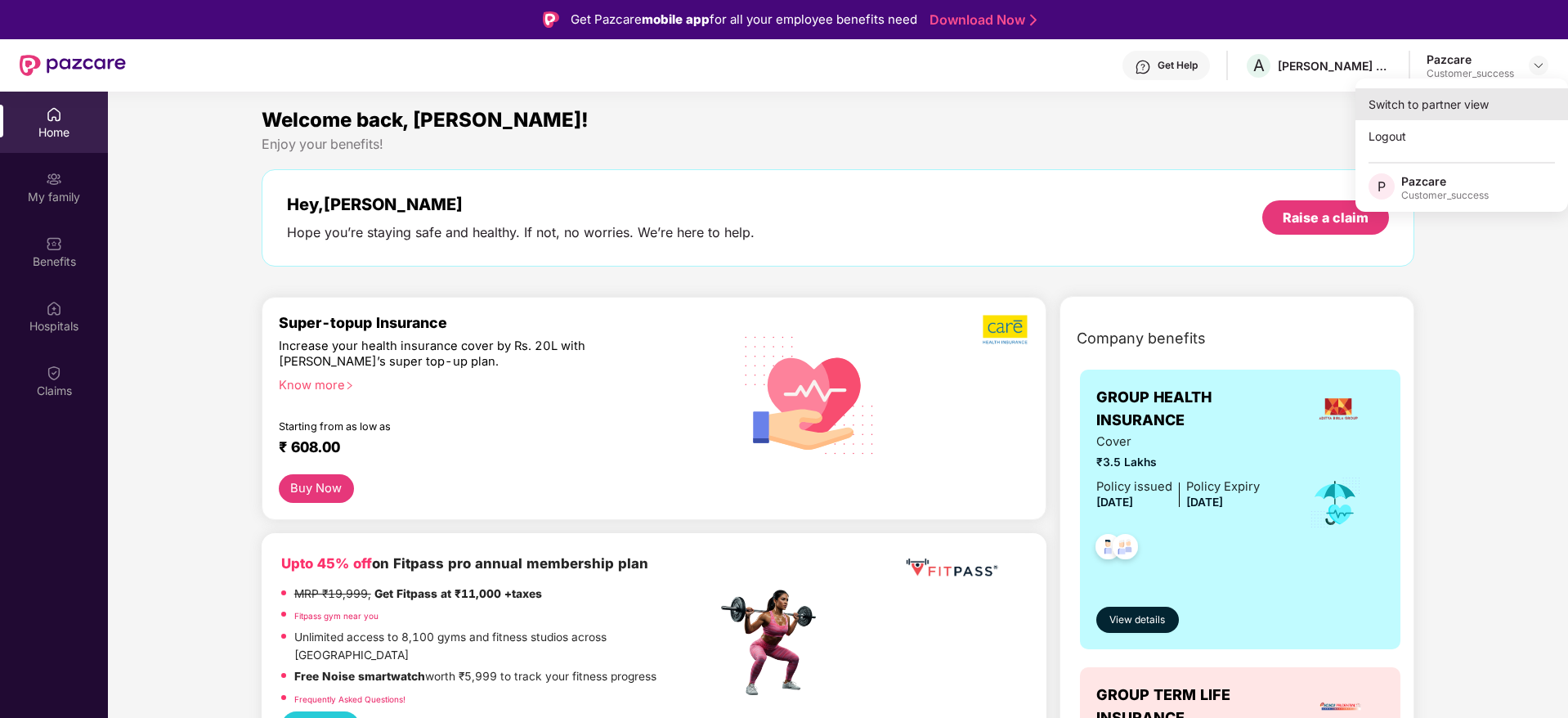
click at [1507, 96] on div "Switch to partner view" at bounding box center [1461, 104] width 212 height 32
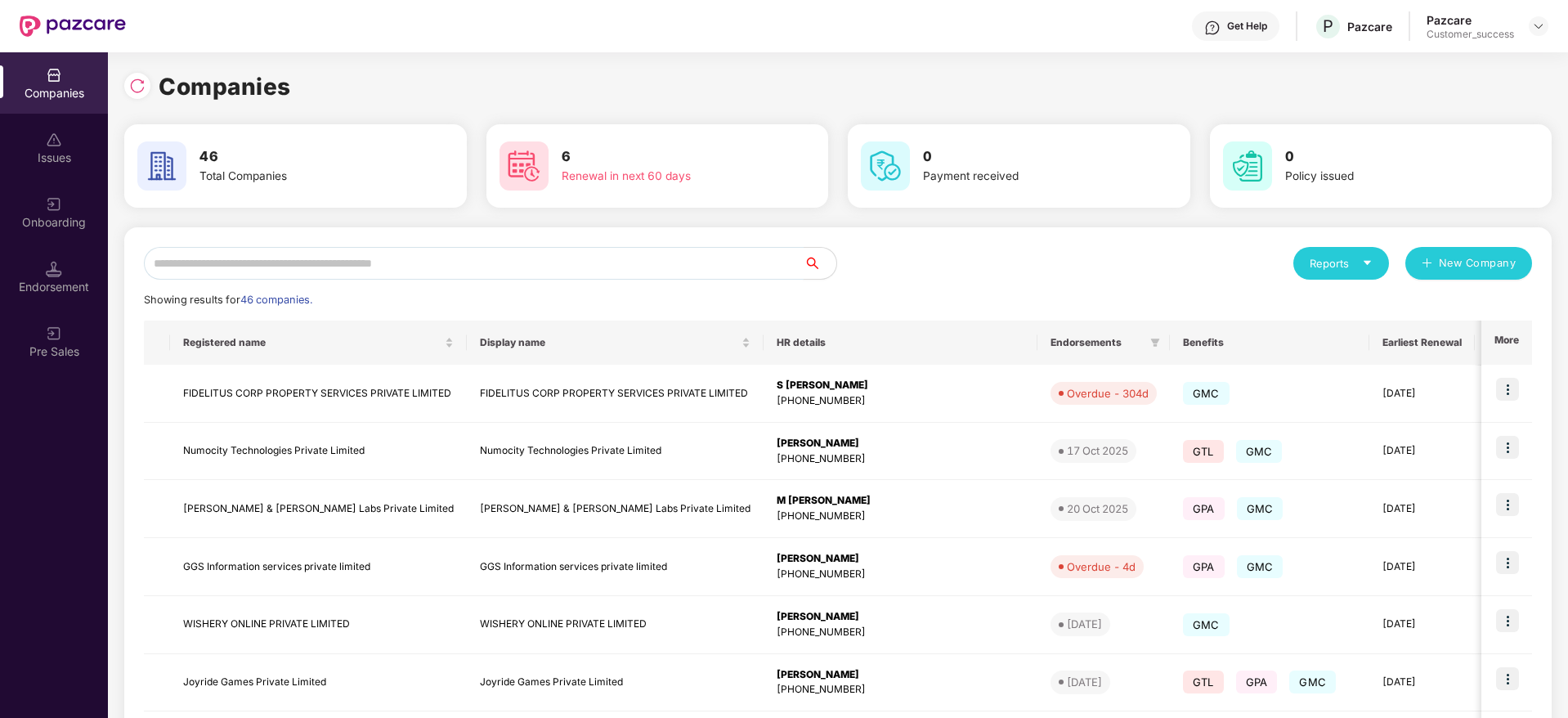
click at [505, 262] on input "text" at bounding box center [474, 262] width 660 height 32
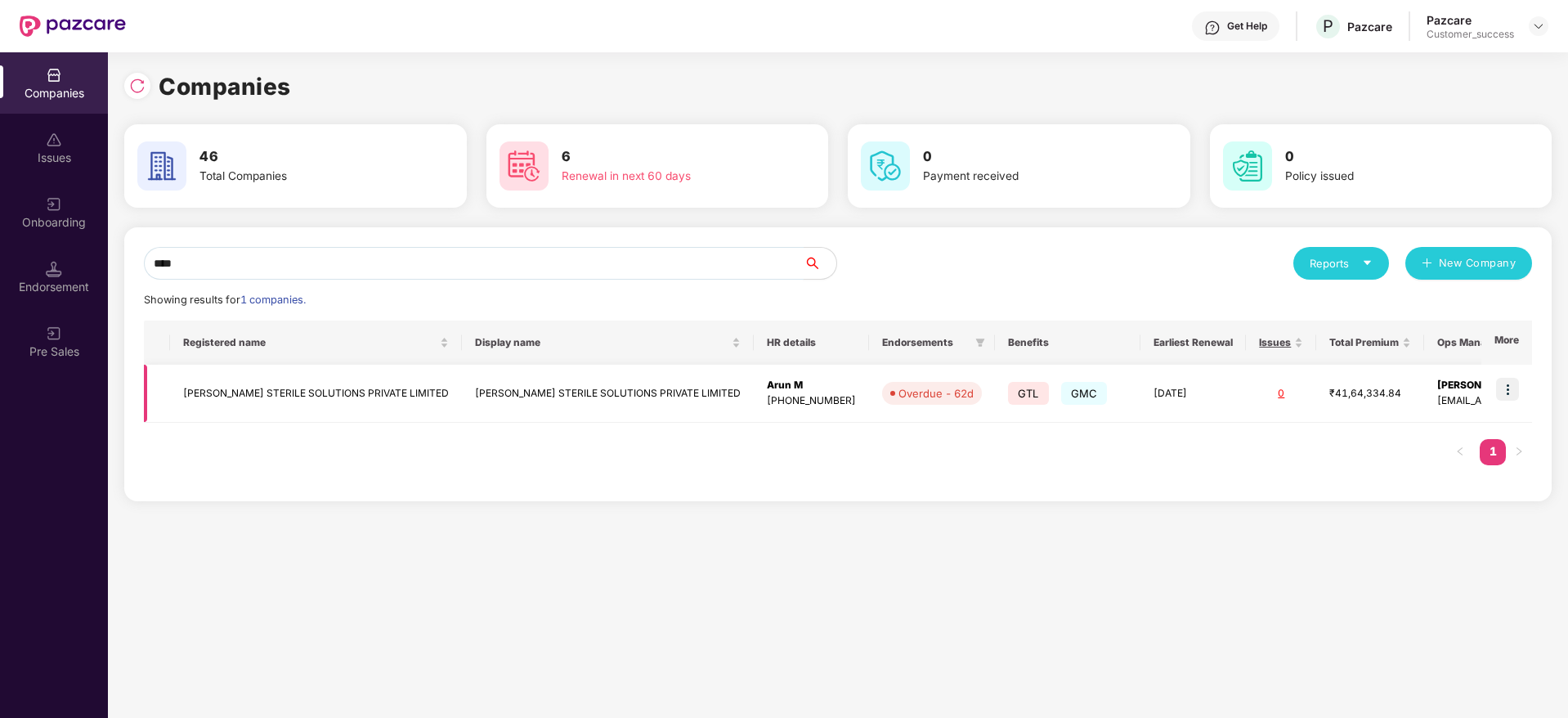
type input "****"
click at [1511, 391] on img at bounding box center [1507, 389] width 22 height 22
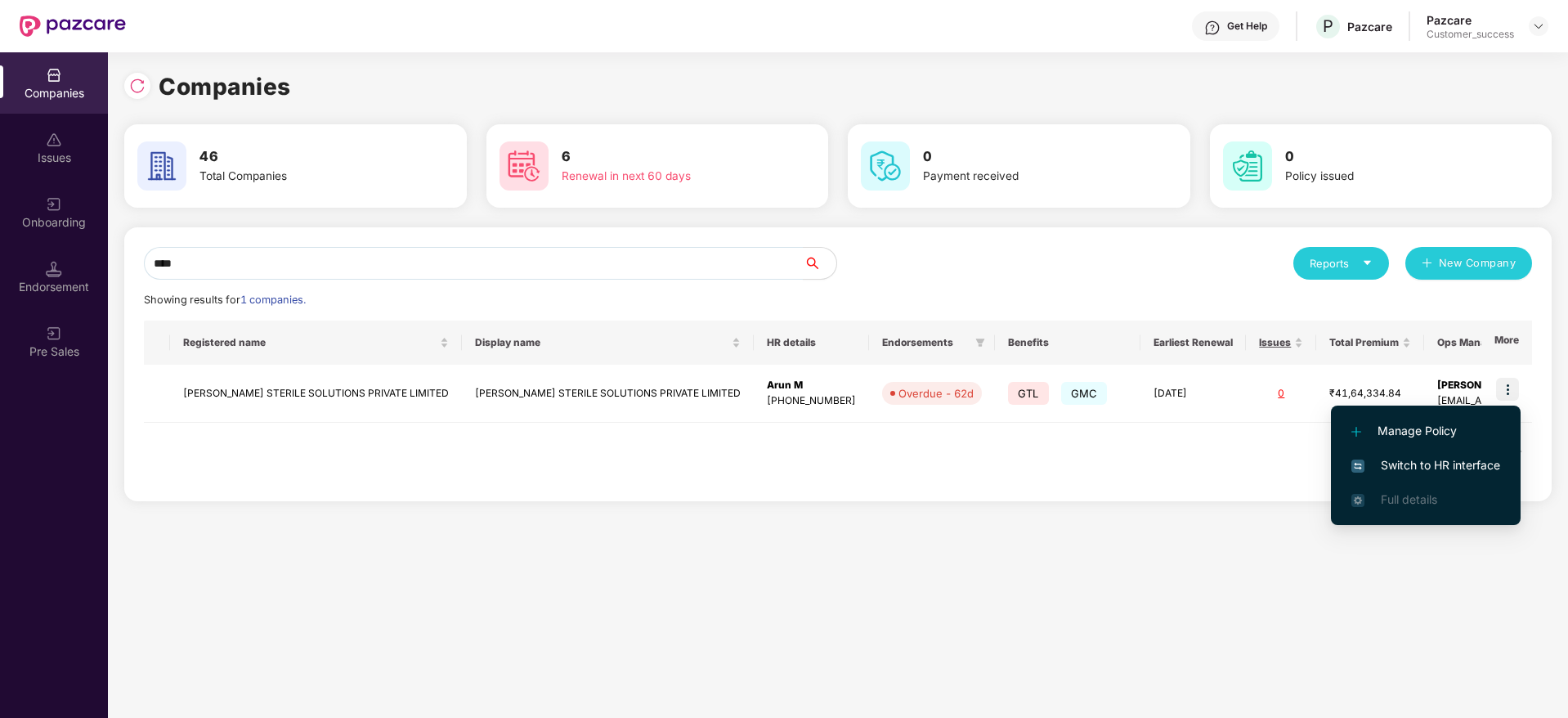
click at [1444, 465] on span "Switch to HR interface" at bounding box center [1426, 466] width 149 height 18
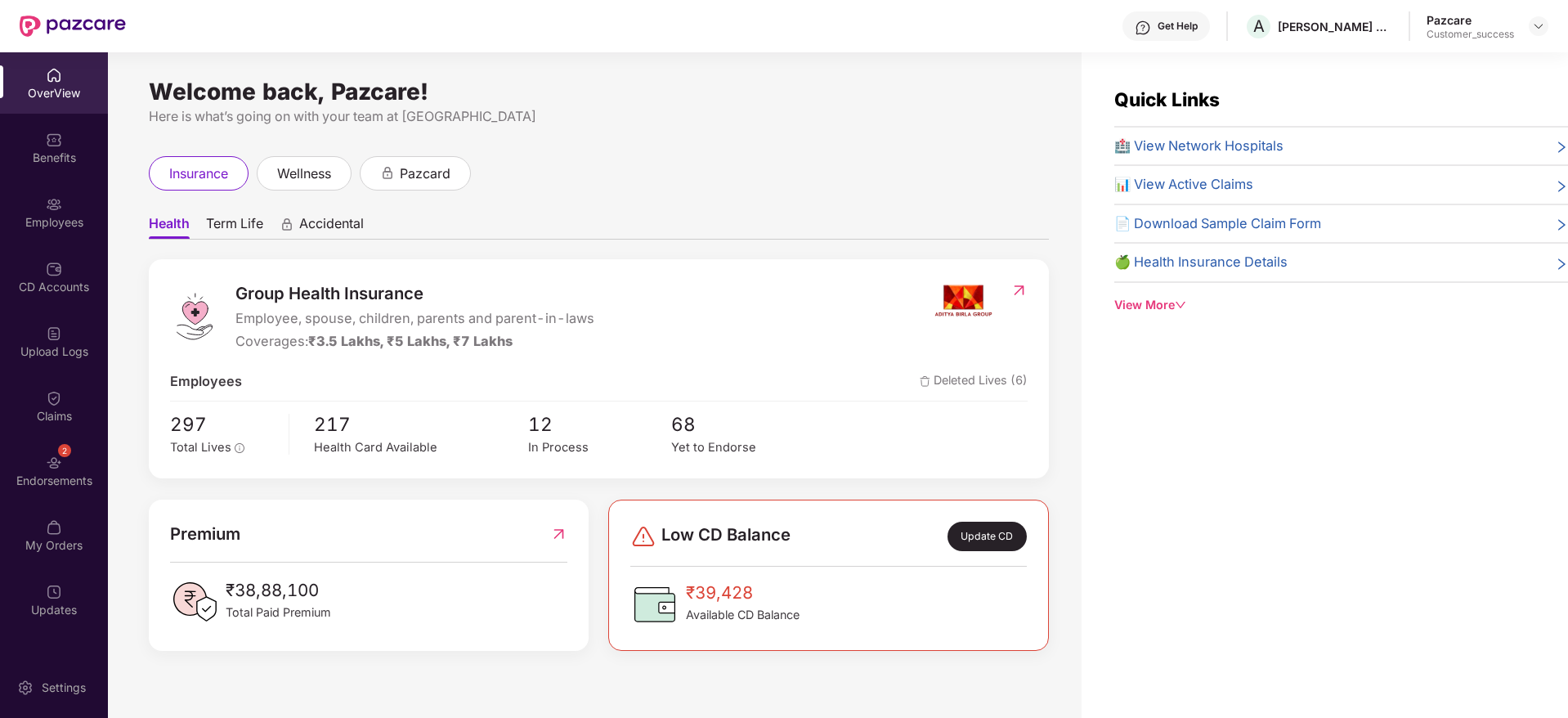
click at [47, 224] on div "Employees" at bounding box center [54, 222] width 108 height 17
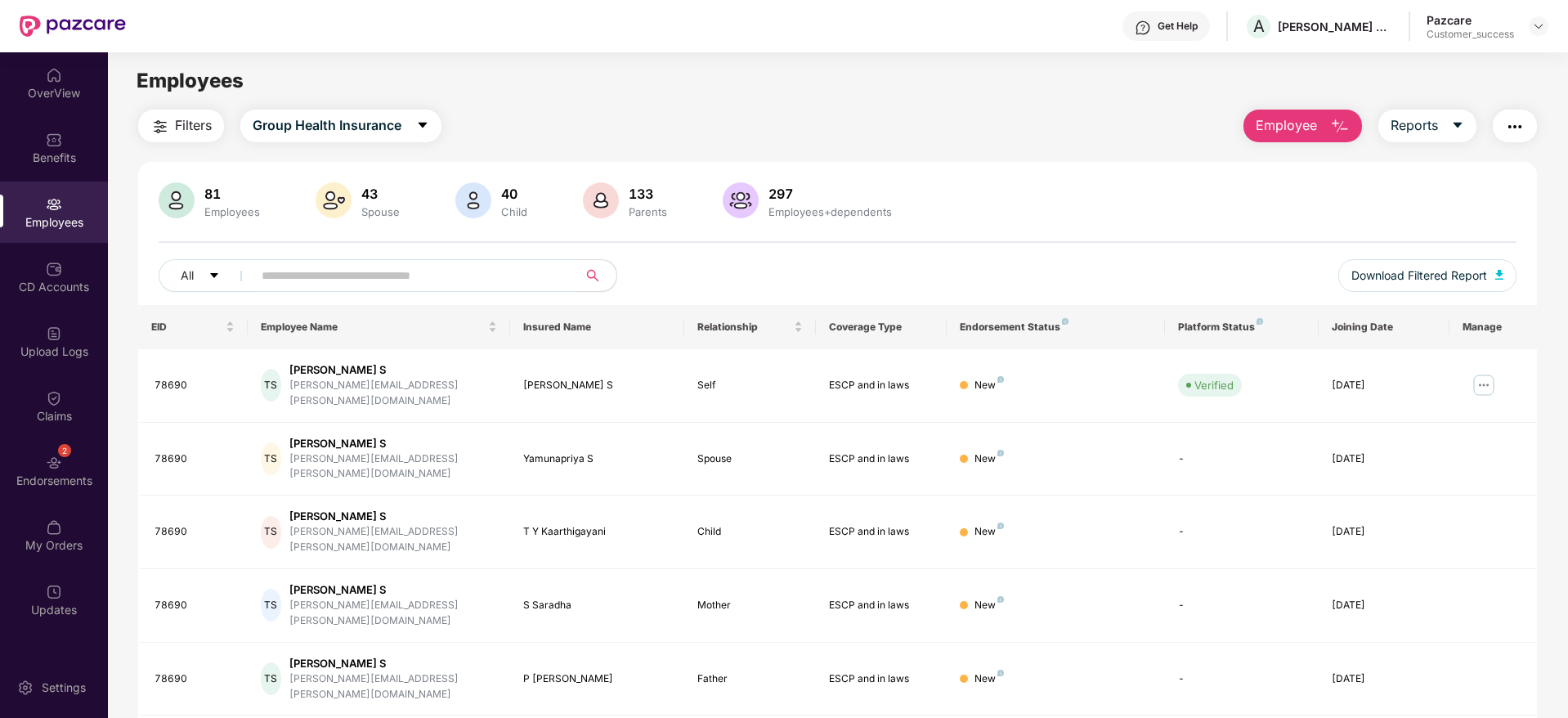
scroll to position [287, 0]
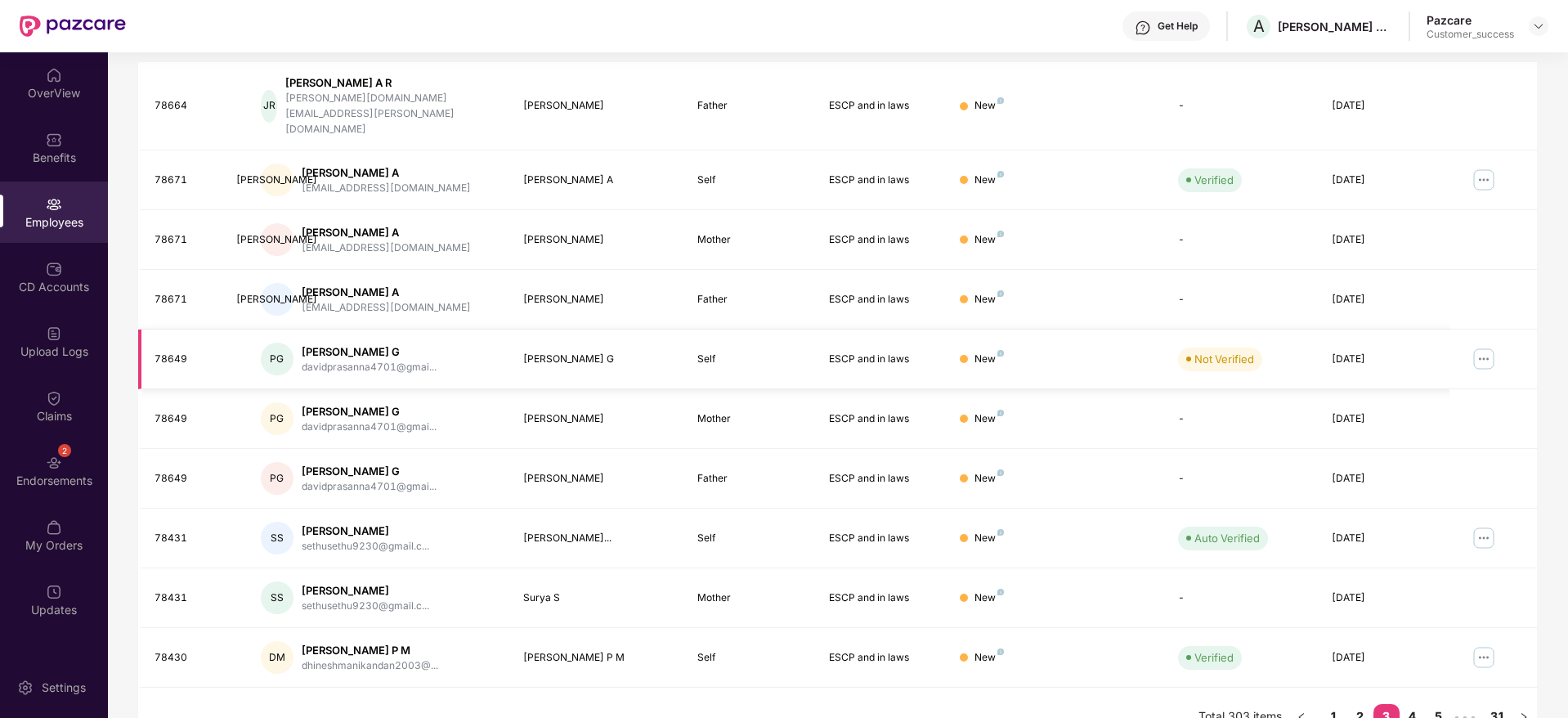
click at [1486, 346] on img at bounding box center [1483, 358] width 26 height 26
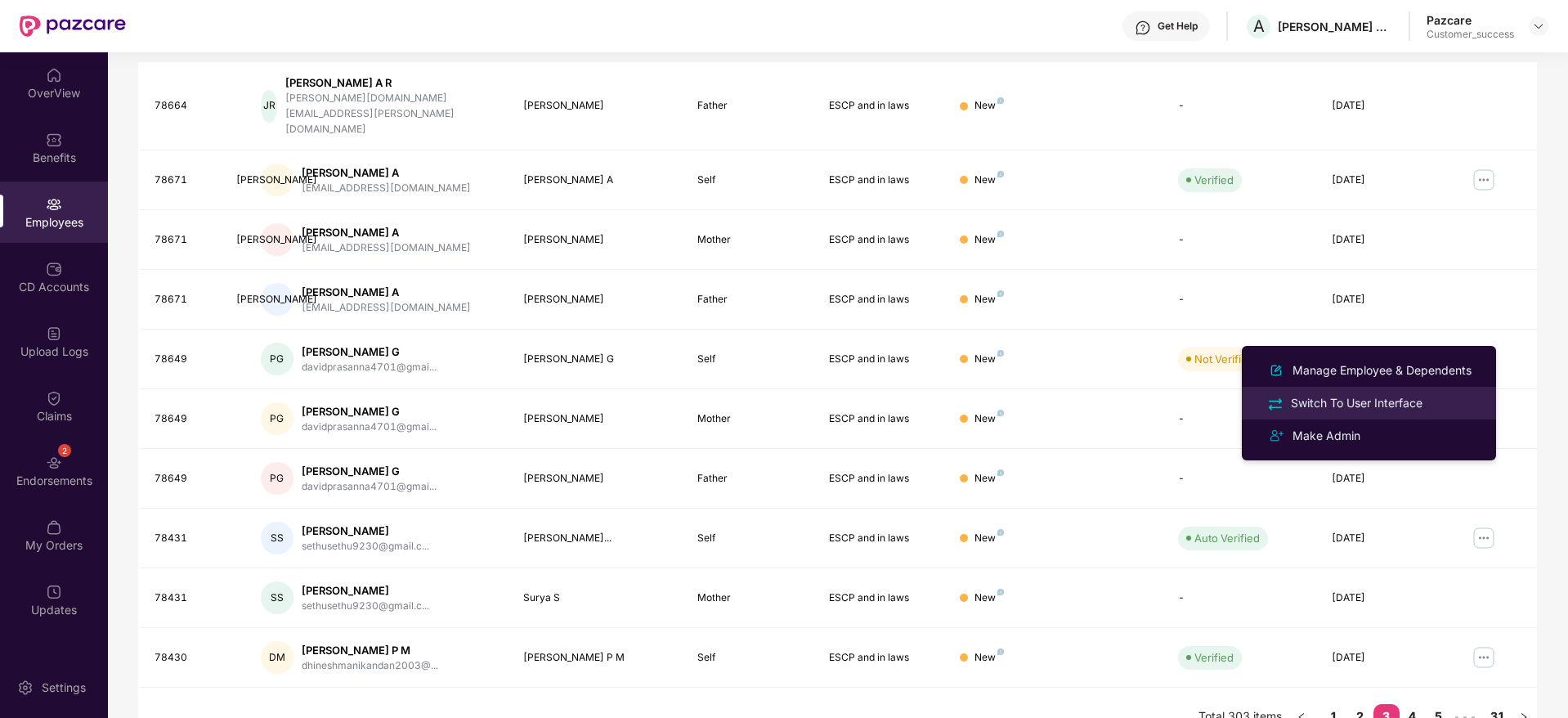
click at [1419, 397] on div "Switch To User Interface" at bounding box center [1356, 403] width 138 height 18
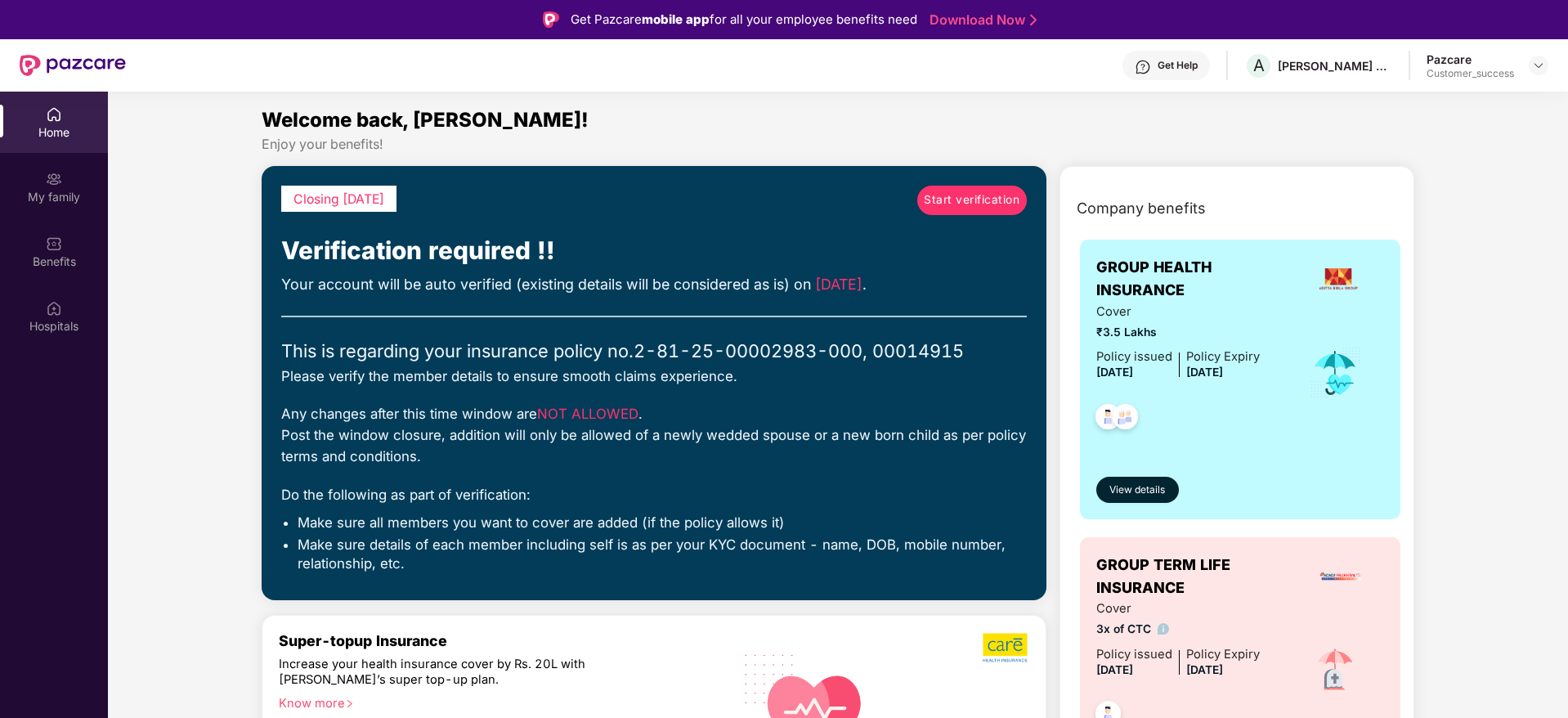
click at [982, 192] on span "Start verification" at bounding box center [971, 201] width 96 height 18
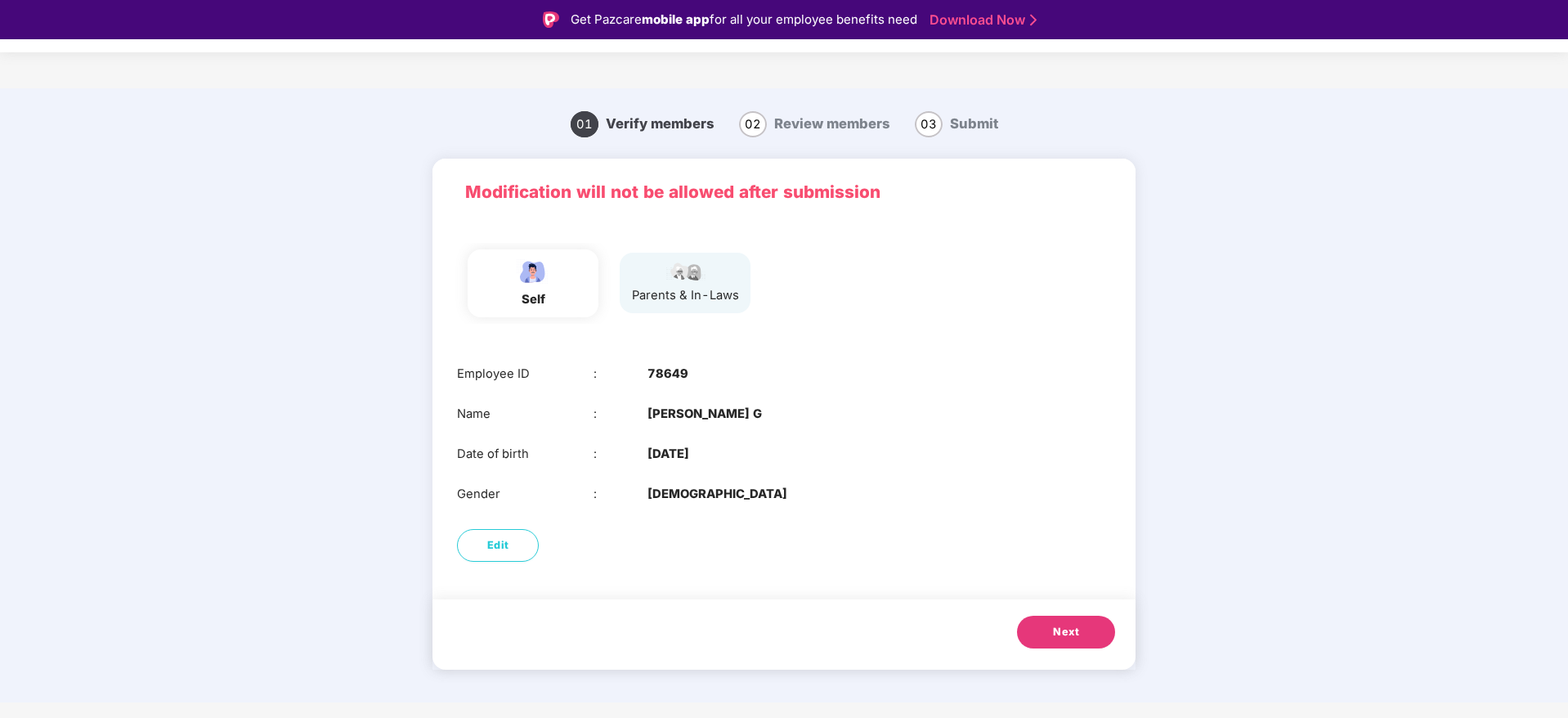
scroll to position [39, 0]
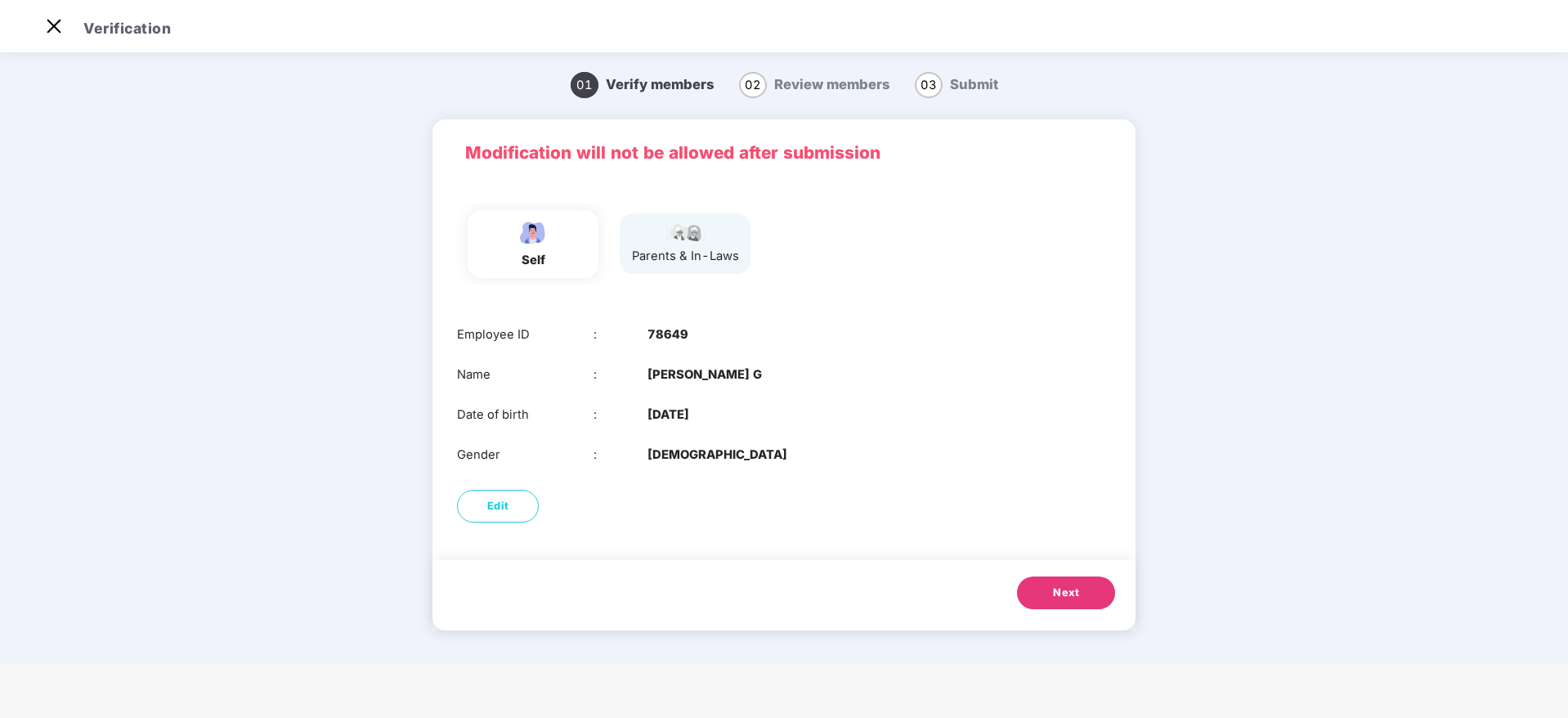
click at [1080, 598] on button "Next" at bounding box center [1066, 592] width 98 height 32
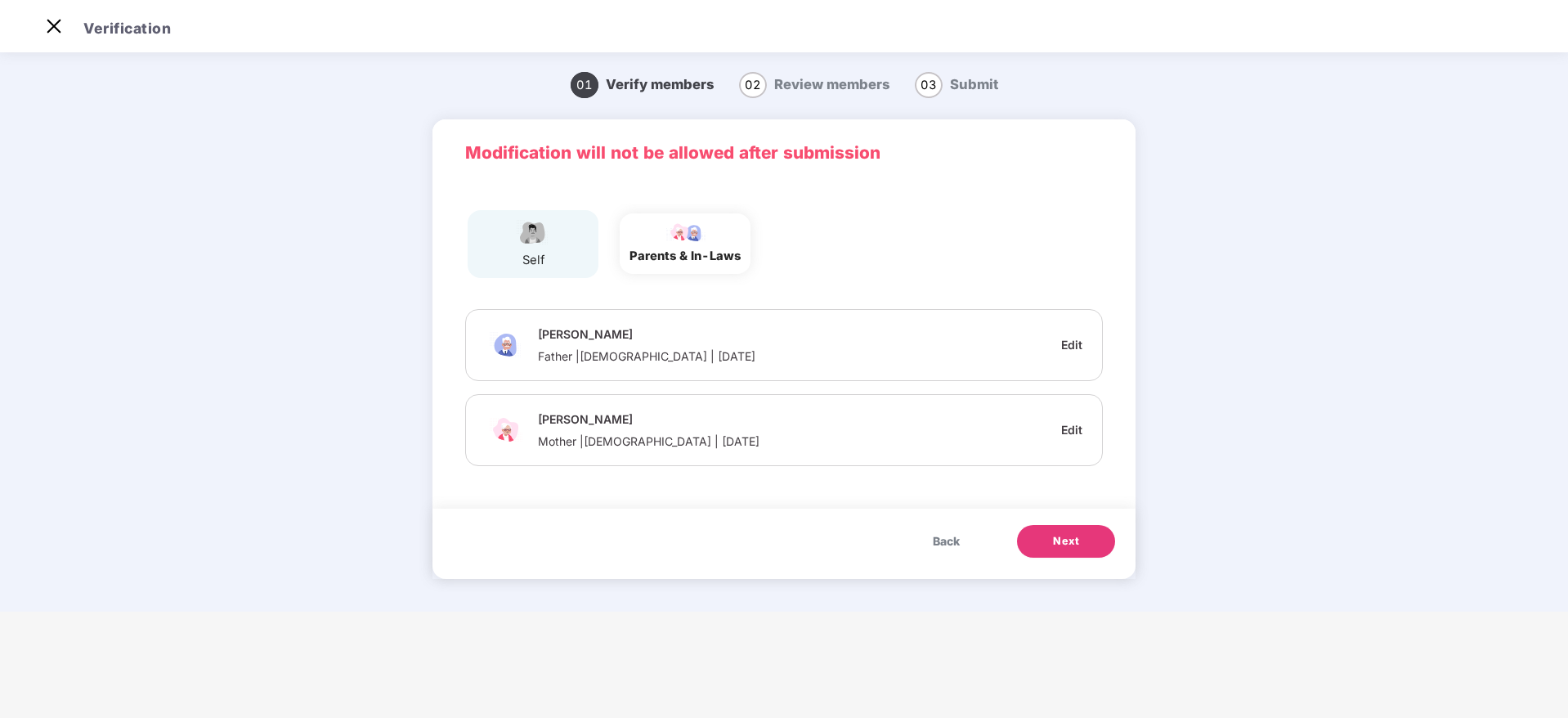
click at [1057, 539] on span "Next" at bounding box center [1065, 541] width 26 height 17
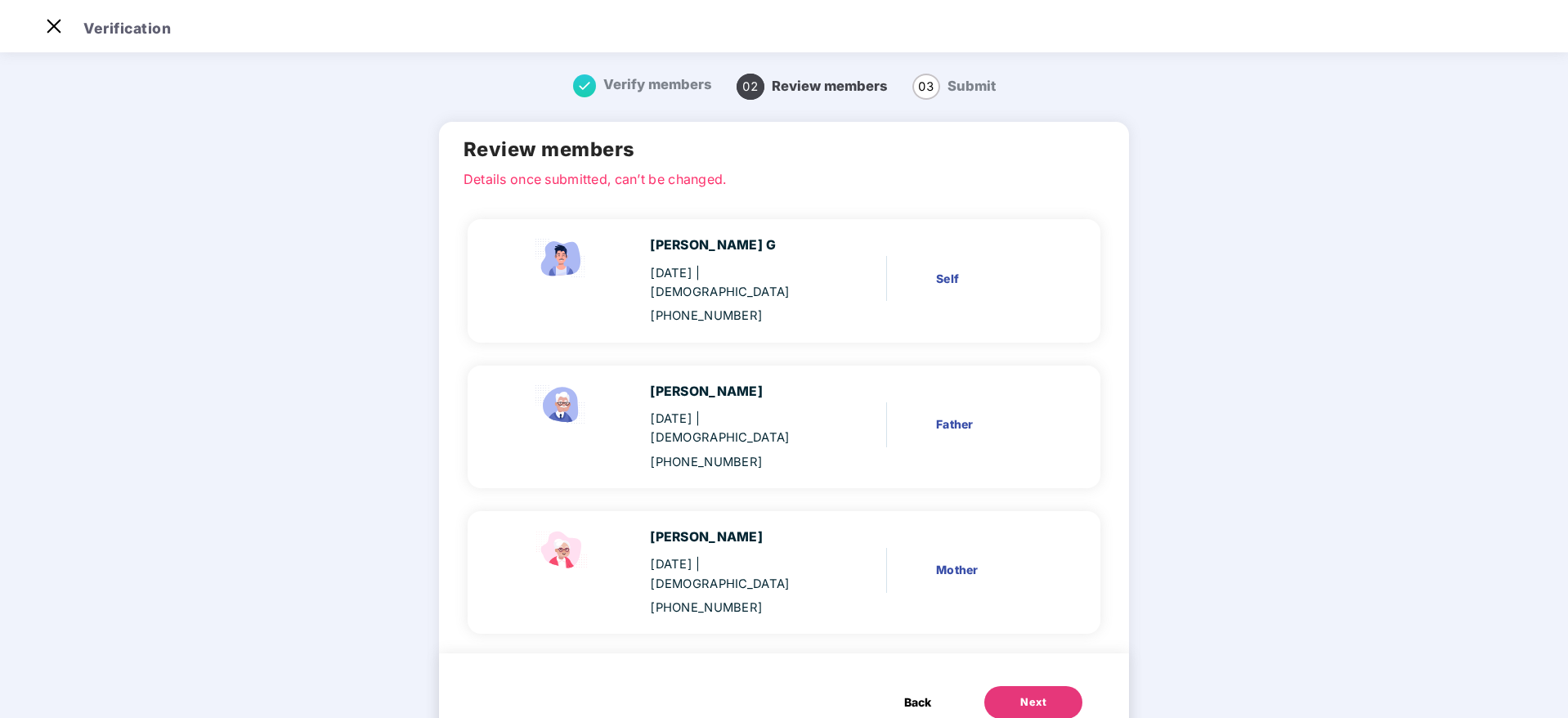
click at [1033, 695] on div "Next" at bounding box center [1033, 703] width 26 height 17
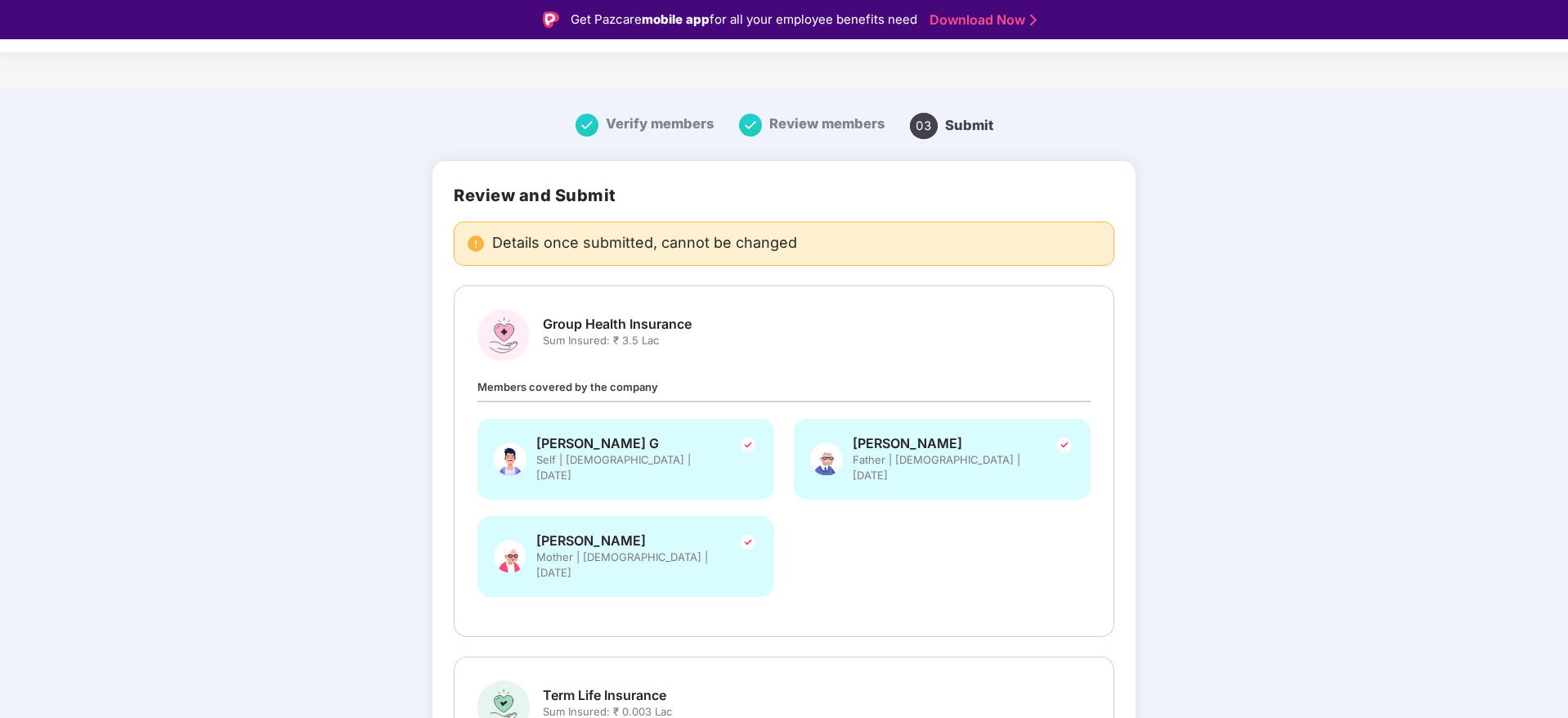
scroll to position [238, 0]
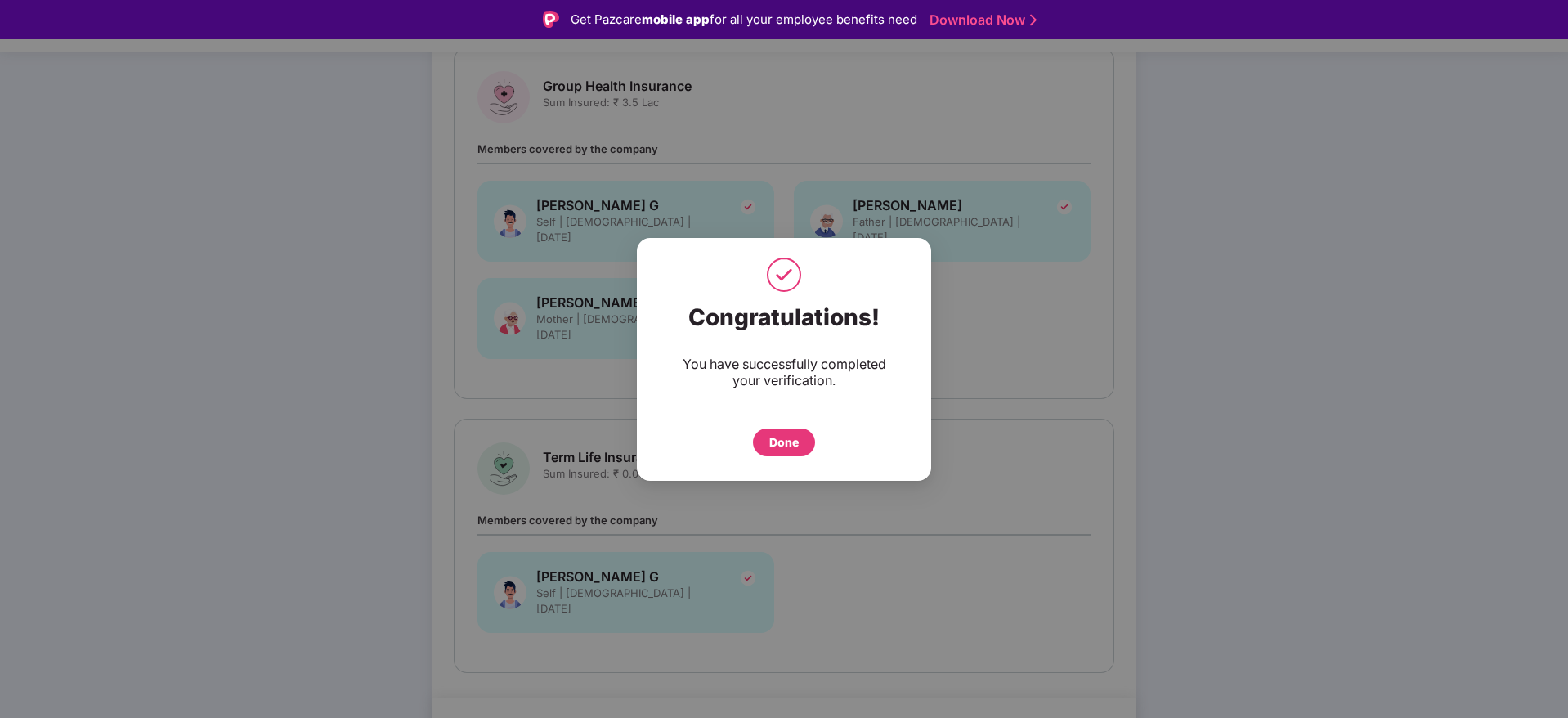
click at [776, 443] on div "Done" at bounding box center [784, 442] width 29 height 18
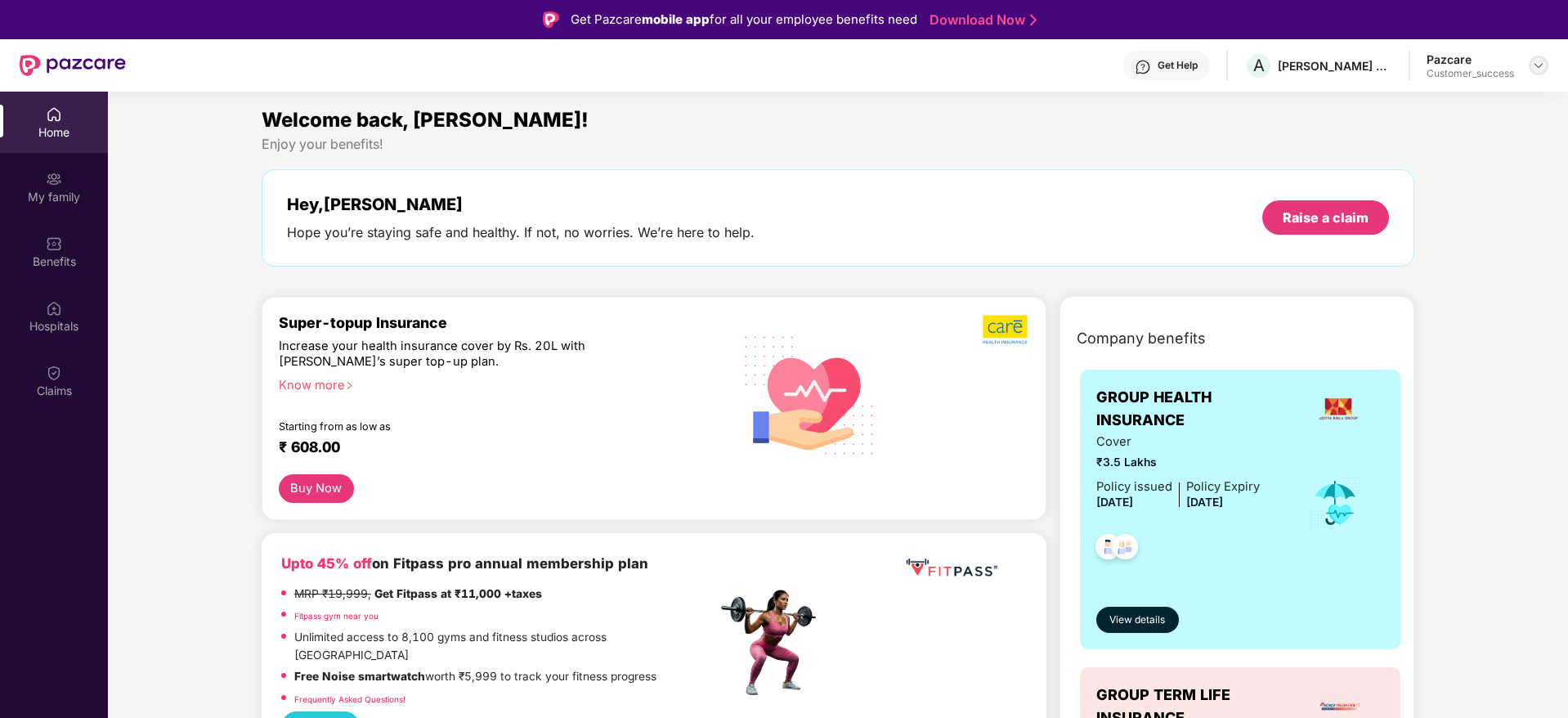
click at [1540, 63] on img at bounding box center [1539, 66] width 13 height 13
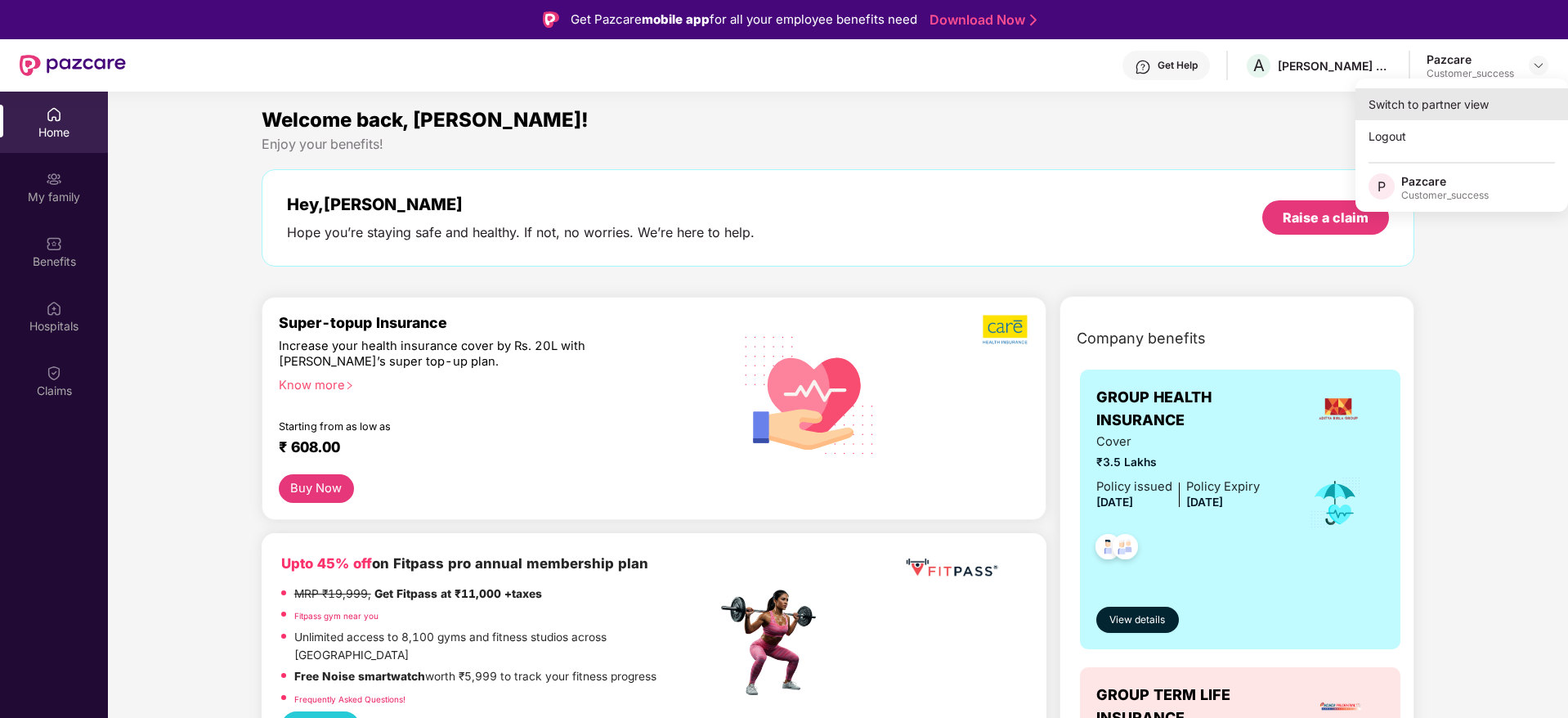
click at [1486, 109] on div "Switch to partner view" at bounding box center [1461, 104] width 212 height 32
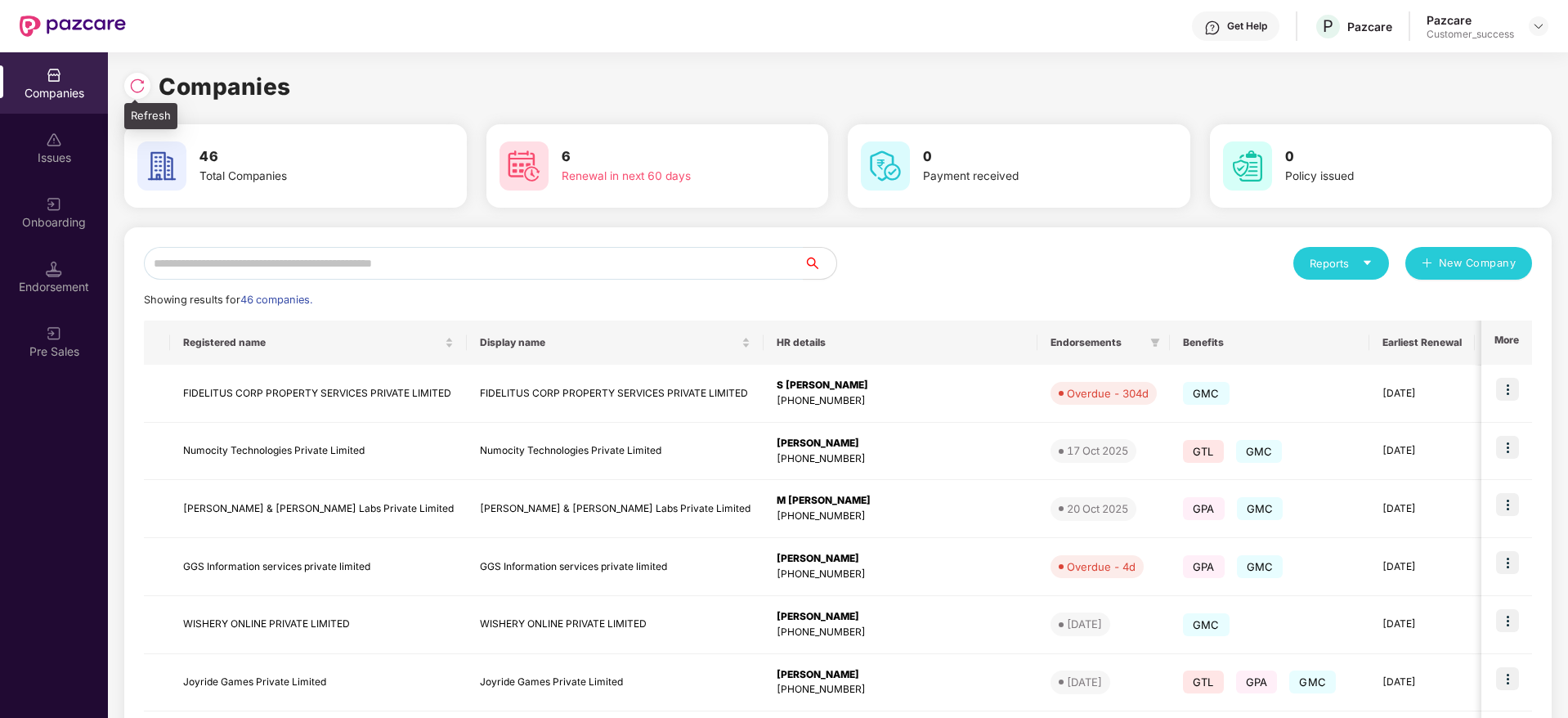
click at [140, 83] on img at bounding box center [137, 86] width 17 height 17
click at [515, 270] on input "text" at bounding box center [474, 262] width 660 height 32
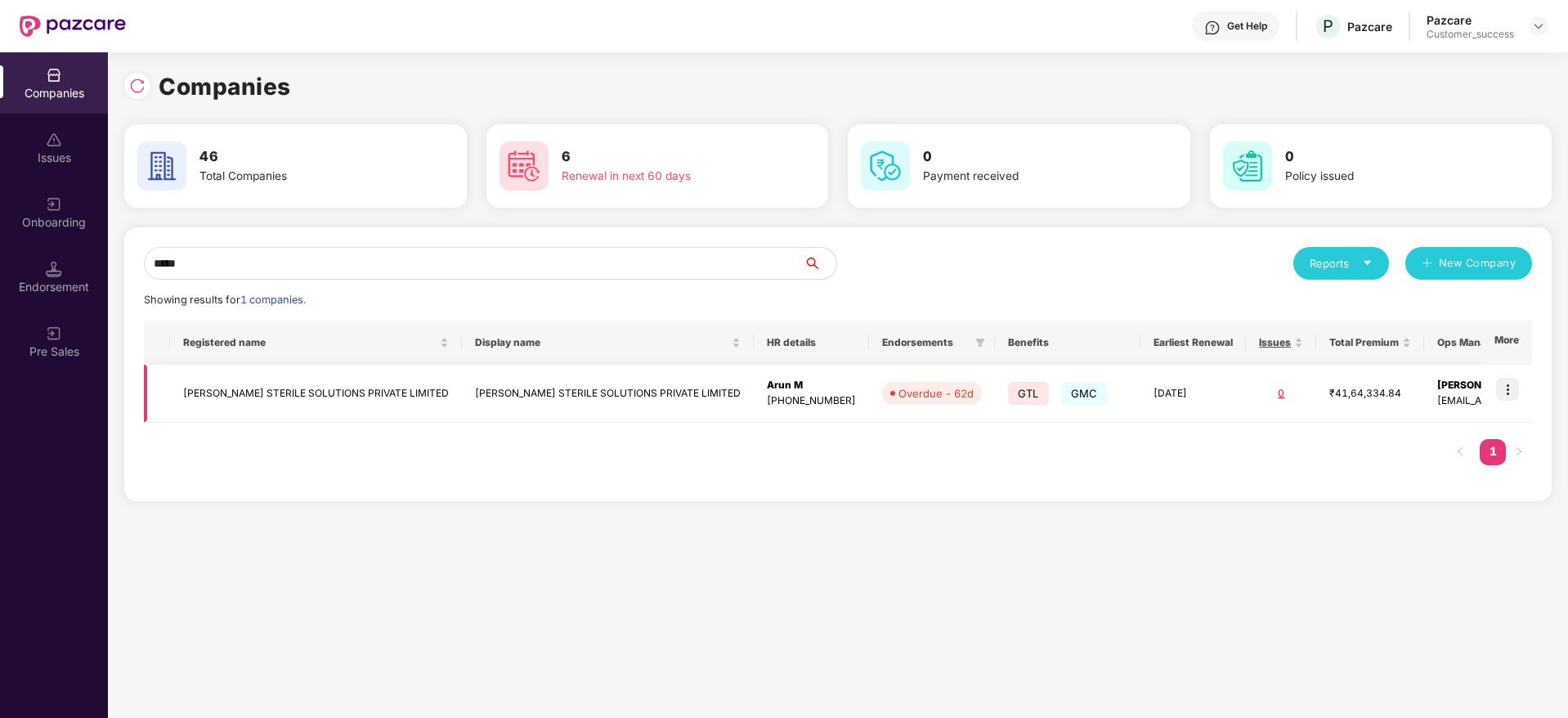
type input "*****"
click at [1512, 384] on img at bounding box center [1507, 389] width 22 height 22
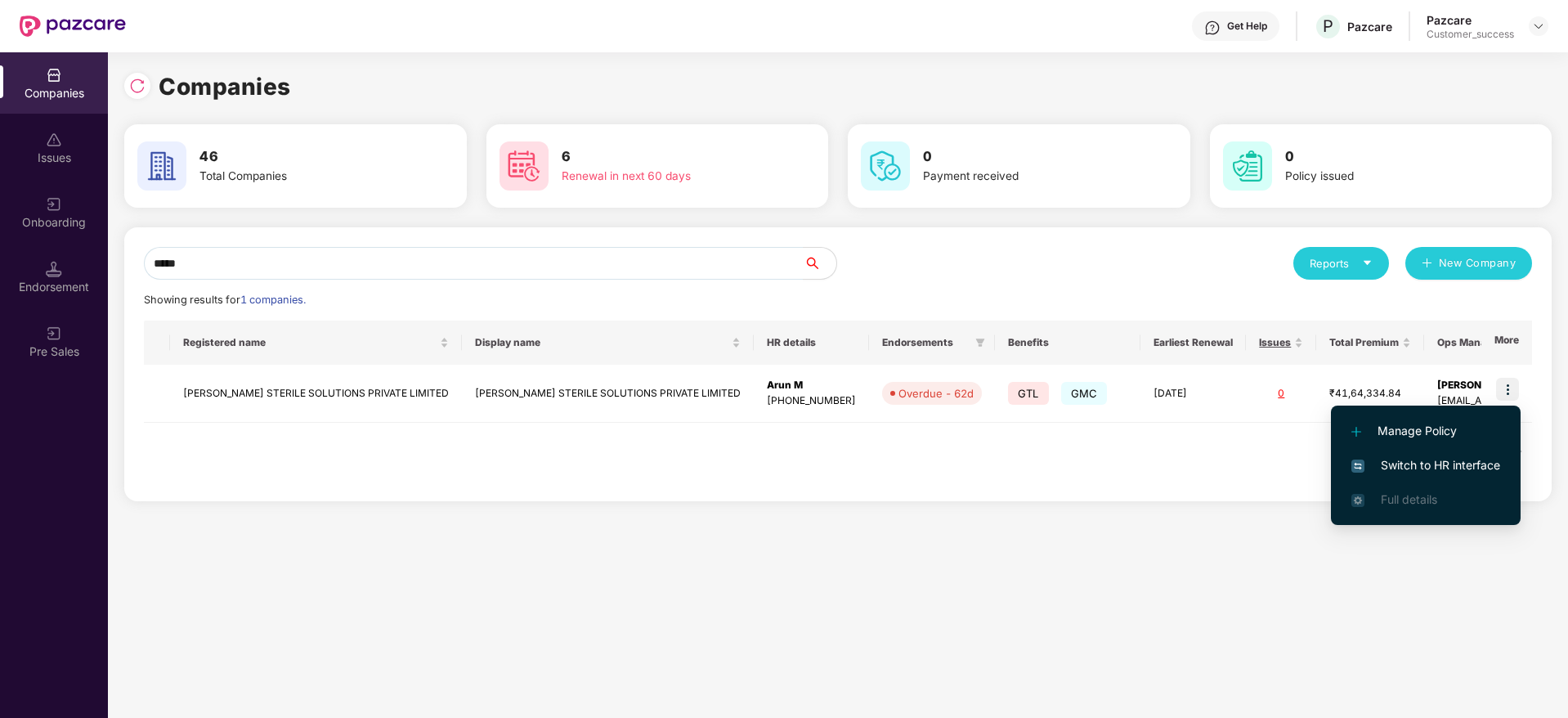
click at [1451, 460] on span "Switch to HR interface" at bounding box center [1426, 466] width 149 height 18
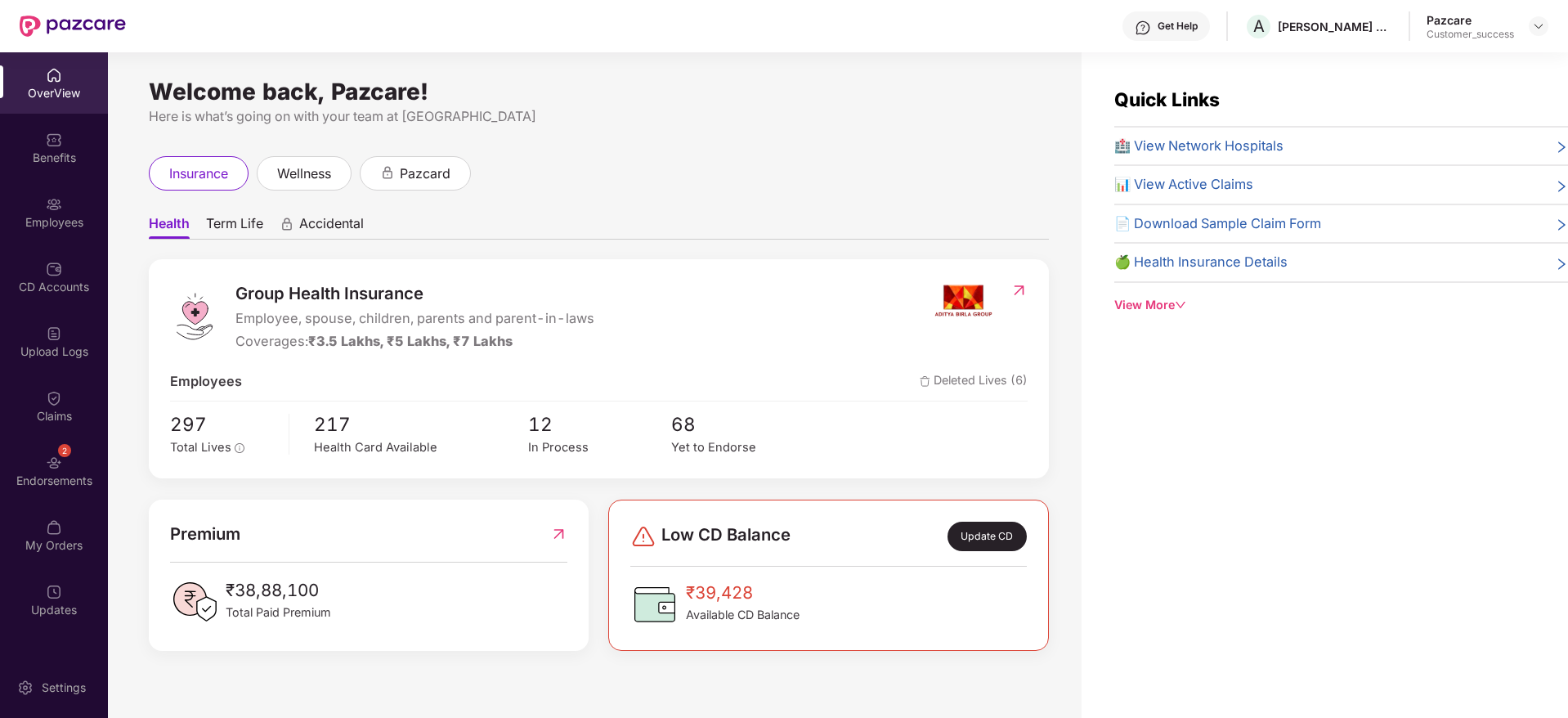
click at [62, 476] on div "Endorsements" at bounding box center [54, 481] width 108 height 17
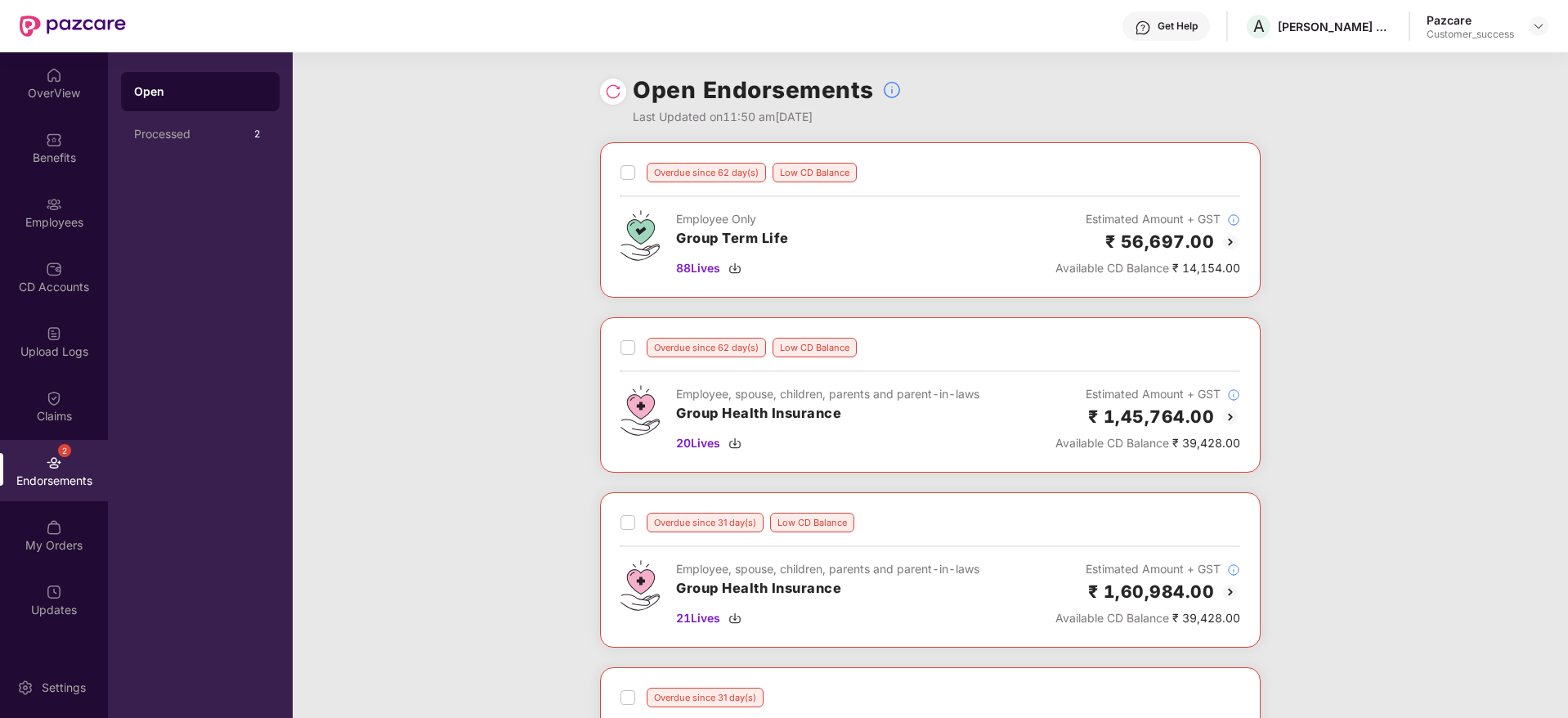
click at [610, 89] on img at bounding box center [613, 92] width 17 height 17
click at [704, 448] on span "20 Lives" at bounding box center [698, 443] width 44 height 18
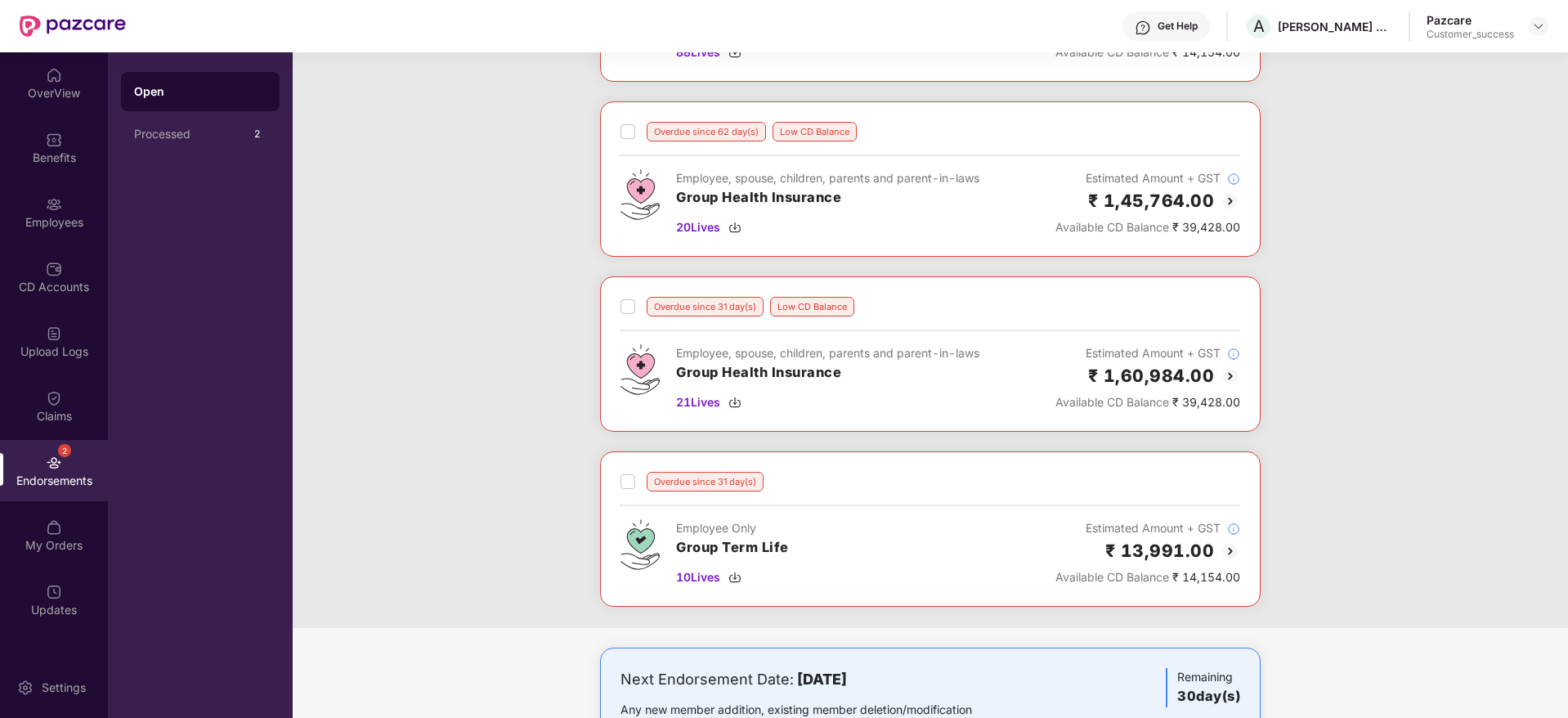
scroll to position [241, 0]
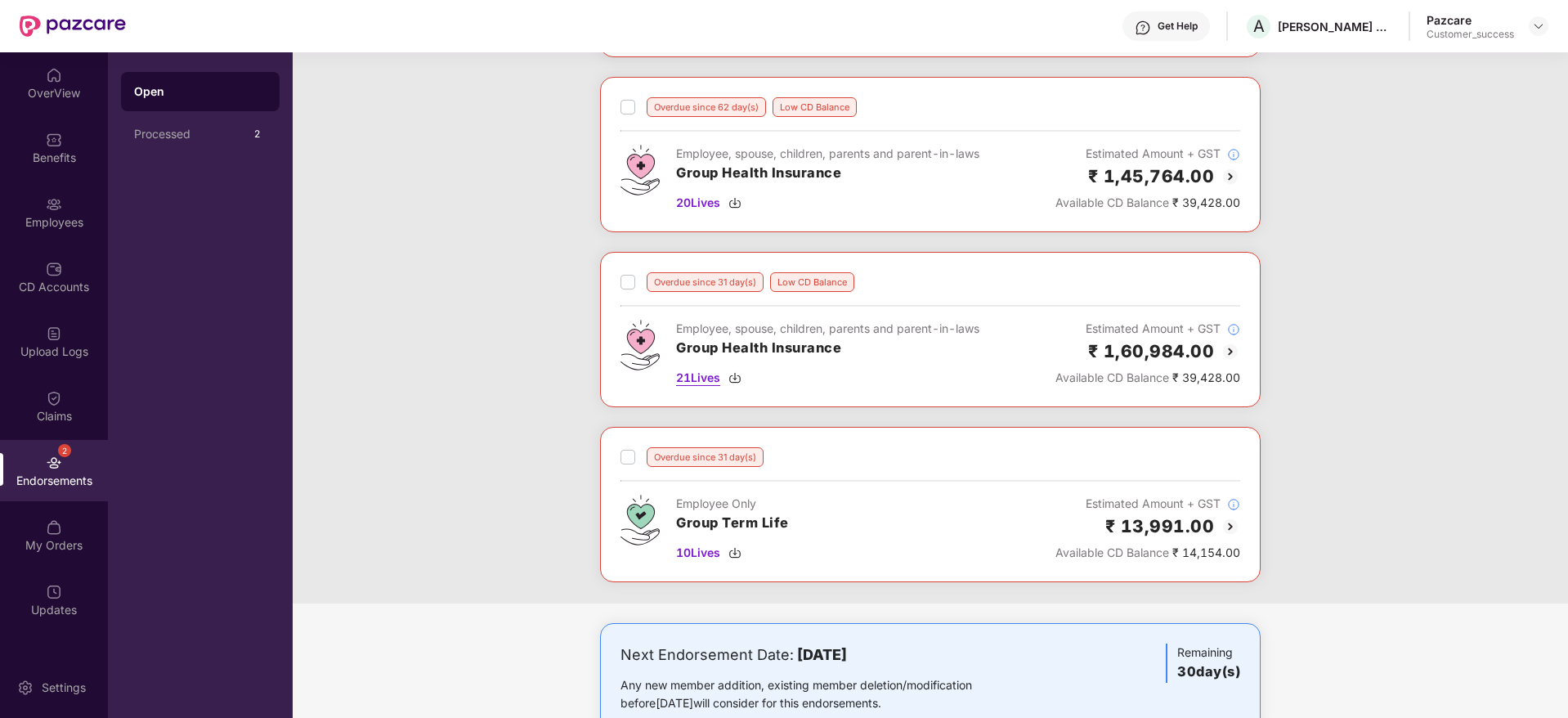
click at [720, 375] on span "21 Lives" at bounding box center [698, 378] width 44 height 18
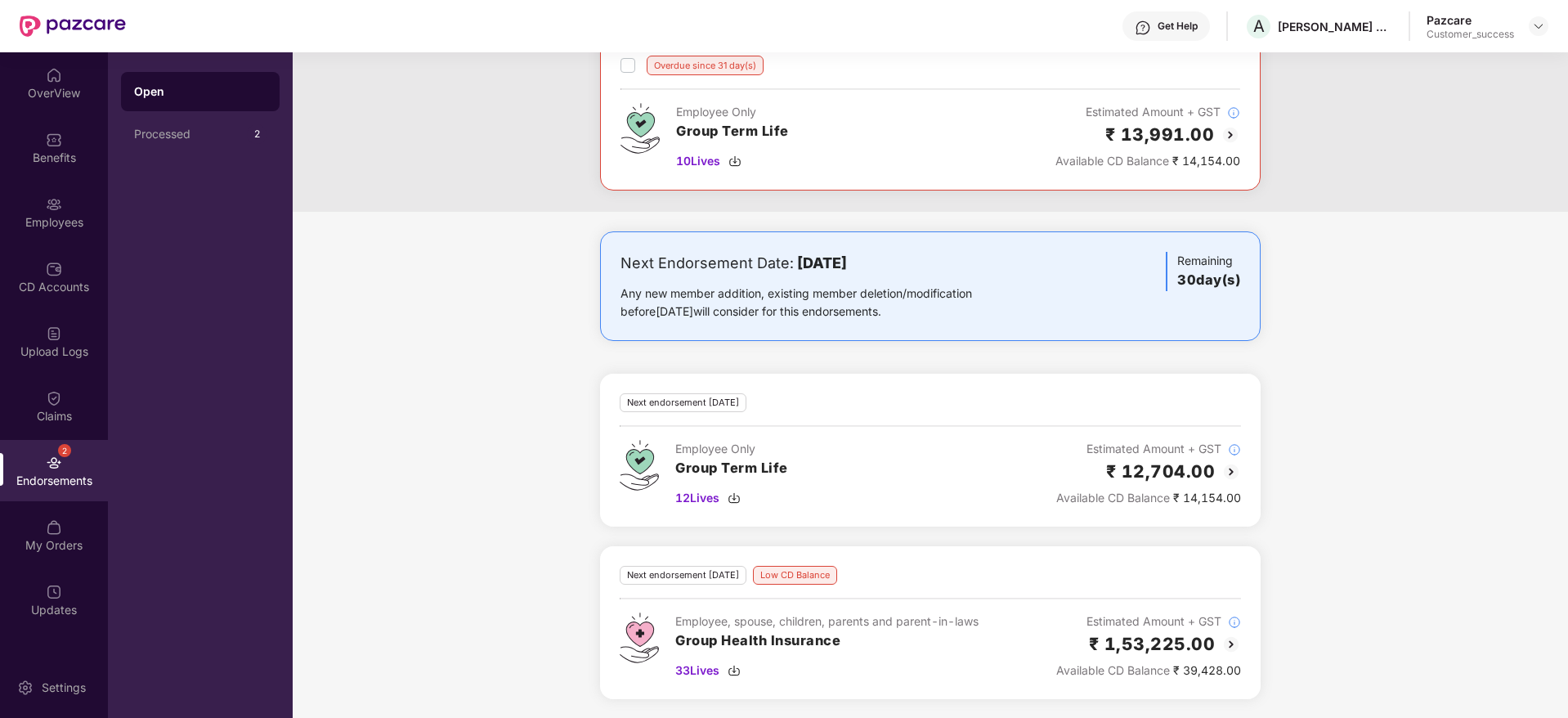
scroll to position [633, 0]
click at [704, 671] on span "33 Lives" at bounding box center [697, 670] width 44 height 18
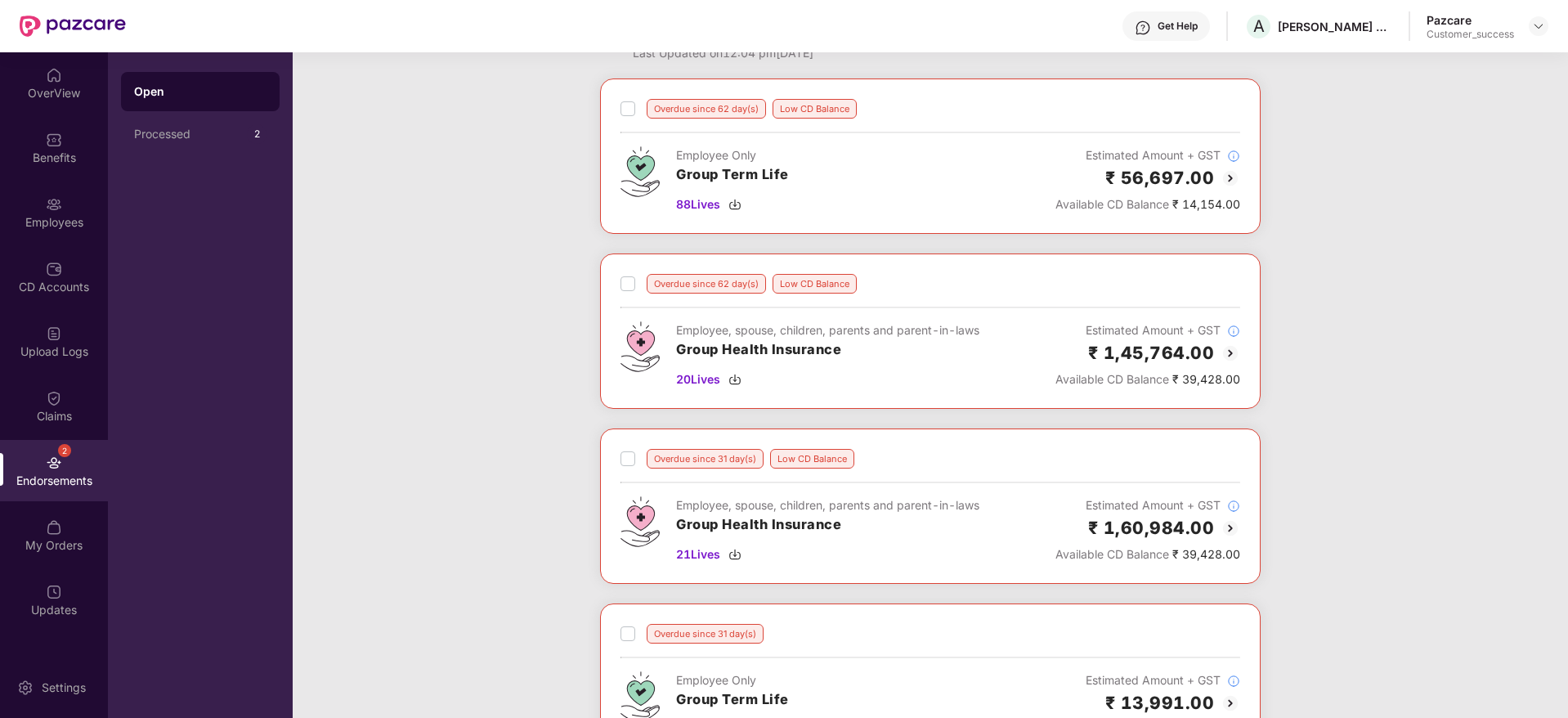
scroll to position [0, 0]
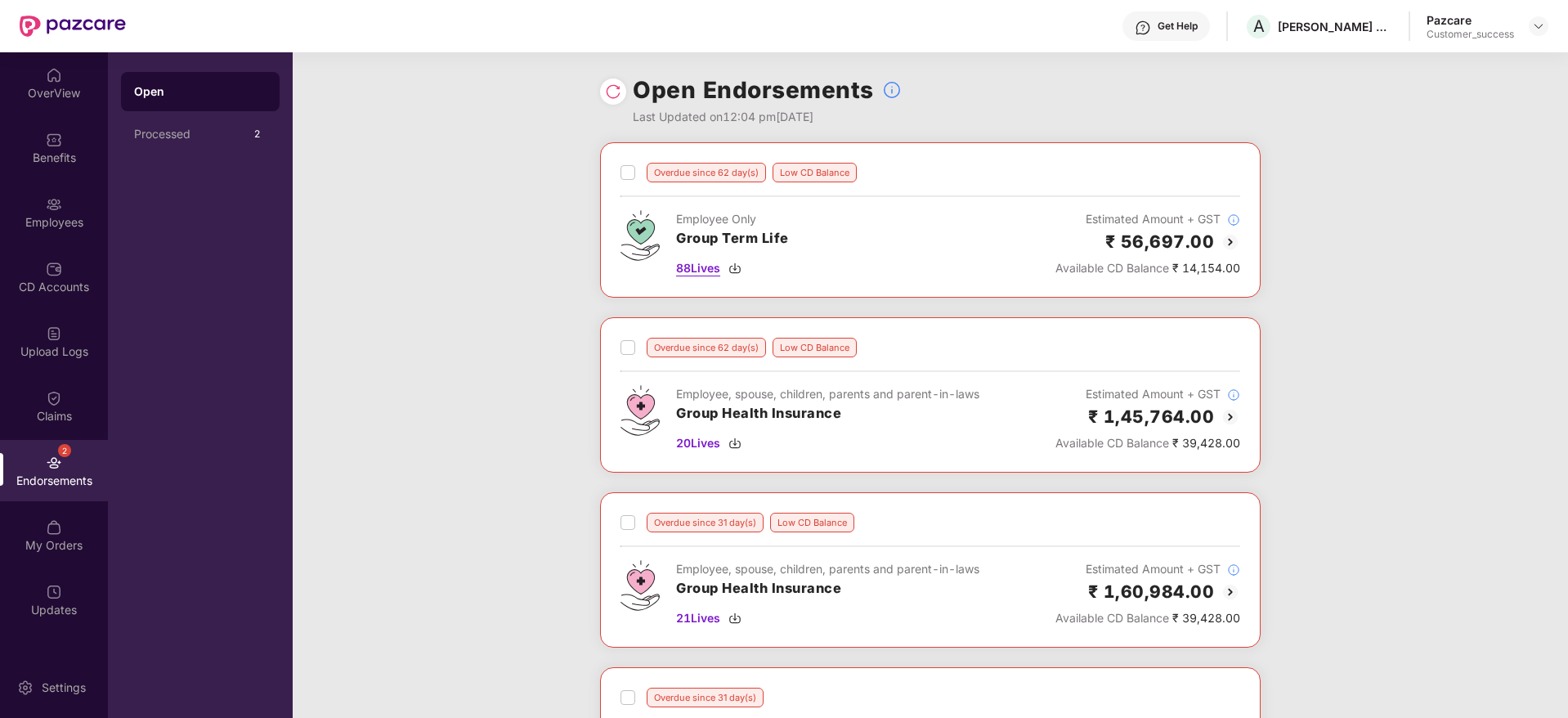
click at [711, 273] on span "88 Lives" at bounding box center [698, 268] width 44 height 18
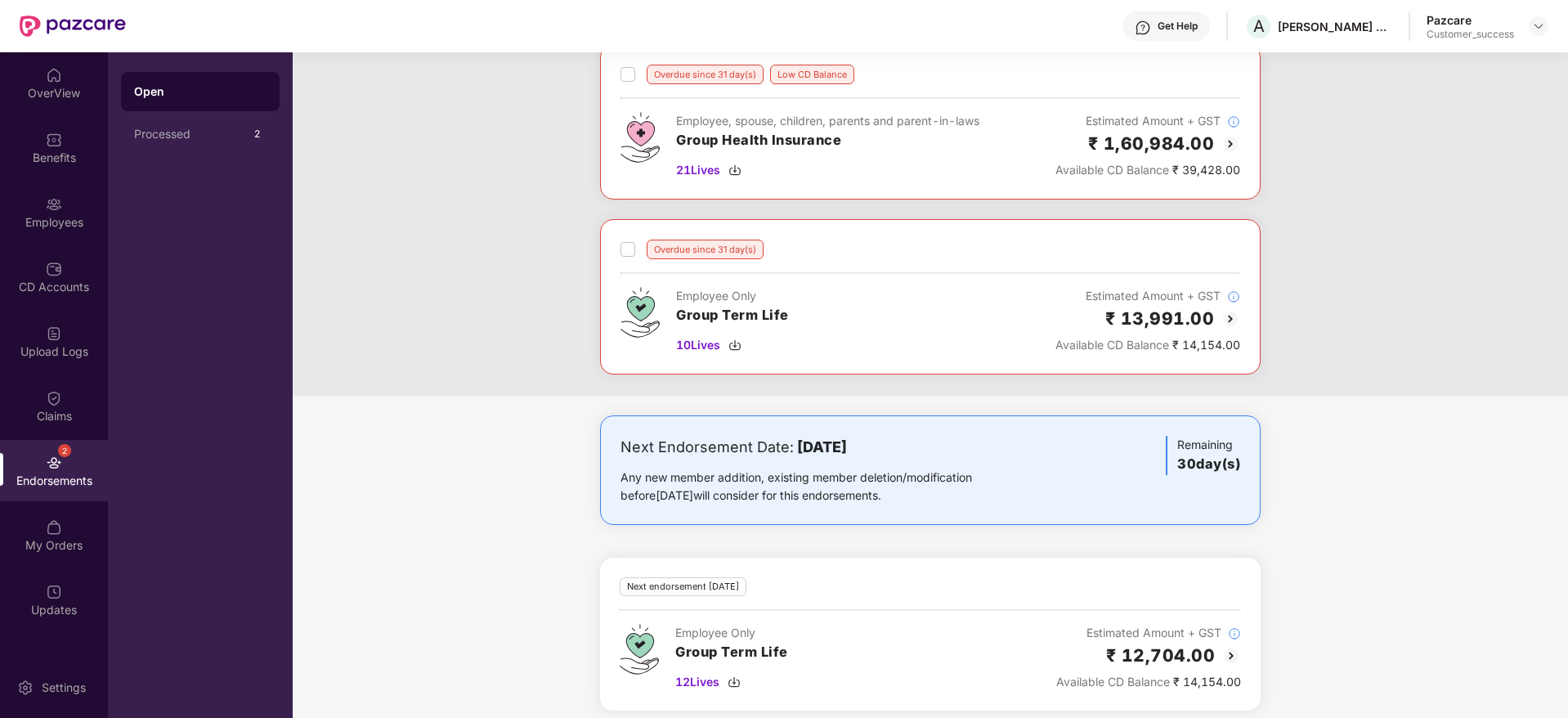
scroll to position [449, 0]
click at [717, 349] on span "10 Lives" at bounding box center [698, 345] width 44 height 18
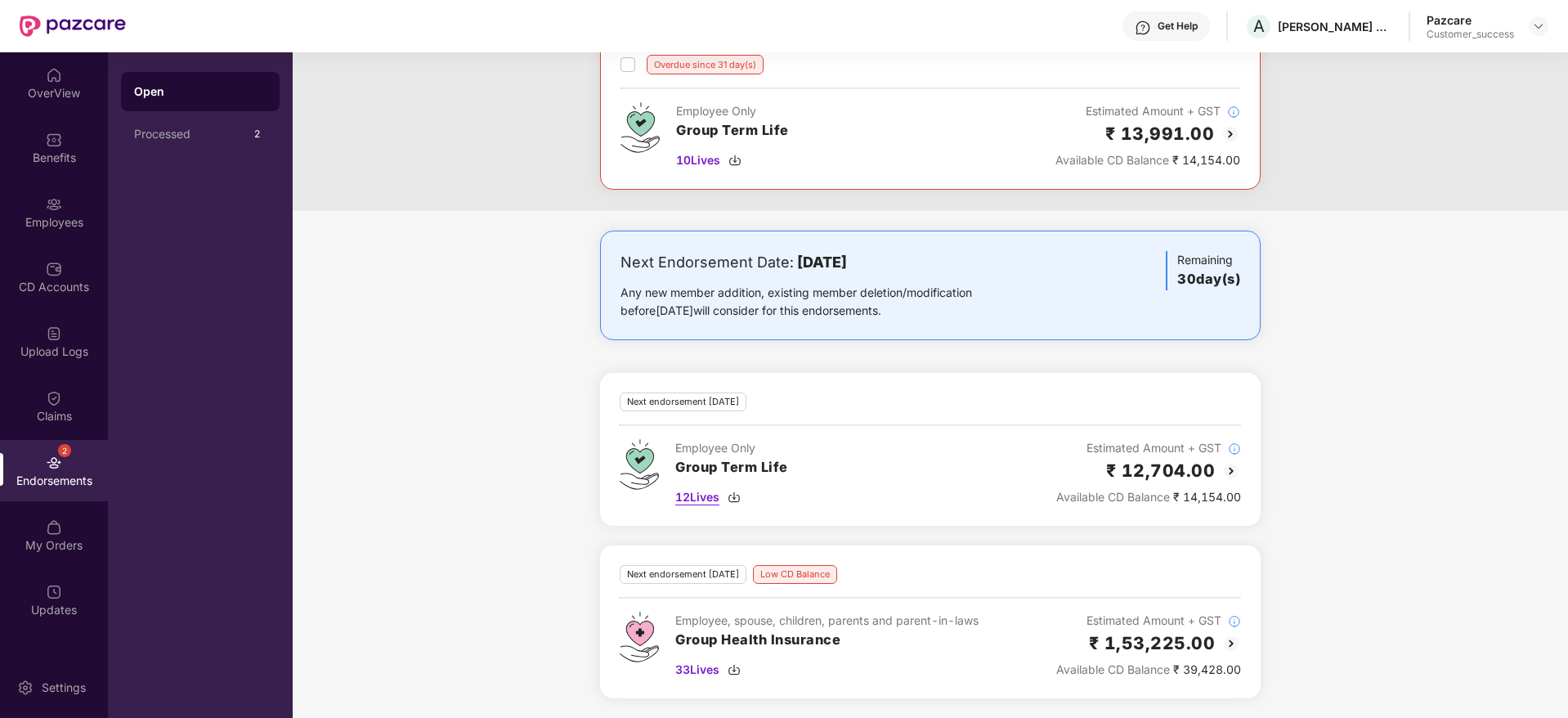
click at [704, 495] on span "12 Lives" at bounding box center [697, 497] width 44 height 18
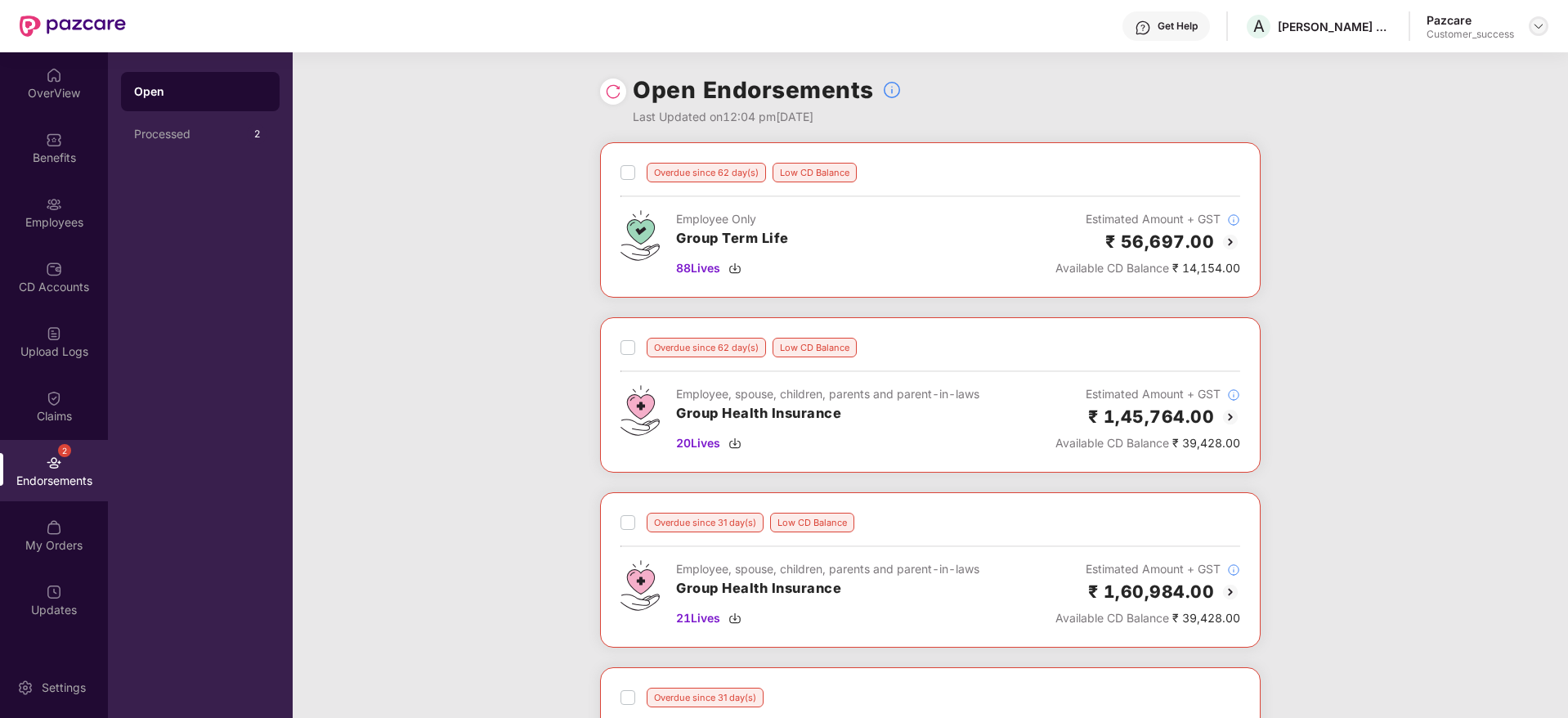
click at [1538, 28] on img at bounding box center [1539, 27] width 13 height 13
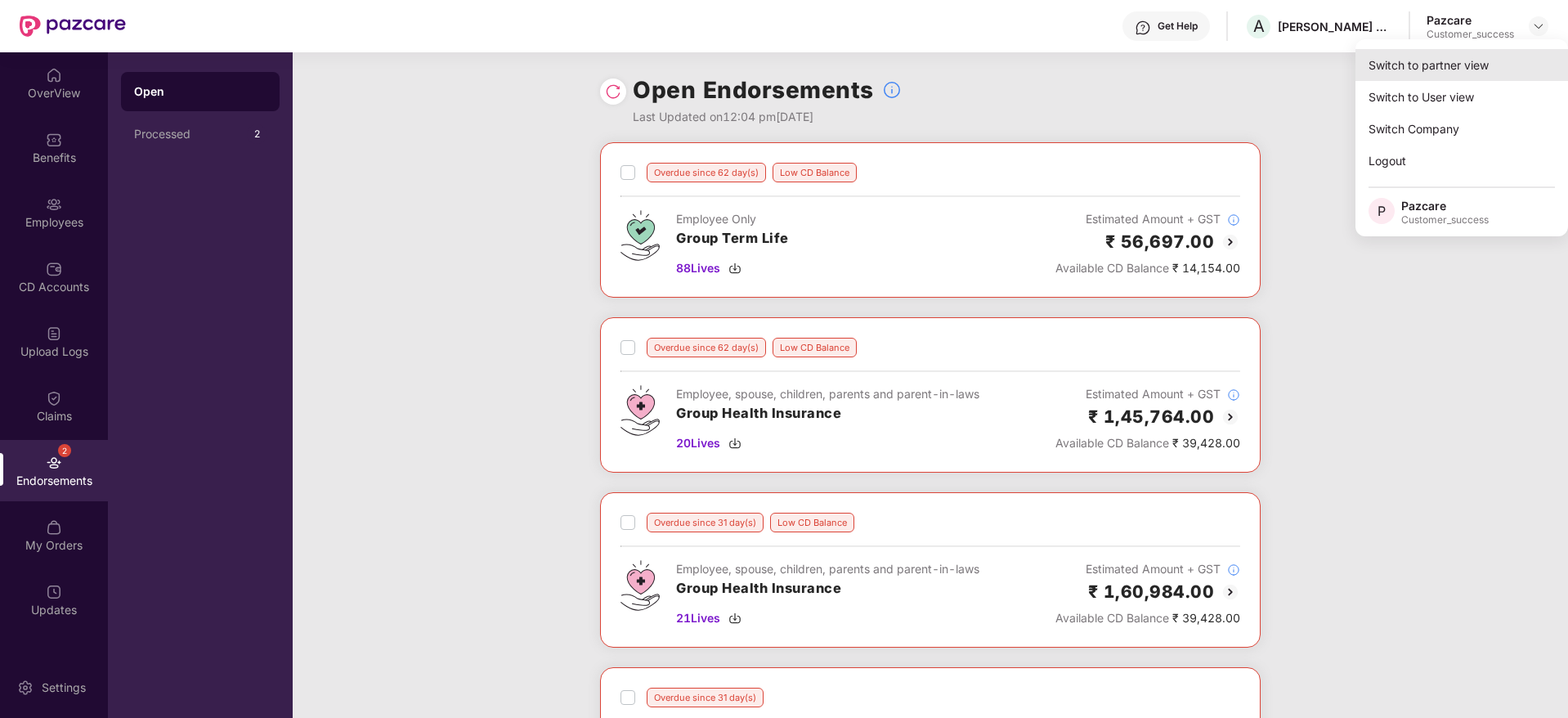
click at [1501, 55] on div "Switch to partner view" at bounding box center [1461, 65] width 212 height 32
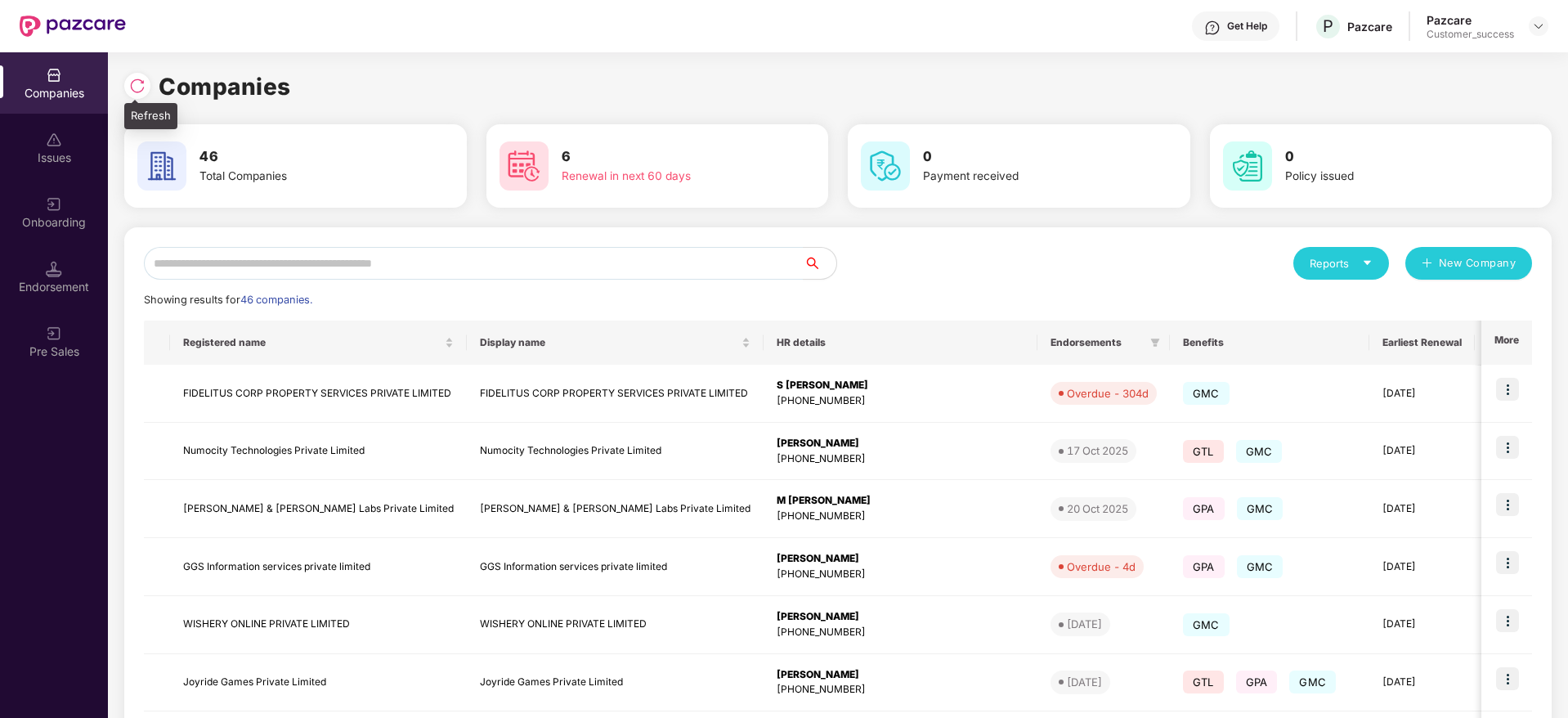
click at [132, 84] on img at bounding box center [137, 86] width 17 height 17
